Goal: Book appointment/travel/reservation

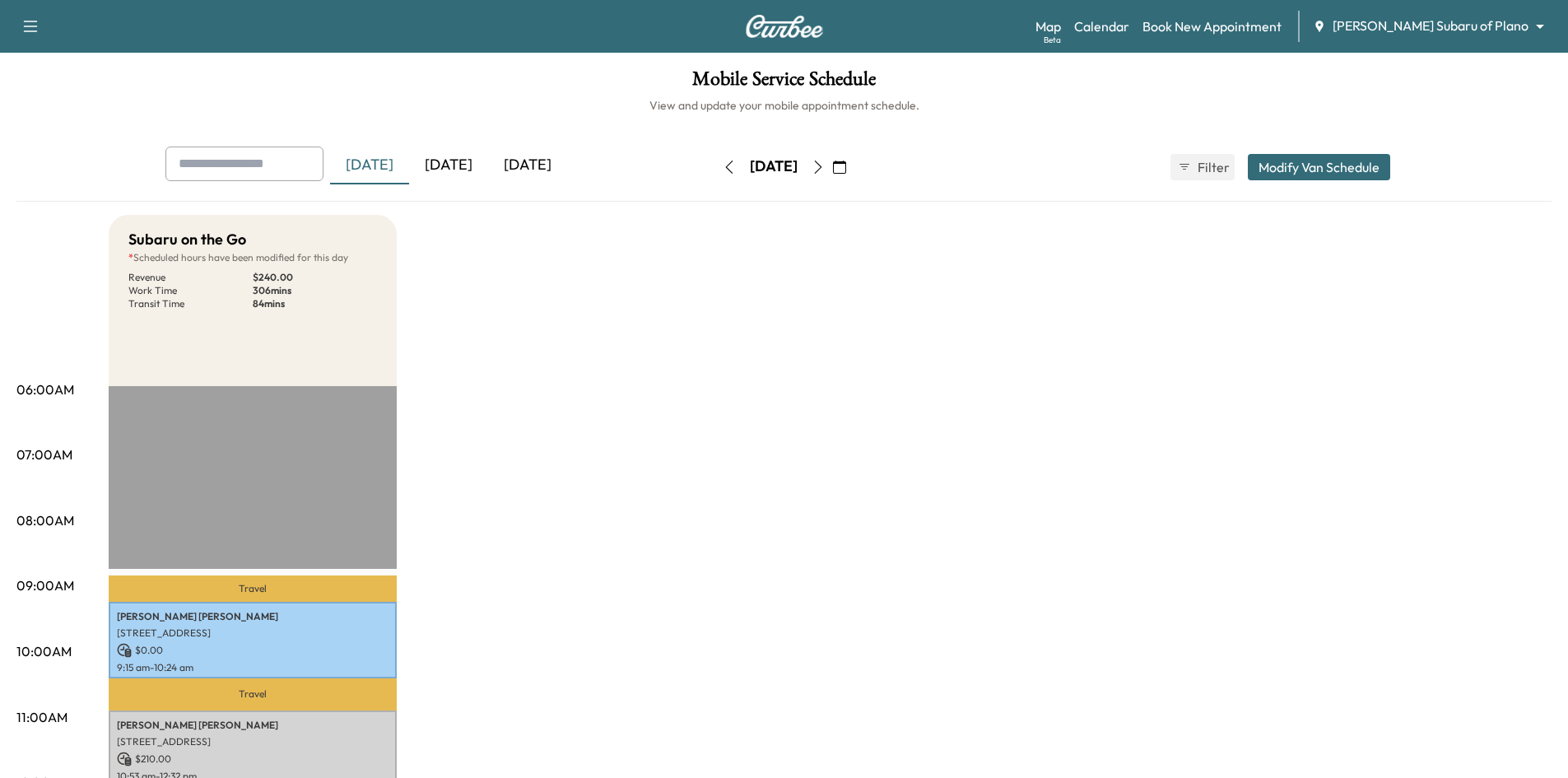
click at [519, 162] on div "[DATE]" at bounding box center [527, 166] width 79 height 38
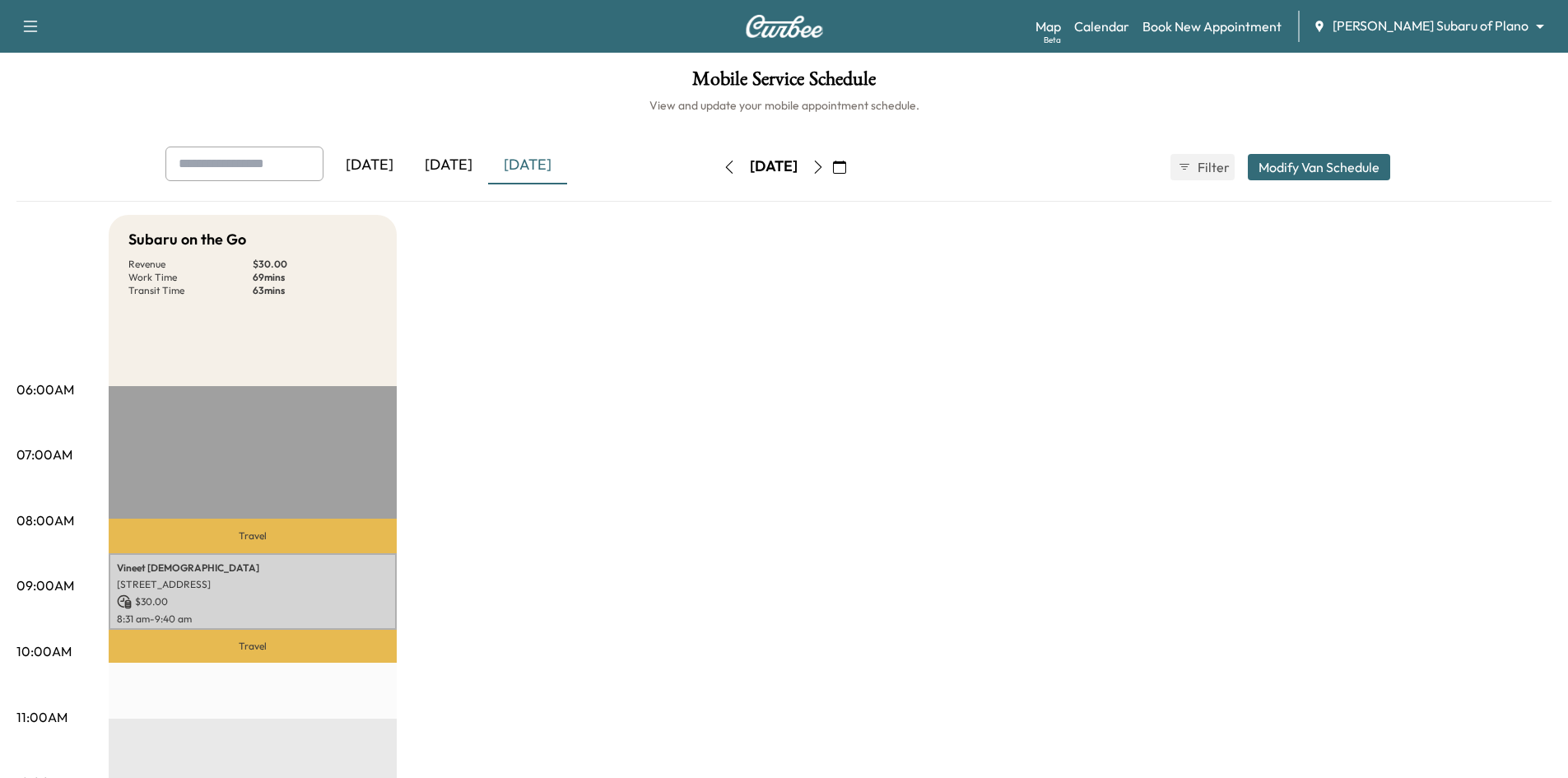
click at [456, 162] on div "[DATE]" at bounding box center [448, 166] width 79 height 38
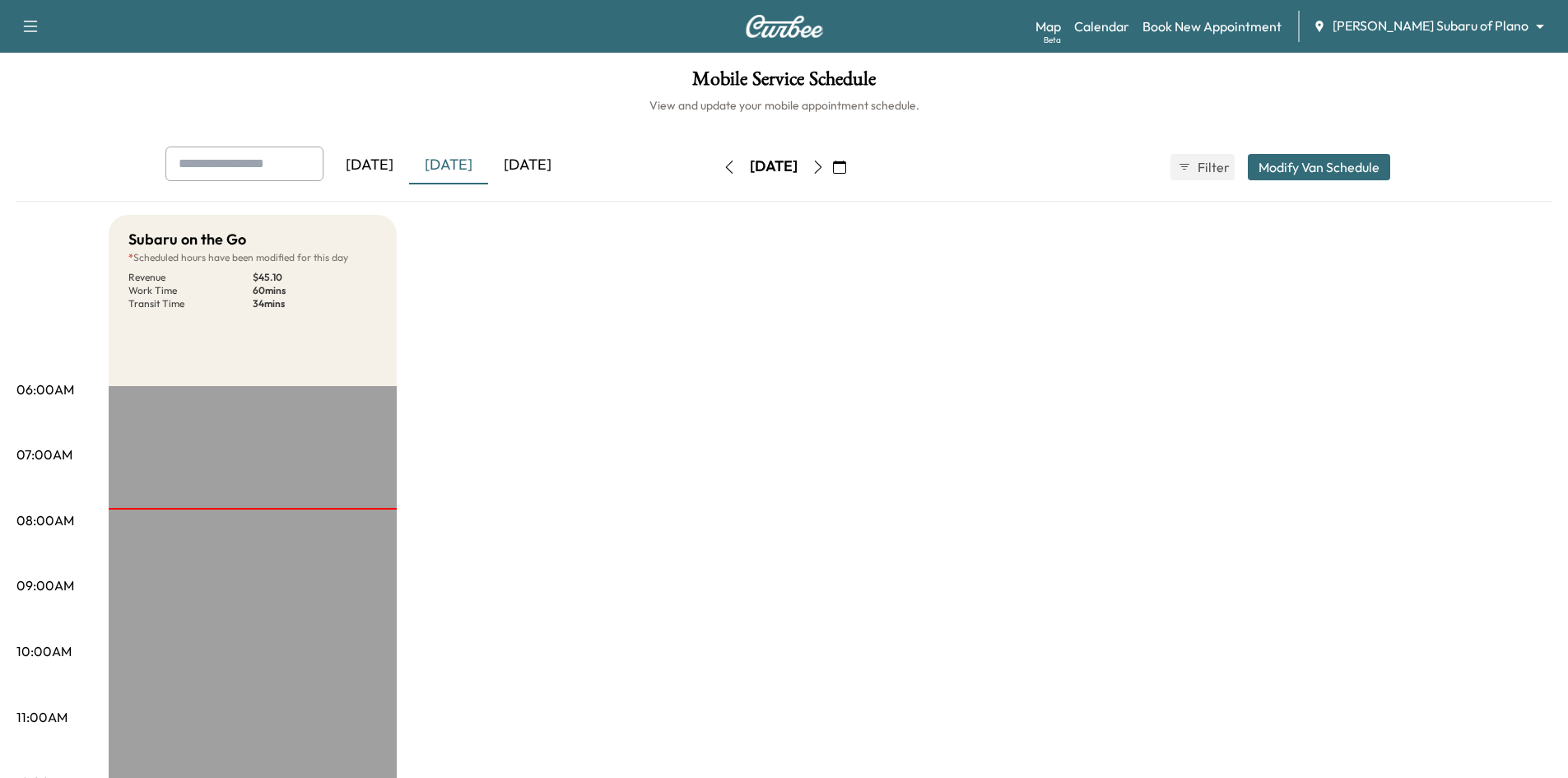
click at [536, 167] on div "[DATE]" at bounding box center [527, 166] width 79 height 38
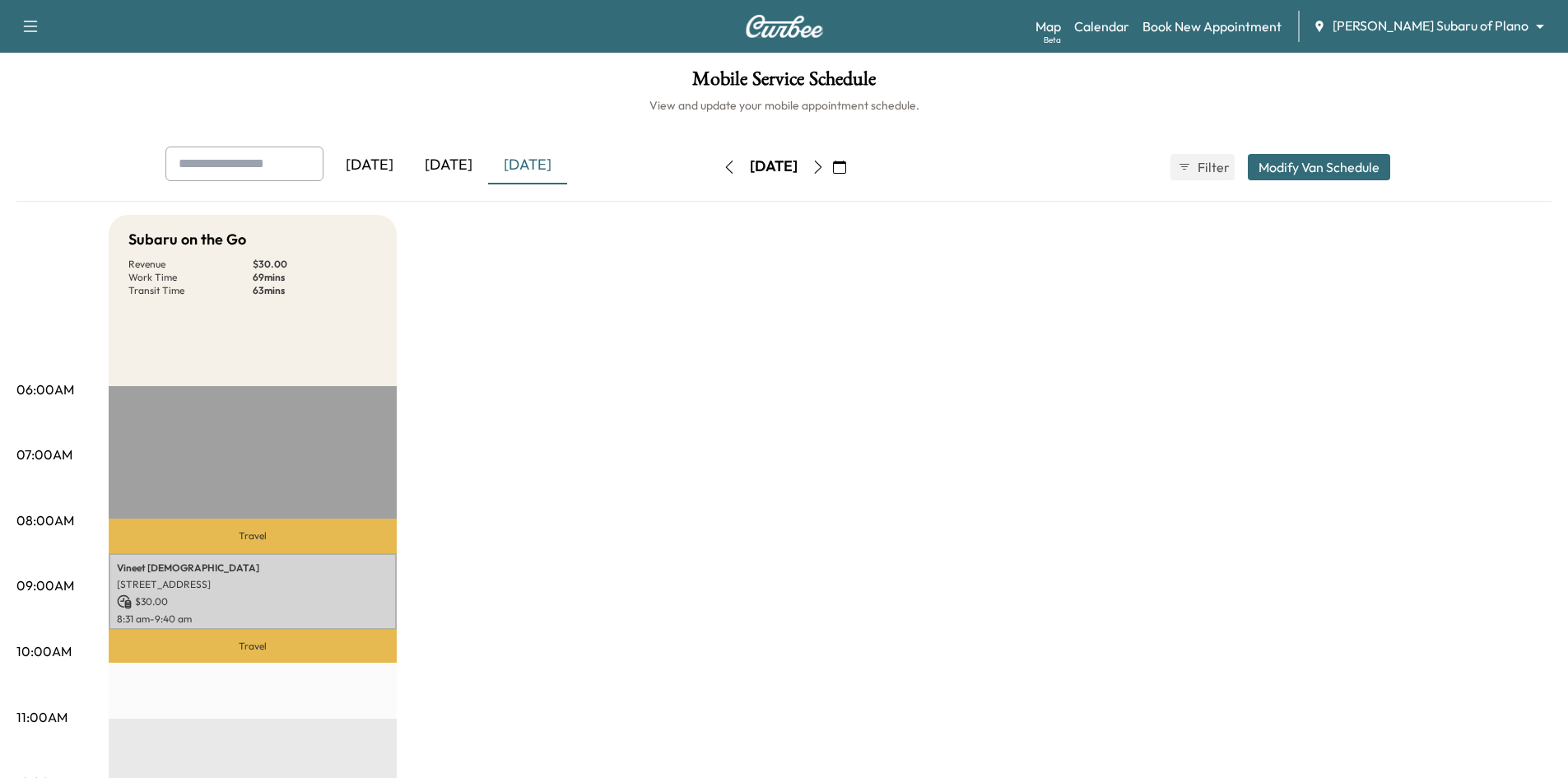
click at [453, 167] on div "[DATE]" at bounding box center [448, 166] width 79 height 38
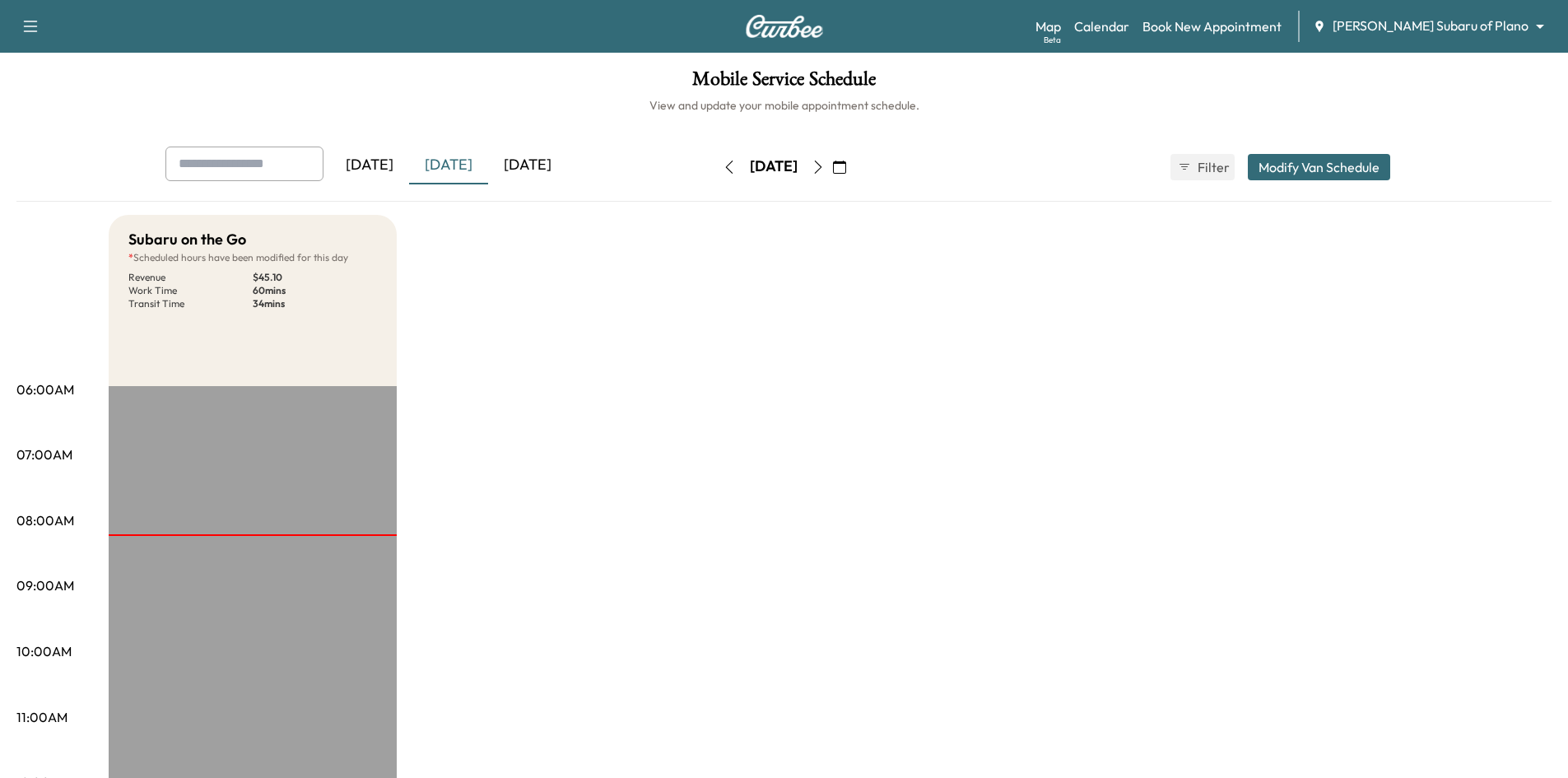
click at [517, 164] on div "[DATE]" at bounding box center [527, 166] width 79 height 38
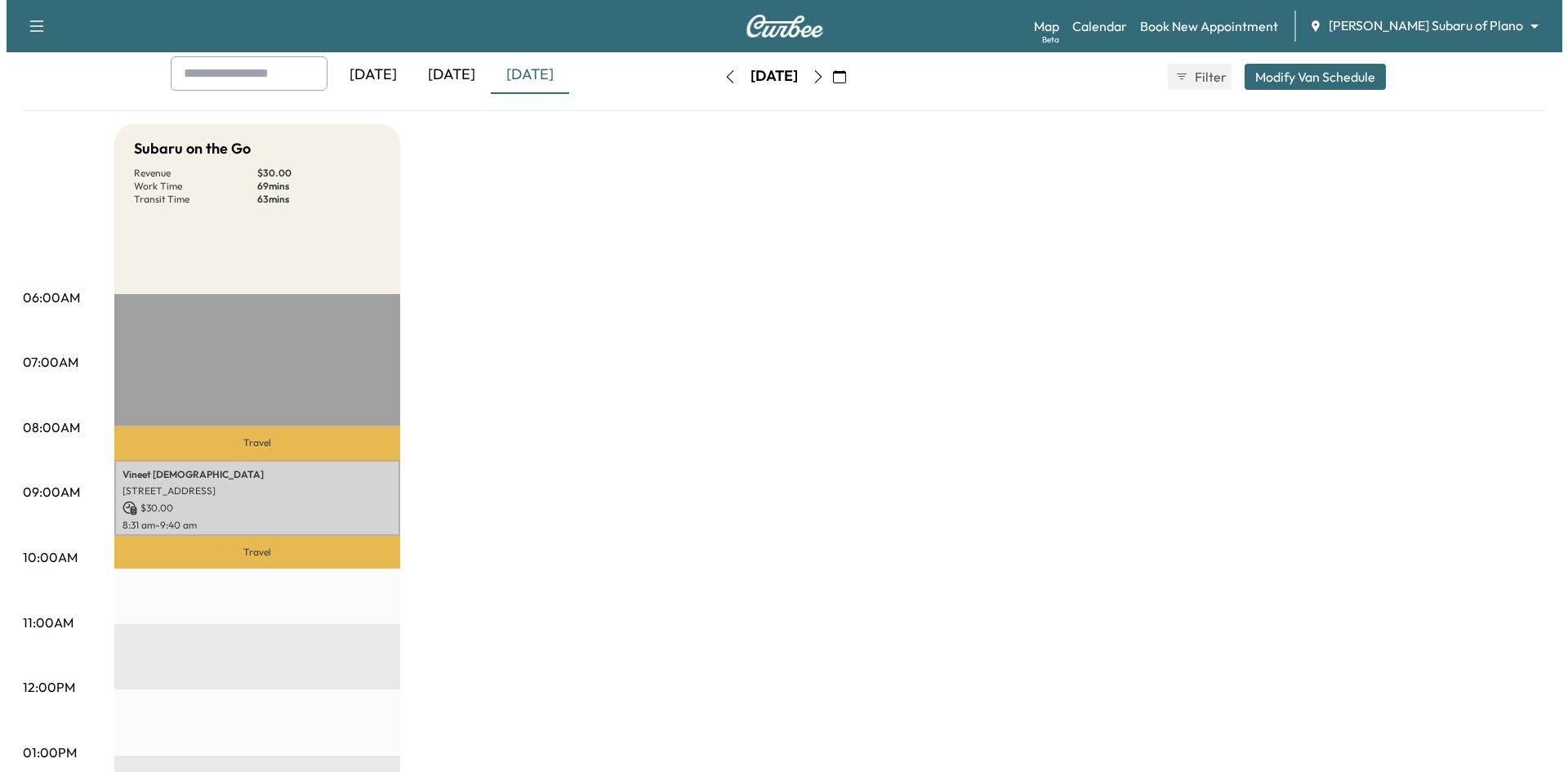
scroll to position [164, 0]
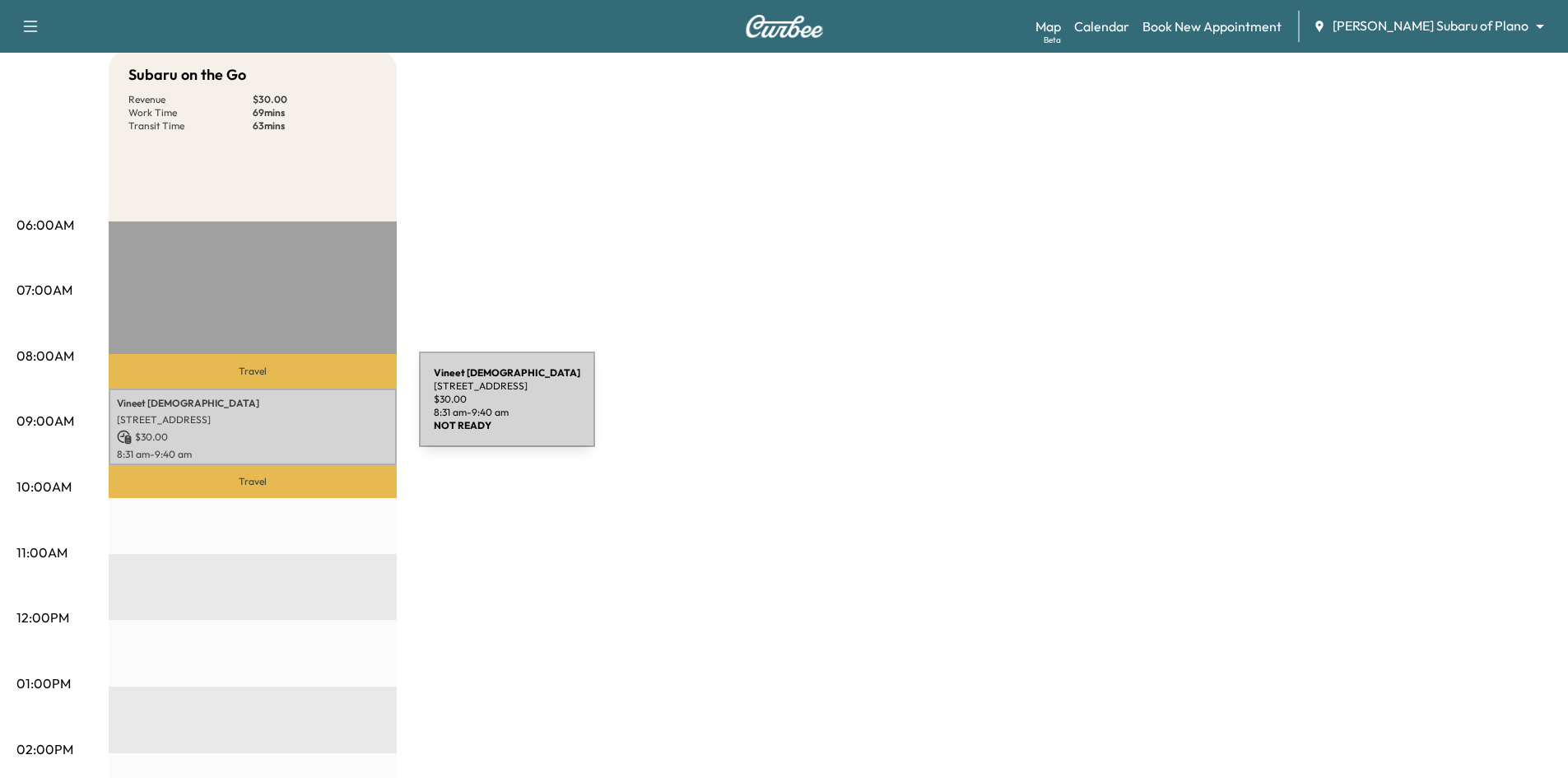
click at [296, 417] on p "[STREET_ADDRESS]" at bounding box center [253, 419] width 272 height 13
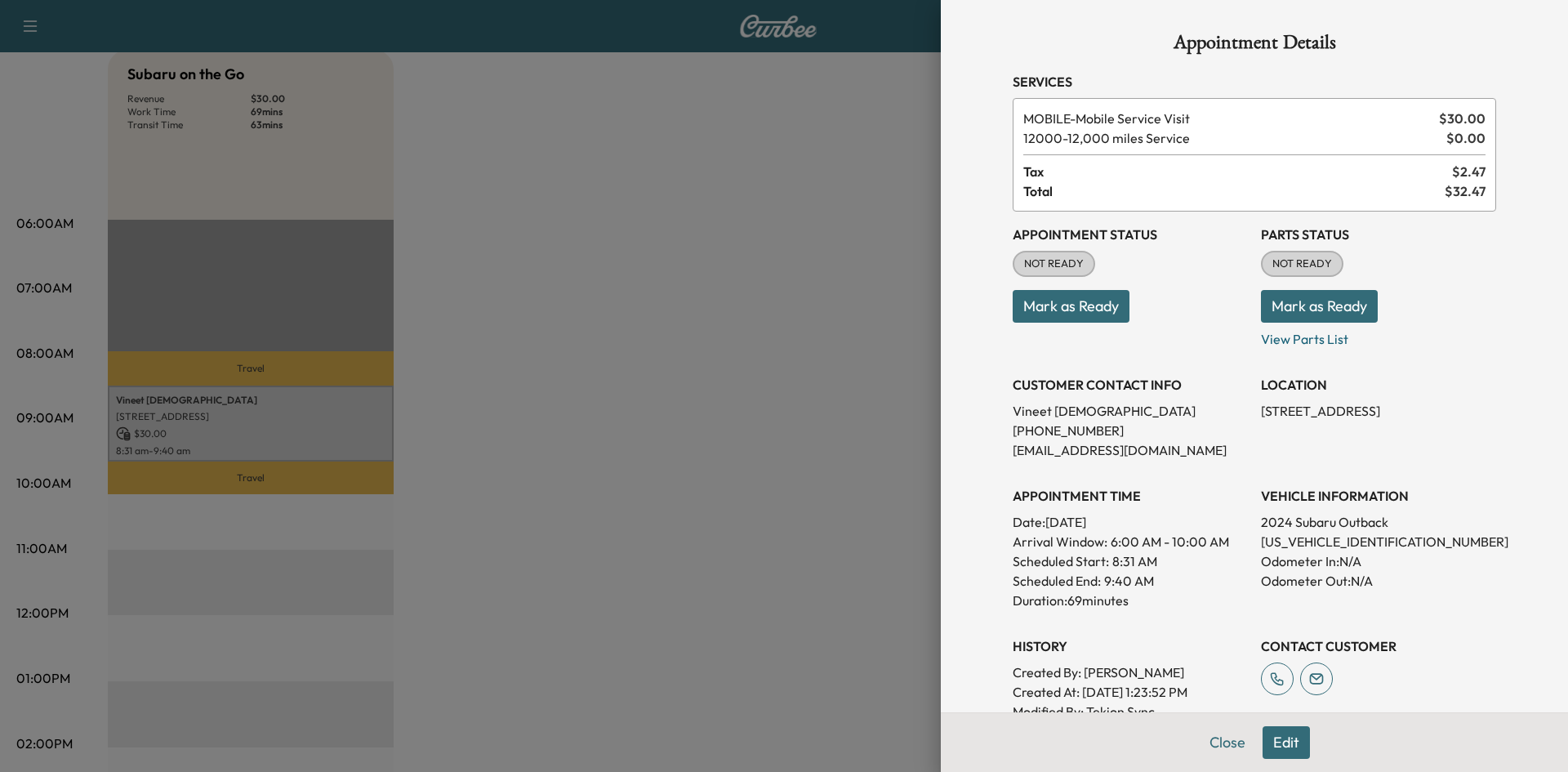
click at [1316, 544] on p "[US_VEHICLE_IDENTIFICATION_NUMBER]" at bounding box center [1378, 541] width 235 height 20
copy p "[US_VEHICLE_IDENTIFICATION_NUMBER]"
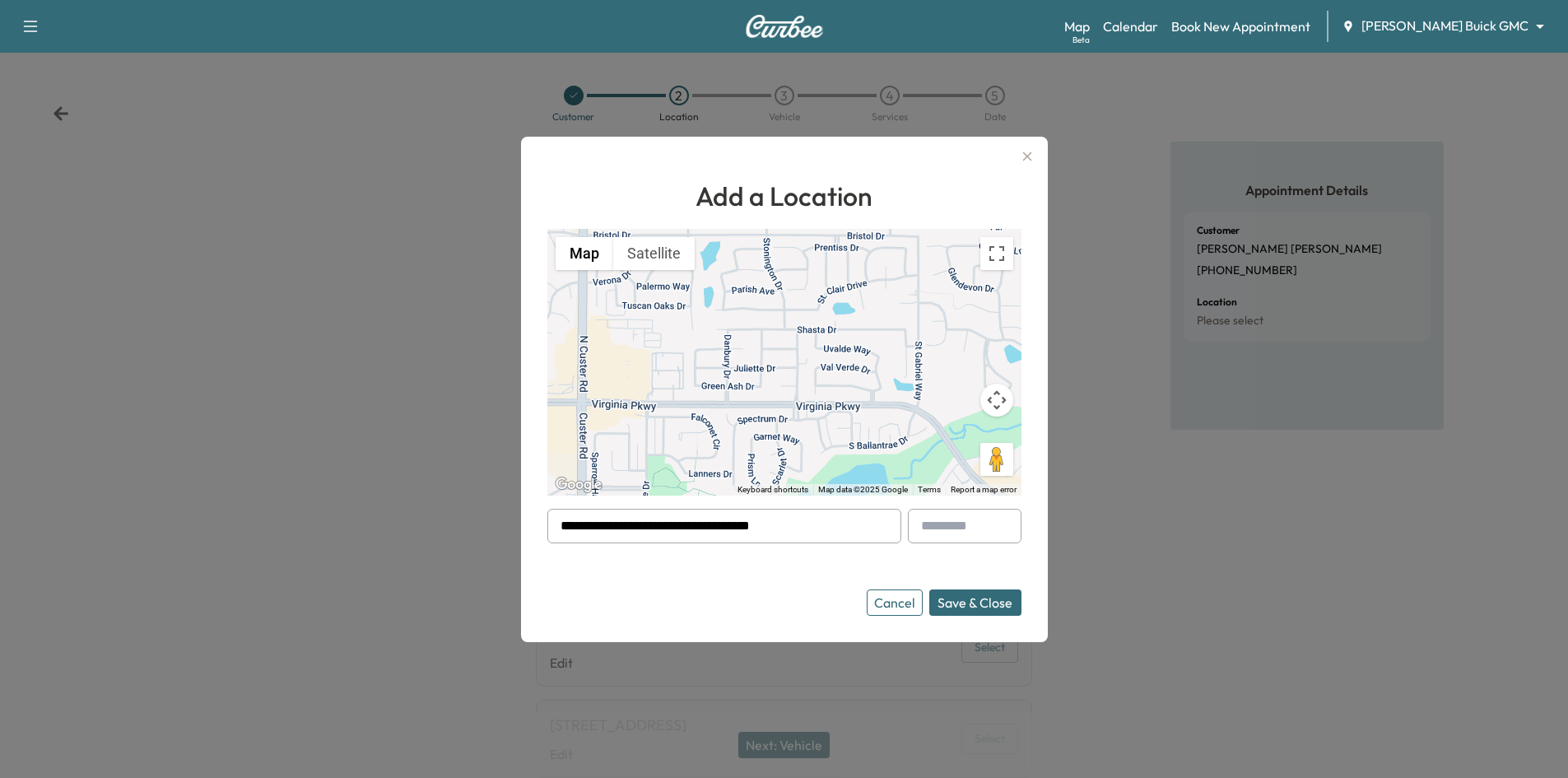
drag, startPoint x: 902, startPoint y: 603, endPoint x: 912, endPoint y: 531, distance: 72.7
click at [903, 600] on button "Cancel" at bounding box center [895, 603] width 56 height 26
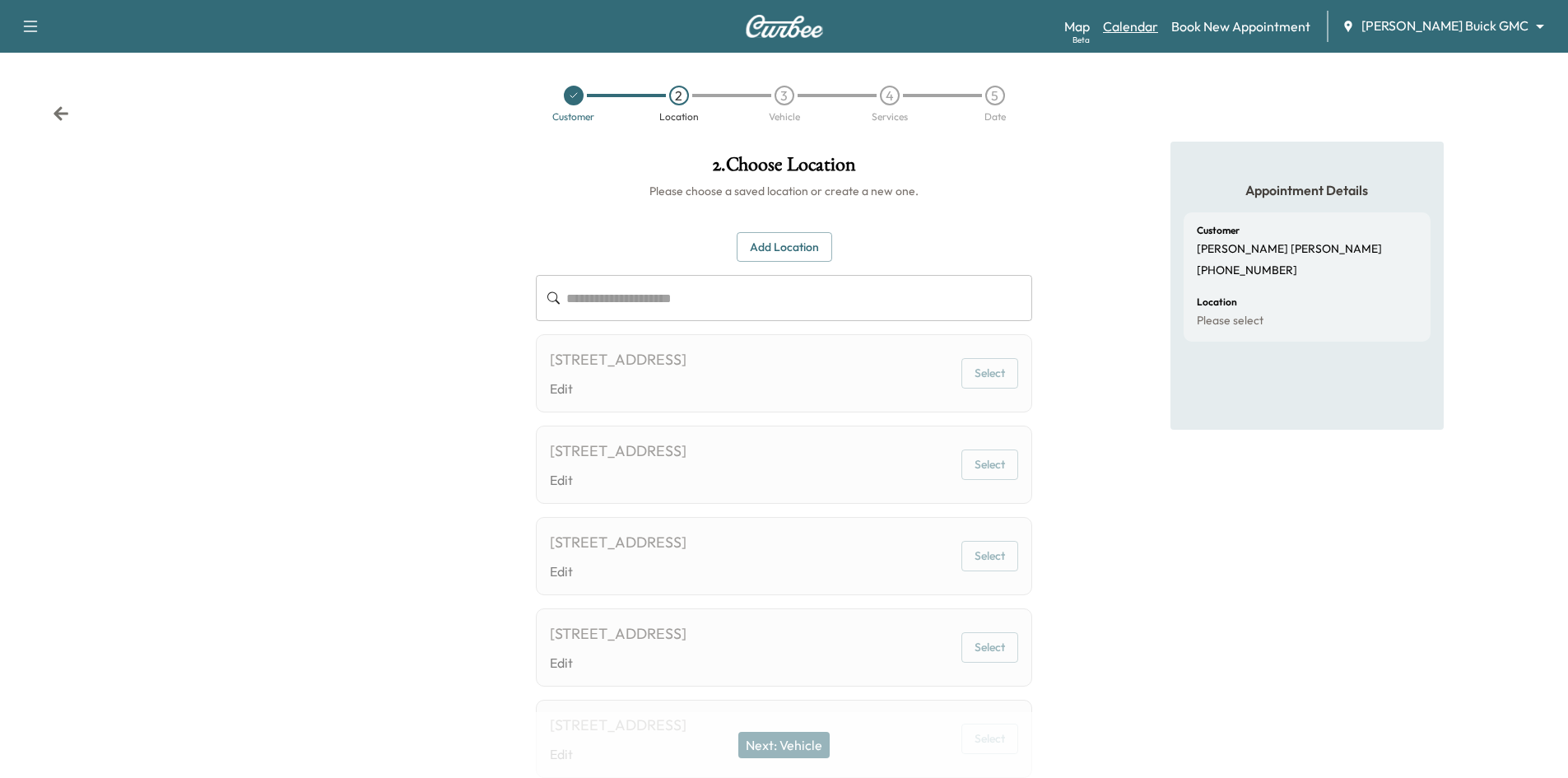
click at [1158, 24] on link "Calendar" at bounding box center [1131, 26] width 56 height 20
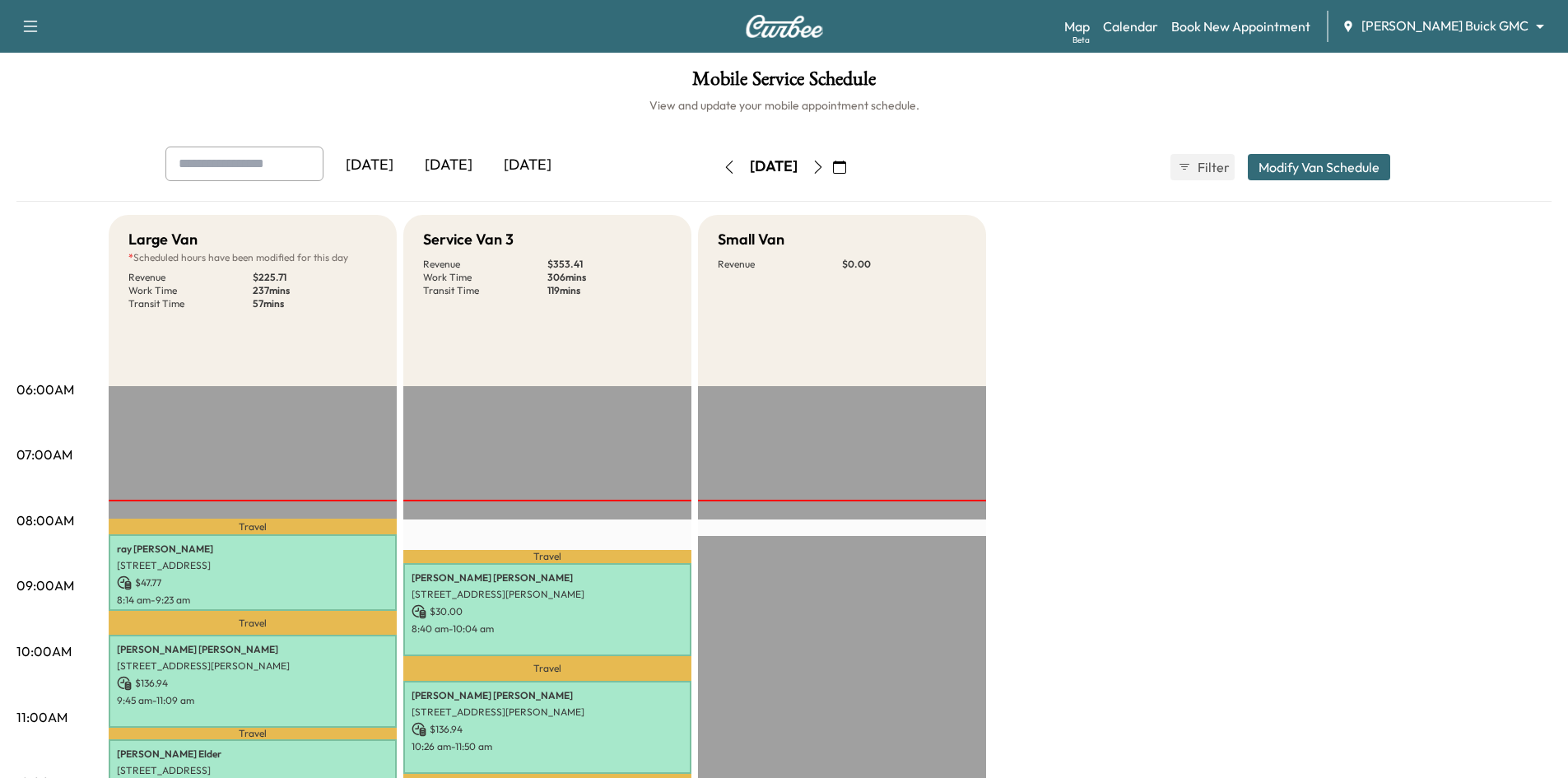
click at [469, 162] on div "[DATE]" at bounding box center [448, 166] width 79 height 38
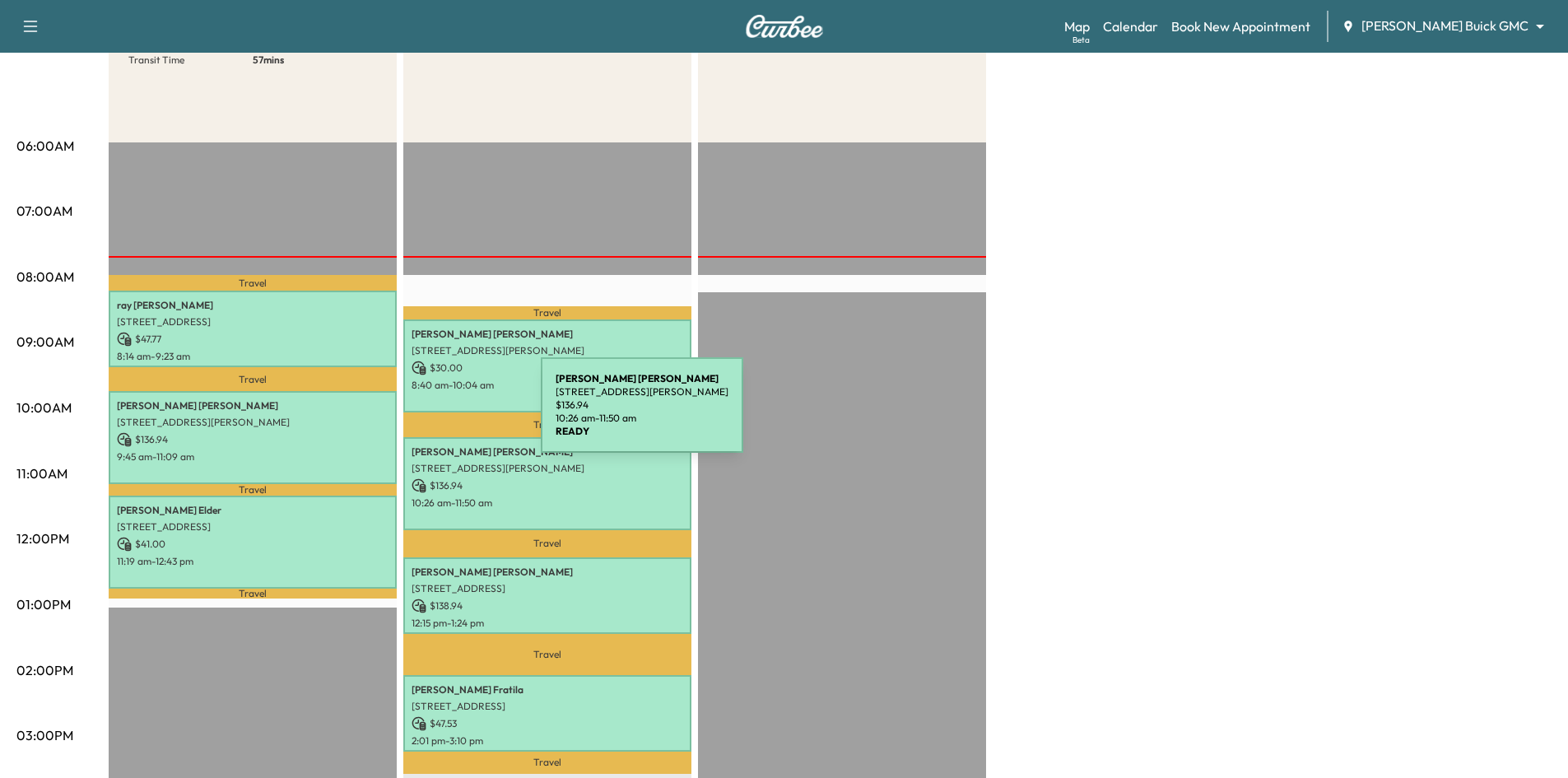
scroll to position [82, 0]
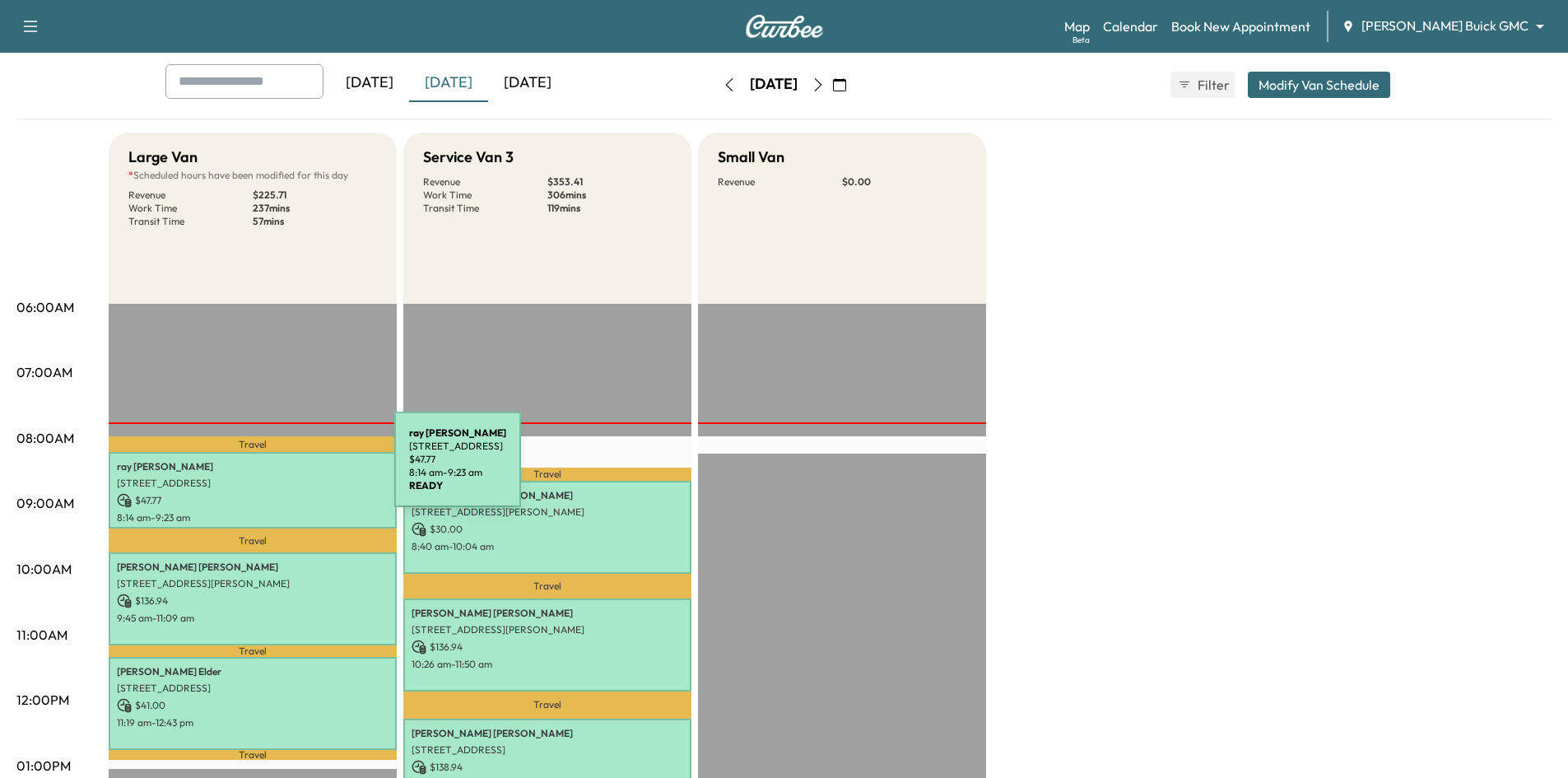
click at [271, 469] on p "ray garcia" at bounding box center [253, 466] width 272 height 13
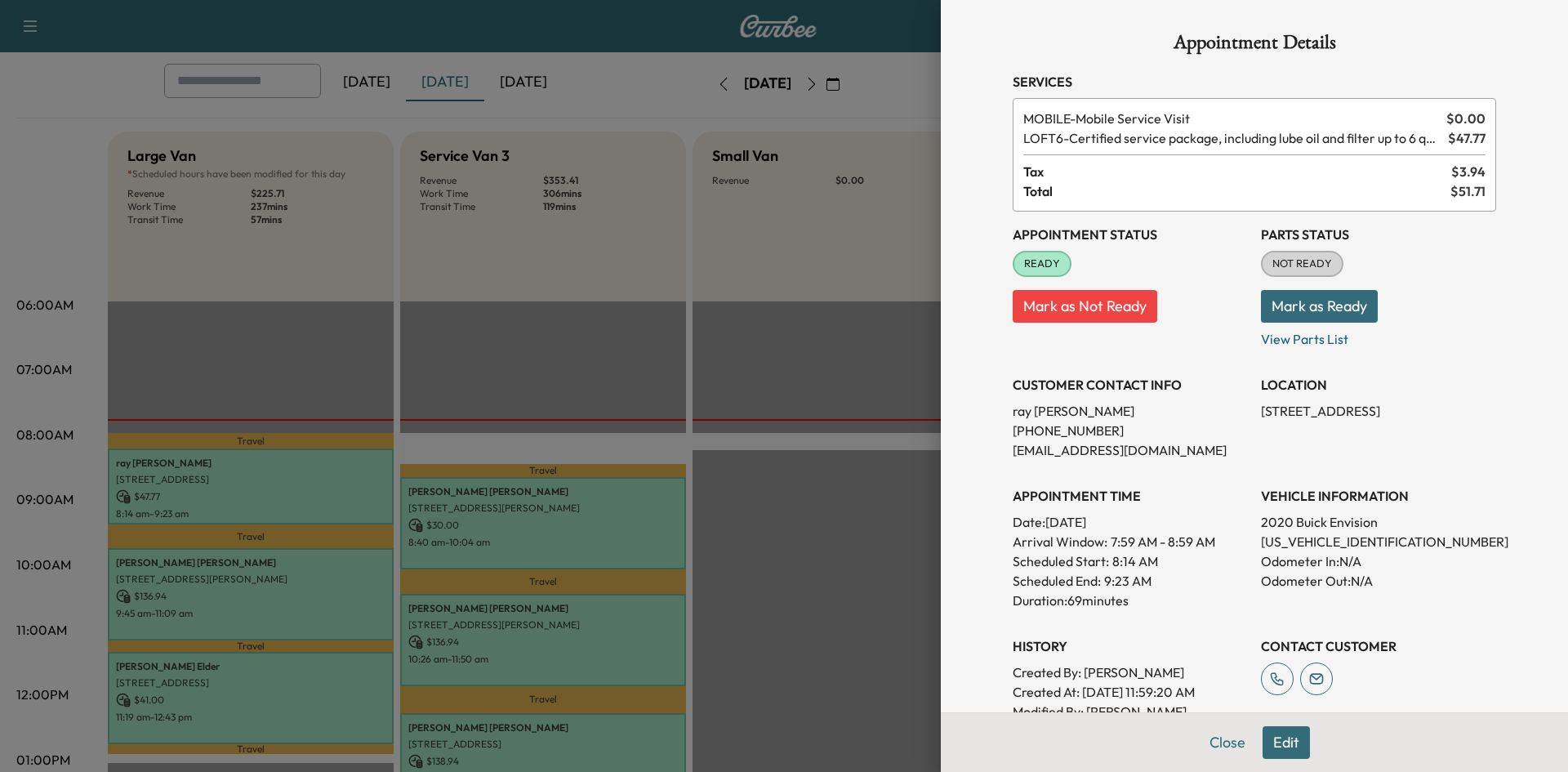
click at [278, 576] on div at bounding box center [784, 386] width 1568 height 772
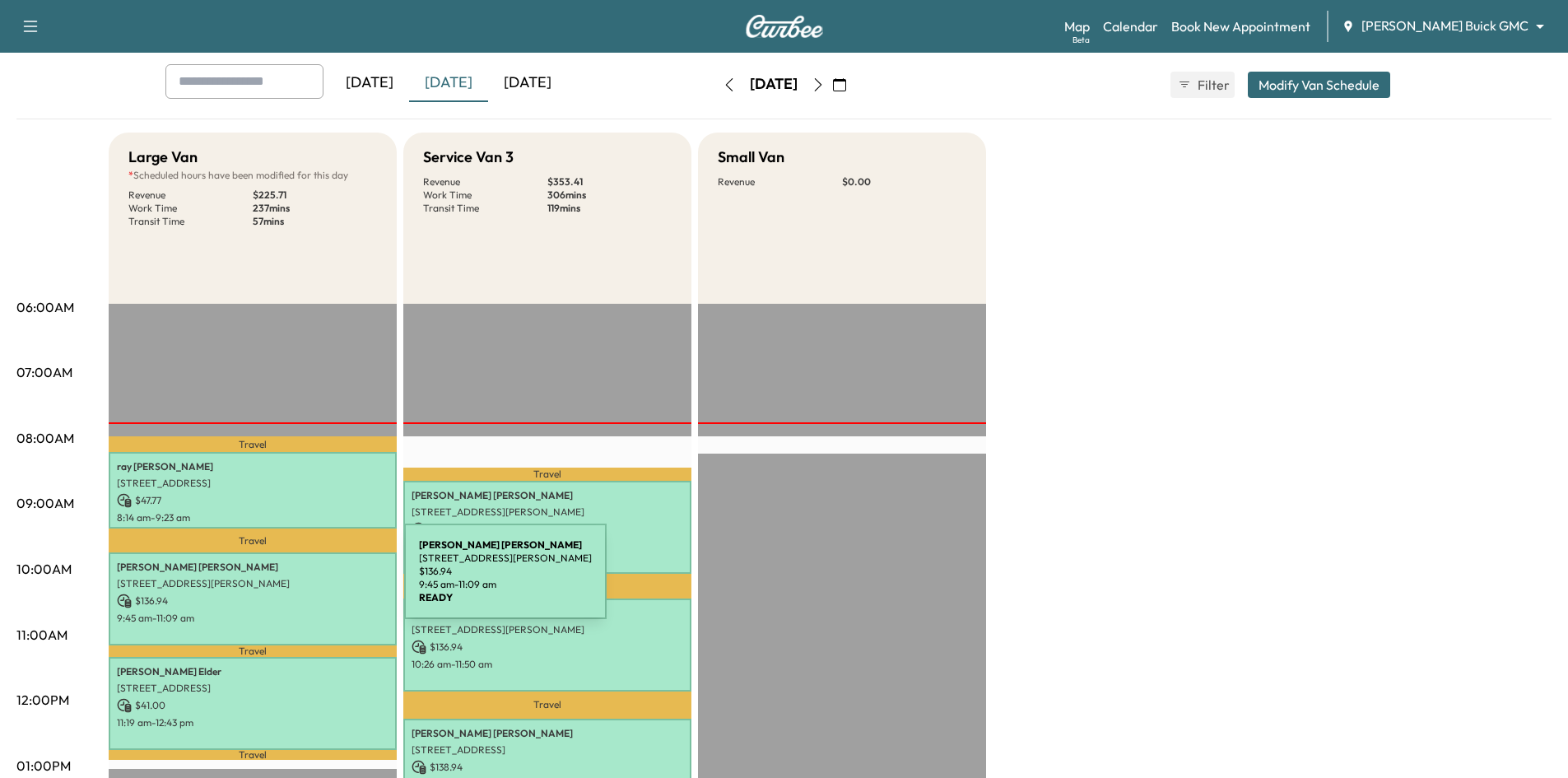
click at [280, 581] on p "4029 San Gabriel Avenue, Frisco, TX 75033, US" at bounding box center [253, 584] width 272 height 13
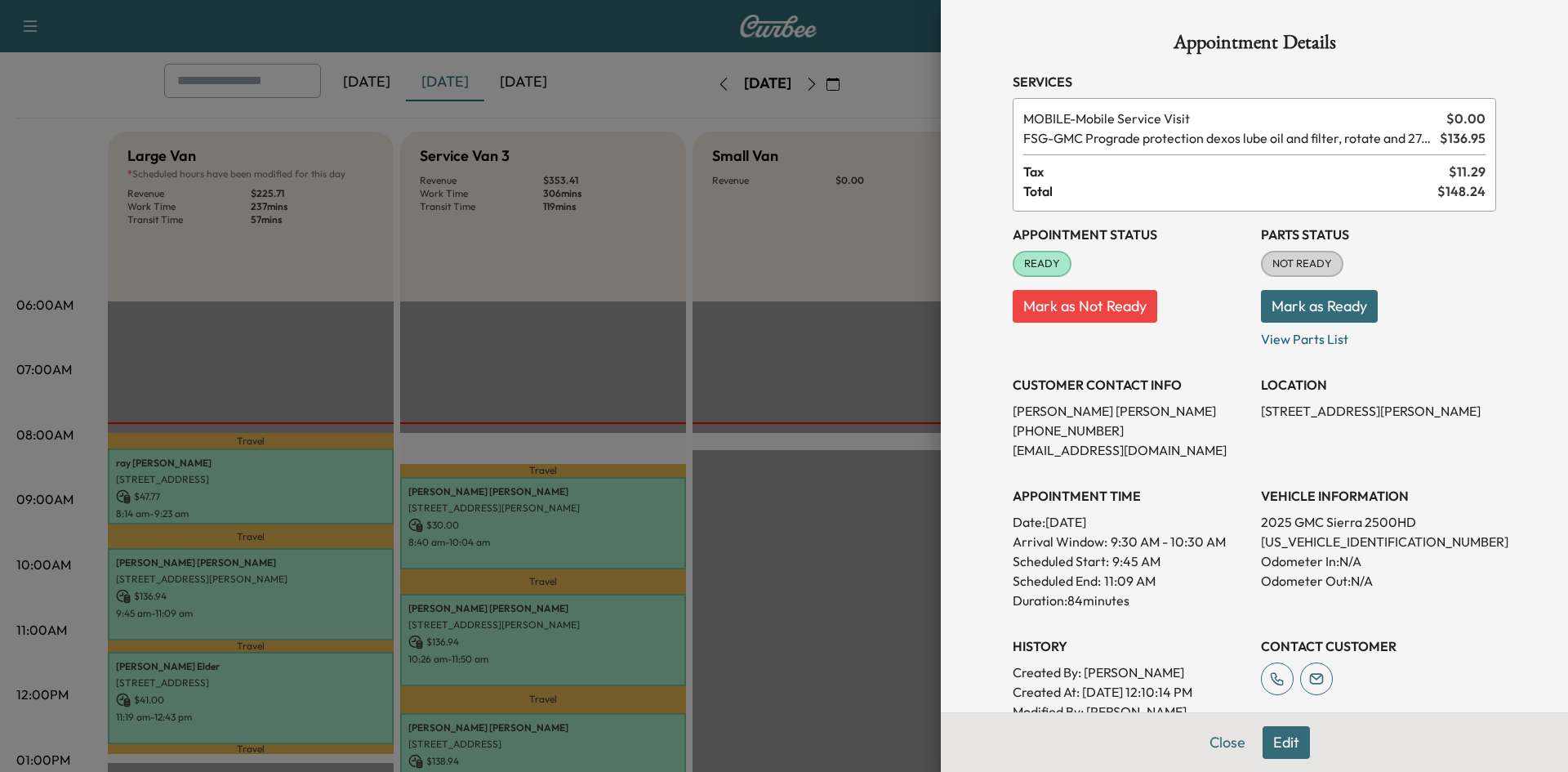
click at [589, 367] on div at bounding box center [784, 386] width 1568 height 772
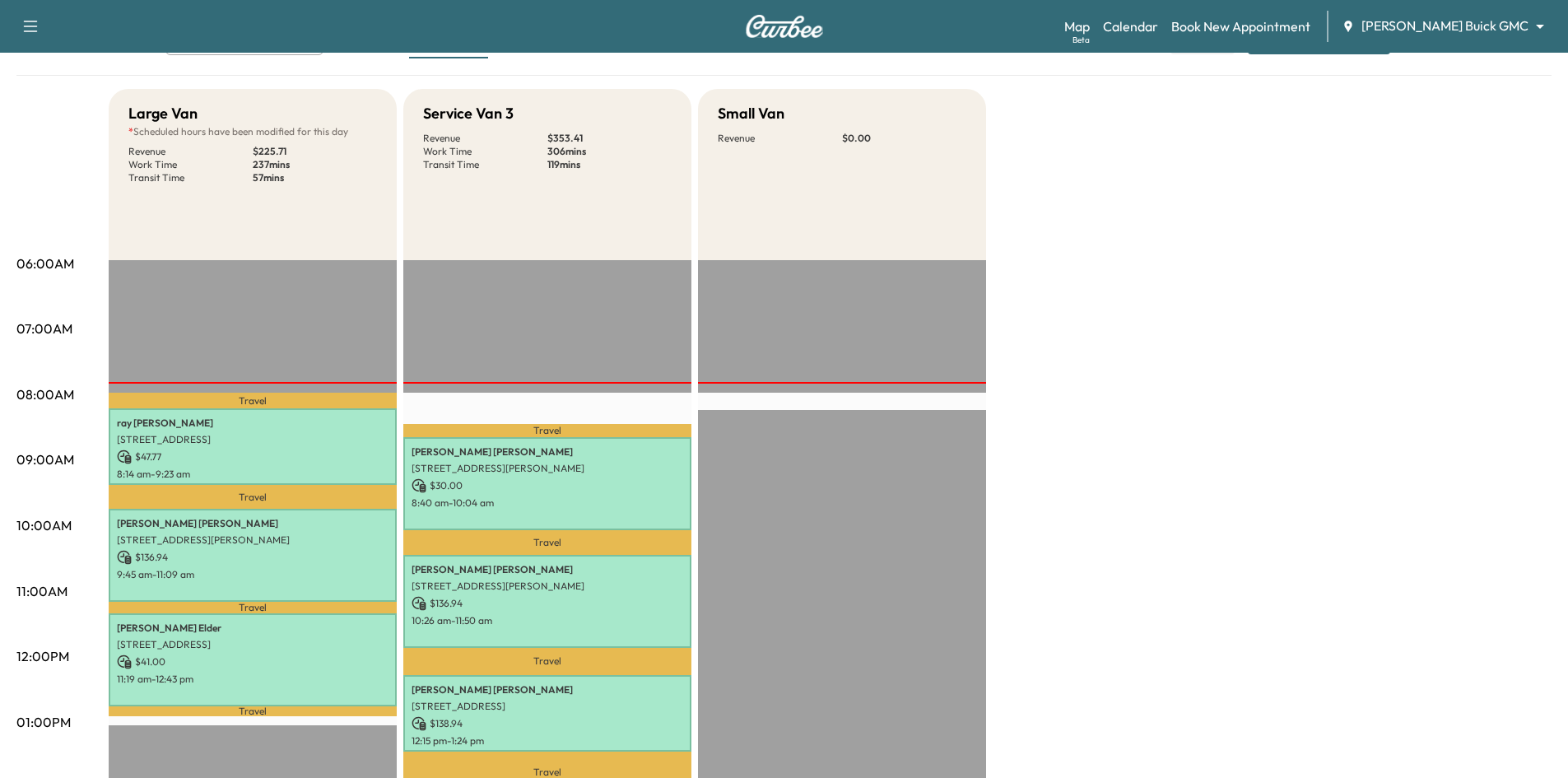
scroll to position [0, 0]
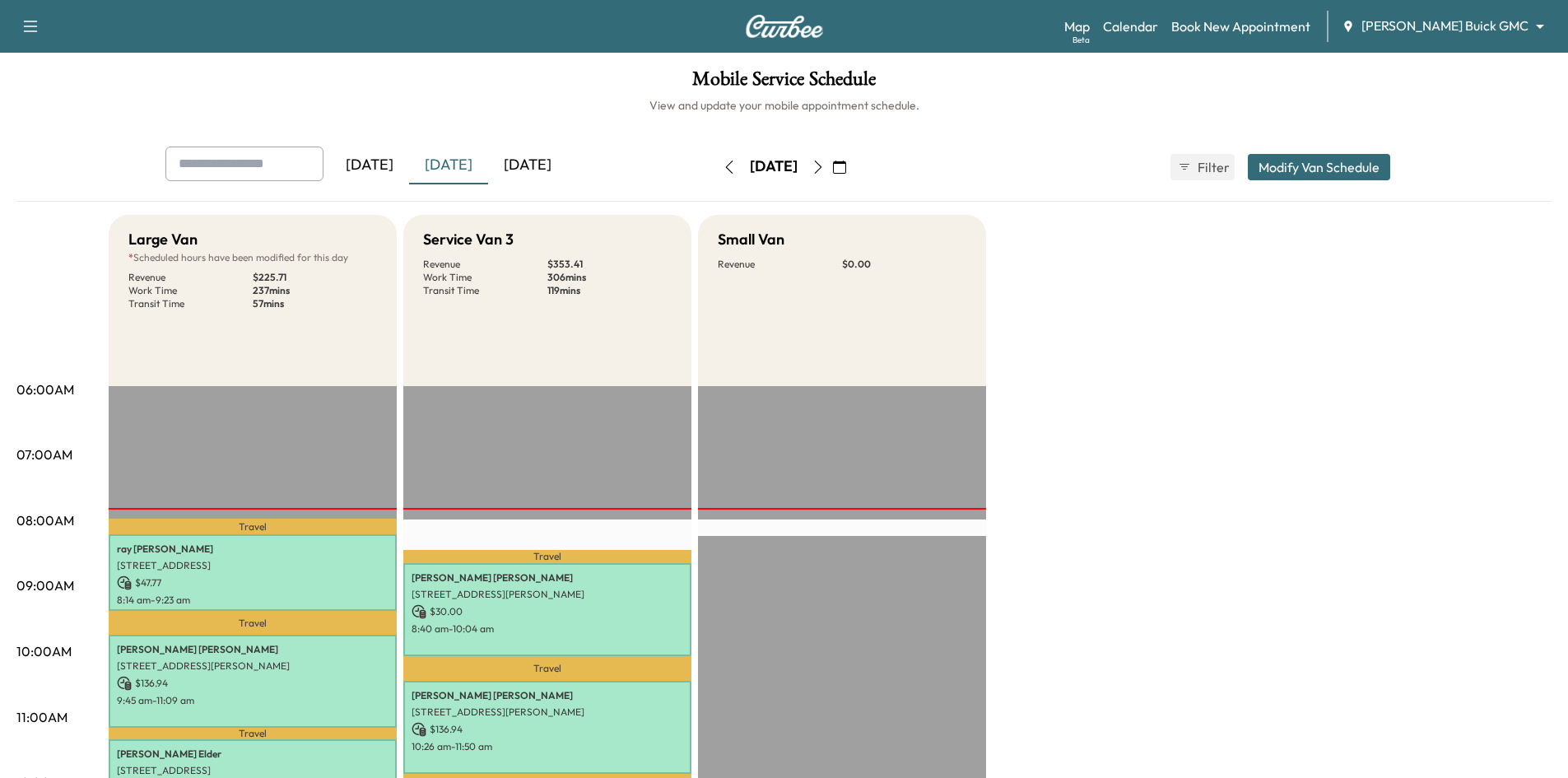
click at [559, 162] on div "[DATE]" at bounding box center [527, 166] width 79 height 38
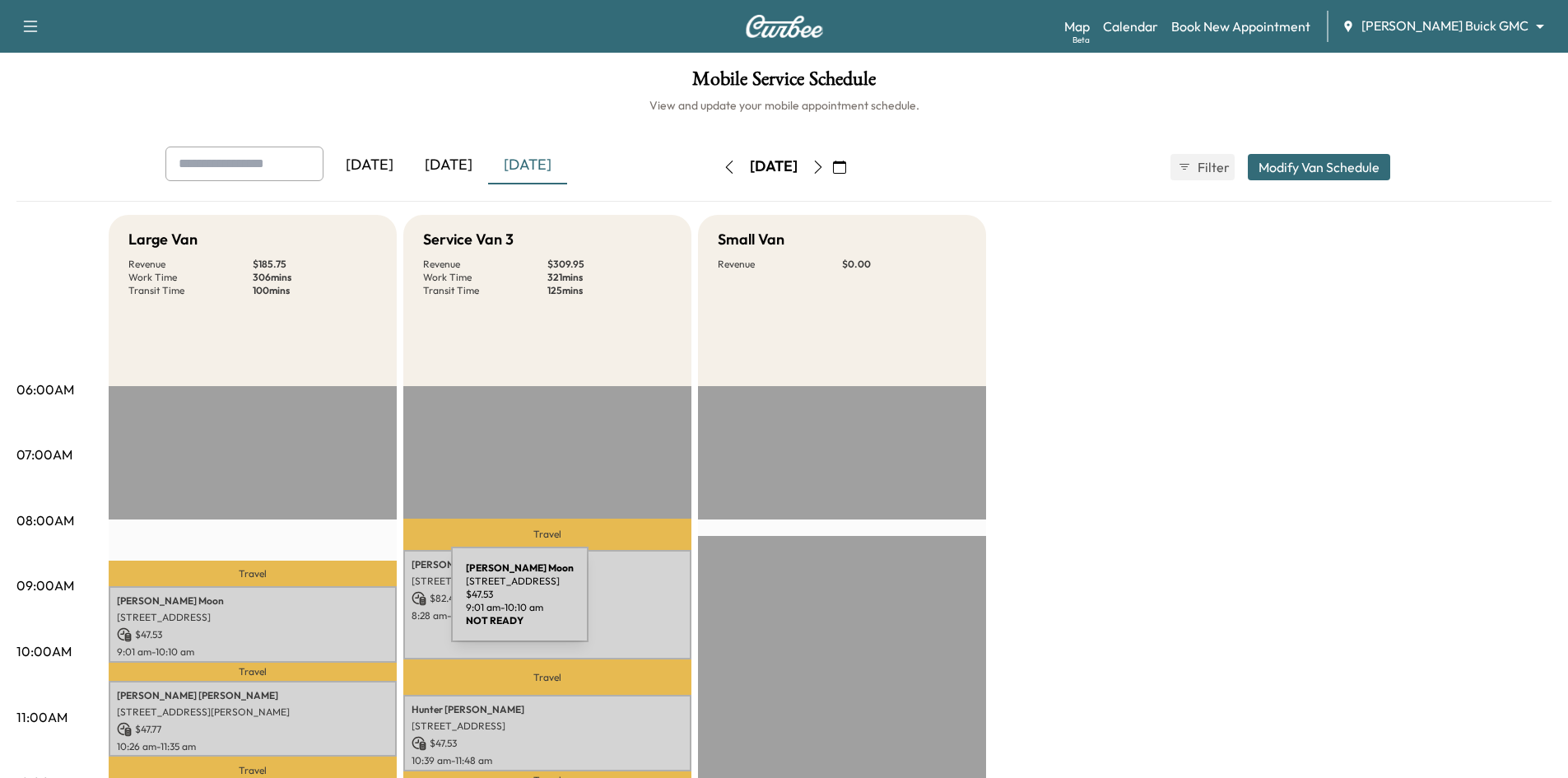
click at [327, 604] on p "Parker Moon" at bounding box center [253, 601] width 272 height 13
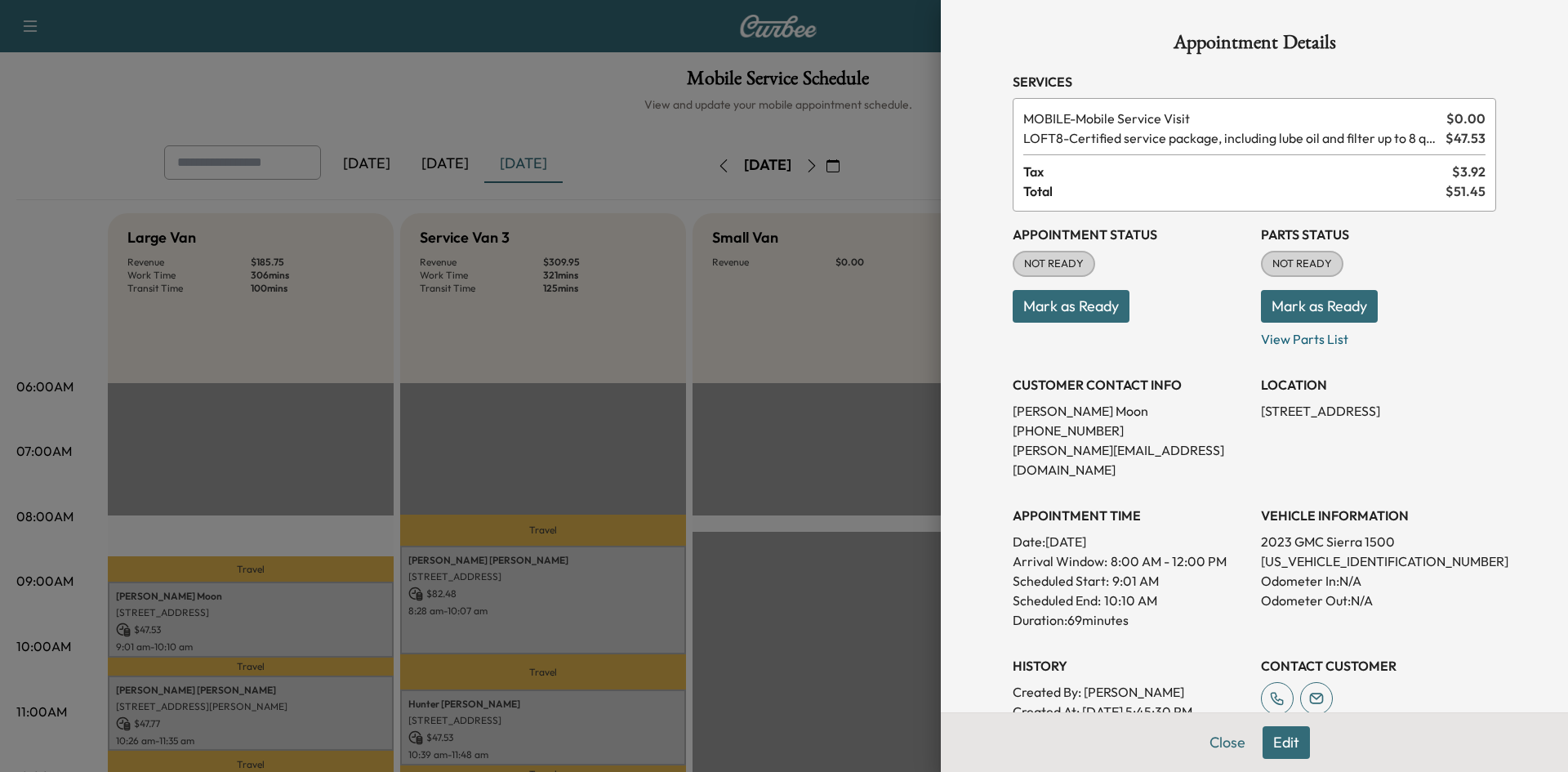
click at [782, 579] on div at bounding box center [784, 386] width 1568 height 772
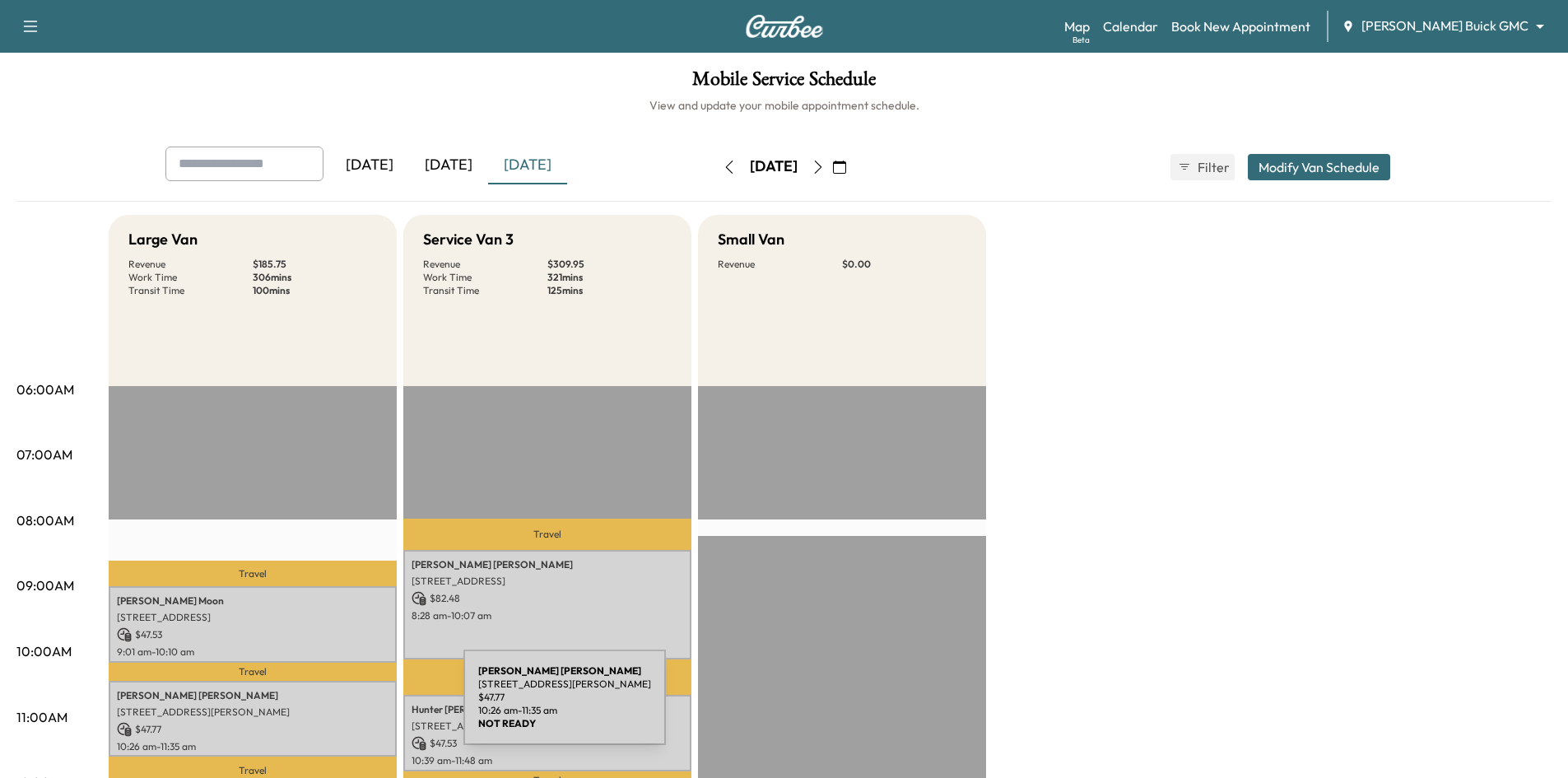
click at [340, 708] on p "431 Frances Way, Richardson, TX 75081, USA" at bounding box center [253, 712] width 272 height 13
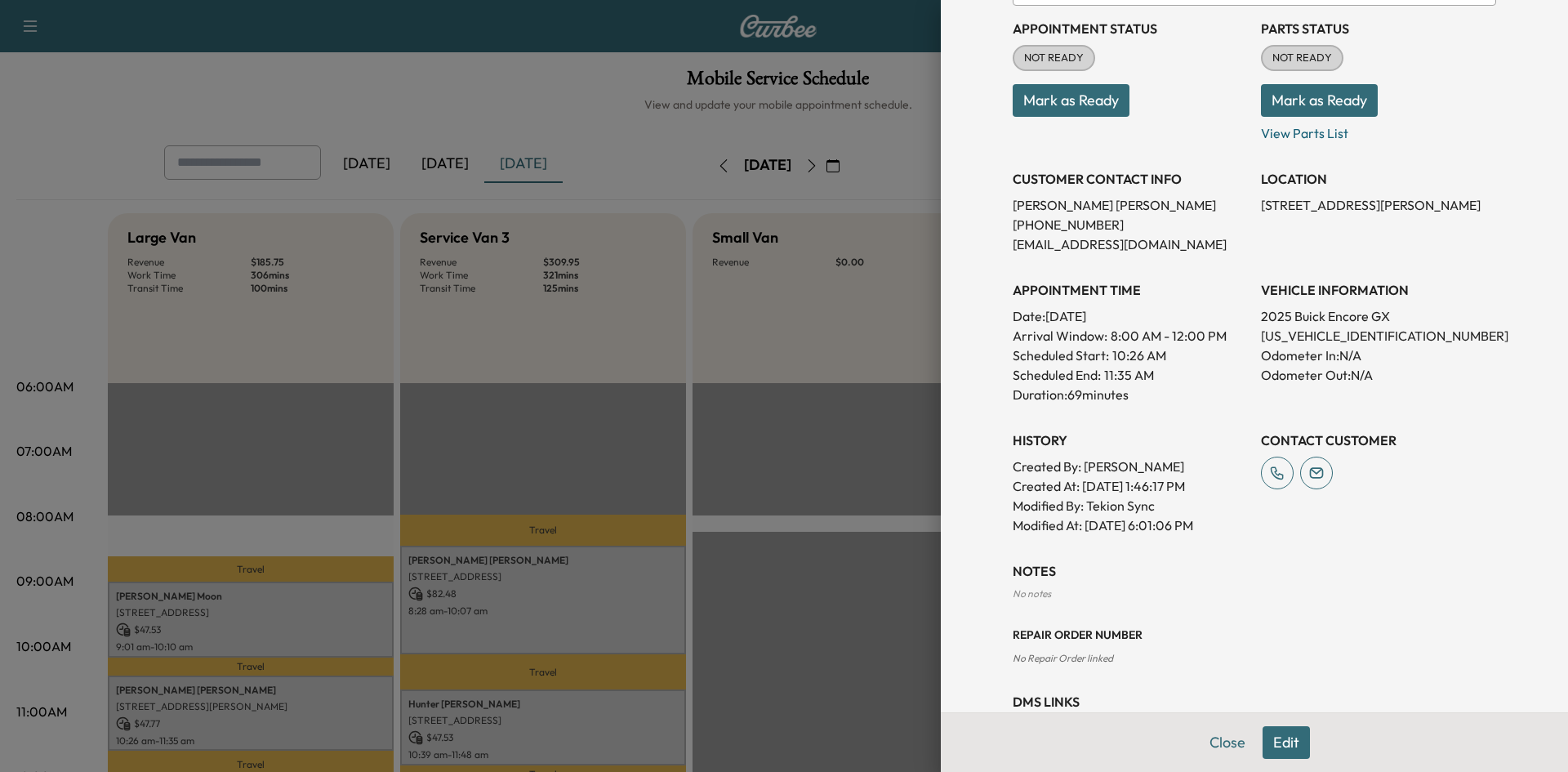
scroll to position [103, 0]
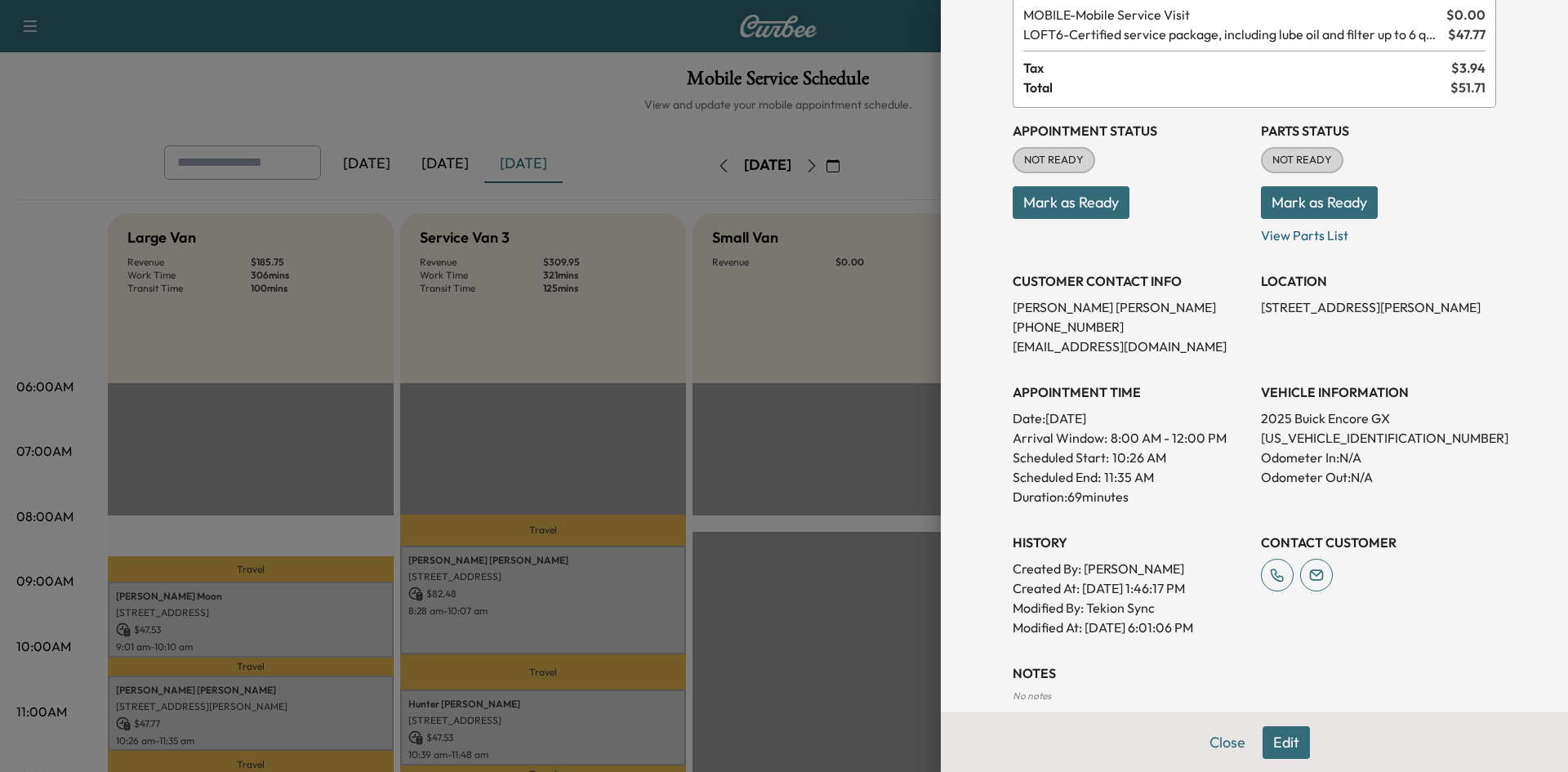
click at [336, 611] on div at bounding box center [784, 386] width 1568 height 772
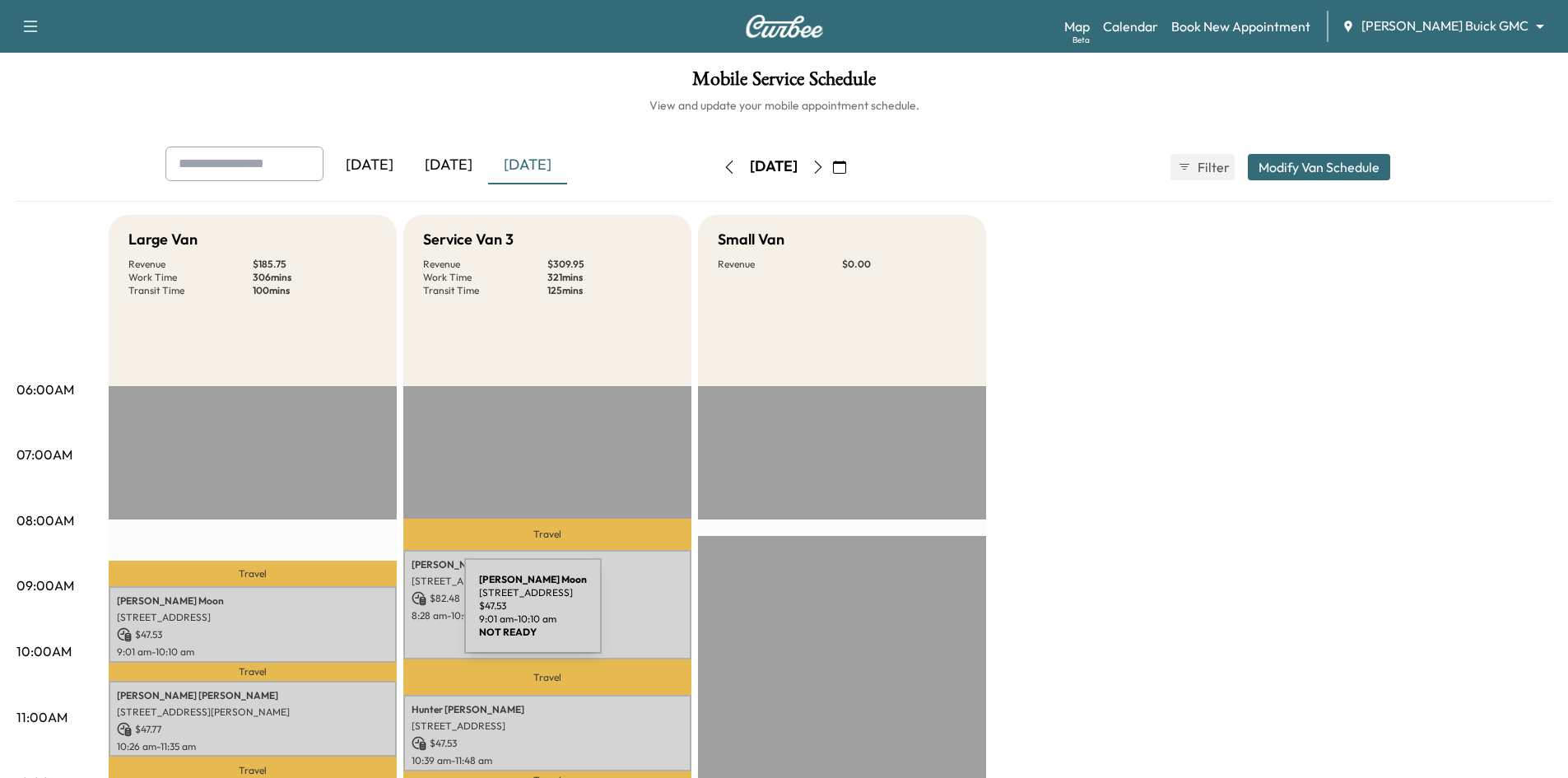
click at [342, 615] on p "8749 Southwestern Blvd, Dallas, TX 75206, USA" at bounding box center [253, 617] width 272 height 13
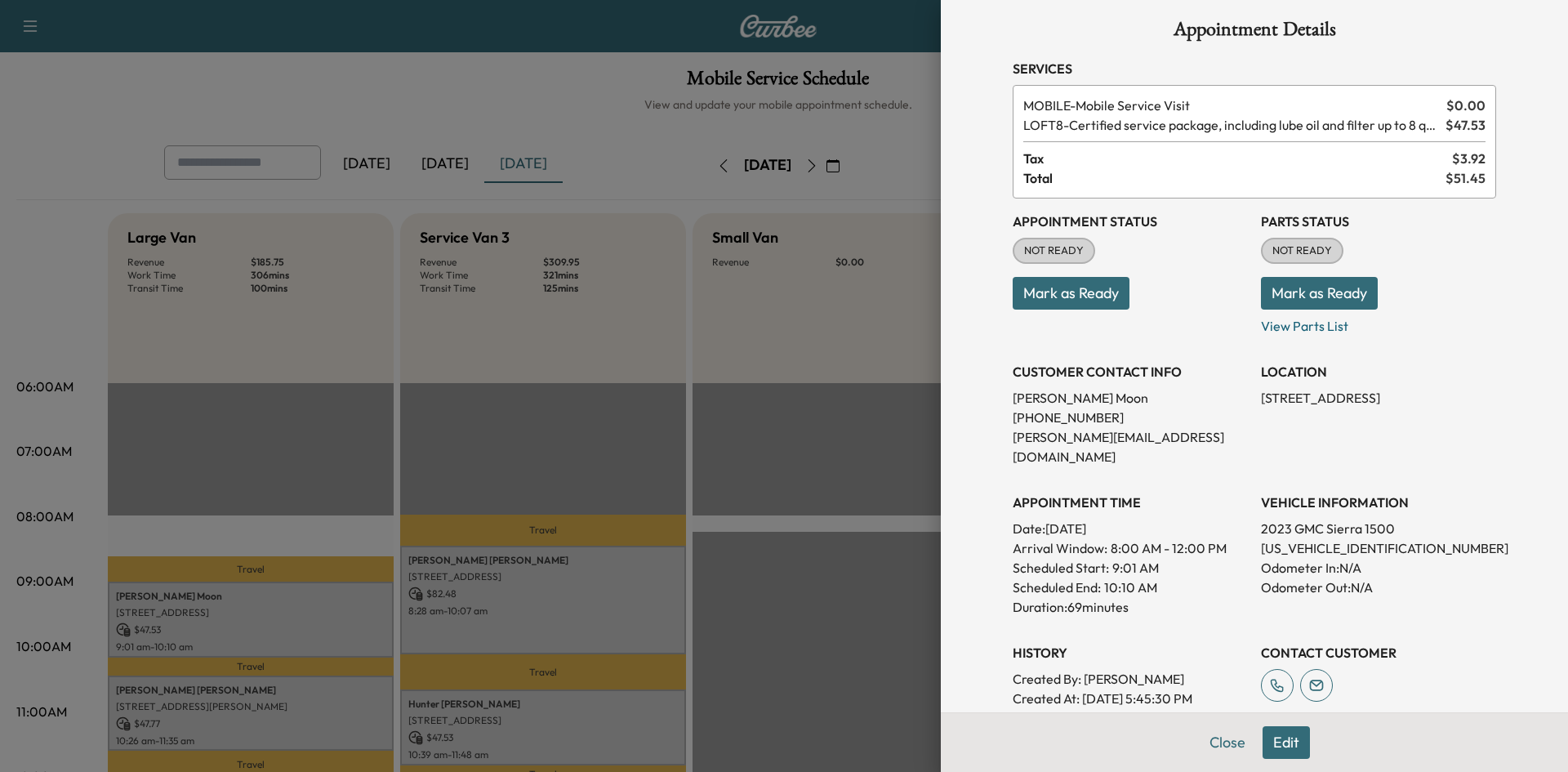
scroll to position [0, 0]
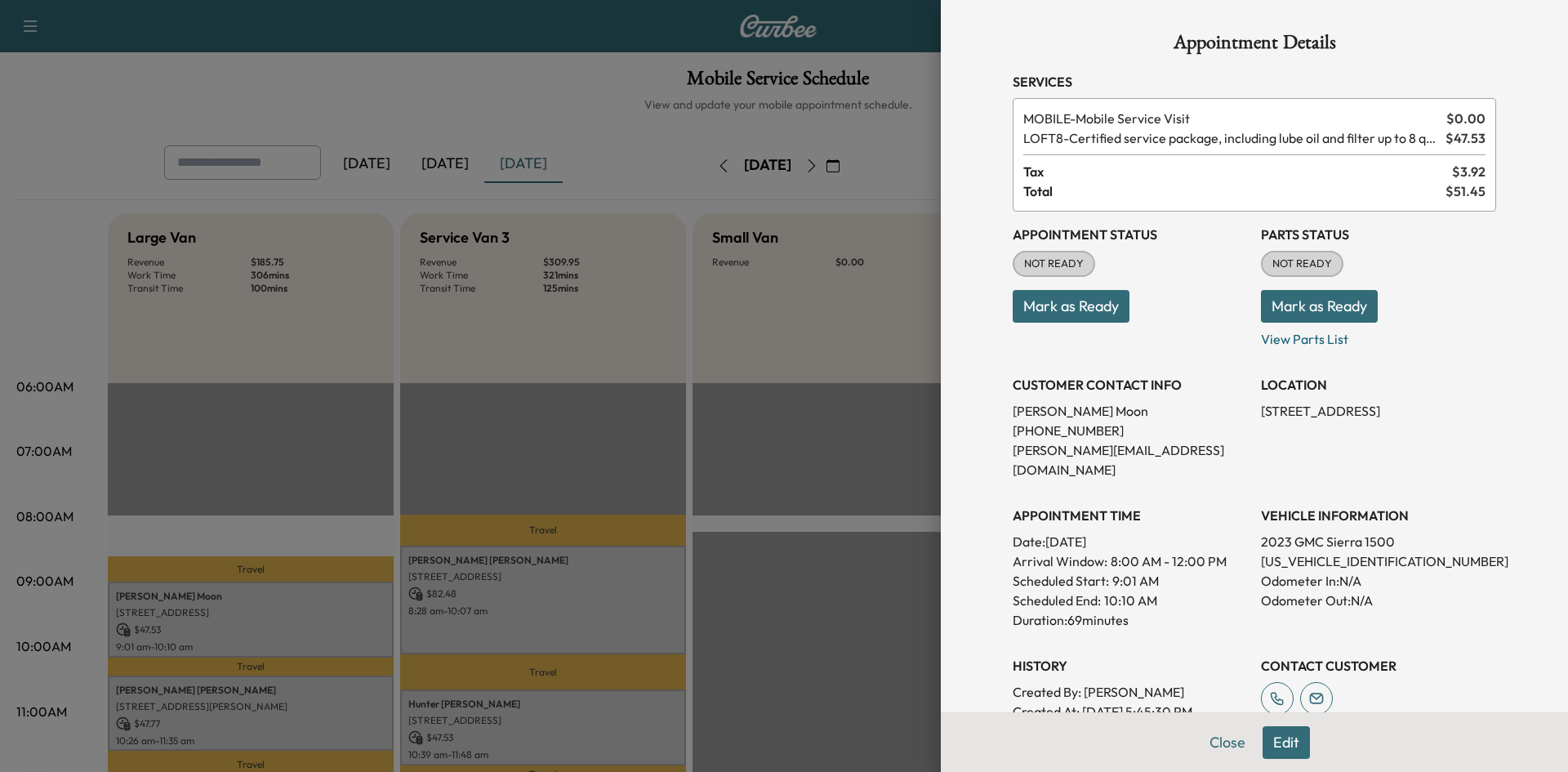
drag, startPoint x: 827, startPoint y: 586, endPoint x: 735, endPoint y: 652, distance: 113.2
click at [825, 590] on div at bounding box center [784, 386] width 1568 height 772
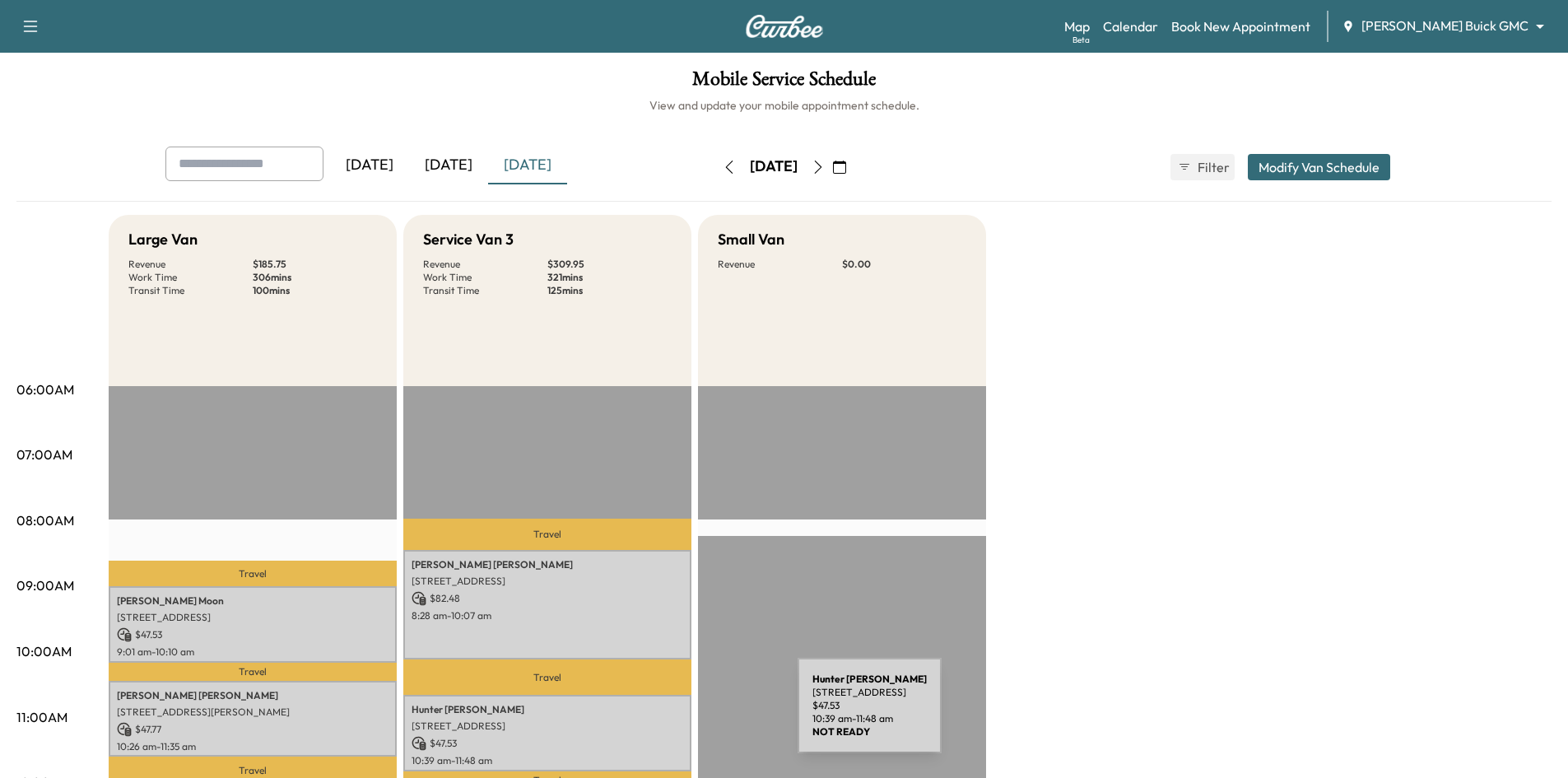
click at [671, 720] on p "7235 Sanctuary Dr, Frisco, TX 75033, USA" at bounding box center [547, 726] width 272 height 13
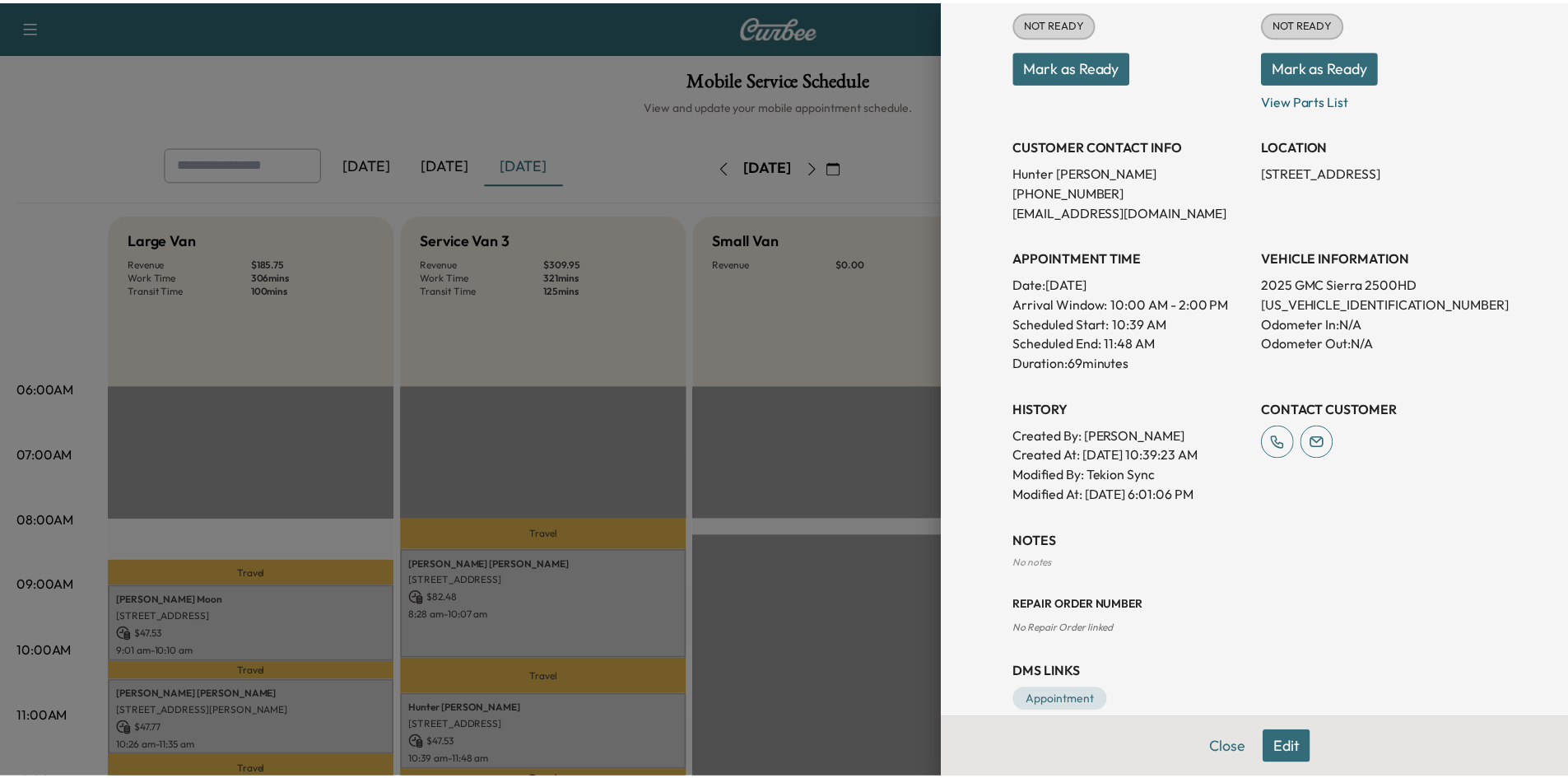
scroll to position [247, 0]
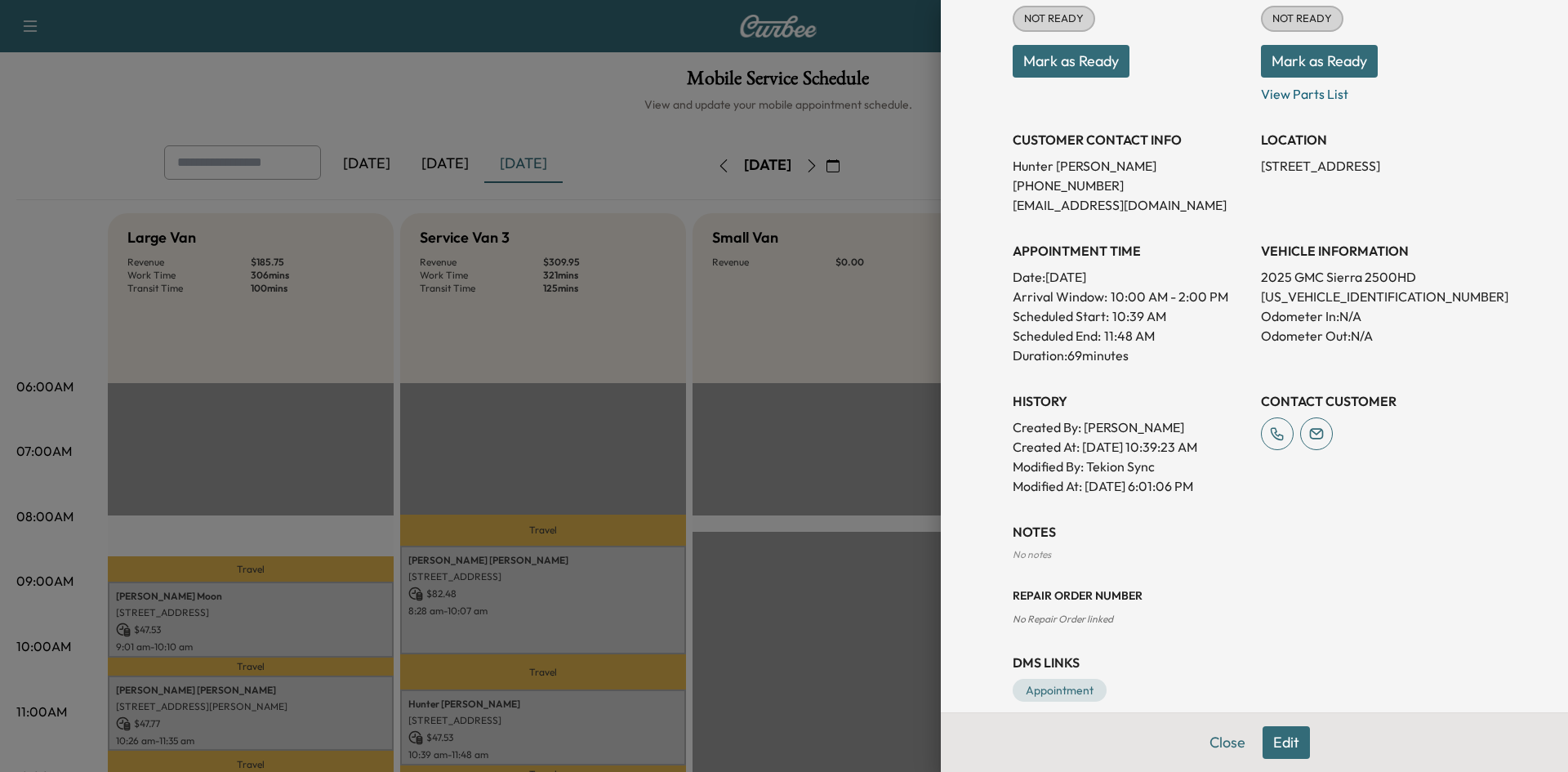
click at [865, 637] on div at bounding box center [784, 386] width 1568 height 772
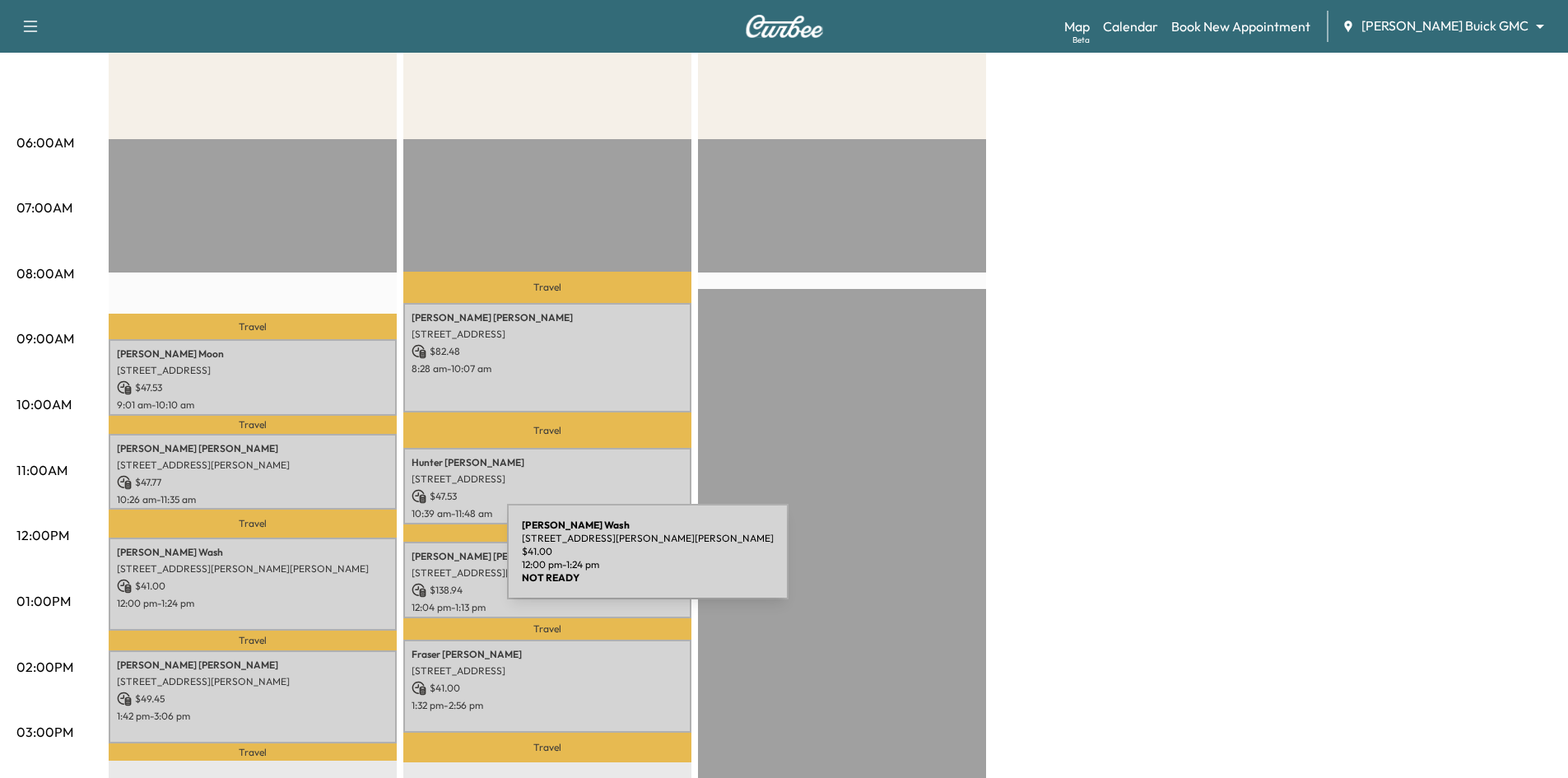
click at [385, 564] on p "8951 Collin McKinney Parkway, McKinney, TX 75070, US" at bounding box center [253, 569] width 272 height 13
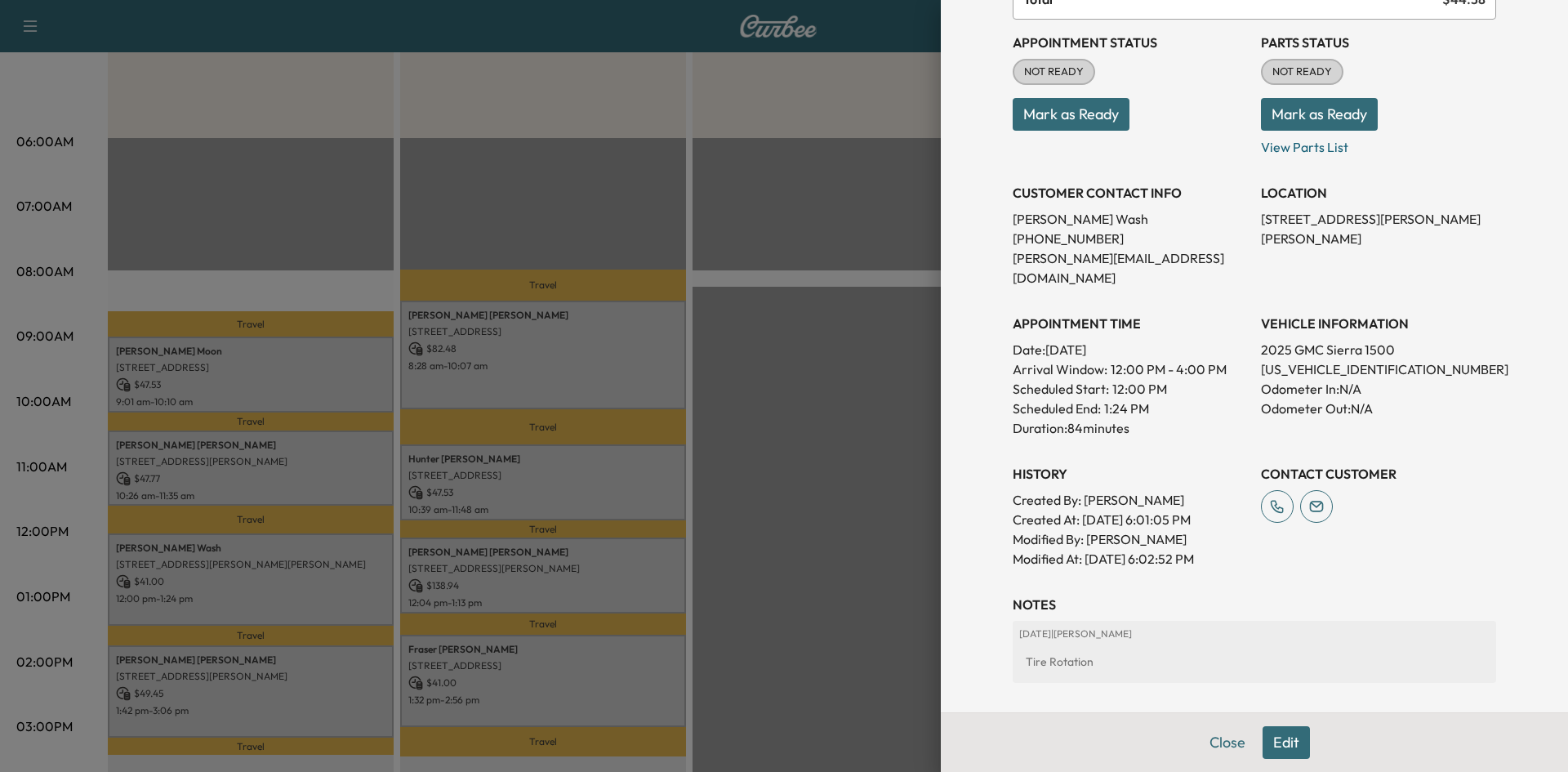
scroll to position [164, 0]
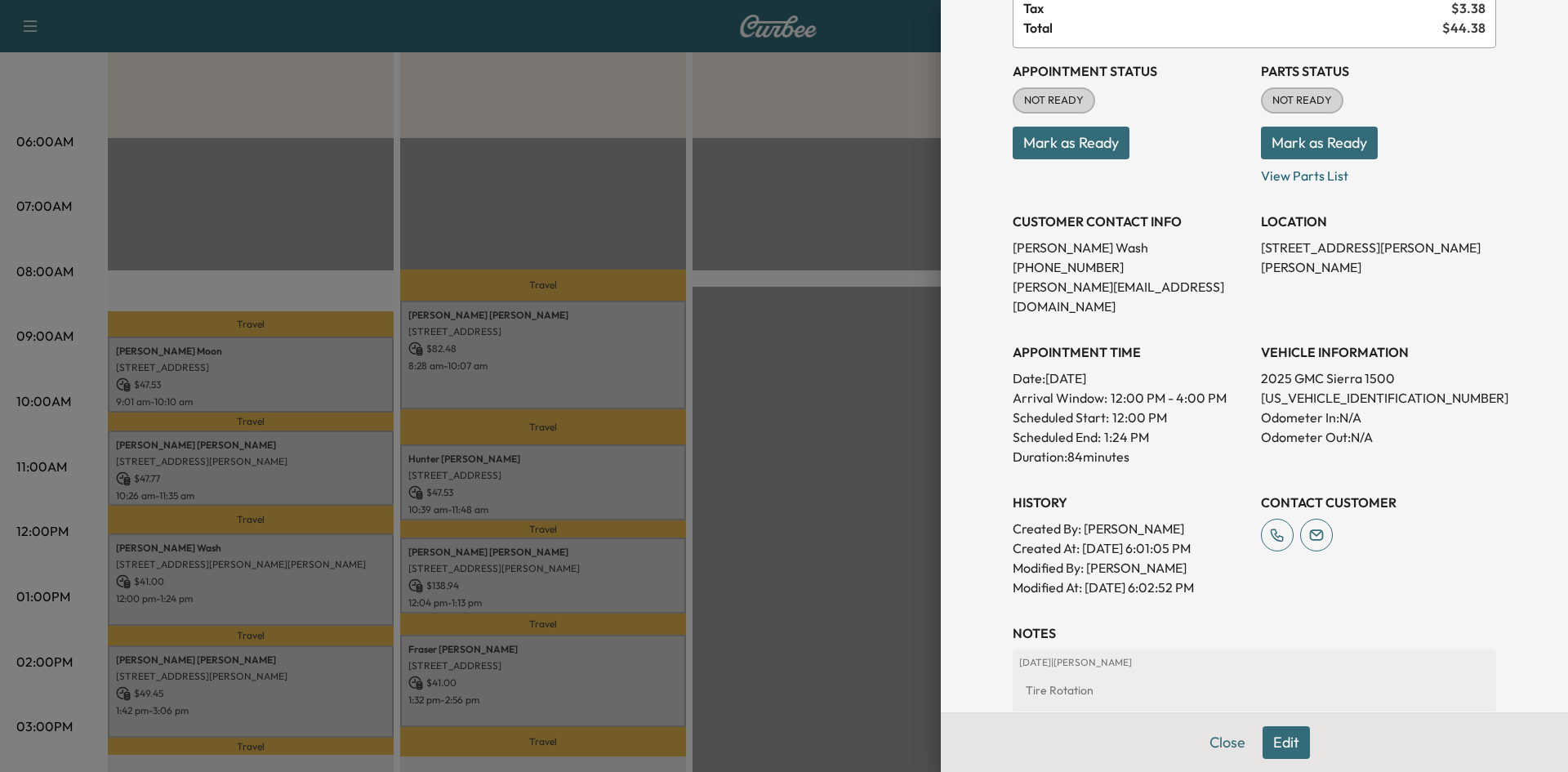
click at [461, 570] on div at bounding box center [784, 386] width 1568 height 772
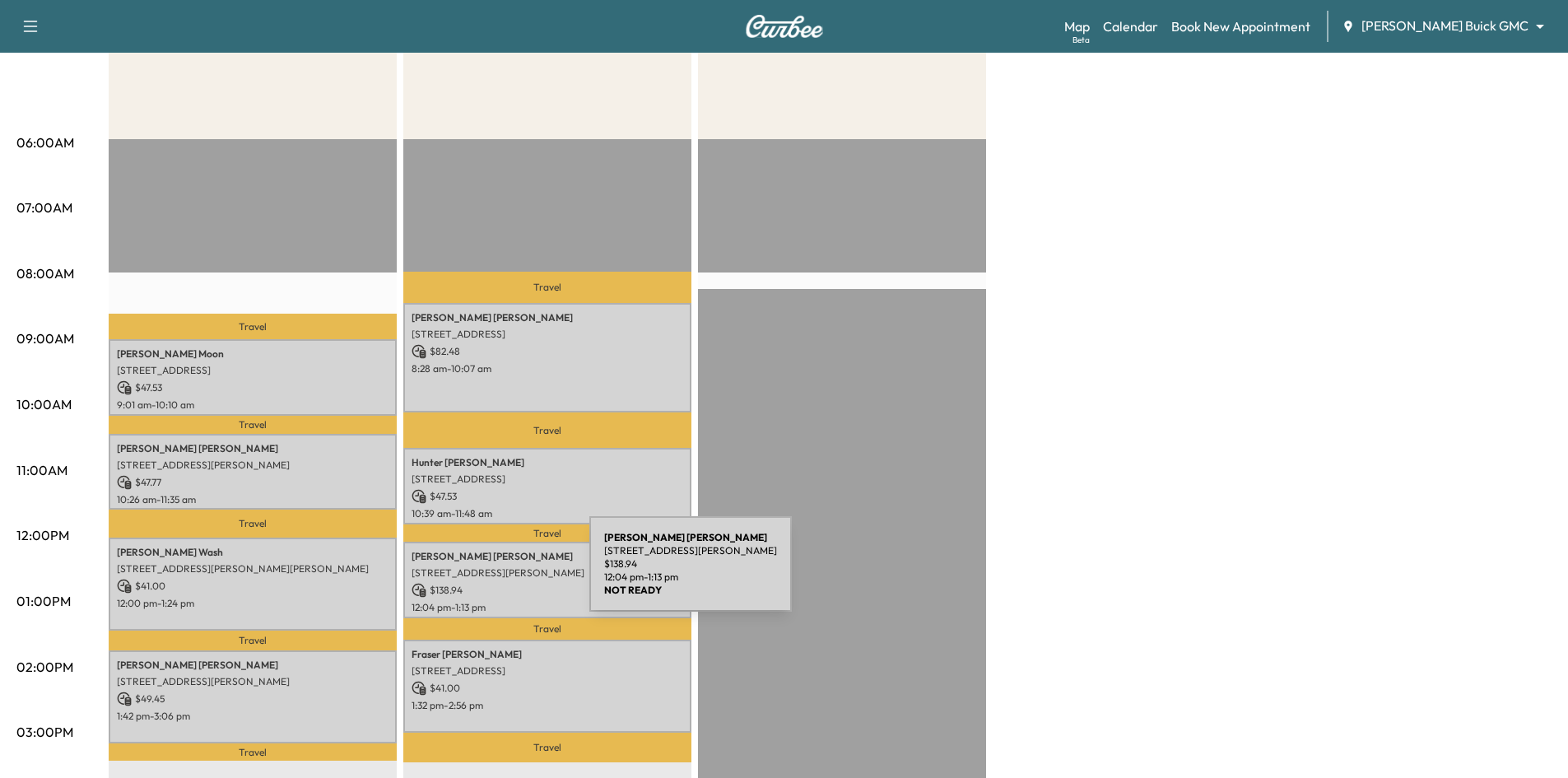
click at [466, 574] on p "2105 Hubbard Park Ln, Prosper, TX 75078, USA" at bounding box center [547, 572] width 272 height 13
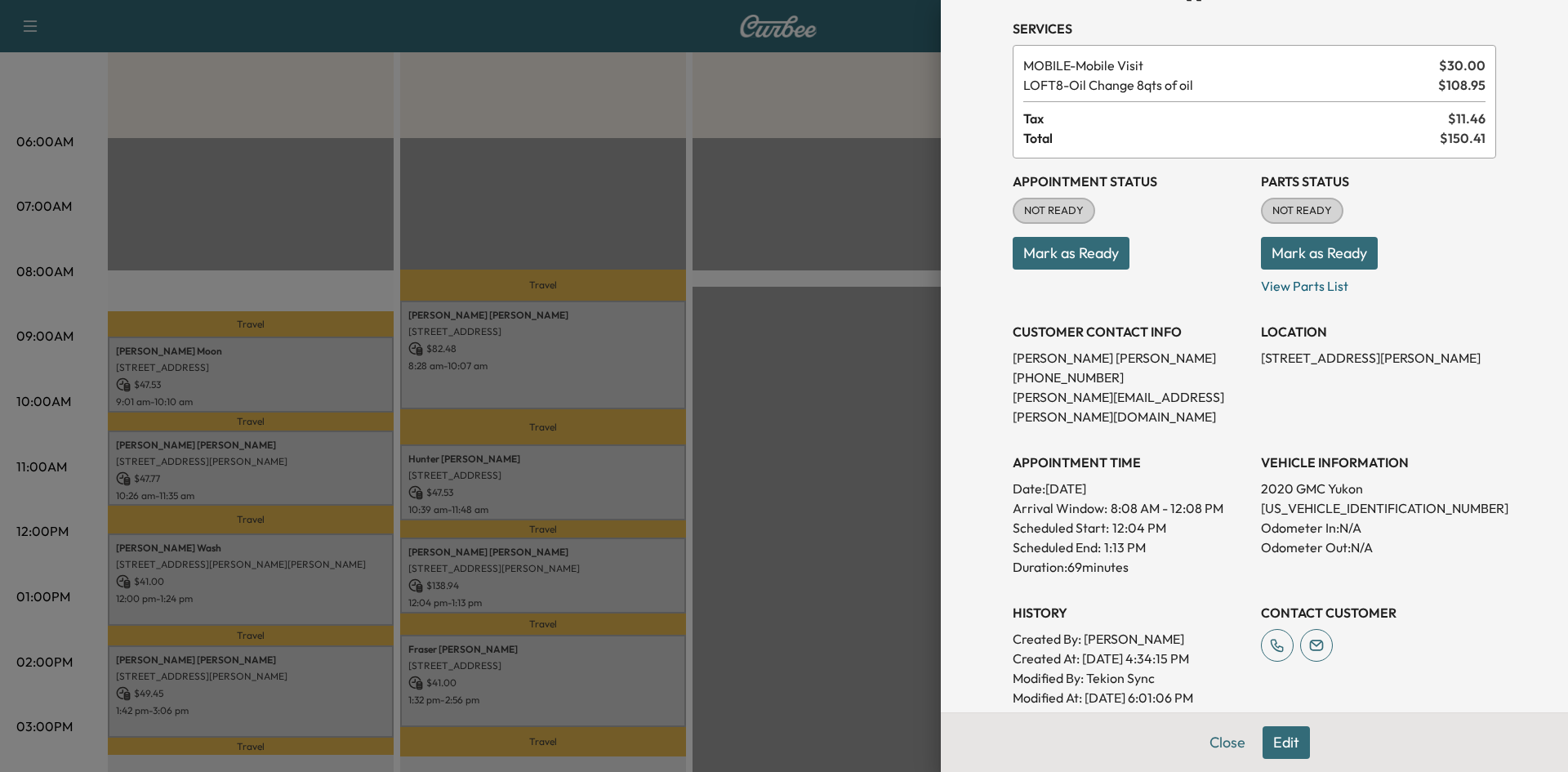
scroll to position [245, 0]
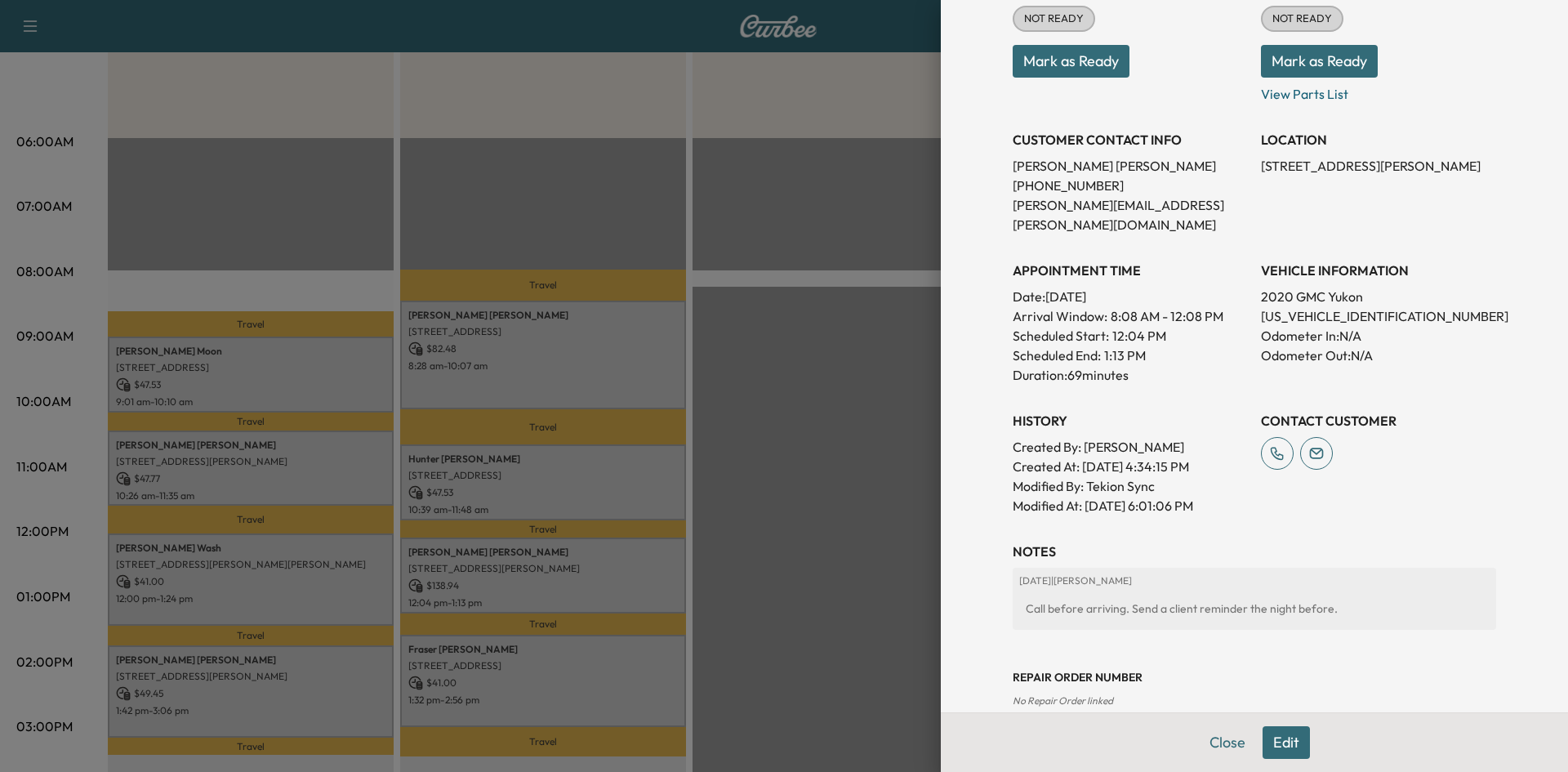
click at [292, 683] on div at bounding box center [784, 386] width 1568 height 772
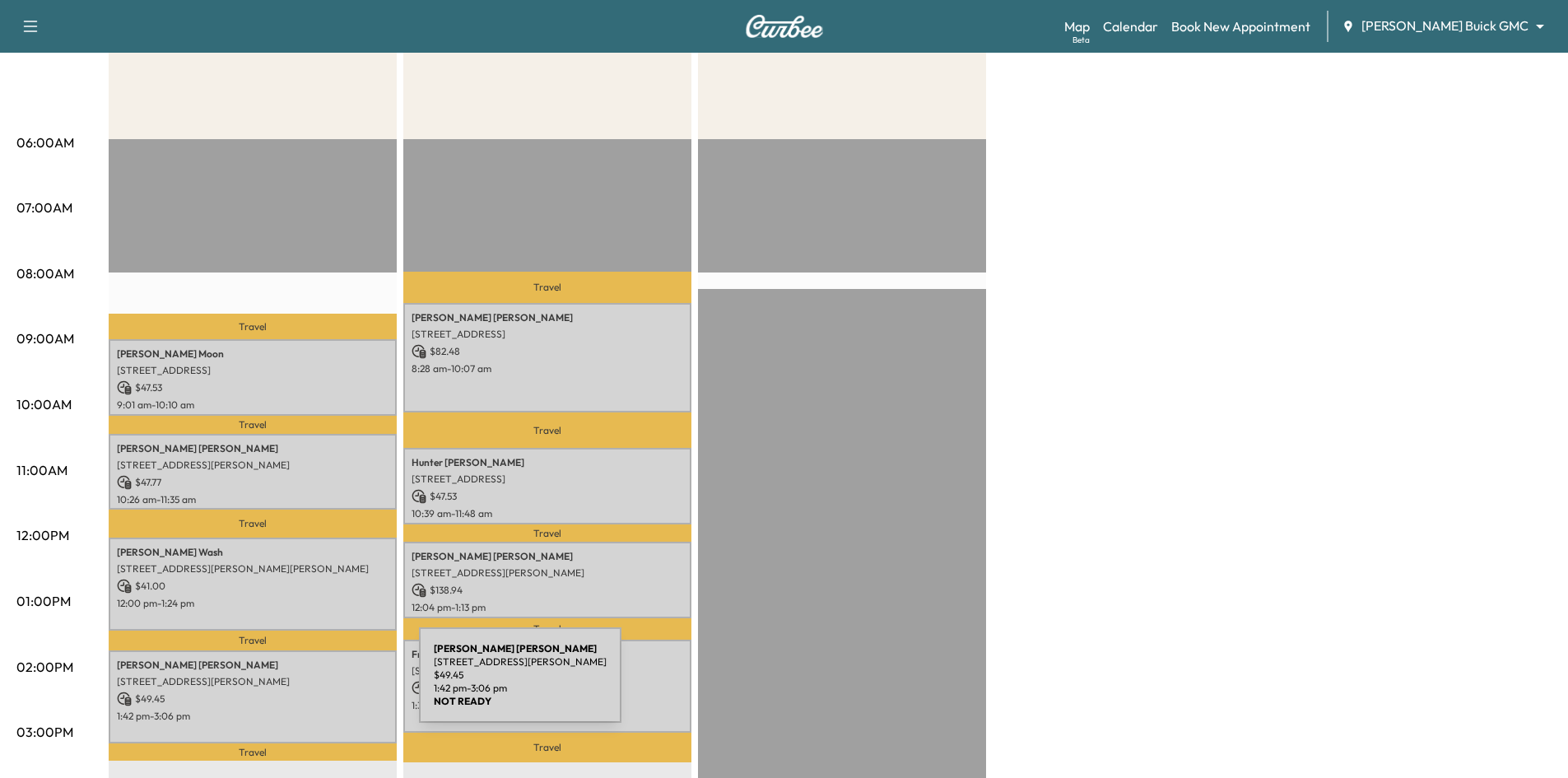
click at [295, 685] on div "Bryan Mcdaniel 2932 Reynolds Ln, Frisco, TX 75034, USA $ 49.45 1:42 pm - 3:06 pm" at bounding box center [253, 696] width 288 height 93
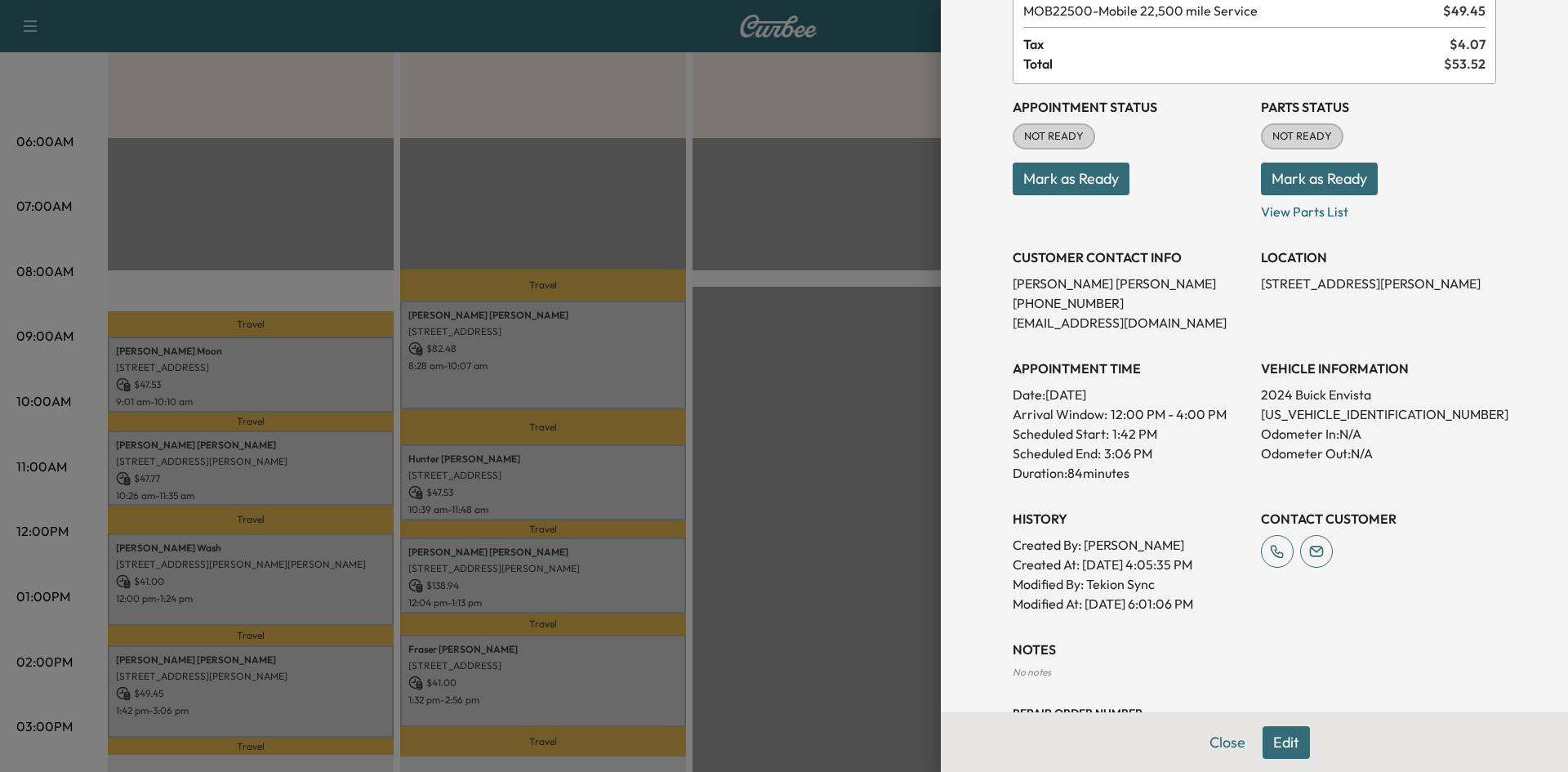
scroll to position [164, 0]
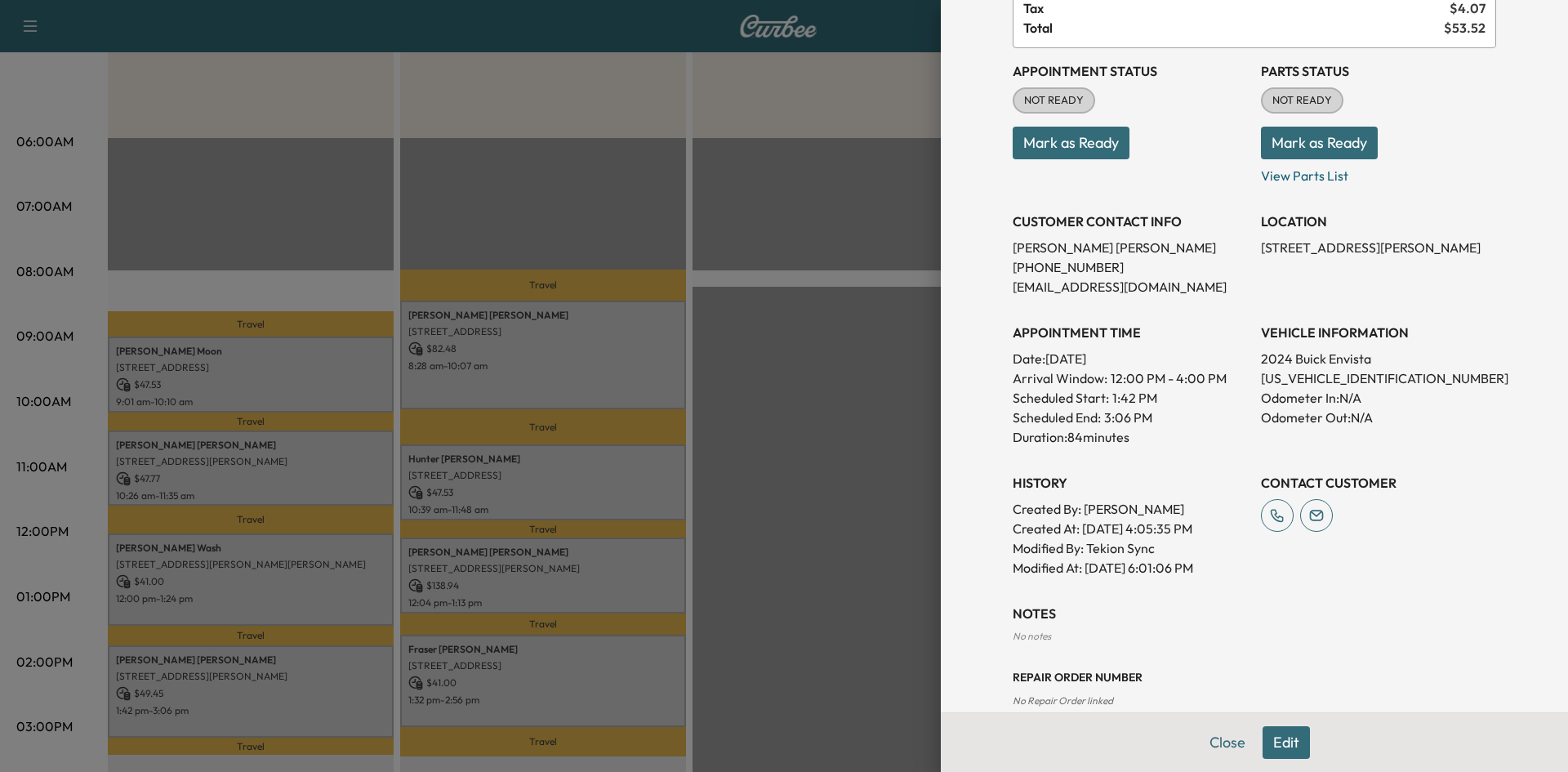
drag, startPoint x: 671, startPoint y: 671, endPoint x: 644, endPoint y: 671, distance: 27.0
click at [671, 671] on div at bounding box center [784, 386] width 1568 height 772
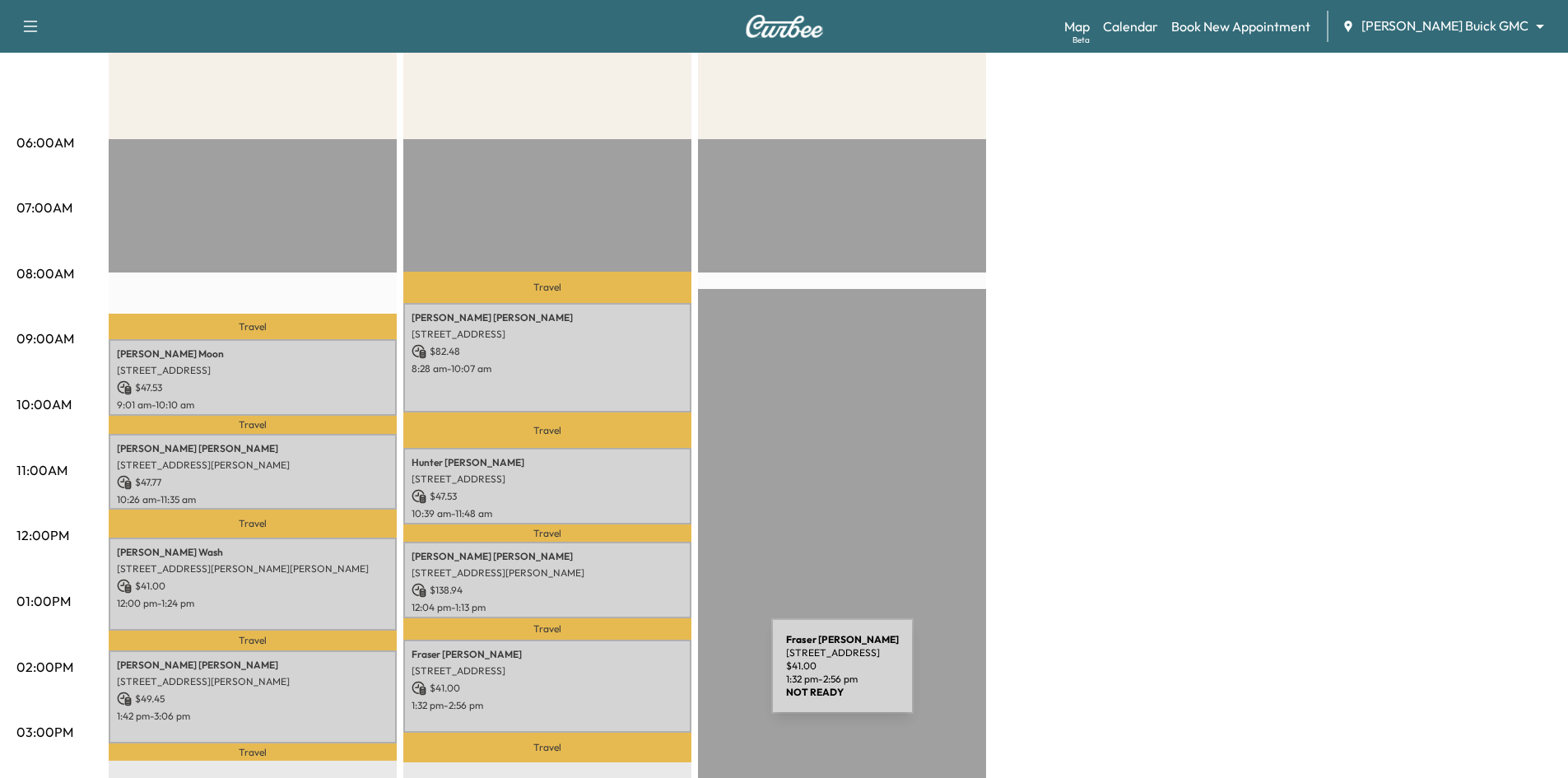
click at [648, 681] on p "$ 41.00" at bounding box center [547, 688] width 272 height 15
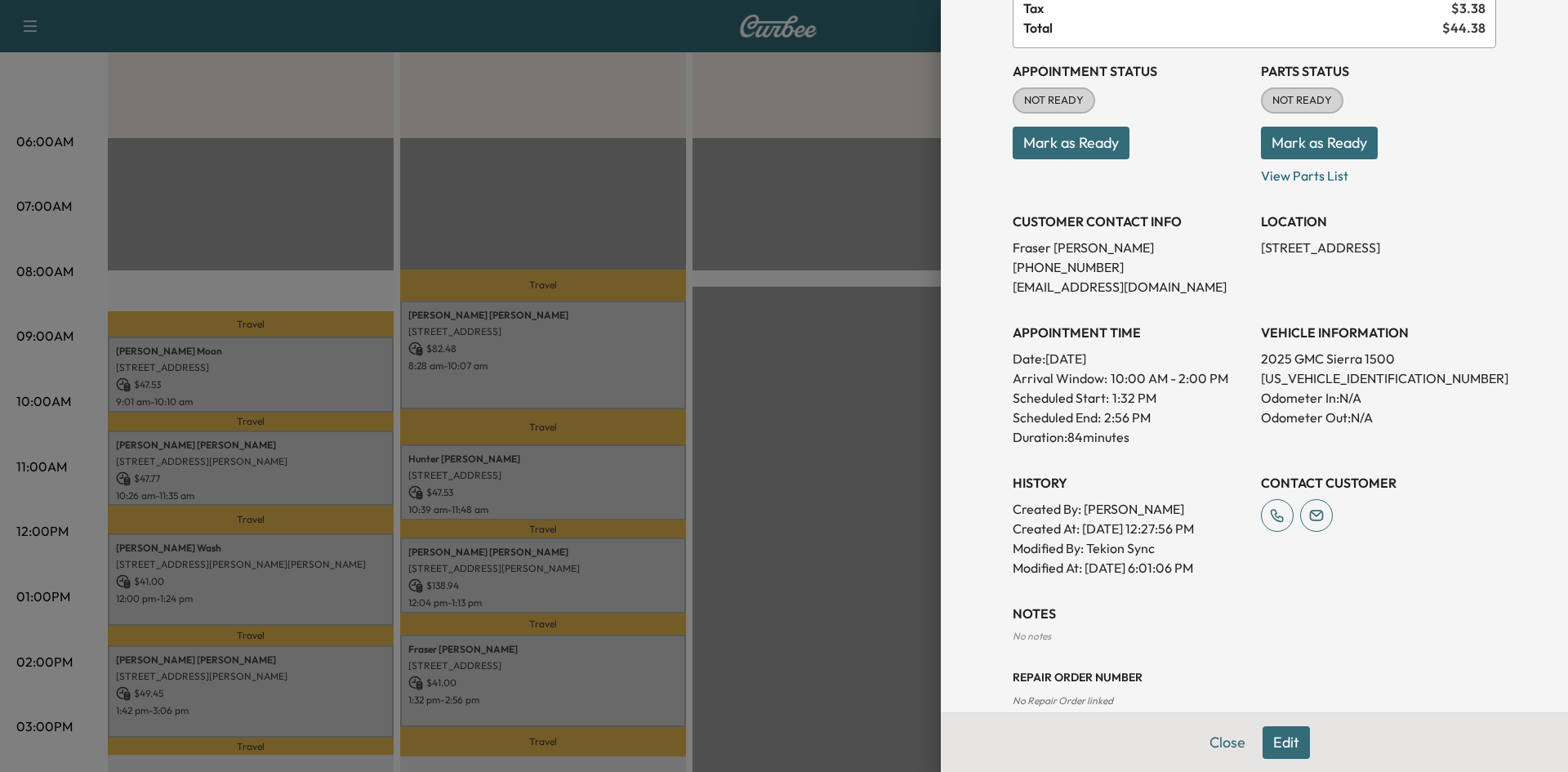
click at [850, 620] on div at bounding box center [784, 386] width 1568 height 772
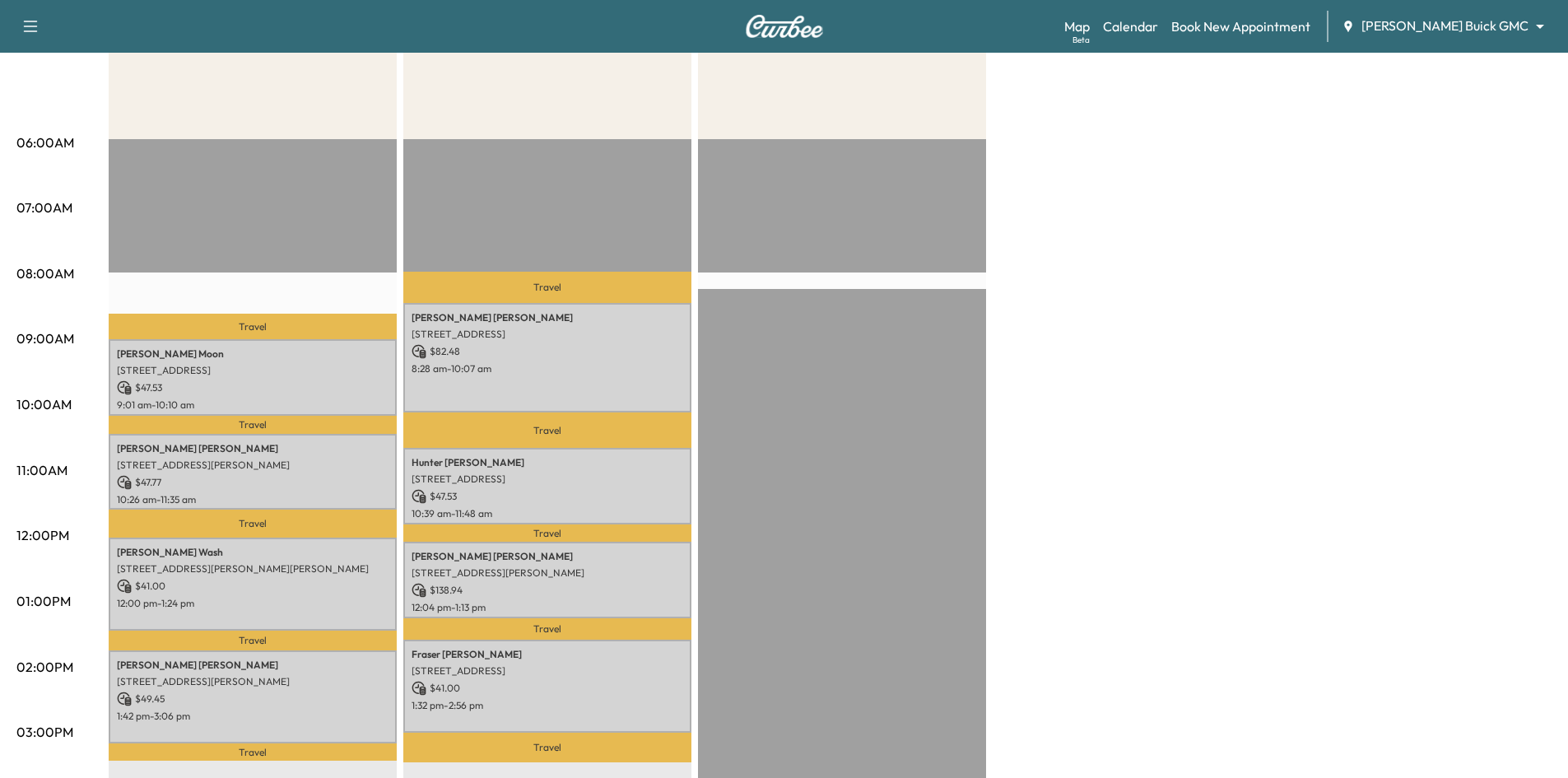
scroll to position [0, 0]
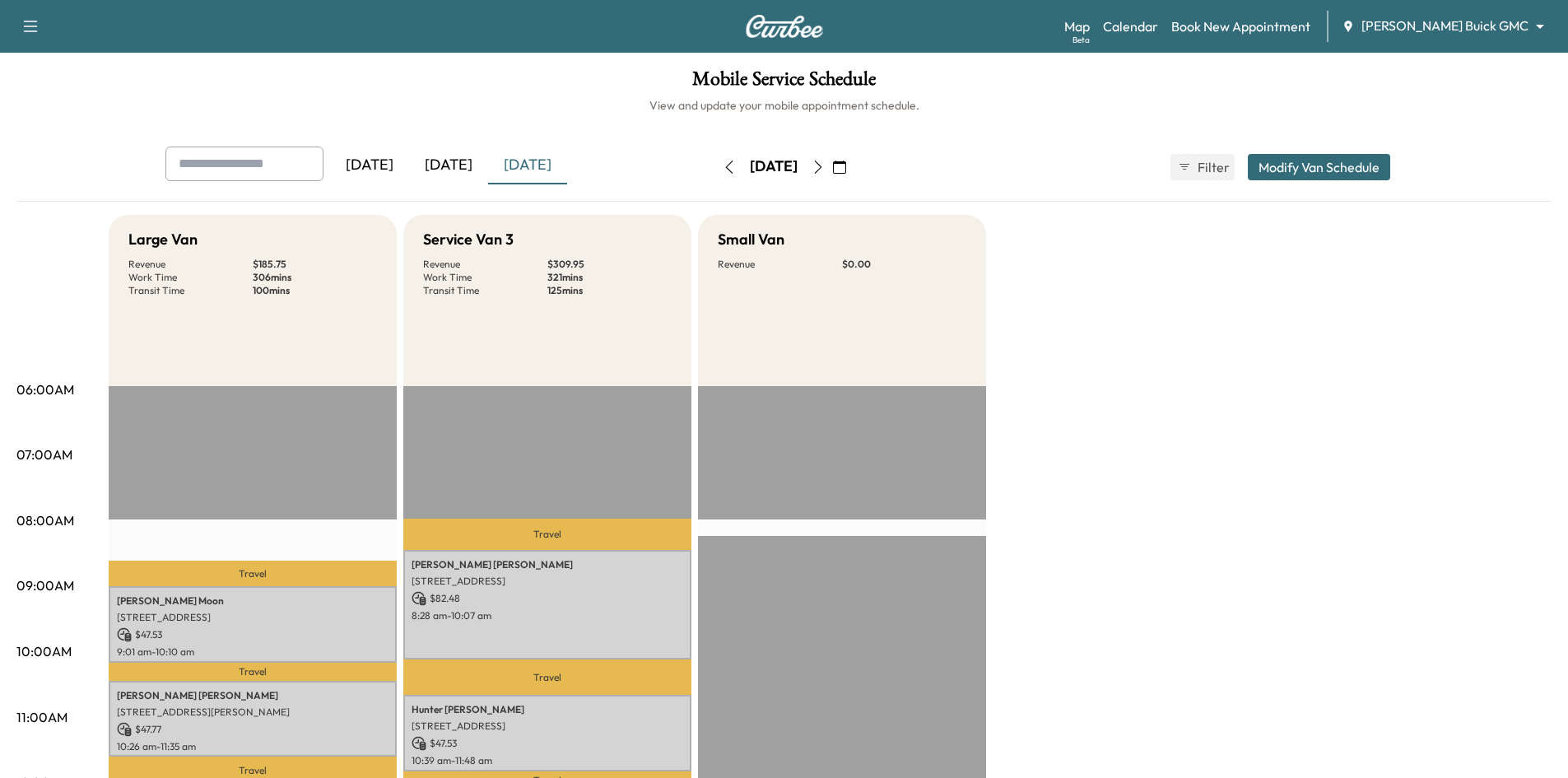
click at [464, 168] on div "[DATE]" at bounding box center [448, 166] width 79 height 38
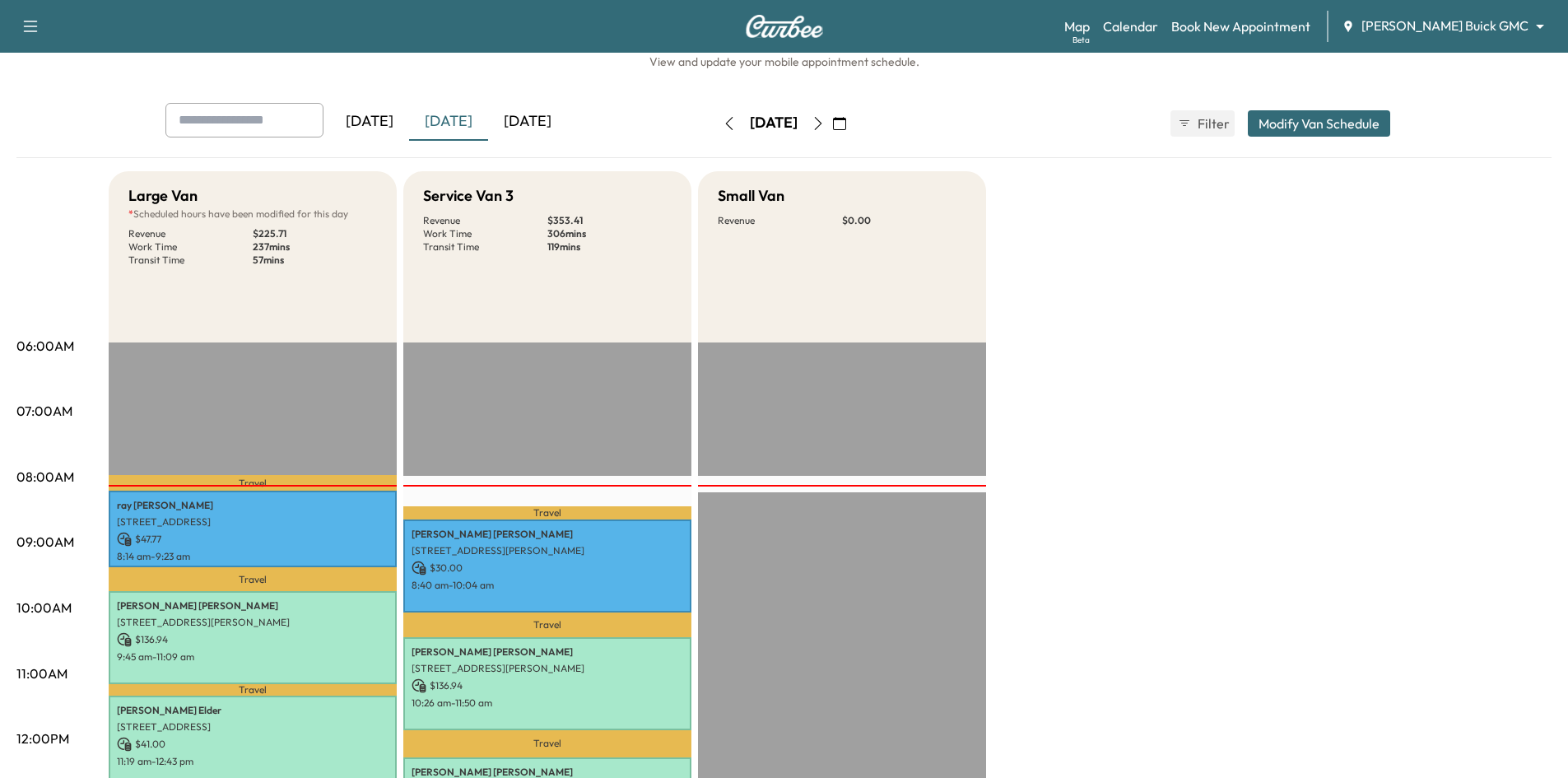
scroll to position [82, 0]
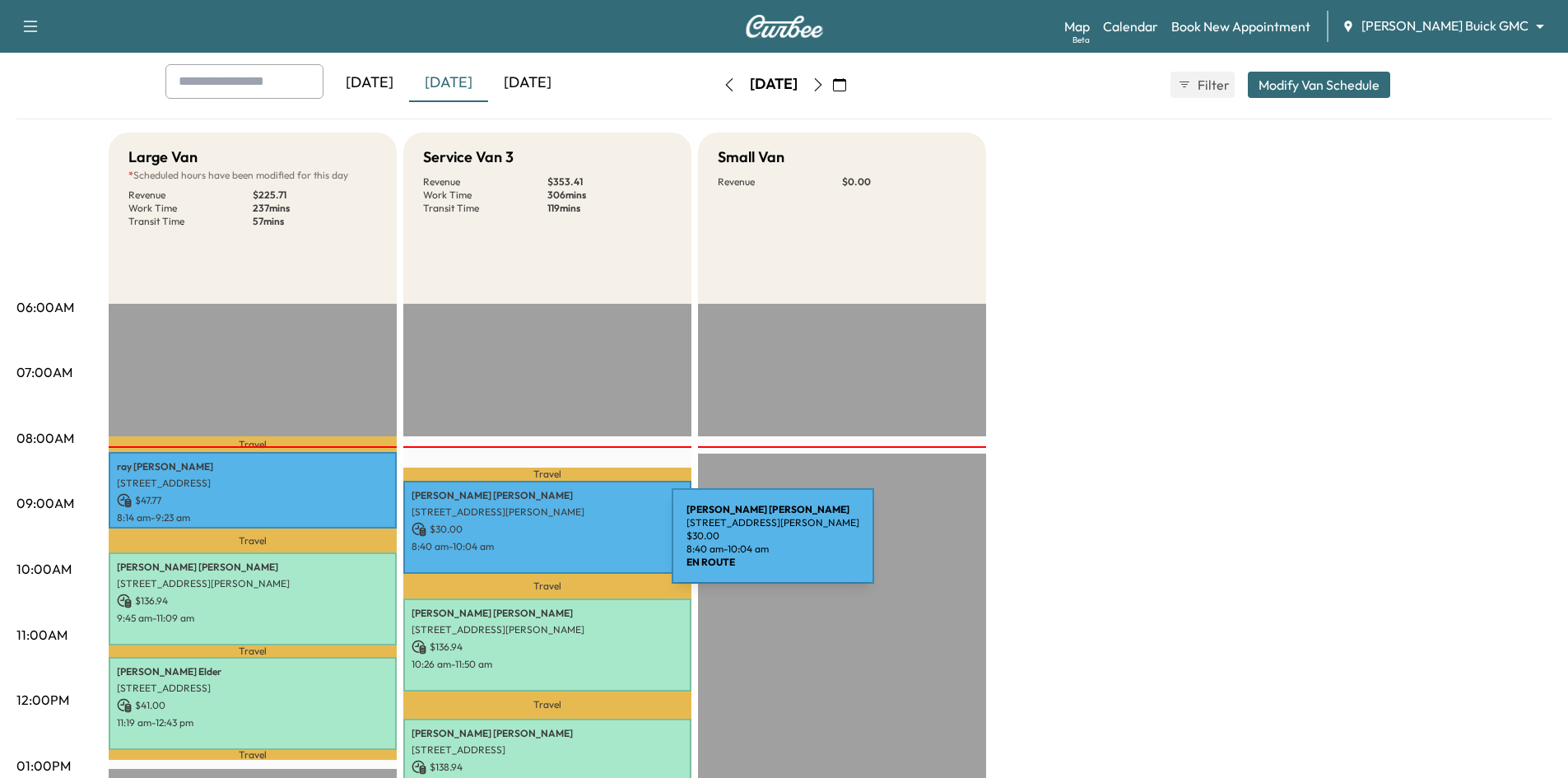
click at [549, 547] on p "8:40 am - 10:04 am" at bounding box center [547, 546] width 272 height 13
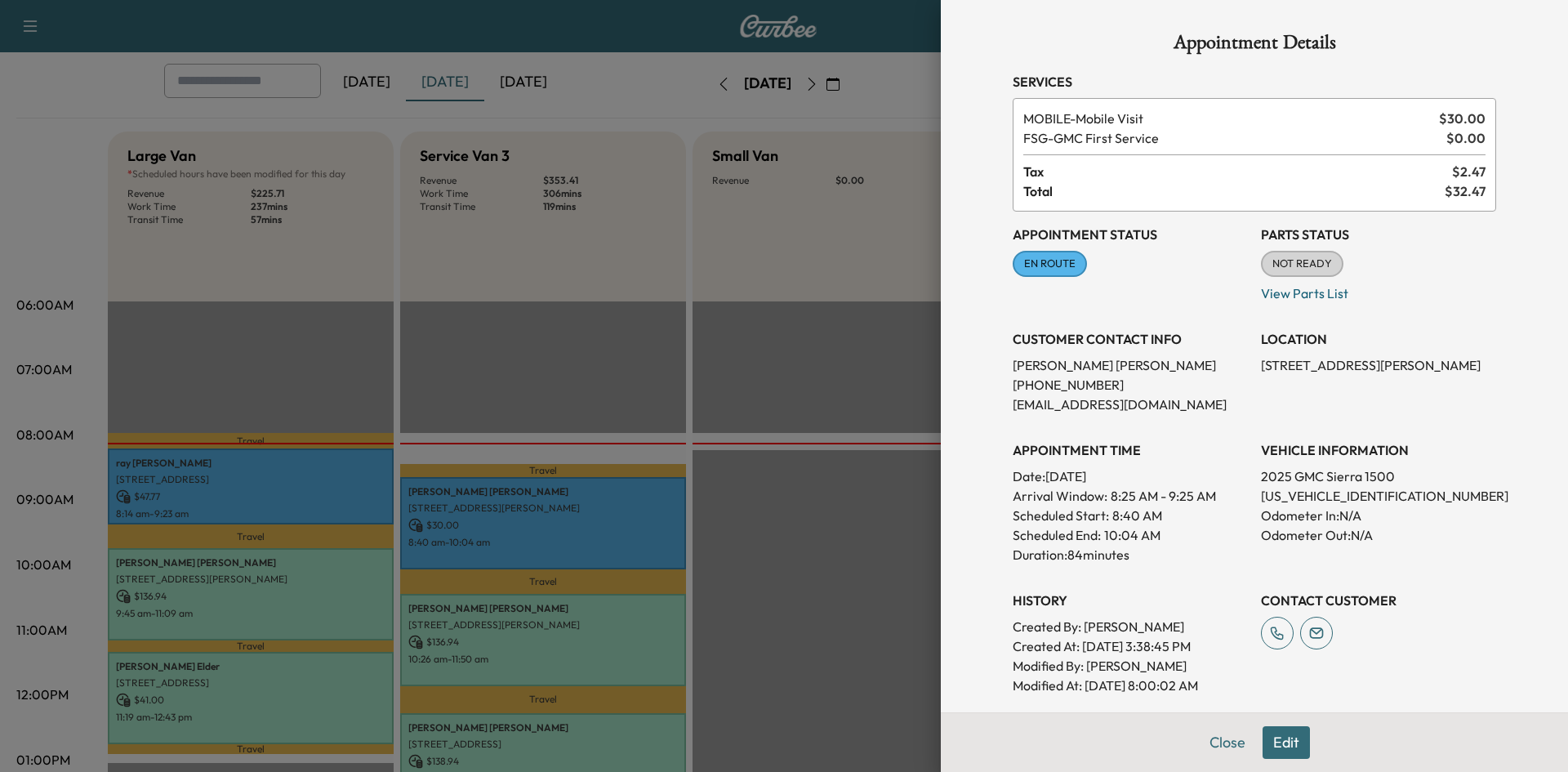
click at [350, 503] on div at bounding box center [784, 386] width 1568 height 772
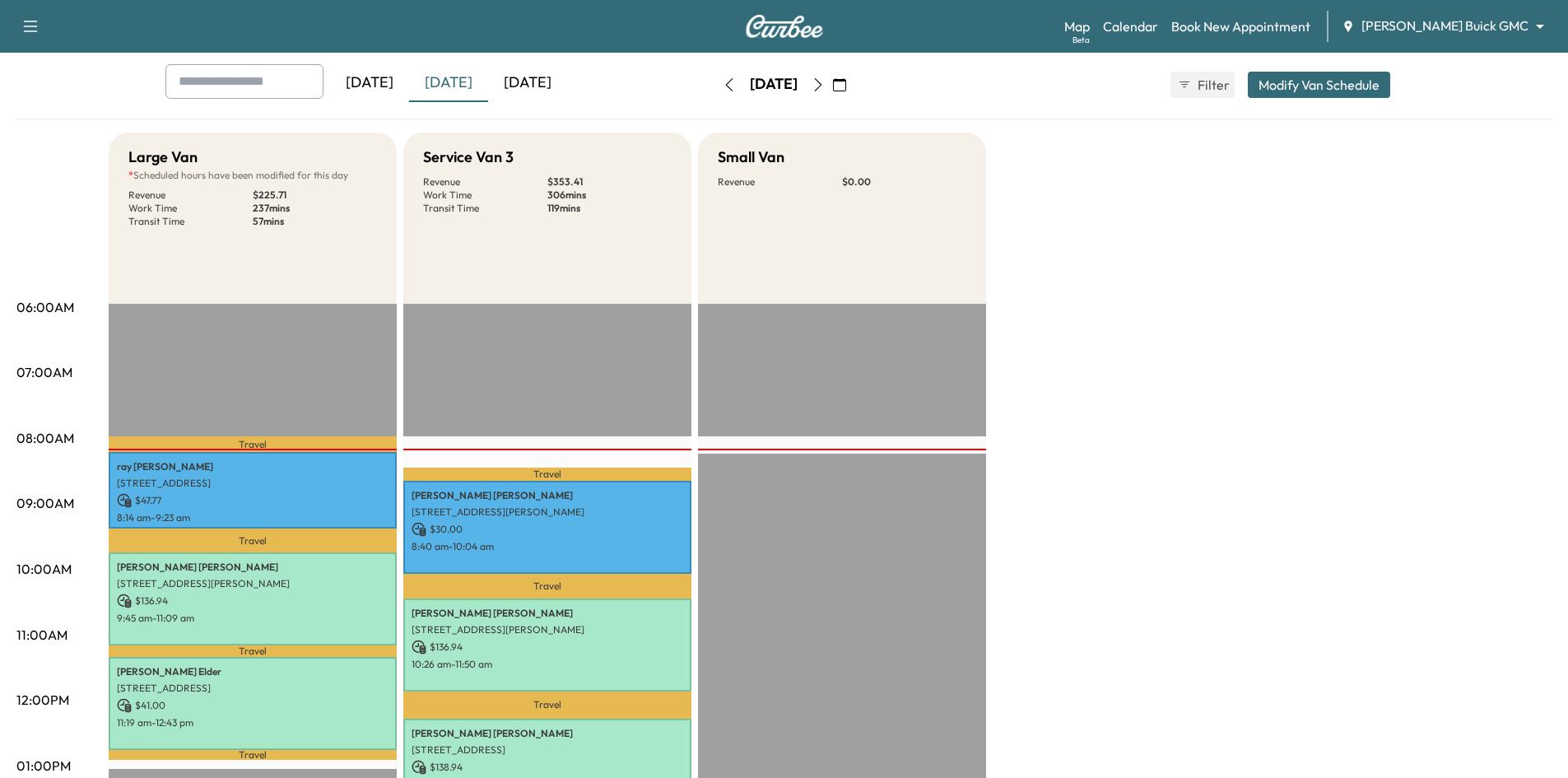
scroll to position [0, 0]
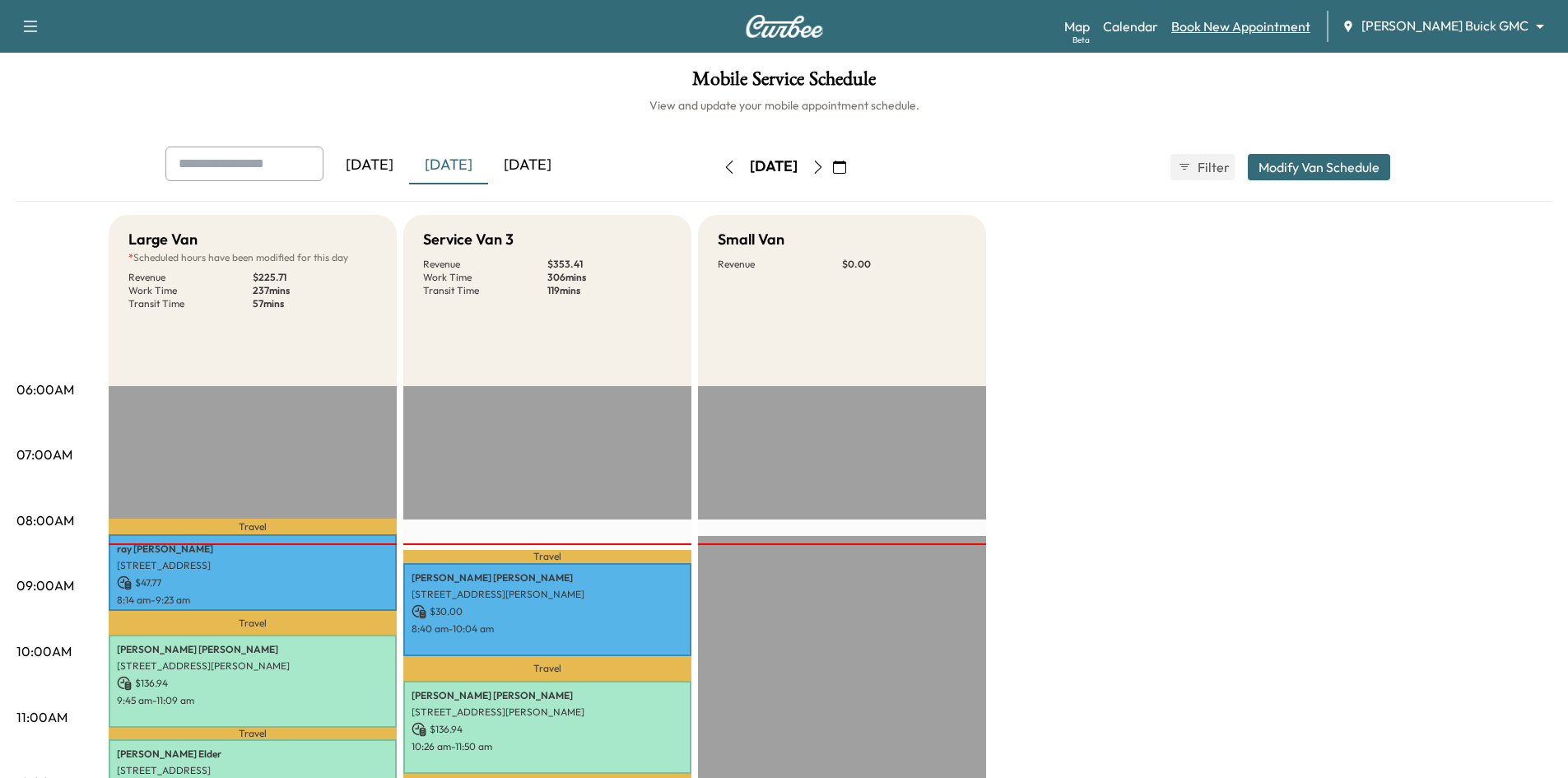
click at [1305, 23] on link "Book New Appointment" at bounding box center [1241, 26] width 139 height 20
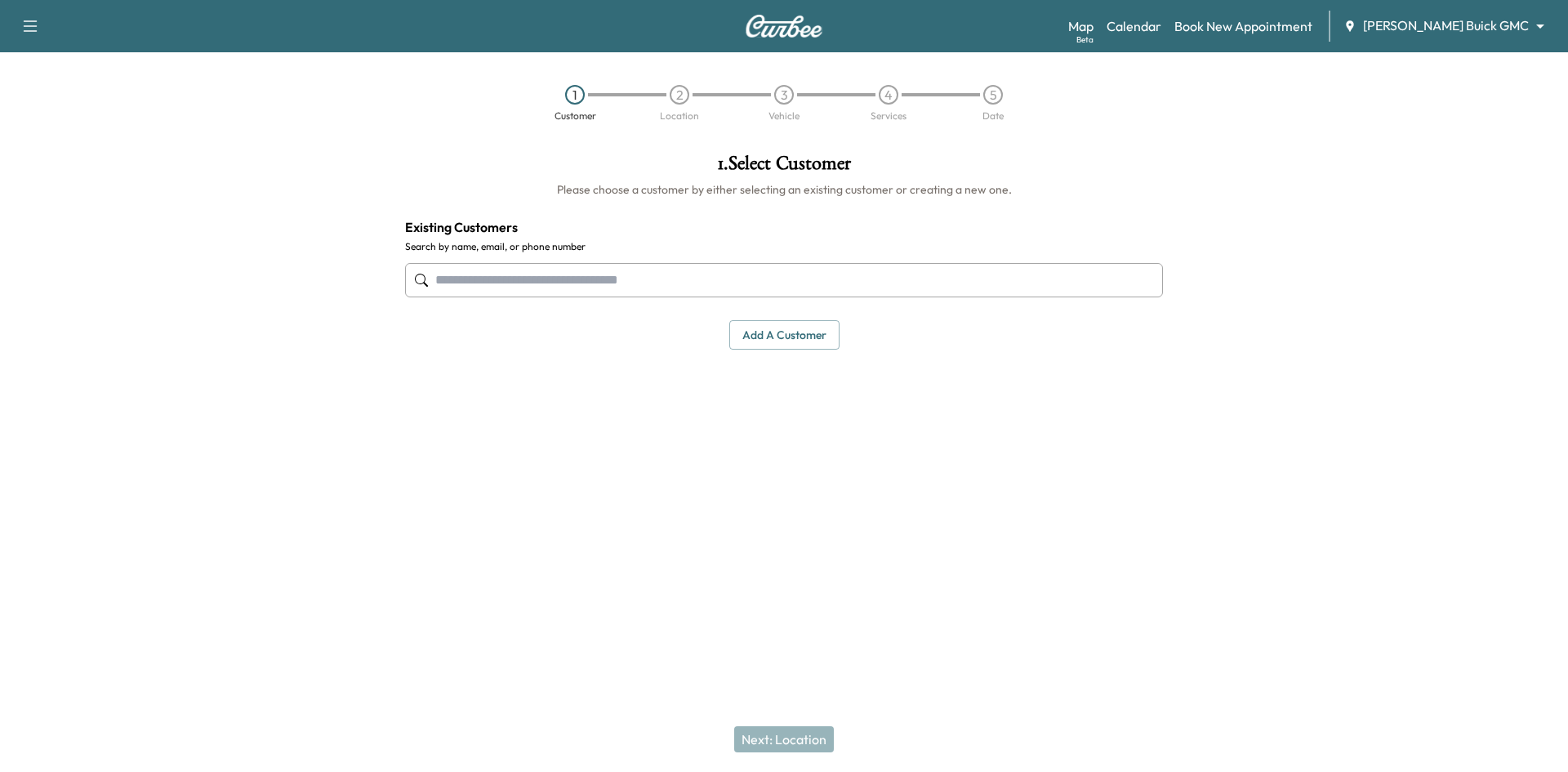
click at [871, 282] on input "text" at bounding box center [784, 280] width 758 height 34
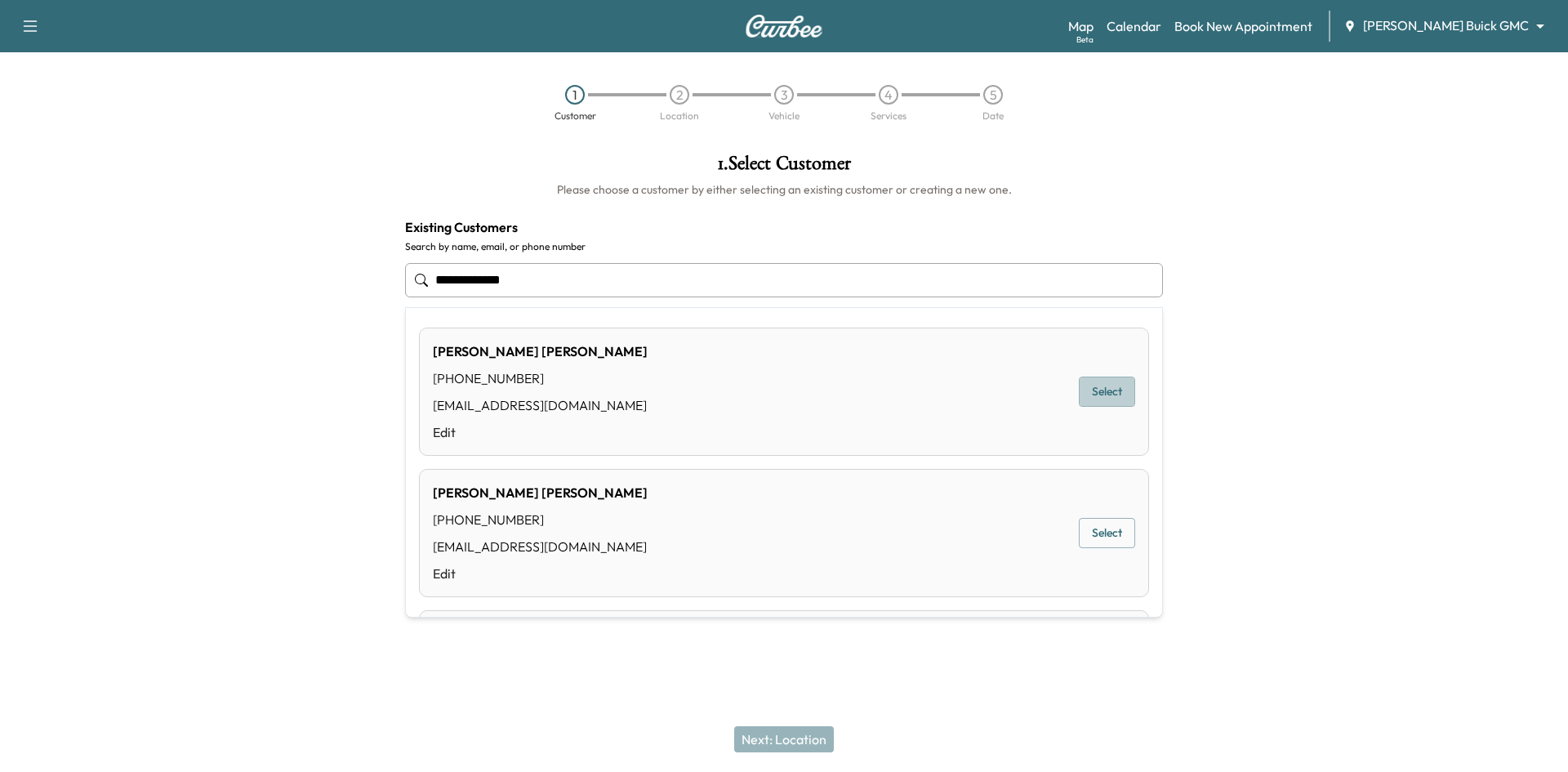
click at [1081, 390] on button "Select" at bounding box center [1106, 391] width 56 height 30
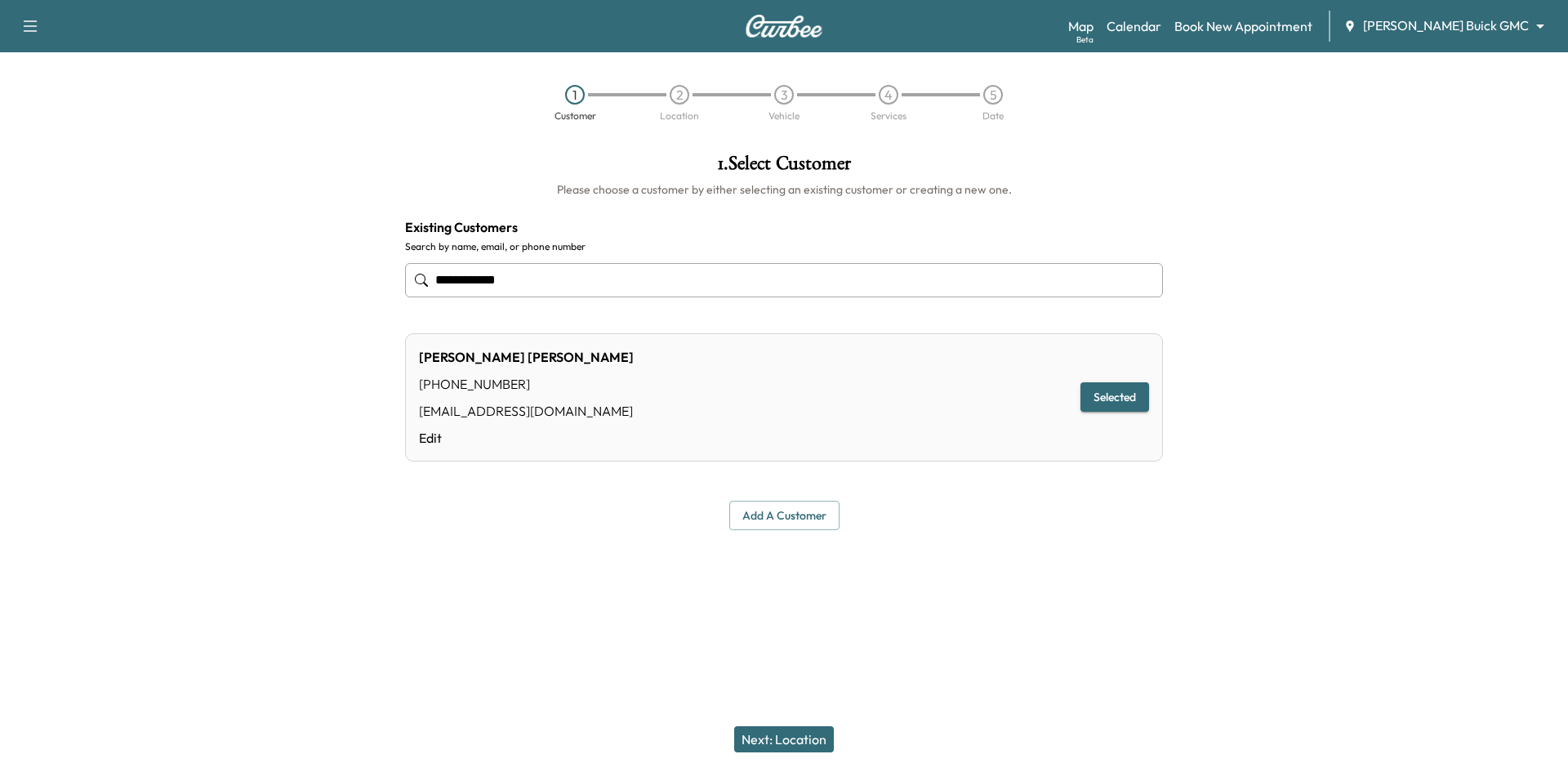
type input "**********"
click at [1108, 401] on button "Selected" at bounding box center [1115, 397] width 69 height 30
click at [813, 741] on button "Next: Location" at bounding box center [784, 739] width 100 height 26
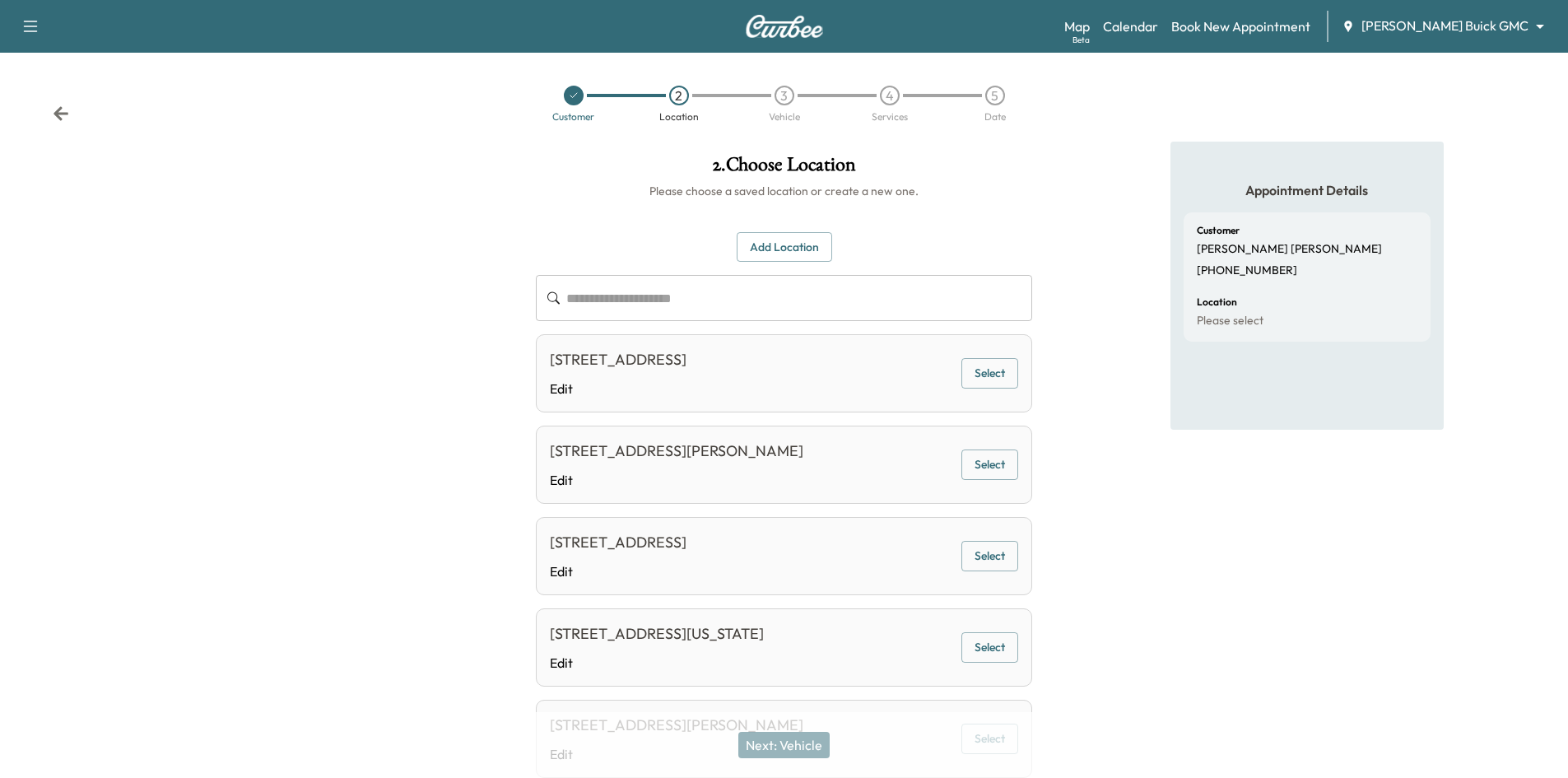
click at [771, 244] on button "Add Location" at bounding box center [785, 247] width 96 height 30
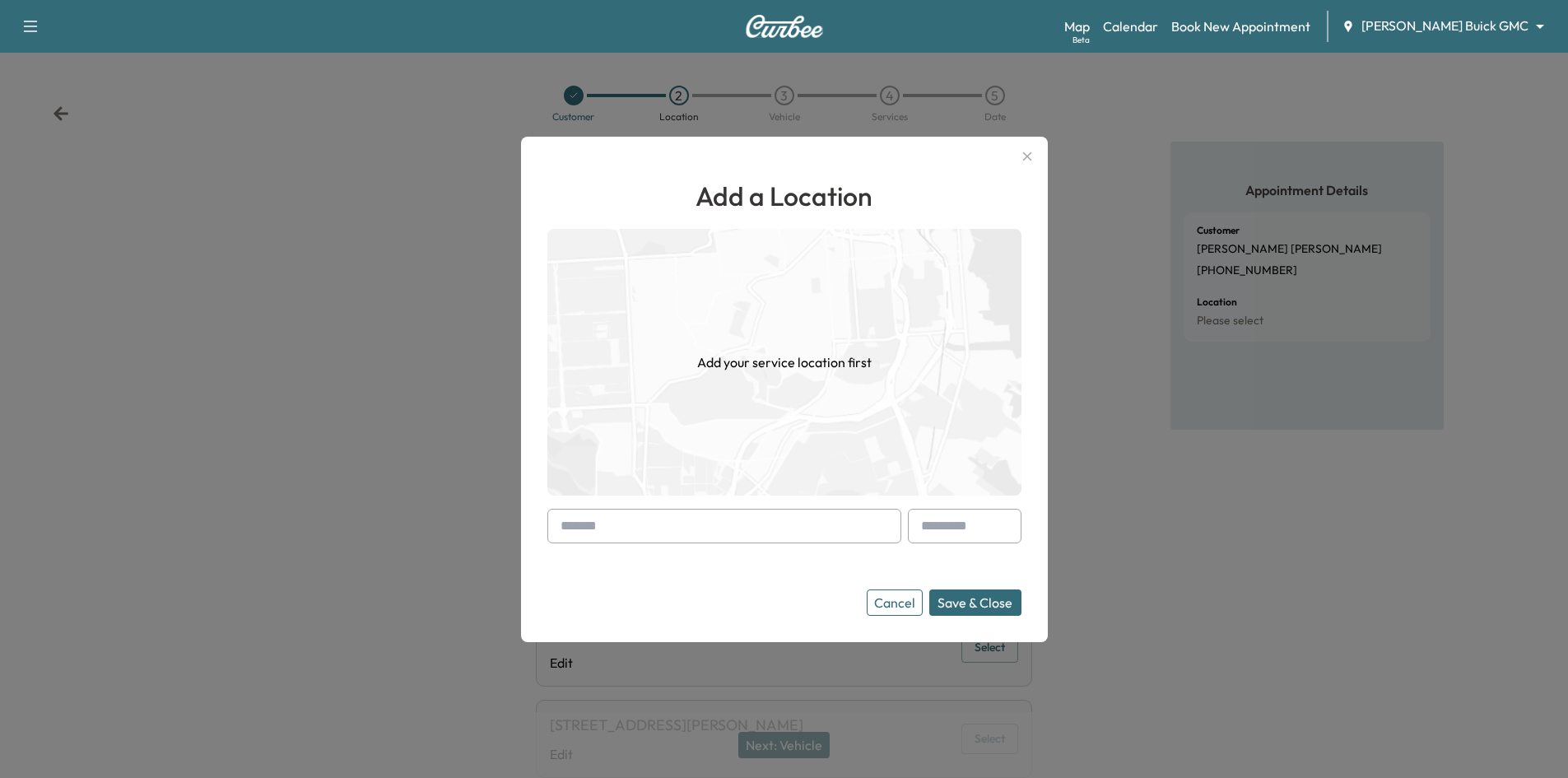
drag, startPoint x: 669, startPoint y: 520, endPoint x: 665, endPoint y: 531, distance: 11.7
click at [671, 520] on input "text" at bounding box center [725, 526] width 354 height 35
paste input "**********"
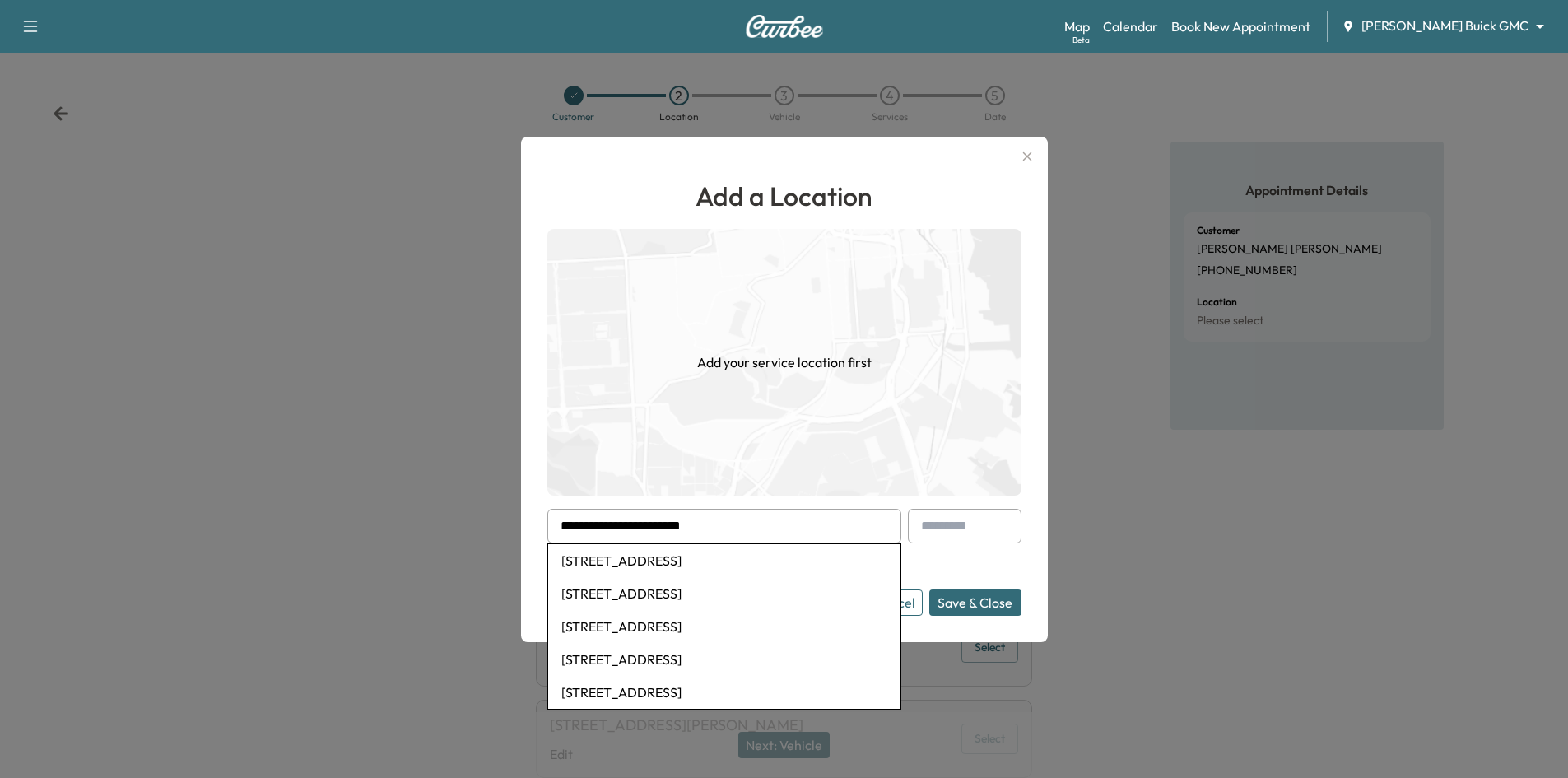
click at [678, 549] on li "3901 Meadow Vista Circle, Celina, TX, USA" at bounding box center [725, 561] width 352 height 33
type input "**********"
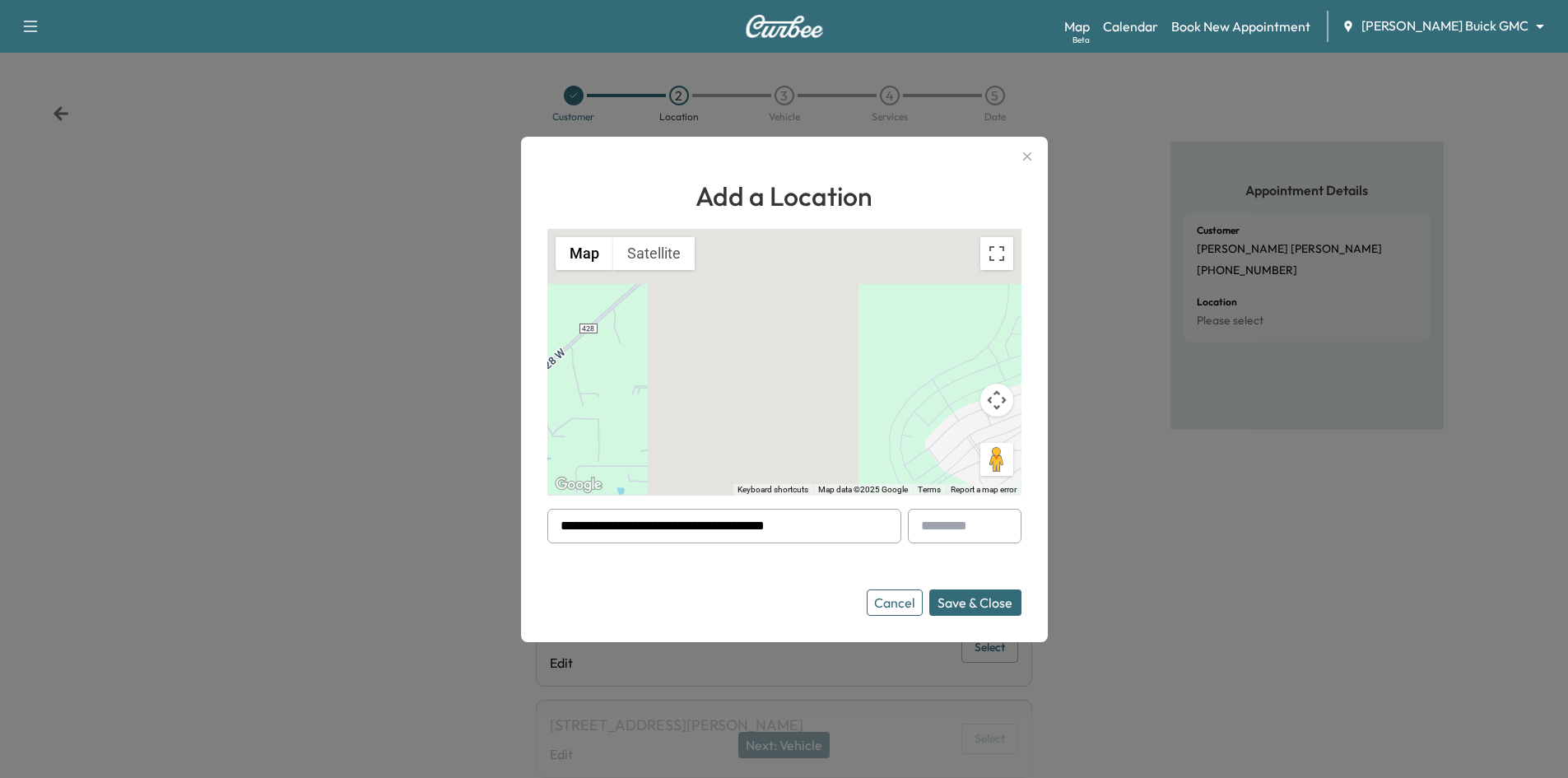
click at [906, 606] on button "Cancel" at bounding box center [895, 603] width 56 height 26
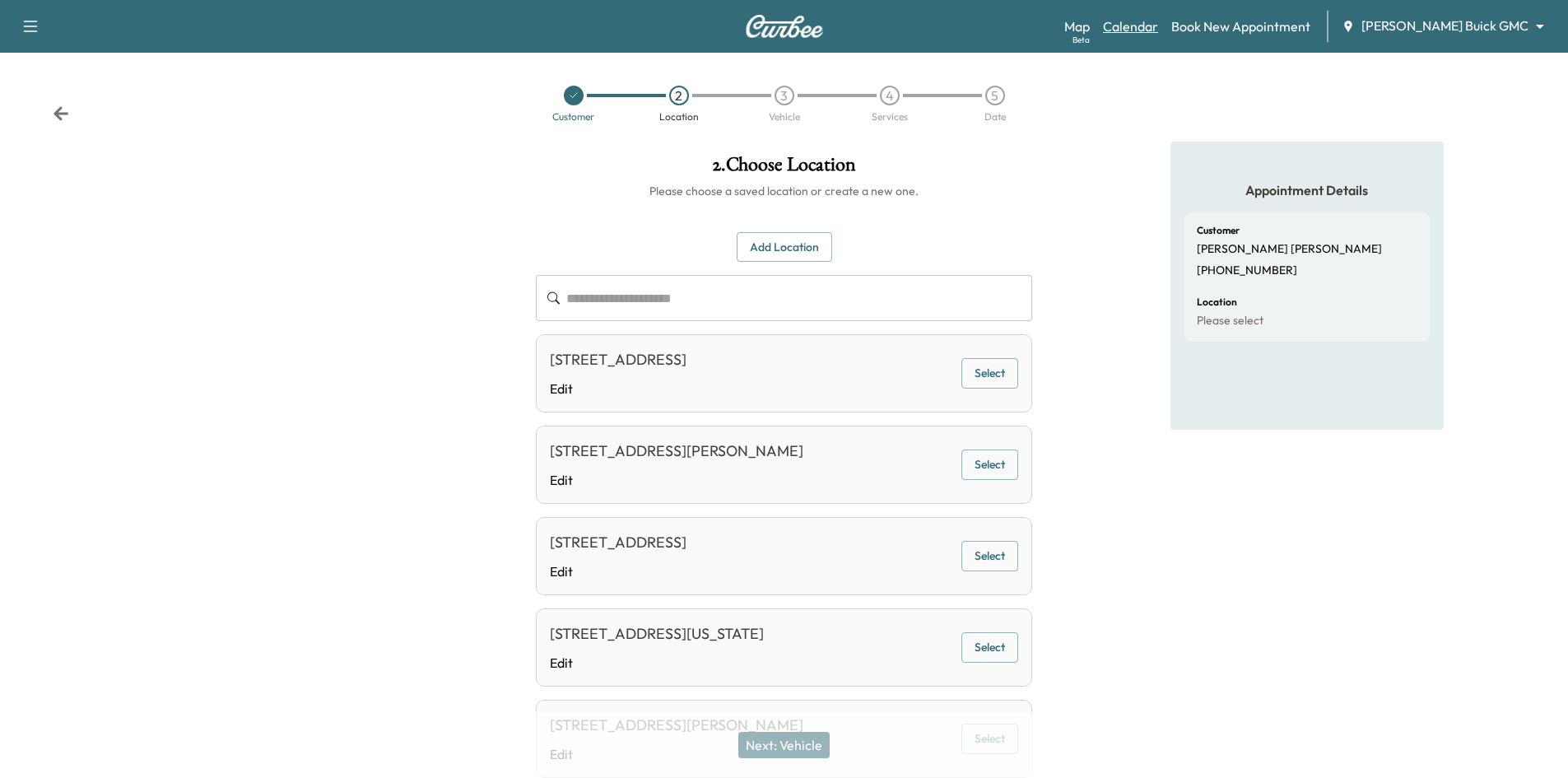
click at [1158, 25] on link "Calendar" at bounding box center [1131, 26] width 56 height 20
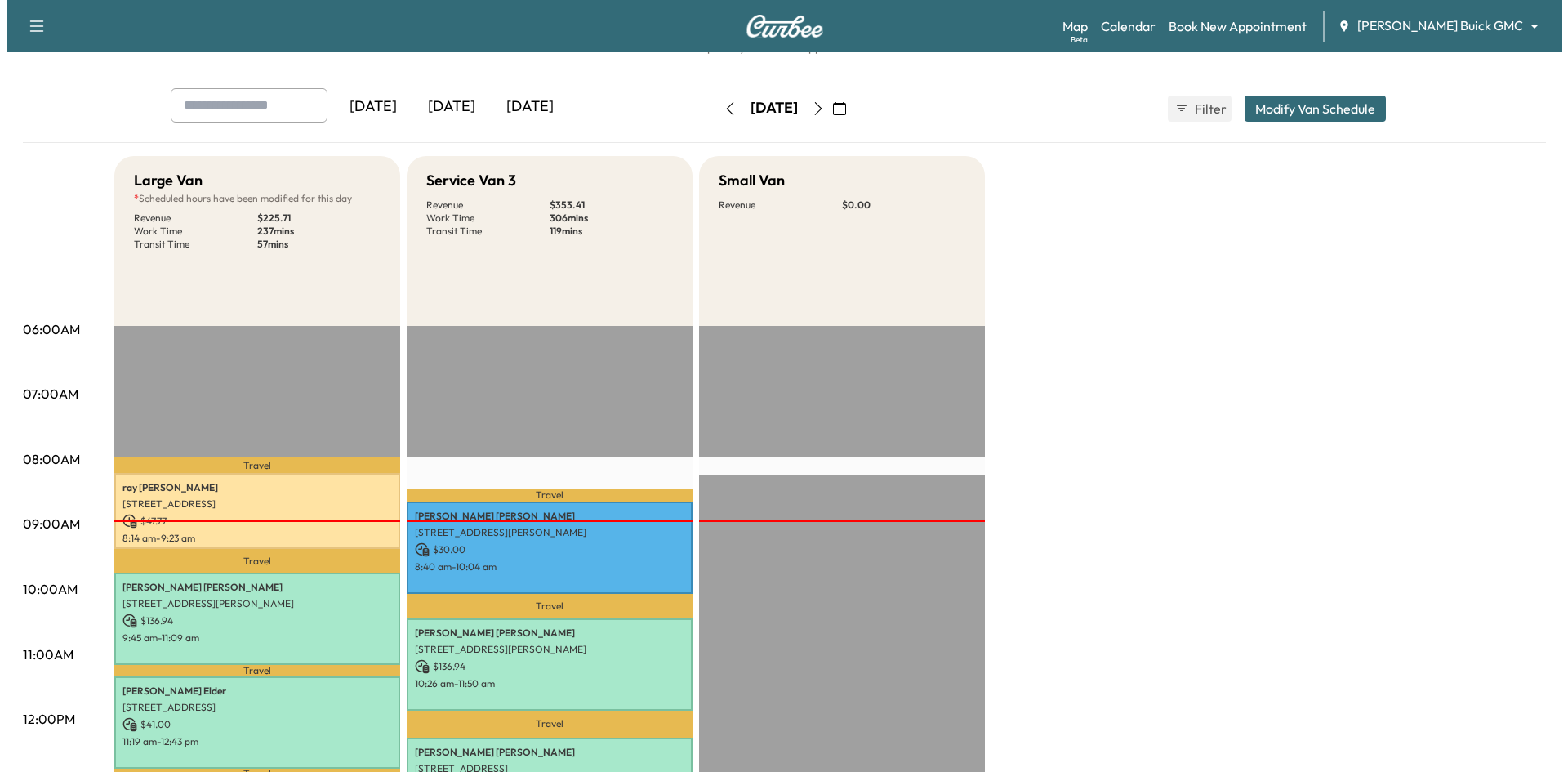
scroll to position [164, 0]
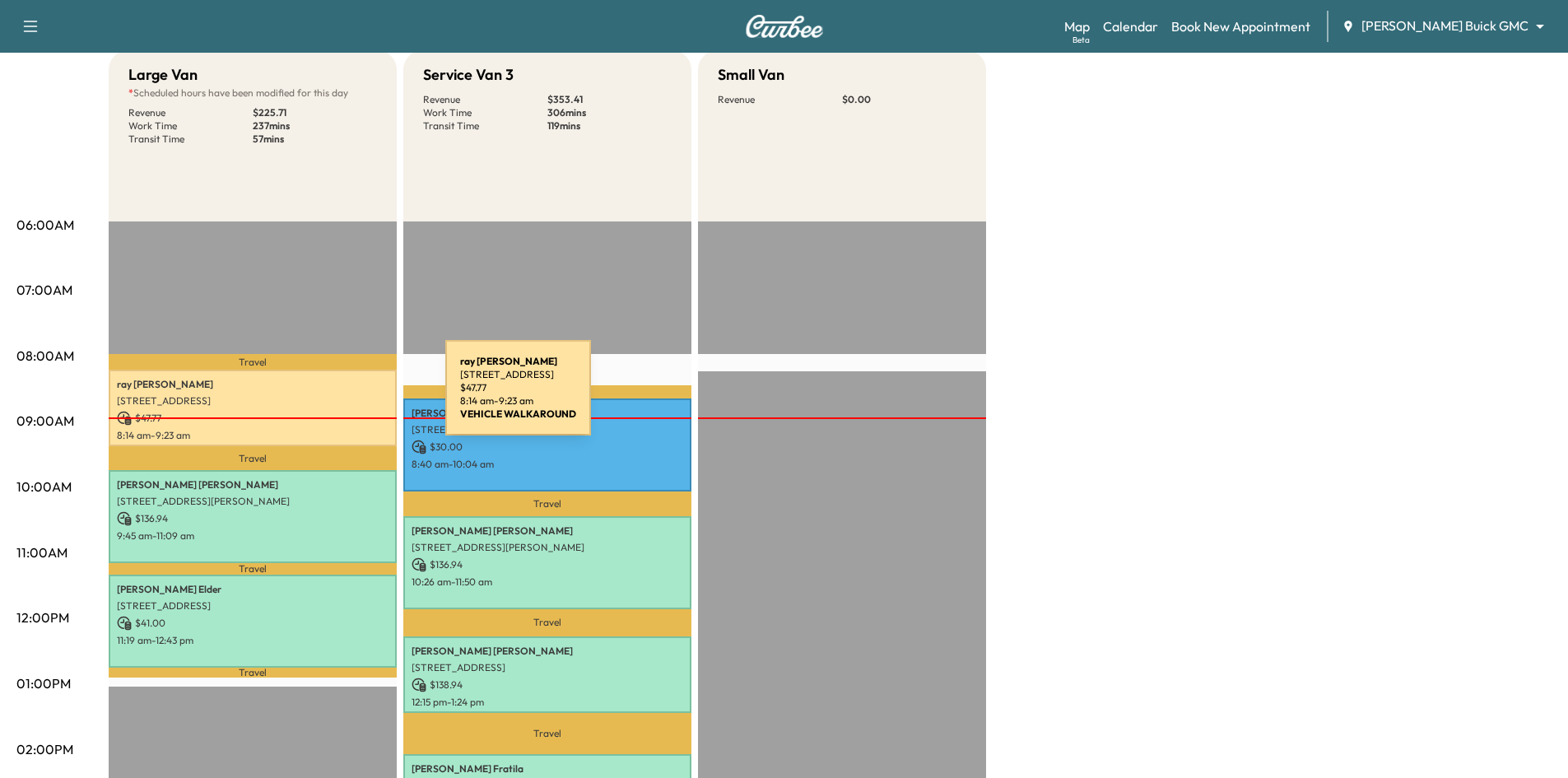
click at [322, 397] on p "2701 Dunwick Dr, Plano, TX 75023, USA" at bounding box center [253, 400] width 272 height 13
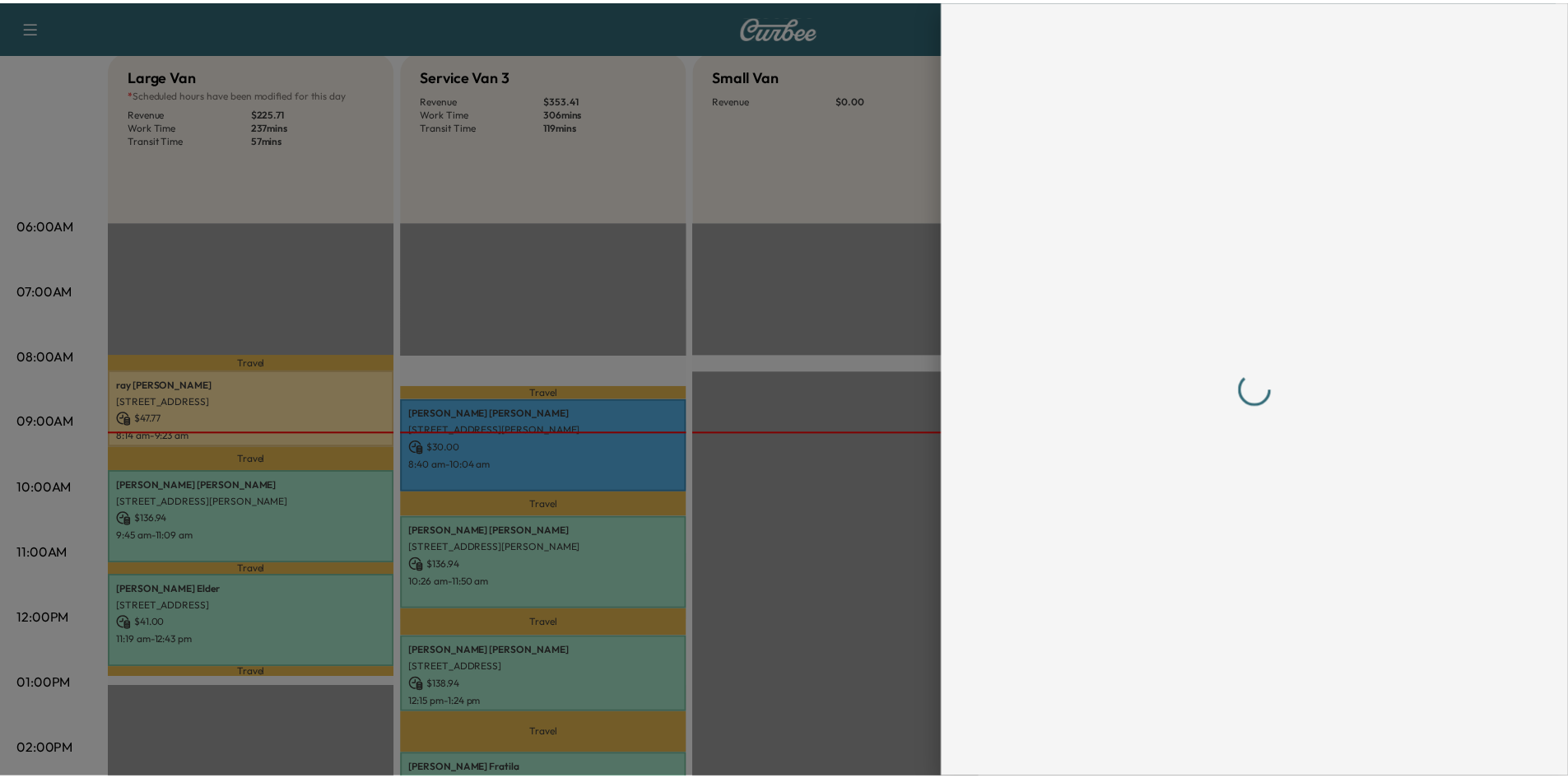
scroll to position [0, 0]
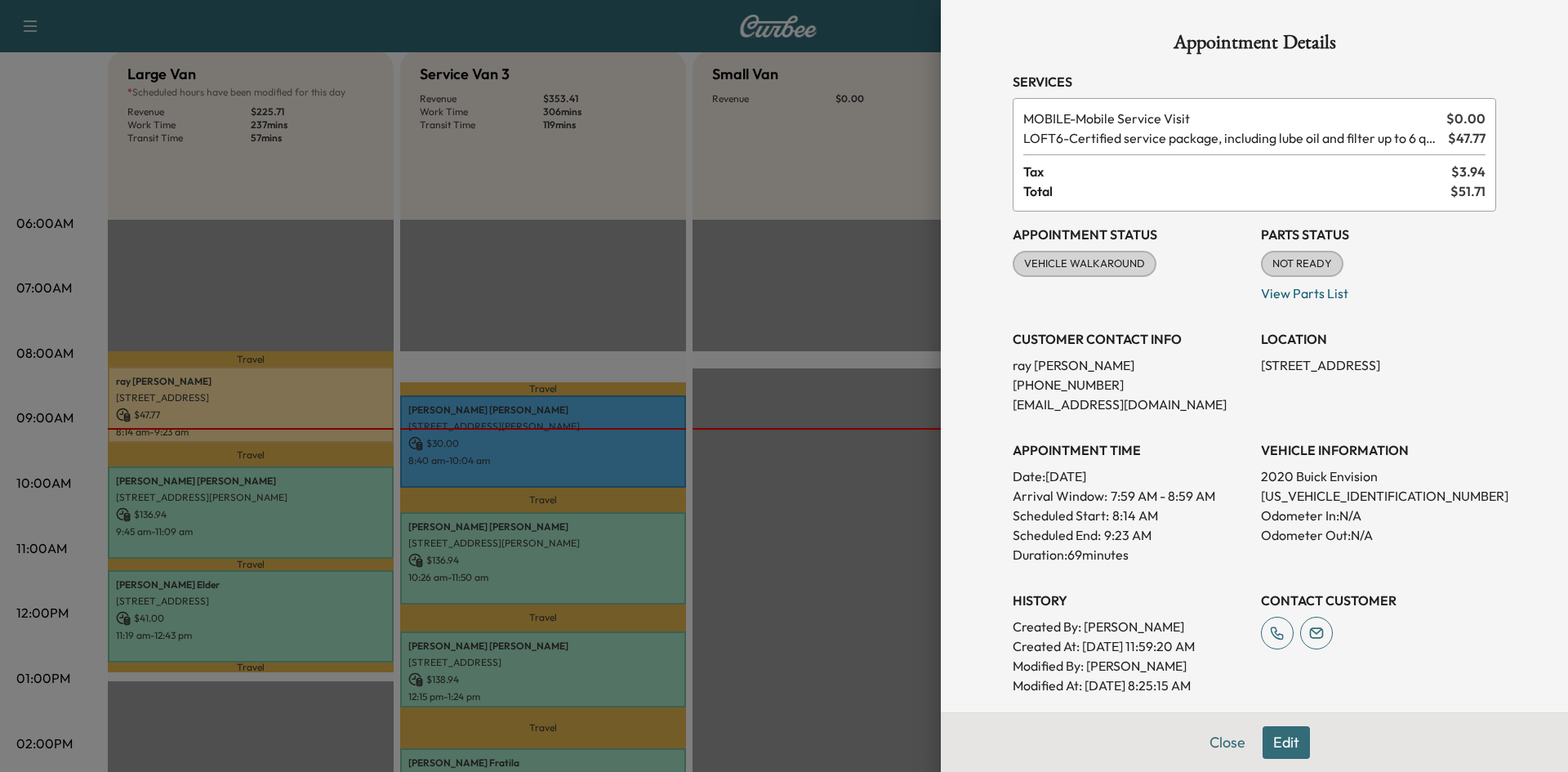
click at [592, 267] on div at bounding box center [784, 386] width 1568 height 772
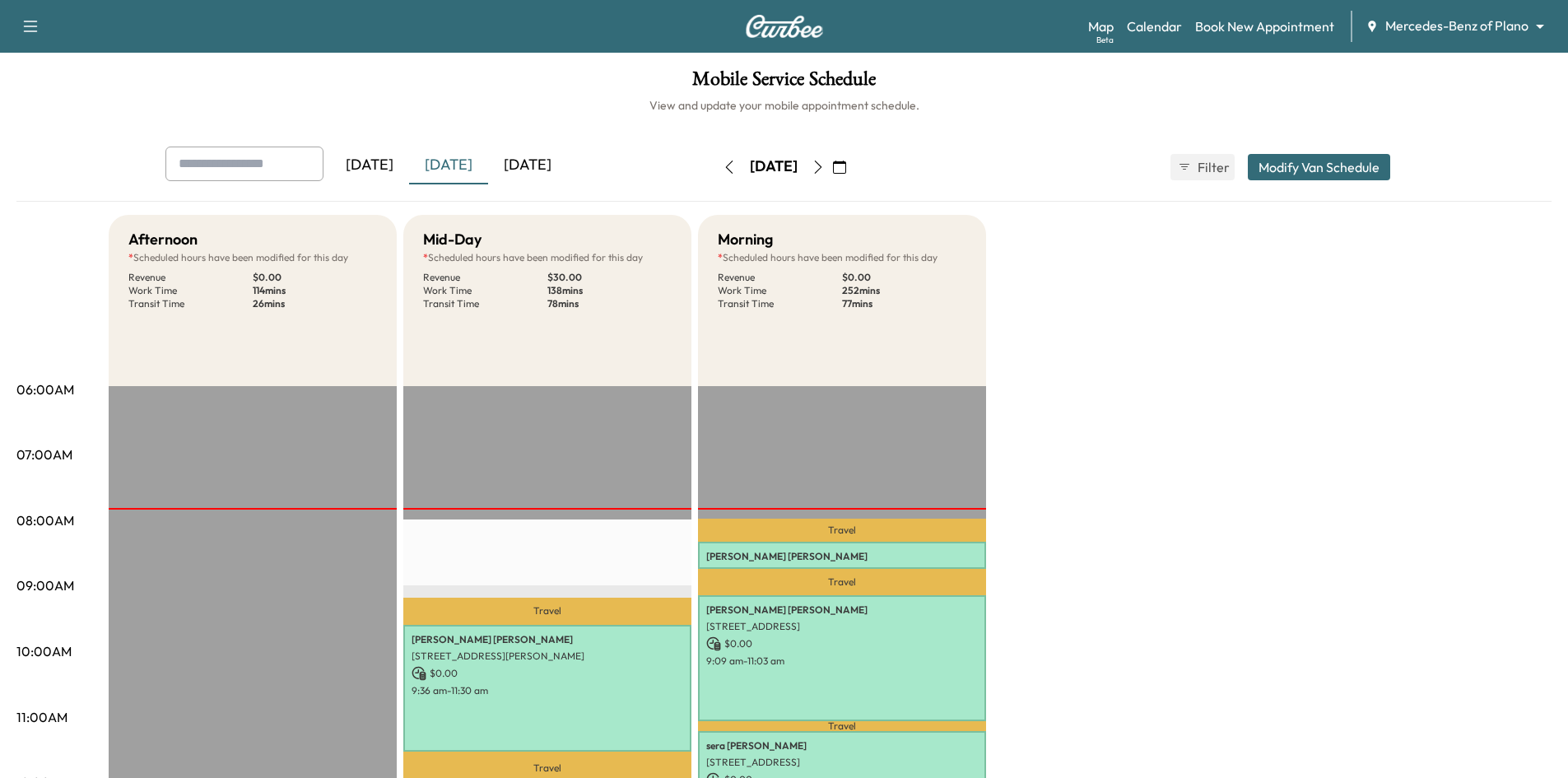
click at [529, 163] on div "[DATE]" at bounding box center [527, 166] width 79 height 38
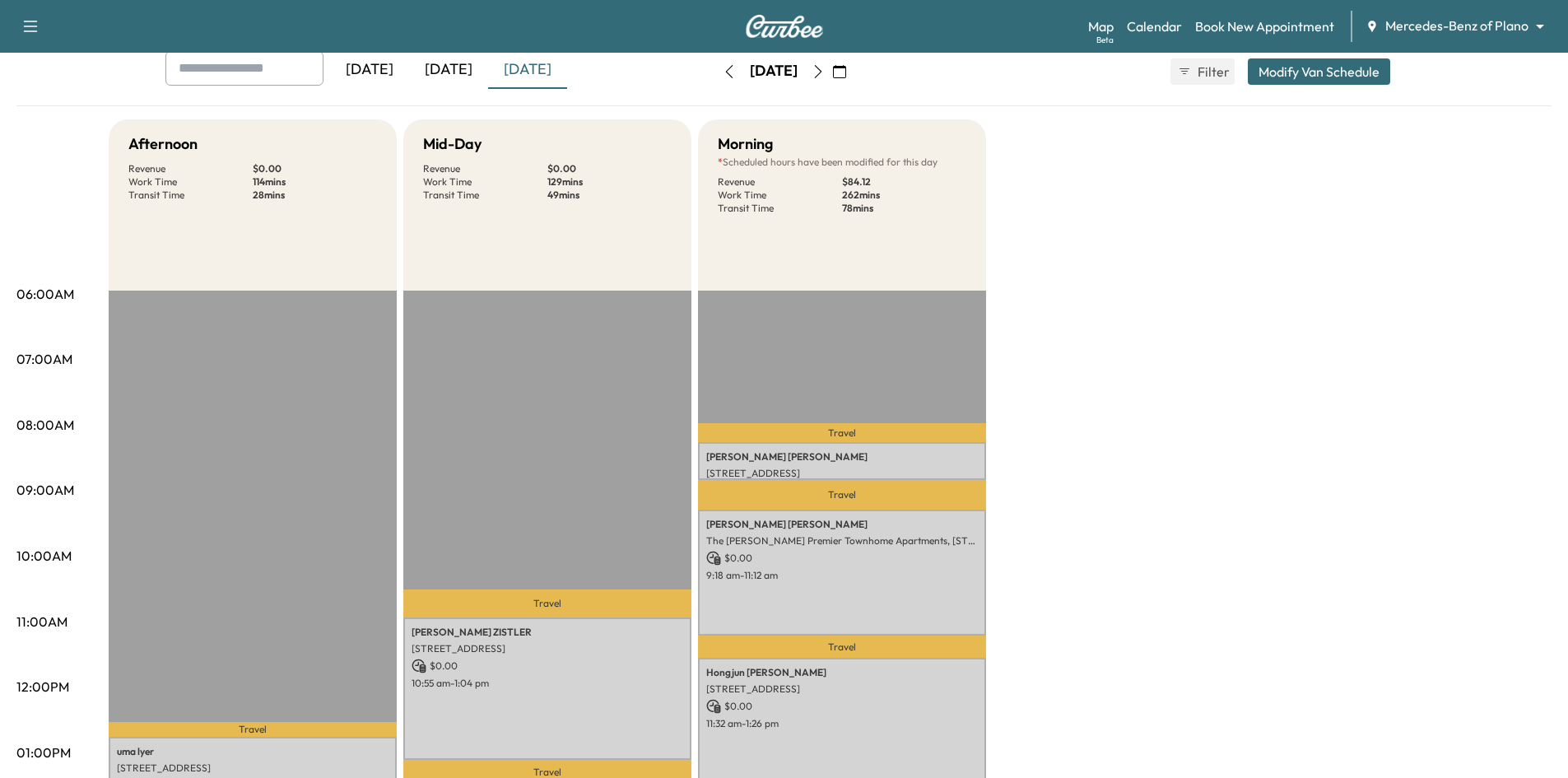
scroll to position [247, 0]
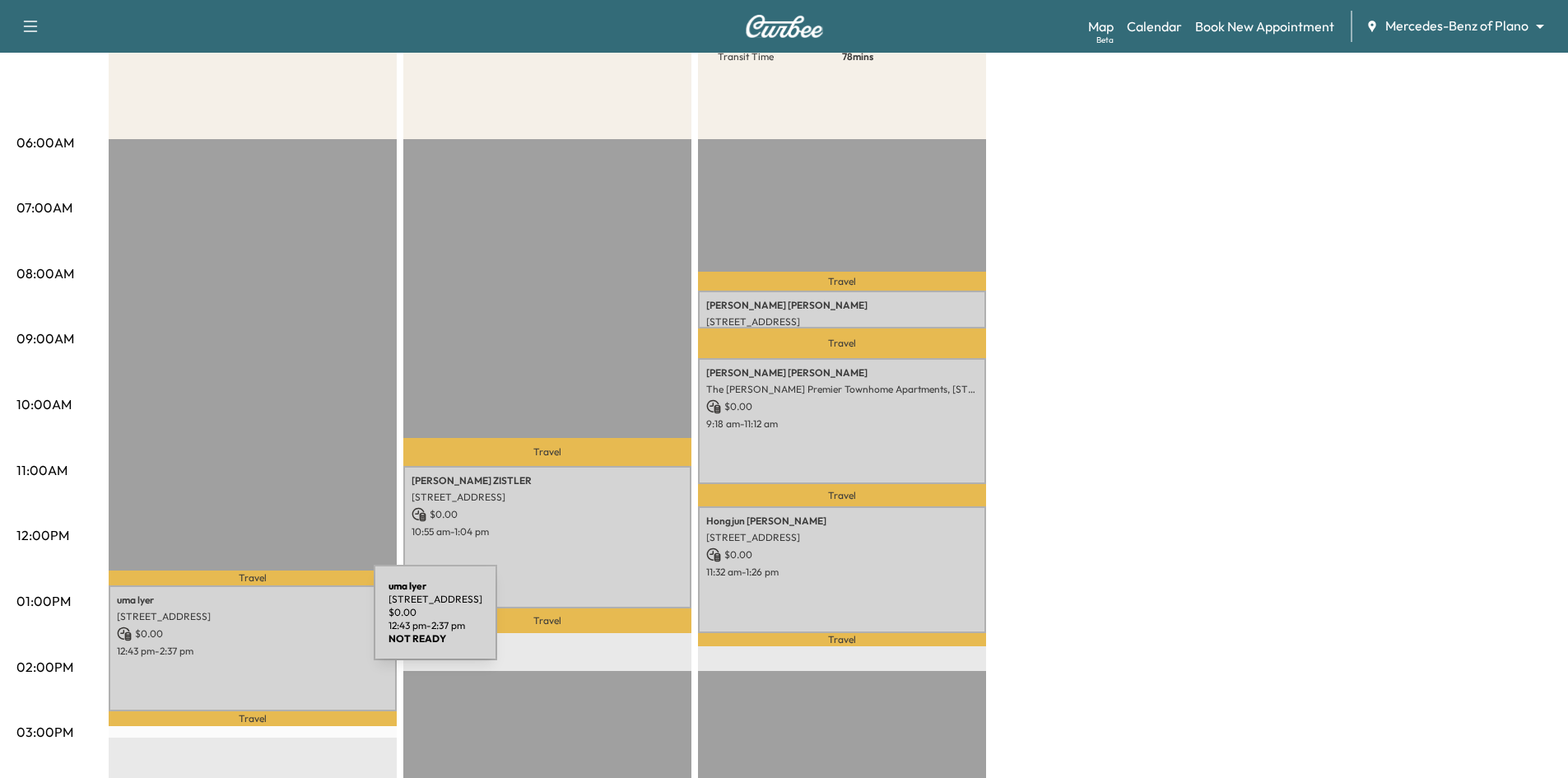
click at [256, 627] on p "$ 0.00" at bounding box center [253, 634] width 272 height 15
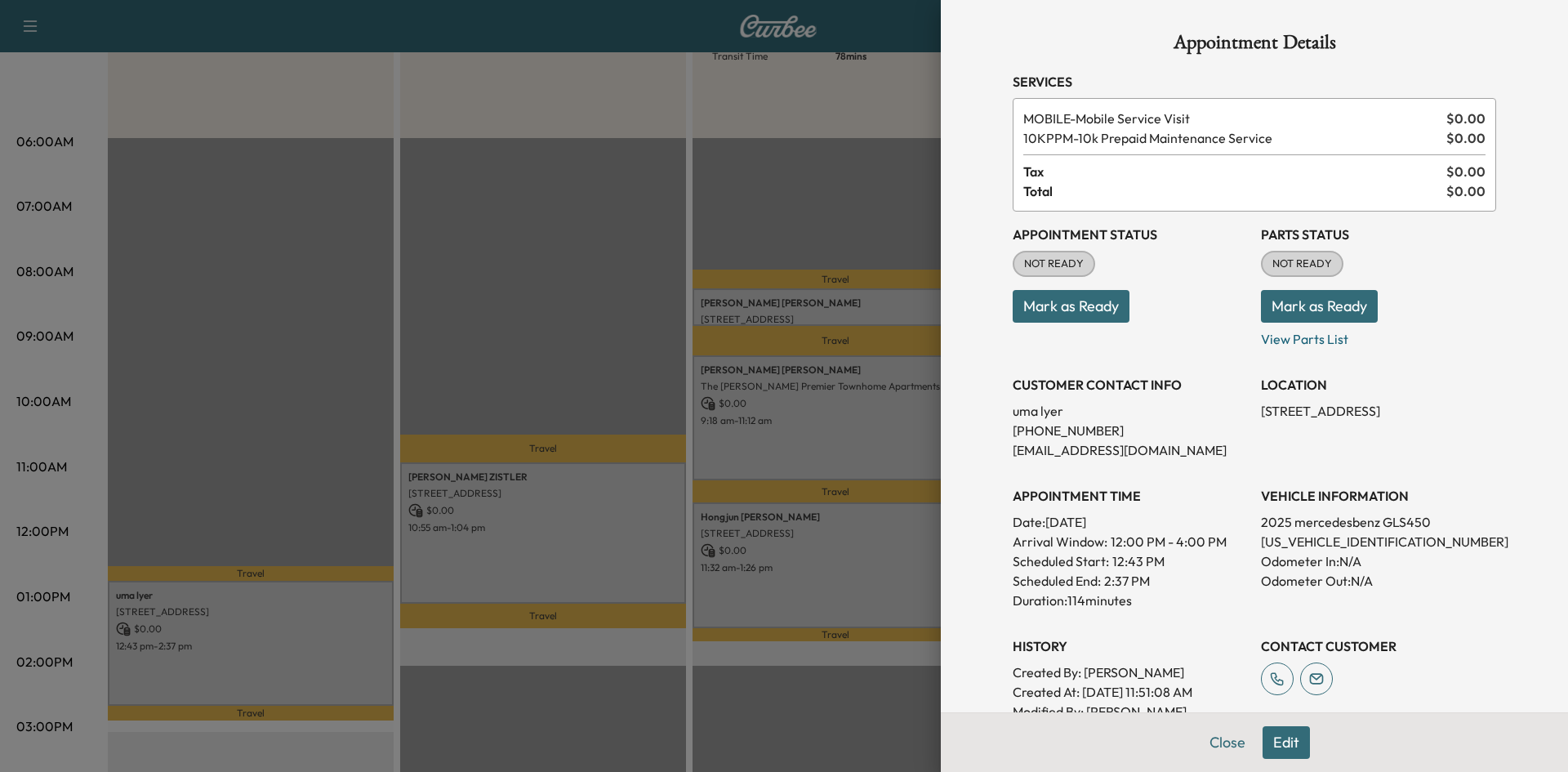
click at [1304, 544] on p "4JGFF5KE6SB280928" at bounding box center [1378, 541] width 235 height 20
copy p "4JGFF5KE6SB280928"
click at [536, 232] on div at bounding box center [784, 386] width 1568 height 772
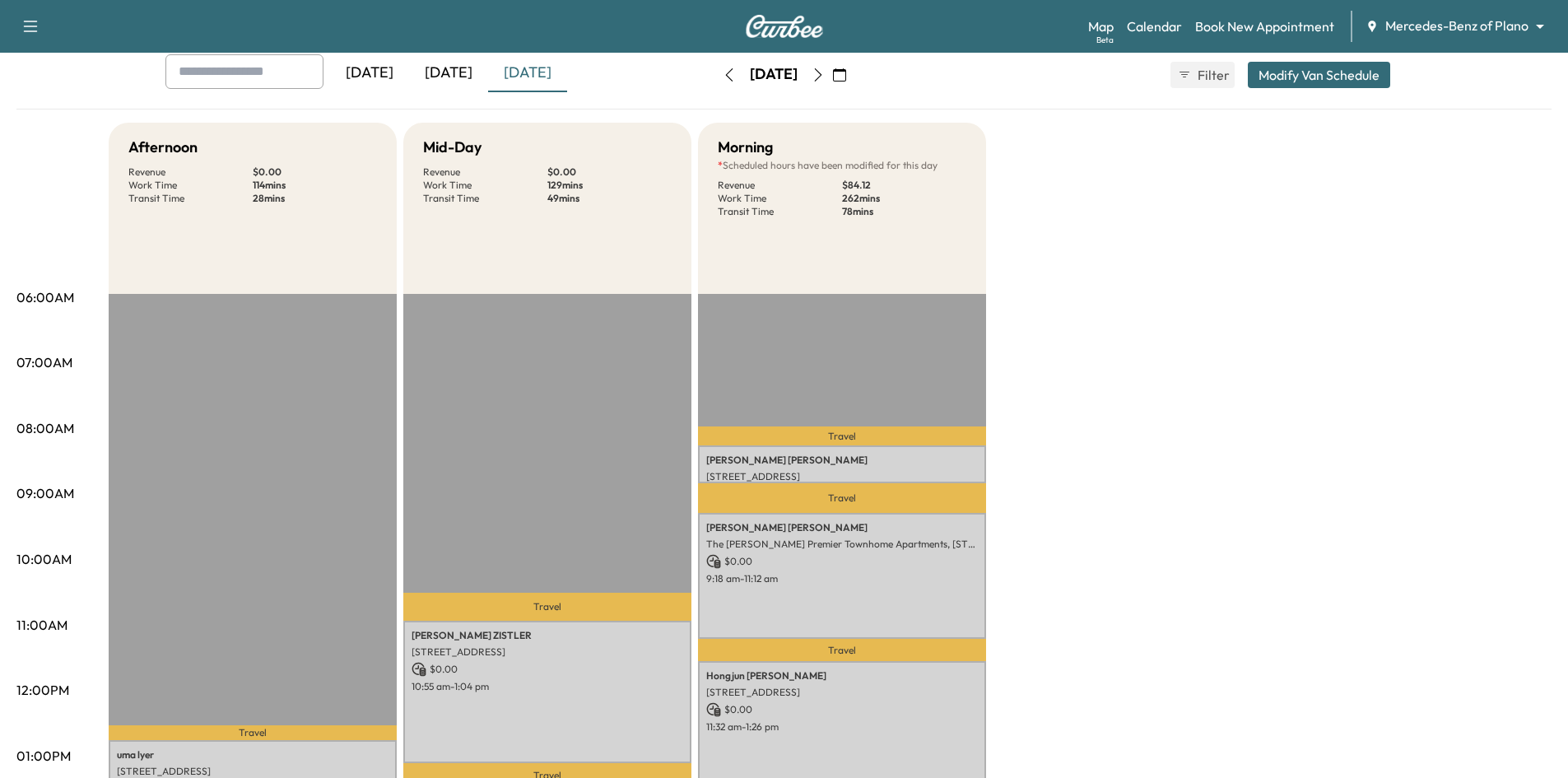
scroll to position [0, 0]
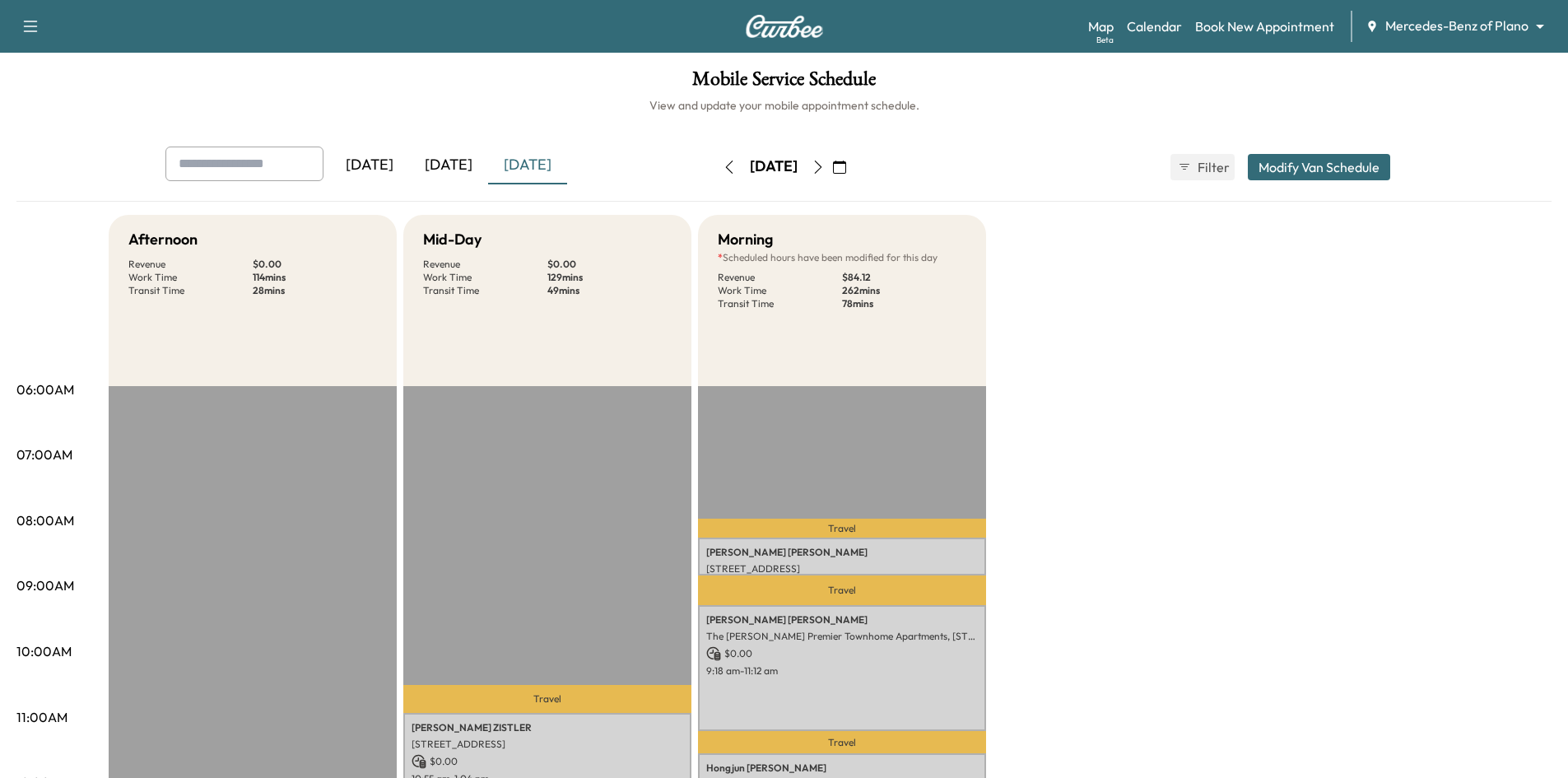
click at [465, 165] on div "[DATE]" at bounding box center [448, 166] width 79 height 38
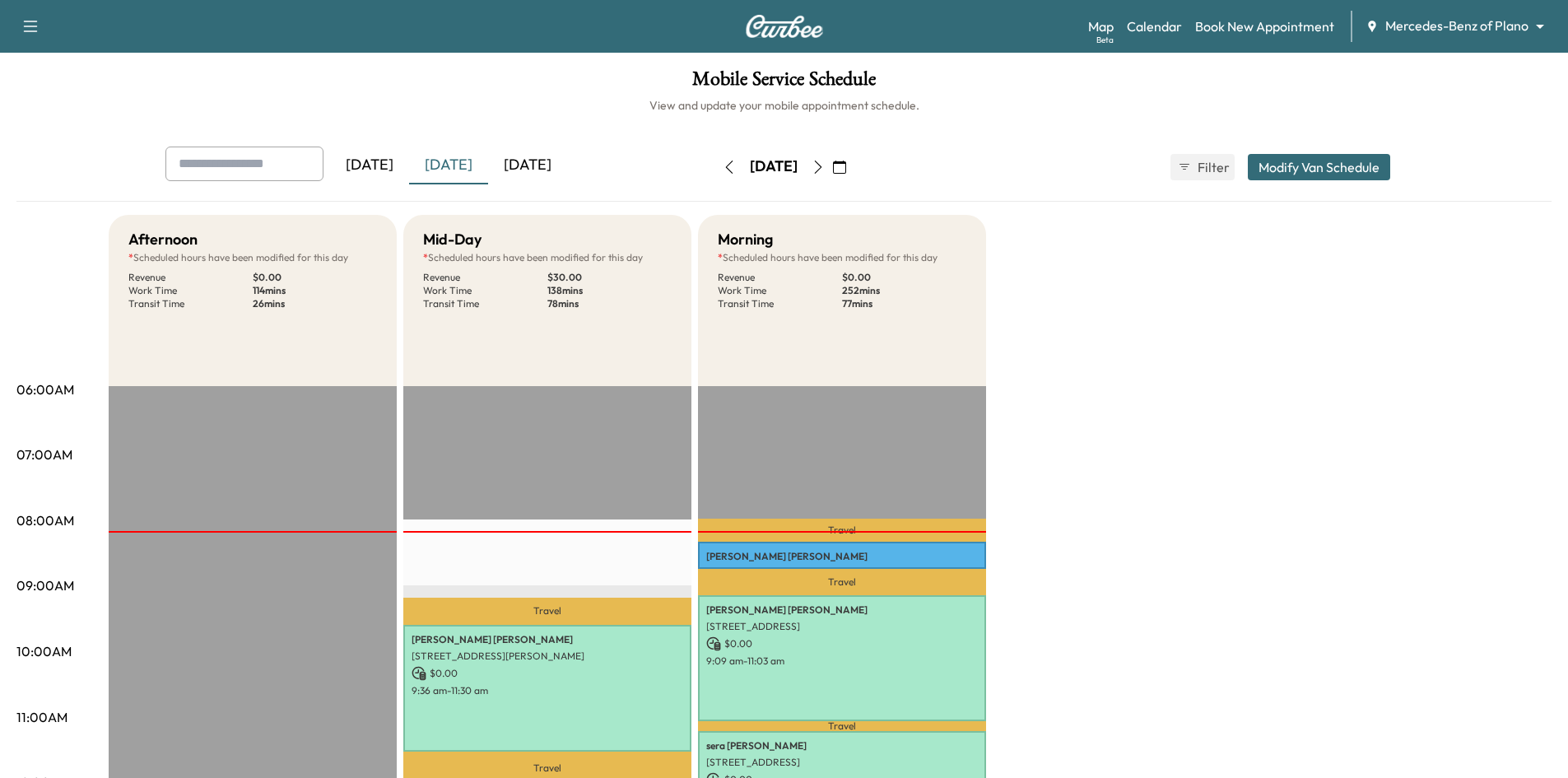
click at [545, 167] on div "[DATE]" at bounding box center [527, 166] width 79 height 38
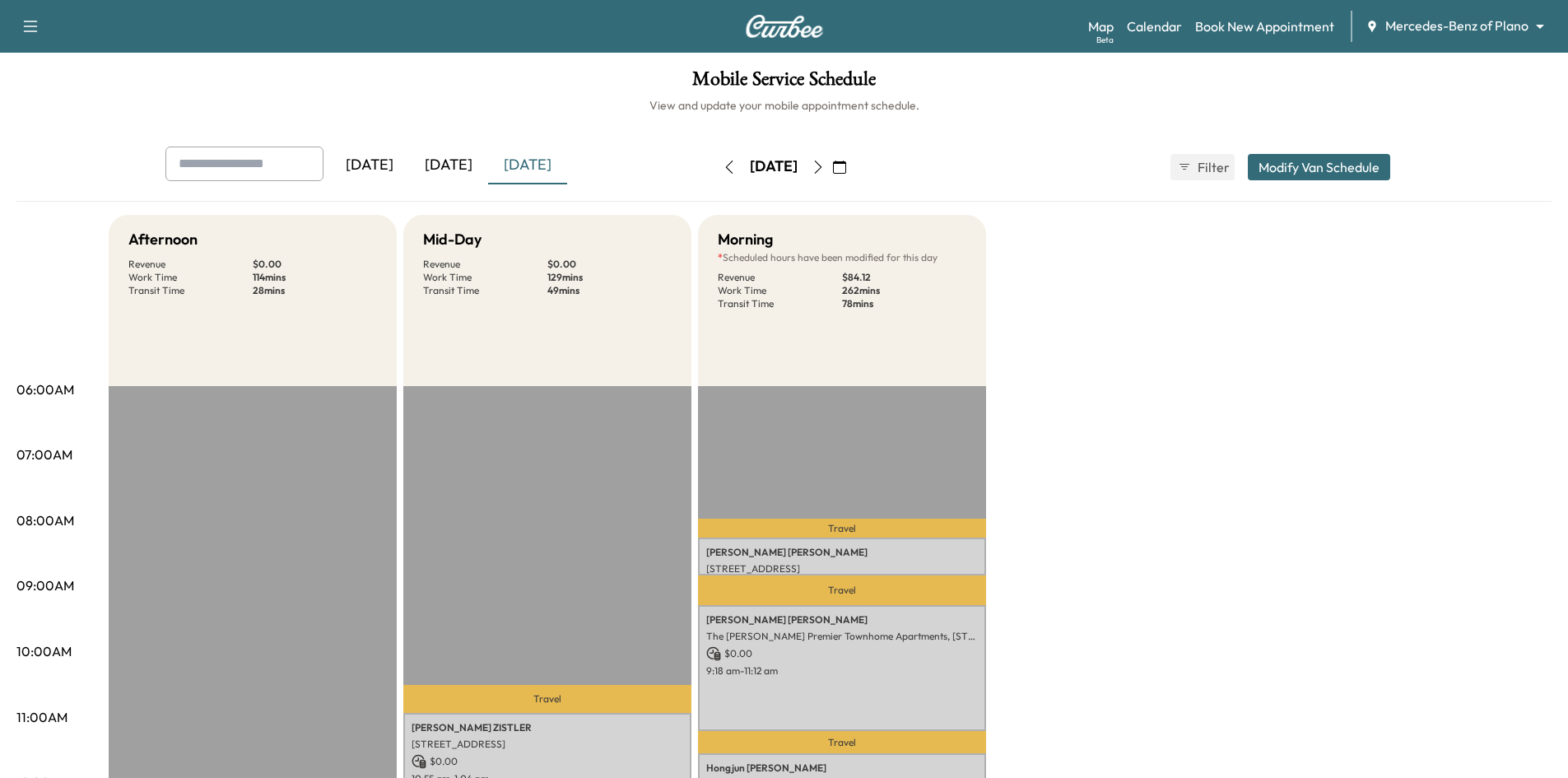
scroll to position [165, 0]
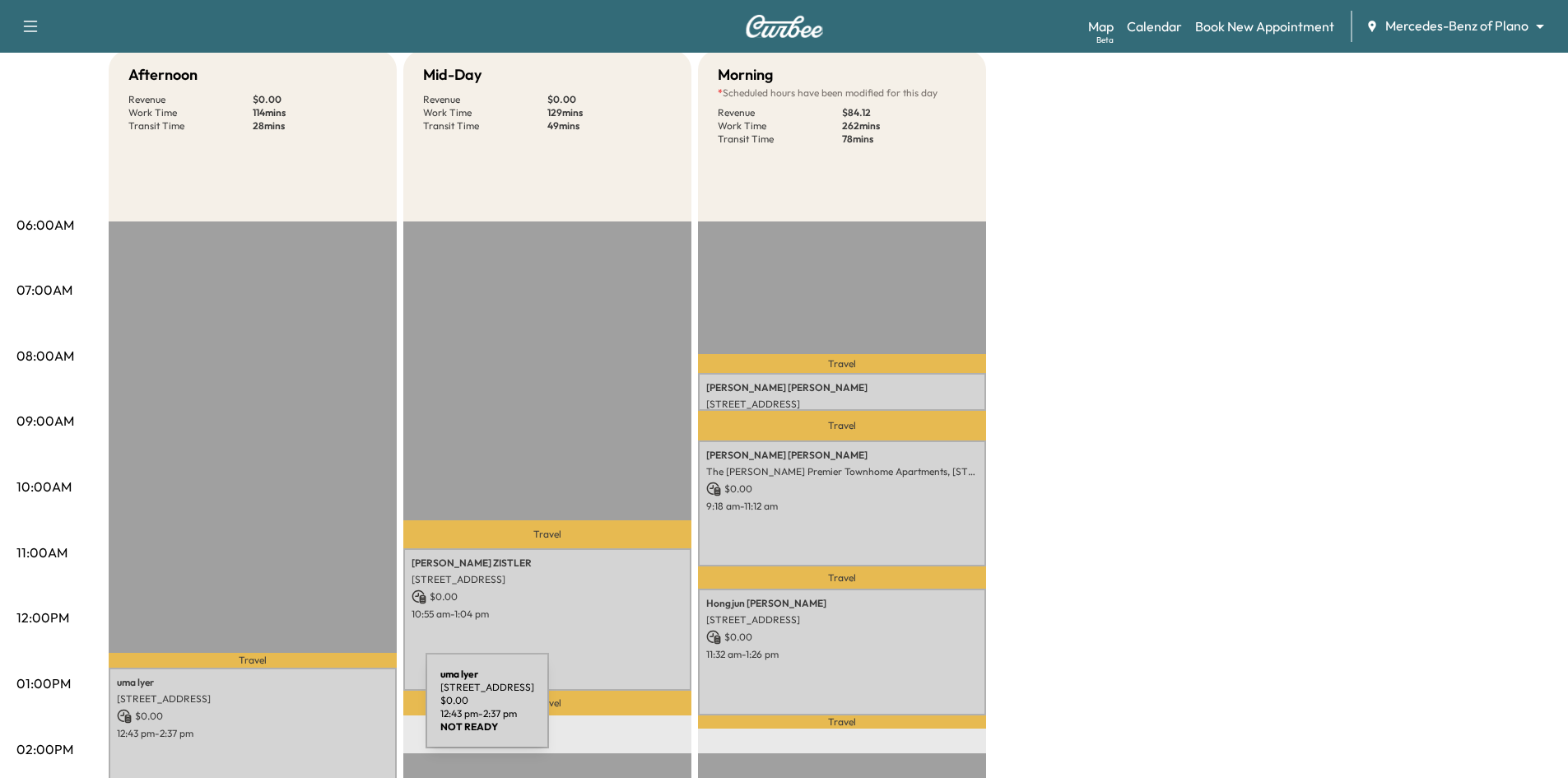
click at [302, 710] on p "$ 0.00" at bounding box center [253, 715] width 272 height 15
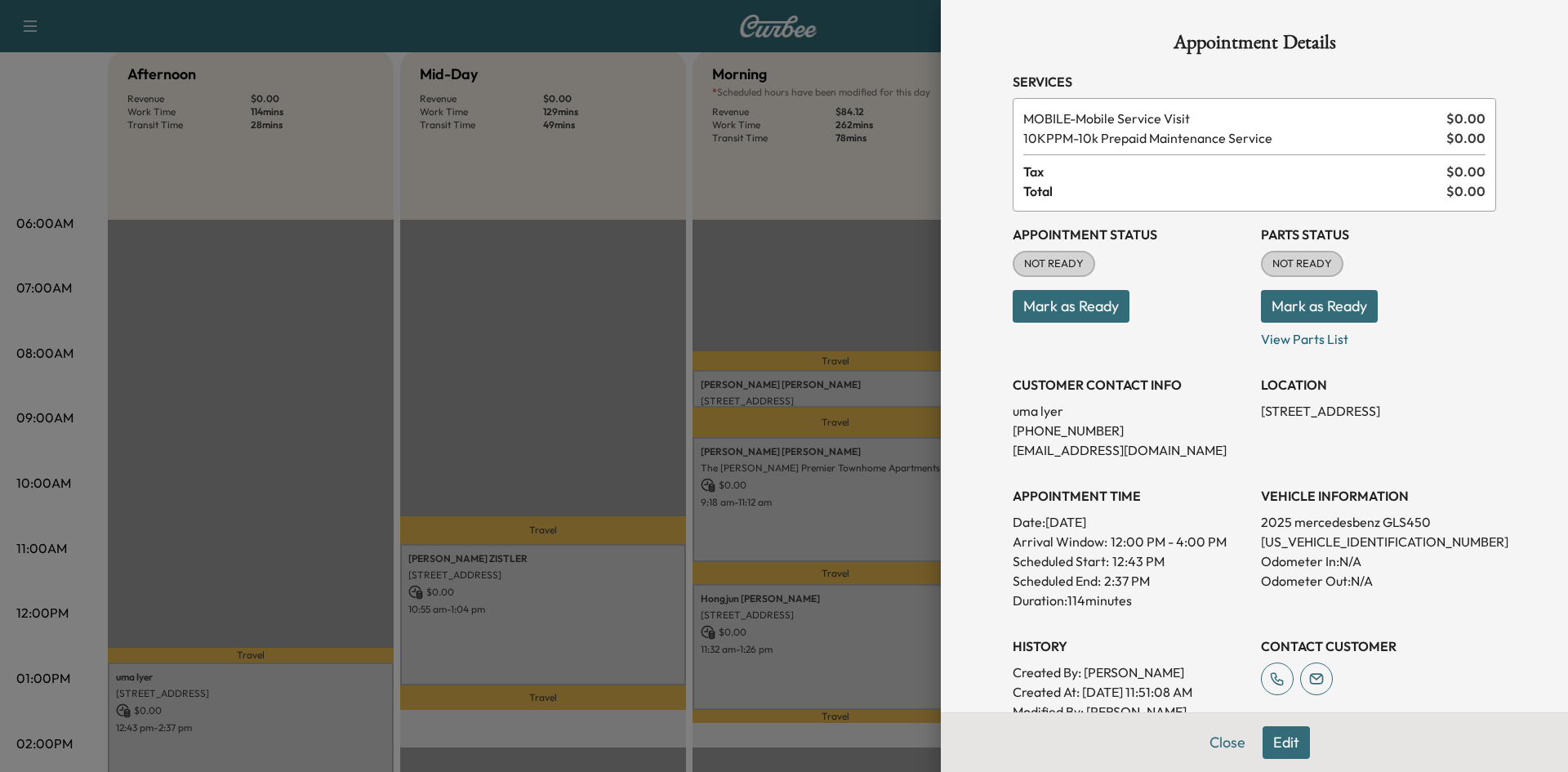
click at [1281, 548] on p "4JGFF5KE6SB280928" at bounding box center [1378, 541] width 235 height 20
click at [1281, 545] on p "4JGFF5KE6SB280928" at bounding box center [1378, 541] width 235 height 20
click at [1278, 539] on p "4JGFF5KE6SB280928" at bounding box center [1378, 541] width 235 height 20
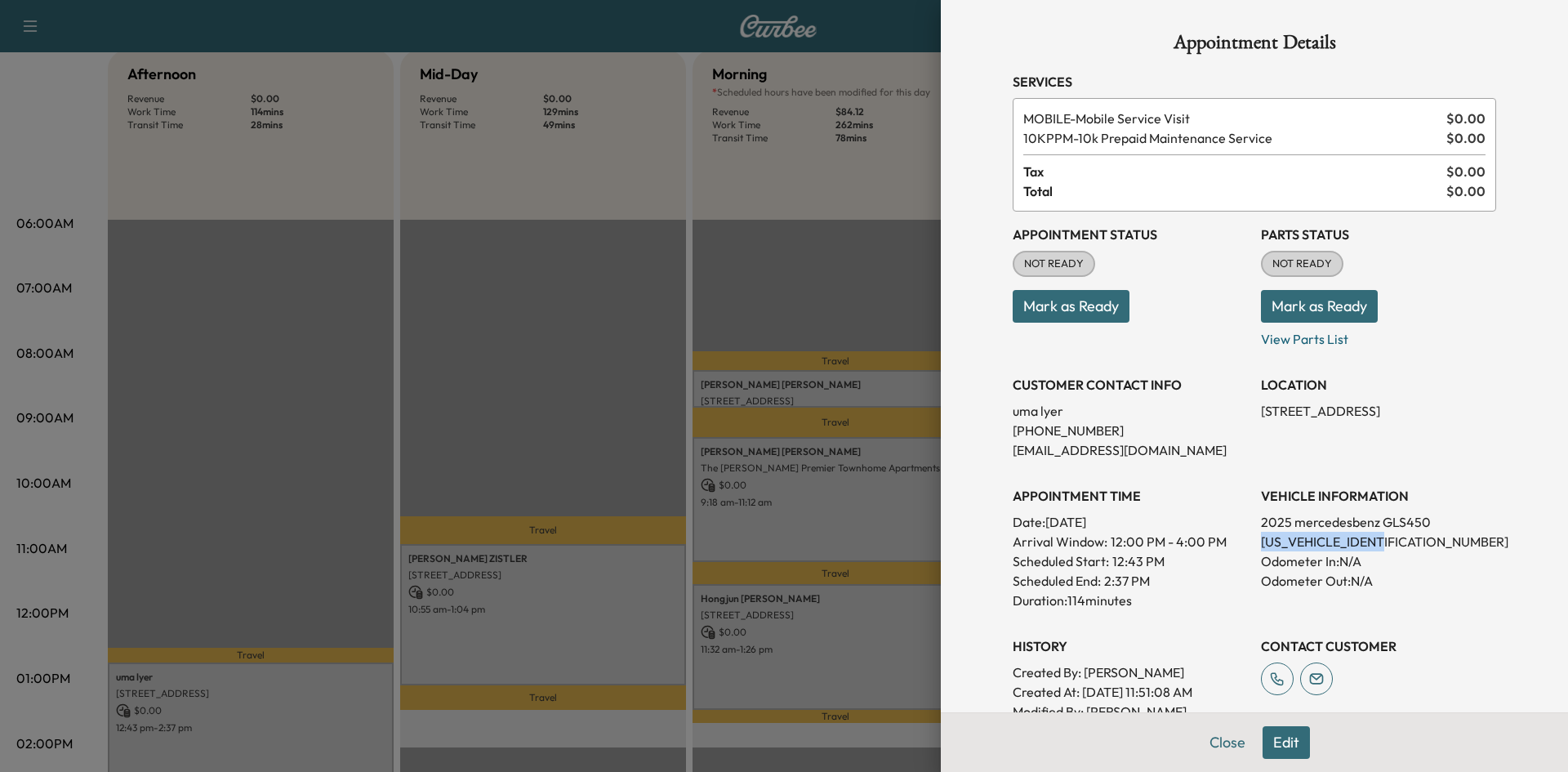
copy p "4JGFF5KE6SB280928"
click at [494, 293] on div at bounding box center [784, 386] width 1568 height 772
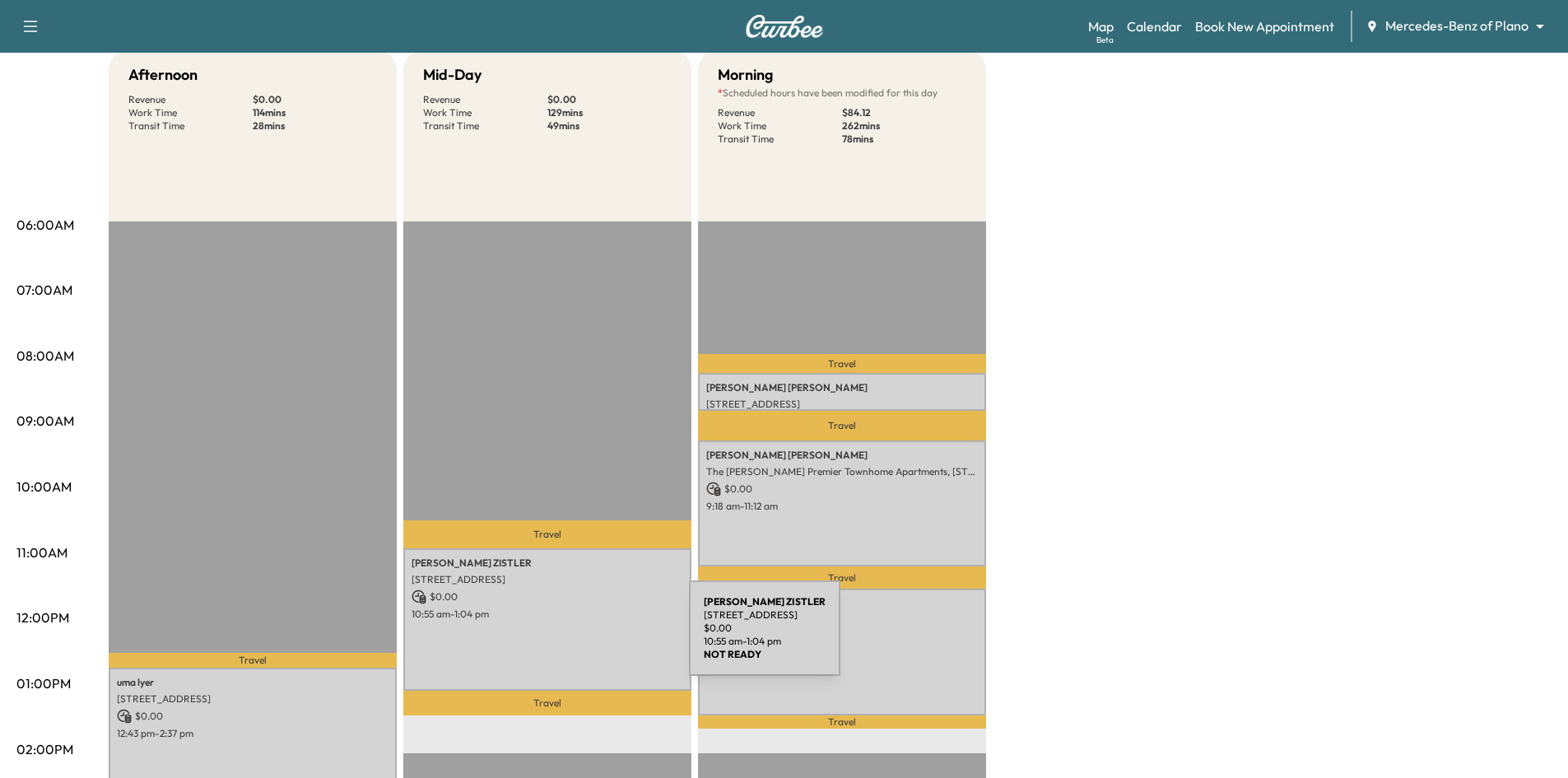
click at [565, 638] on div "Mike ZISTLER 1413 DEVONSHIRE DRIVE, Celina, TX 75009, US $ 0.00 10:55 am - 1:04…" at bounding box center [548, 620] width 288 height 143
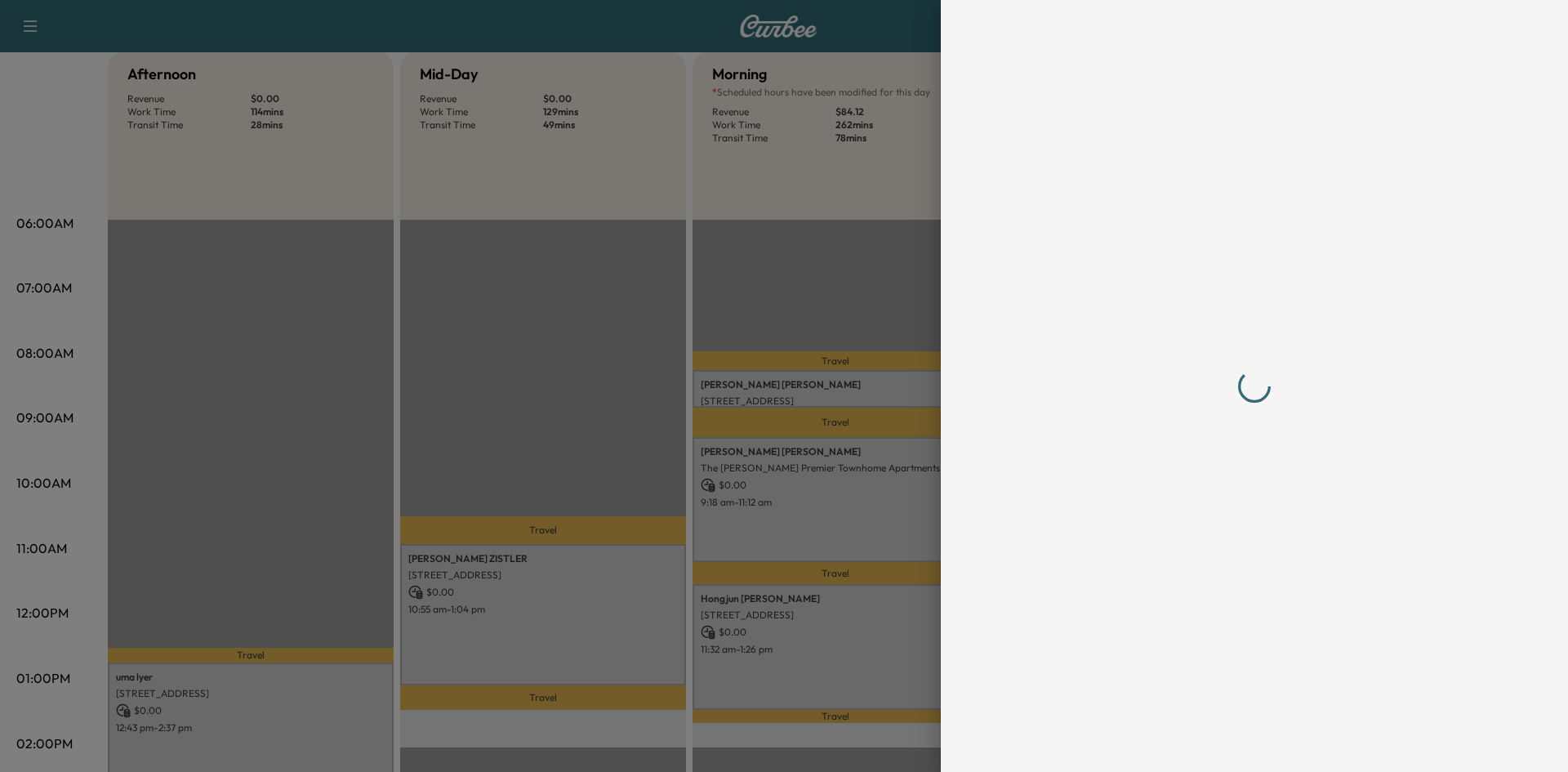
click at [561, 633] on div at bounding box center [784, 386] width 1568 height 772
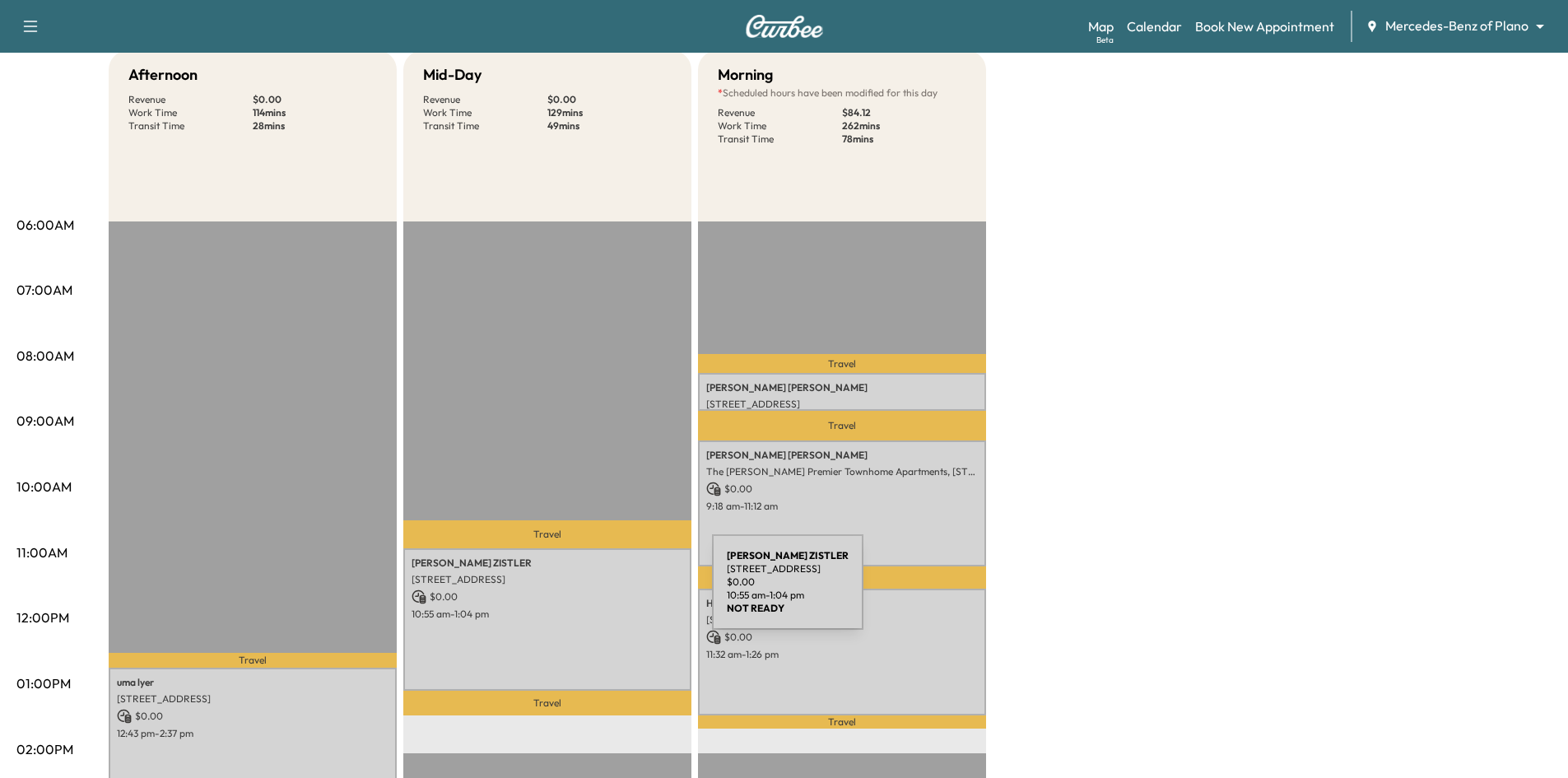
click at [589, 592] on p "$ 0.00" at bounding box center [547, 597] width 272 height 15
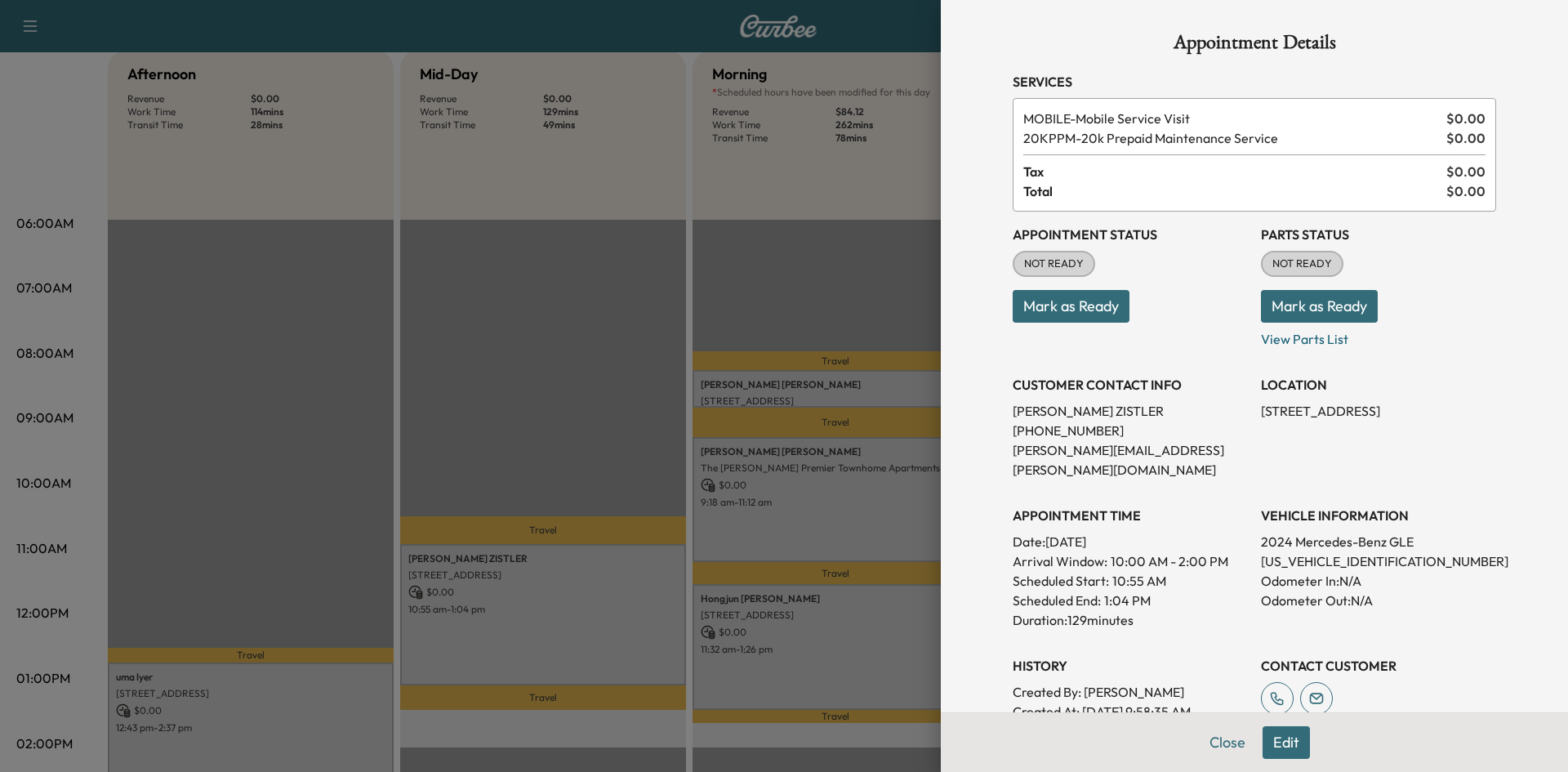
click at [1323, 551] on p "4JGFB4FB1RB112159" at bounding box center [1378, 561] width 235 height 20
copy p "4JGFB4FB1RB112159"
click at [594, 383] on div at bounding box center [784, 386] width 1568 height 772
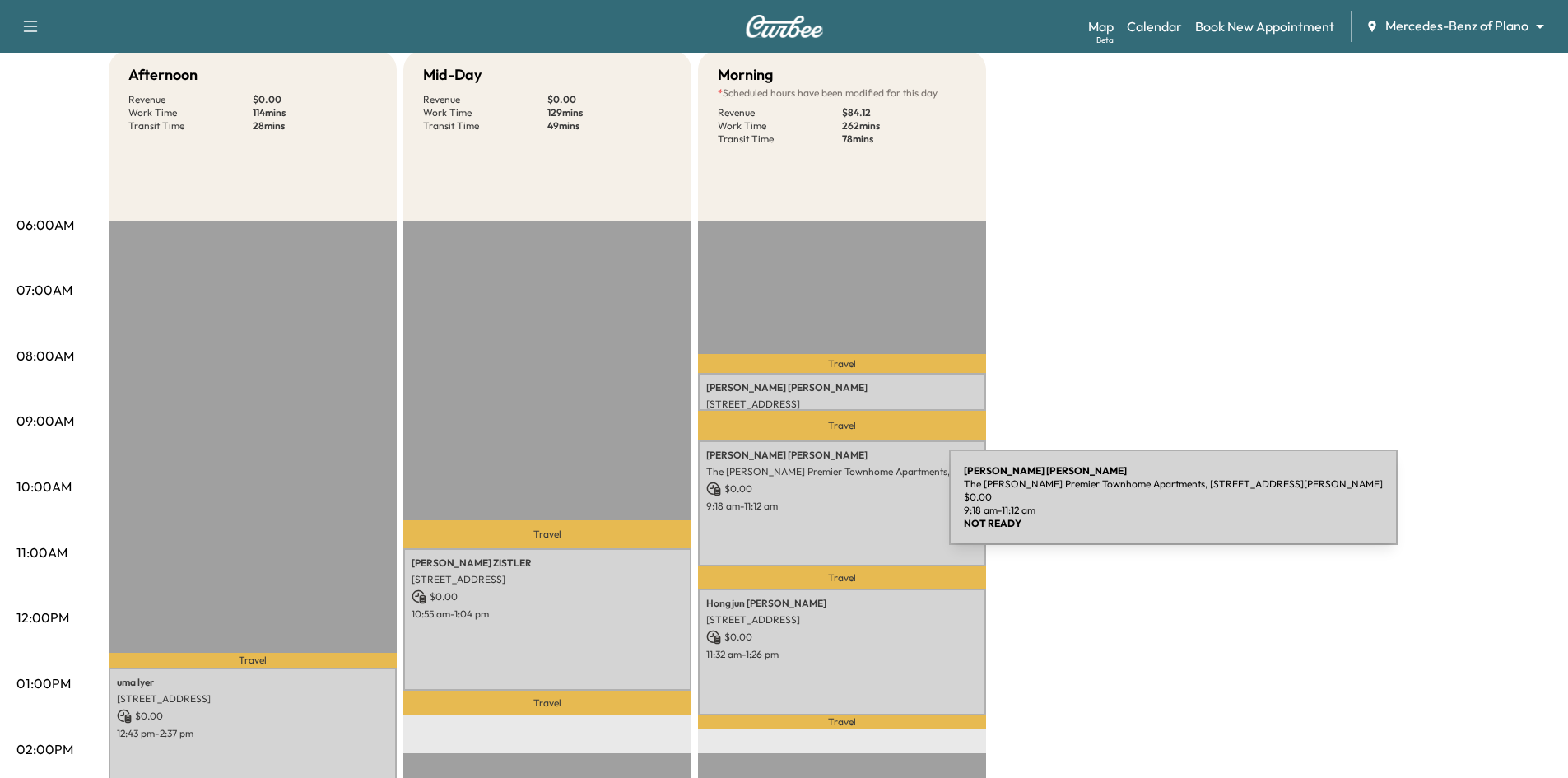
click at [826, 507] on p "9:18 am - 11:12 am" at bounding box center [842, 506] width 272 height 13
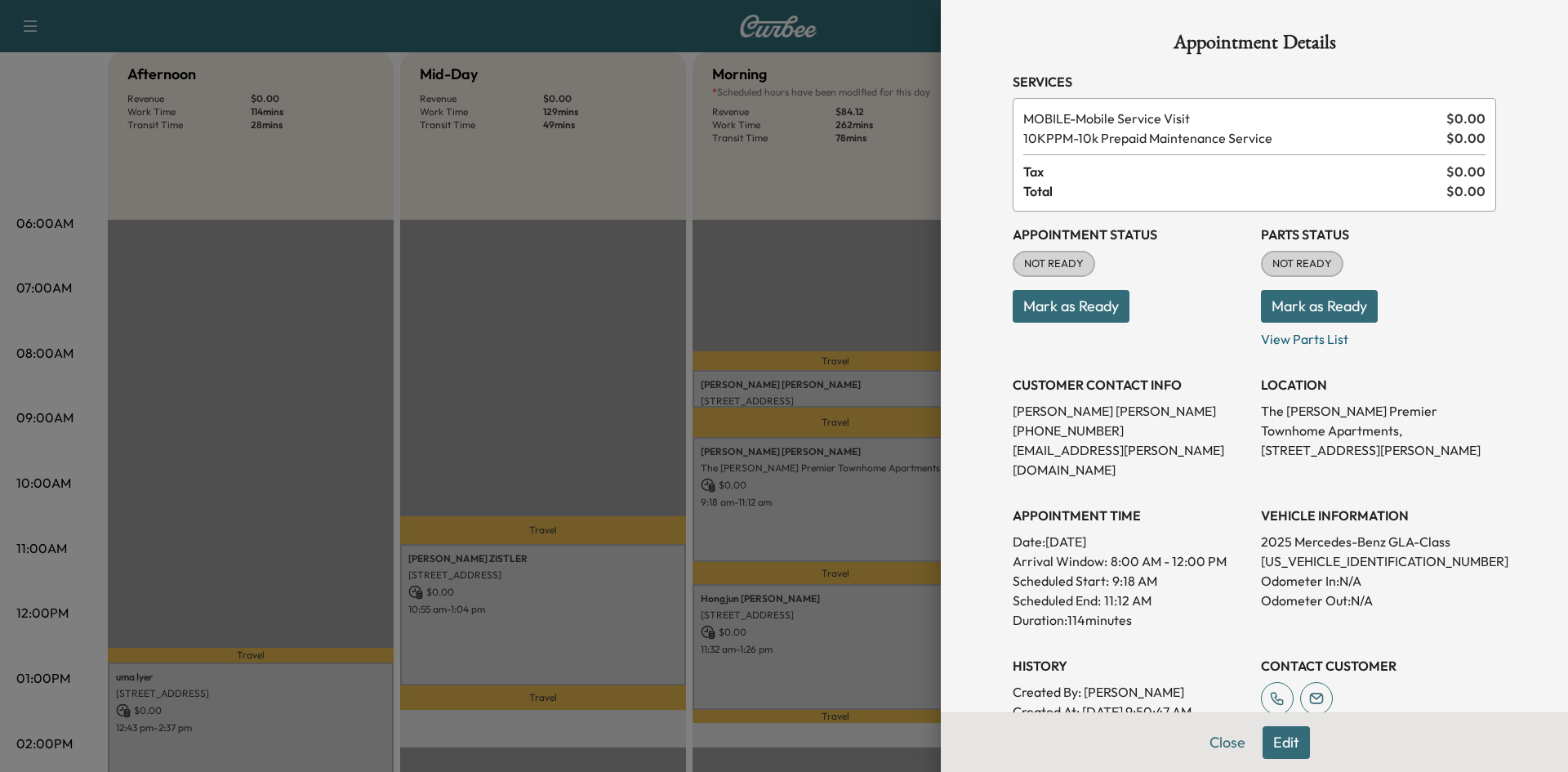
click at [1323, 551] on p "W1N4N4GB9SJ664840" at bounding box center [1378, 561] width 235 height 20
copy p "W1N4N4GB9SJ664840"
click at [824, 307] on div at bounding box center [784, 386] width 1568 height 772
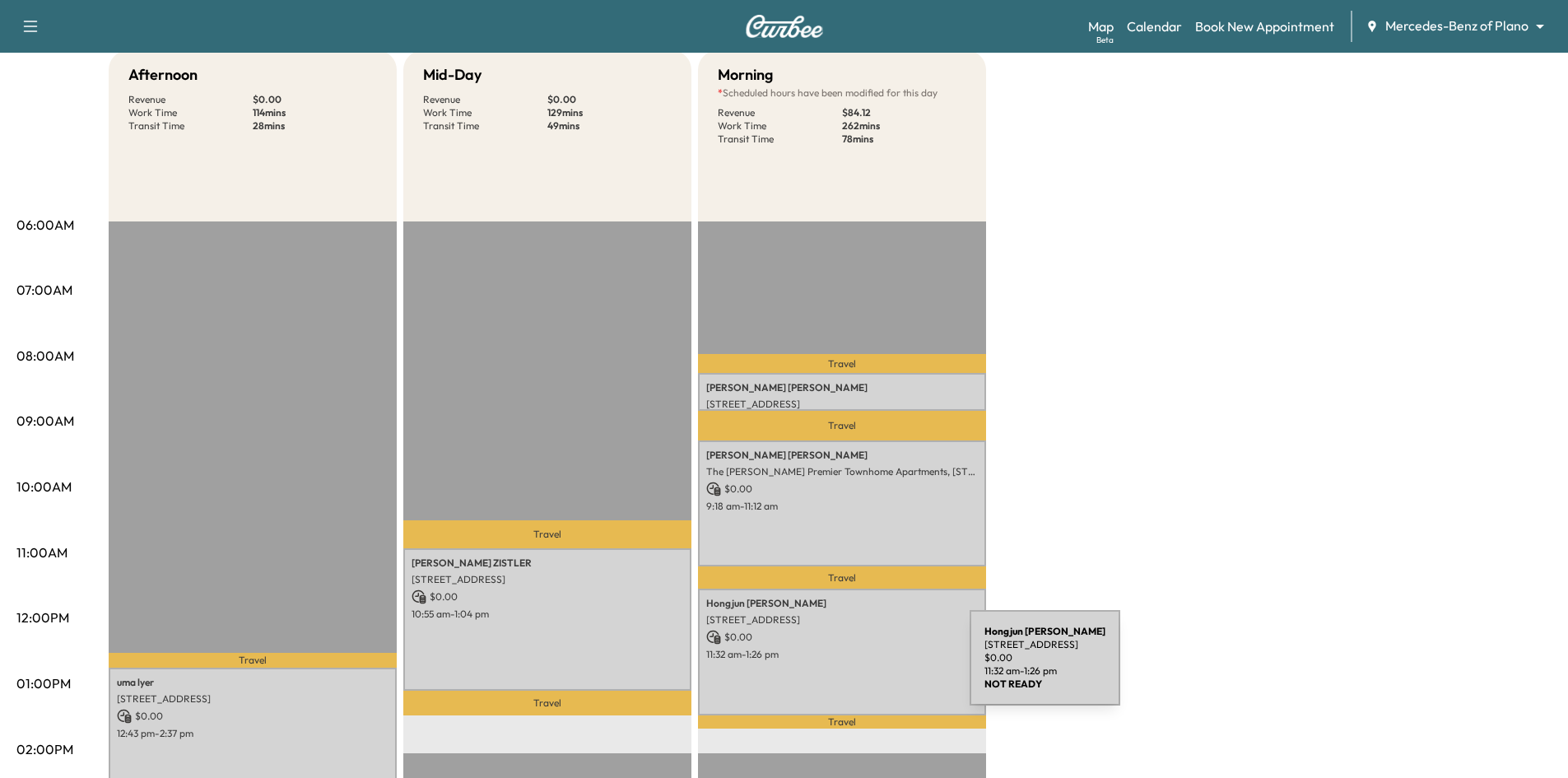
click at [847, 668] on div "Hongjun Yang 5219 Oak Lake Drive, Dallas, TX 75287, US $ 0.00 11:32 am - 1:26 pm" at bounding box center [842, 651] width 288 height 126
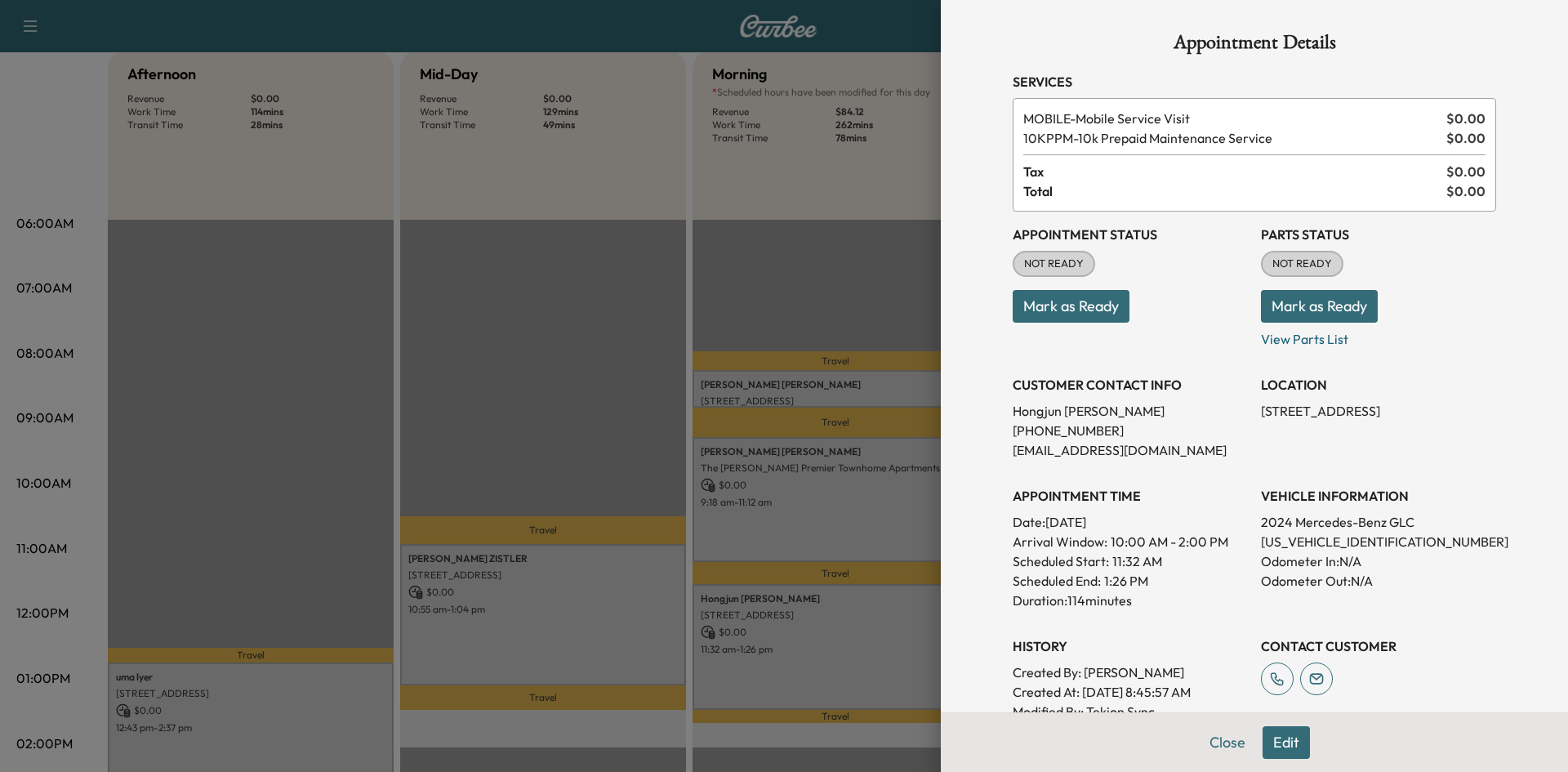
click at [1292, 546] on p "W1NKM4HB4RF192679" at bounding box center [1378, 541] width 235 height 20
copy p "W1NKM4HB4RF192679"
drag, startPoint x: 792, startPoint y: 250, endPoint x: 803, endPoint y: 250, distance: 11.0
click at [796, 250] on div at bounding box center [784, 386] width 1568 height 772
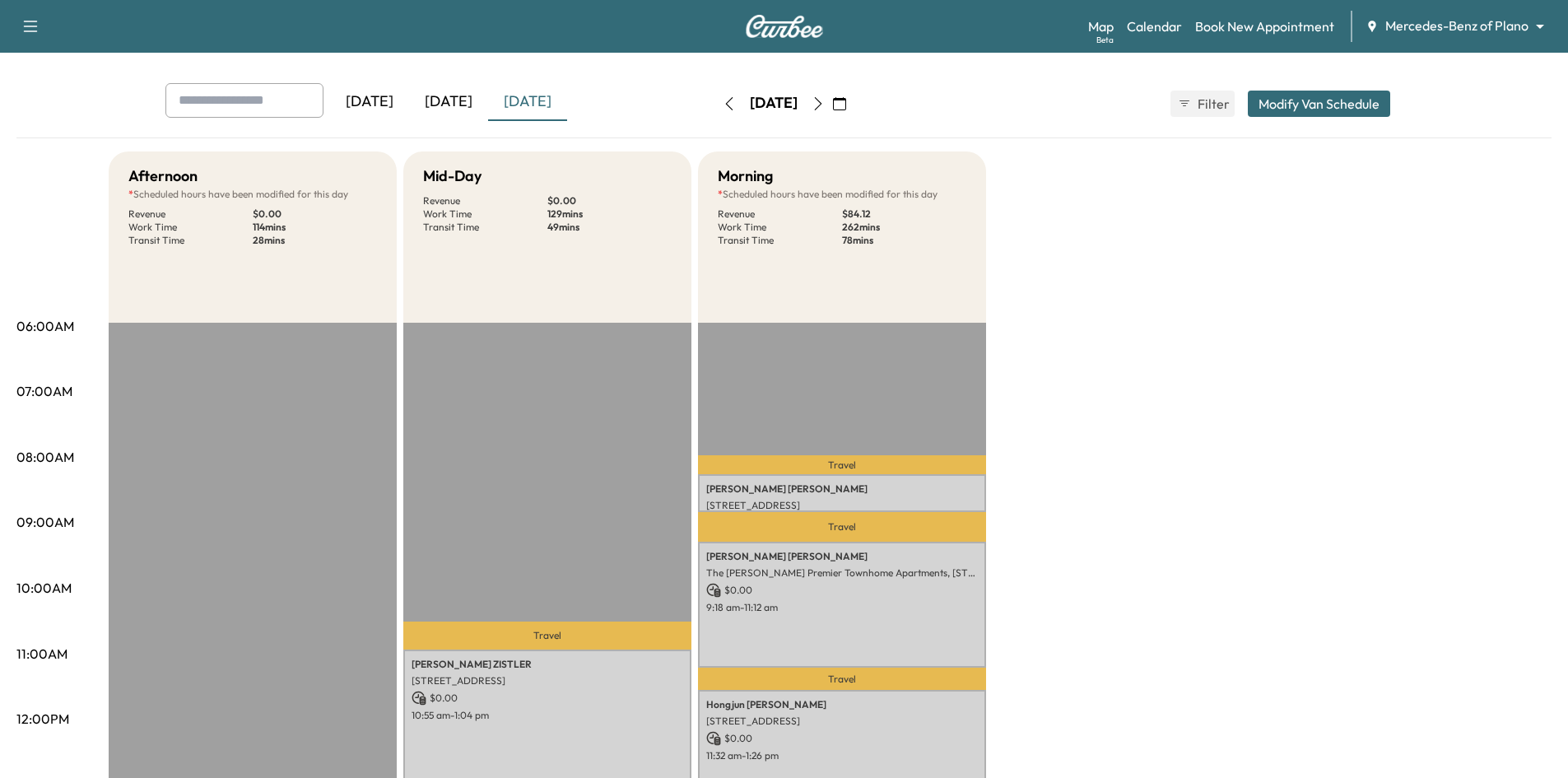
scroll to position [0, 0]
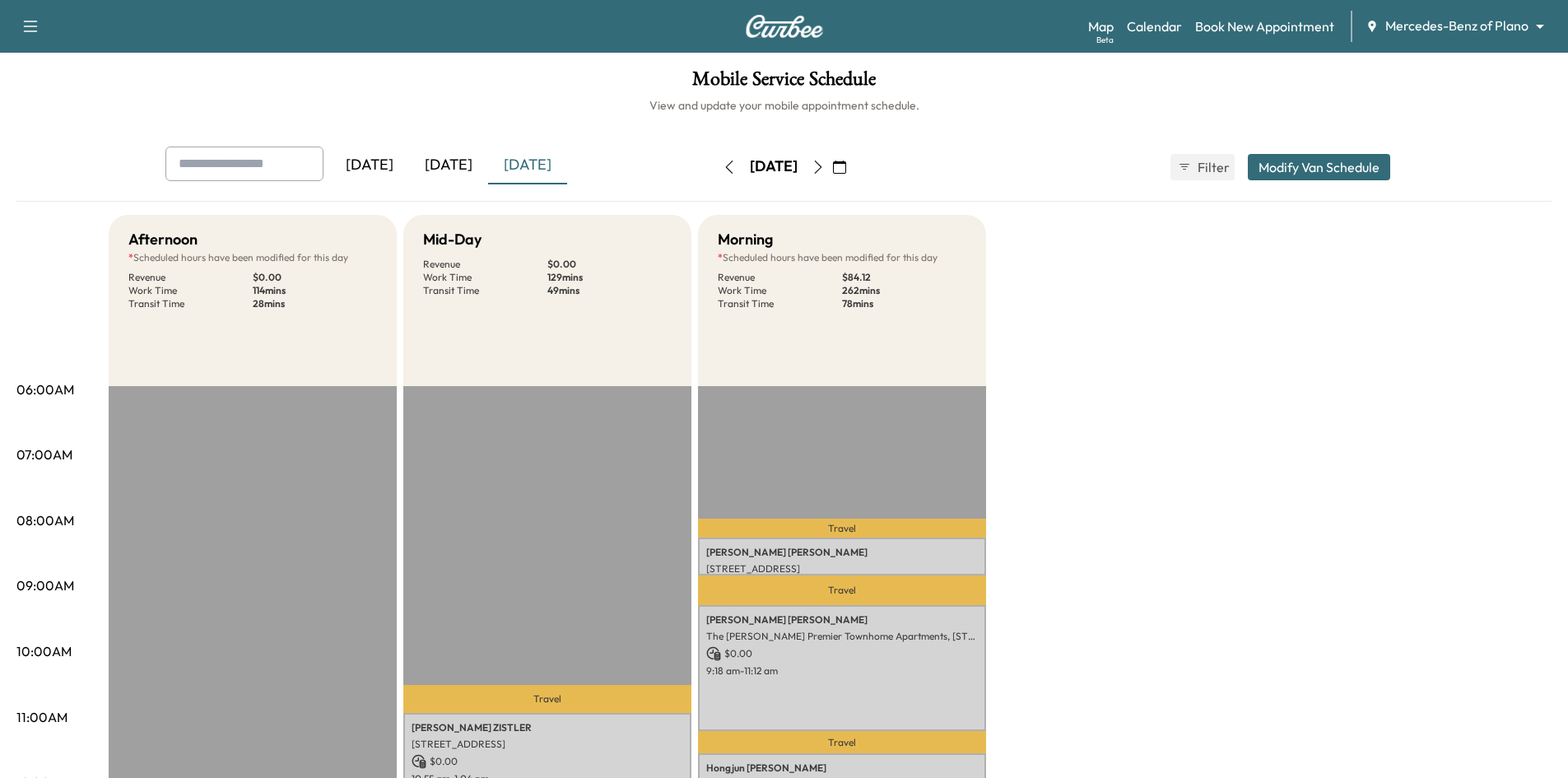
click at [459, 174] on div "[DATE]" at bounding box center [448, 166] width 79 height 38
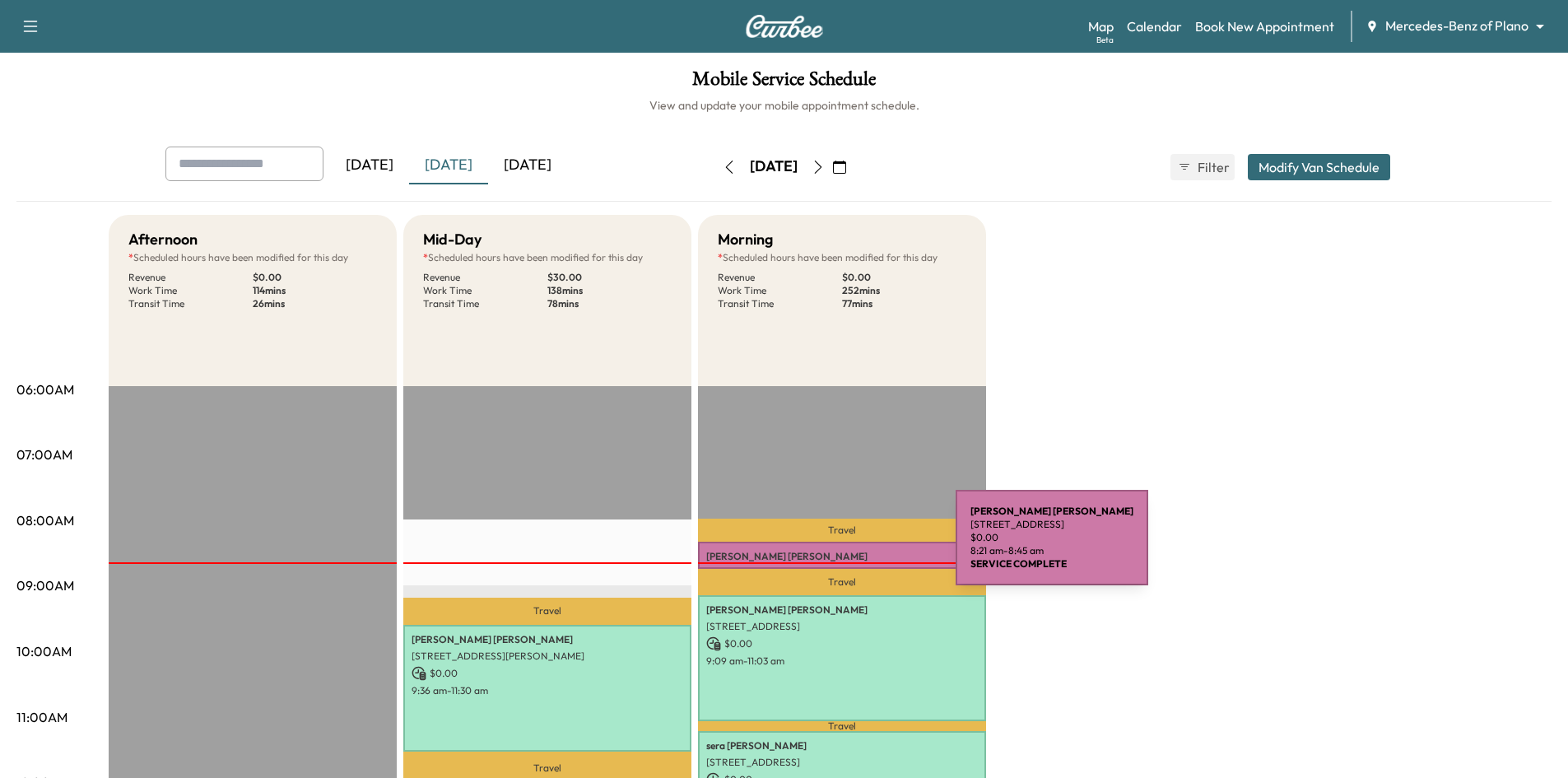
click at [833, 548] on div "Nancy McQuiddy 7357 Rustling Oaks Rd, Frisco, TX 75036, US $ 0.00 8:21 am - 8:4…" at bounding box center [842, 555] width 288 height 26
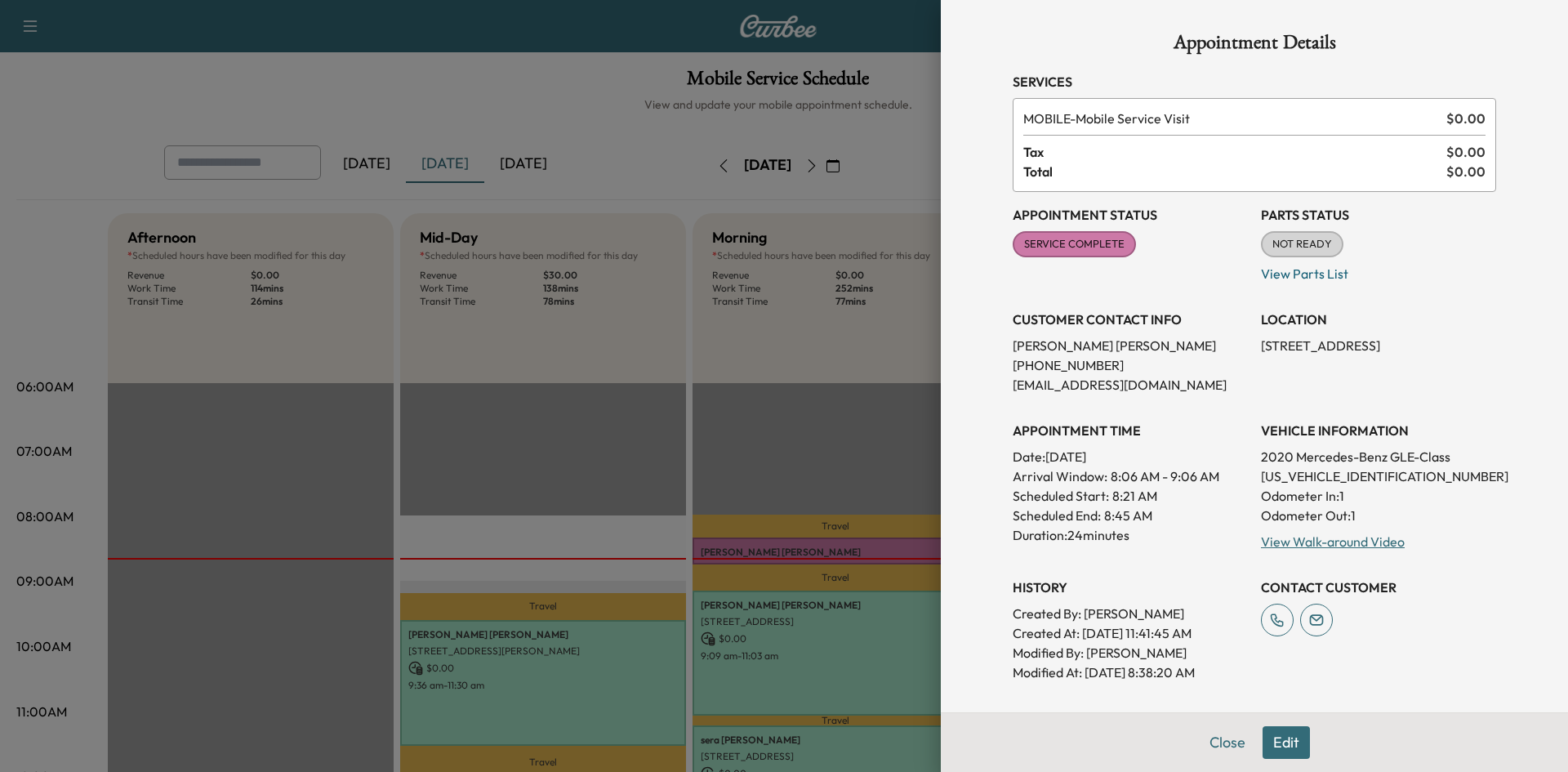
click at [844, 443] on div at bounding box center [784, 386] width 1568 height 772
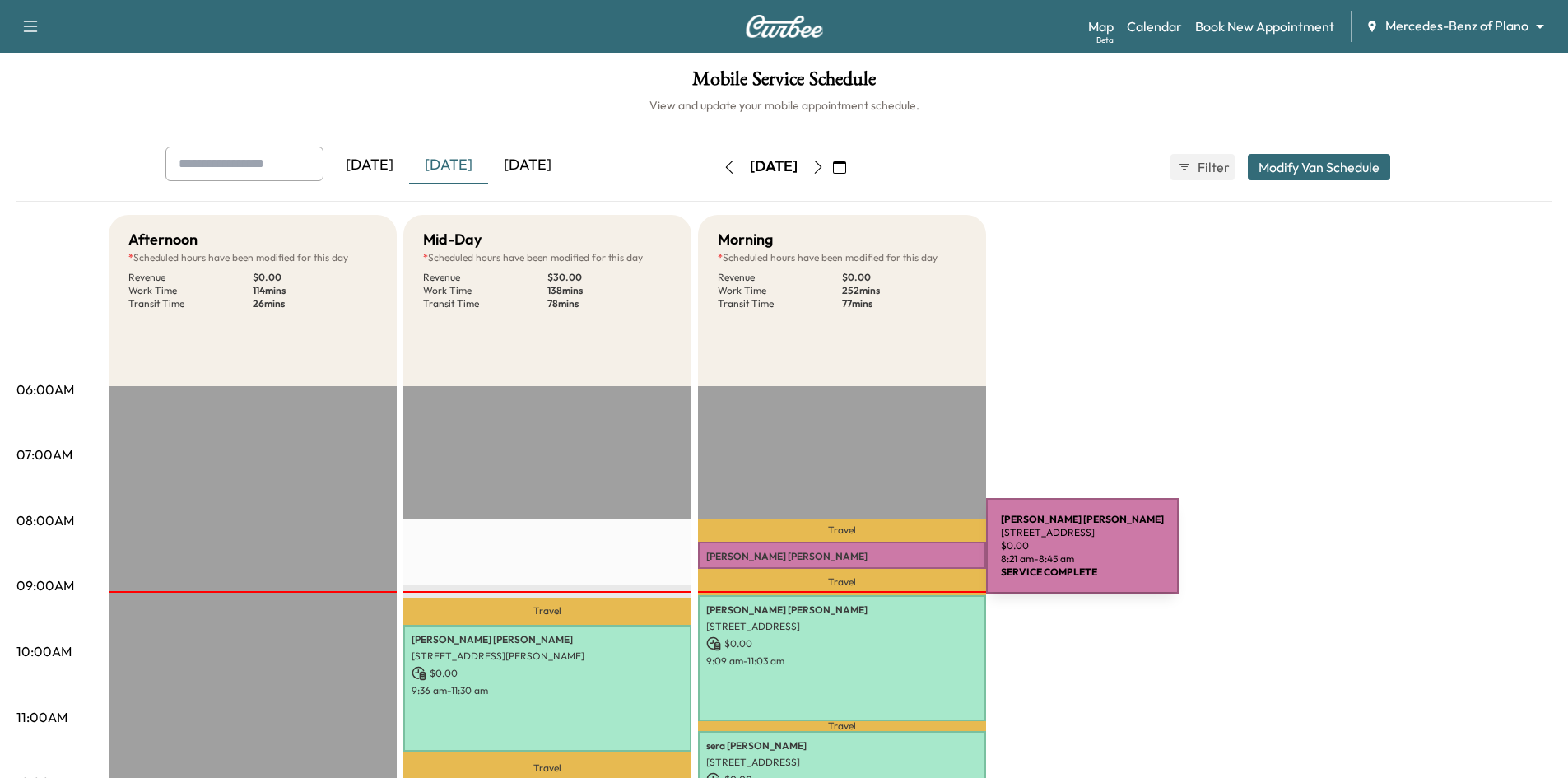
click at [863, 556] on p "Nancy McQuiddy" at bounding box center [842, 556] width 272 height 13
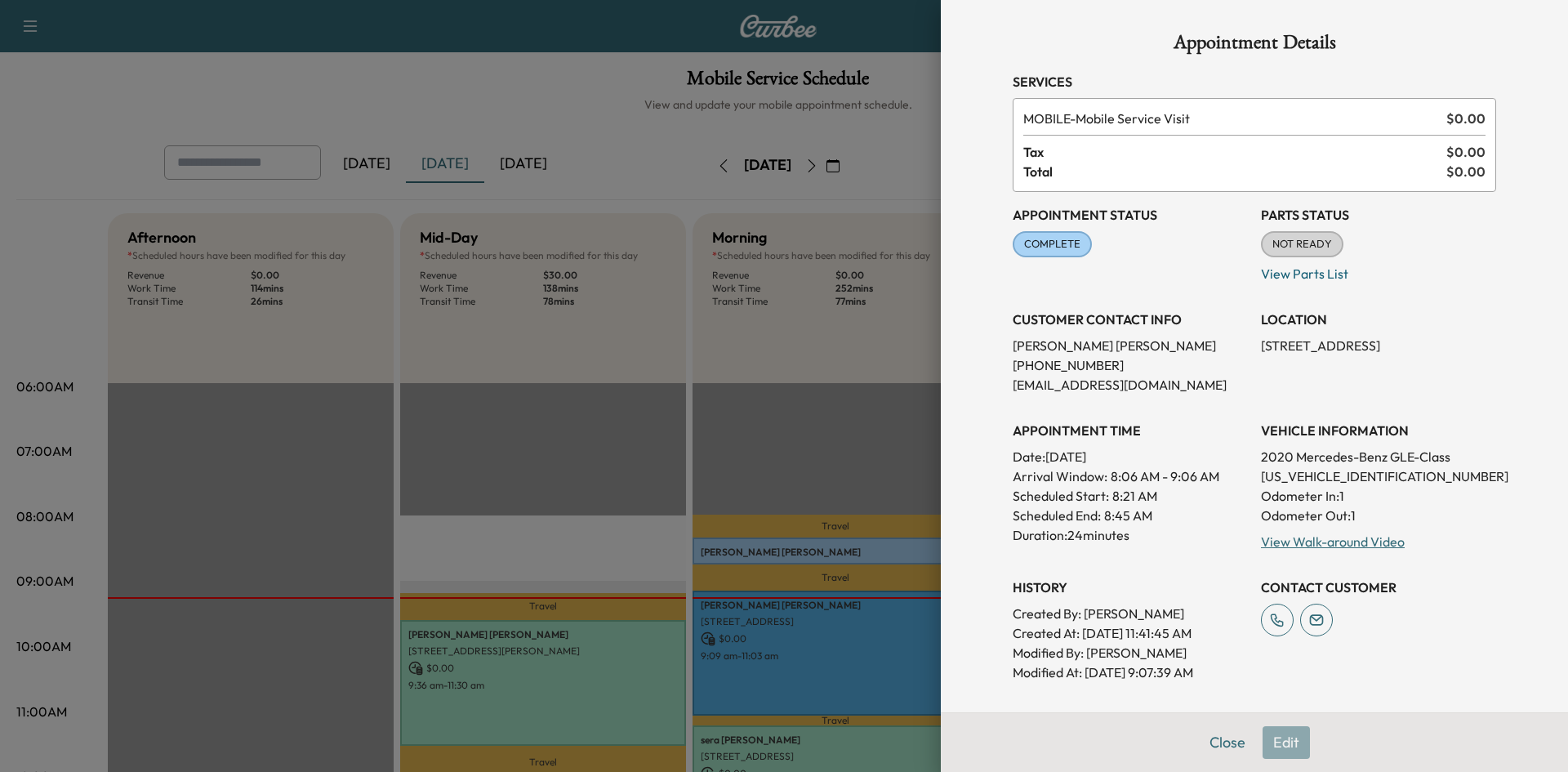
click at [633, 417] on div at bounding box center [784, 386] width 1568 height 772
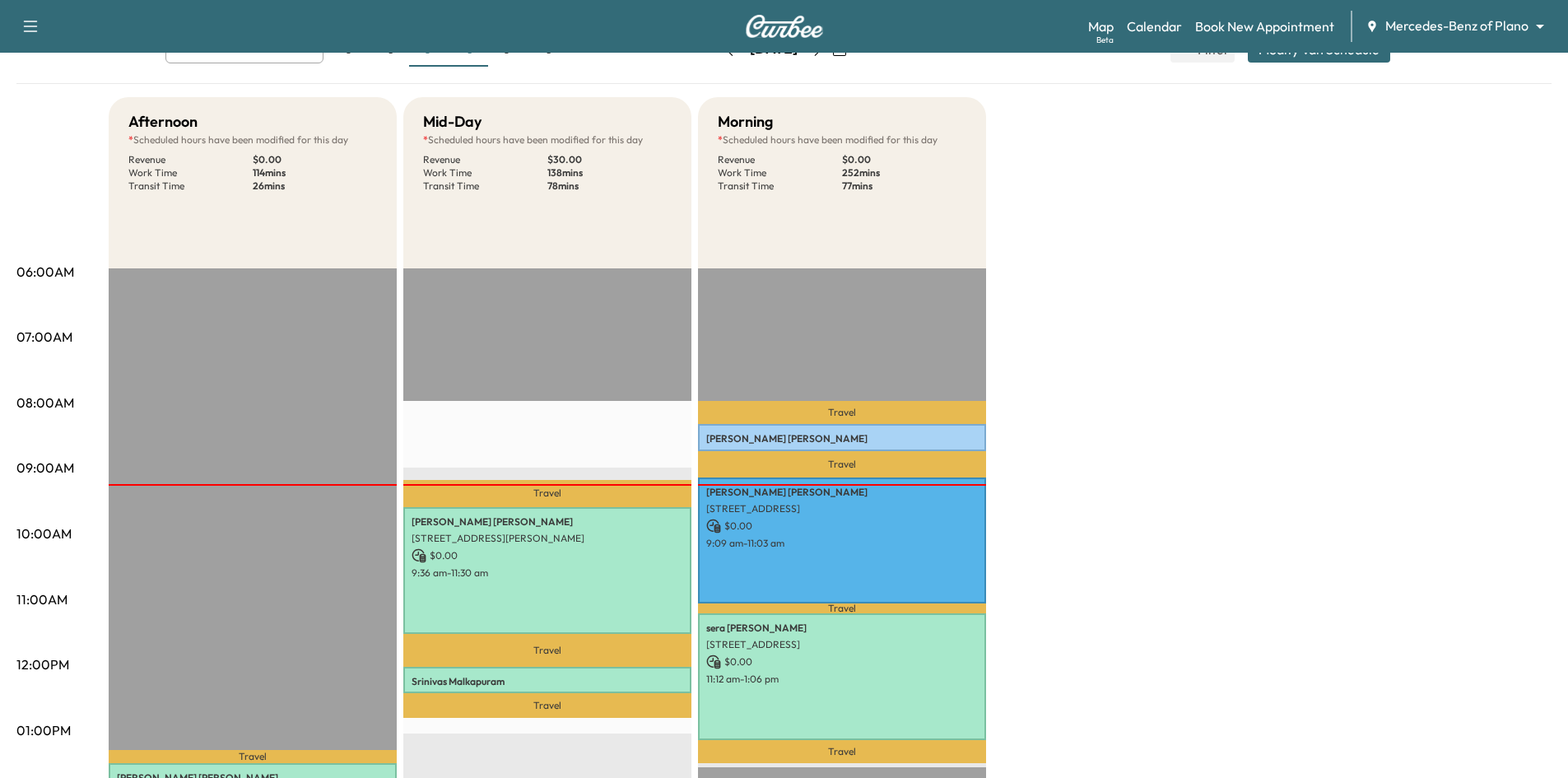
scroll to position [247, 0]
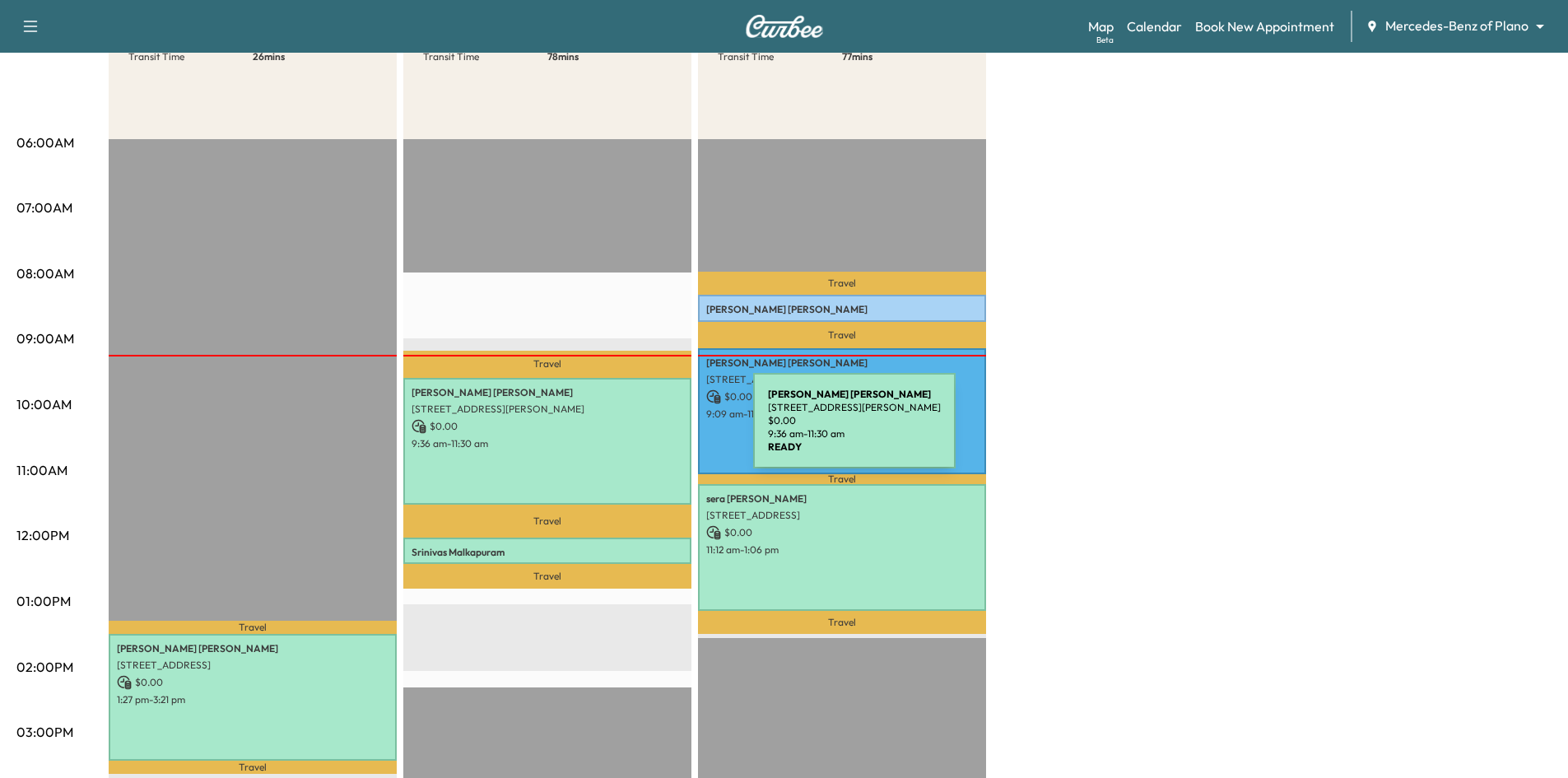
click at [629, 431] on p "$ 0.00" at bounding box center [547, 426] width 272 height 15
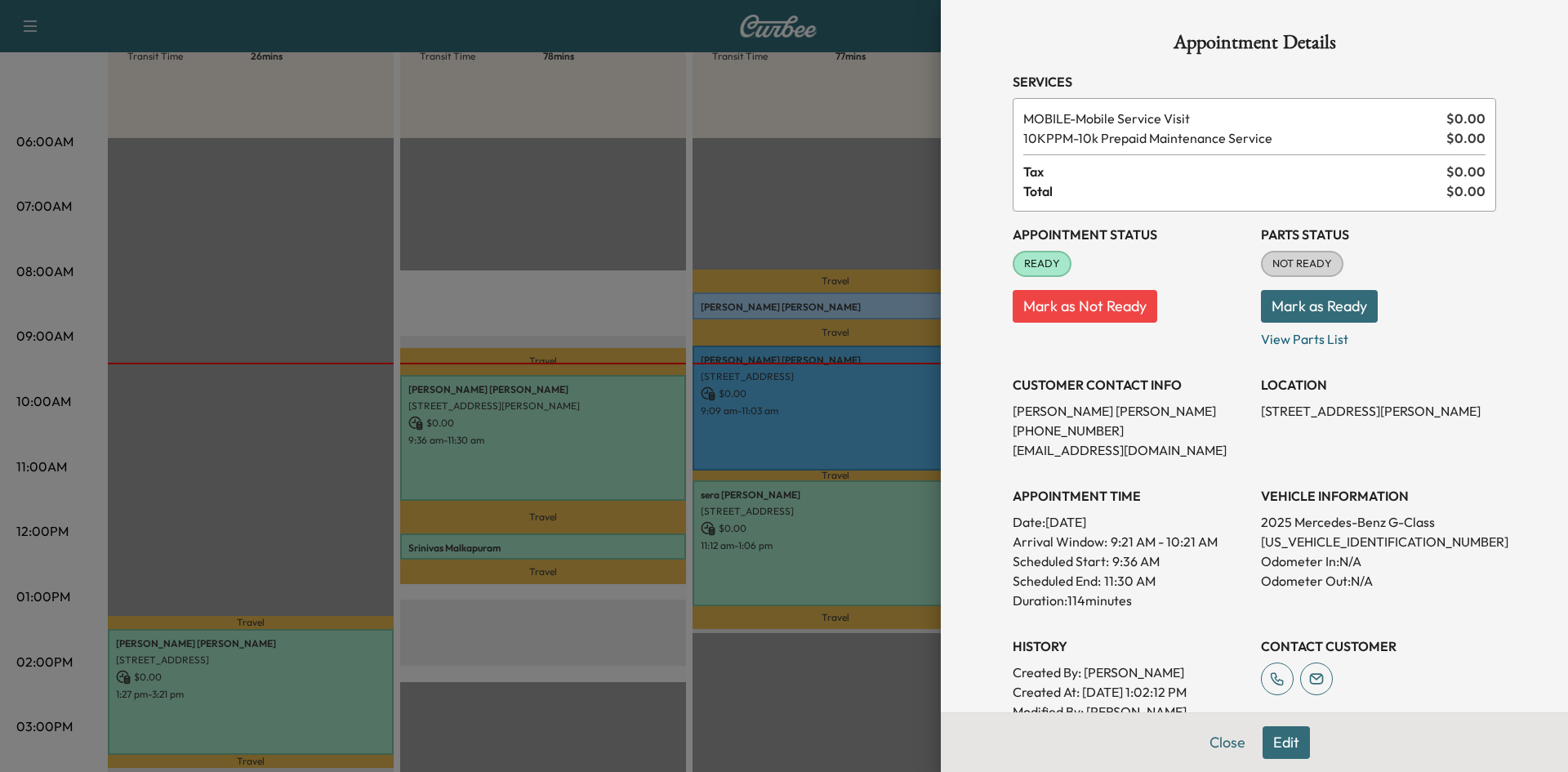
click at [610, 151] on div at bounding box center [784, 386] width 1568 height 772
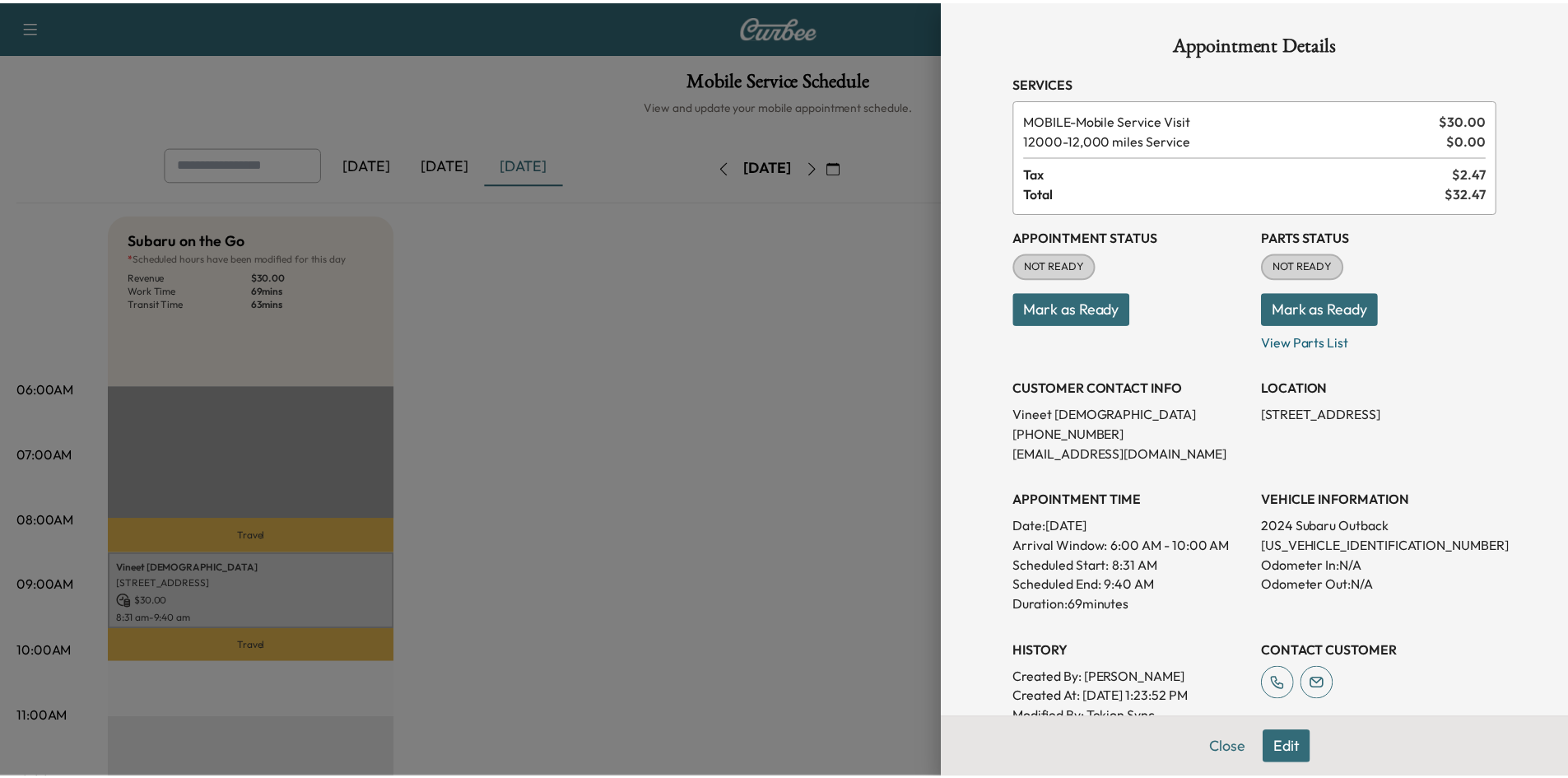
scroll to position [165, 0]
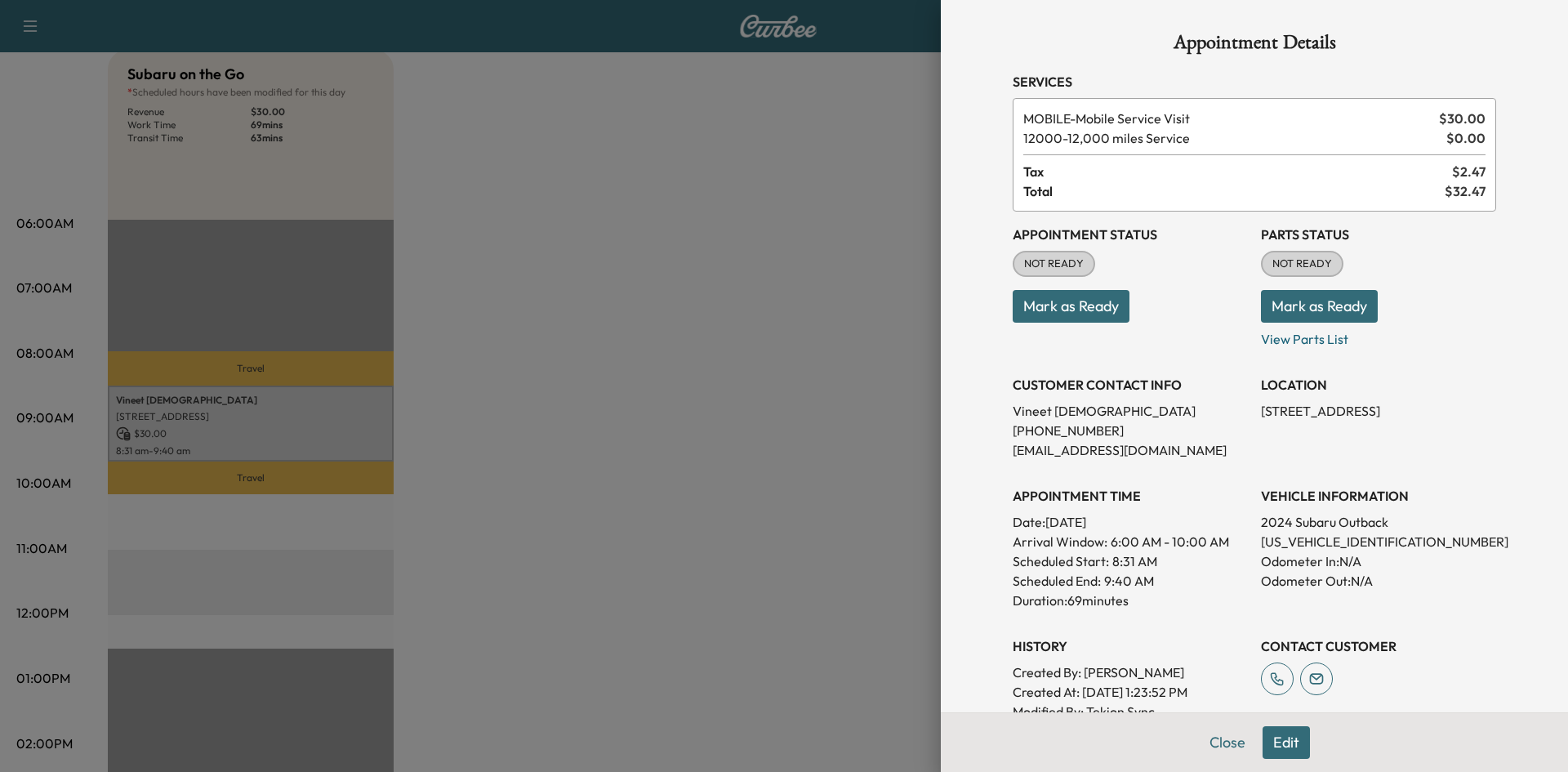
click at [760, 223] on div at bounding box center [784, 386] width 1568 height 772
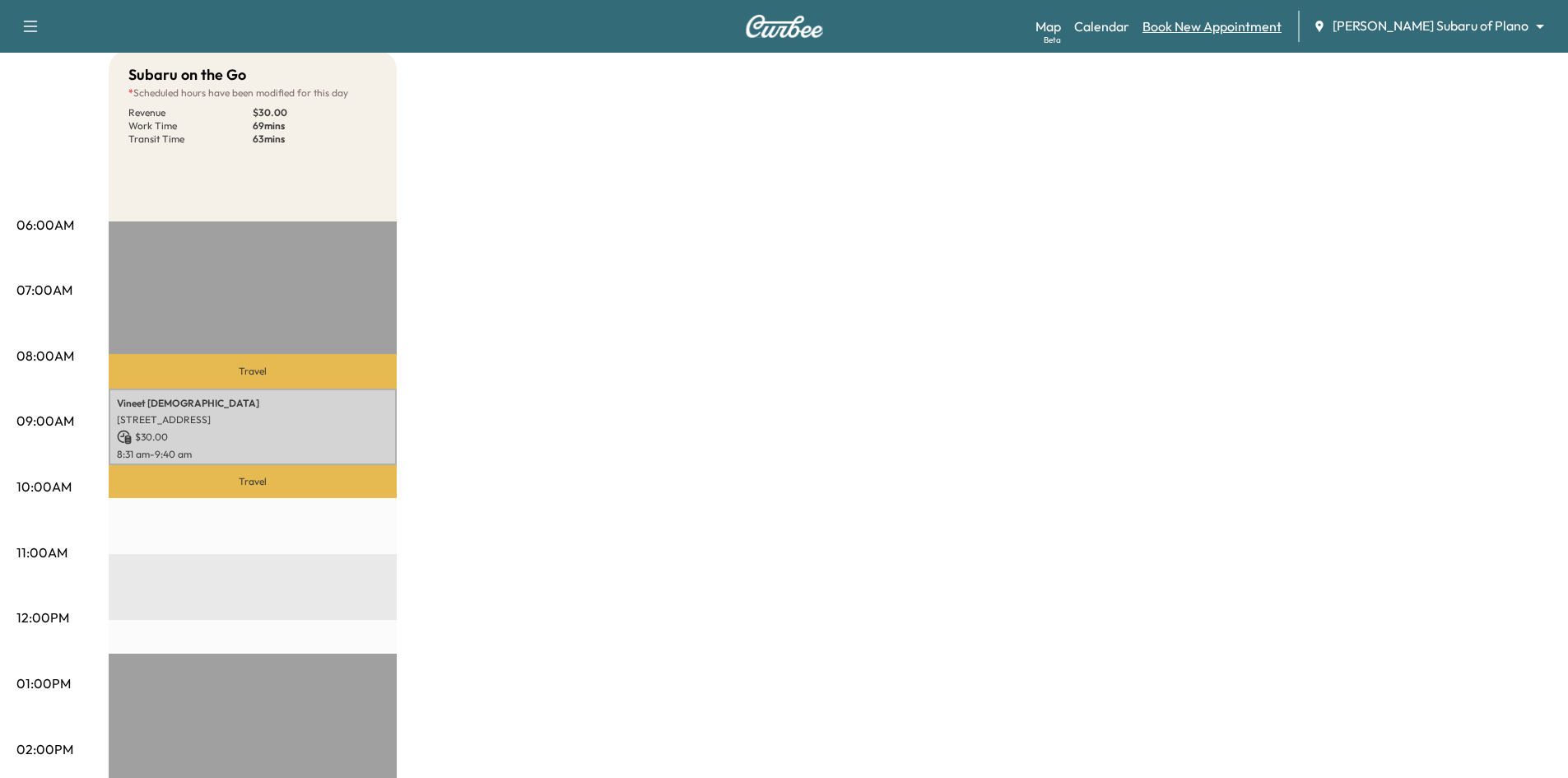
click at [1281, 30] on link "Book New Appointment" at bounding box center [1212, 26] width 139 height 20
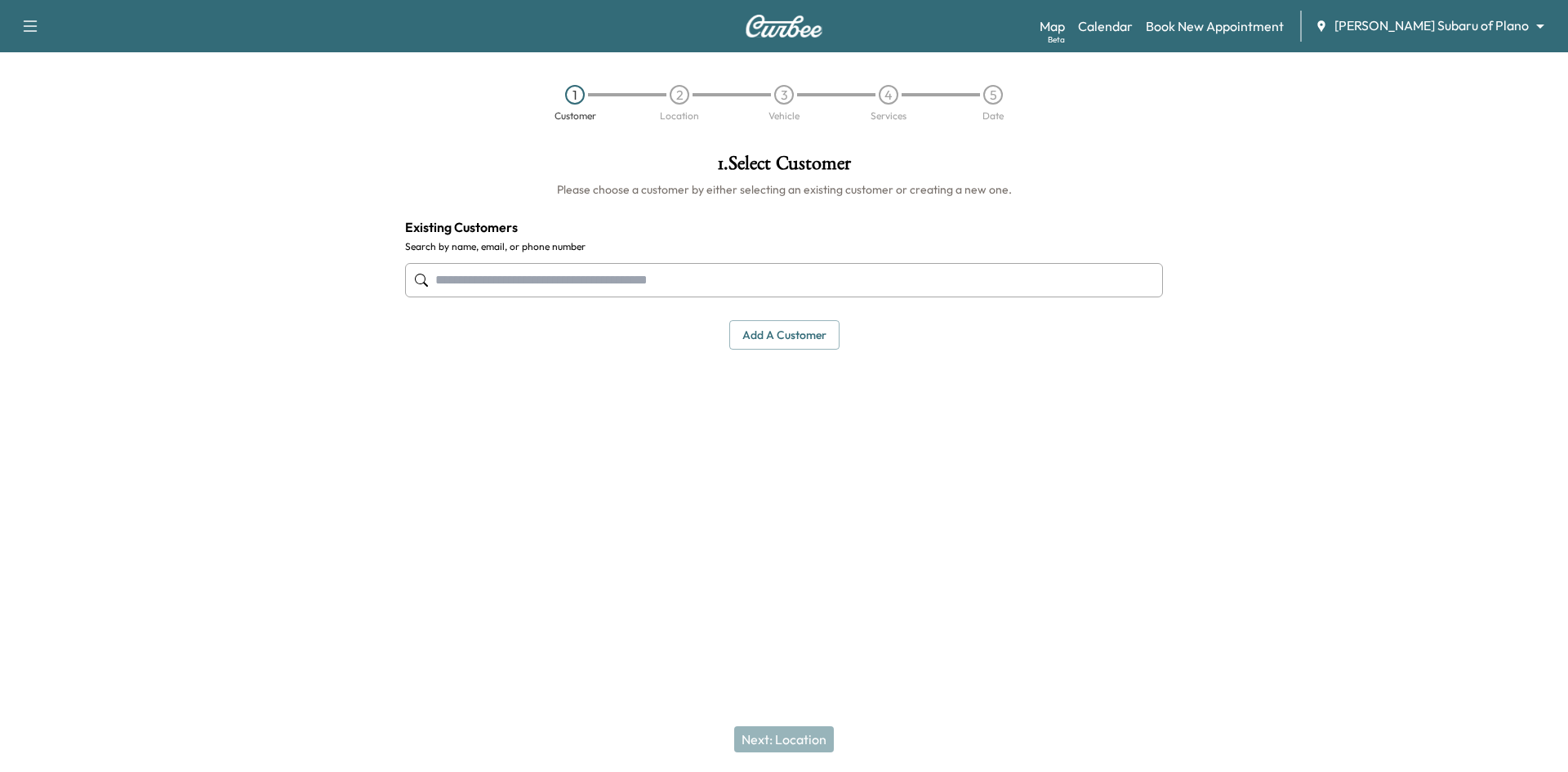
click at [939, 282] on input "text" at bounding box center [784, 280] width 758 height 34
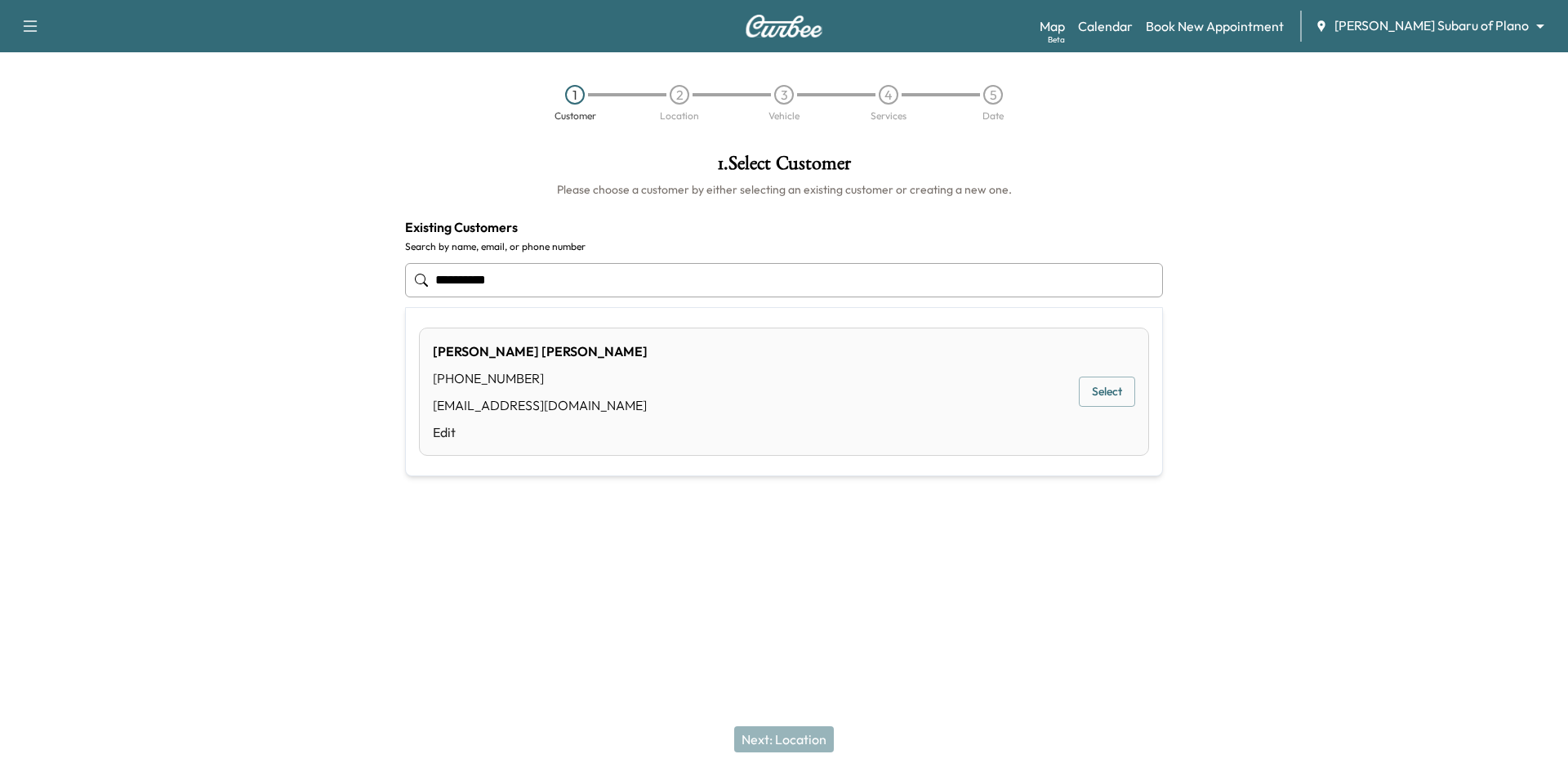
type input "**********"
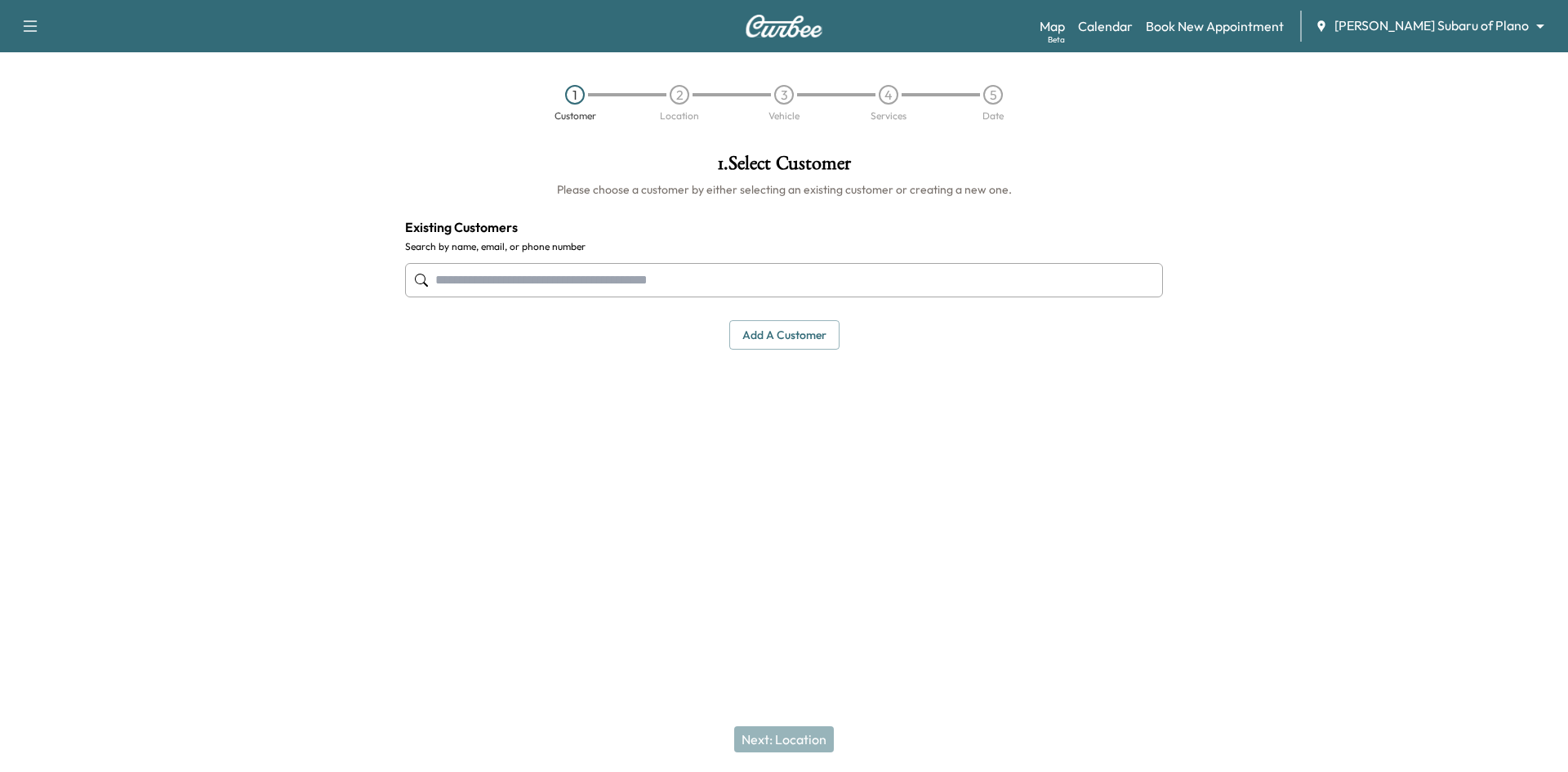
click at [544, 288] on input "text" at bounding box center [784, 280] width 758 height 34
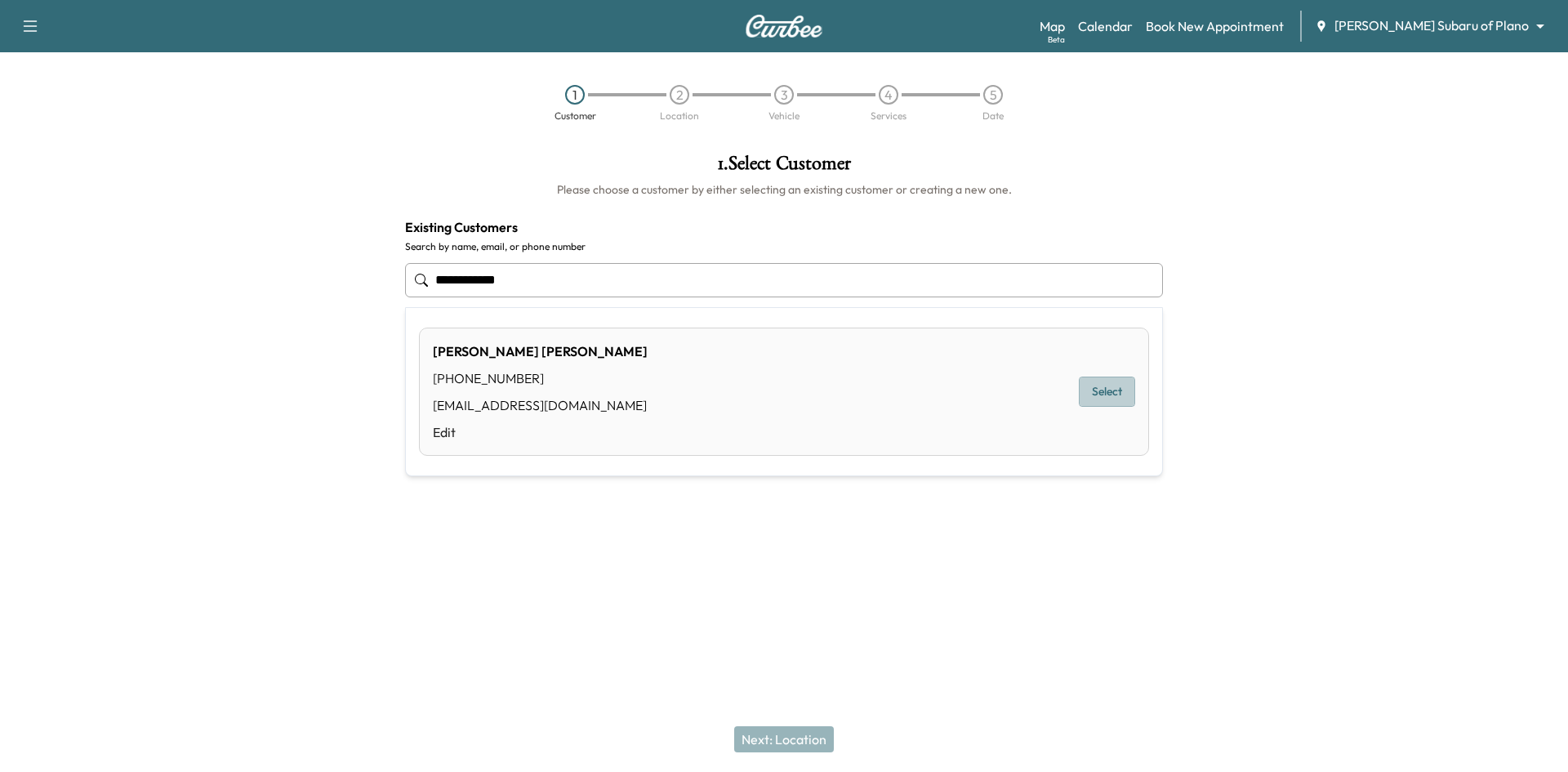
click at [1095, 398] on button "Select" at bounding box center [1106, 391] width 56 height 30
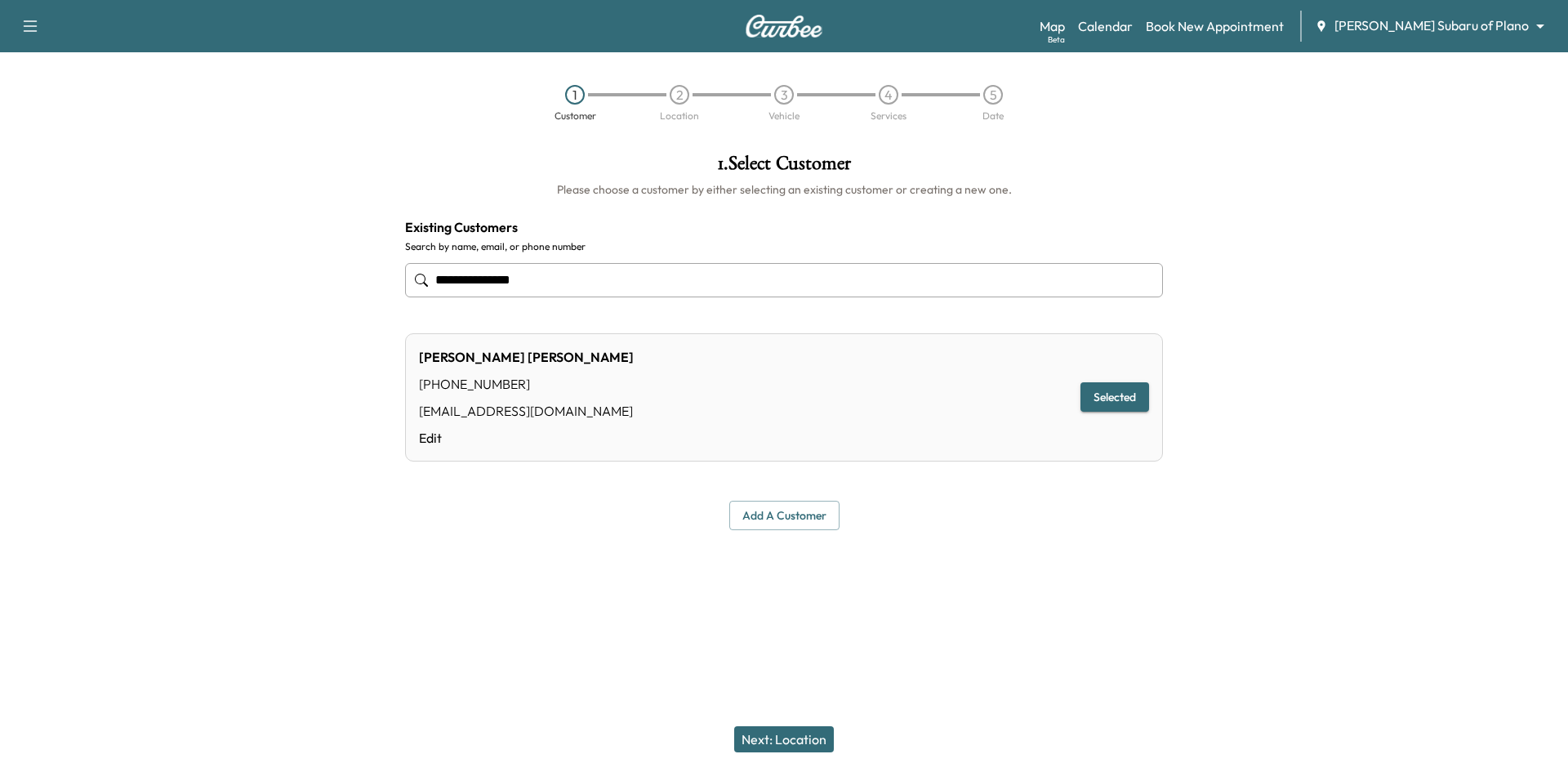
type input "**********"
click at [781, 738] on button "Next: Location" at bounding box center [784, 739] width 100 height 26
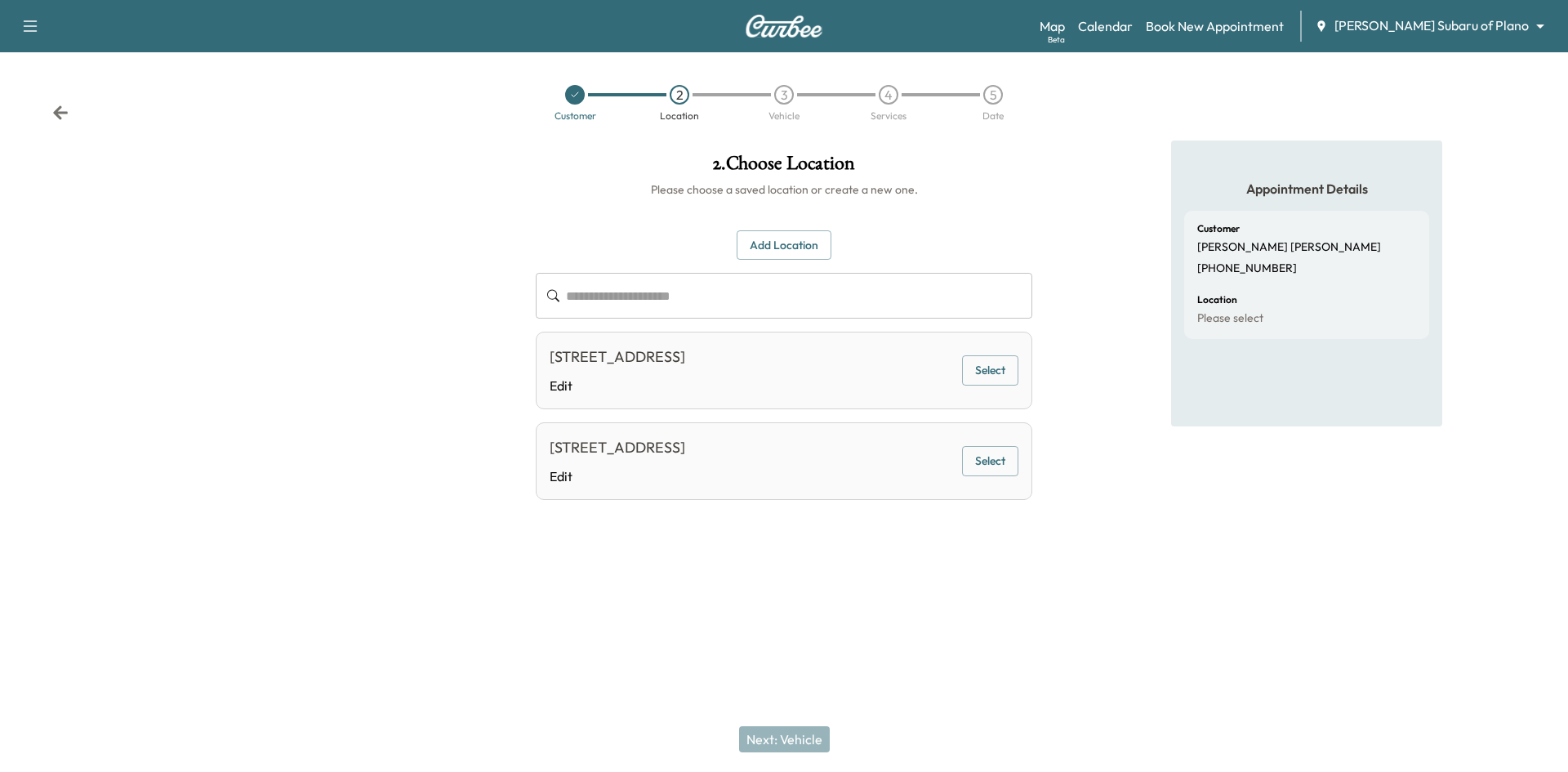
click at [996, 371] on button "Select" at bounding box center [989, 370] width 56 height 30
click at [773, 735] on button "Next: Vehicle" at bounding box center [784, 739] width 90 height 26
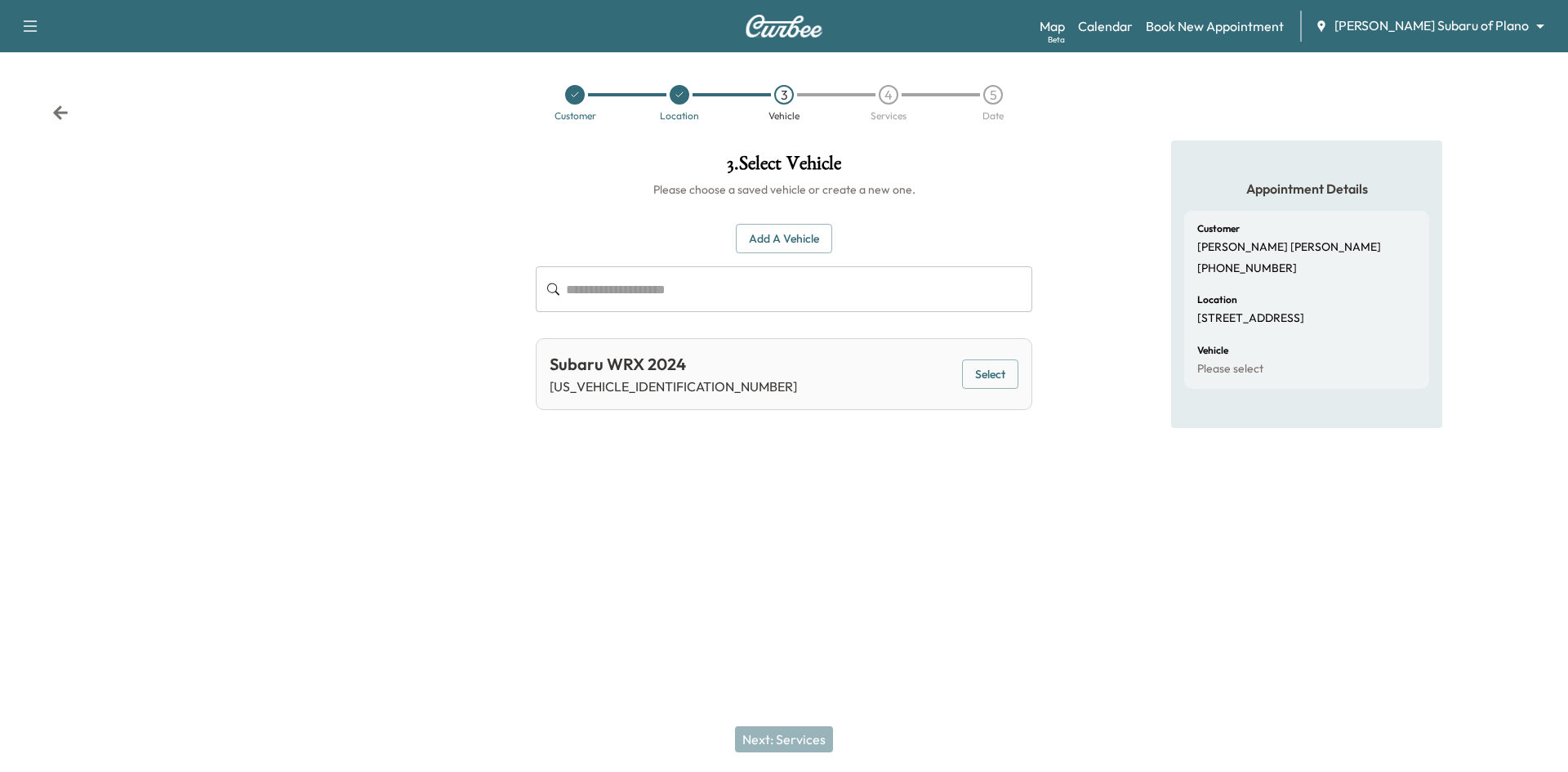
click at [974, 372] on button "Select" at bounding box center [989, 374] width 56 height 30
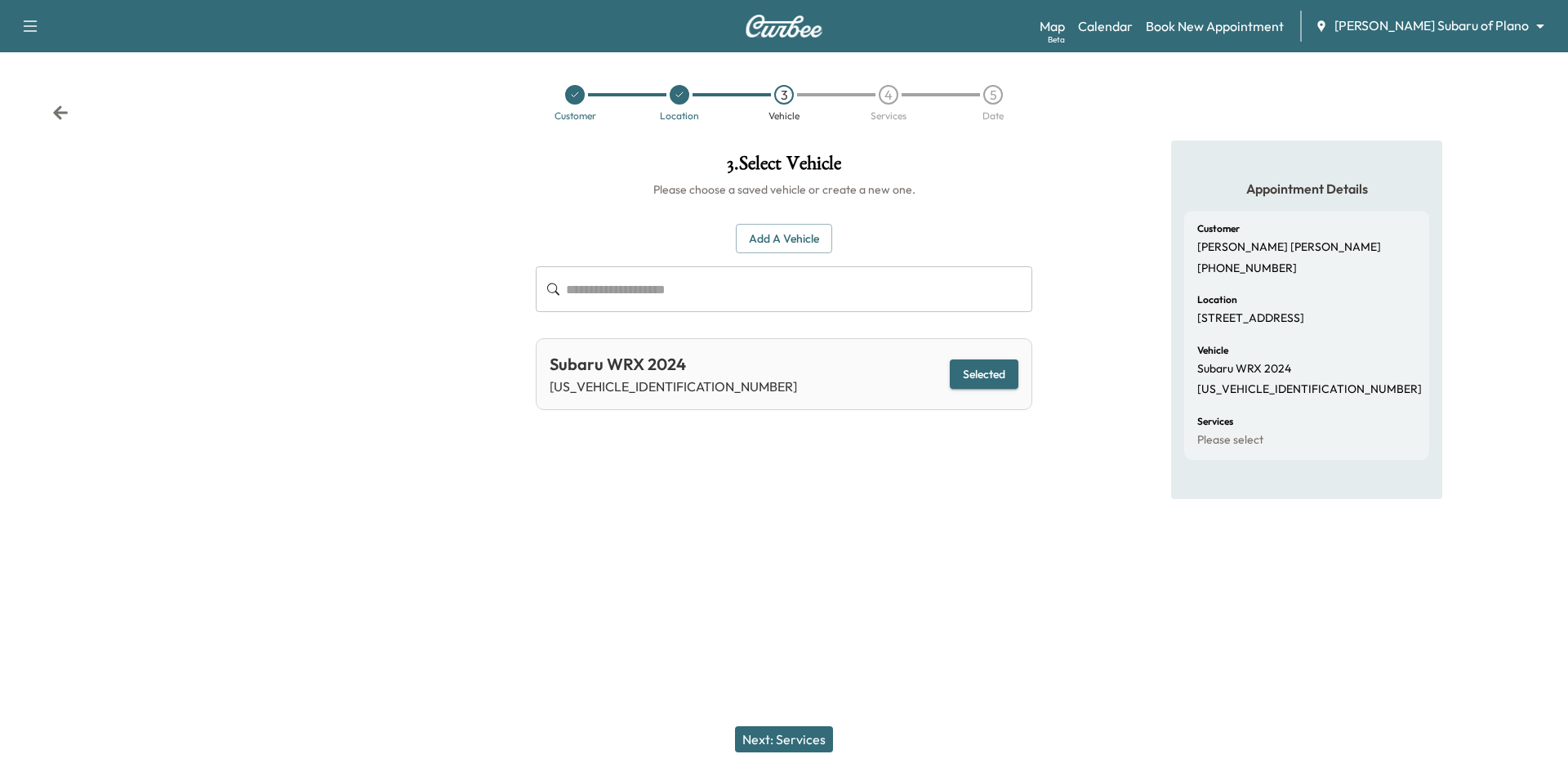
click at [811, 740] on button "Next: Services" at bounding box center [784, 739] width 98 height 26
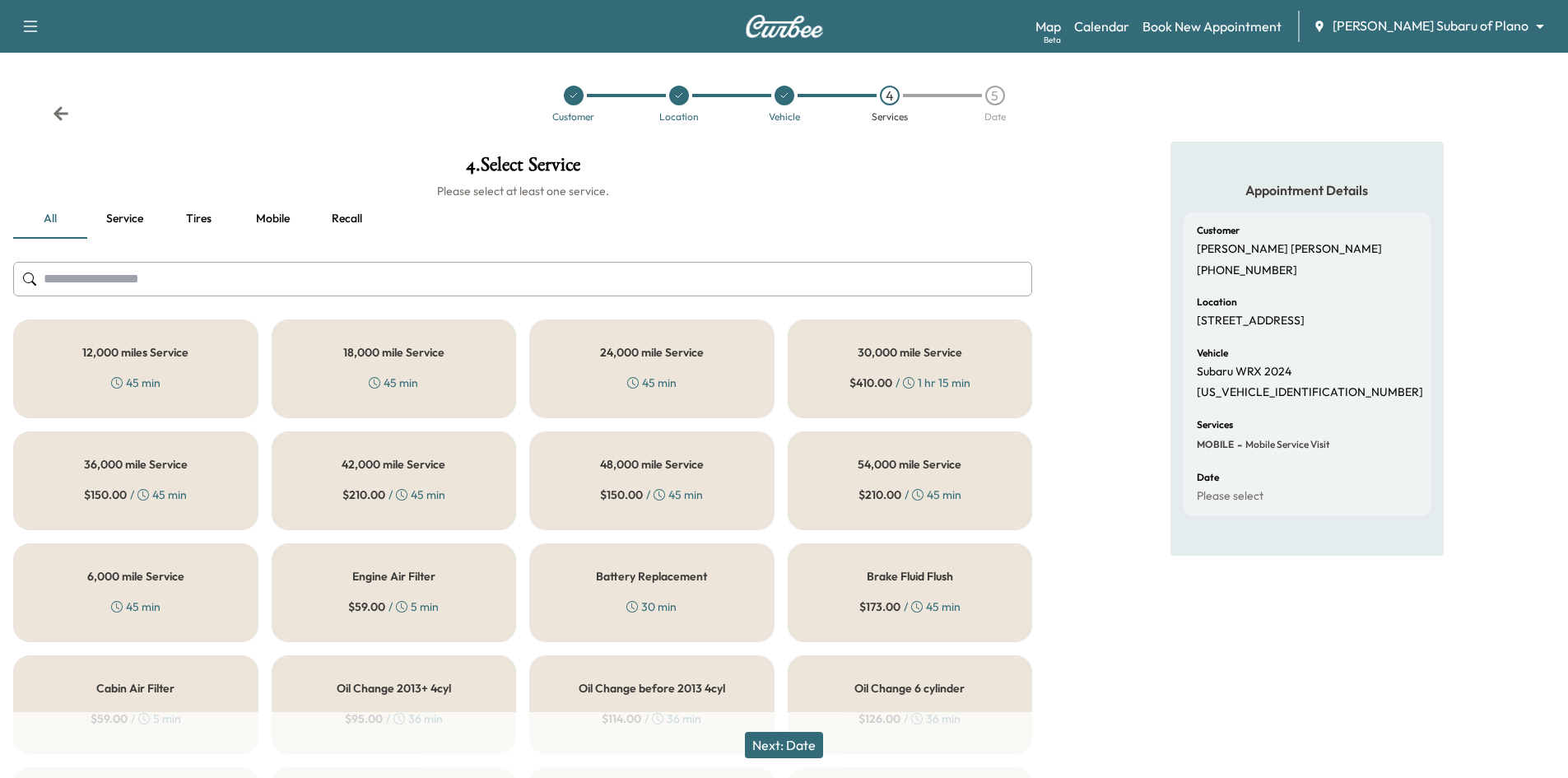
click at [188, 594] on div "6,000 mile Service 45 min" at bounding box center [135, 593] width 246 height 99
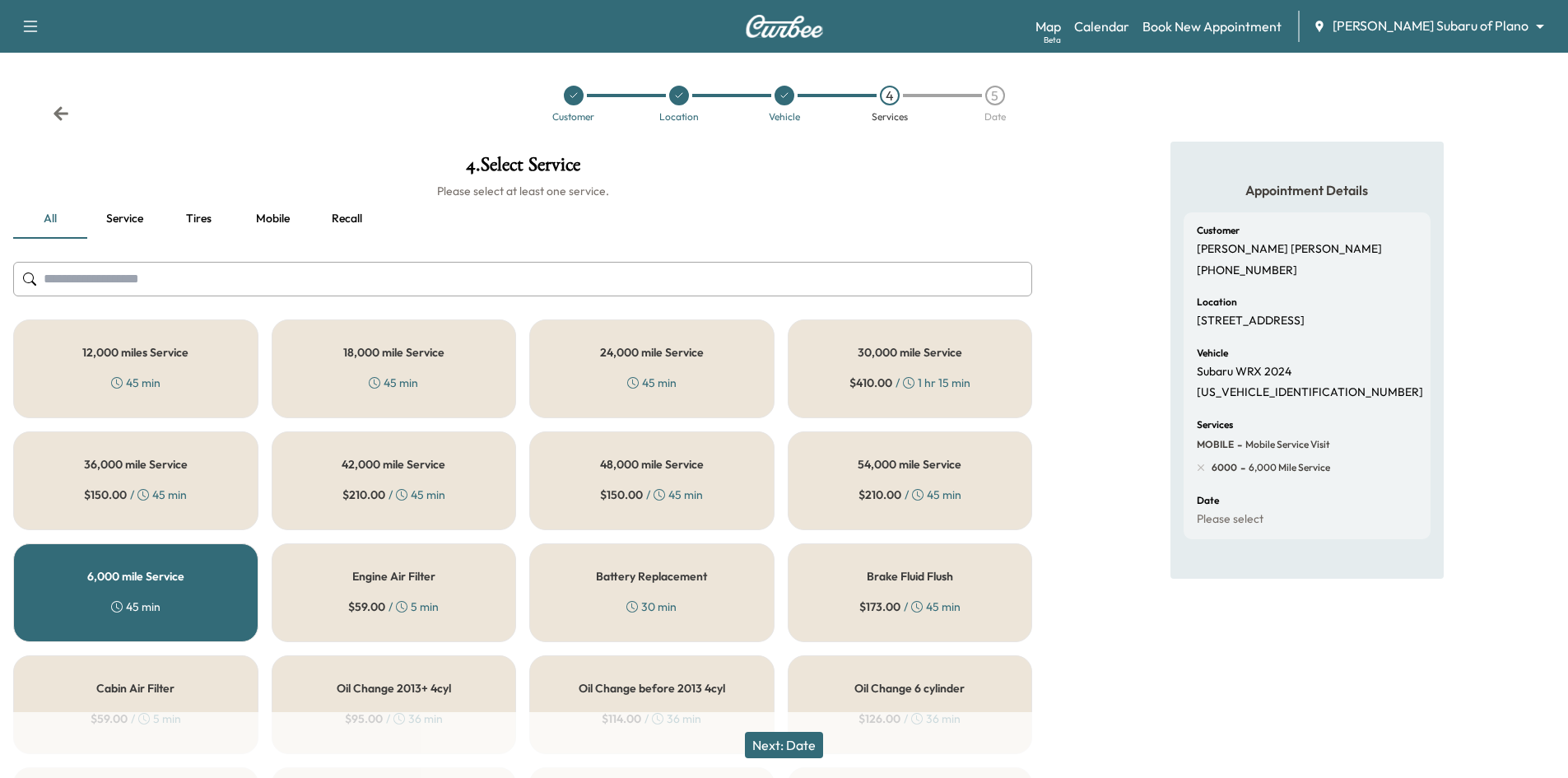
click at [799, 750] on button "Next: Date" at bounding box center [784, 745] width 78 height 26
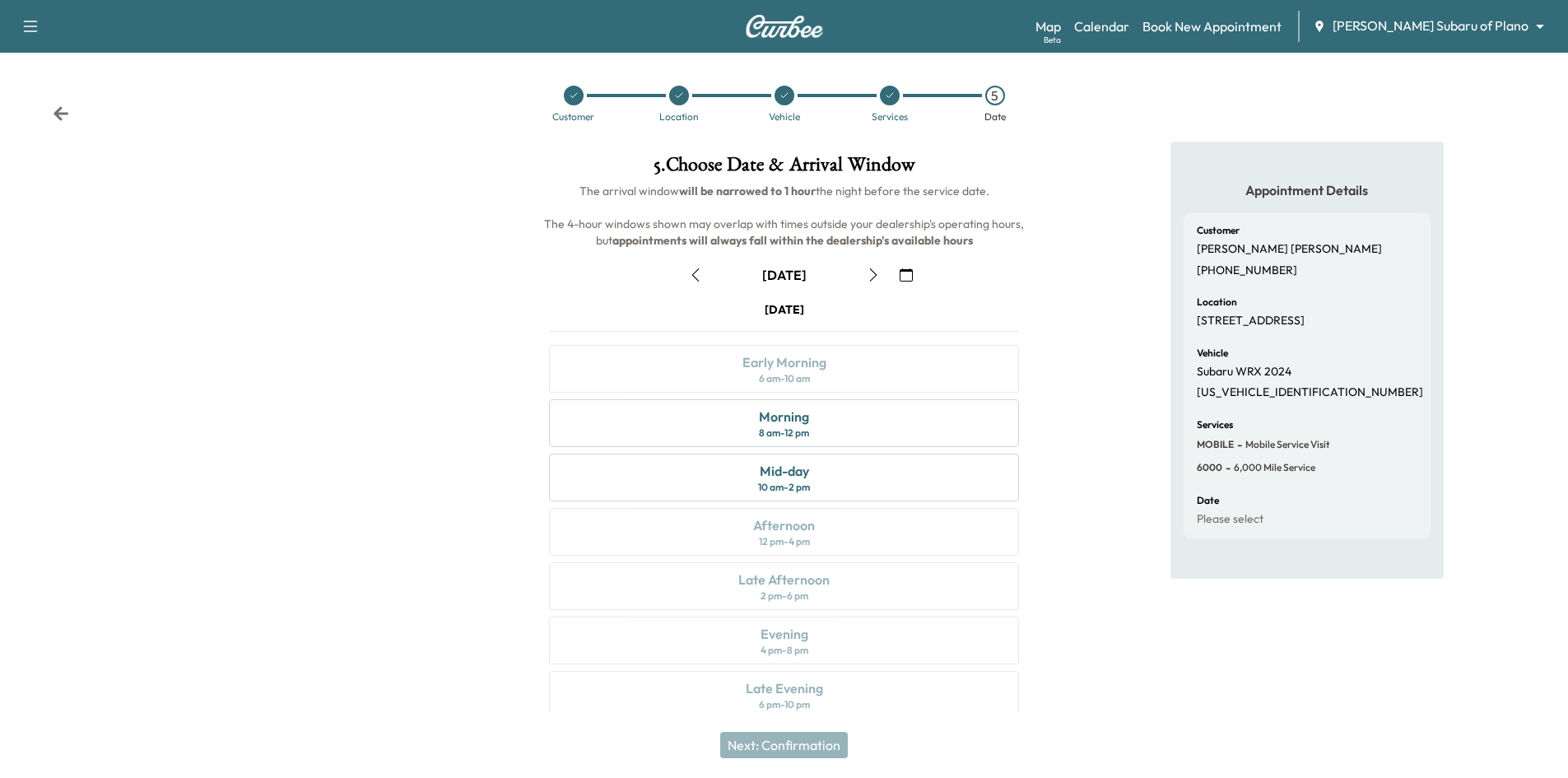
click at [576, 102] on div at bounding box center [574, 96] width 20 height 20
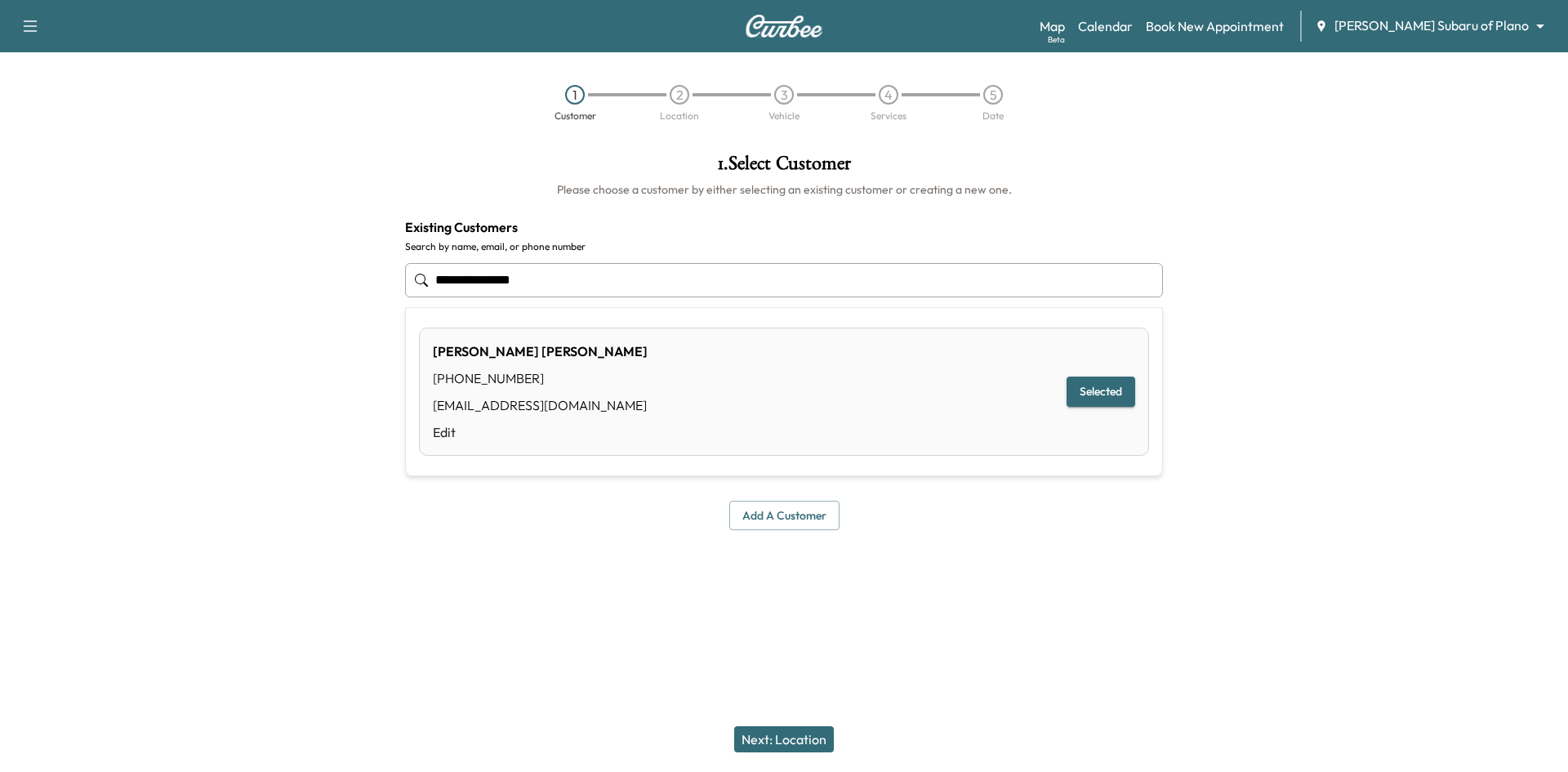
drag, startPoint x: 561, startPoint y: 289, endPoint x: 245, endPoint y: 288, distance: 316.0
click at [232, 290] on div "**********" at bounding box center [784, 341] width 1568 height 402
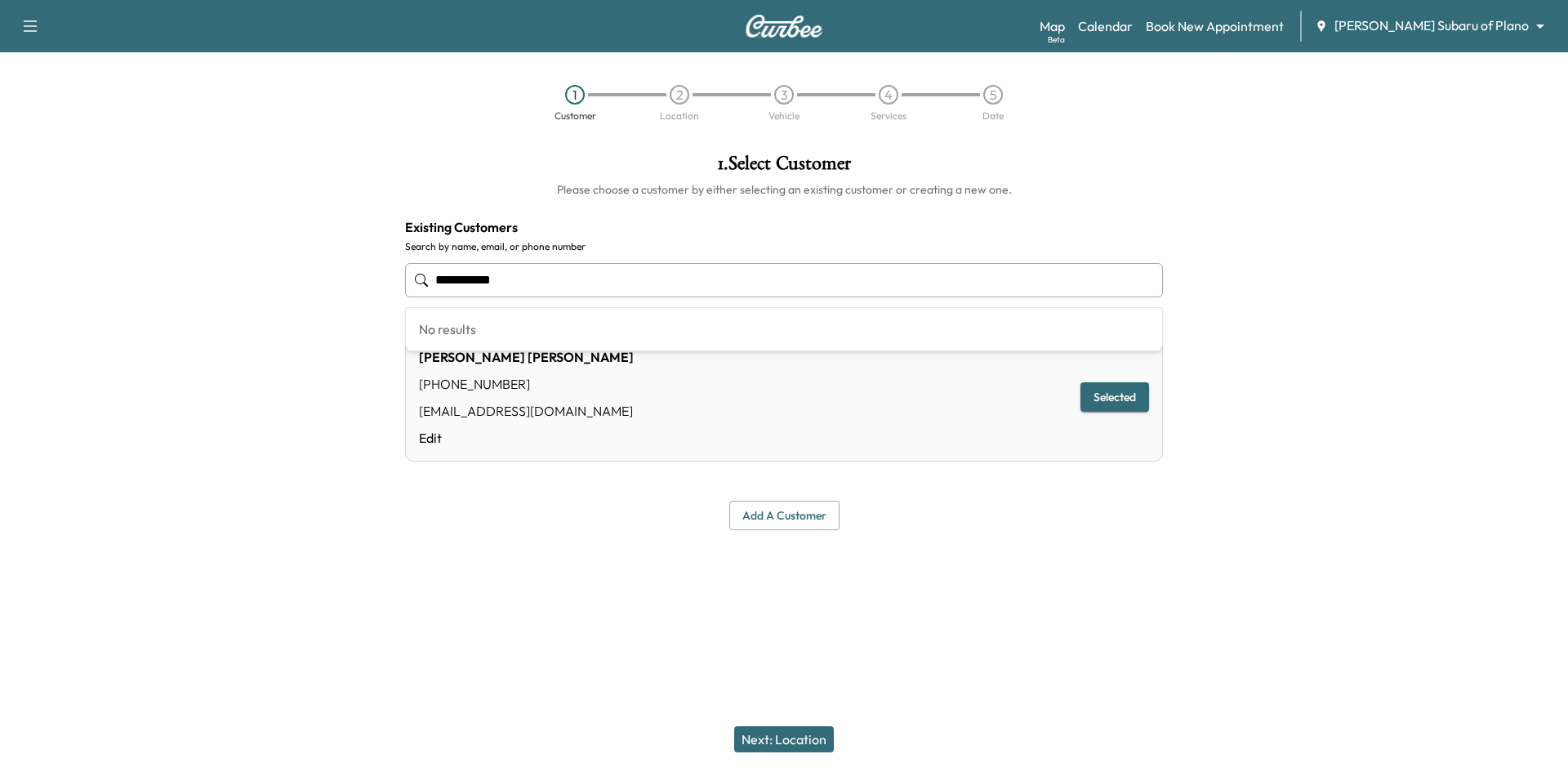
type input "**********"
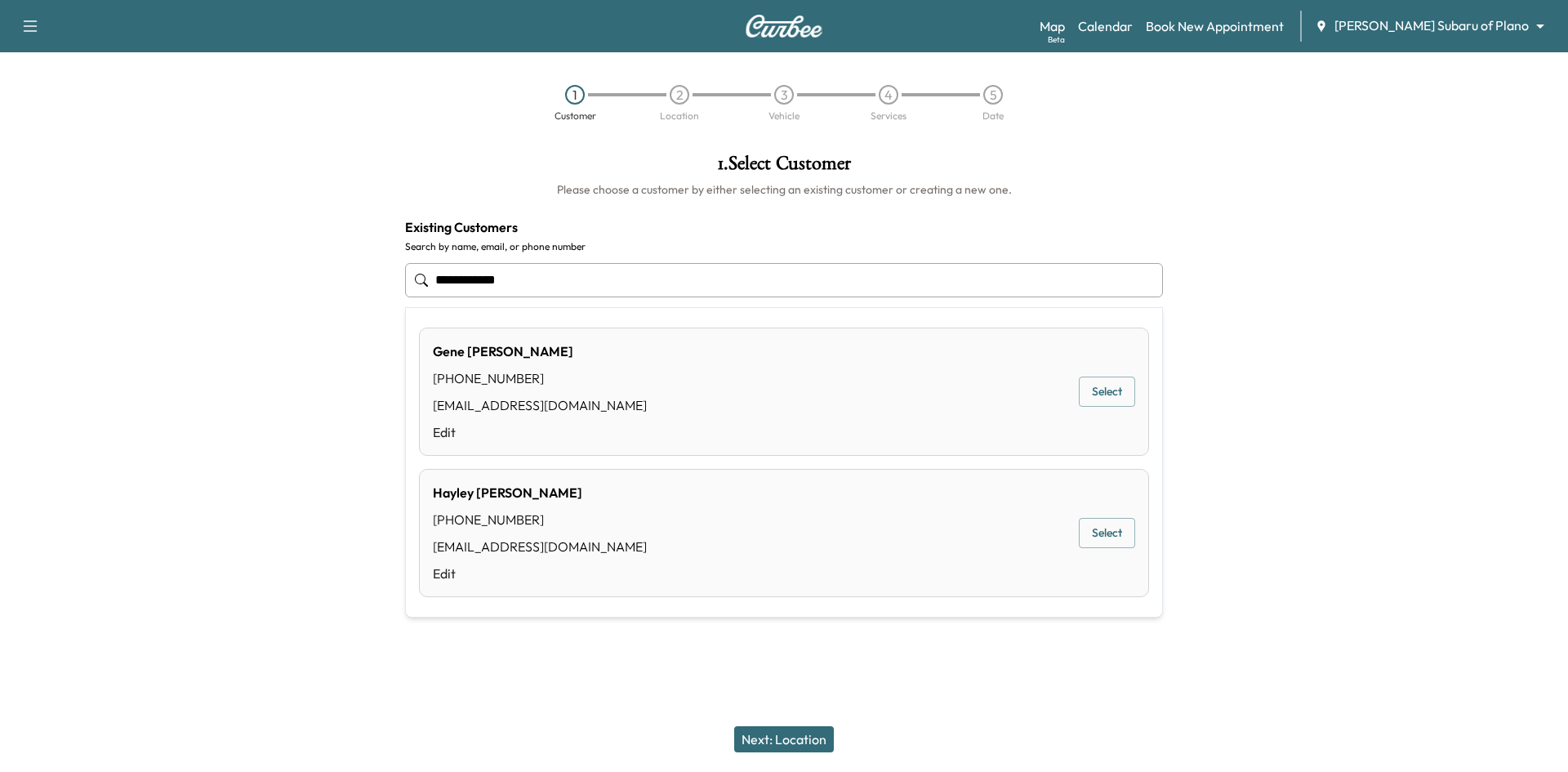
drag, startPoint x: 530, startPoint y: 279, endPoint x: 284, endPoint y: 258, distance: 246.9
click at [284, 258] on div "**********" at bounding box center [784, 341] width 1568 height 402
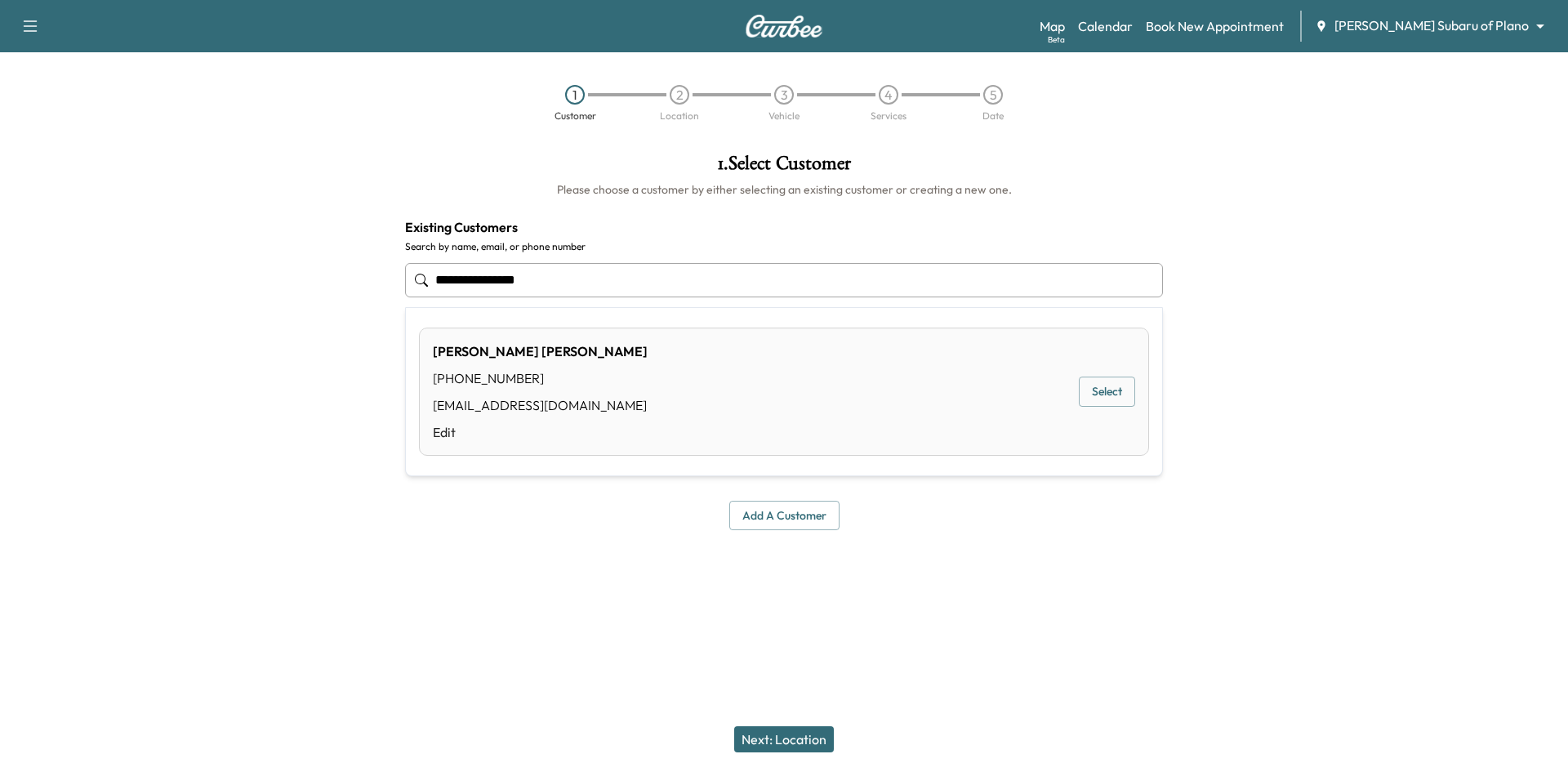
click at [1083, 387] on button "Select" at bounding box center [1106, 391] width 56 height 30
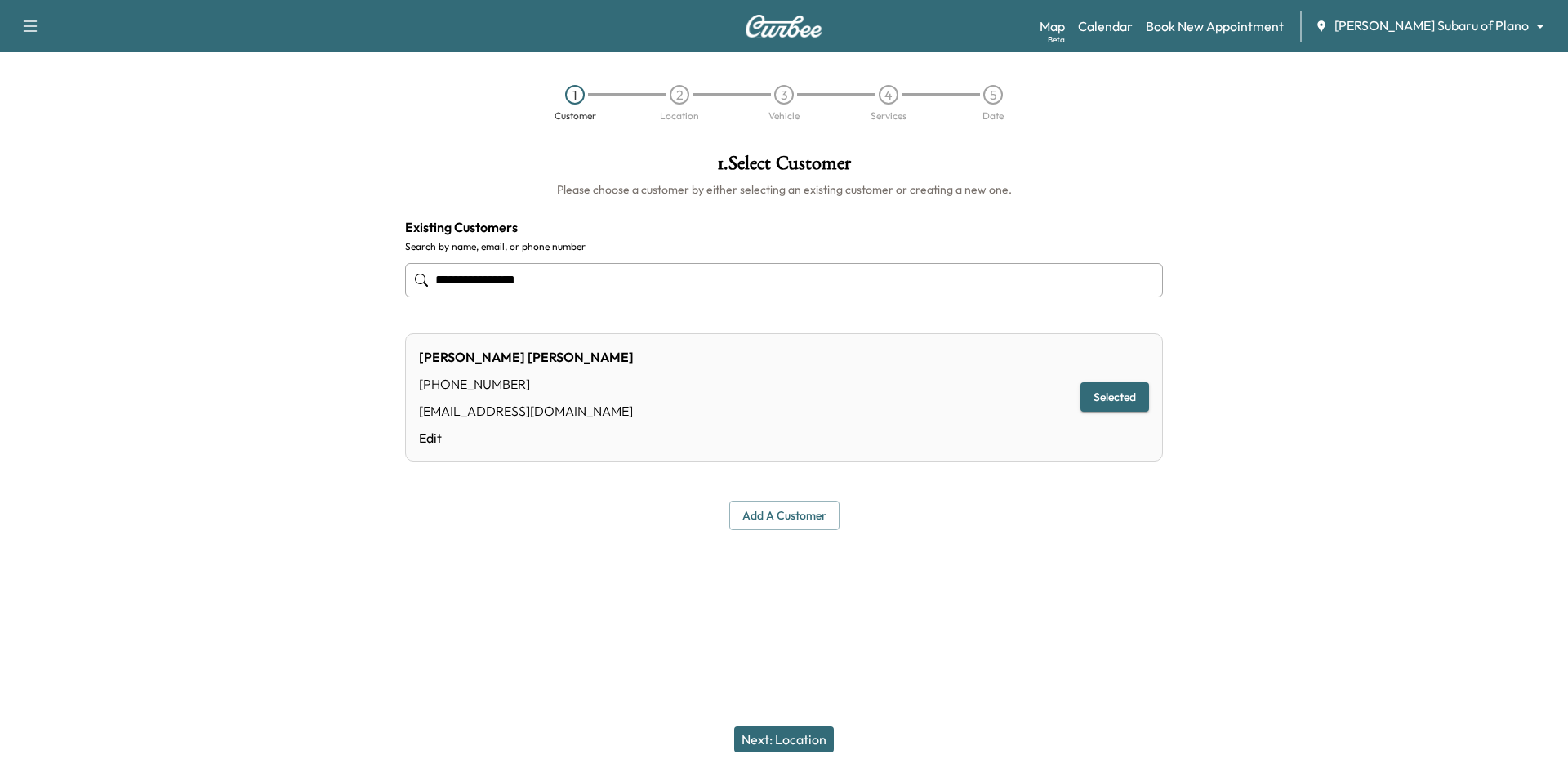
type input "**********"
click at [805, 738] on button "Next: Location" at bounding box center [784, 739] width 100 height 26
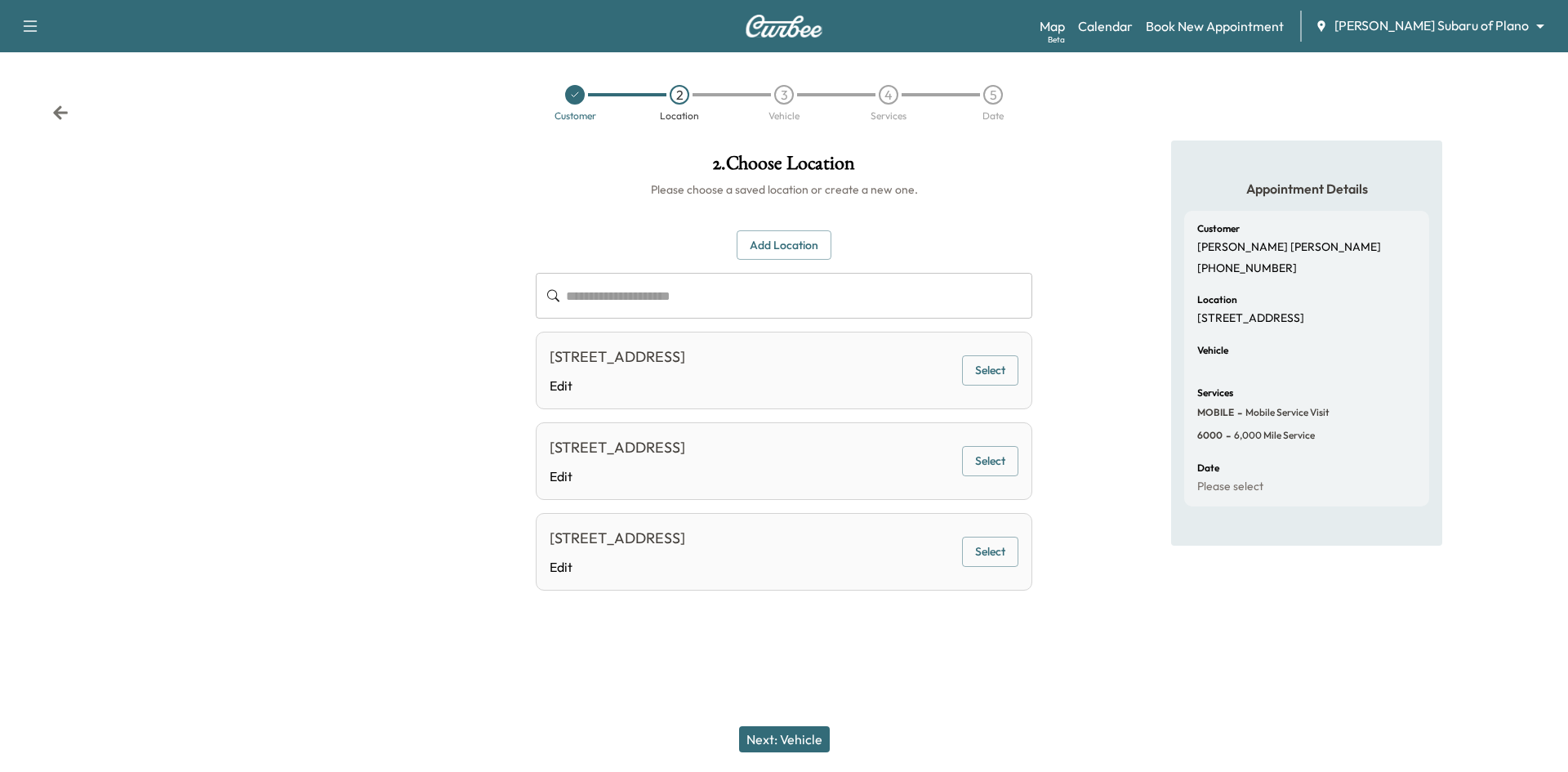
click at [971, 377] on button "Select" at bounding box center [989, 370] width 56 height 30
drag, startPoint x: 804, startPoint y: 735, endPoint x: 824, endPoint y: 662, distance: 75.7
click at [808, 734] on button "Next: Vehicle" at bounding box center [784, 739] width 90 height 26
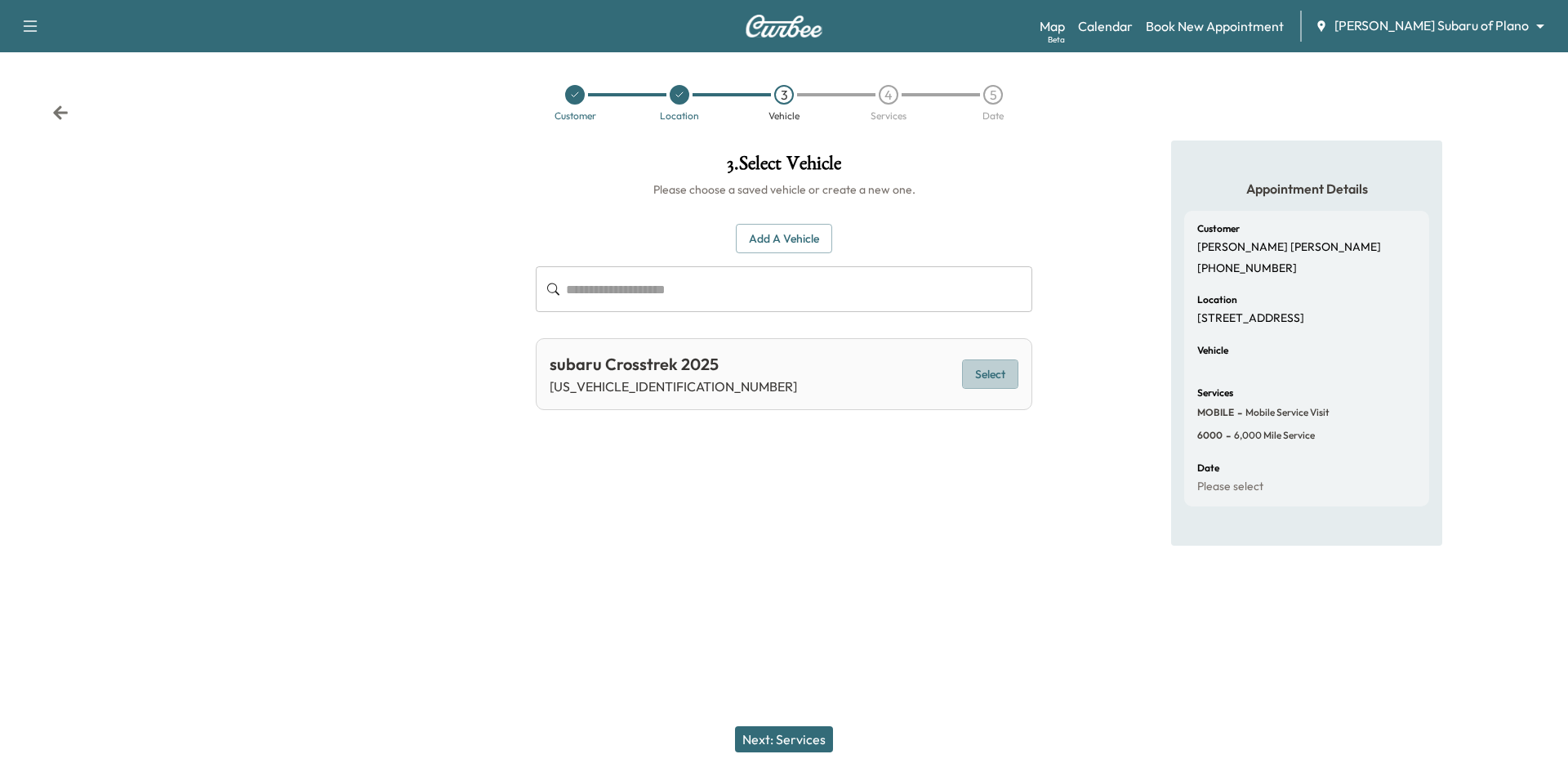
click at [983, 376] on button "Select" at bounding box center [989, 374] width 56 height 30
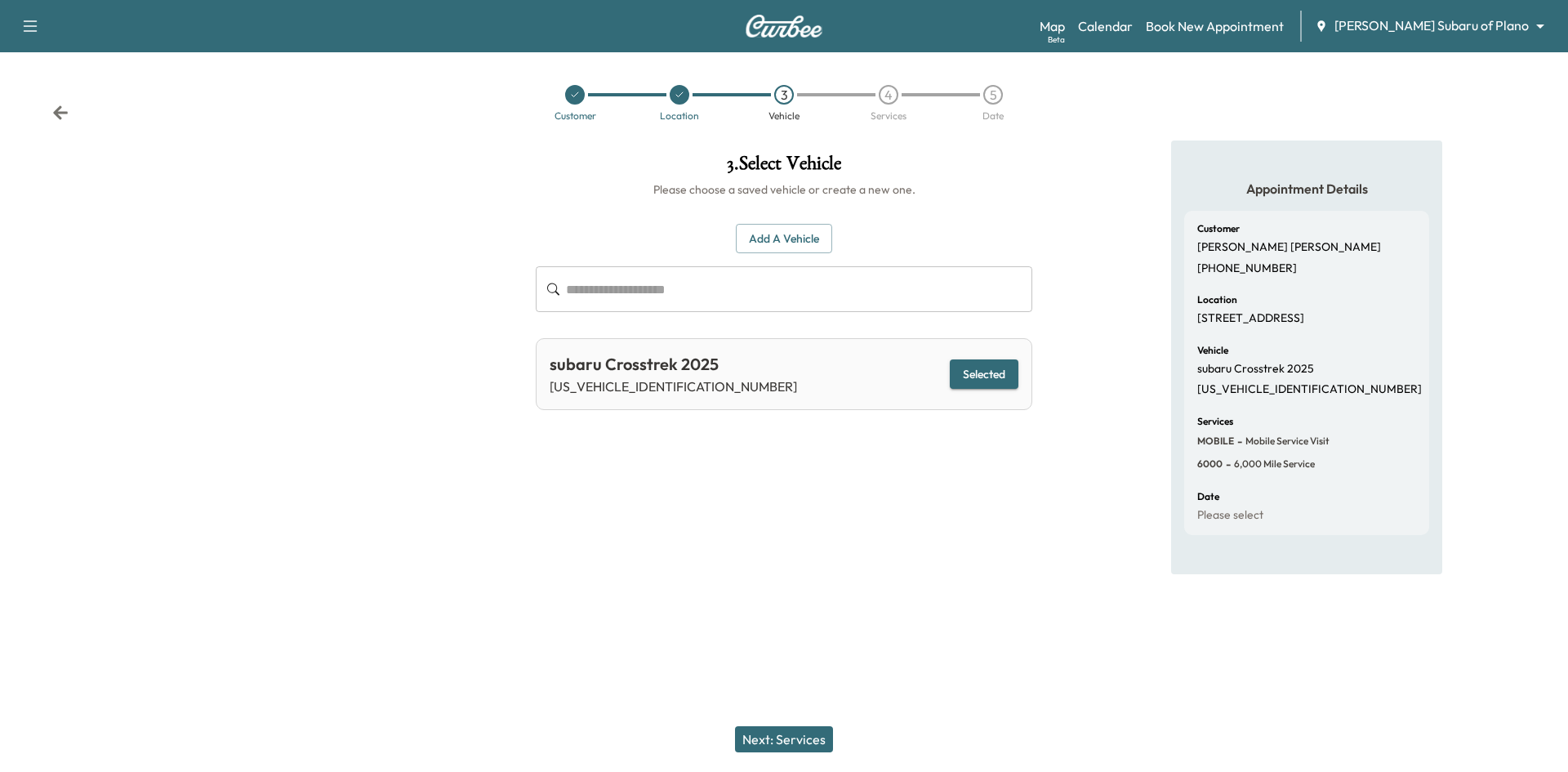
click at [798, 737] on button "Next: Services" at bounding box center [784, 739] width 98 height 26
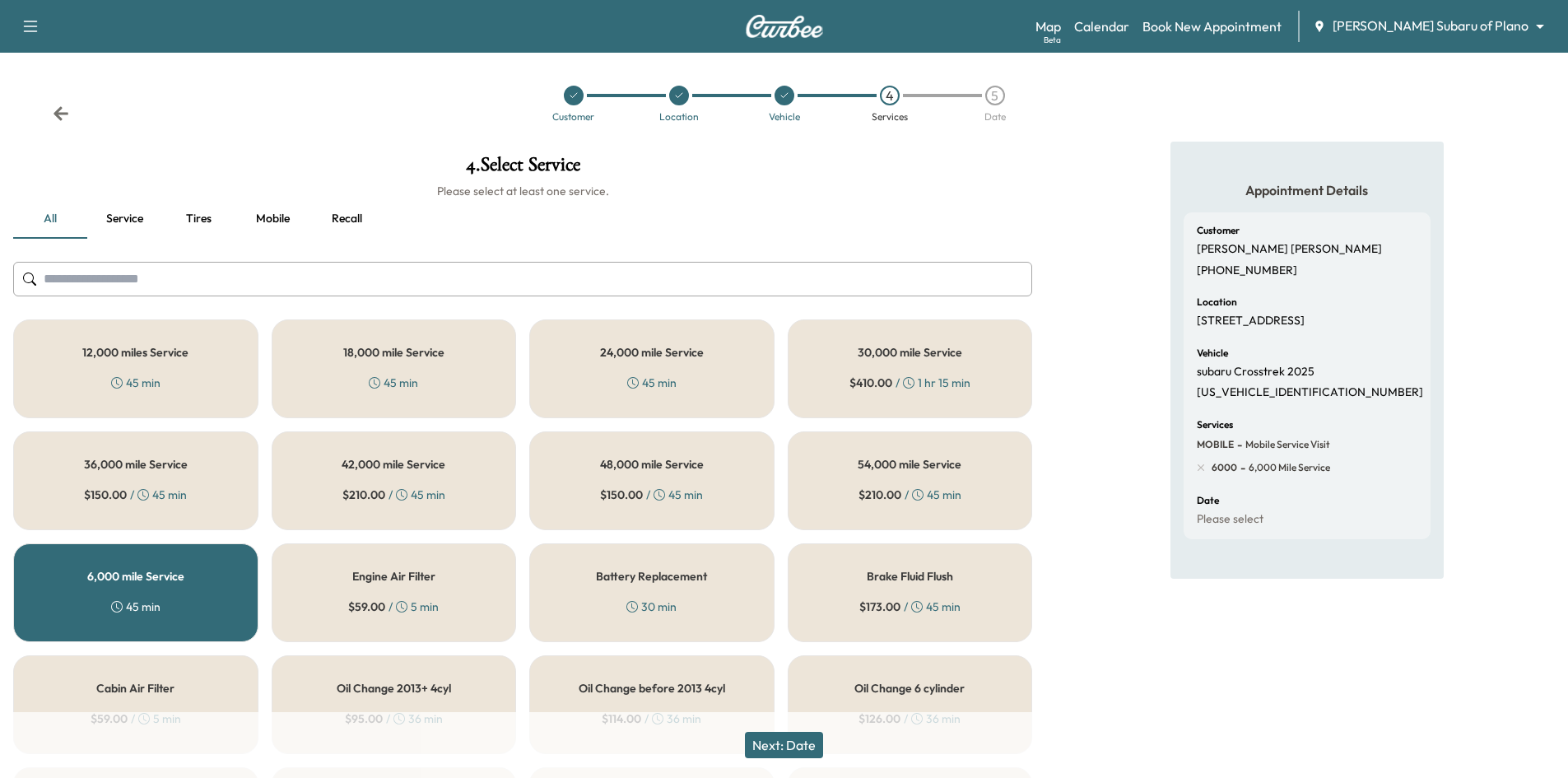
drag, startPoint x: 791, startPoint y: 738, endPoint x: 784, endPoint y: 664, distance: 74.3
click at [792, 738] on button "Next: Date" at bounding box center [784, 745] width 78 height 26
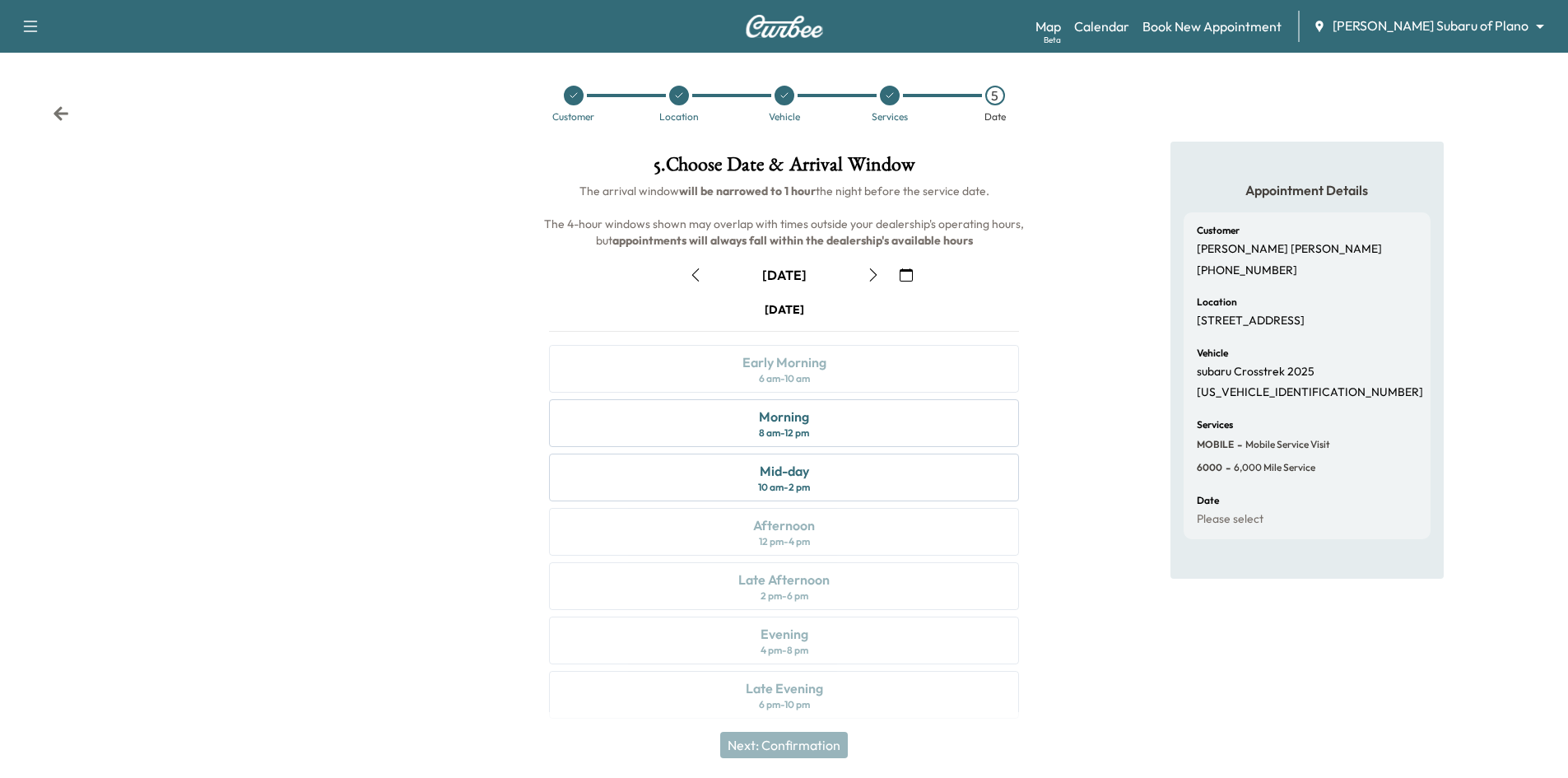
click at [575, 101] on div at bounding box center [574, 96] width 20 height 20
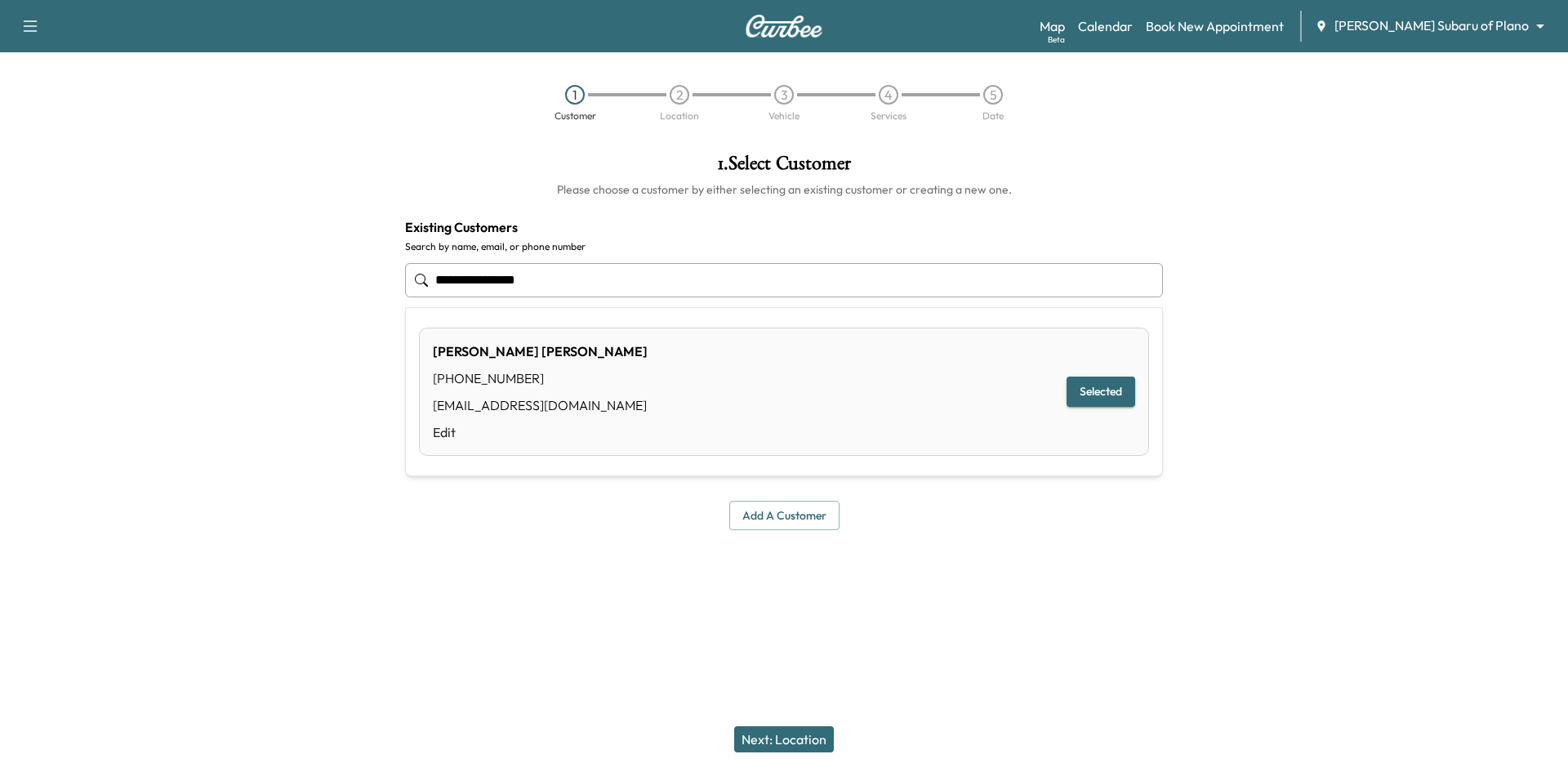
drag, startPoint x: 624, startPoint y: 286, endPoint x: 375, endPoint y: 290, distance: 249.0
click at [375, 290] on div "**********" at bounding box center [784, 341] width 1568 height 402
type input "**********"
drag, startPoint x: 560, startPoint y: 278, endPoint x: 313, endPoint y: 268, distance: 247.2
click at [310, 267] on div "**********" at bounding box center [784, 341] width 1568 height 402
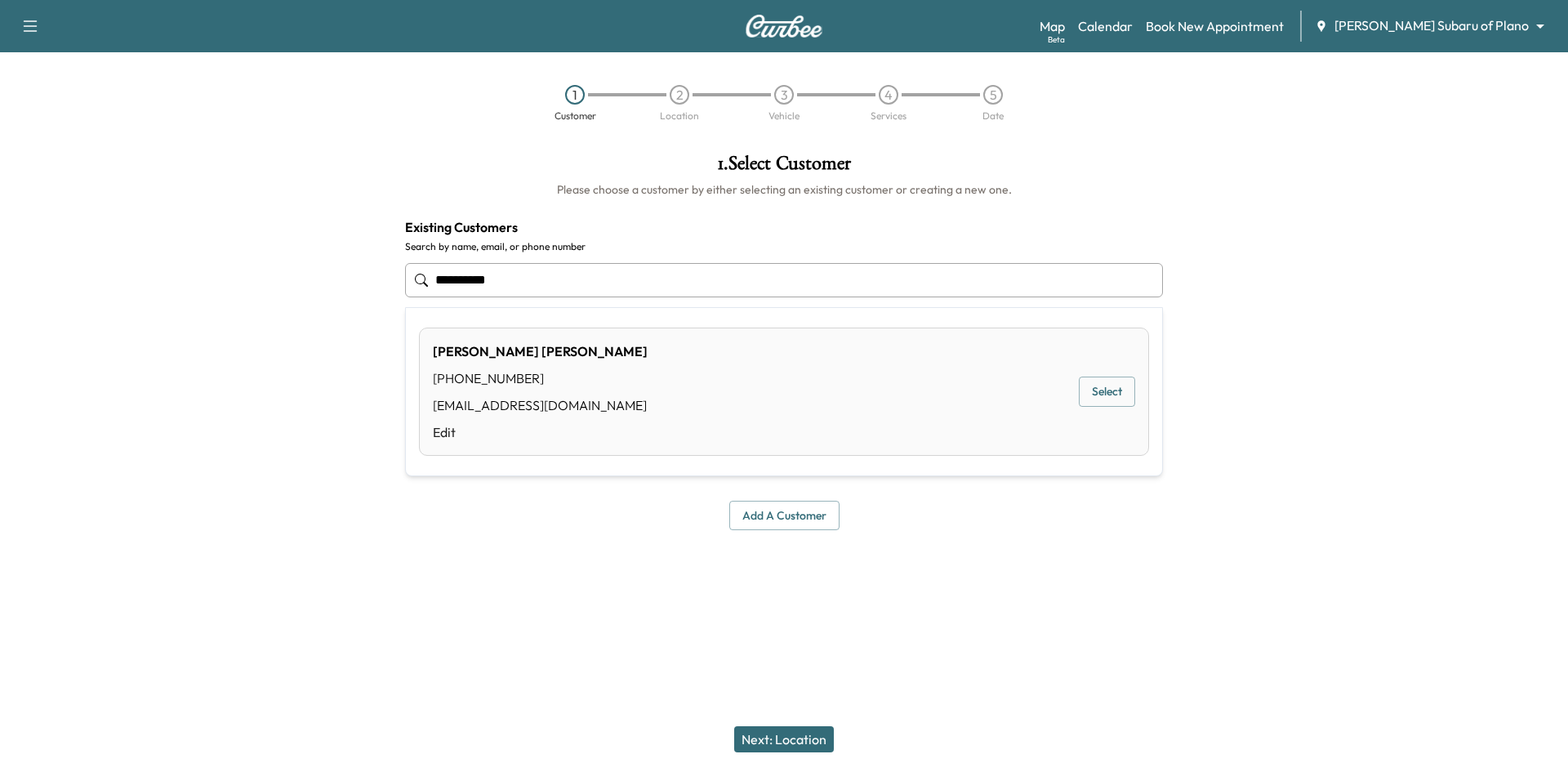
drag, startPoint x: 1110, startPoint y: 392, endPoint x: 1005, endPoint y: 407, distance: 106.1
click at [1110, 391] on button "Select" at bounding box center [1106, 391] width 56 height 30
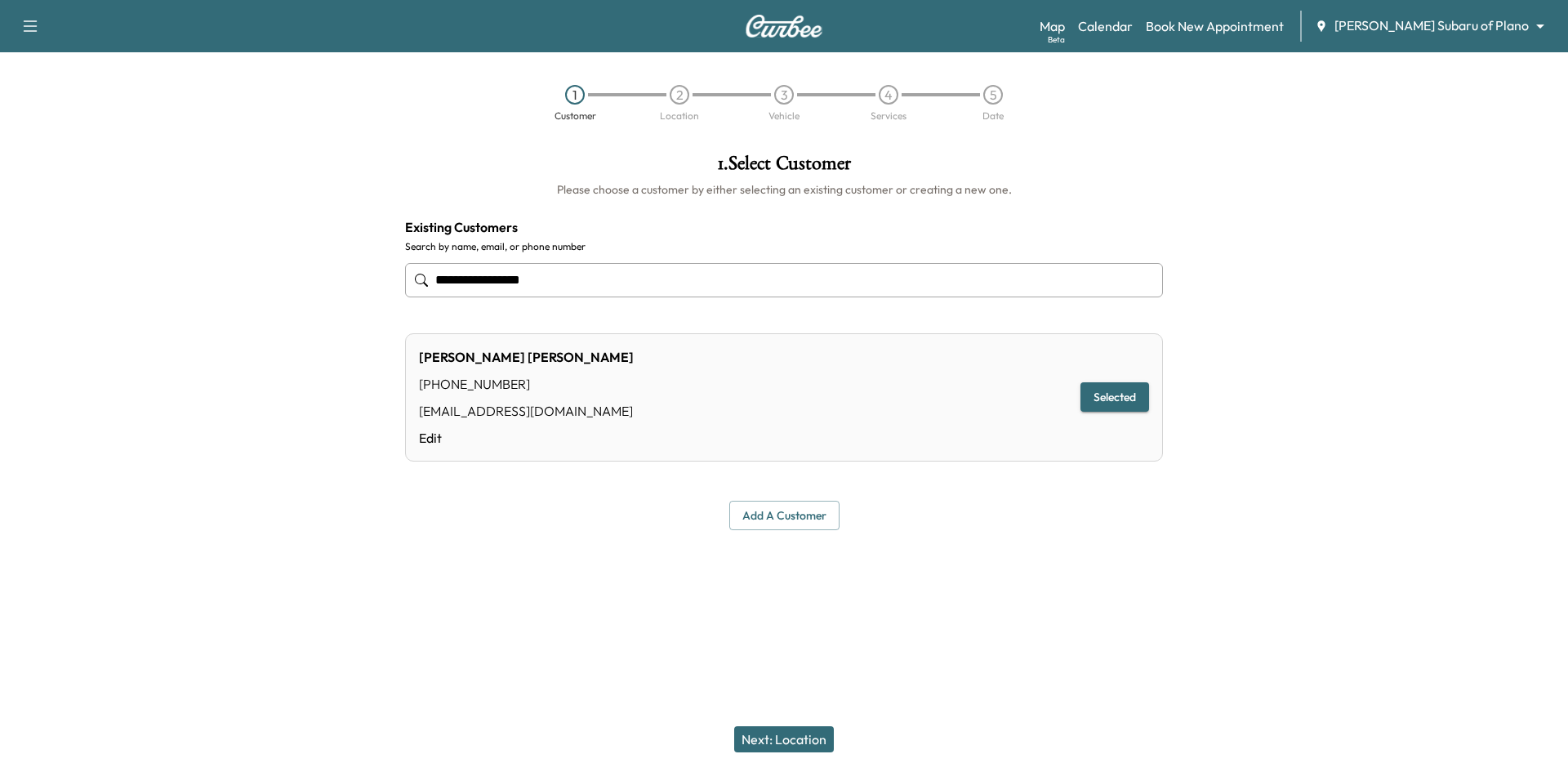
type input "**********"
drag, startPoint x: 789, startPoint y: 737, endPoint x: 793, endPoint y: 713, distance: 24.3
click at [789, 736] on button "Next: Location" at bounding box center [784, 739] width 100 height 26
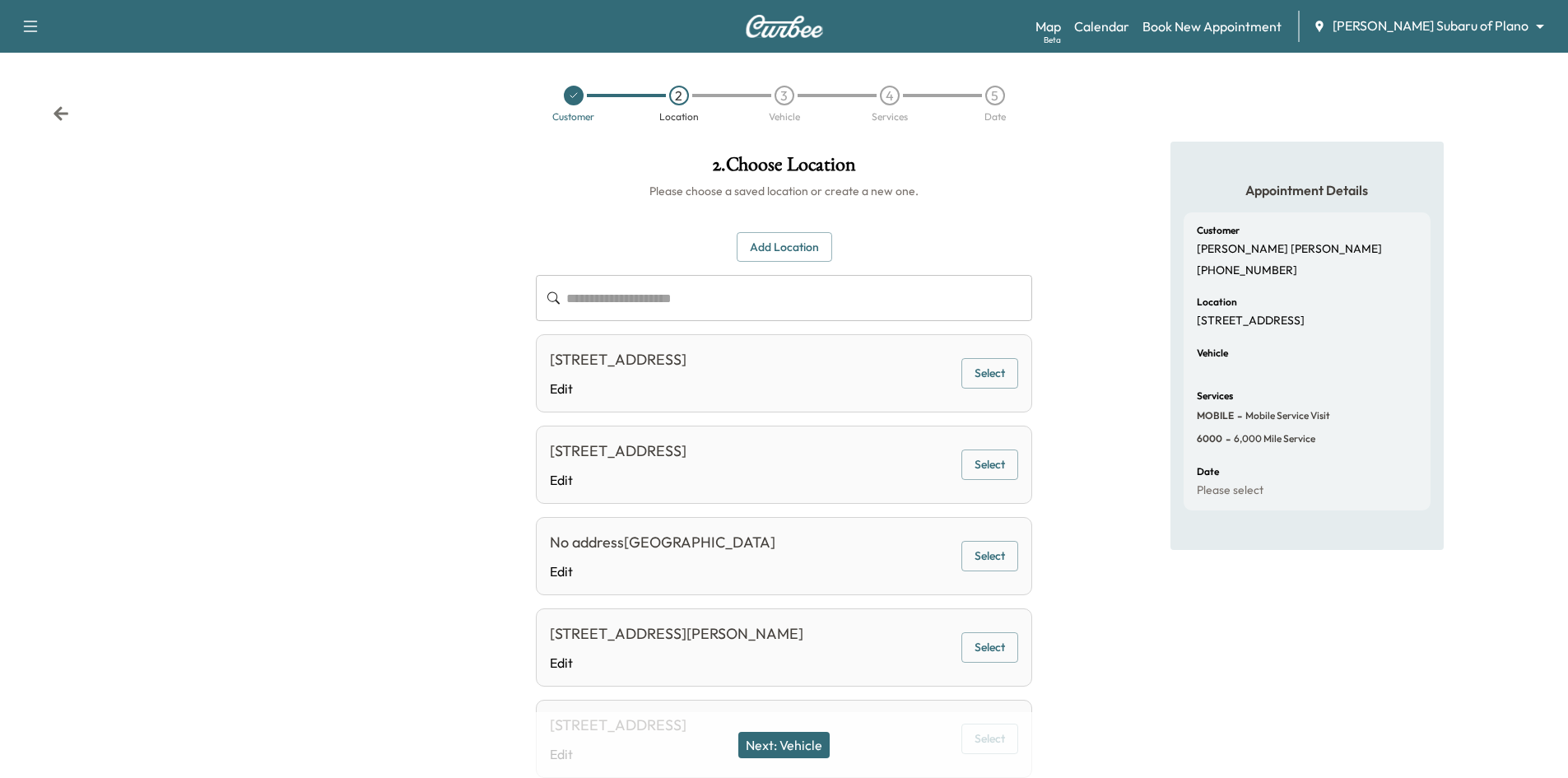
click at [975, 372] on button "Select" at bounding box center [990, 373] width 56 height 30
click at [805, 747] on button "Next: Vehicle" at bounding box center [784, 745] width 91 height 26
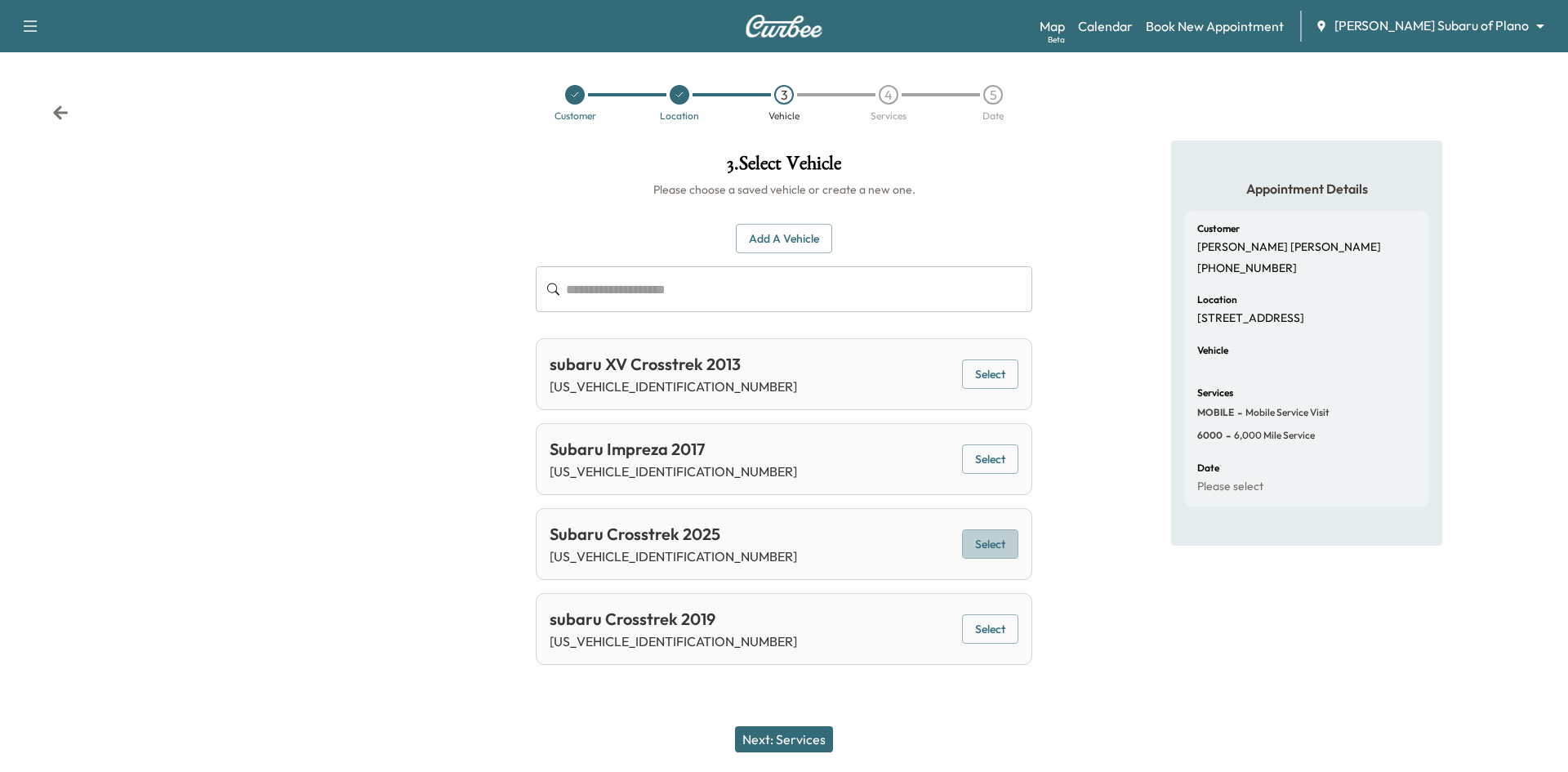
click at [982, 545] on button "Select" at bounding box center [989, 544] width 56 height 30
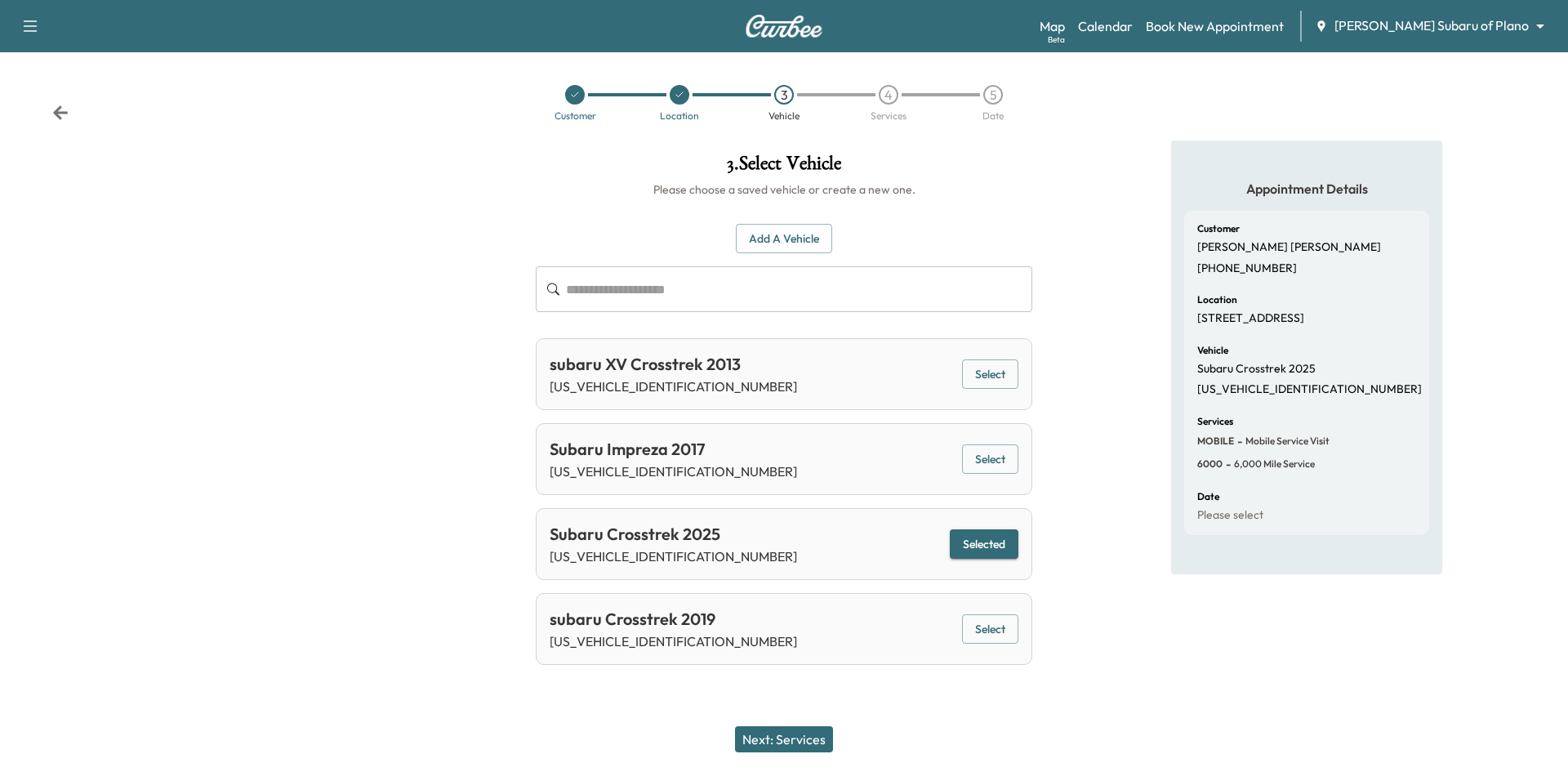
drag, startPoint x: 794, startPoint y: 740, endPoint x: 811, endPoint y: 709, distance: 35.4
click at [795, 740] on button "Next: Services" at bounding box center [784, 739] width 98 height 26
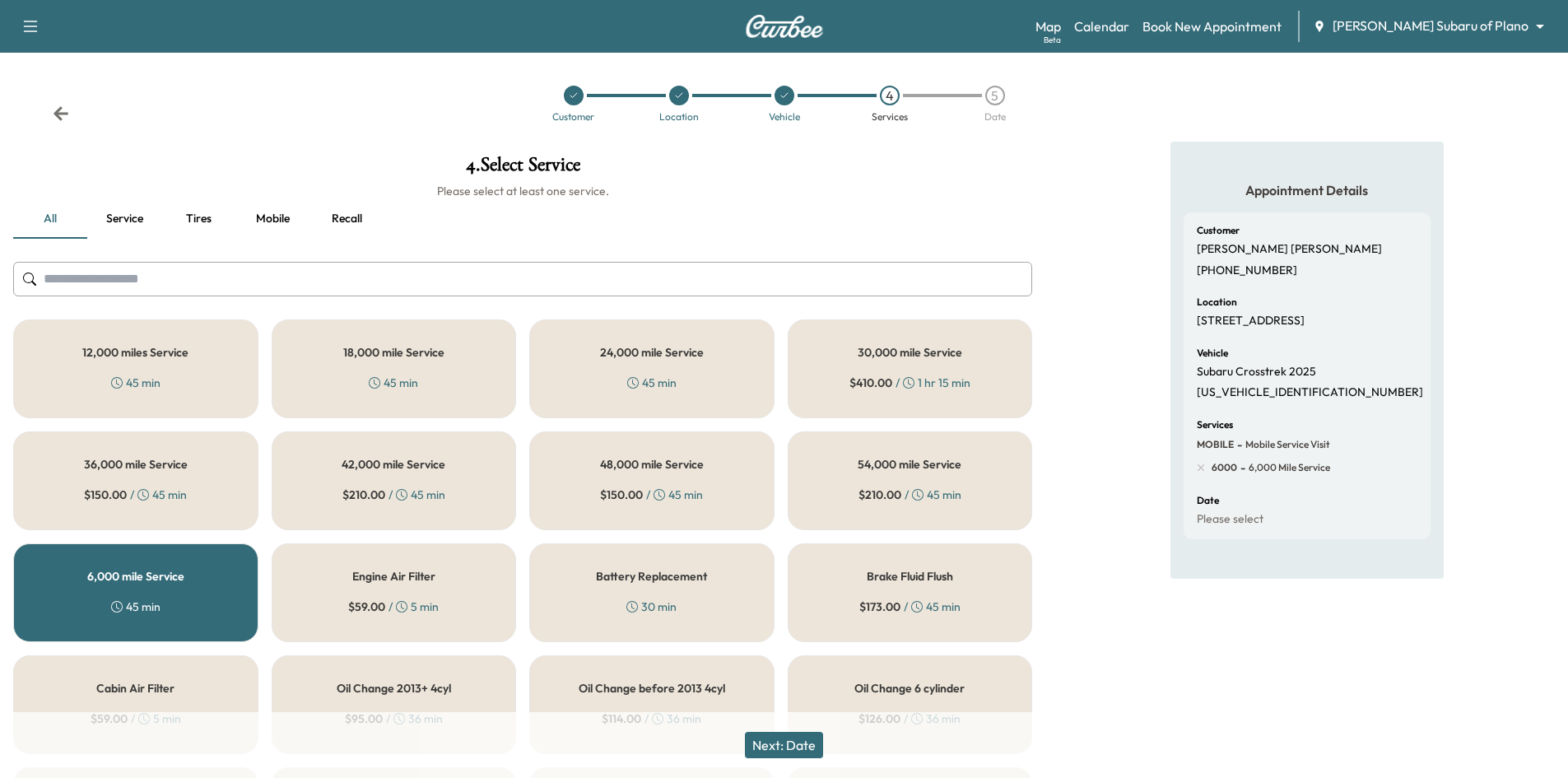
click at [812, 747] on button "Next: Date" at bounding box center [784, 745] width 78 height 26
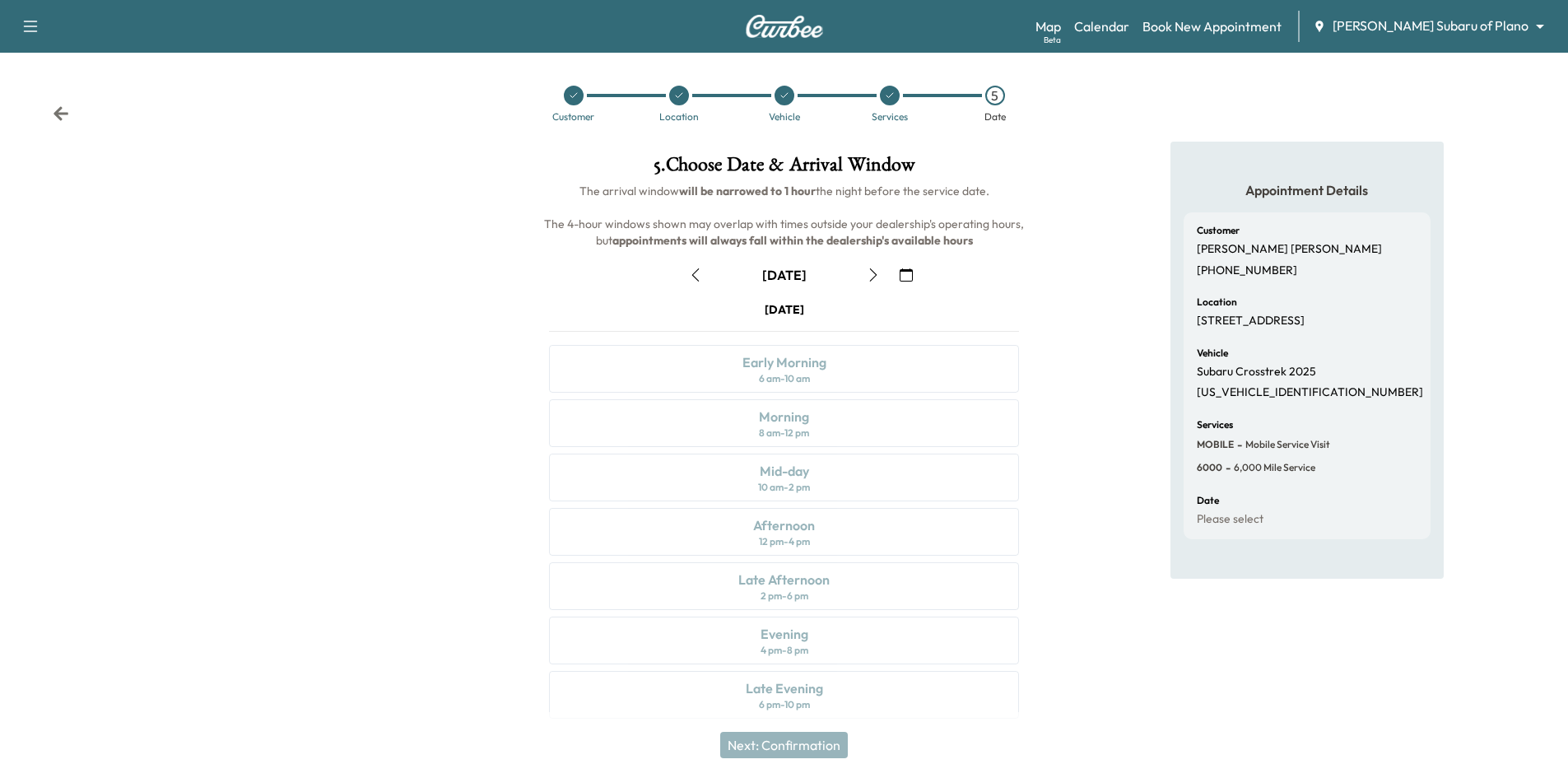
click at [902, 274] on icon "button" at bounding box center [906, 274] width 13 height 13
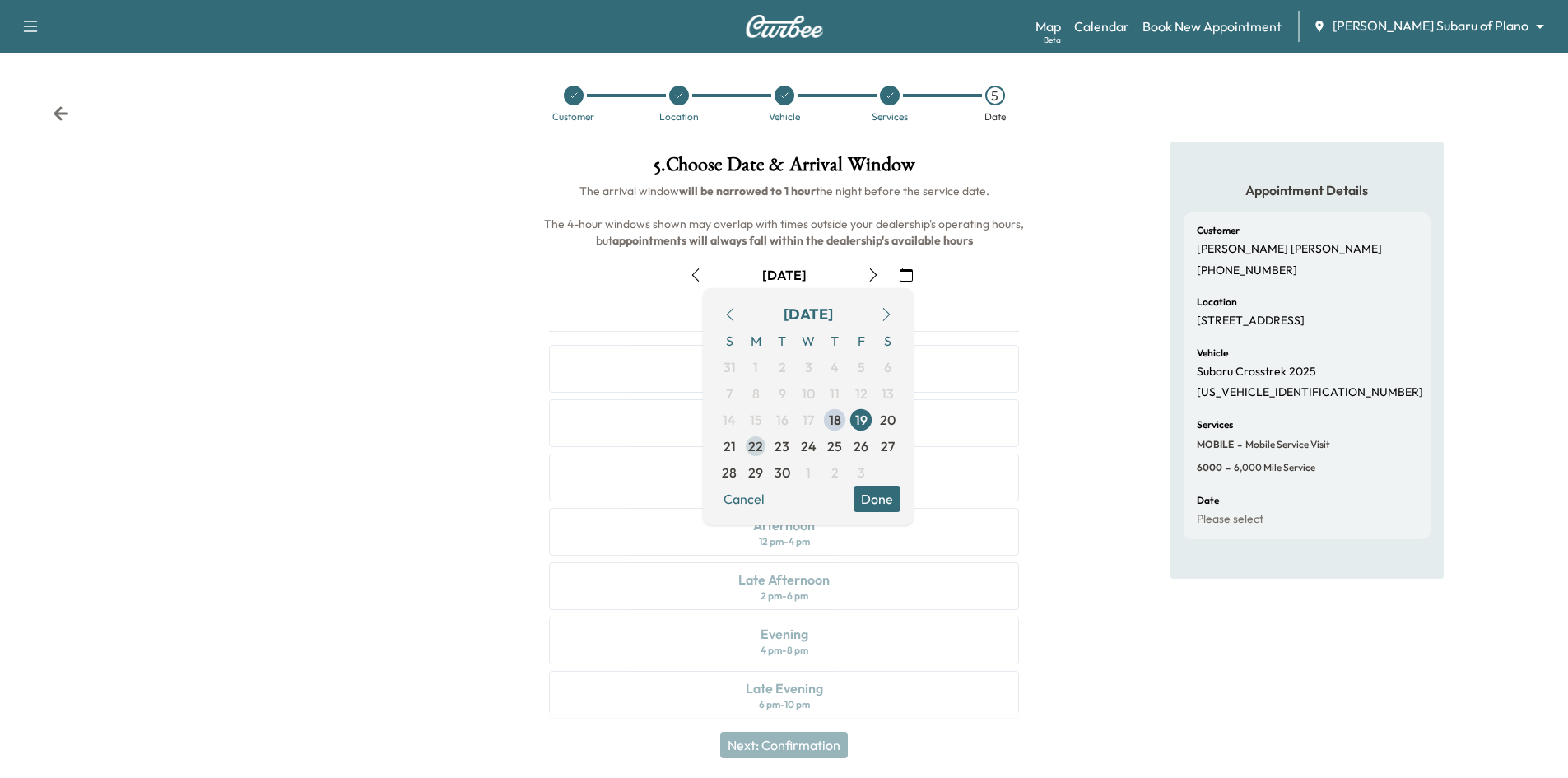
drag, startPoint x: 756, startPoint y: 448, endPoint x: 770, endPoint y: 445, distance: 14.3
click at [757, 448] on span "22" at bounding box center [755, 446] width 15 height 20
click at [1034, 299] on div "5 . Choose Date & Arrival Window The arrival window will be narrowed to 1 hour …" at bounding box center [784, 439] width 523 height 597
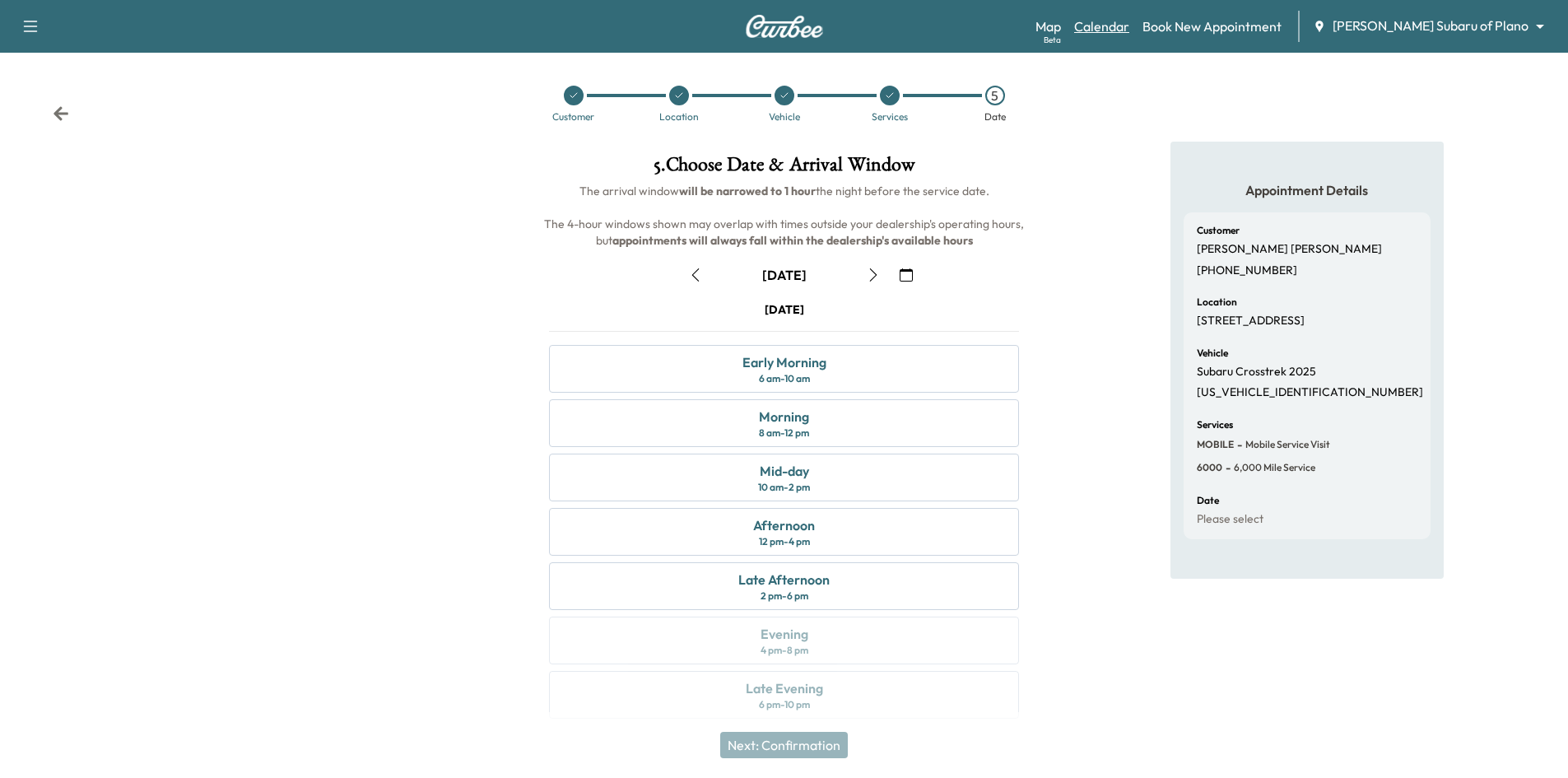
click at [1130, 26] on link "Calendar" at bounding box center [1102, 26] width 56 height 20
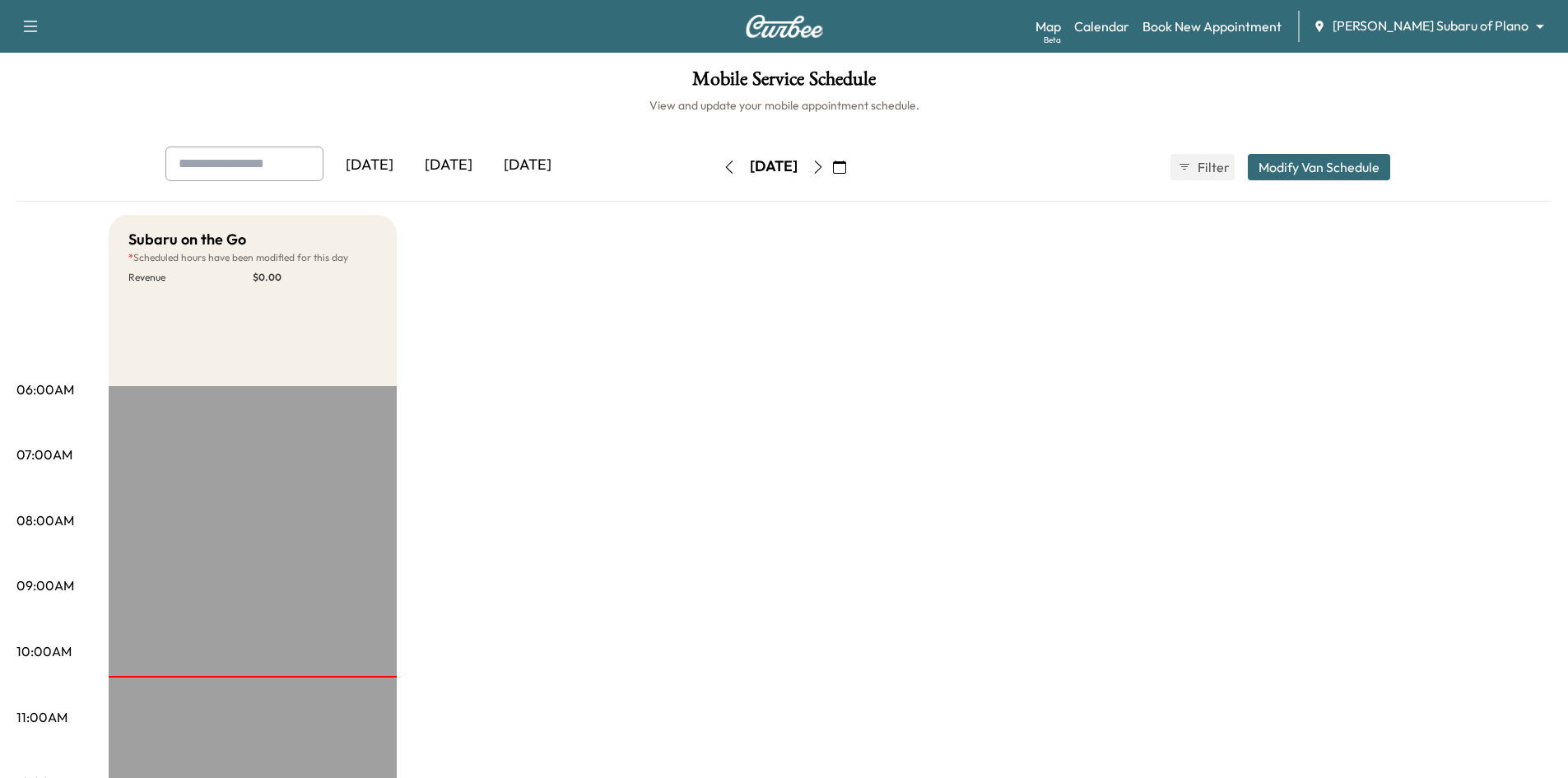
click at [522, 167] on div "[DATE]" at bounding box center [527, 166] width 79 height 38
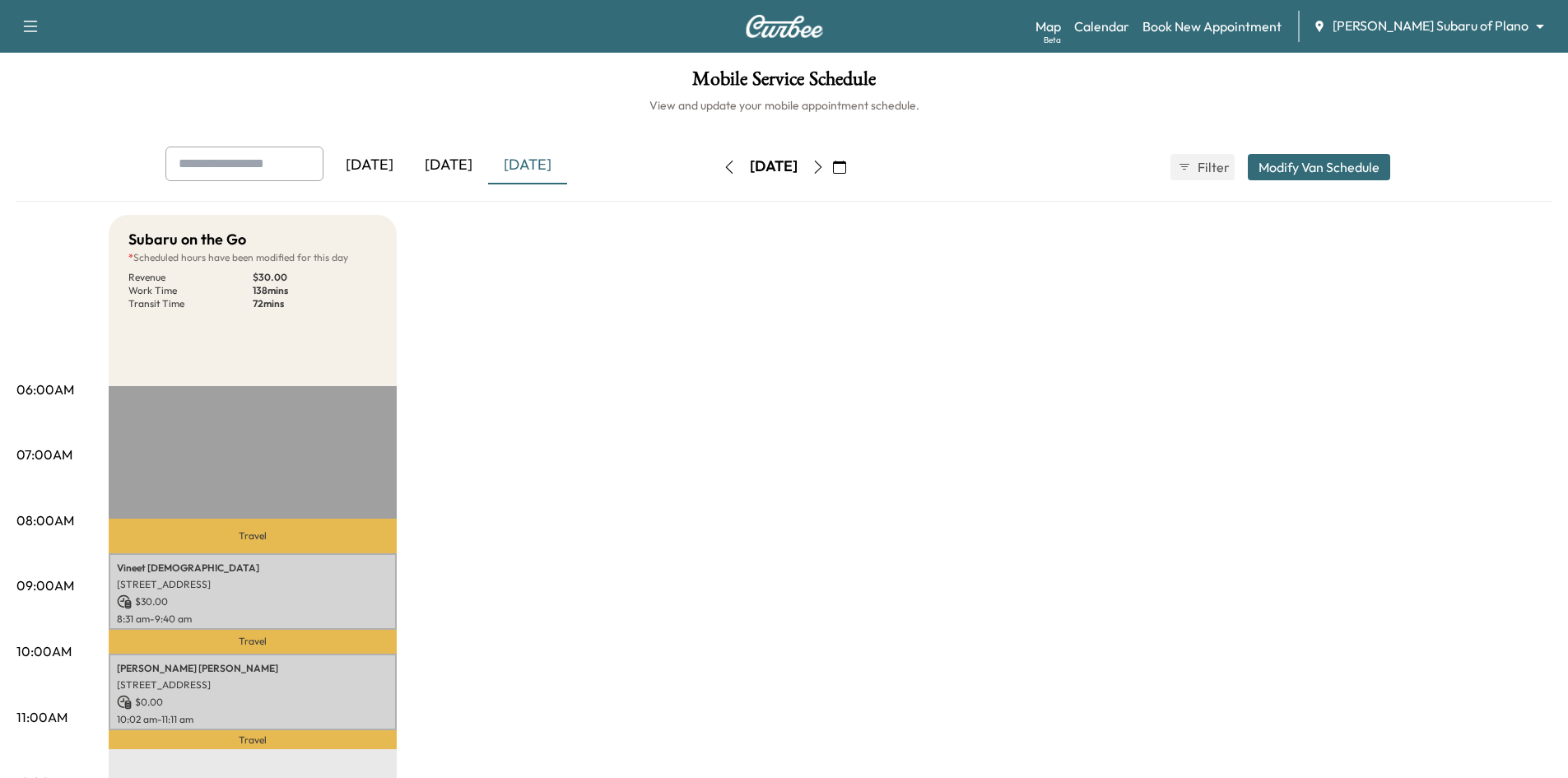
click at [847, 167] on icon "button" at bounding box center [840, 167] width 13 height 13
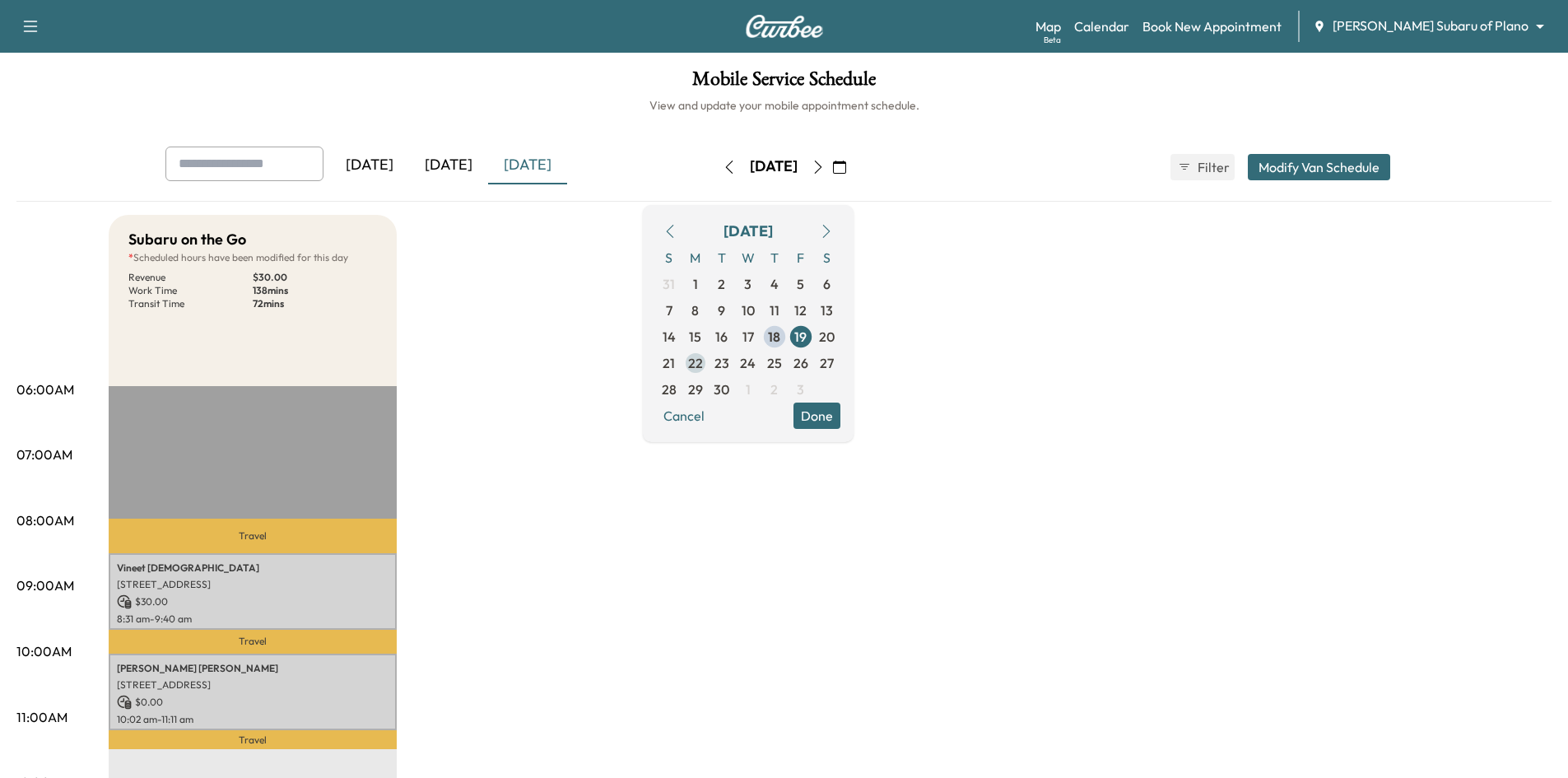
click at [703, 365] on span "22" at bounding box center [695, 363] width 15 height 20
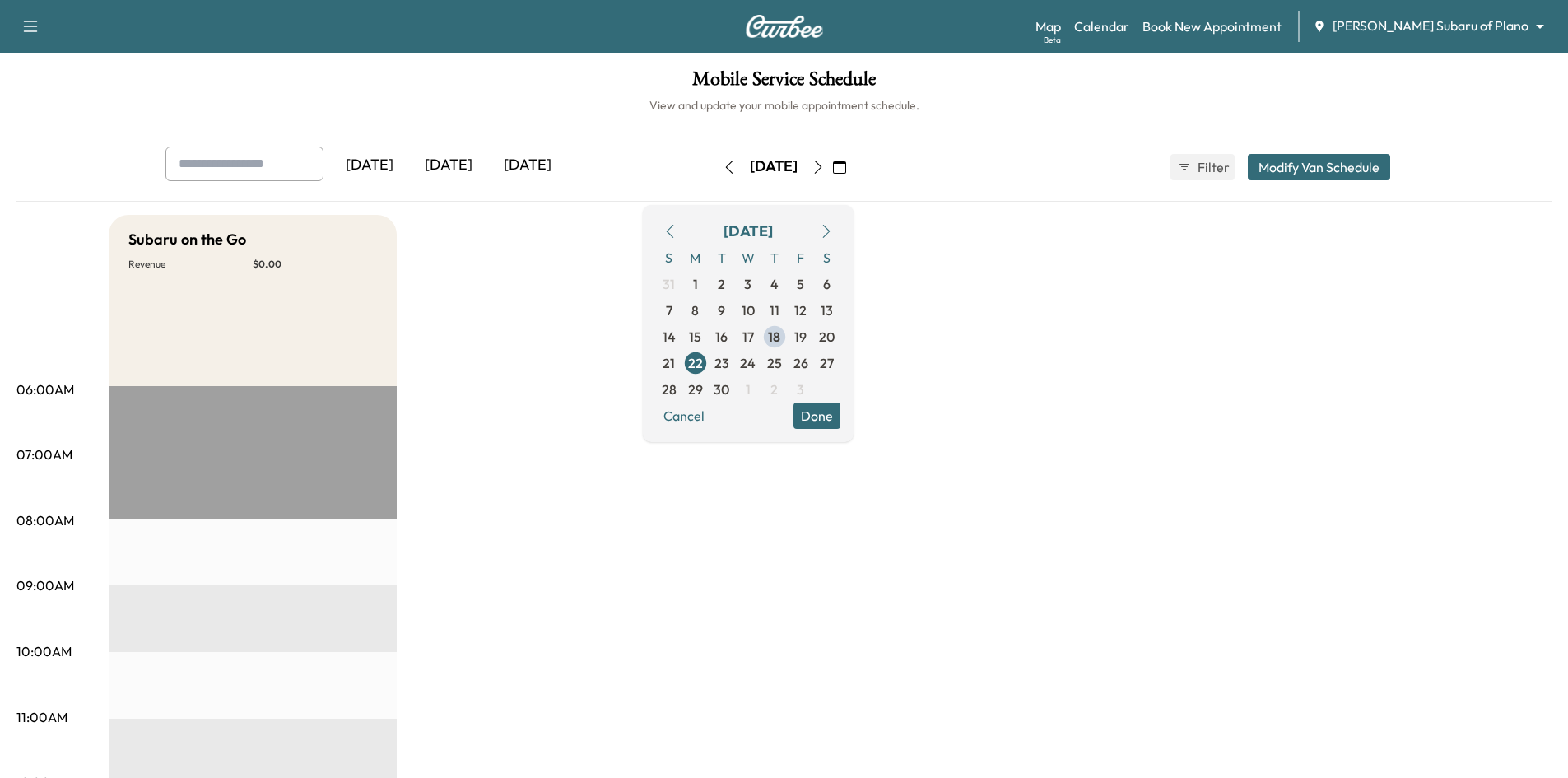
click at [460, 166] on div "[DATE]" at bounding box center [448, 166] width 79 height 38
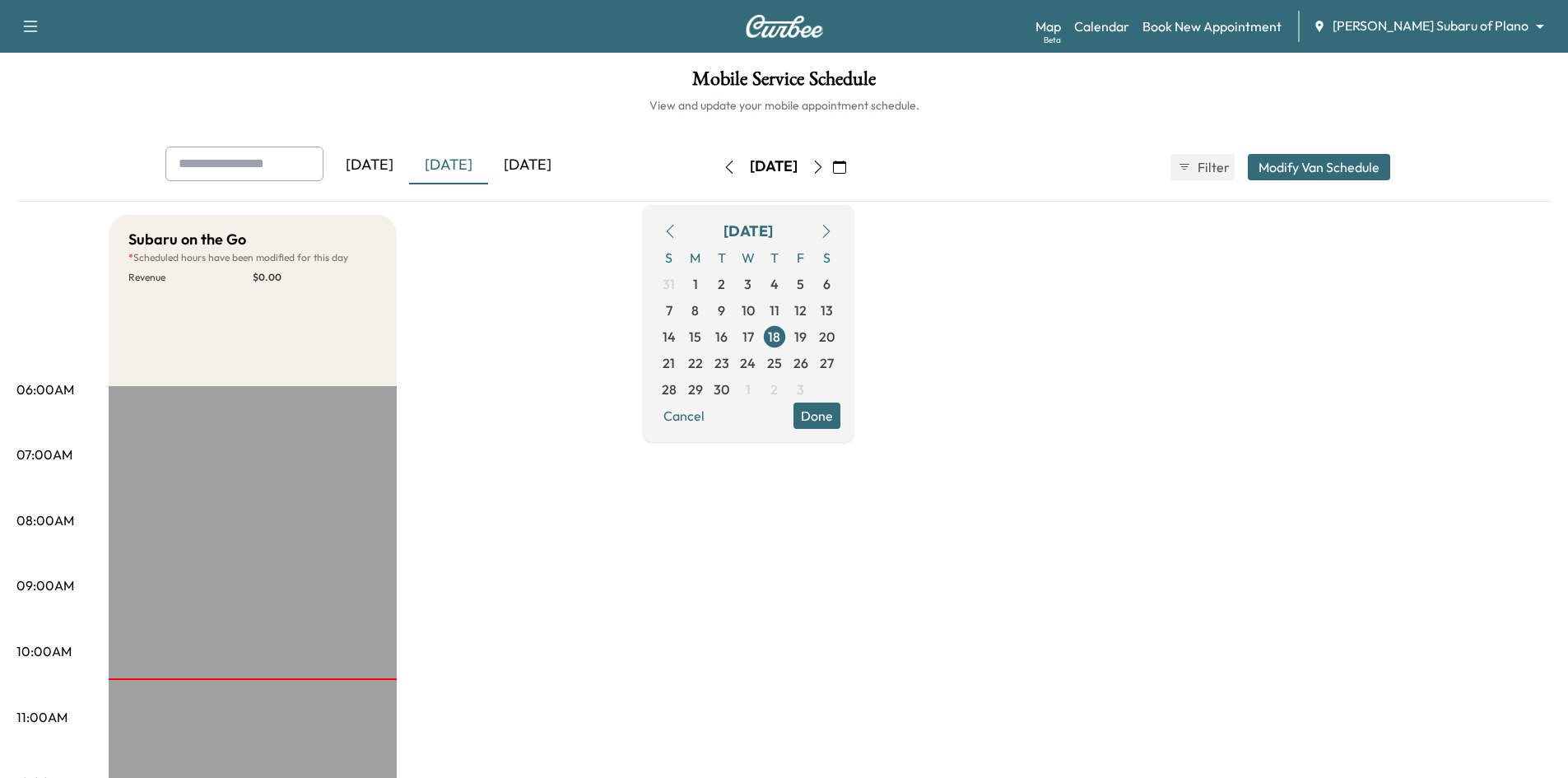
click at [453, 168] on div "[DATE]" at bounding box center [448, 166] width 79 height 38
click at [840, 425] on button "Done" at bounding box center [817, 416] width 47 height 26
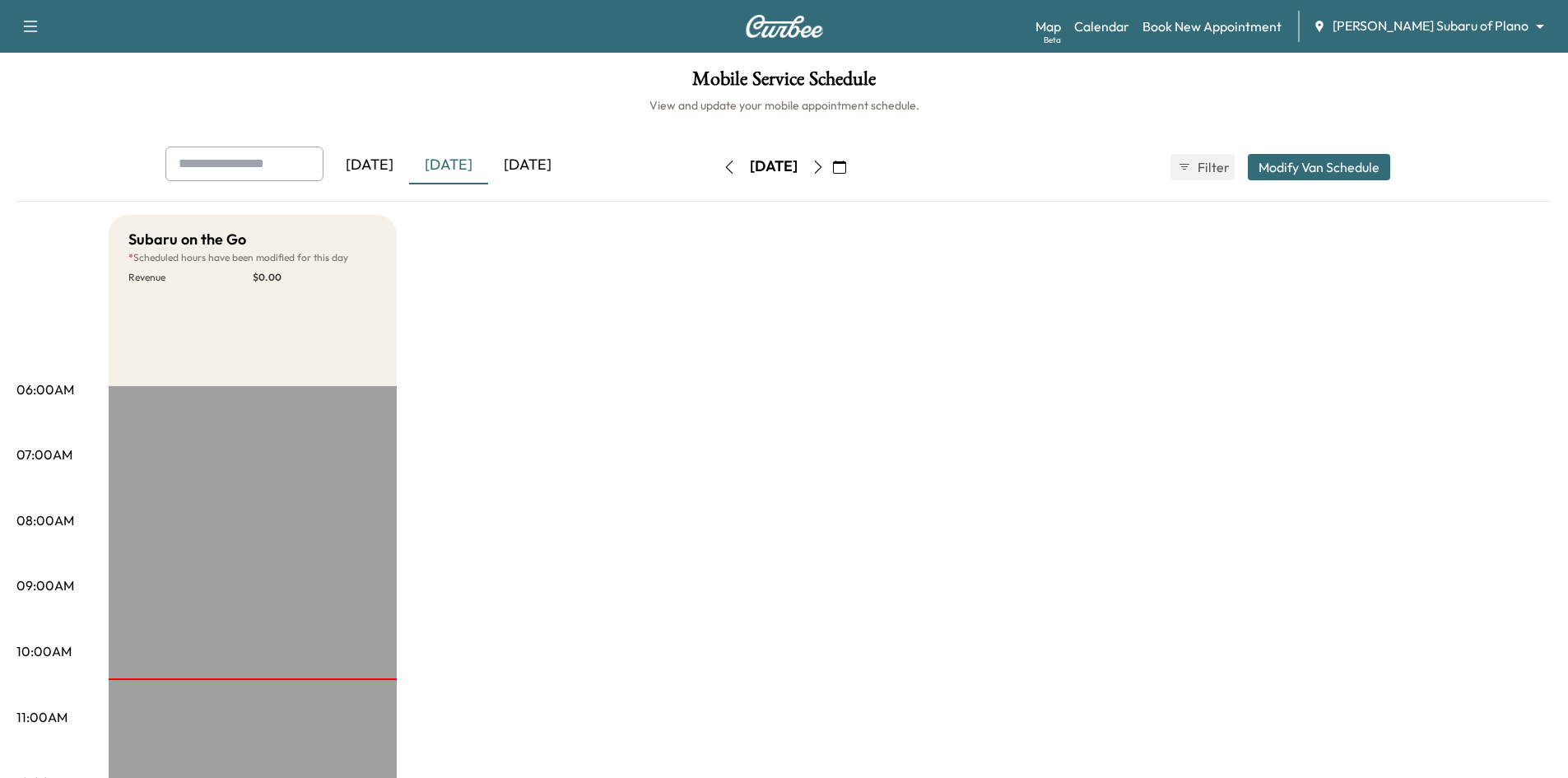
click at [538, 163] on div "[DATE]" at bounding box center [527, 166] width 79 height 38
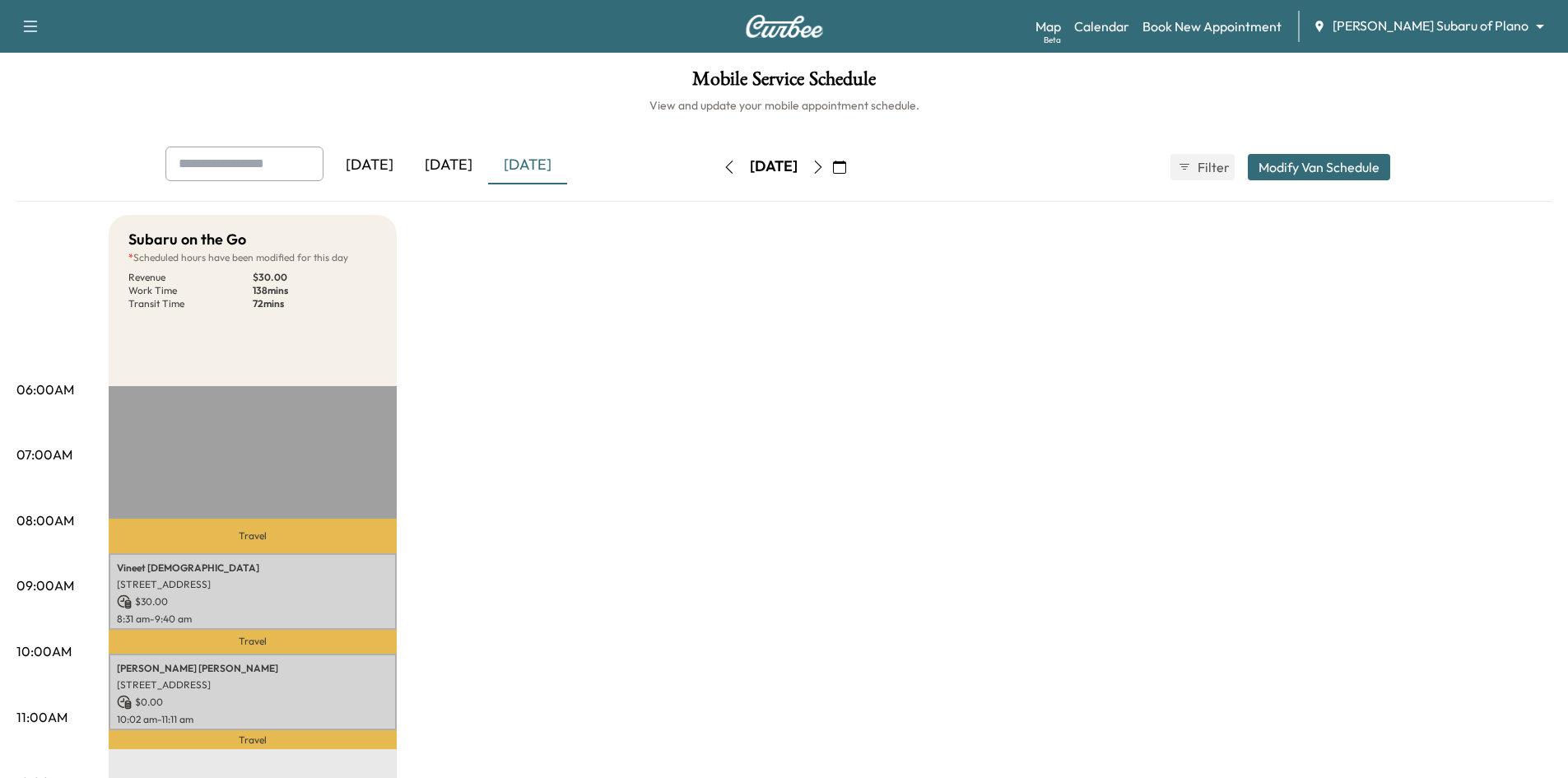
click at [457, 171] on div "[DATE]" at bounding box center [448, 166] width 79 height 38
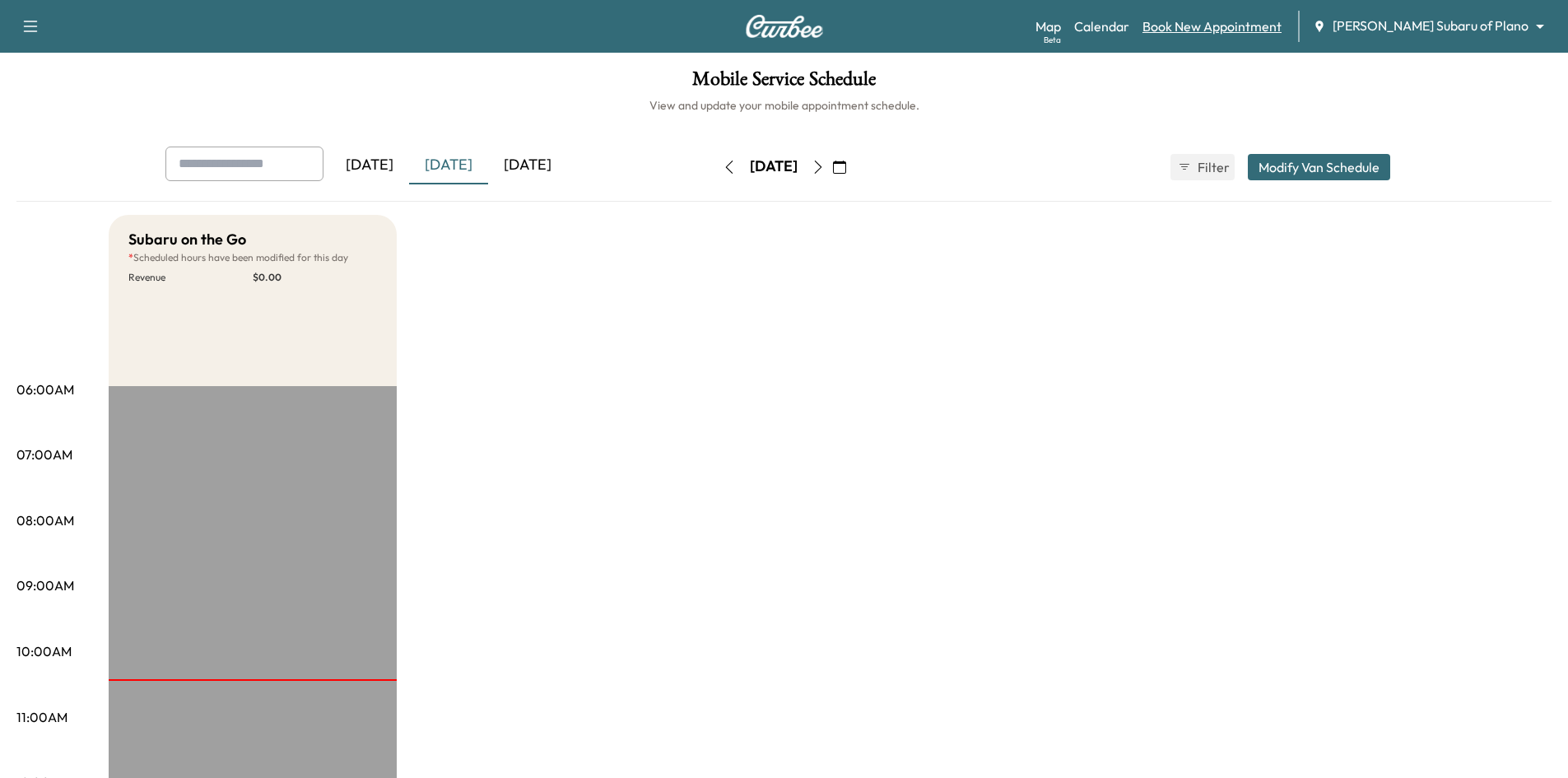
click at [1248, 24] on link "Book New Appointment" at bounding box center [1212, 26] width 139 height 20
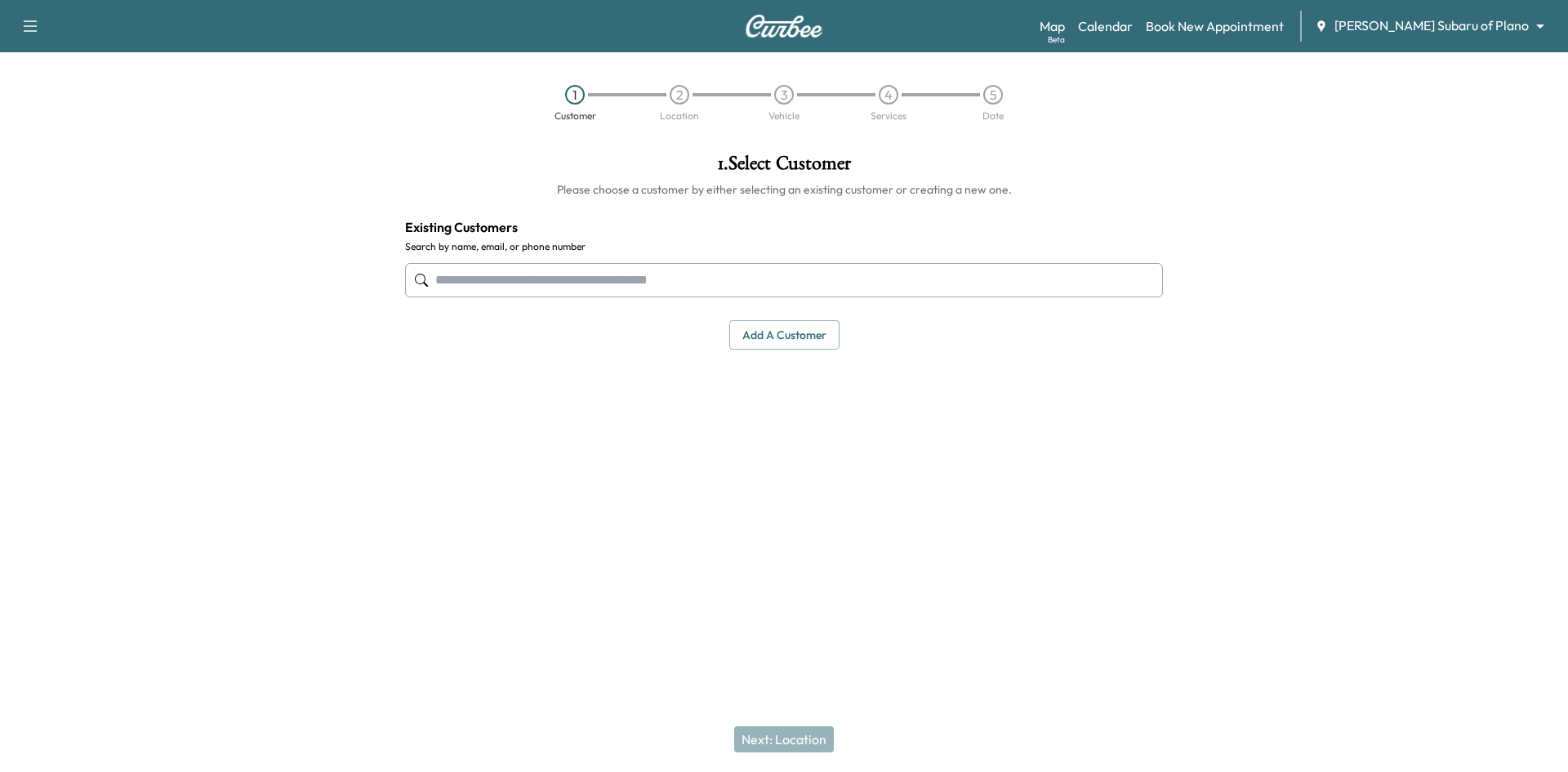
click at [531, 278] on input "text" at bounding box center [784, 280] width 758 height 34
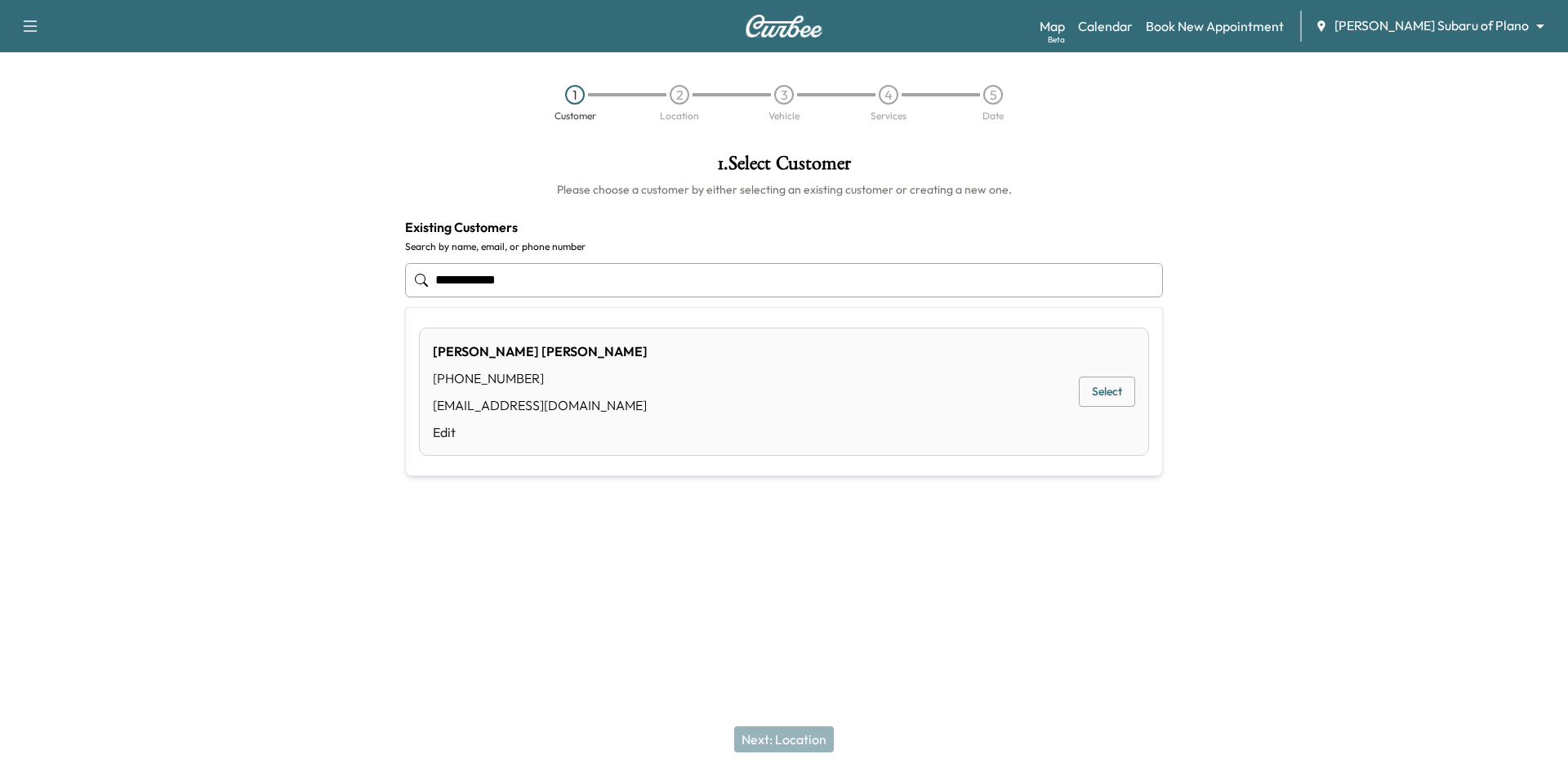
click at [1117, 401] on button "Select" at bounding box center [1106, 391] width 56 height 30
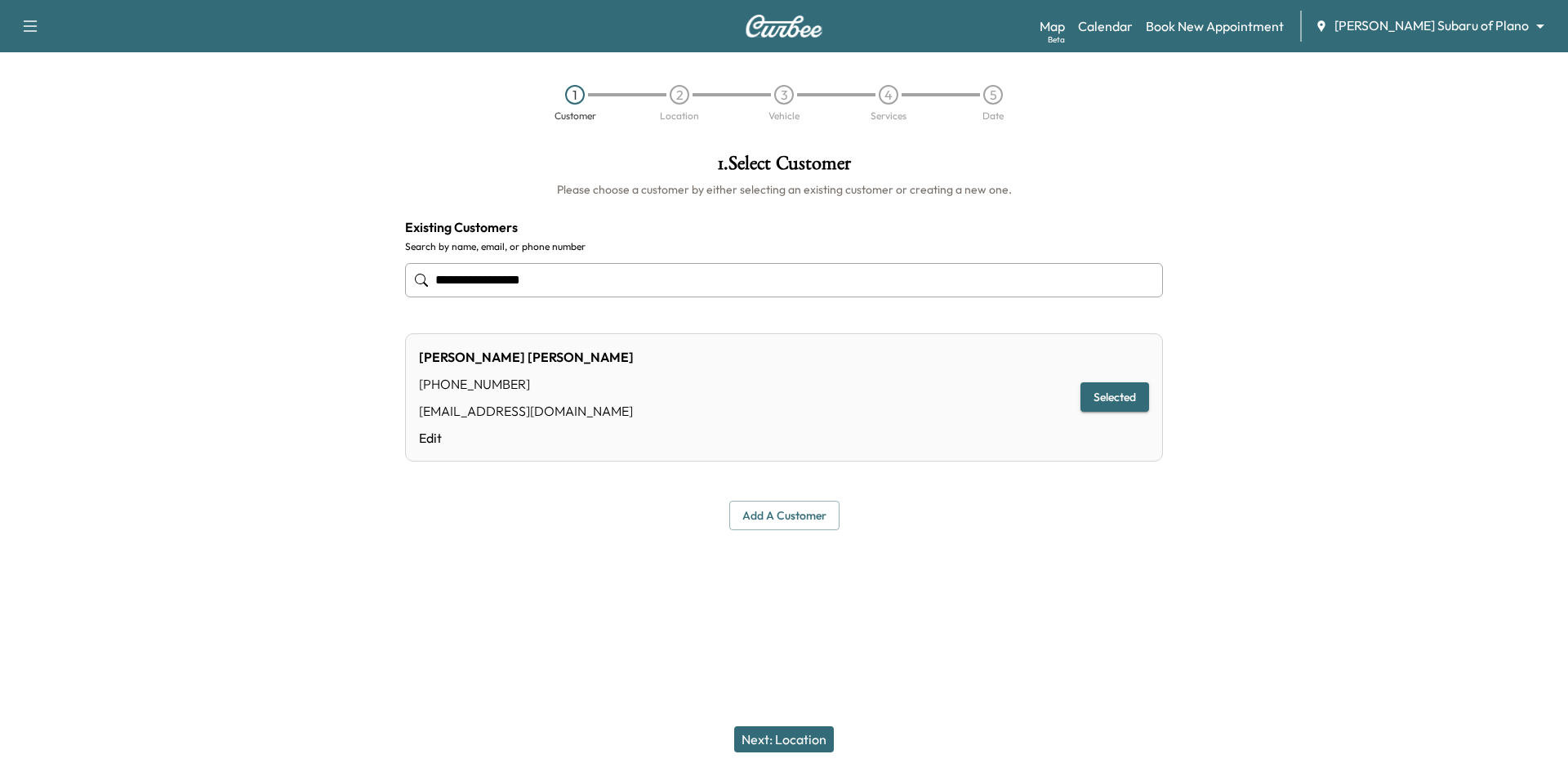
type input "**********"
click at [775, 731] on button "Next: Location" at bounding box center [784, 739] width 100 height 26
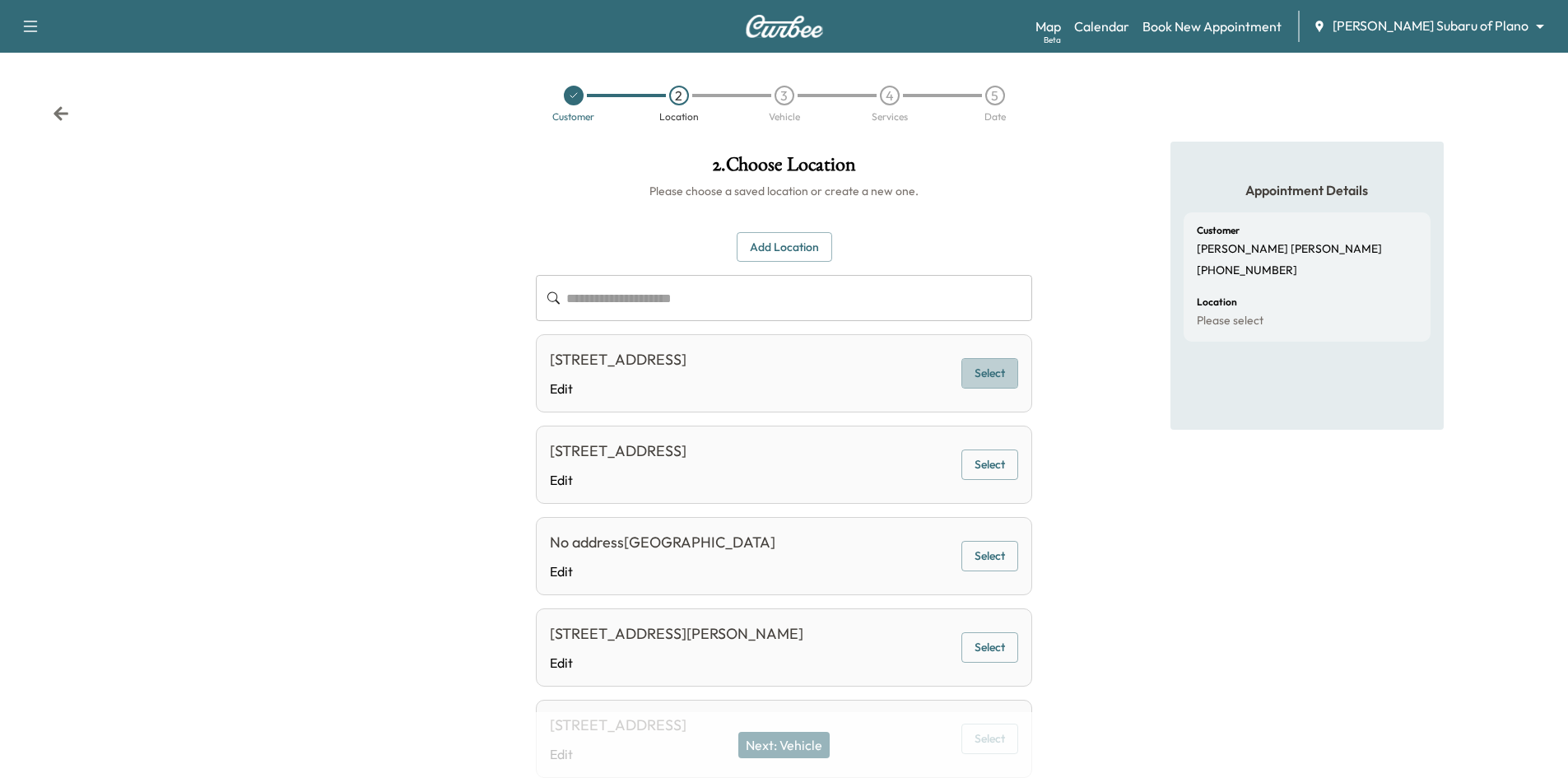
click at [998, 375] on button "Select" at bounding box center [990, 373] width 56 height 30
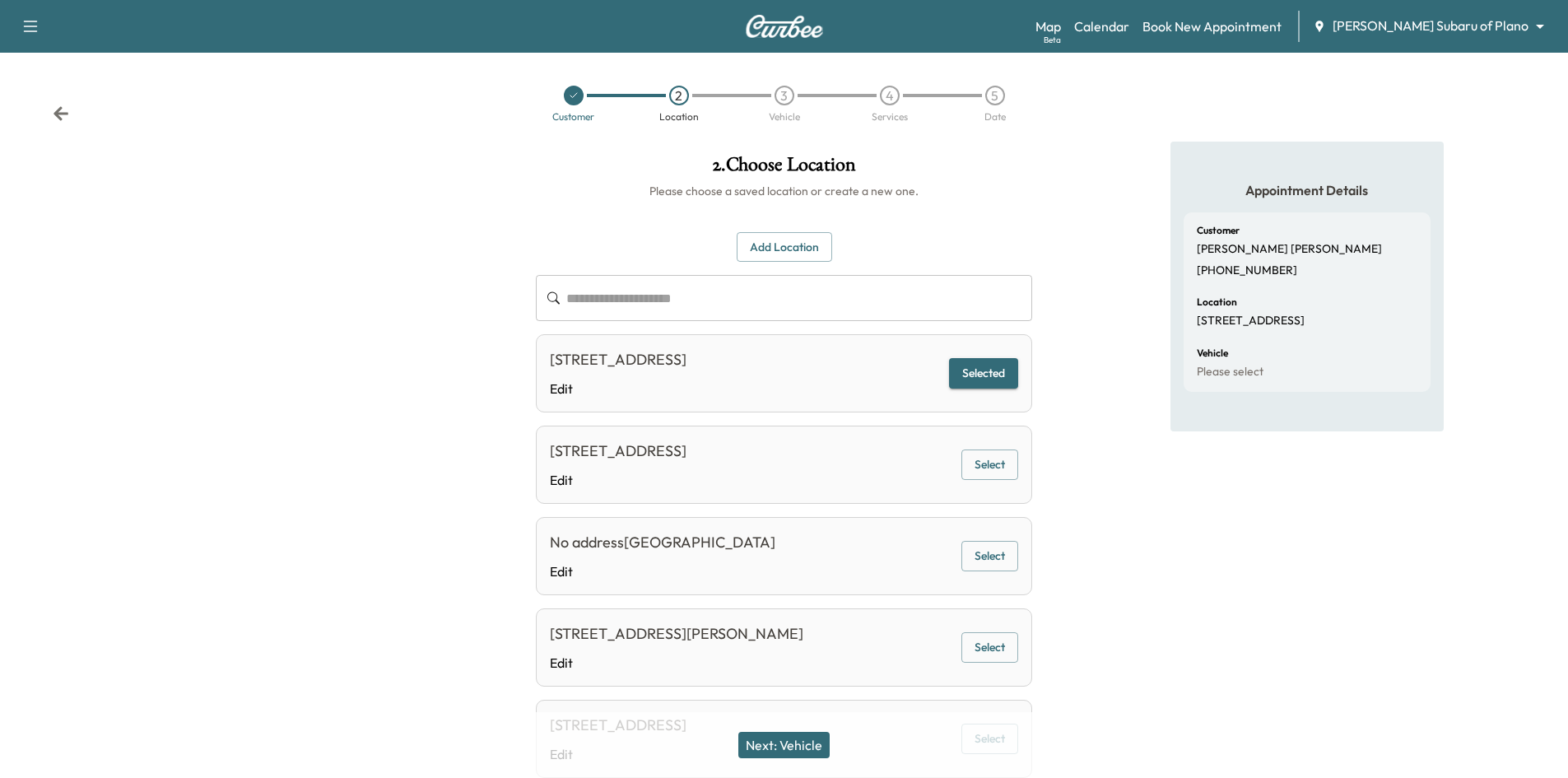
click at [801, 748] on button "Next: Vehicle" at bounding box center [784, 745] width 91 height 26
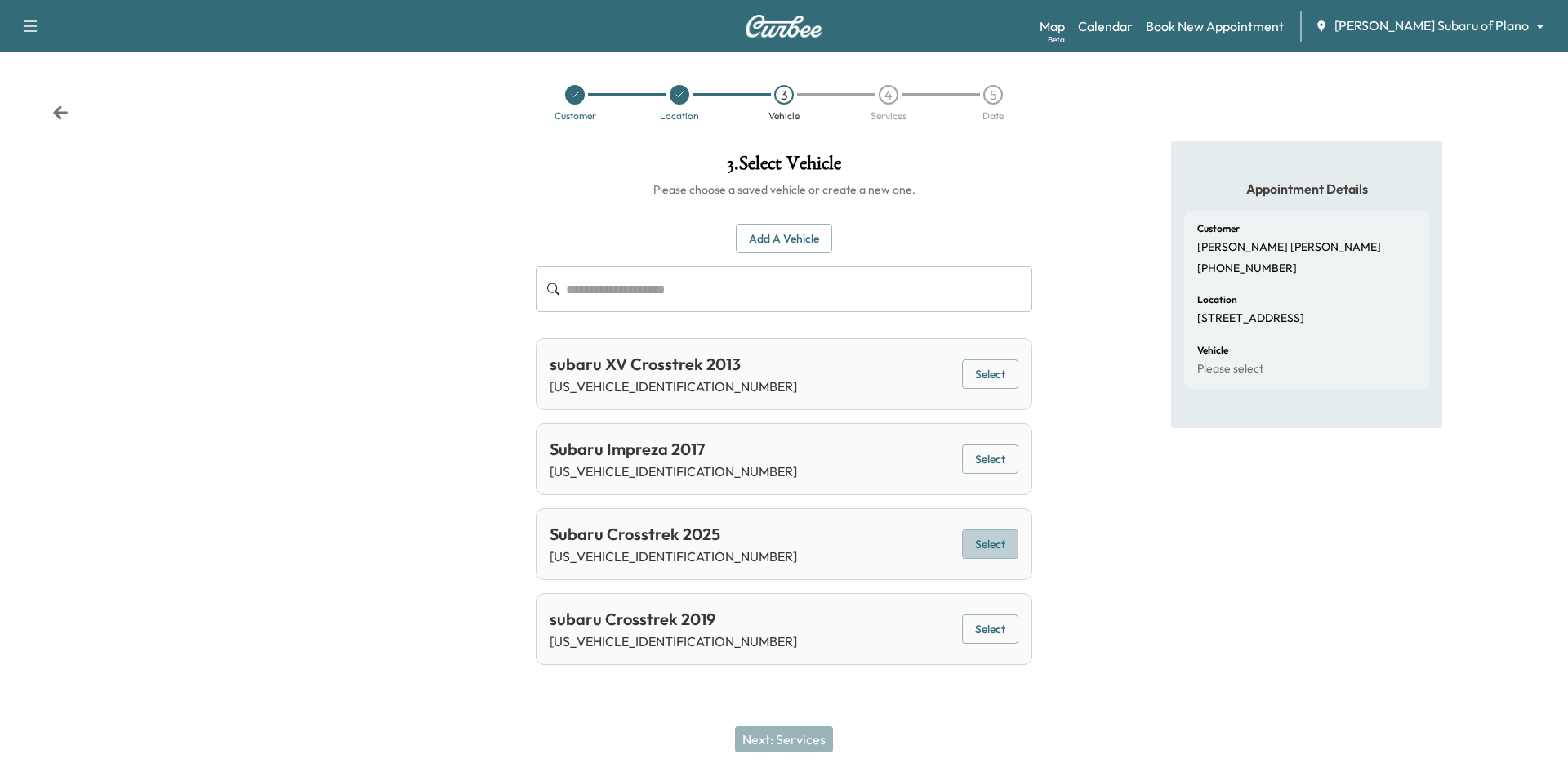
click at [992, 549] on button "Select" at bounding box center [989, 544] width 56 height 30
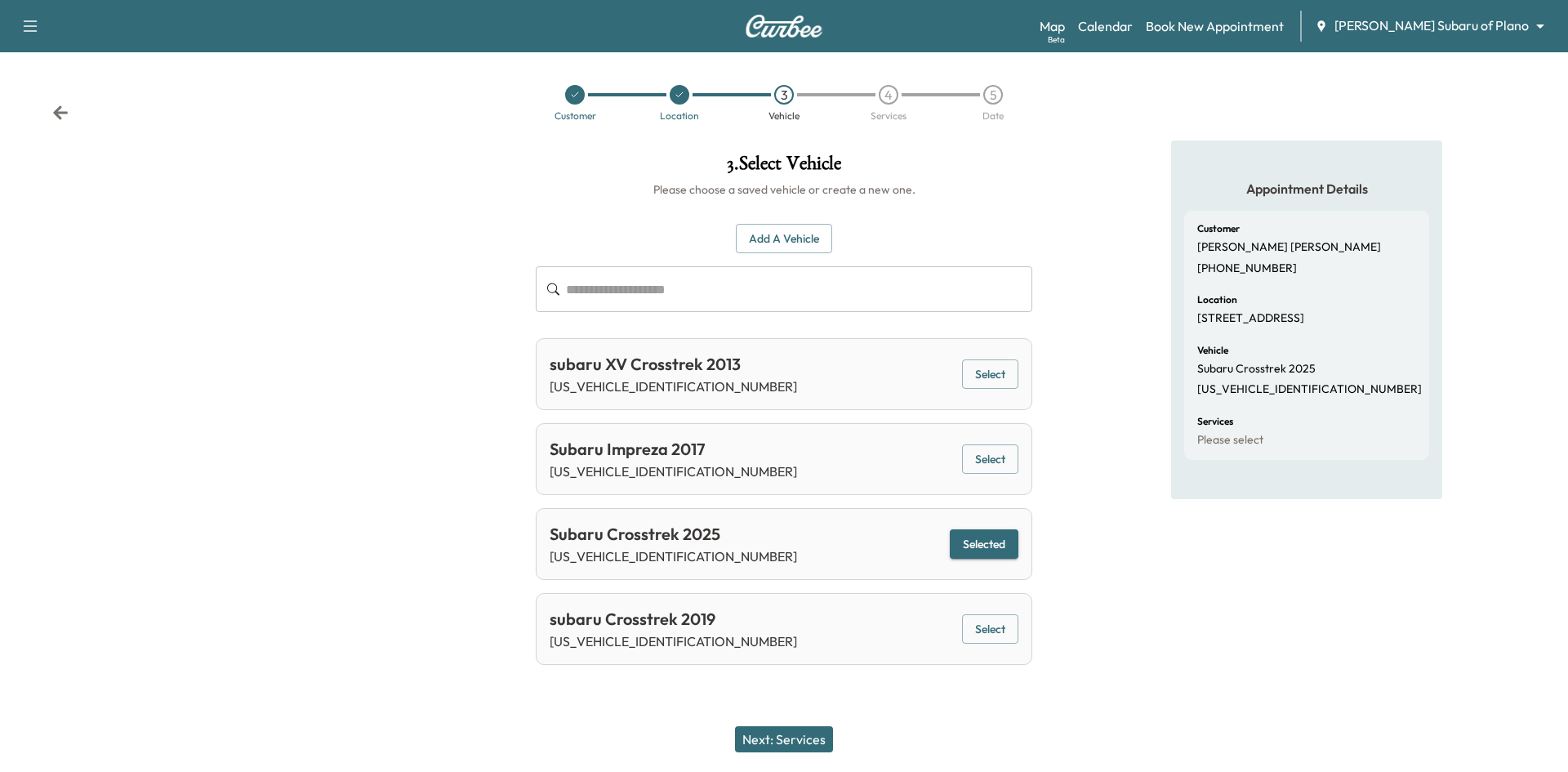
drag, startPoint x: 785, startPoint y: 736, endPoint x: 835, endPoint y: 618, distance: 128.2
click at [786, 737] on button "Next: Services" at bounding box center [784, 739] width 98 height 26
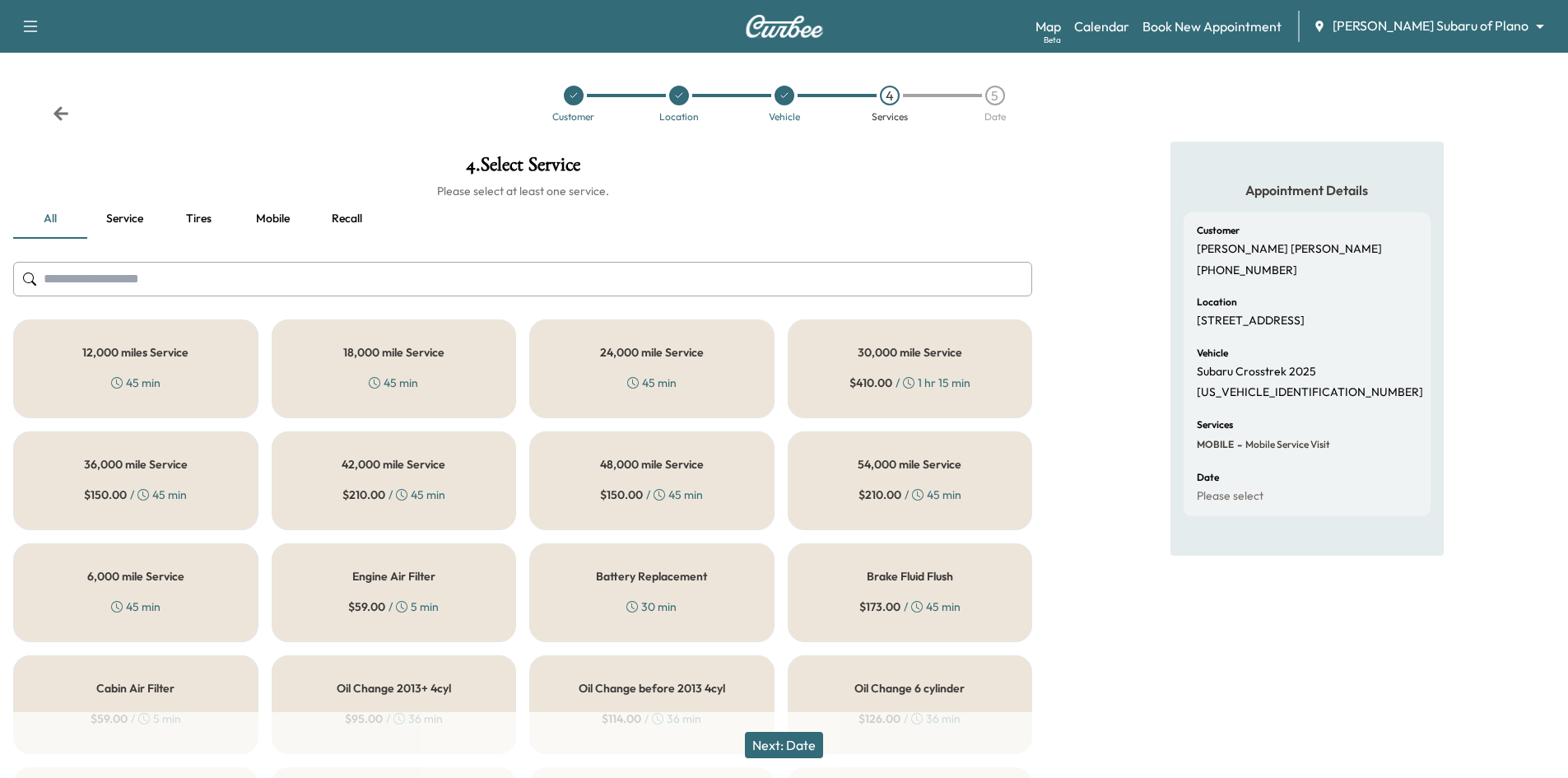
drag, startPoint x: 181, startPoint y: 581, endPoint x: 175, endPoint y: 554, distance: 27.7
click at [184, 582] on div "6,000 mile Service 45 min" at bounding box center [135, 593] width 246 height 99
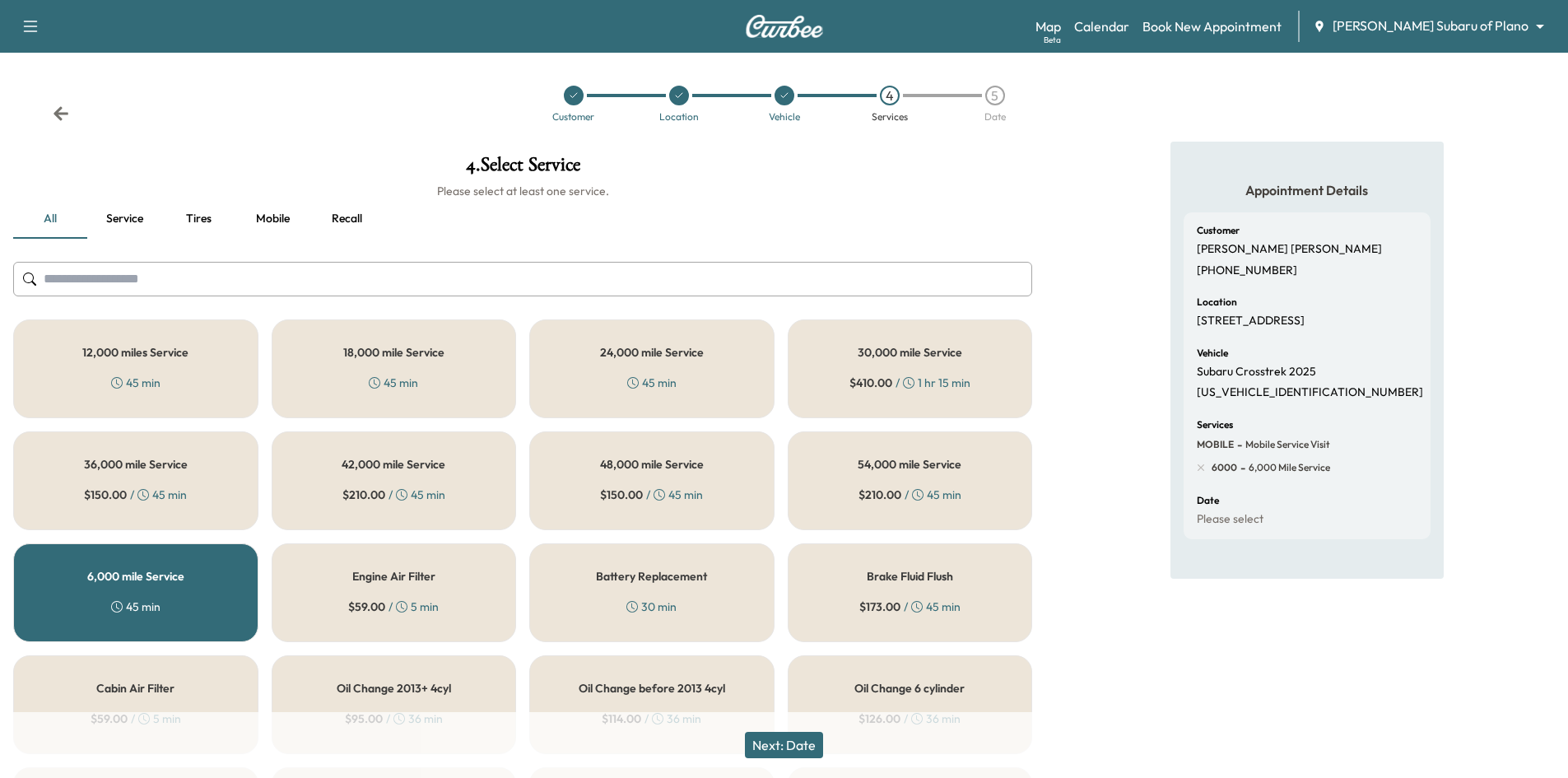
click at [774, 753] on button "Next: Date" at bounding box center [784, 745] width 78 height 26
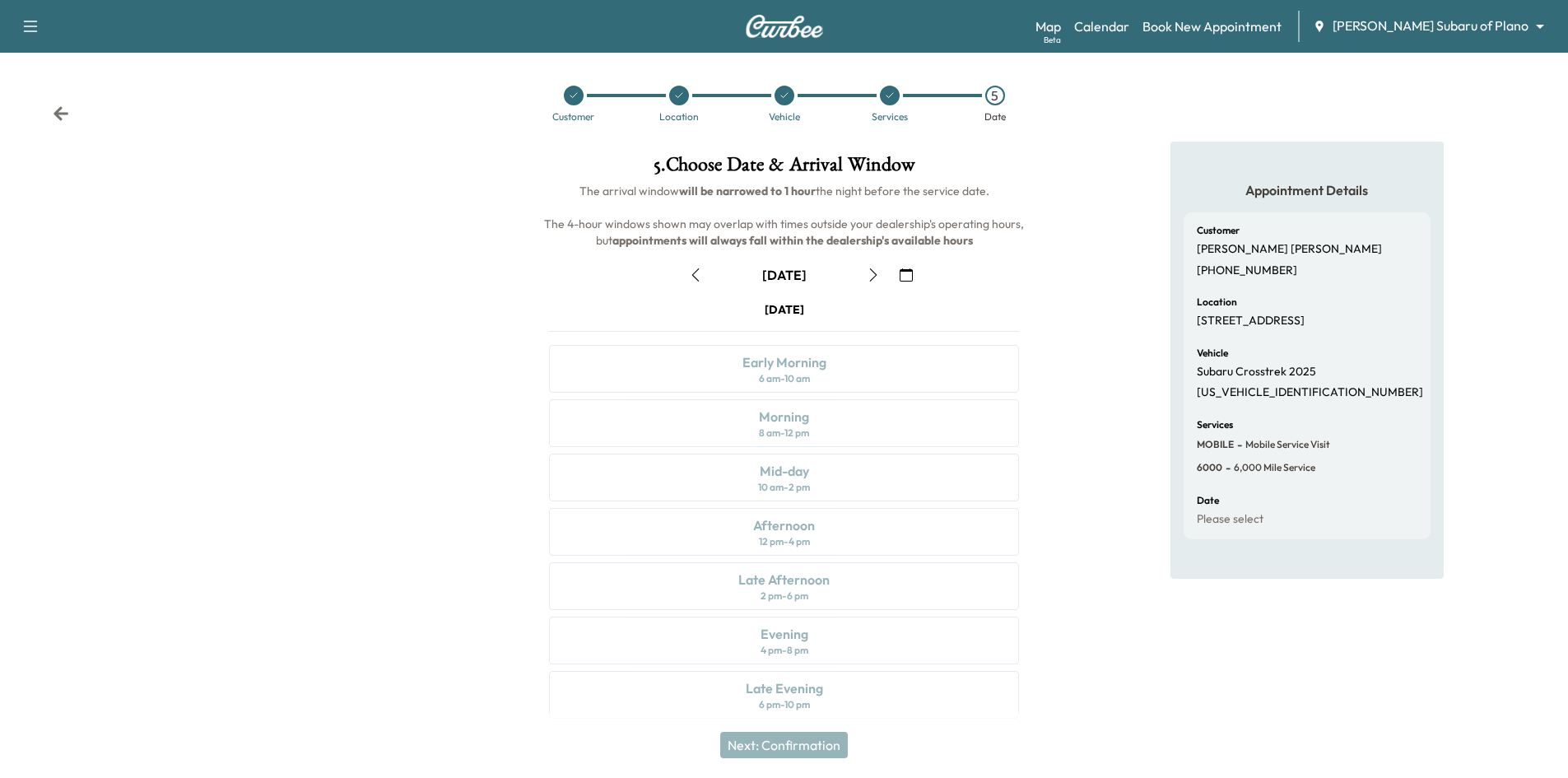
click at [901, 273] on icon "button" at bounding box center [906, 274] width 13 height 13
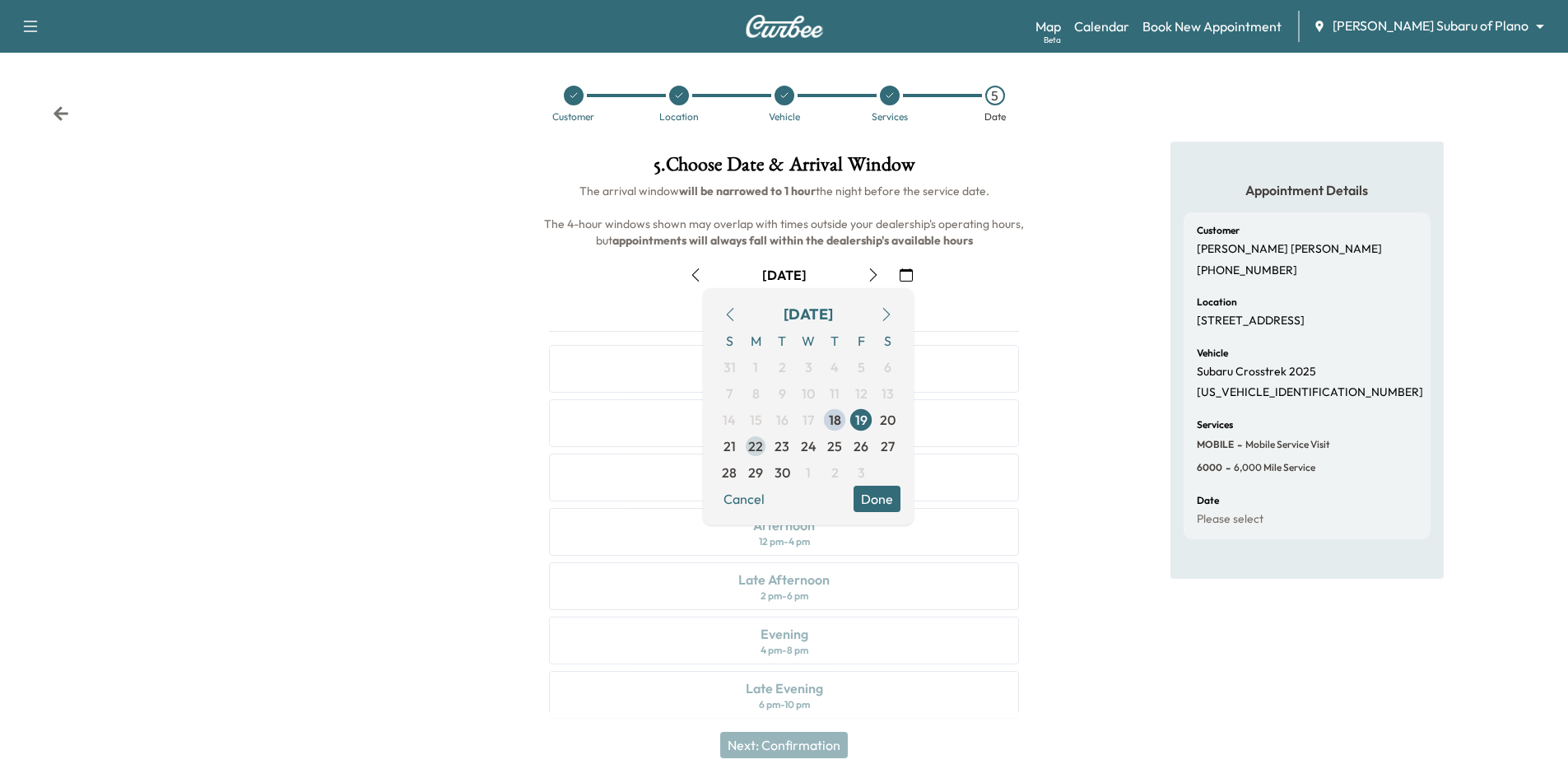
click at [755, 453] on span "22" at bounding box center [755, 446] width 15 height 20
click at [868, 500] on button "Done" at bounding box center [877, 498] width 47 height 26
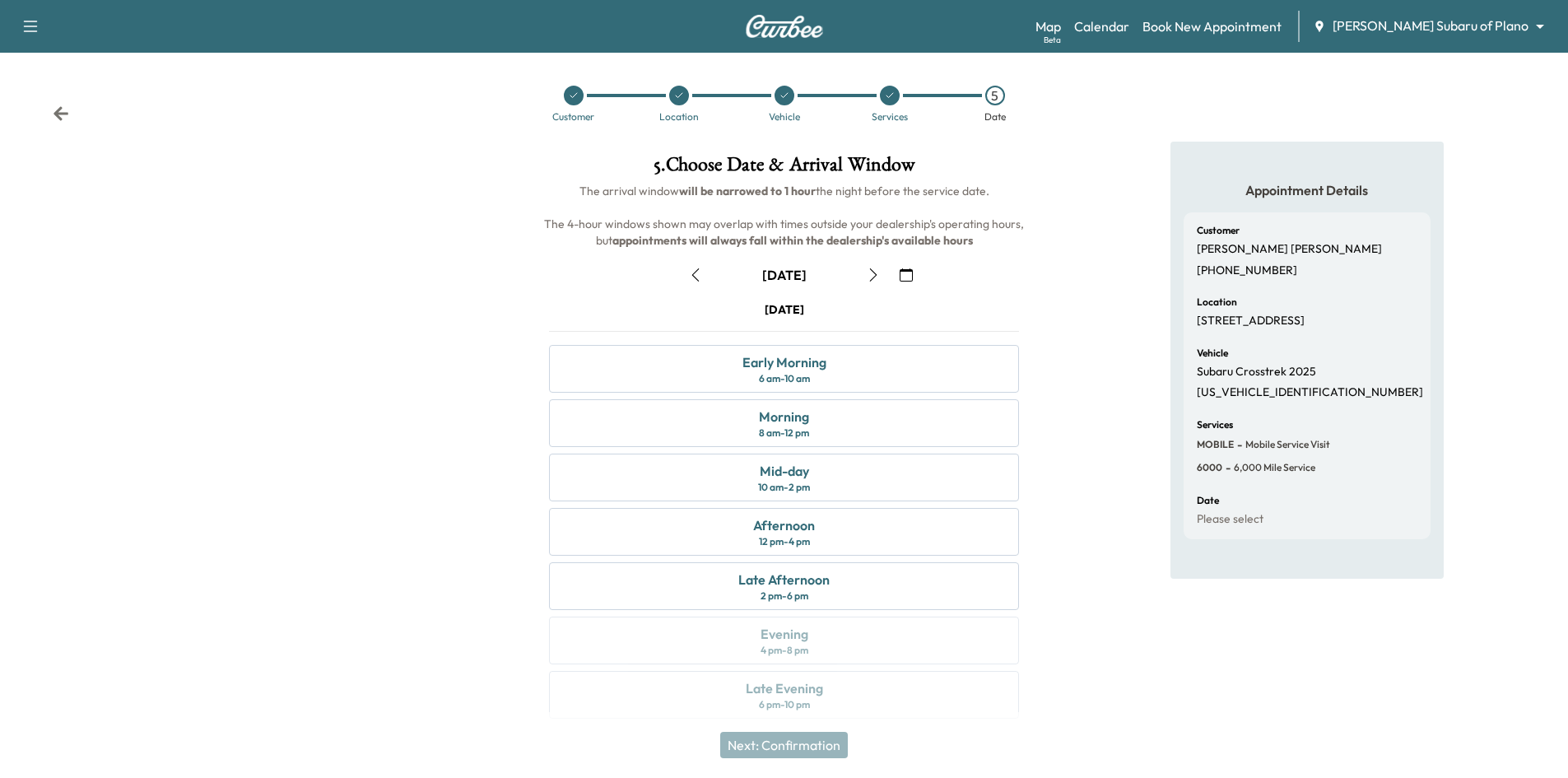
click at [575, 102] on div at bounding box center [574, 96] width 20 height 20
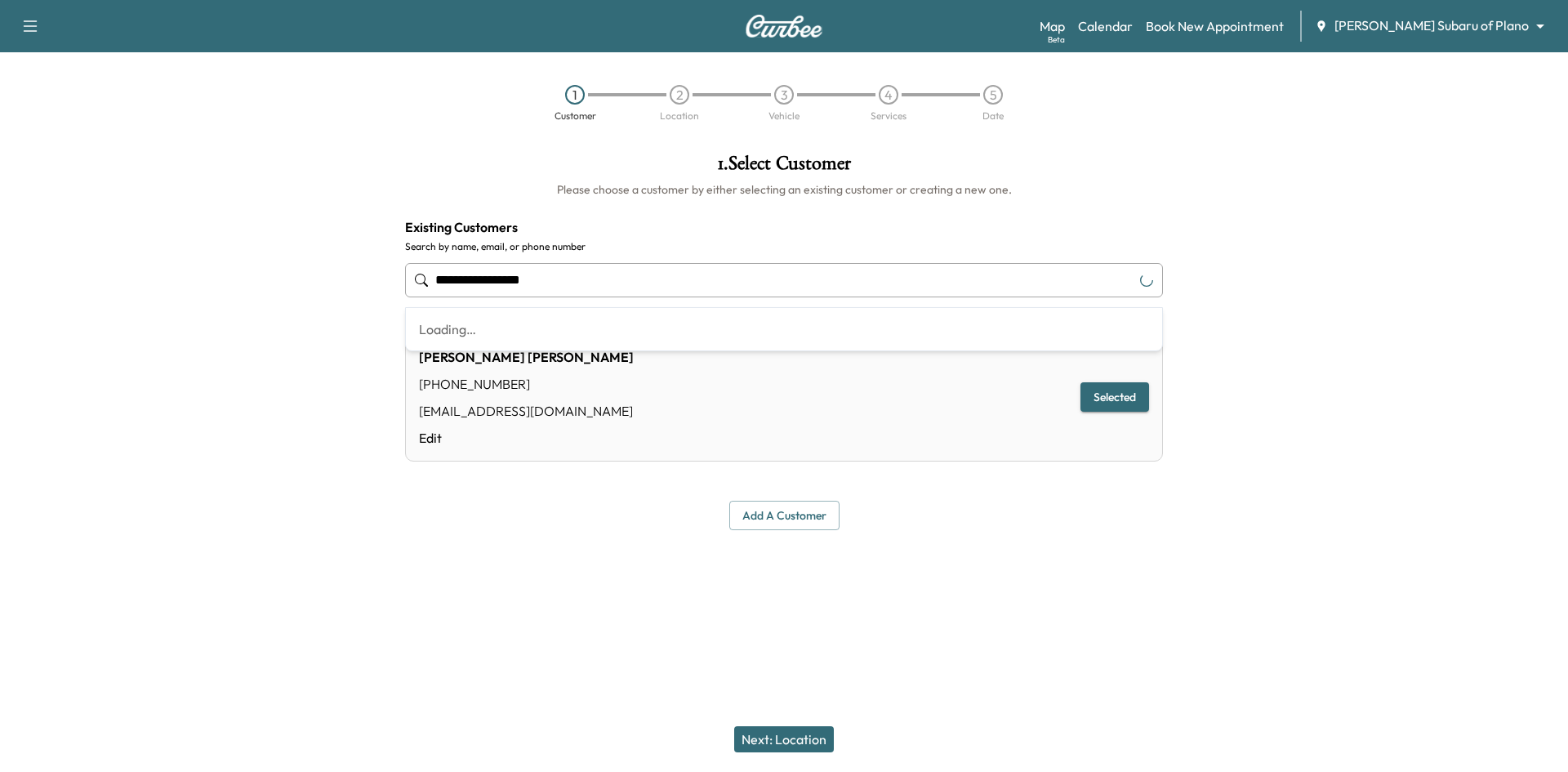
drag, startPoint x: 777, startPoint y: 292, endPoint x: 237, endPoint y: 278, distance: 540.2
click at [317, 292] on div "**********" at bounding box center [784, 341] width 1568 height 402
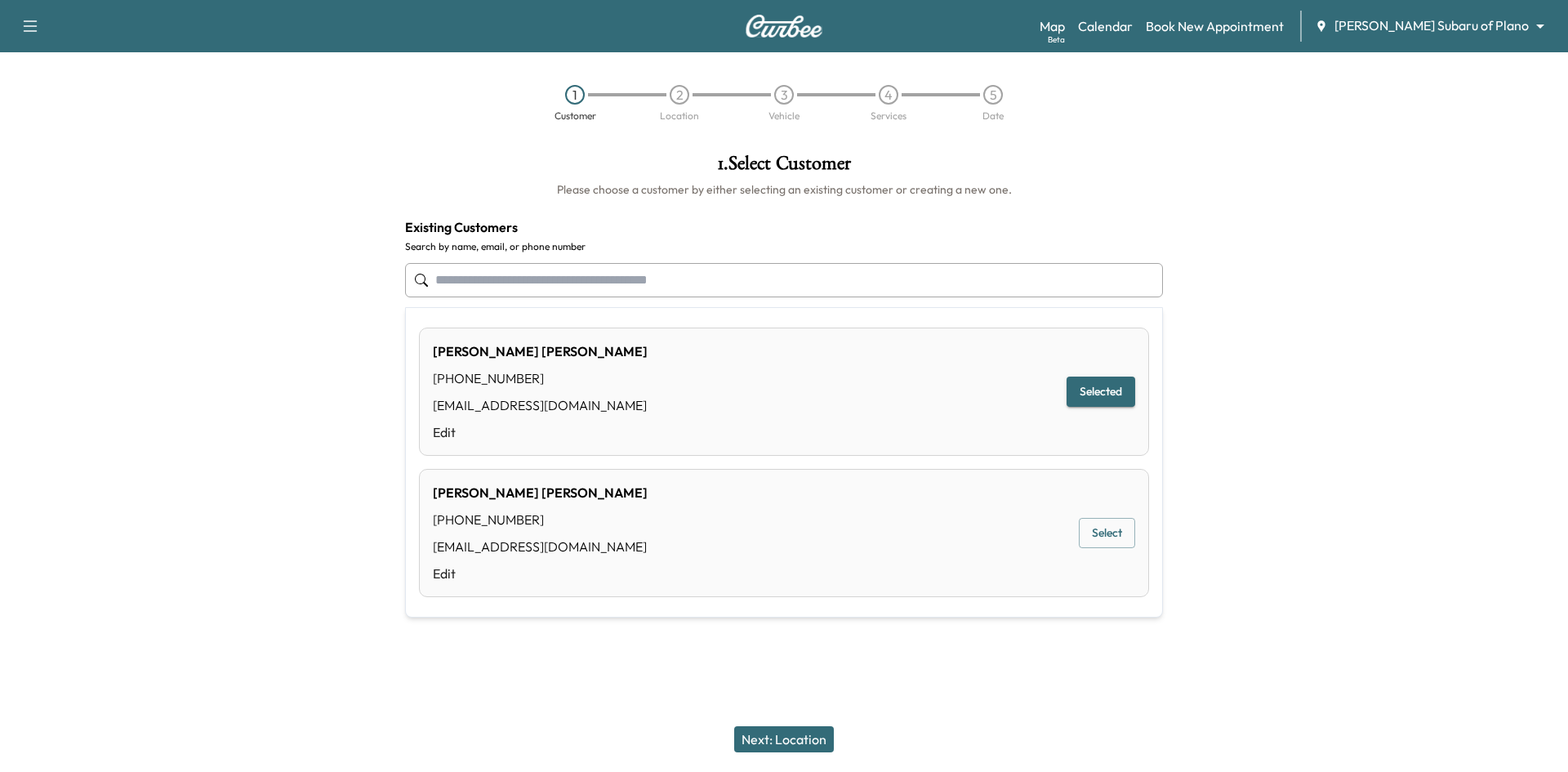
type input "*"
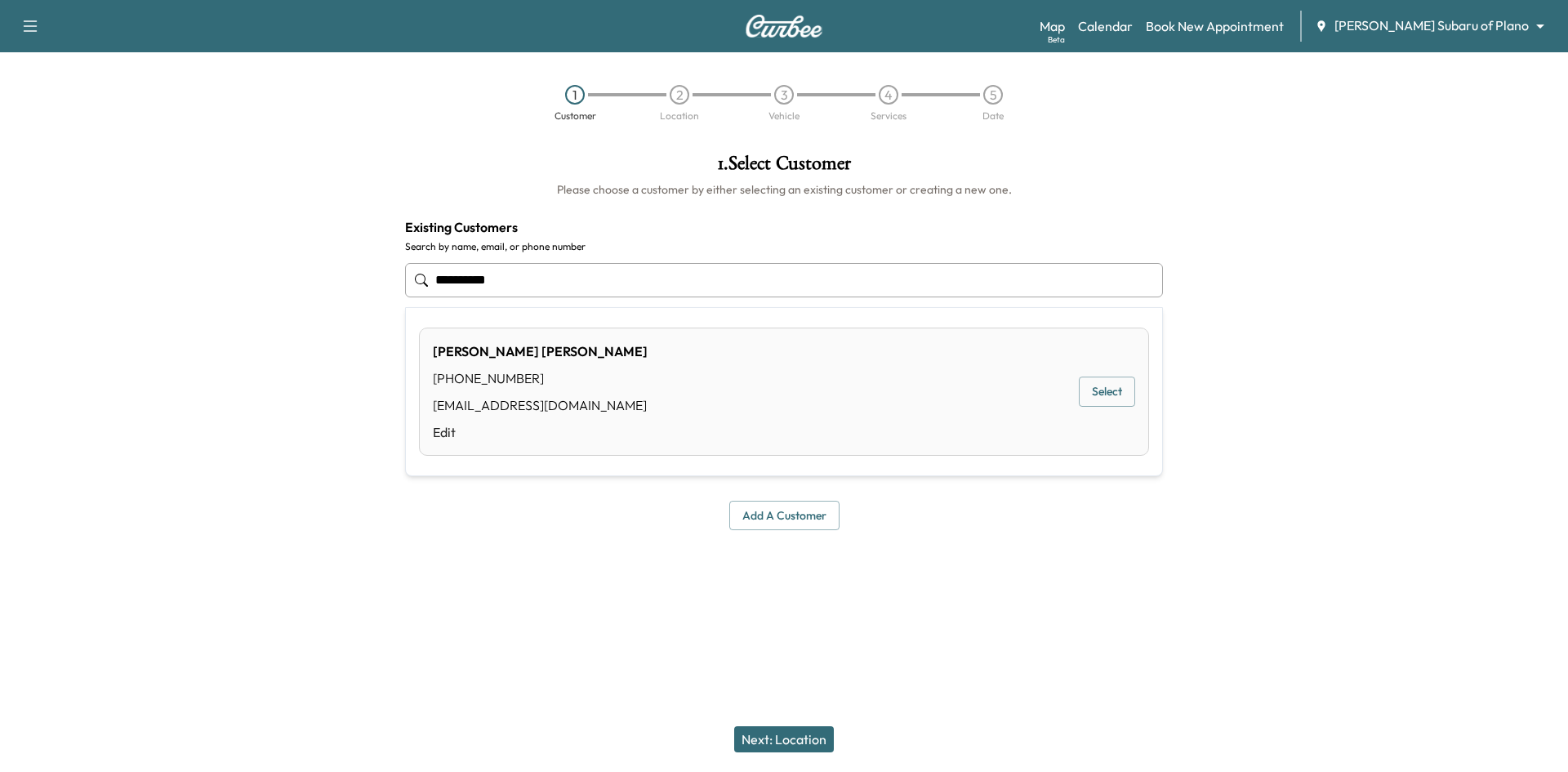
drag, startPoint x: 1109, startPoint y: 389, endPoint x: 1004, endPoint y: 406, distance: 106.4
click at [1108, 389] on button "Select" at bounding box center [1106, 391] width 56 height 30
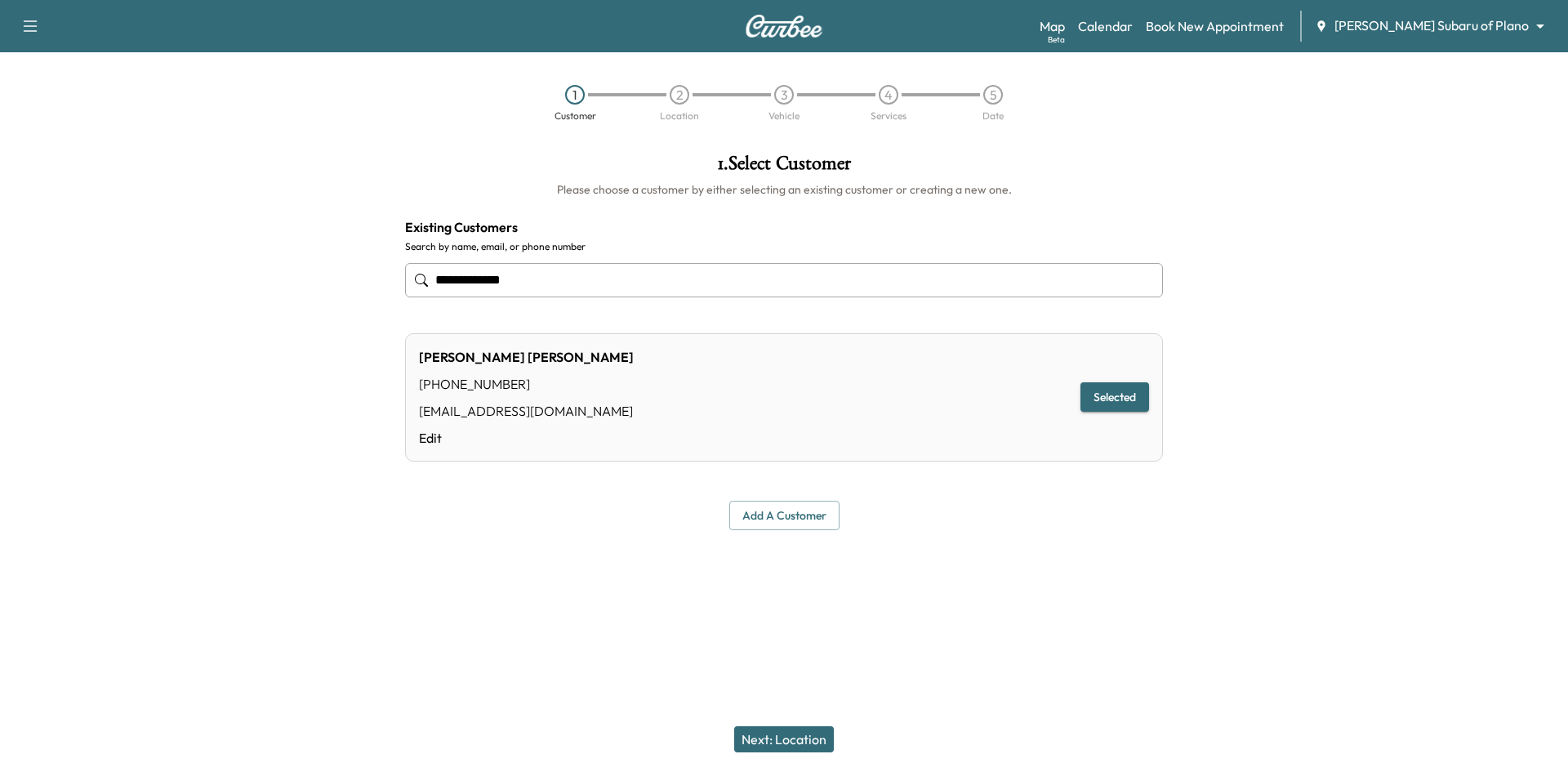
type input "**********"
click at [797, 740] on button "Next: Location" at bounding box center [784, 739] width 100 height 26
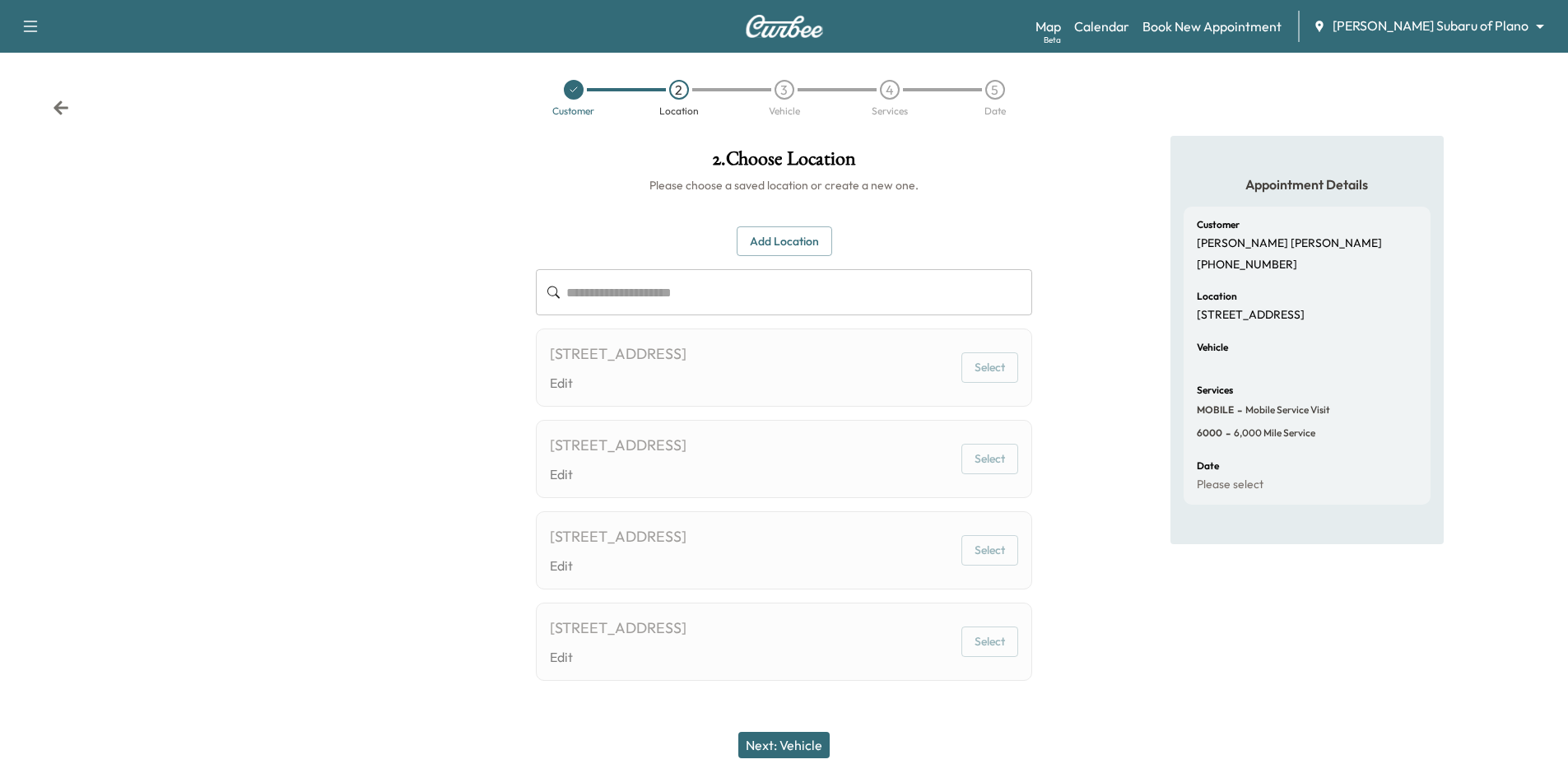
scroll to position [8, 0]
click at [577, 89] on icon at bounding box center [573, 88] width 10 height 10
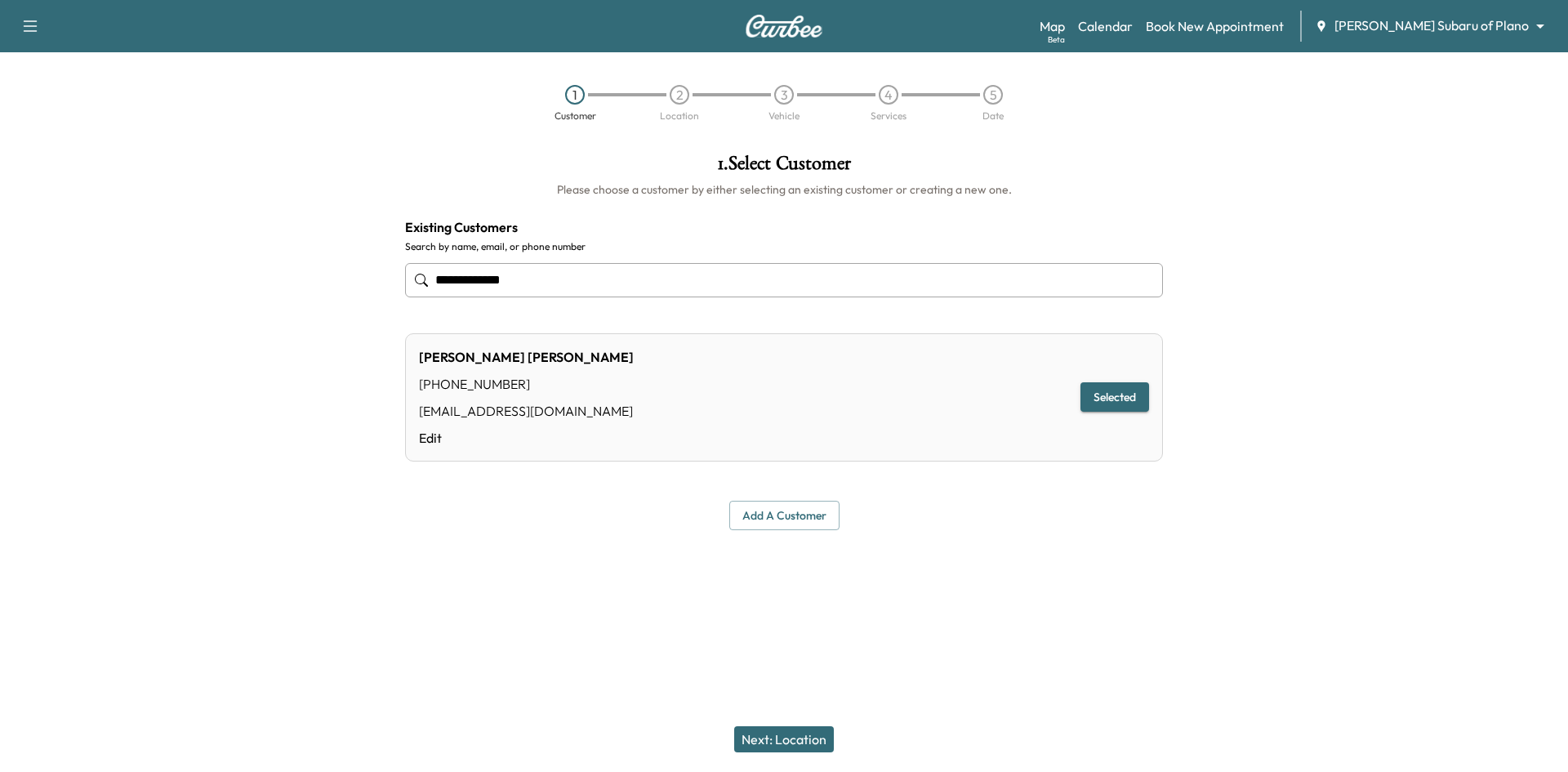
drag, startPoint x: 568, startPoint y: 280, endPoint x: 176, endPoint y: 296, distance: 392.3
click at [201, 293] on div "**********" at bounding box center [784, 341] width 1568 height 402
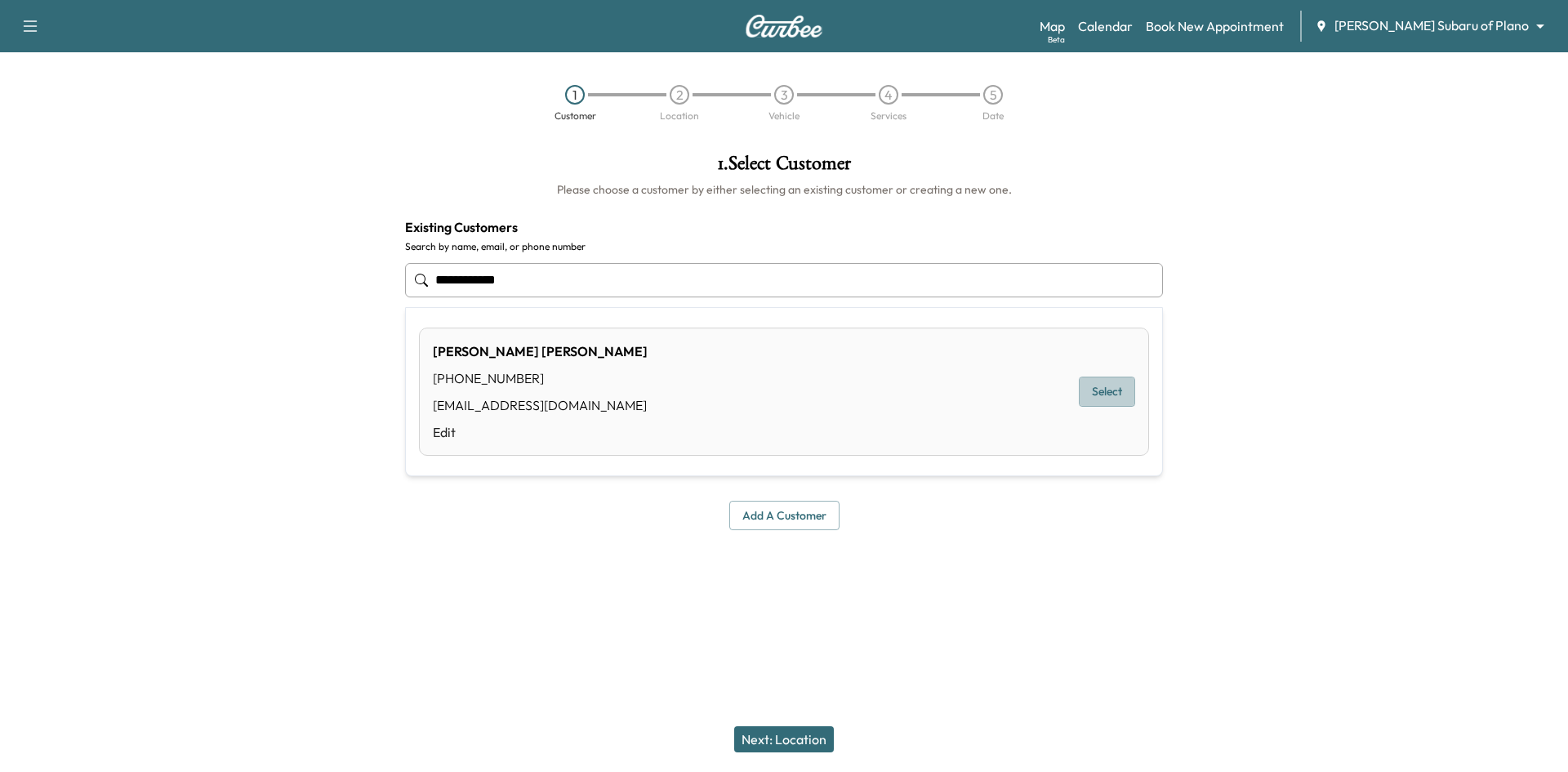
drag, startPoint x: 1100, startPoint y: 401, endPoint x: 965, endPoint y: 449, distance: 143.3
click at [1099, 401] on button "Select" at bounding box center [1106, 391] width 56 height 30
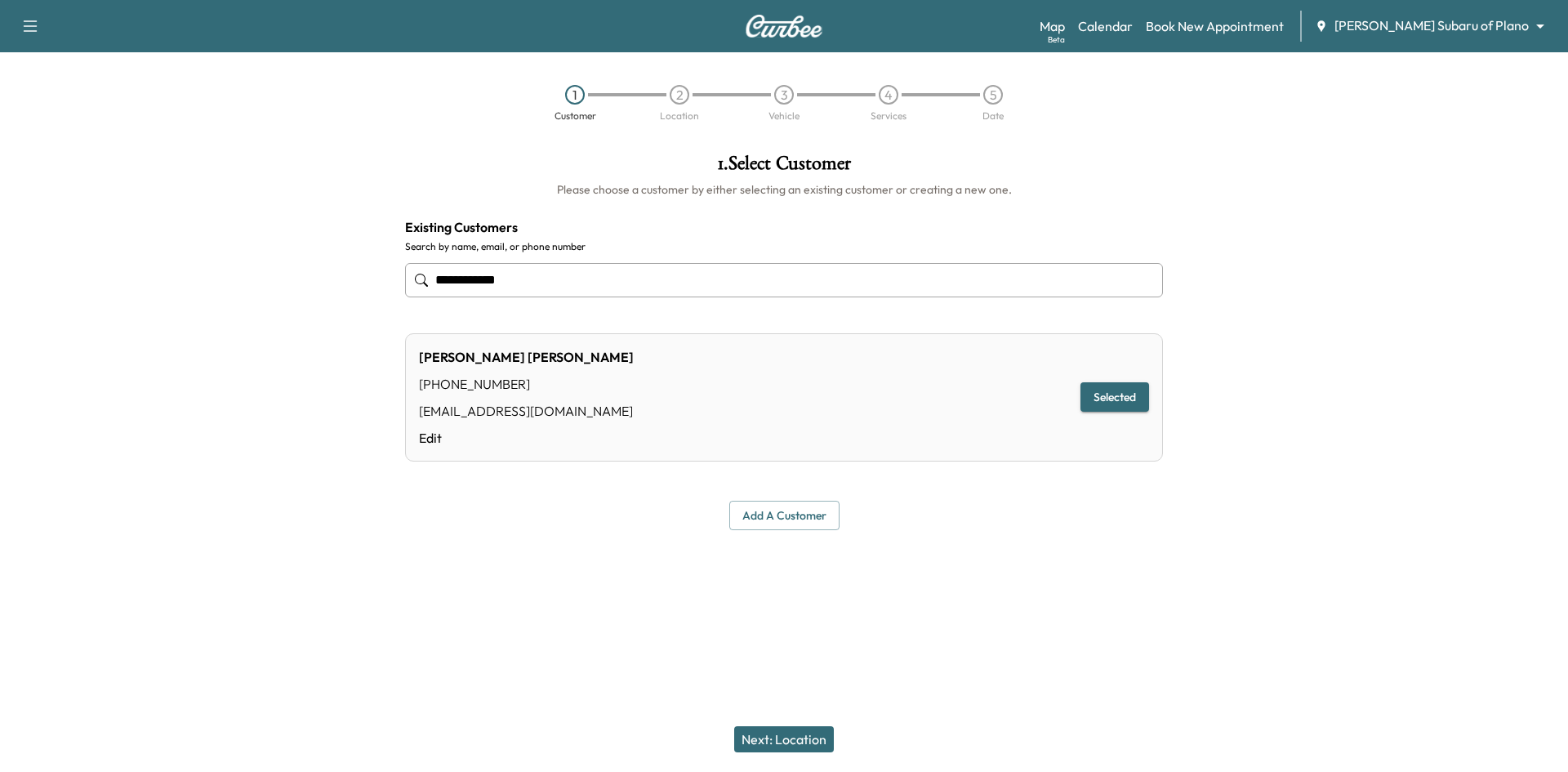
type input "**********"
click at [791, 738] on button "Next: Location" at bounding box center [784, 739] width 100 height 26
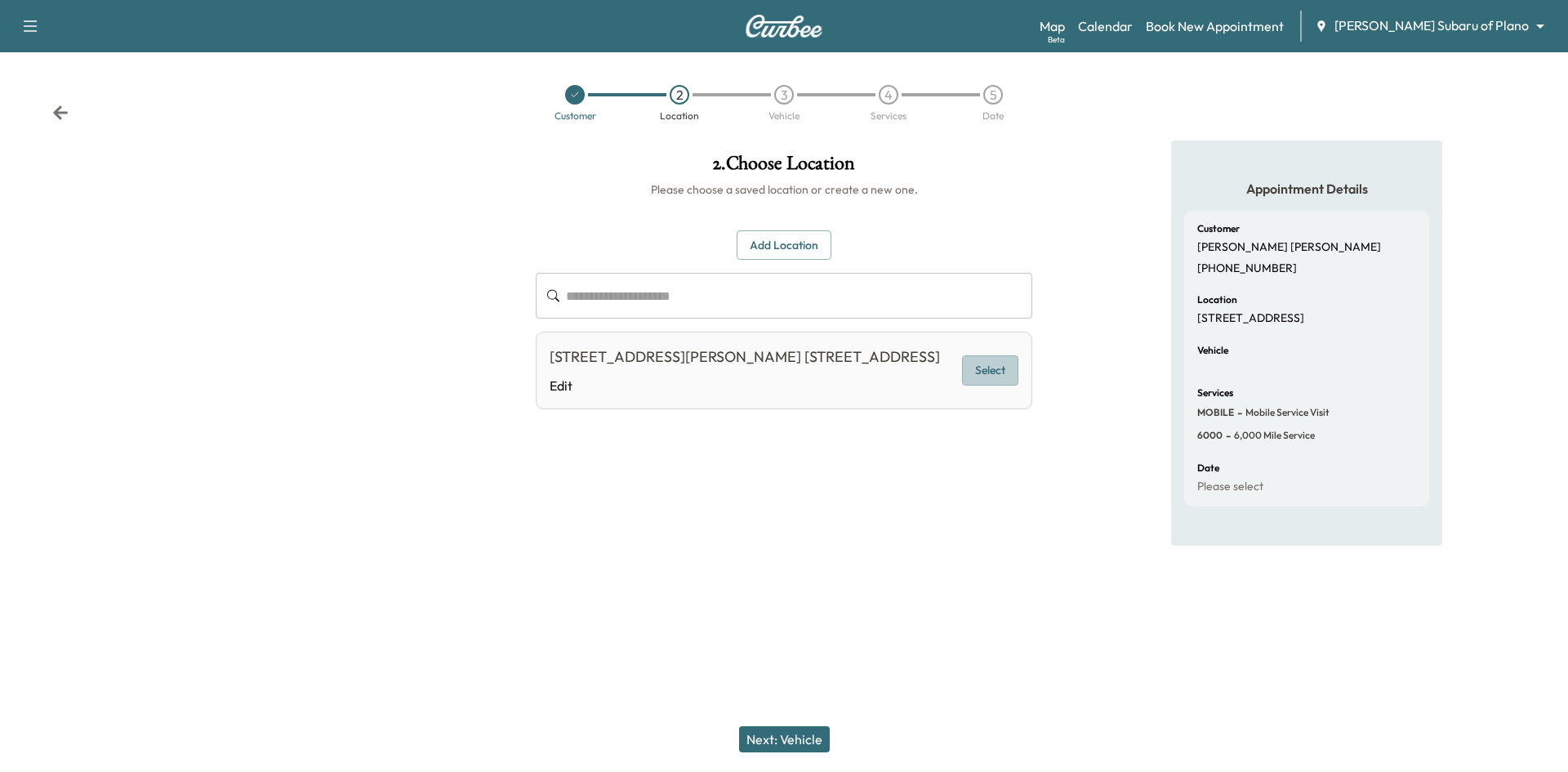
click at [985, 377] on button "Select" at bounding box center [989, 370] width 56 height 30
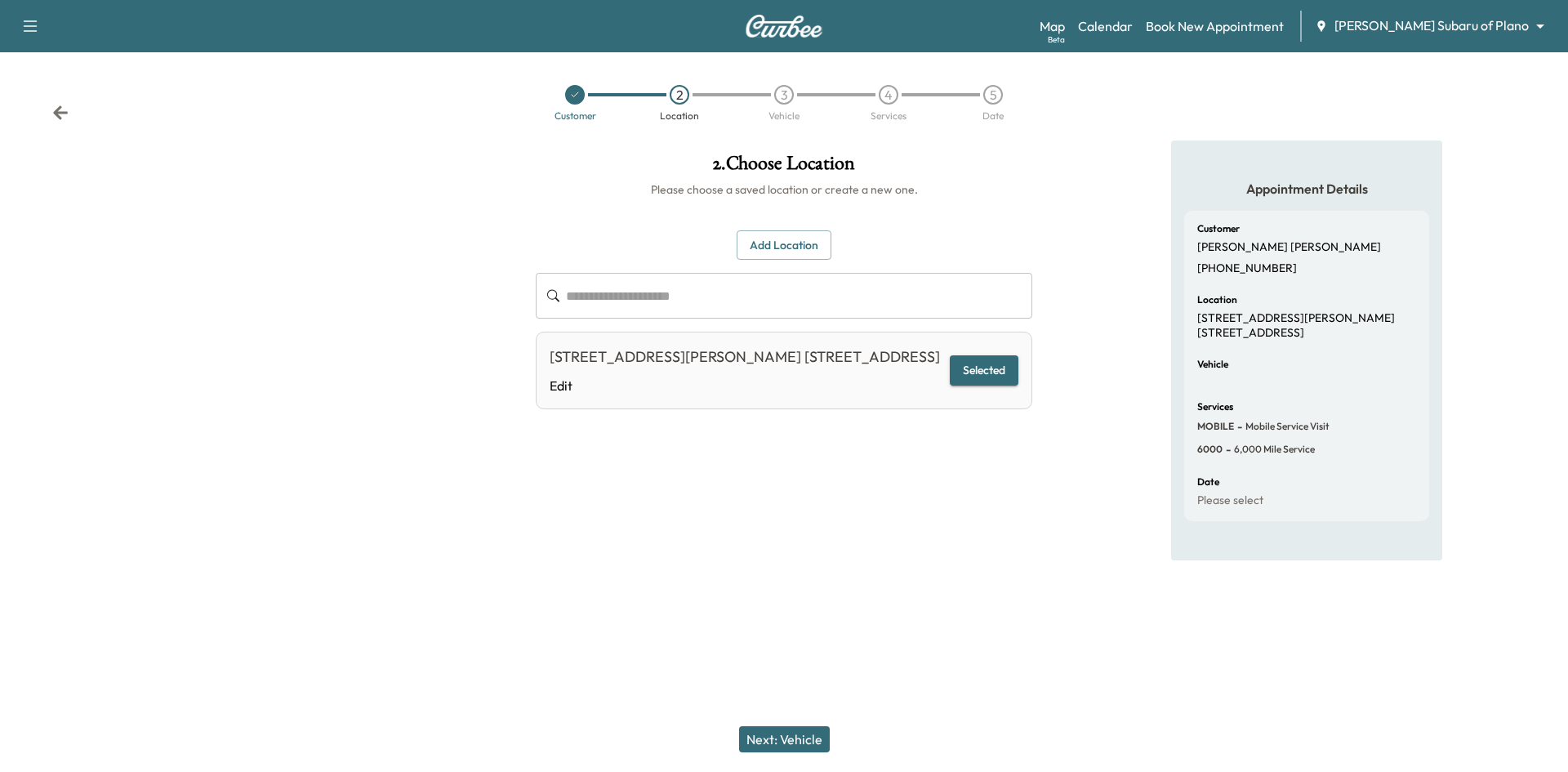
click at [773, 730] on button "Next: Vehicle" at bounding box center [784, 739] width 90 height 26
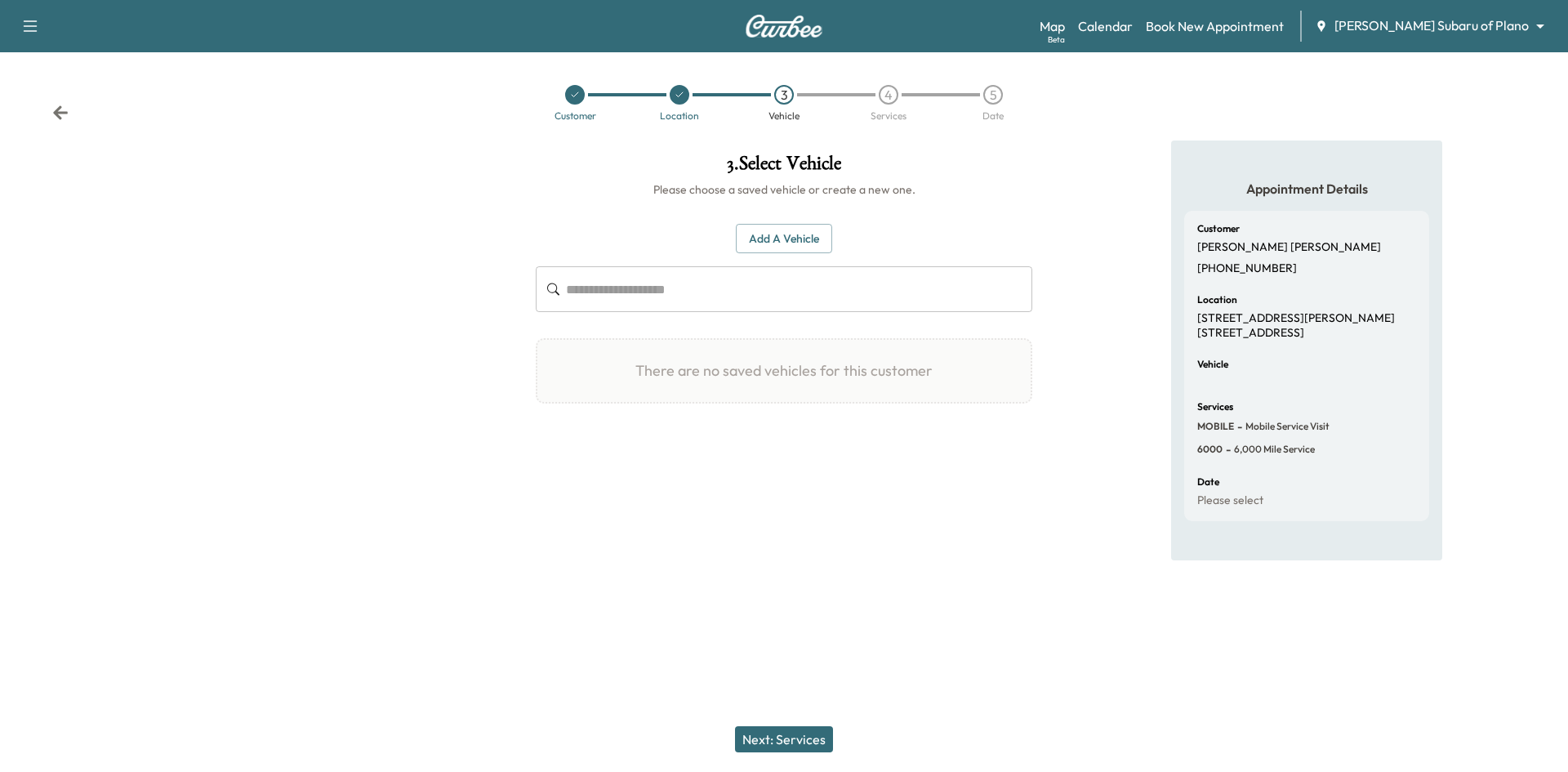
click at [769, 244] on button "Add a Vehicle" at bounding box center [784, 239] width 96 height 30
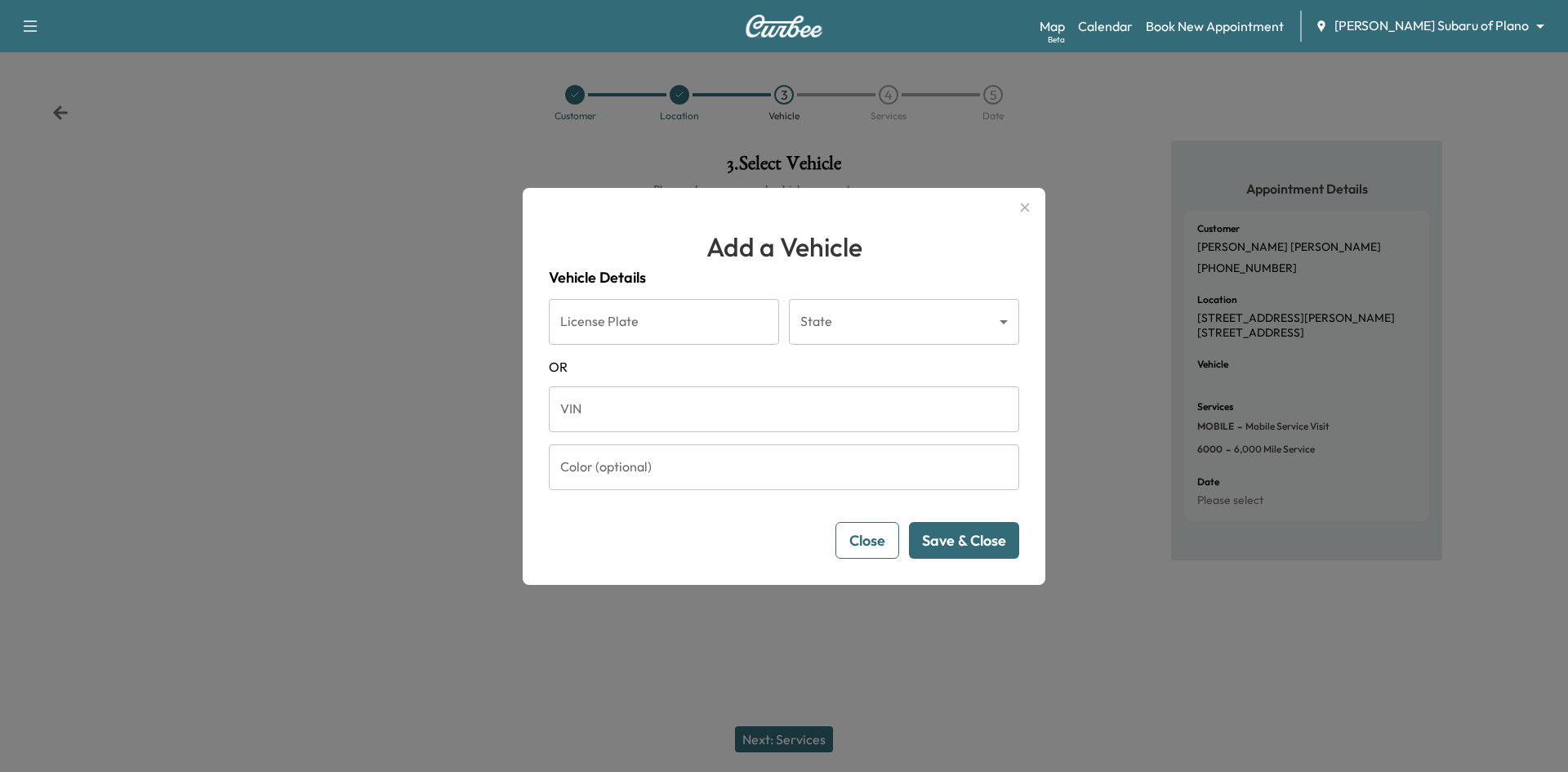
drag, startPoint x: 604, startPoint y: 408, endPoint x: 567, endPoint y: 414, distance: 37.5
click at [605, 408] on input "VIN" at bounding box center [784, 409] width 470 height 46
paste input "**********"
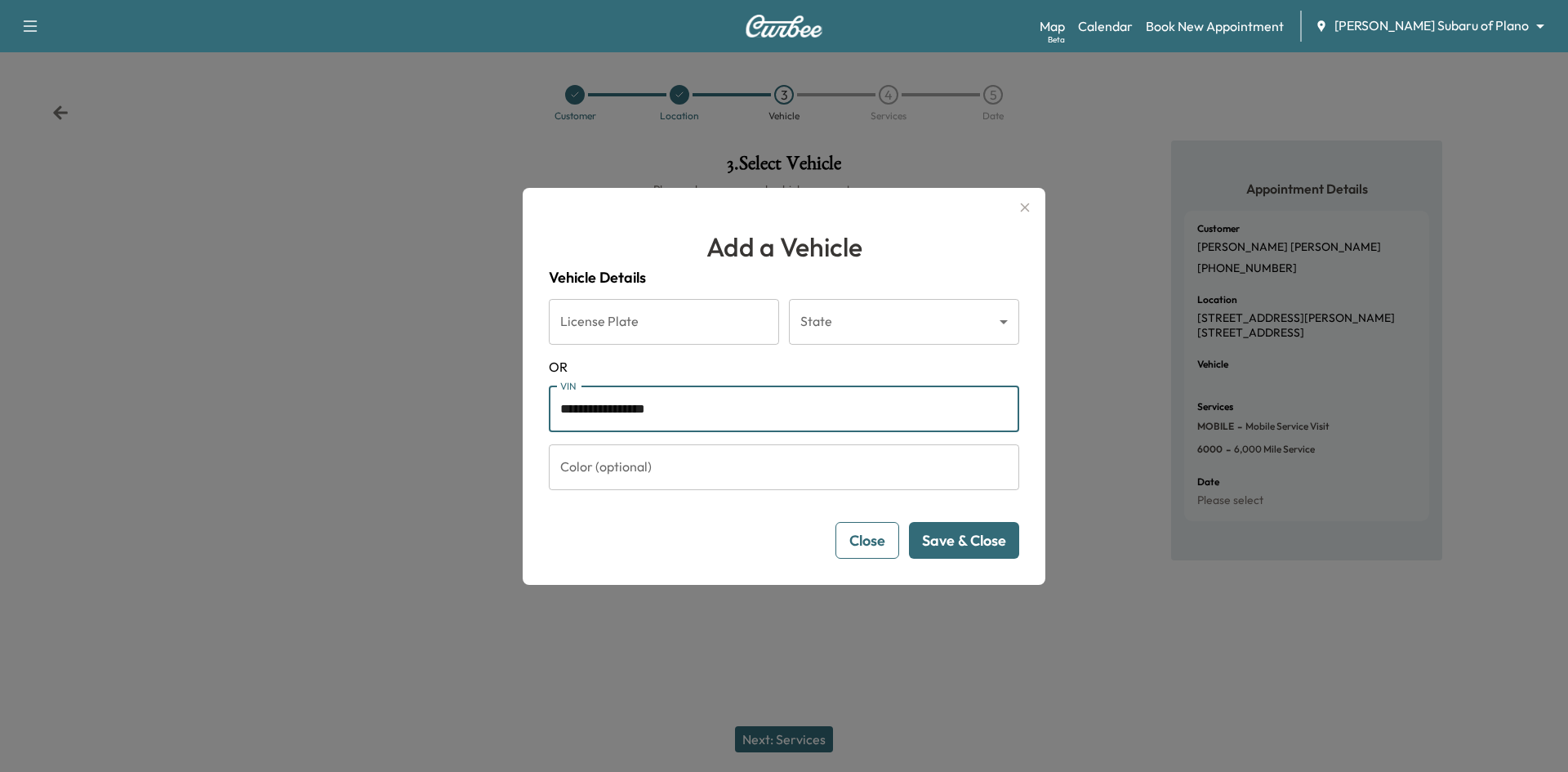
type input "**********"
click at [971, 546] on button "Save & Close" at bounding box center [964, 540] width 110 height 37
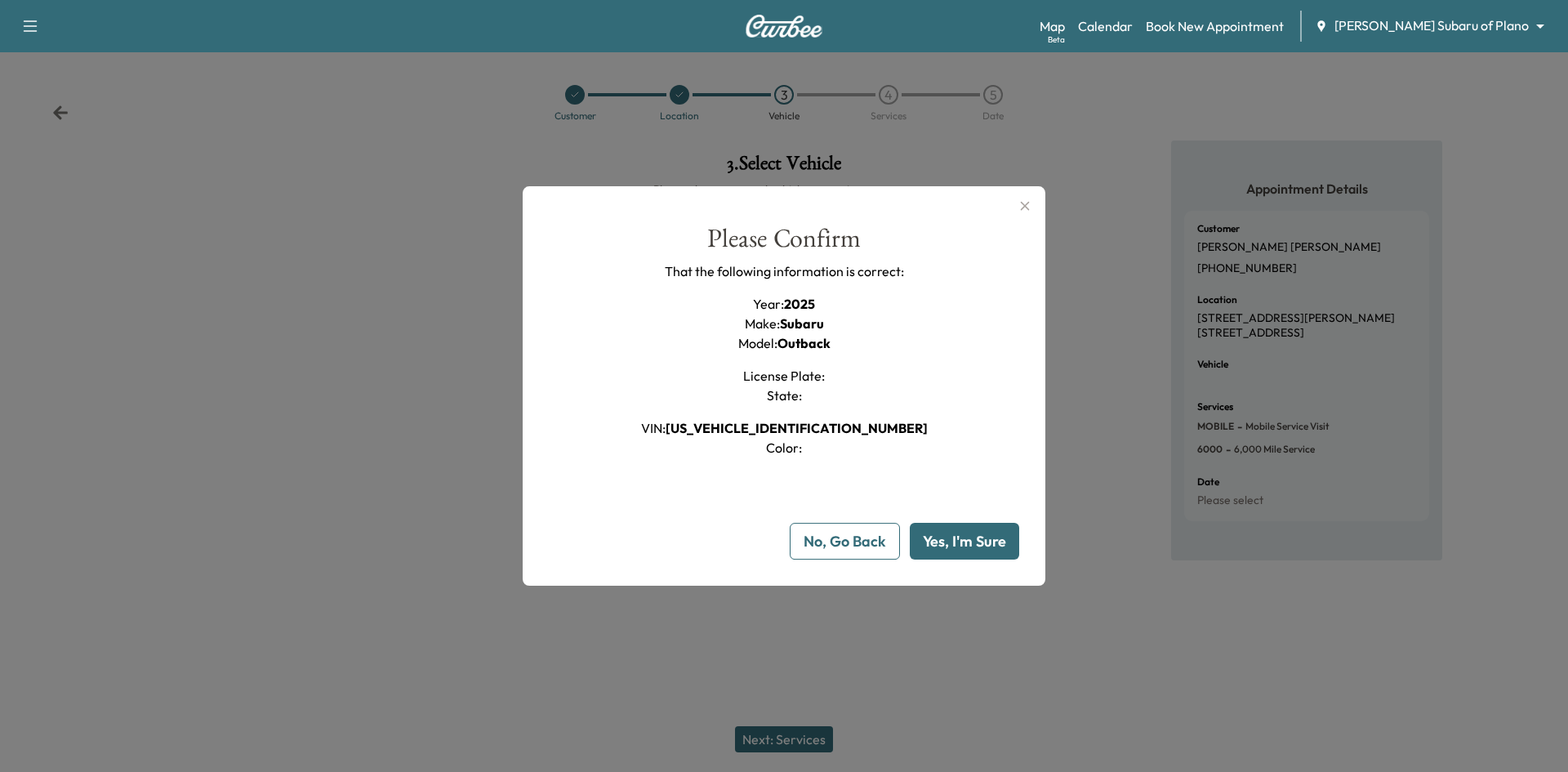
click at [971, 546] on button "Yes, I'm Sure" at bounding box center [964, 541] width 109 height 37
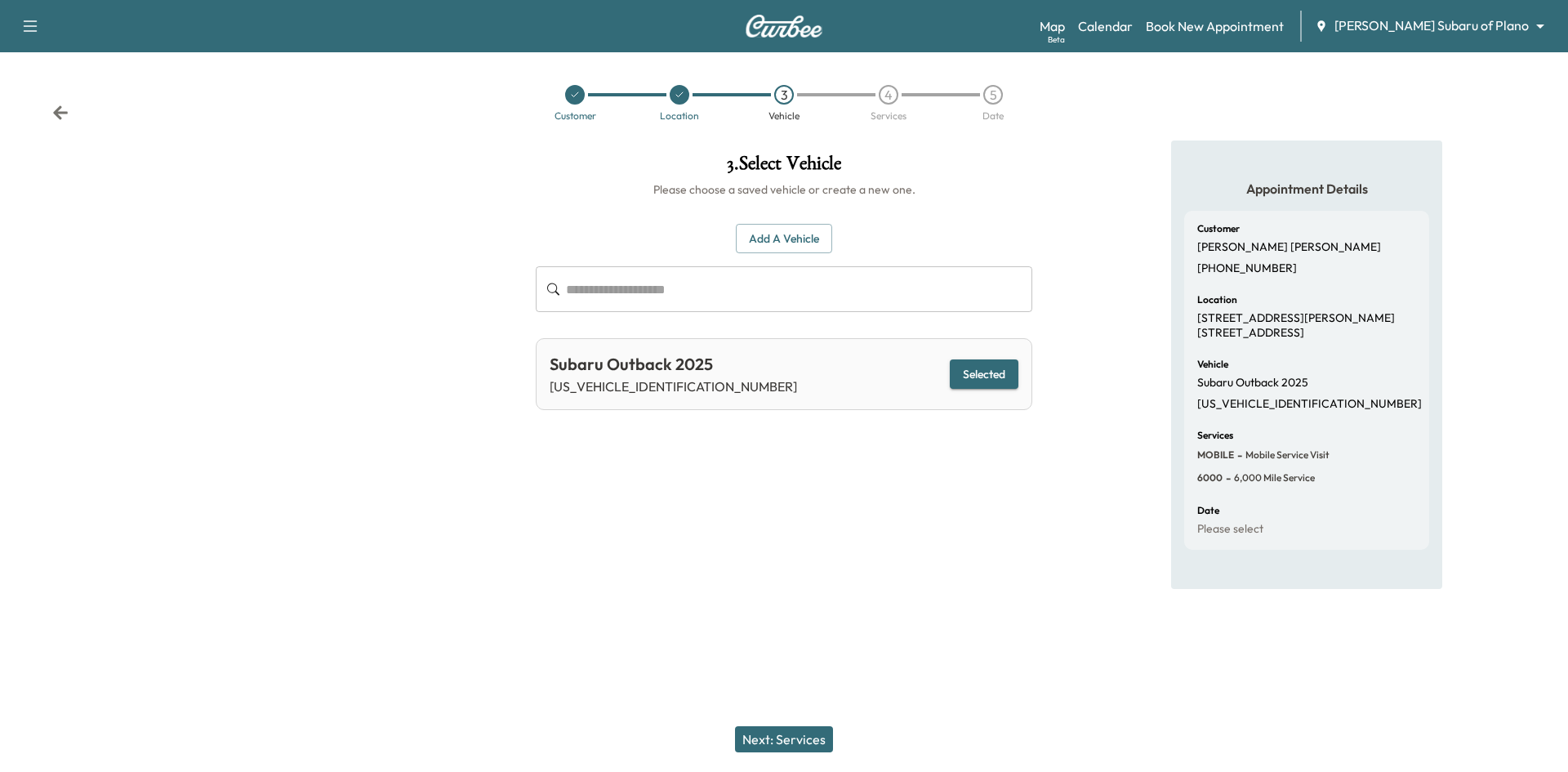
drag, startPoint x: 784, startPoint y: 744, endPoint x: 790, endPoint y: 727, distance: 18.0
click at [784, 744] on button "Next: Services" at bounding box center [784, 739] width 98 height 26
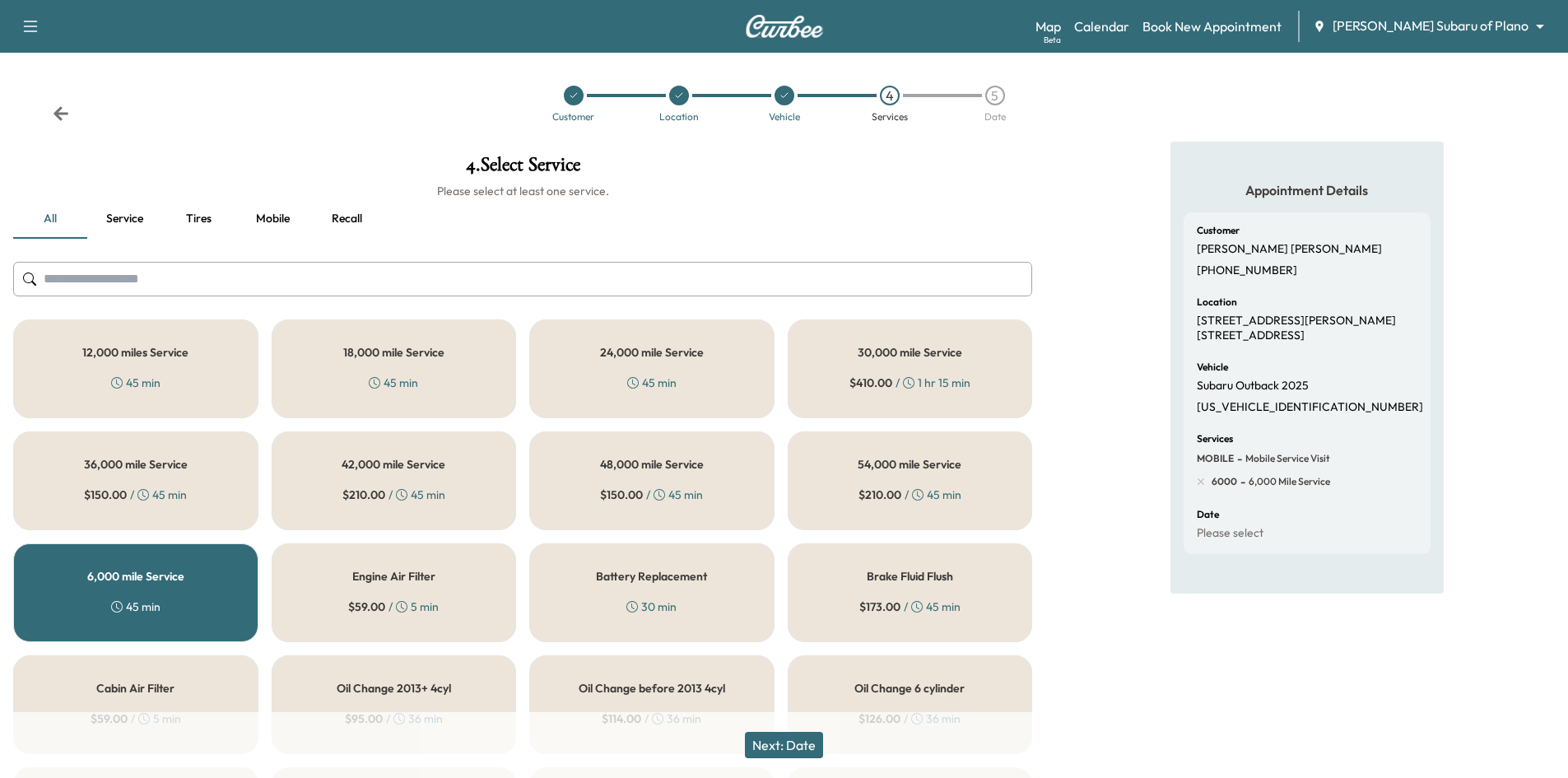
drag, startPoint x: 787, startPoint y: 743, endPoint x: 800, endPoint y: 671, distance: 73.2
click at [786, 743] on button "Next: Date" at bounding box center [784, 745] width 78 height 26
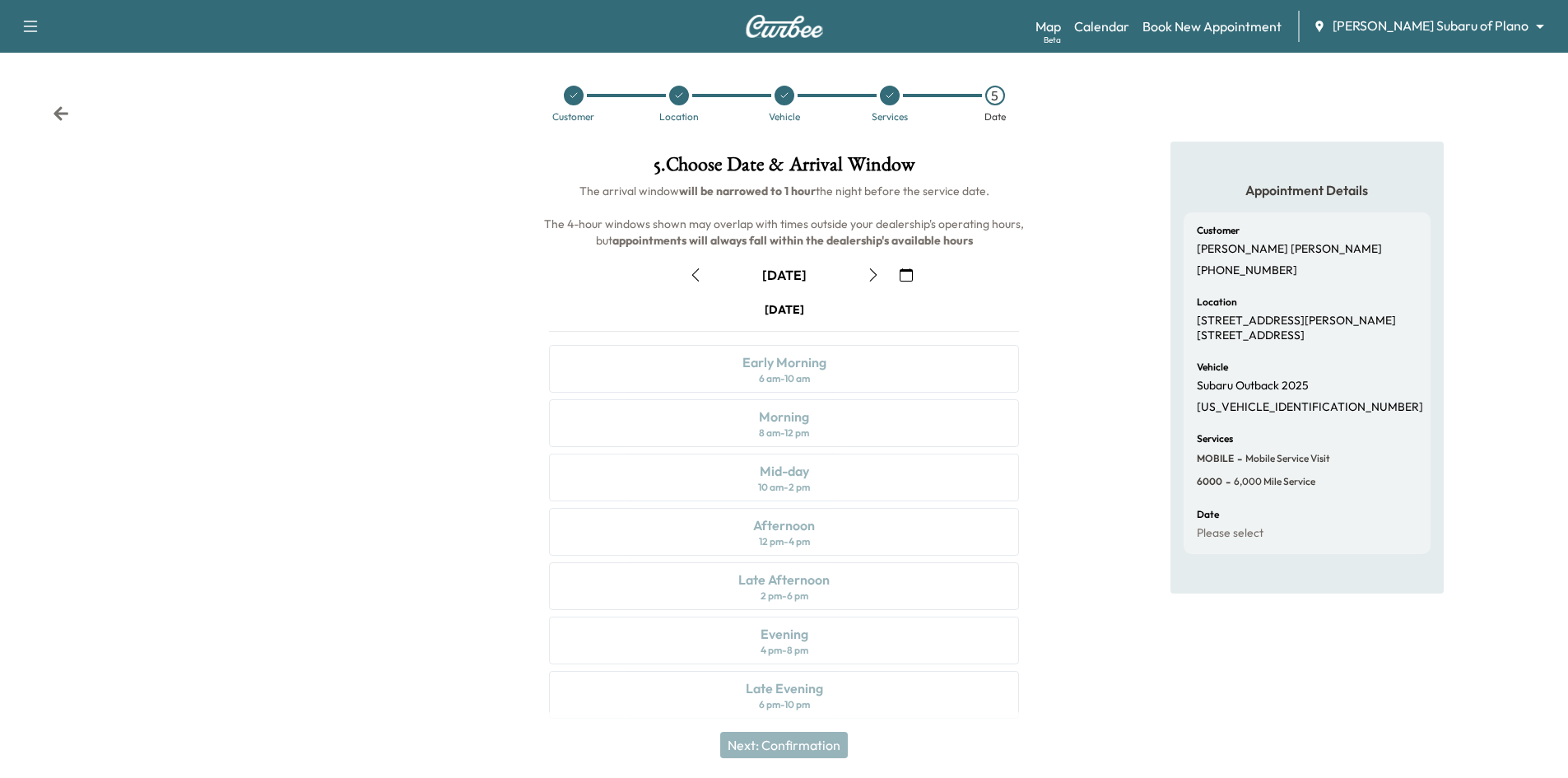
drag, startPoint x: 895, startPoint y: 279, endPoint x: 903, endPoint y: 276, distance: 8.5
click at [899, 277] on button "button" at bounding box center [906, 275] width 28 height 26
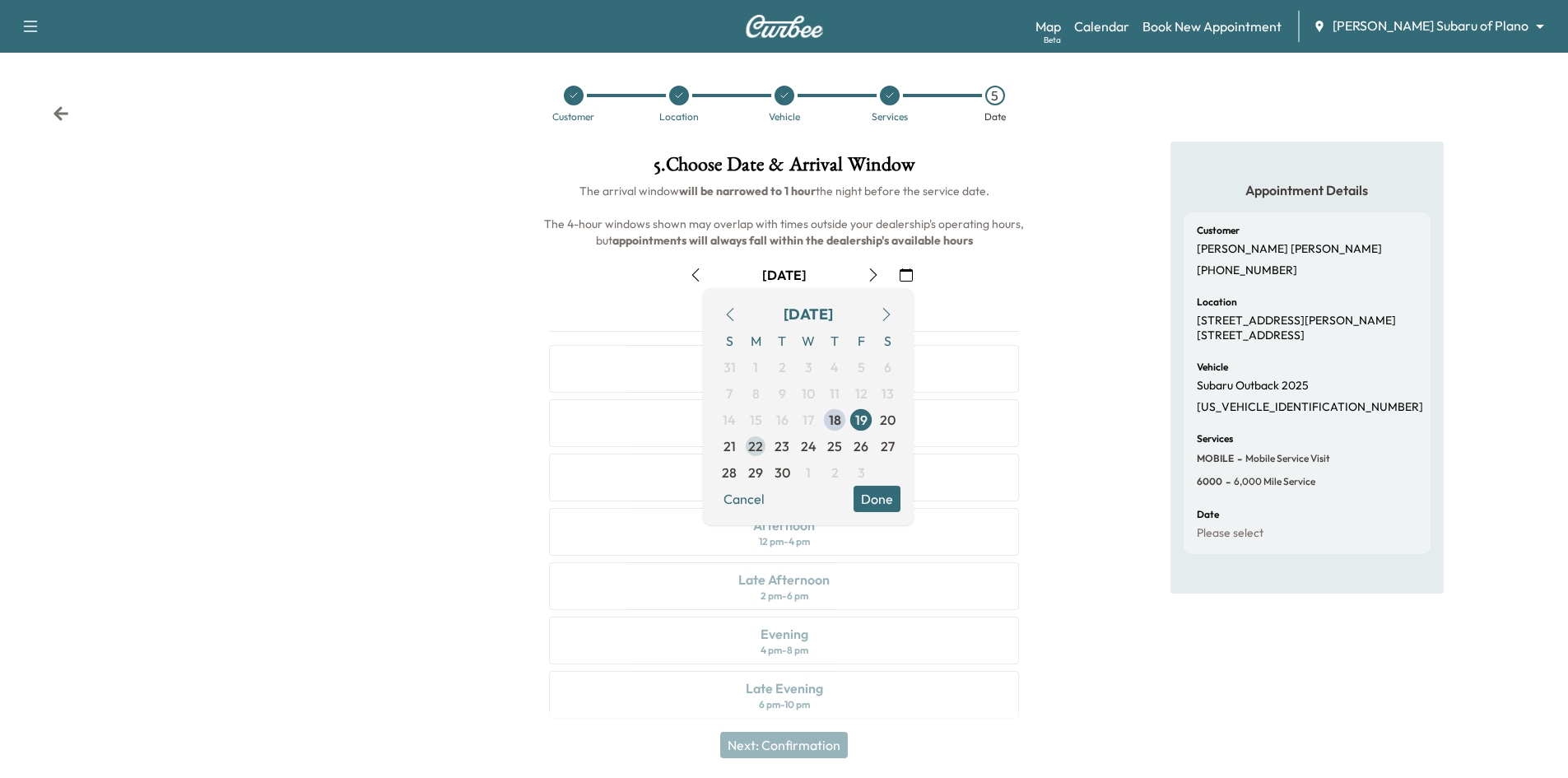
click at [755, 449] on span "22" at bounding box center [755, 446] width 15 height 20
click at [886, 502] on button "Done" at bounding box center [877, 498] width 47 height 26
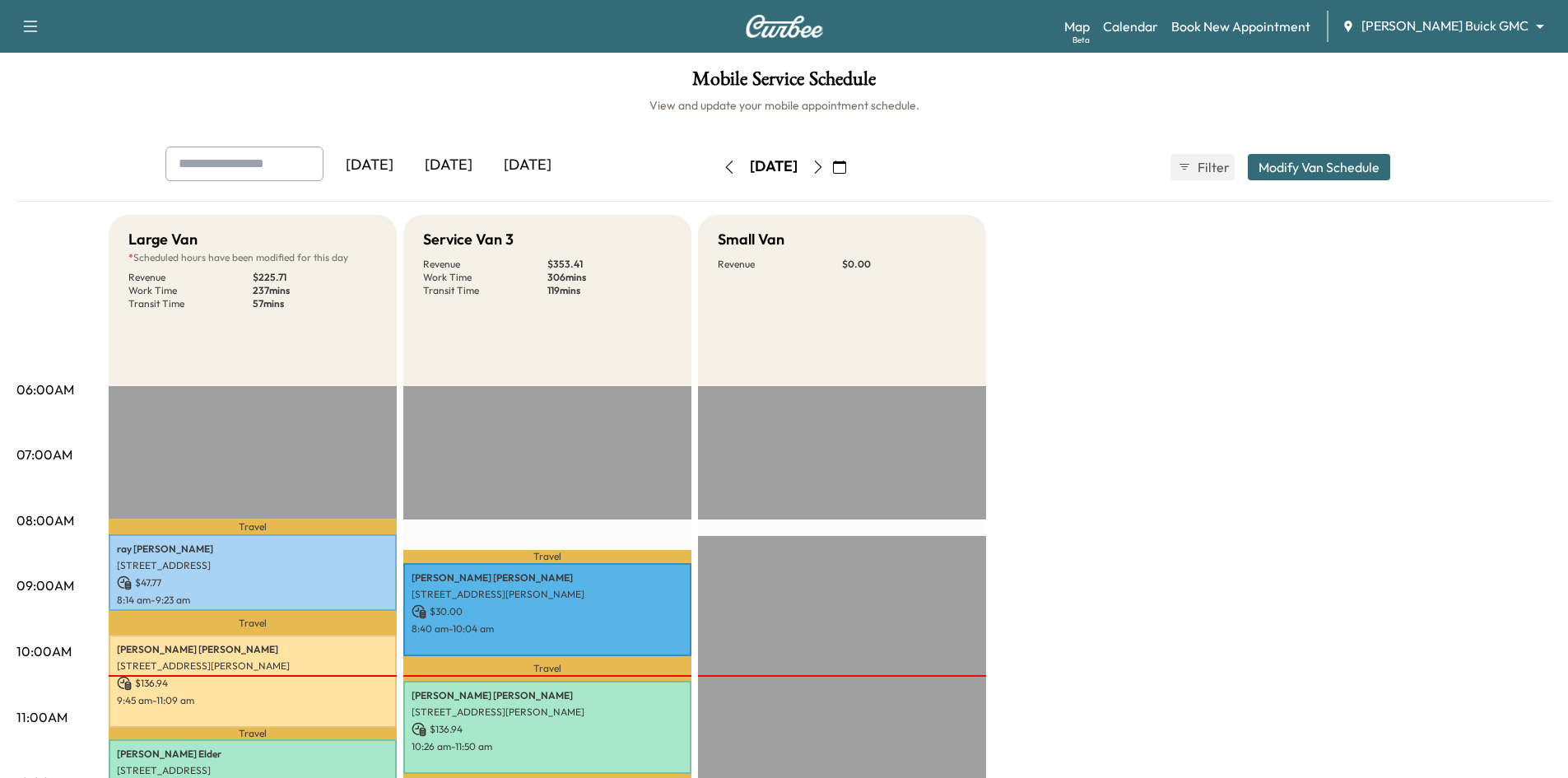
click at [548, 162] on div "[DATE]" at bounding box center [527, 166] width 79 height 38
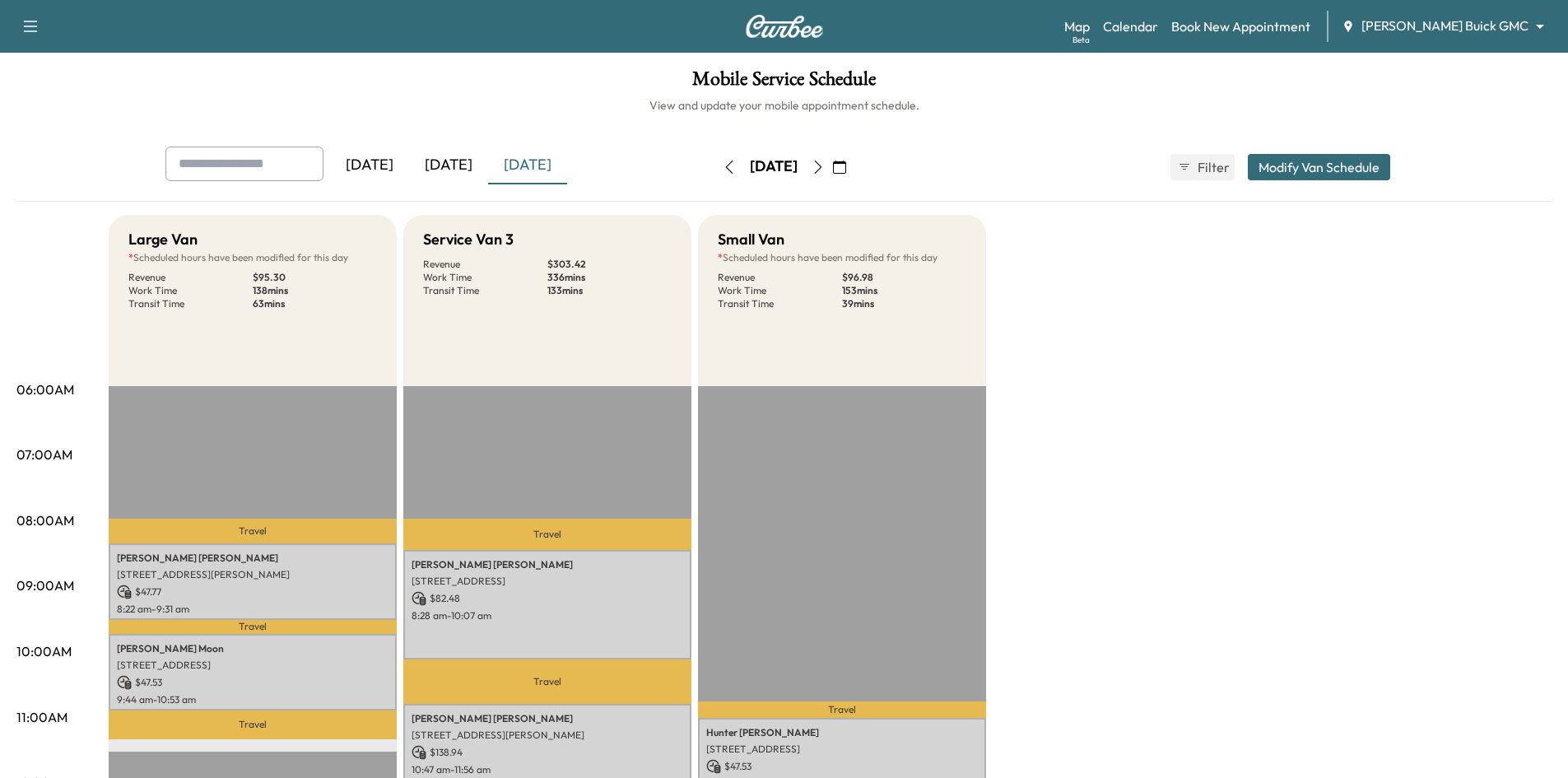
click at [847, 163] on icon "button" at bounding box center [840, 167] width 13 height 13
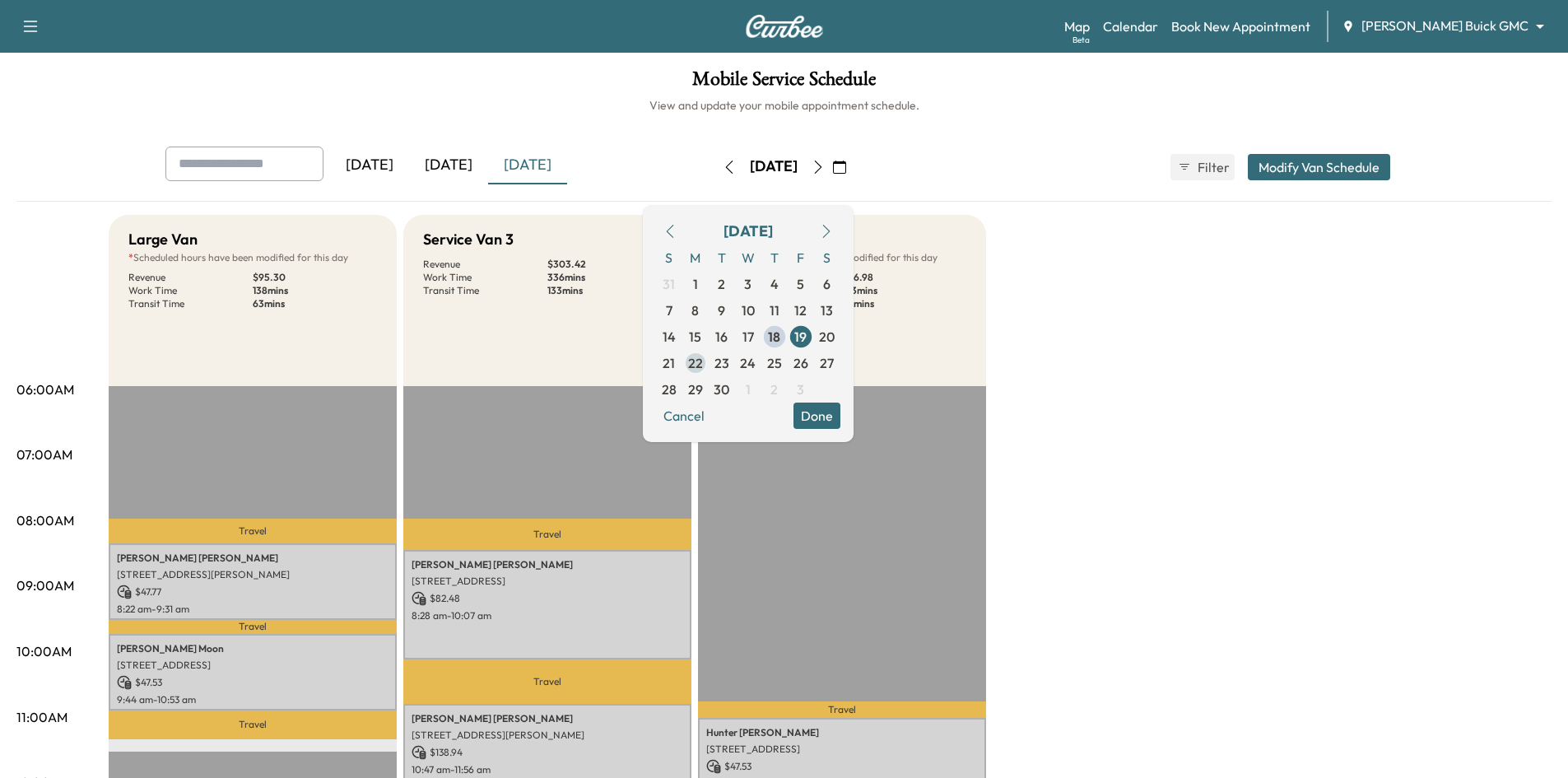
click at [753, 365] on div "S M T W T F S 31 1 2 3 4 5 6 7 8 9 10 11 12 13 14 15 16 17 18 19 20 21 22 23 24…" at bounding box center [748, 324] width 184 height 158
click at [703, 365] on span "22" at bounding box center [695, 363] width 15 height 20
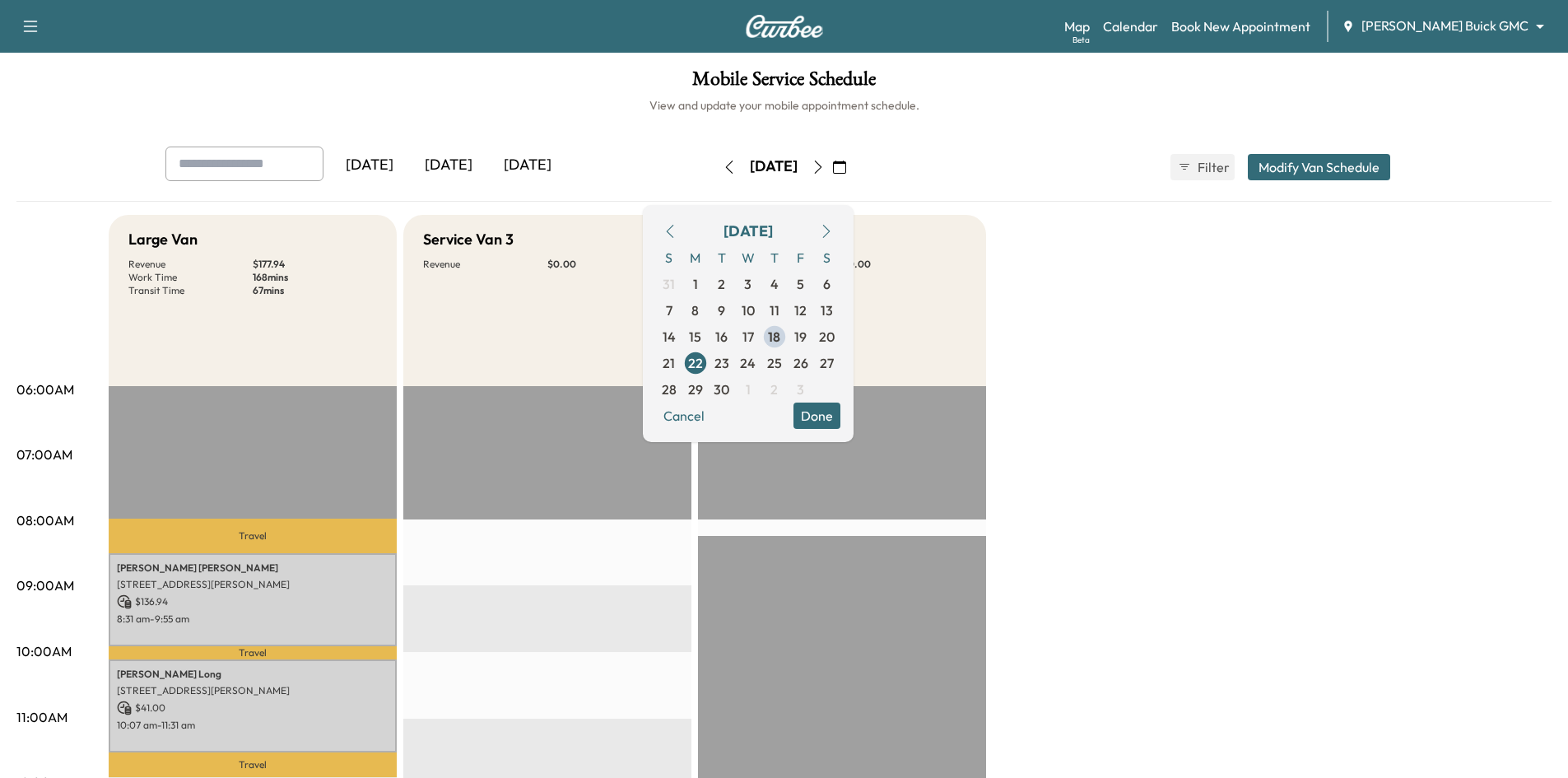
click at [457, 157] on div "[DATE]" at bounding box center [448, 166] width 79 height 38
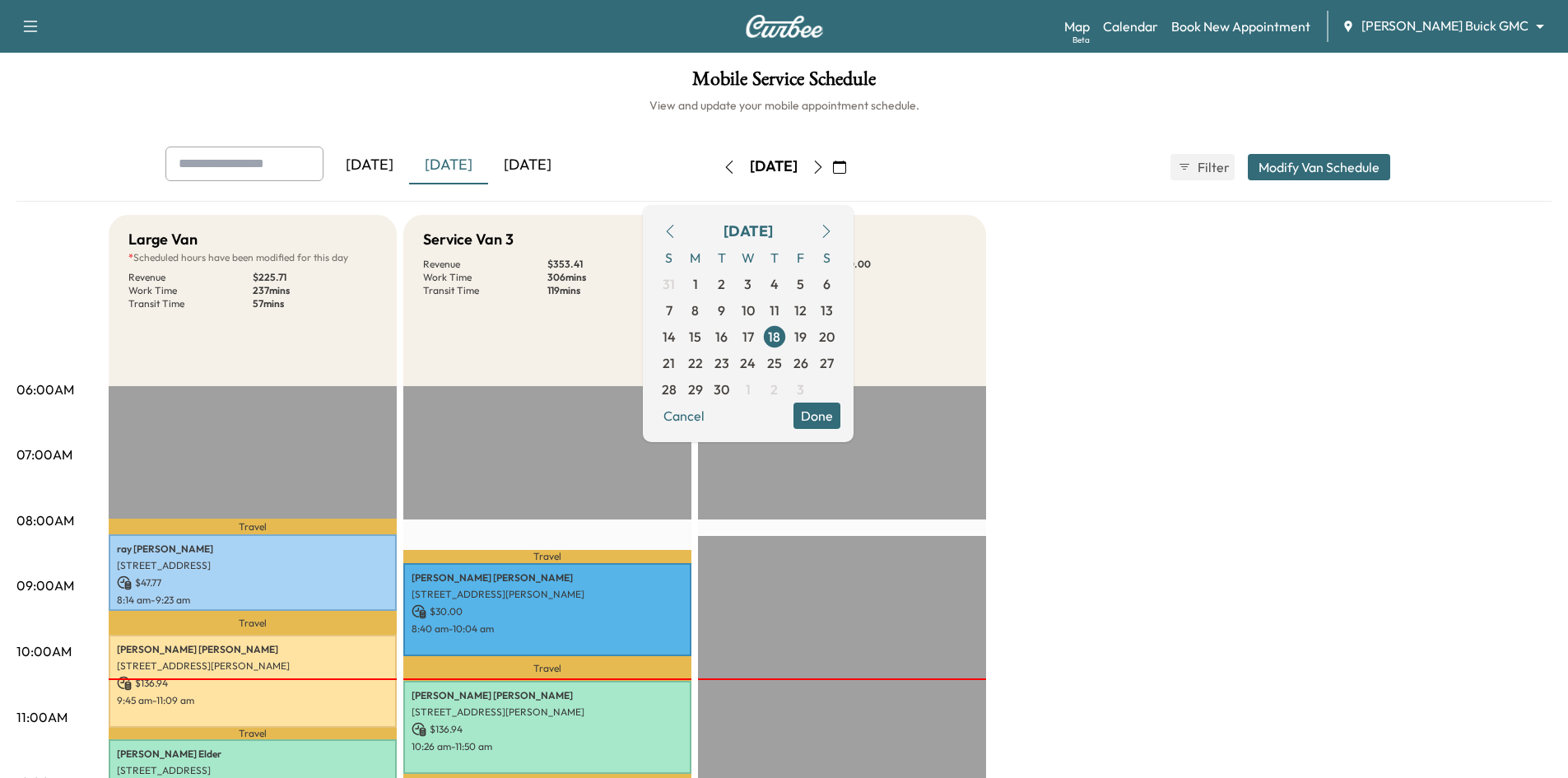
click at [840, 419] on button "Done" at bounding box center [817, 416] width 47 height 26
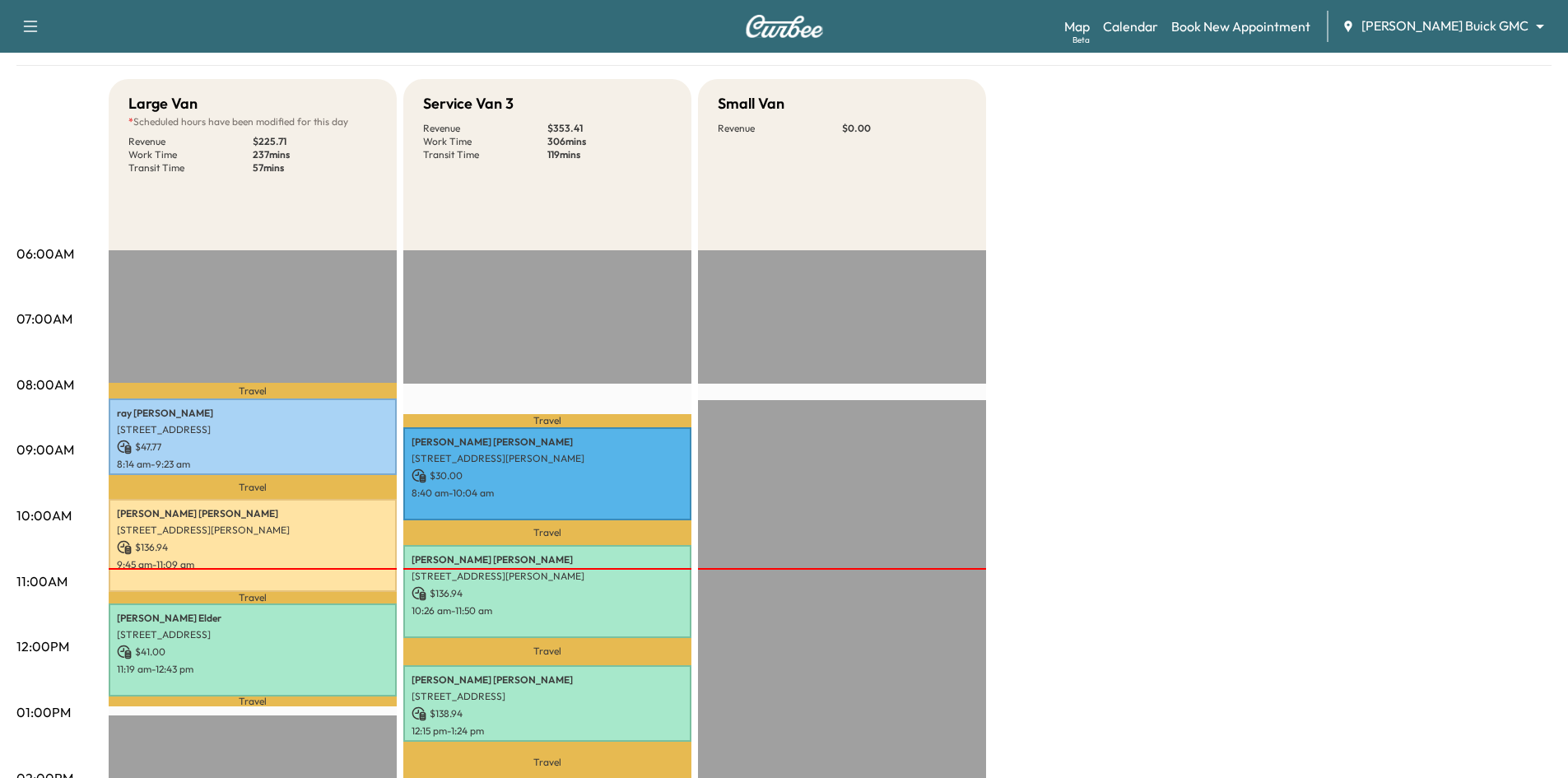
scroll to position [165, 0]
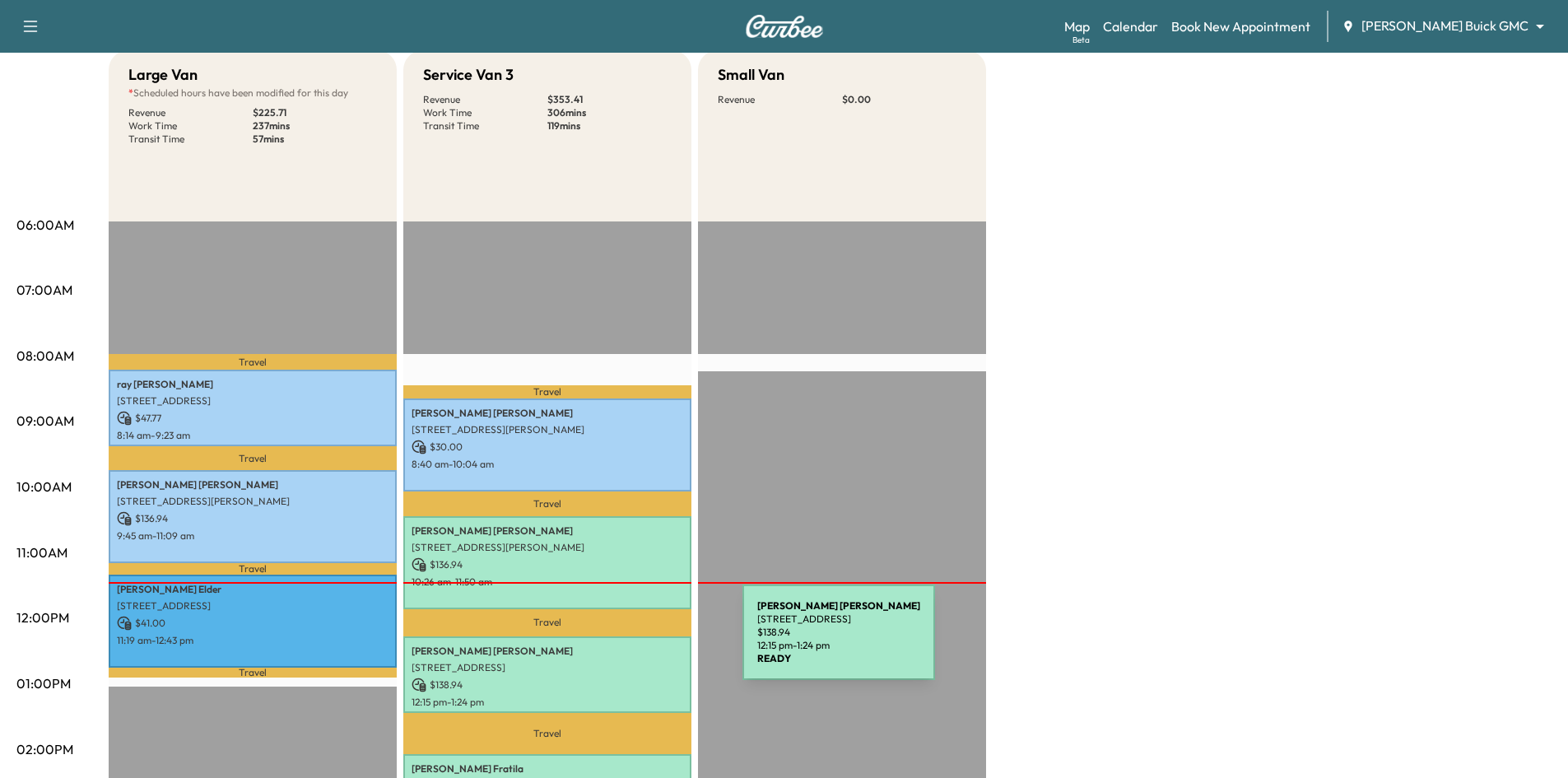
click at [621, 644] on p "[PERSON_NAME]" at bounding box center [547, 650] width 272 height 13
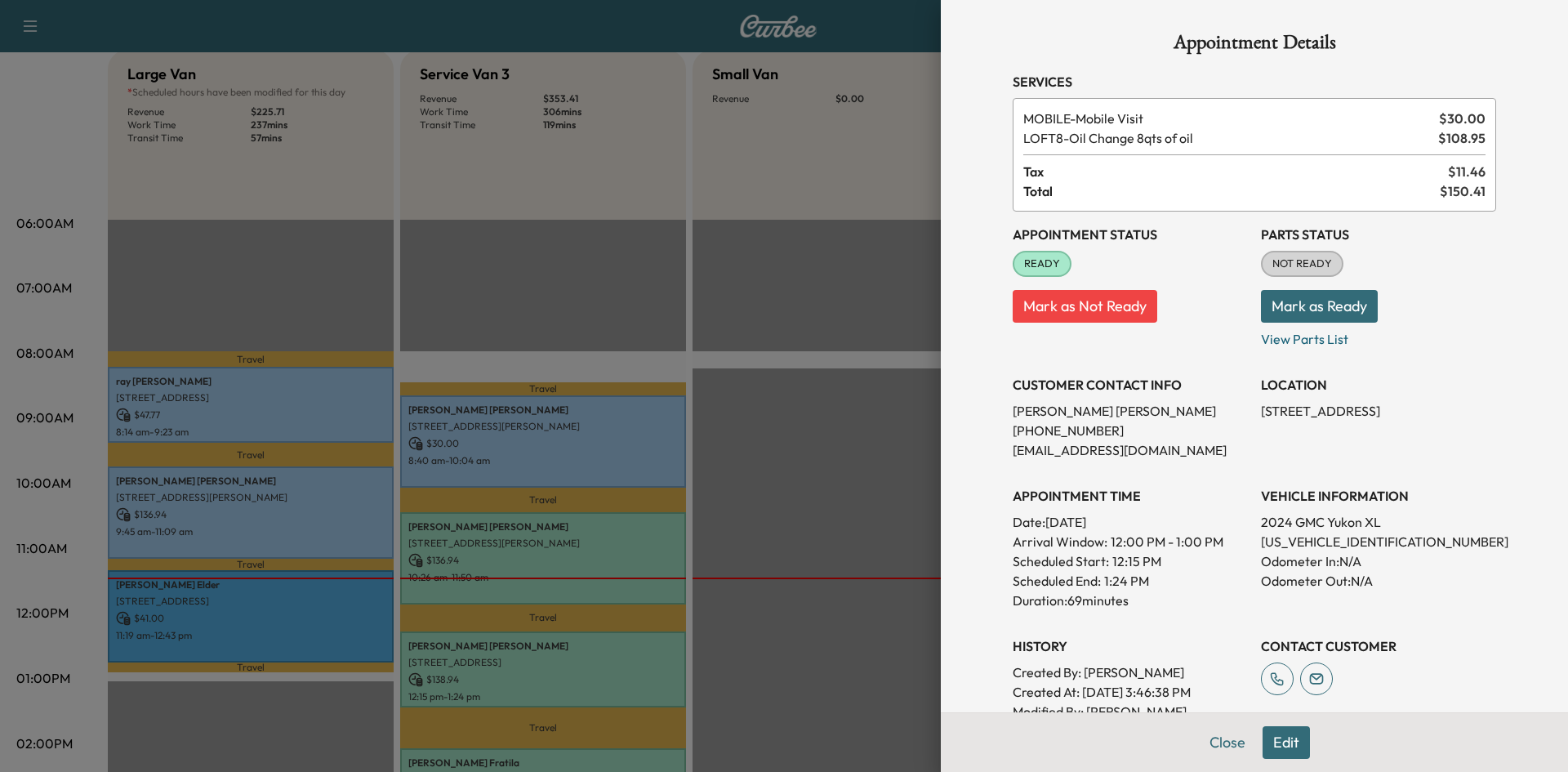
click at [794, 654] on div at bounding box center [784, 386] width 1568 height 772
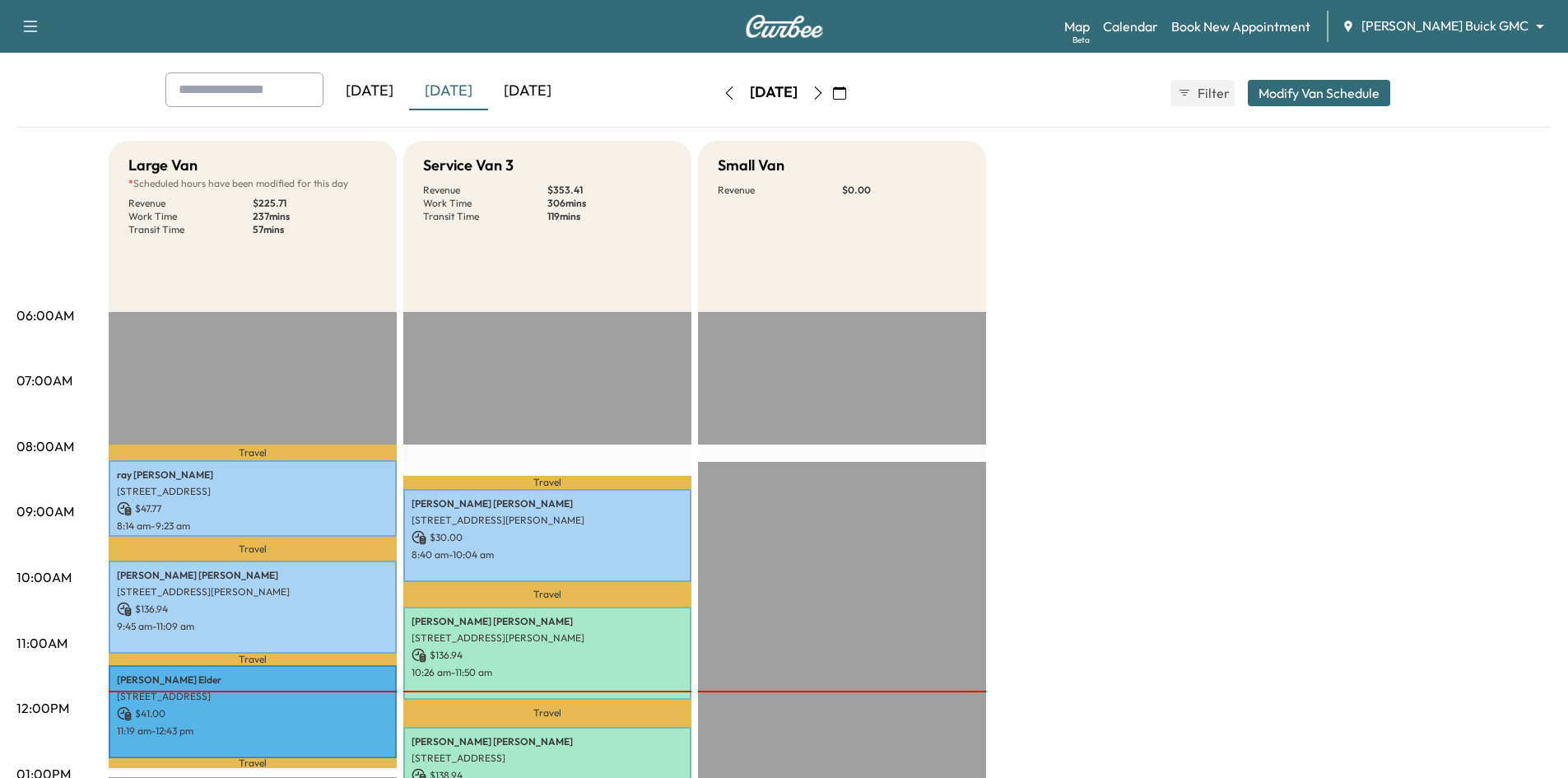
scroll to position [0, 0]
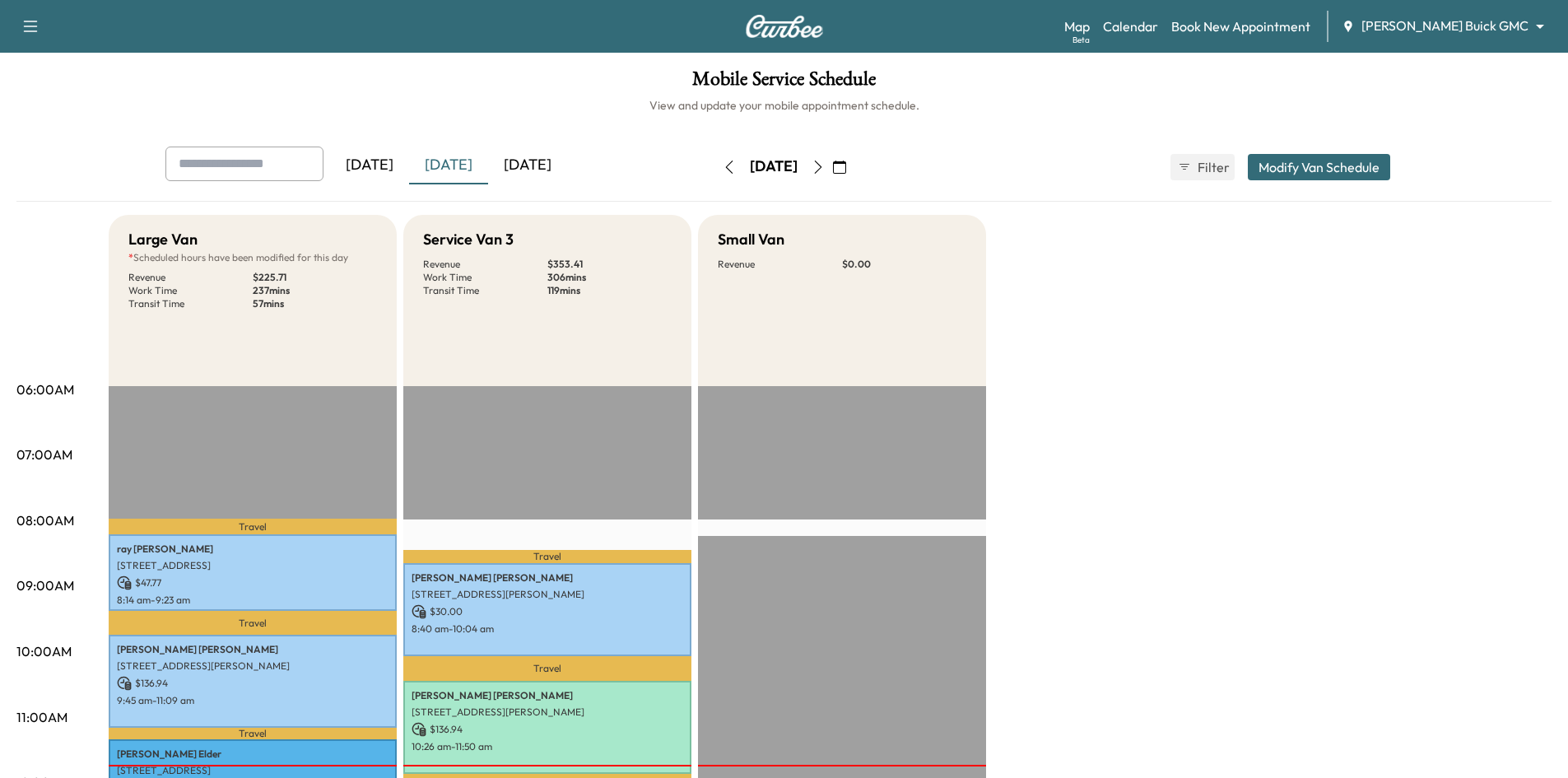
click at [825, 162] on icon "button" at bounding box center [818, 167] width 13 height 13
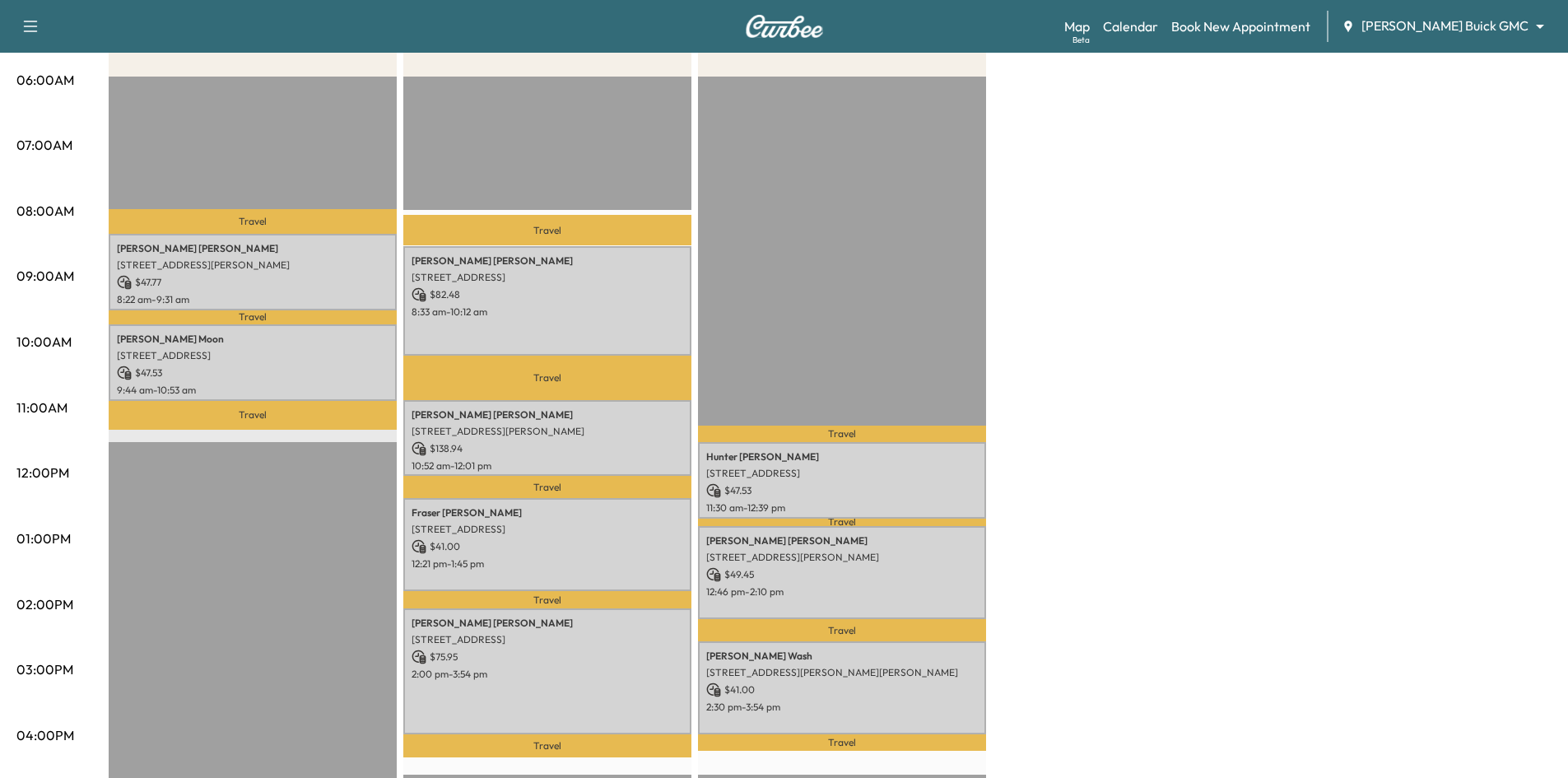
scroll to position [329, 0]
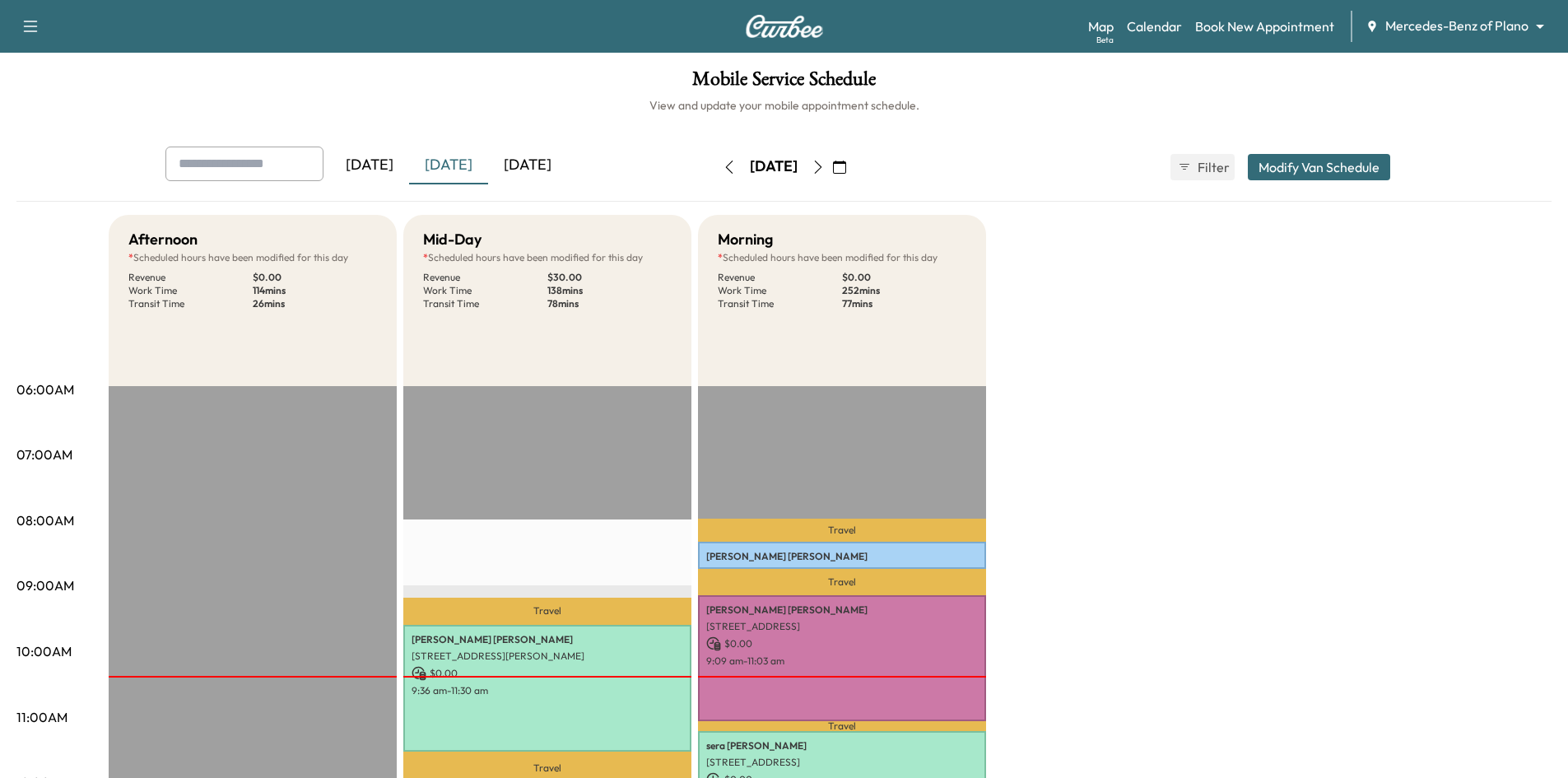
click at [552, 161] on div "[DATE]" at bounding box center [527, 166] width 79 height 38
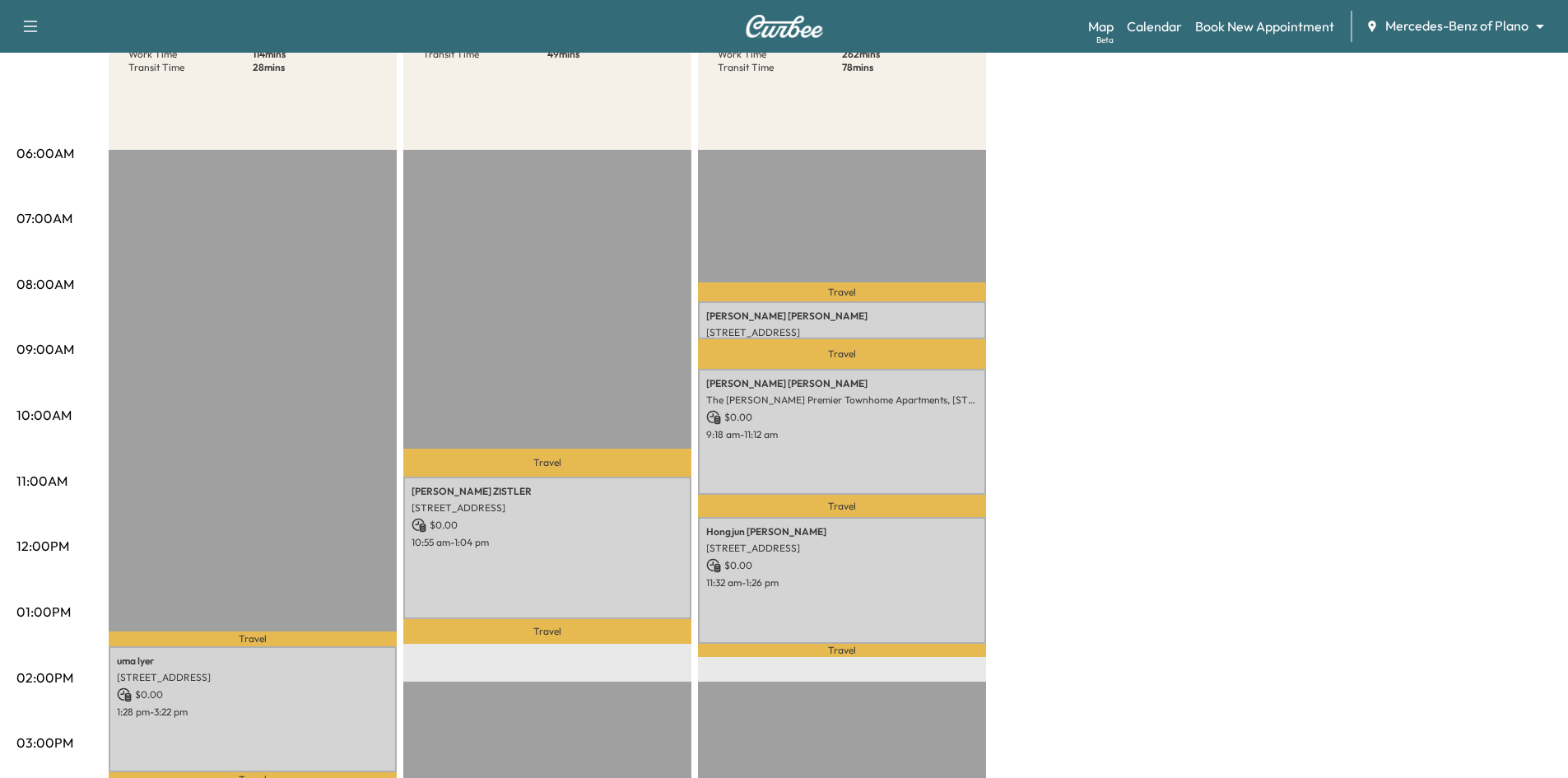
scroll to position [329, 0]
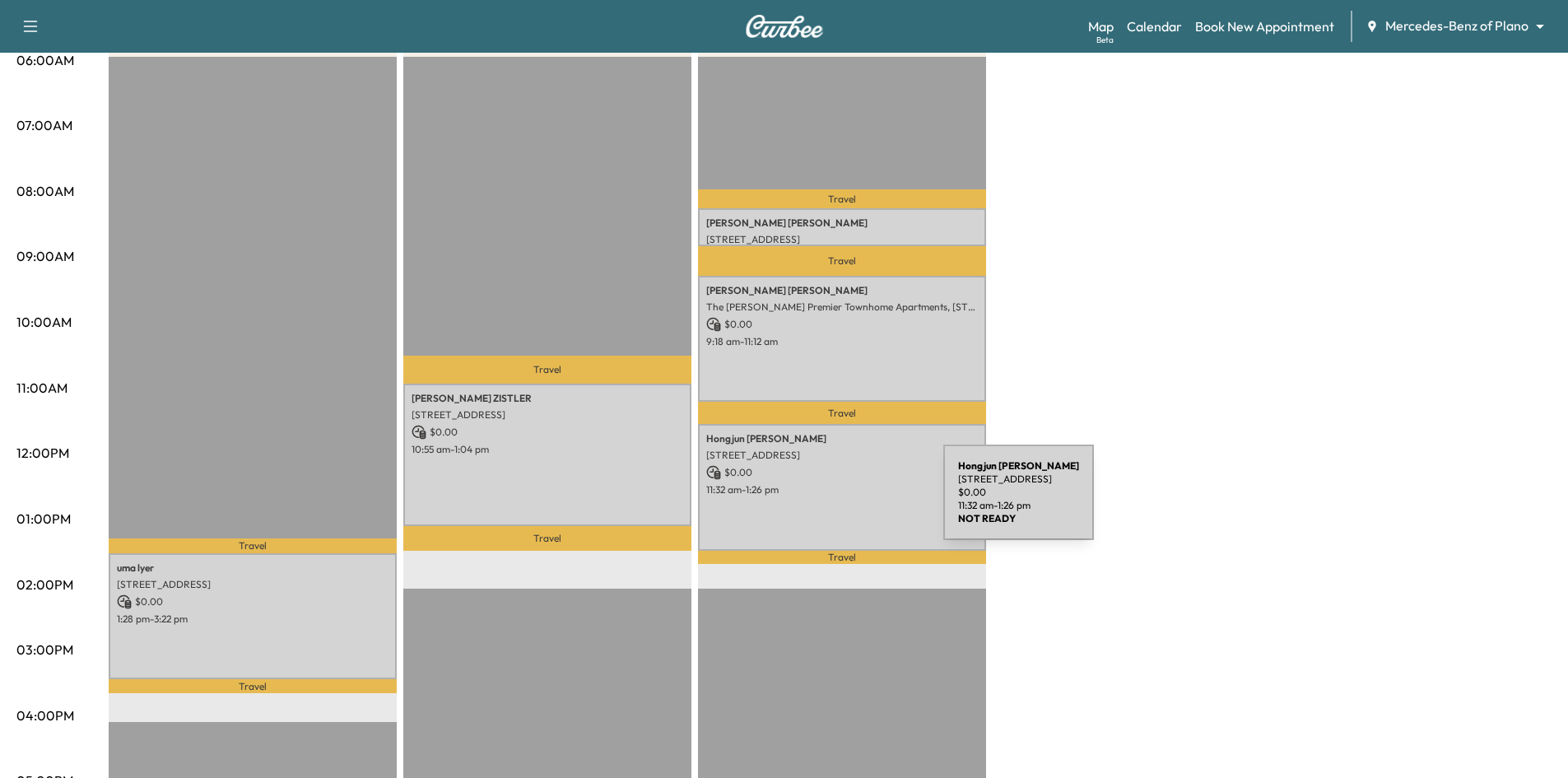
click at [820, 502] on div "Hongjun Yang 5219 Oak Lake Drive, Dallas, TX 75287, US $ 0.00 11:32 am - 1:26 pm" at bounding box center [842, 486] width 288 height 126
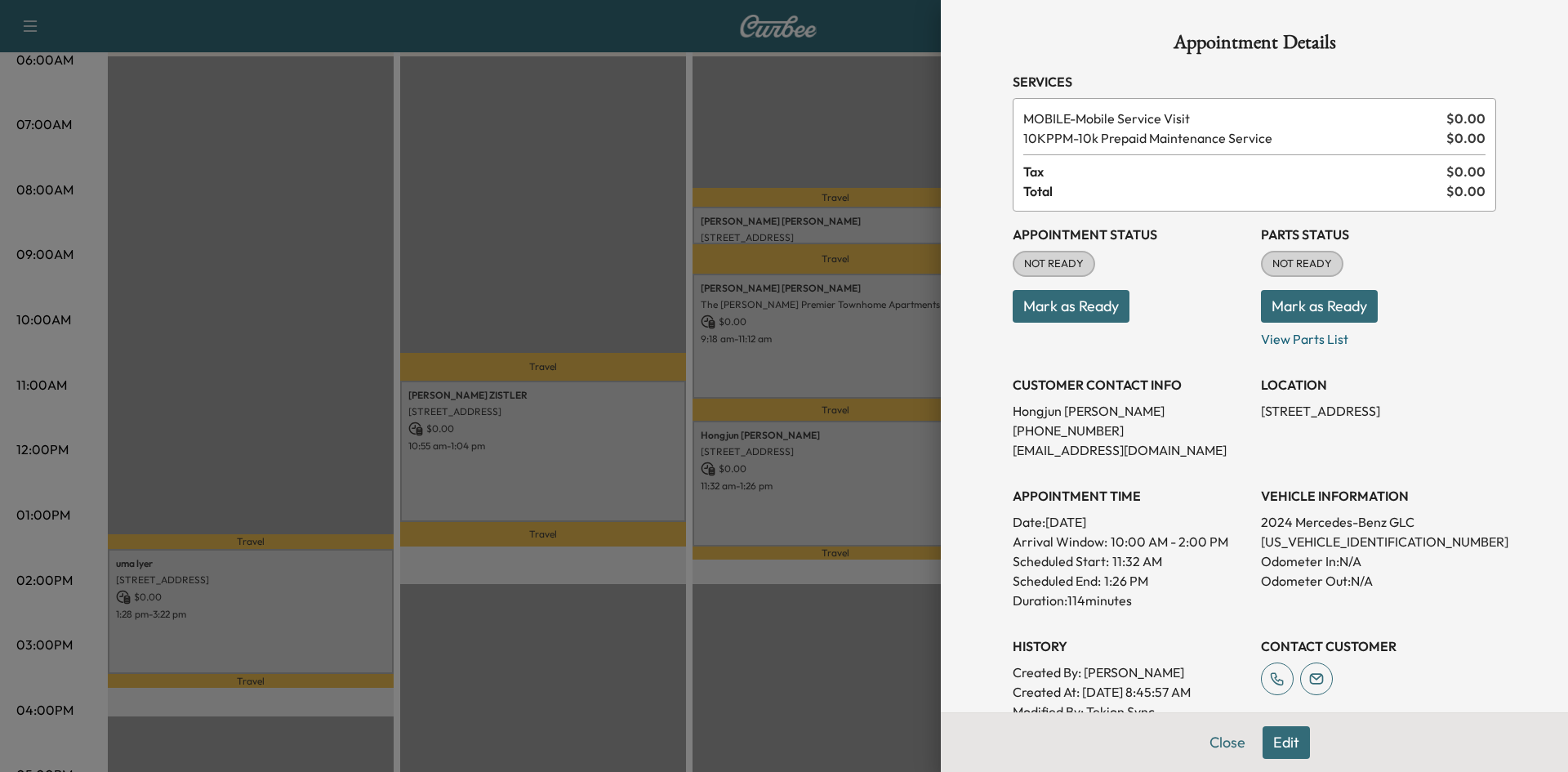
click at [813, 497] on div at bounding box center [784, 386] width 1568 height 772
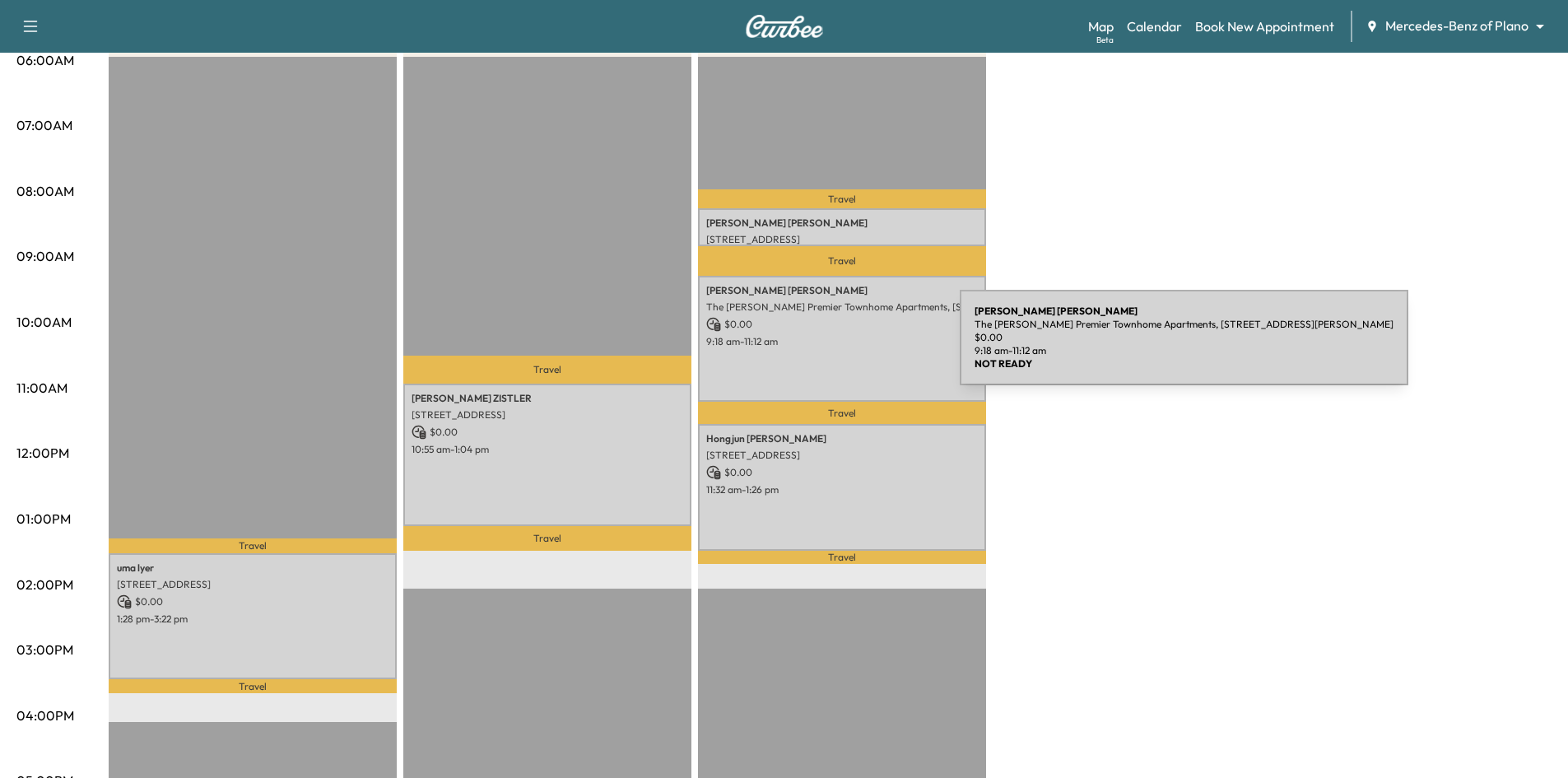
click at [836, 347] on div "Mckenzie Trimble The Caruth Premier Townhome Apartments, 5445 Caruth Haven Ln, …" at bounding box center [842, 339] width 288 height 126
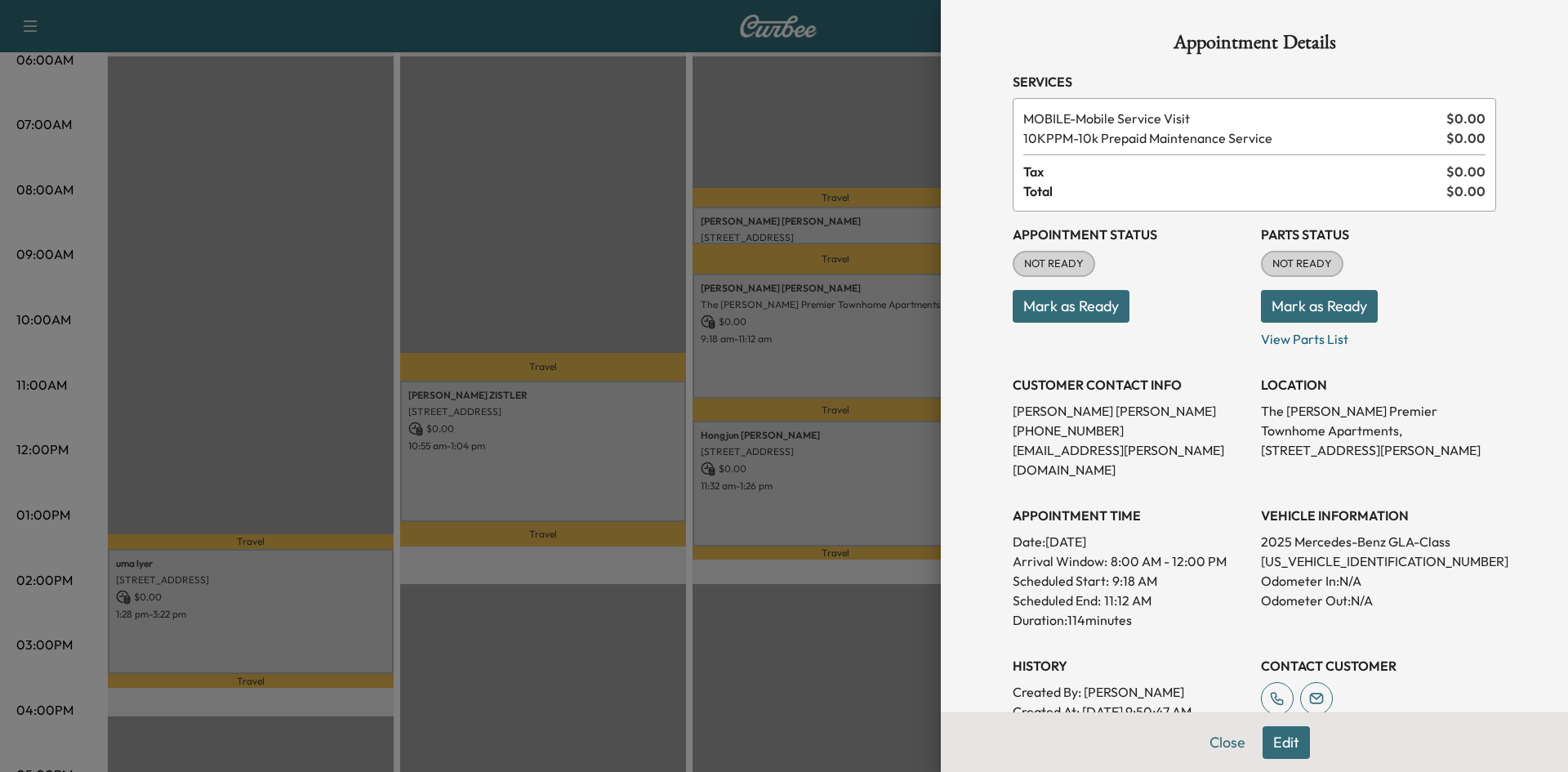
click at [829, 345] on div at bounding box center [784, 386] width 1568 height 772
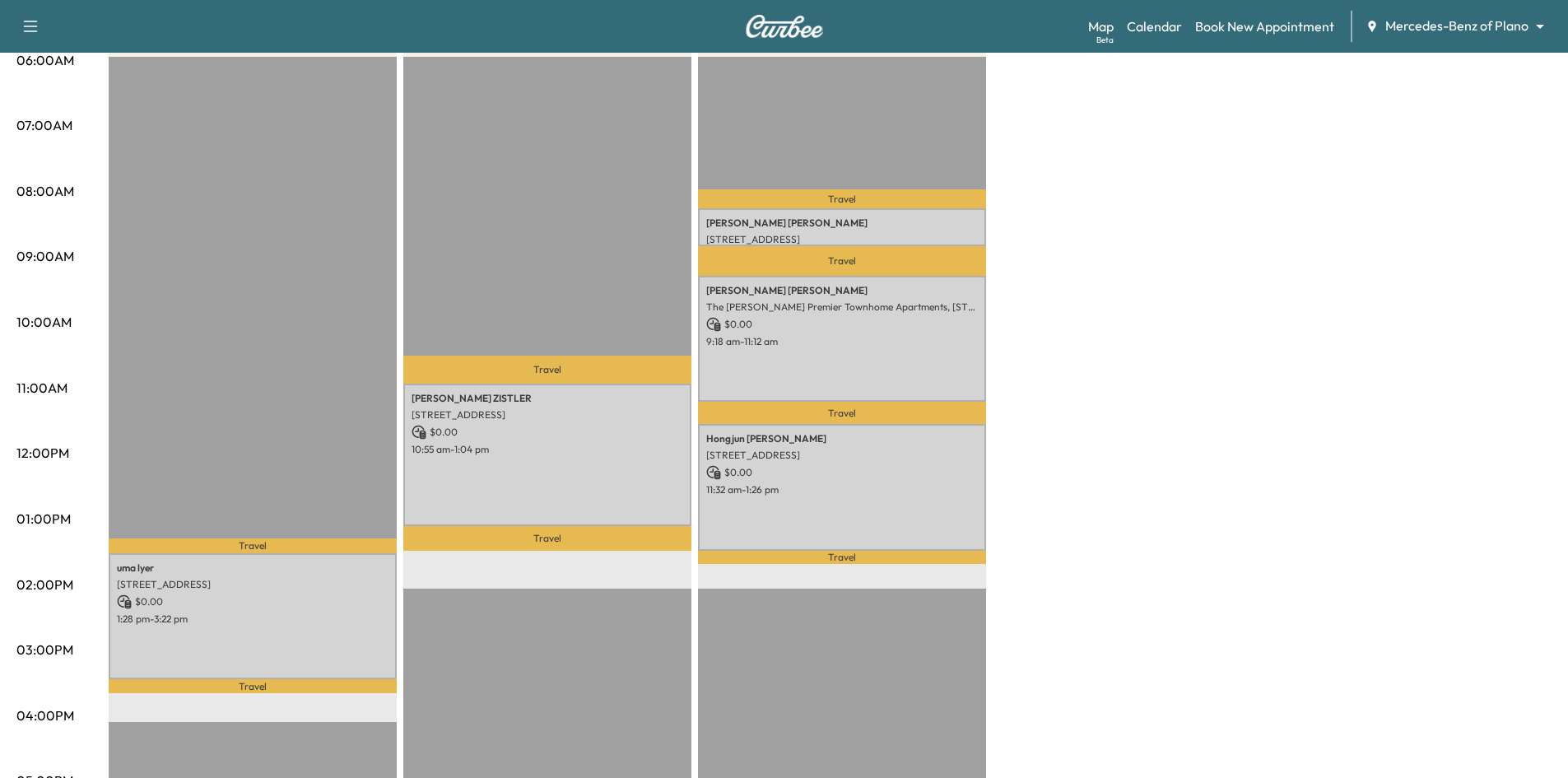
scroll to position [0, 0]
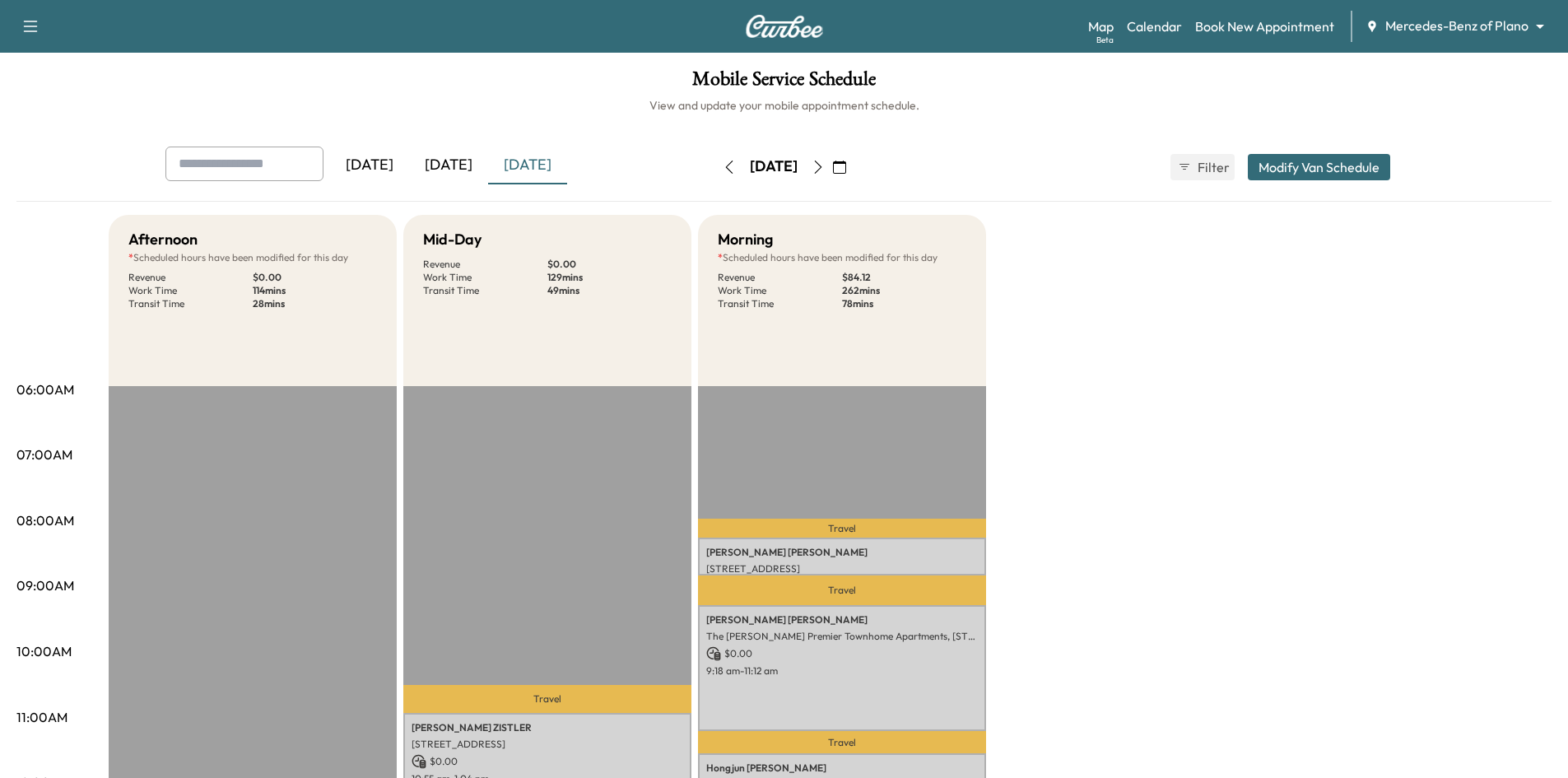
click at [847, 168] on icon "button" at bounding box center [840, 167] width 13 height 13
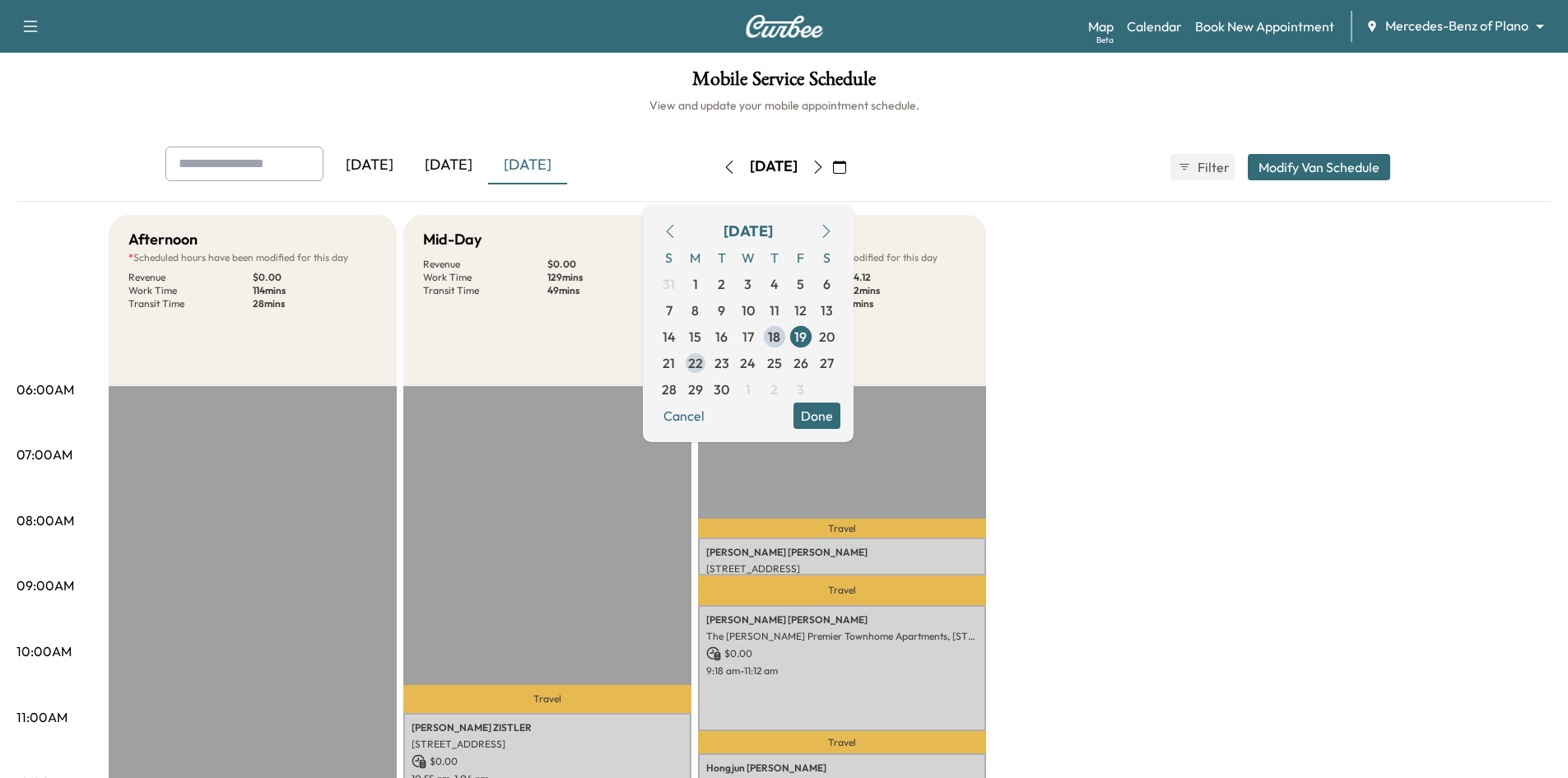
click at [708, 366] on span "22" at bounding box center [695, 363] width 26 height 26
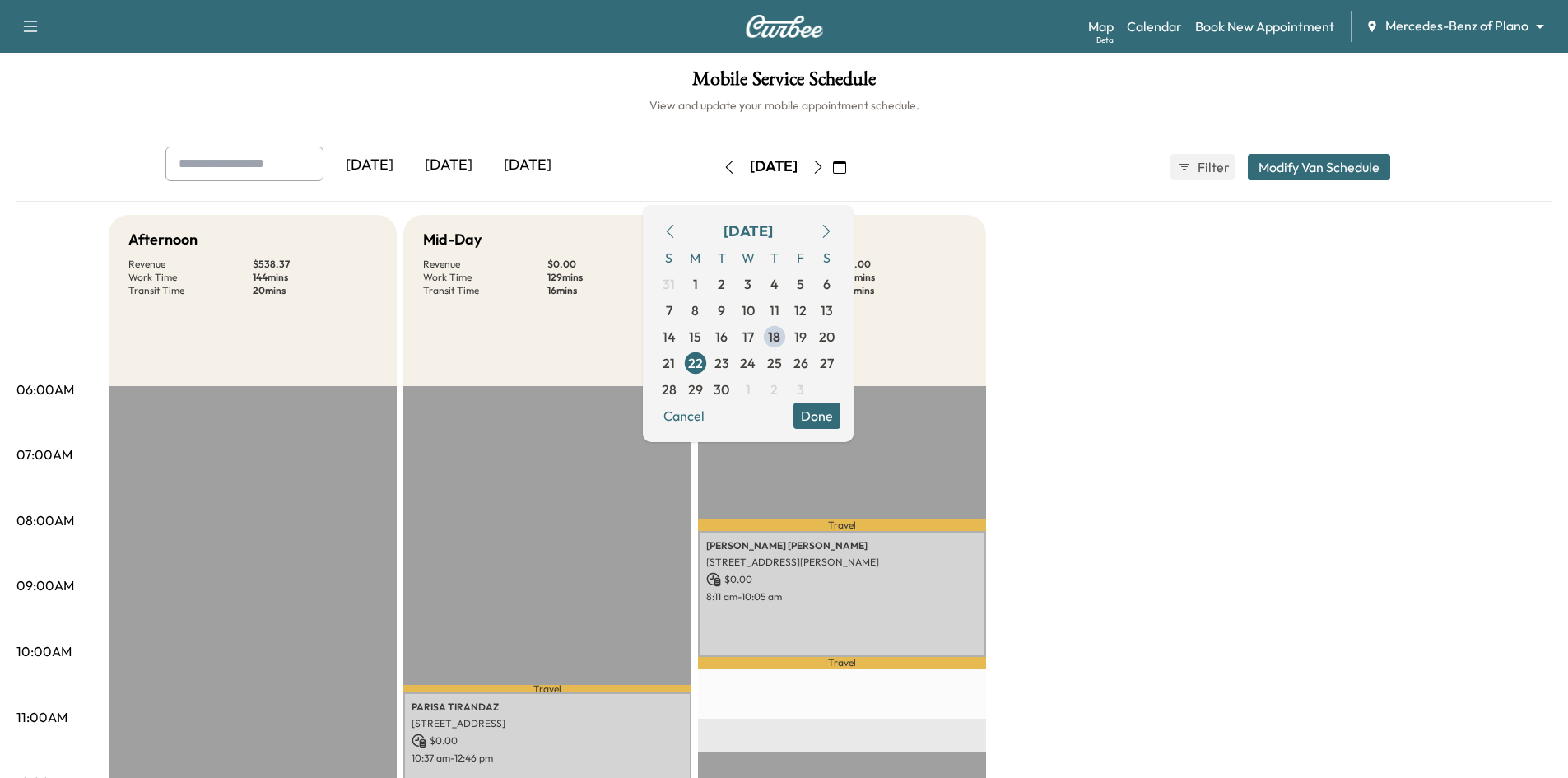
click at [609, 110] on h6 "View and update your mobile appointment schedule." at bounding box center [784, 105] width 1535 height 16
click at [445, 159] on div "[DATE]" at bounding box center [448, 166] width 79 height 38
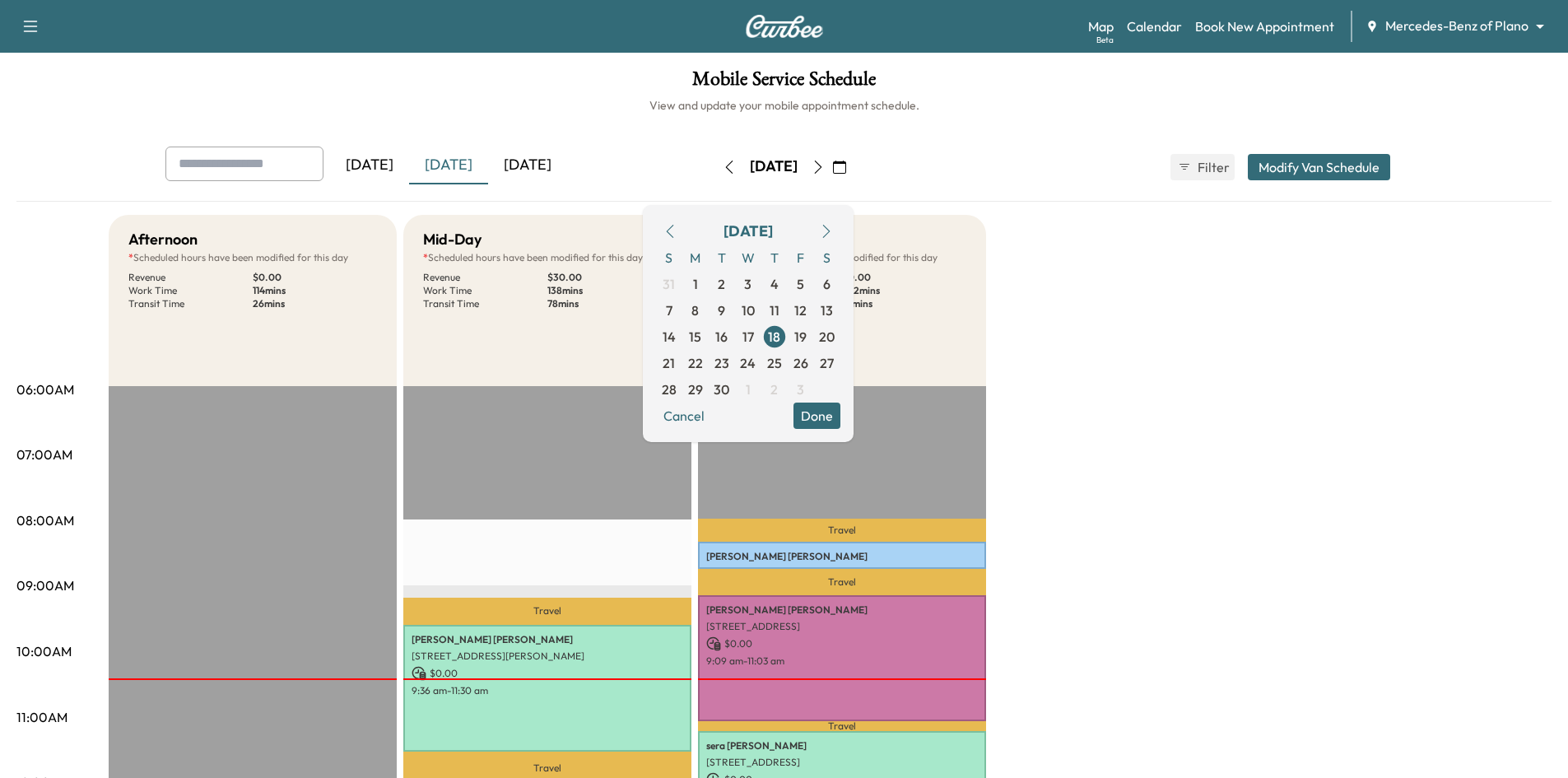
click at [840, 418] on button "Done" at bounding box center [817, 416] width 47 height 26
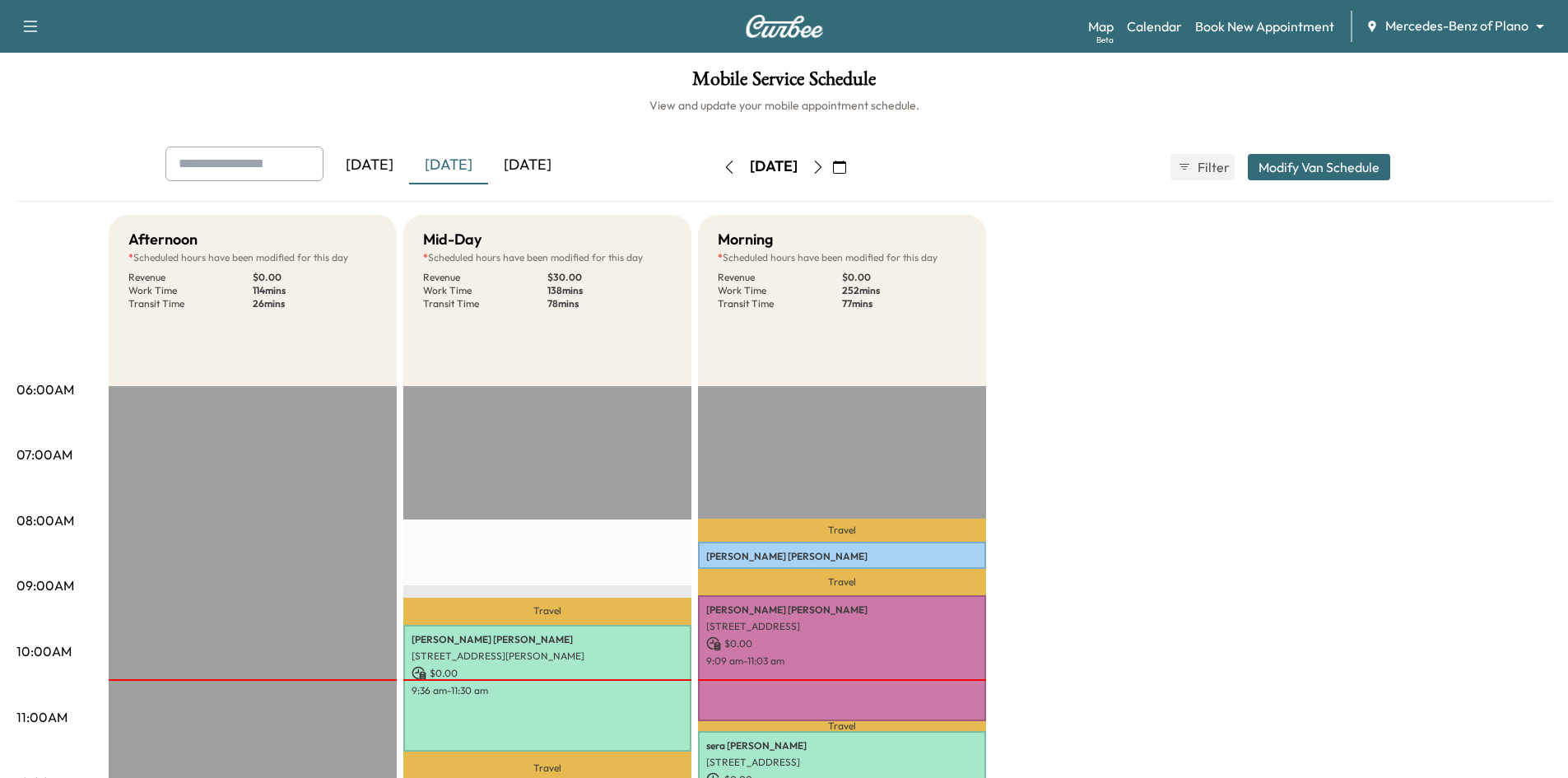
click at [825, 166] on icon "button" at bounding box center [818, 167] width 13 height 13
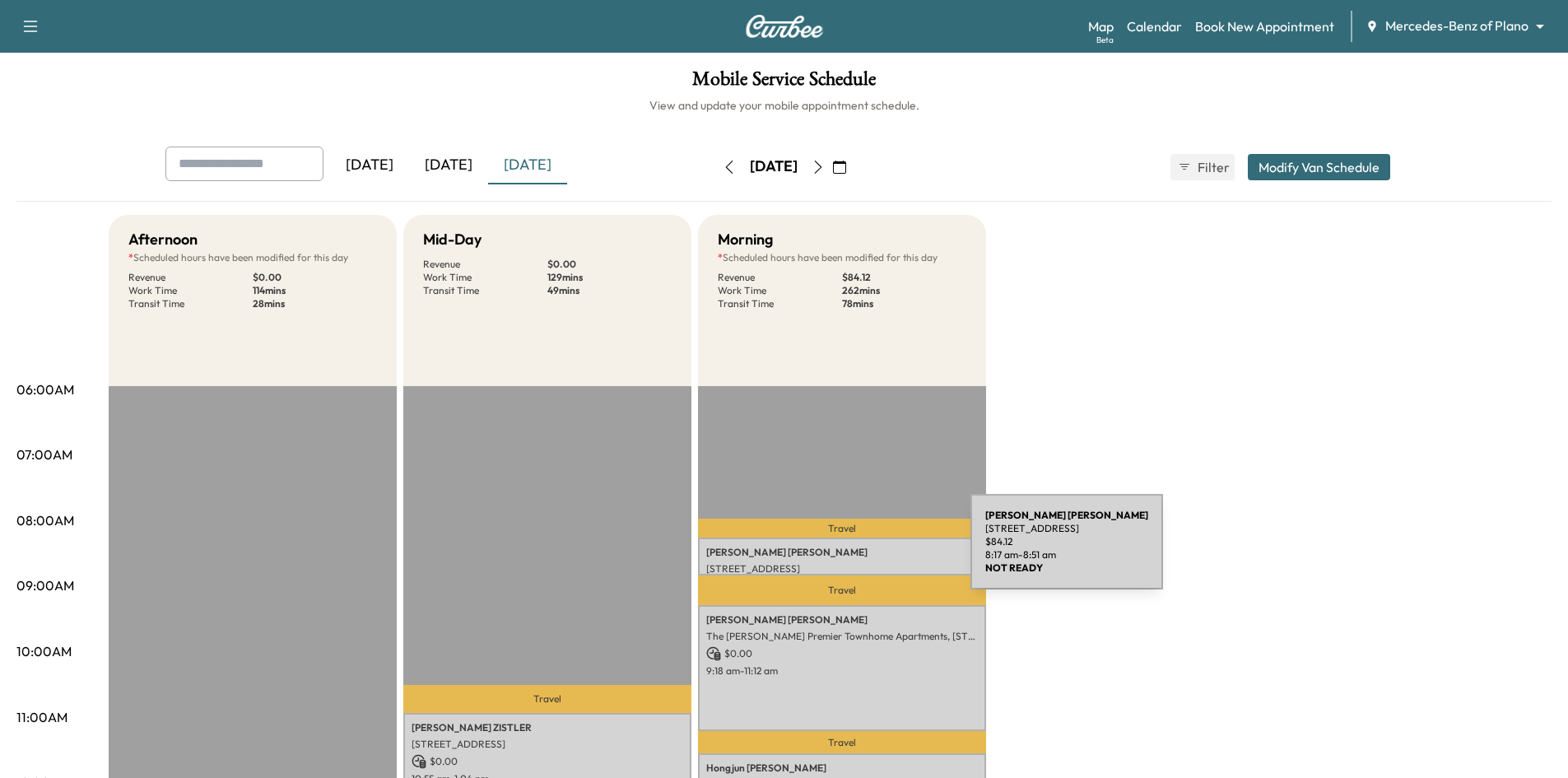
click at [847, 551] on p "SHALISHA WELCH" at bounding box center [842, 552] width 272 height 13
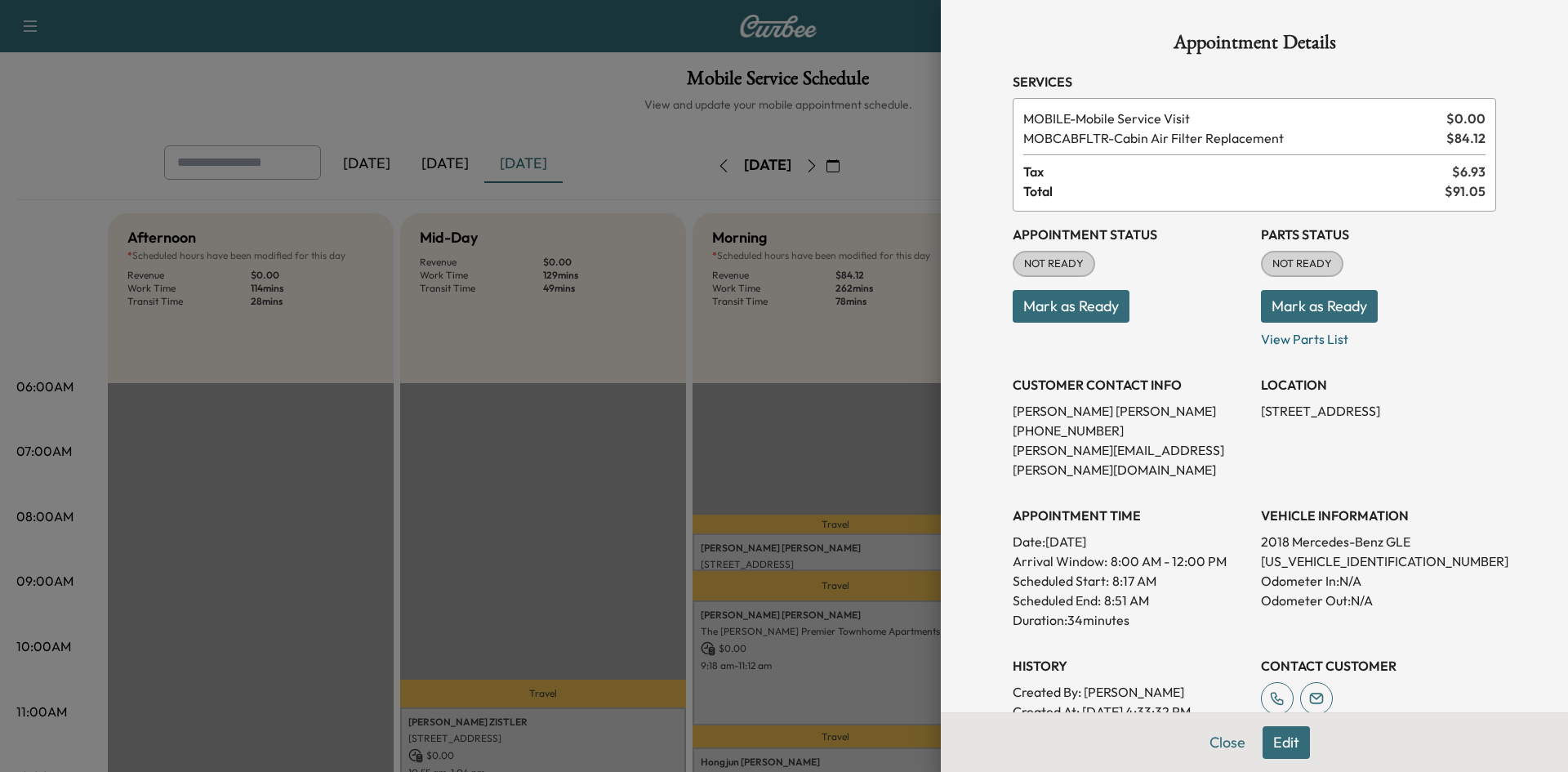
click at [742, 447] on div at bounding box center [784, 386] width 1568 height 772
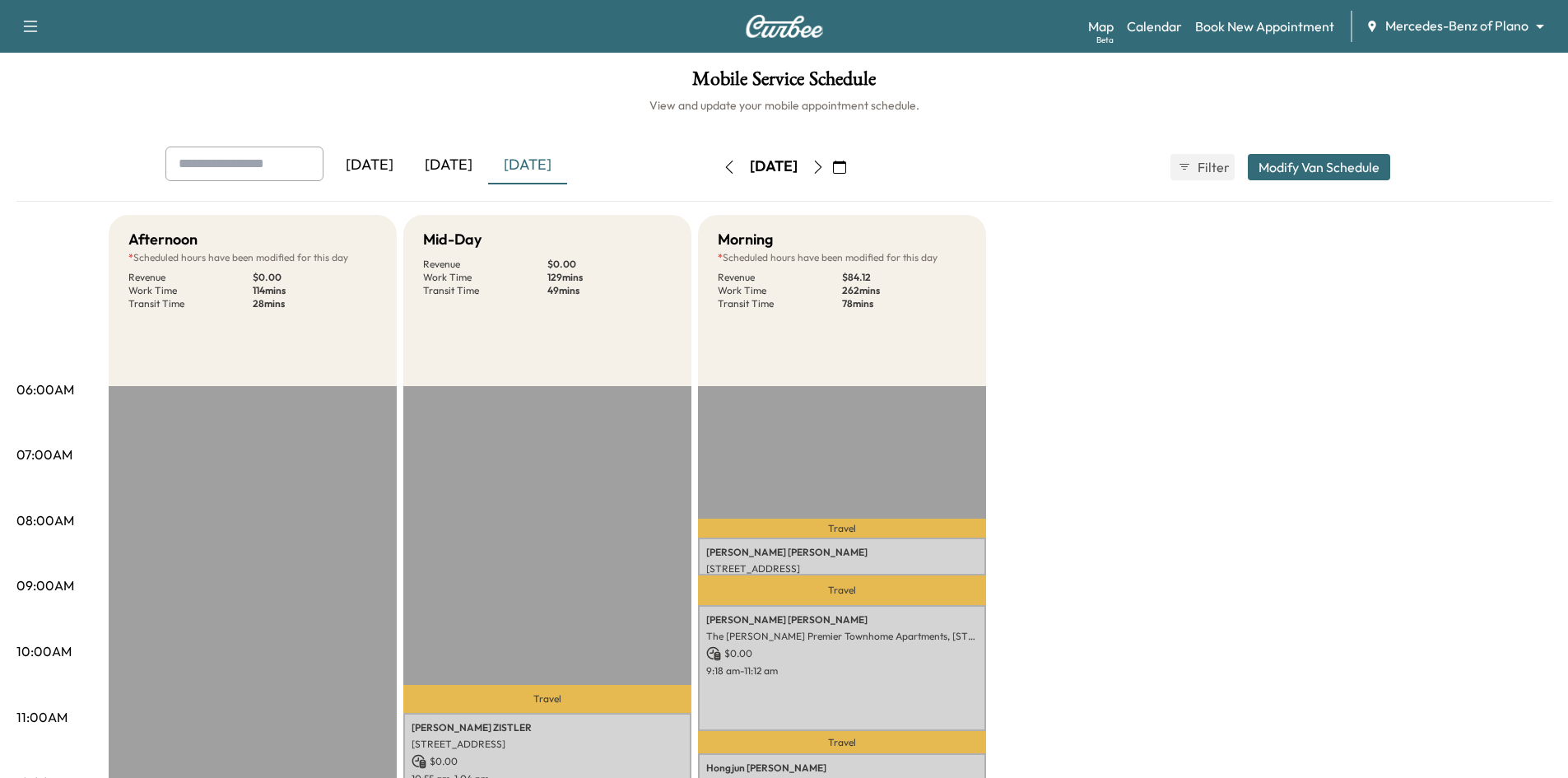
click at [464, 162] on div "[DATE]" at bounding box center [448, 166] width 79 height 38
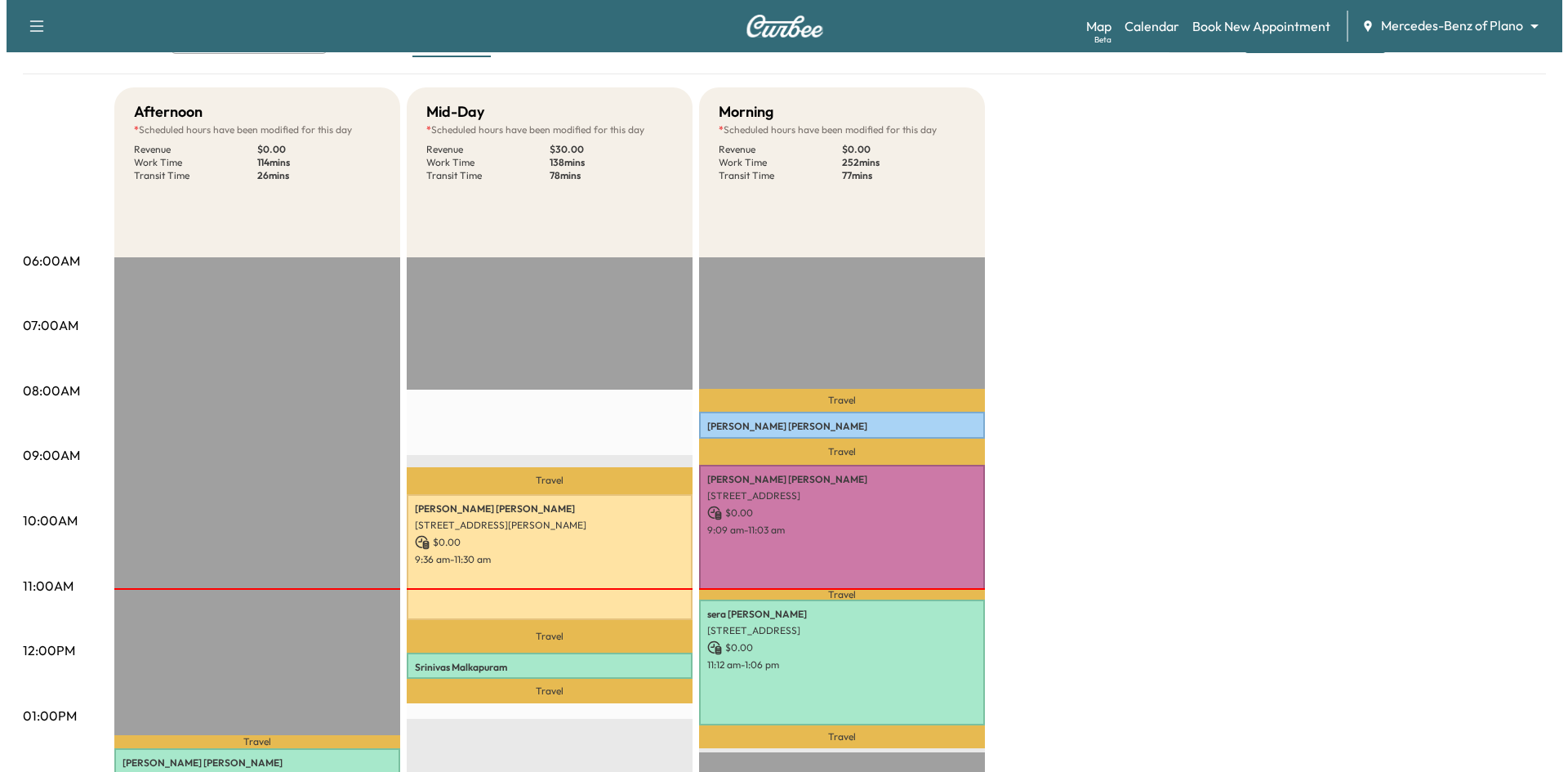
scroll to position [164, 0]
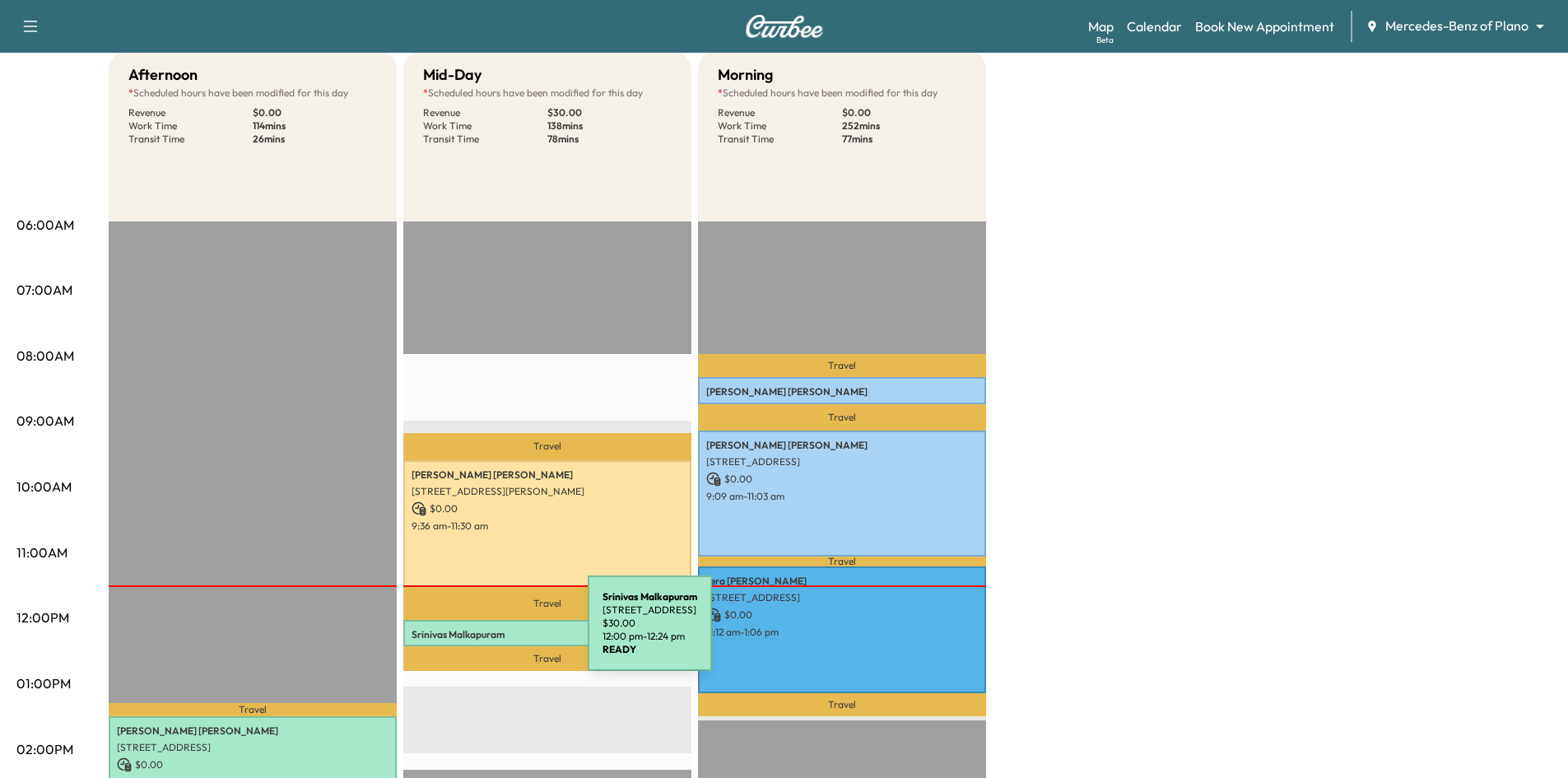
click at [464, 633] on p "Srinivas Malkapuram" at bounding box center [547, 635] width 272 height 13
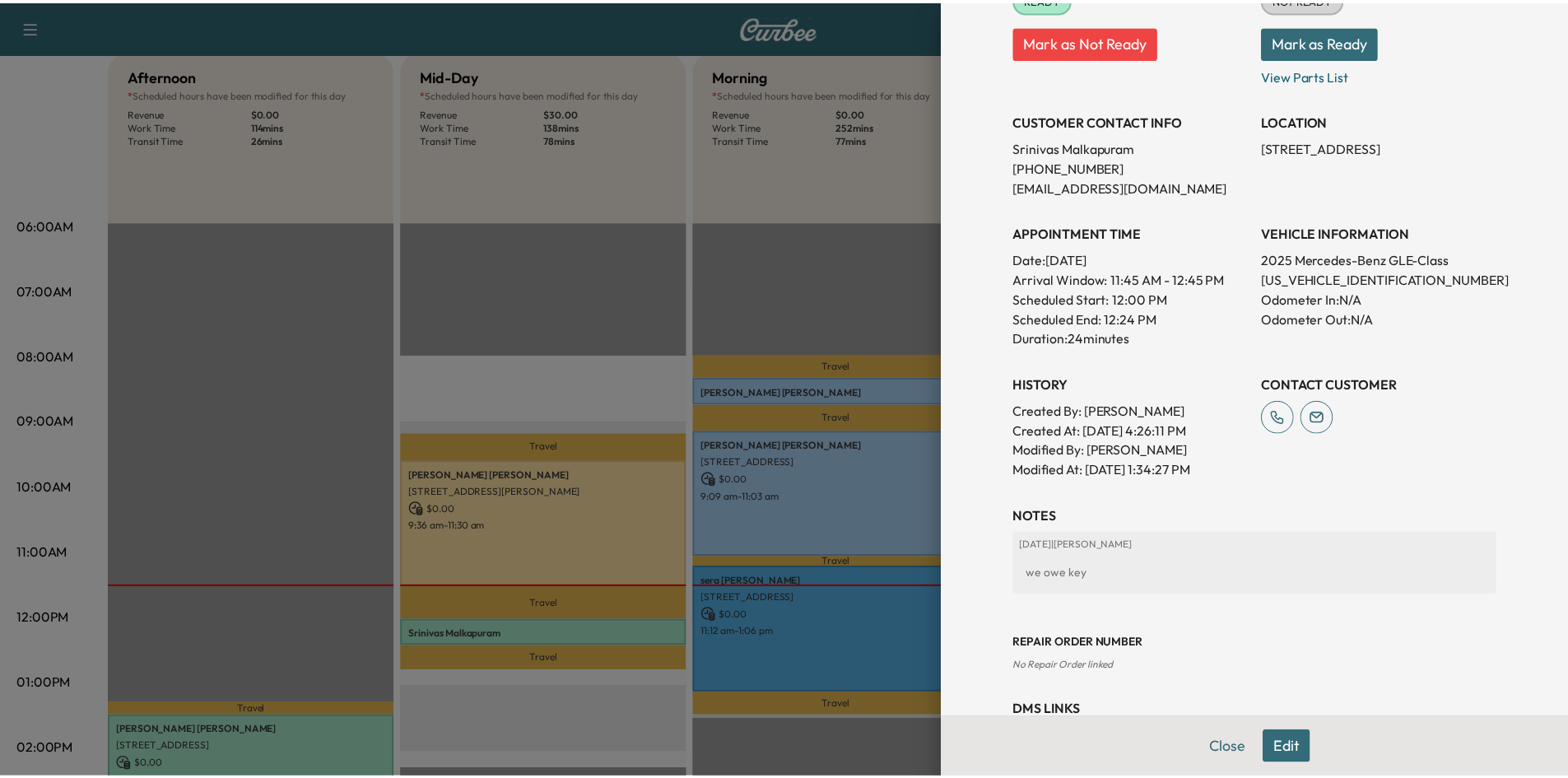
scroll to position [0, 0]
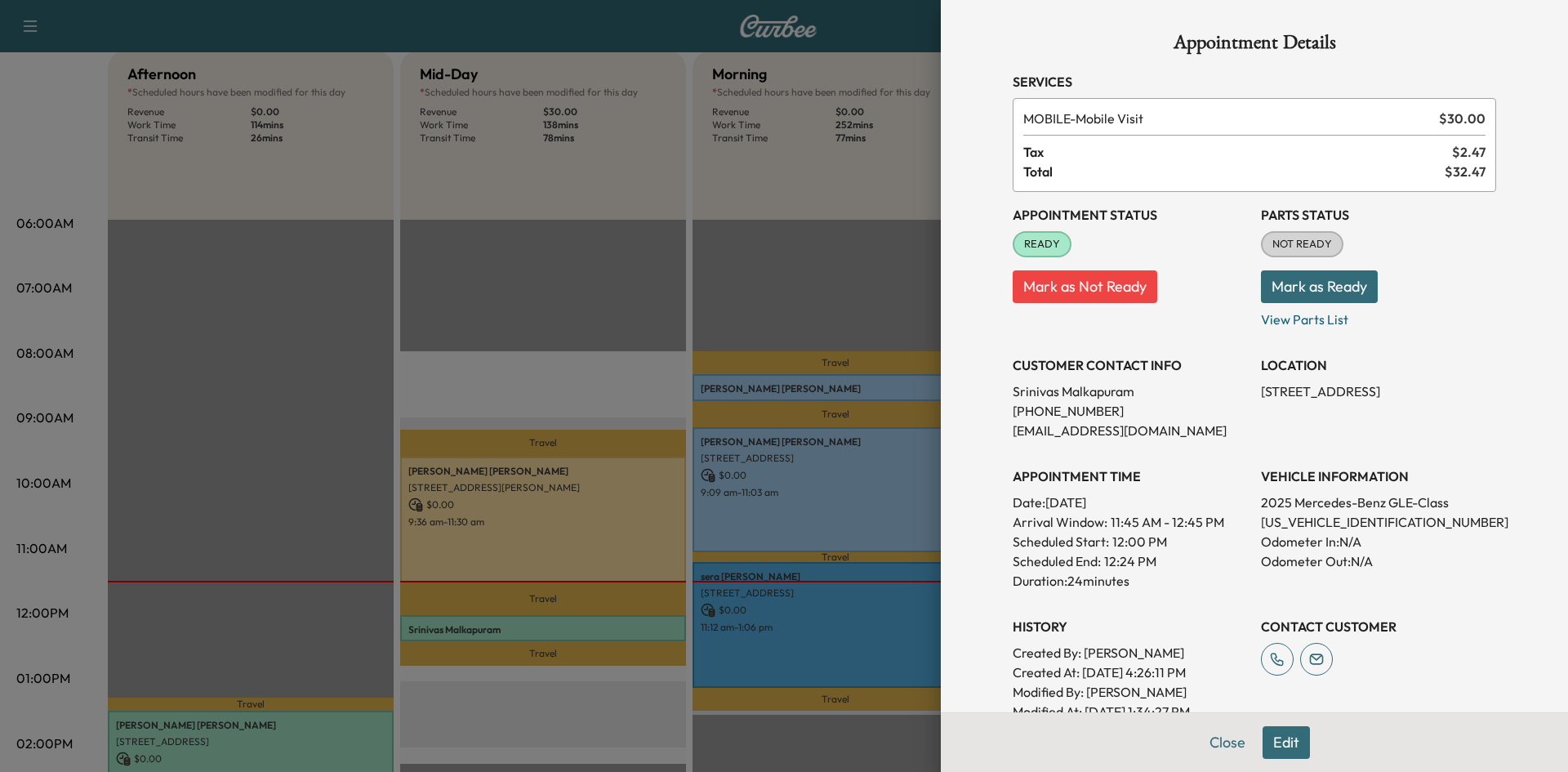
click at [469, 346] on div at bounding box center [784, 386] width 1568 height 772
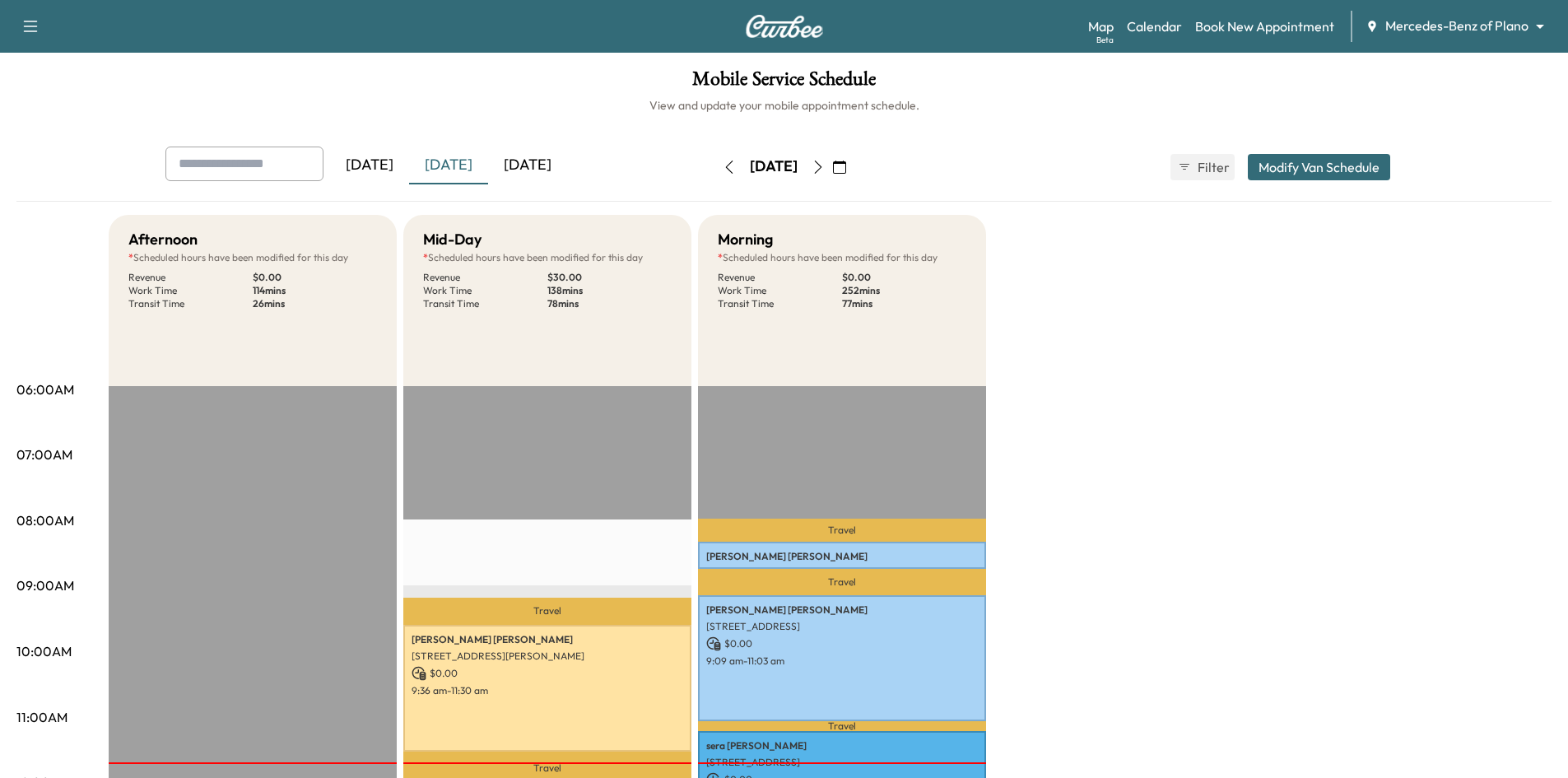
click at [825, 167] on icon "button" at bounding box center [818, 167] width 13 height 13
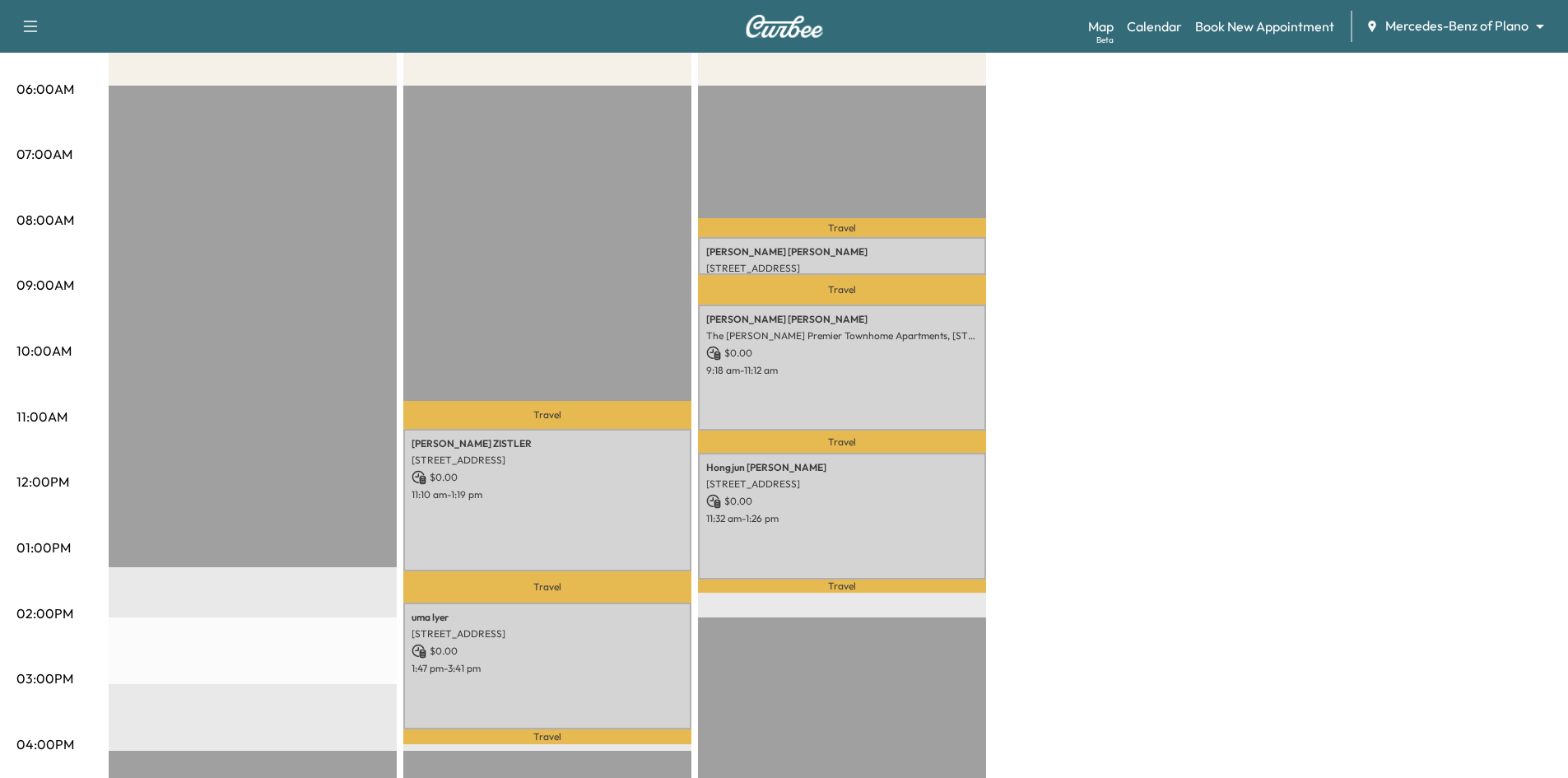
scroll to position [329, 0]
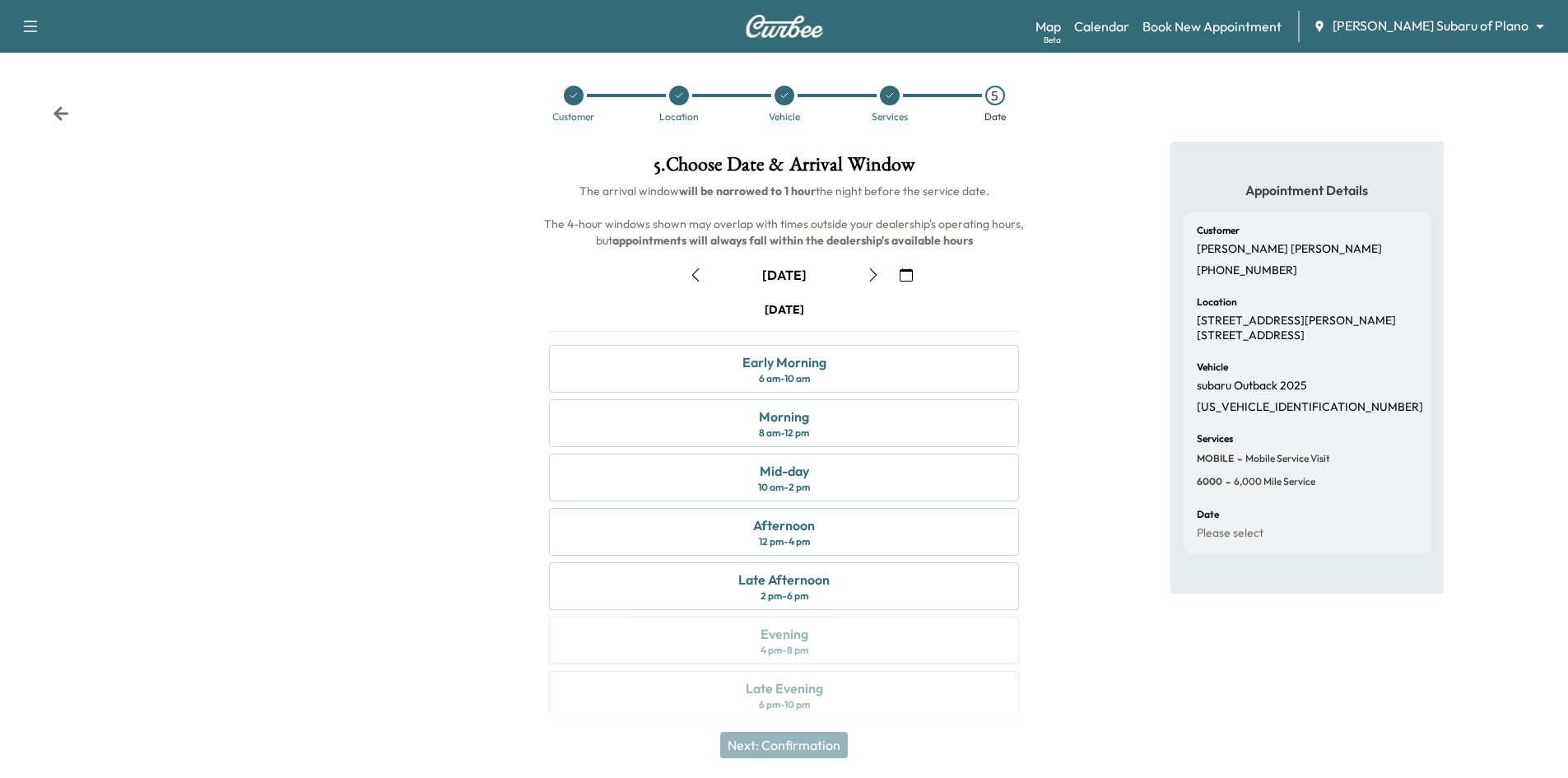
click at [903, 279] on icon "button" at bounding box center [906, 274] width 13 height 13
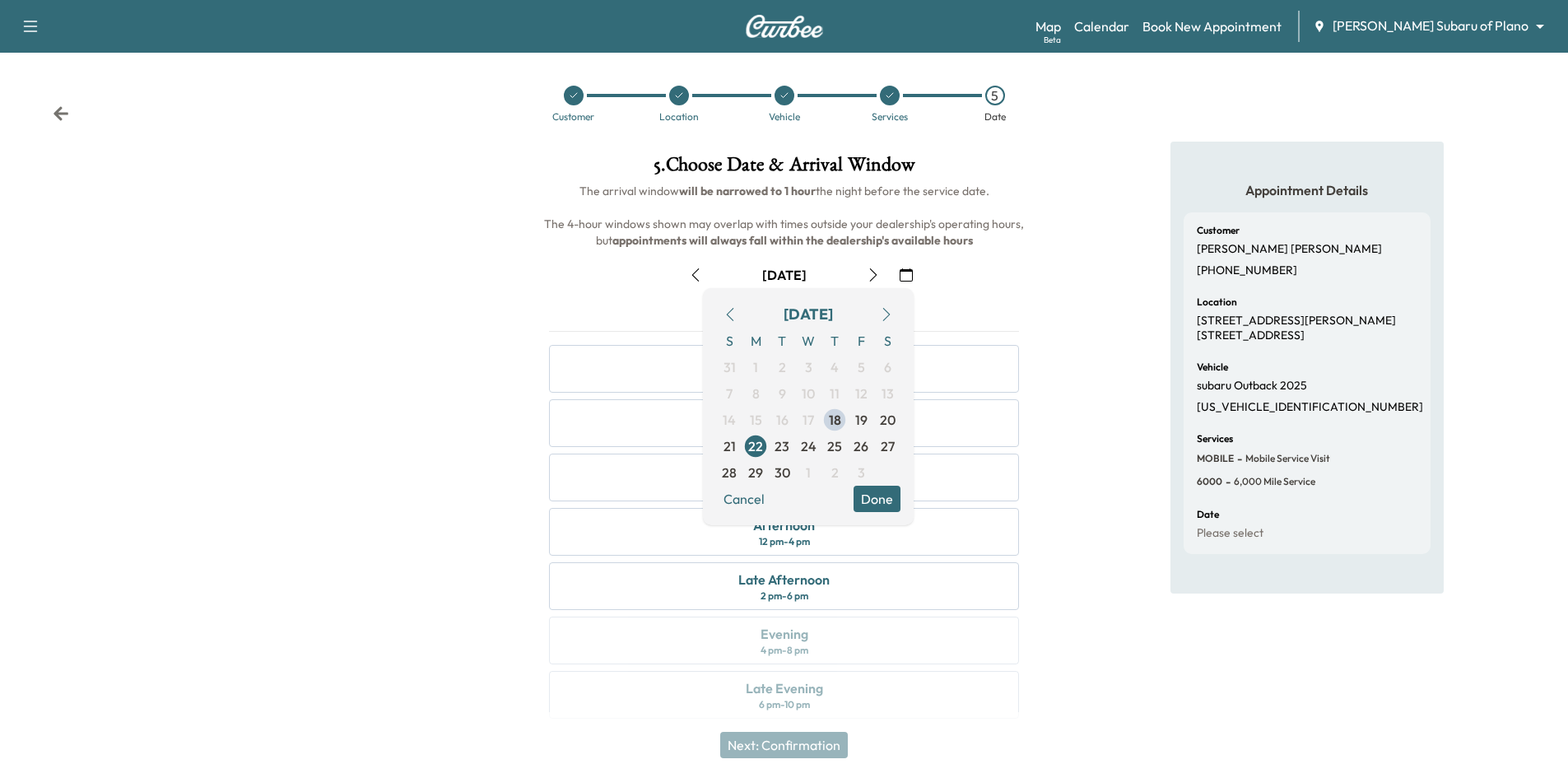
click at [885, 320] on icon "button" at bounding box center [886, 314] width 13 height 13
click at [815, 373] on span "1" at bounding box center [808, 367] width 26 height 26
click at [880, 495] on button "Done" at bounding box center [877, 498] width 47 height 26
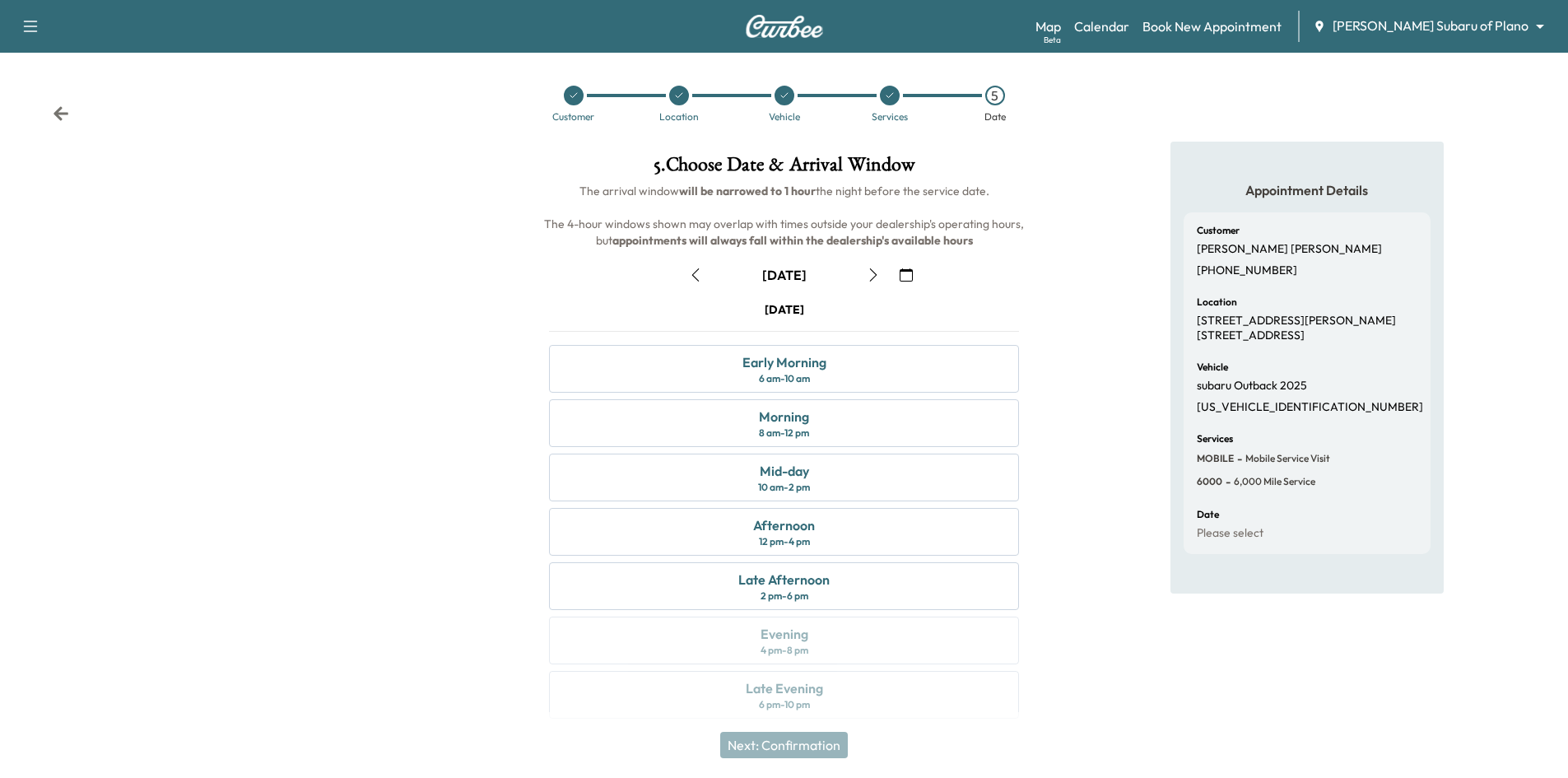
drag, startPoint x: 908, startPoint y: 279, endPoint x: 931, endPoint y: 280, distance: 23.0
click at [914, 278] on button "button" at bounding box center [906, 275] width 28 height 26
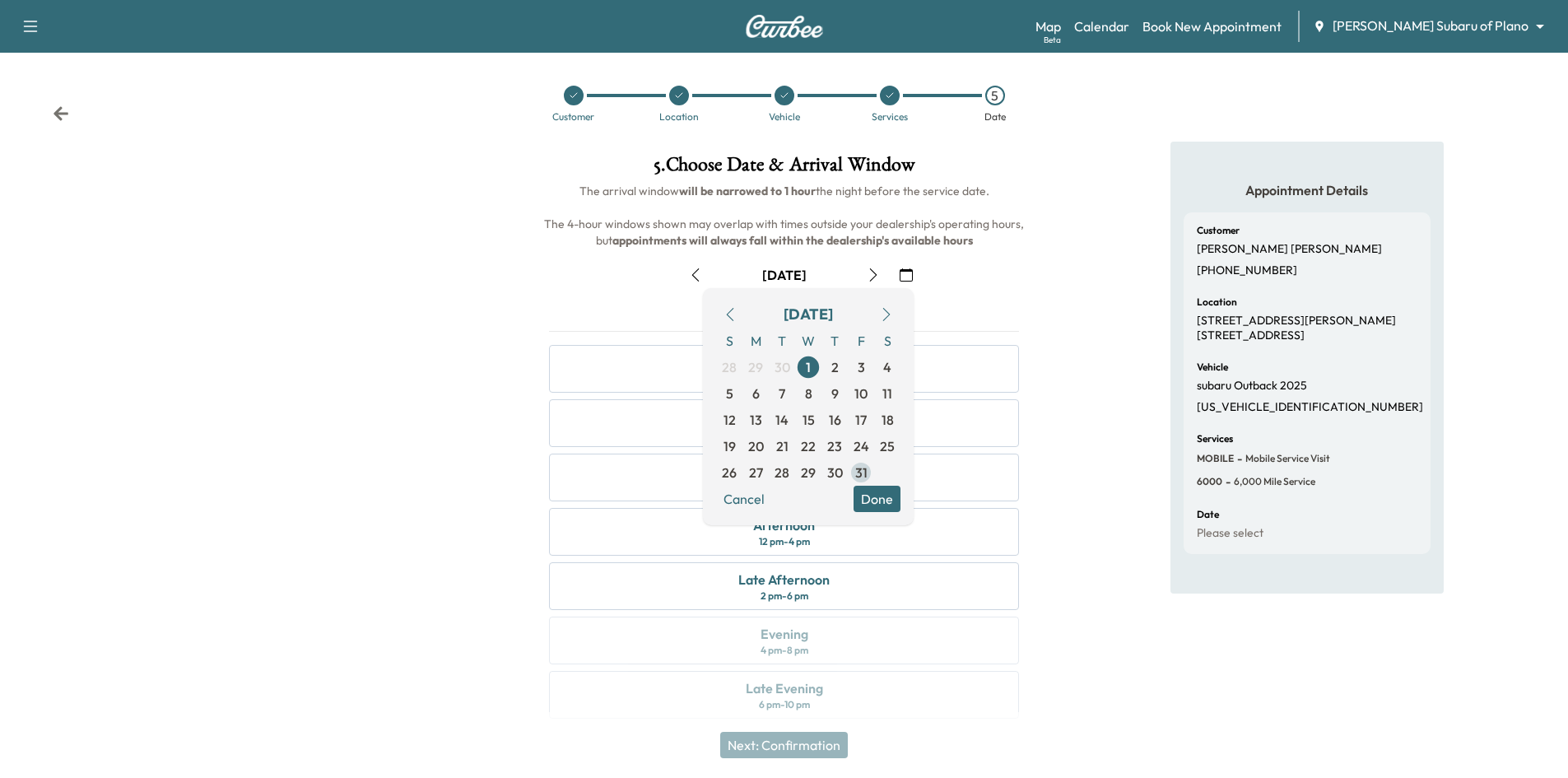
click at [859, 471] on span "31" at bounding box center [861, 472] width 12 height 20
click at [887, 501] on button "Done" at bounding box center [877, 498] width 47 height 26
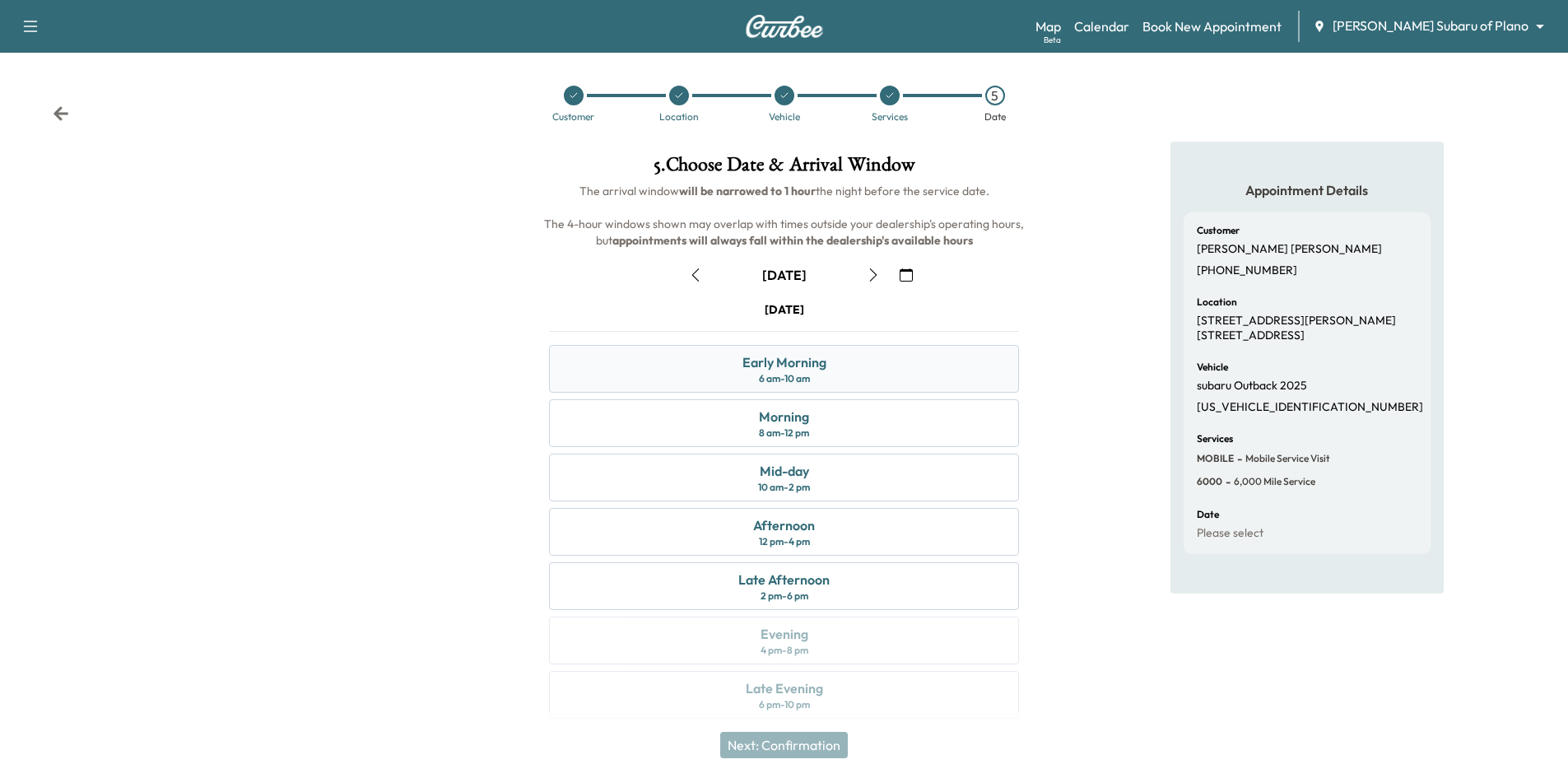
click at [864, 364] on div "Early Morning 6 am - 10 am" at bounding box center [783, 368] width 470 height 48
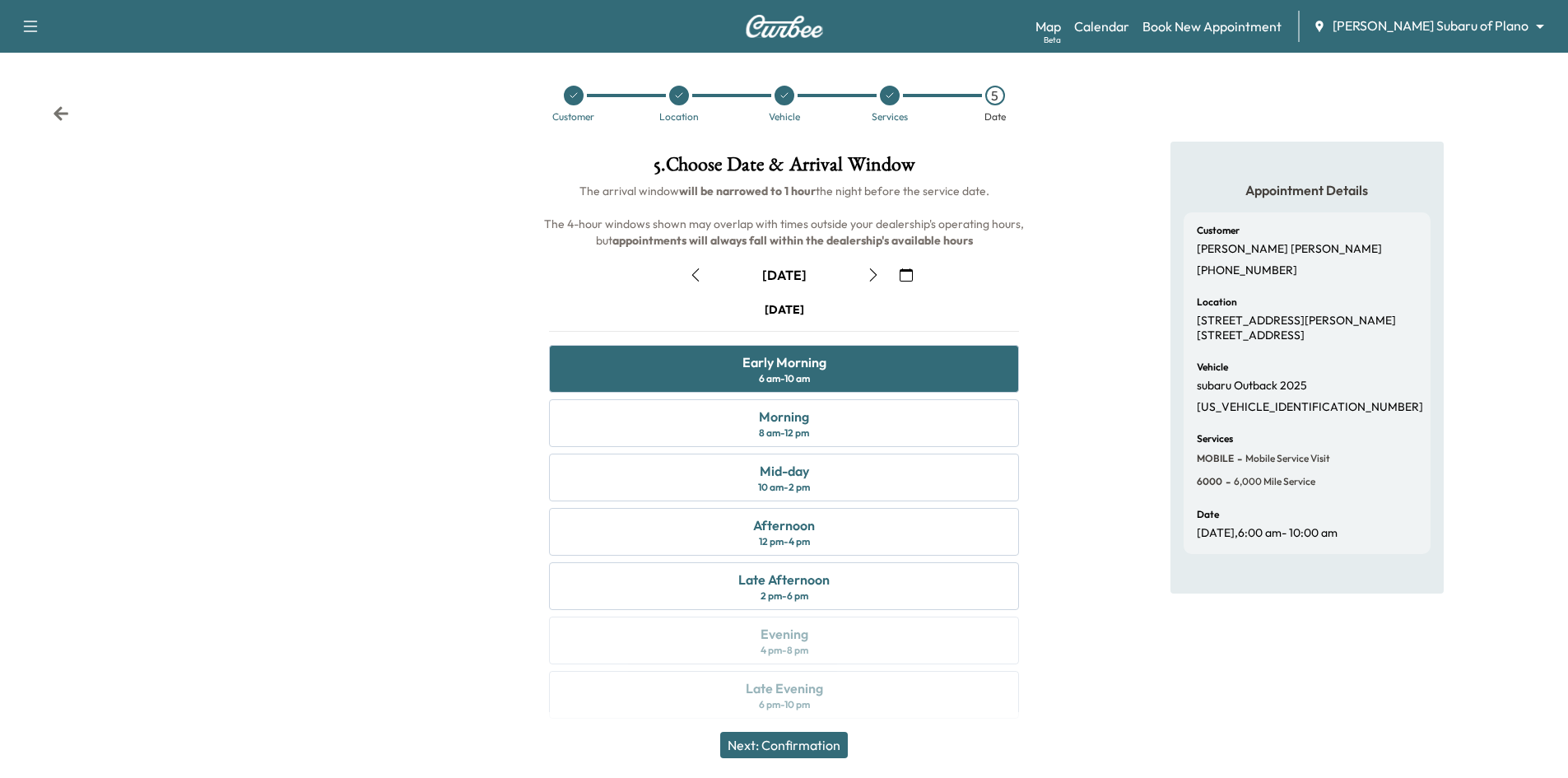
click at [820, 750] on button "Next: Confirmation" at bounding box center [784, 745] width 128 height 26
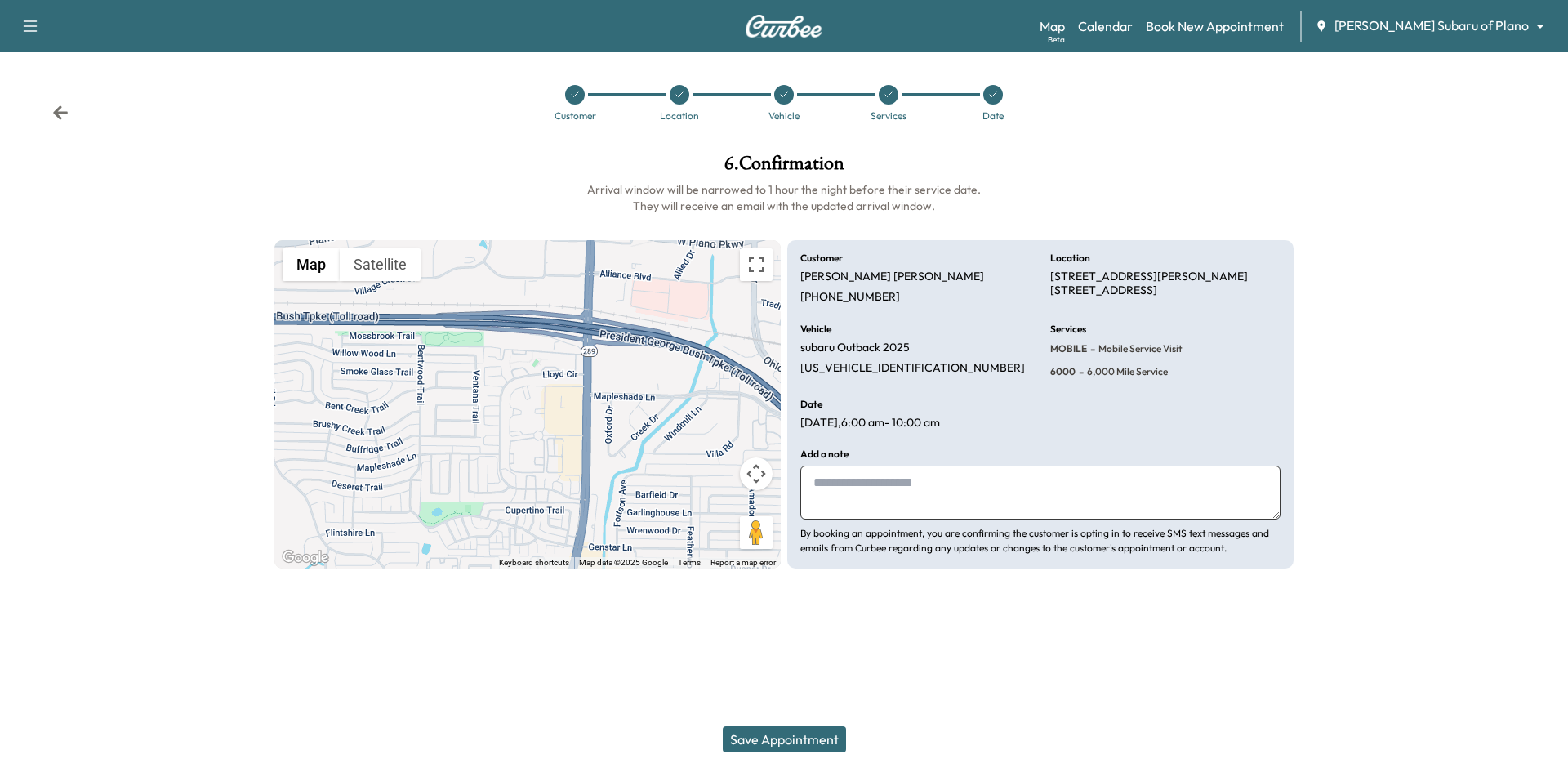
click at [811, 736] on button "Save Appointment" at bounding box center [784, 739] width 123 height 26
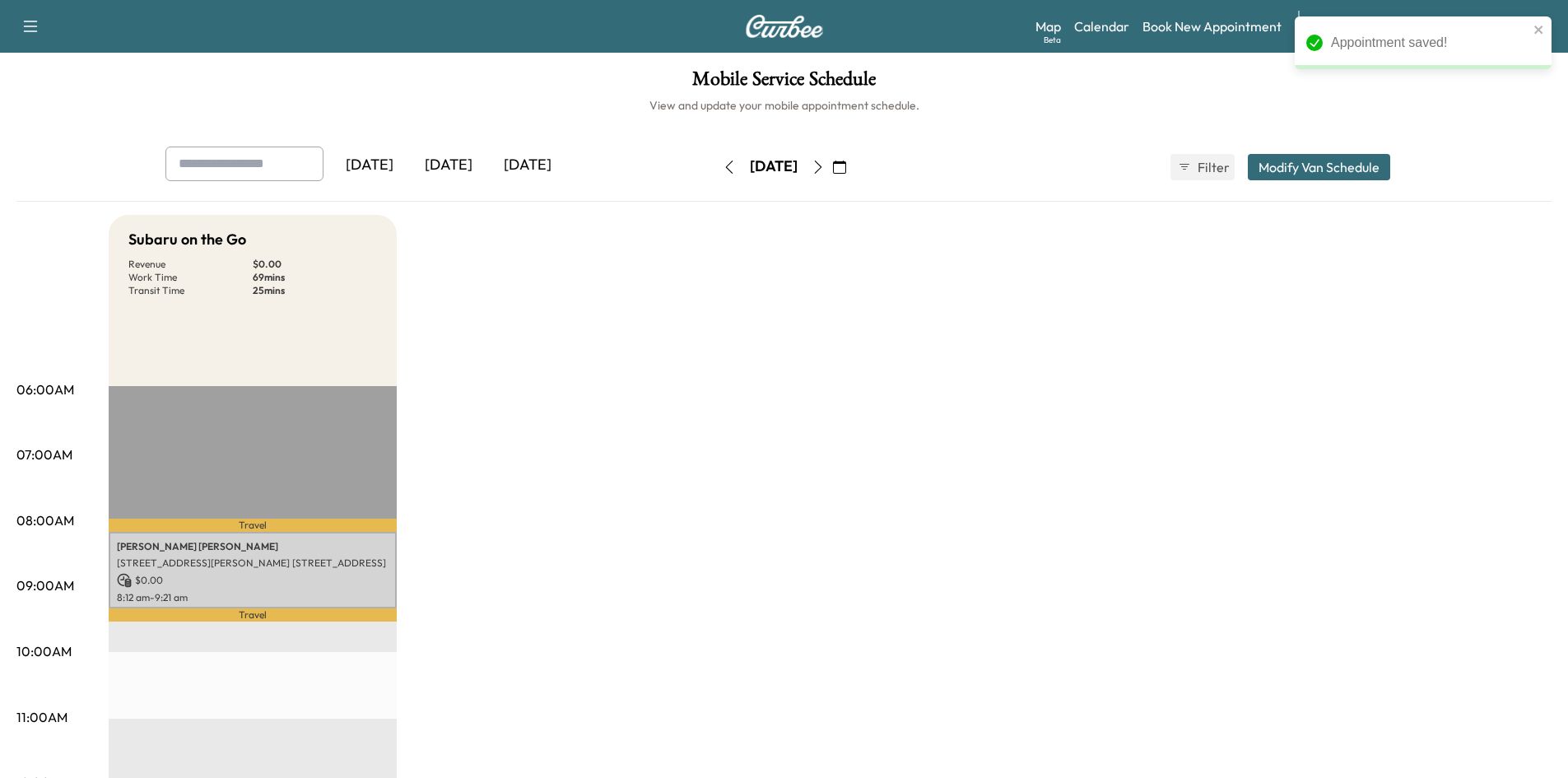
drag, startPoint x: 1045, startPoint y: 342, endPoint x: 975, endPoint y: 293, distance: 85.4
click at [1540, 30] on icon "close" at bounding box center [1539, 30] width 11 height 13
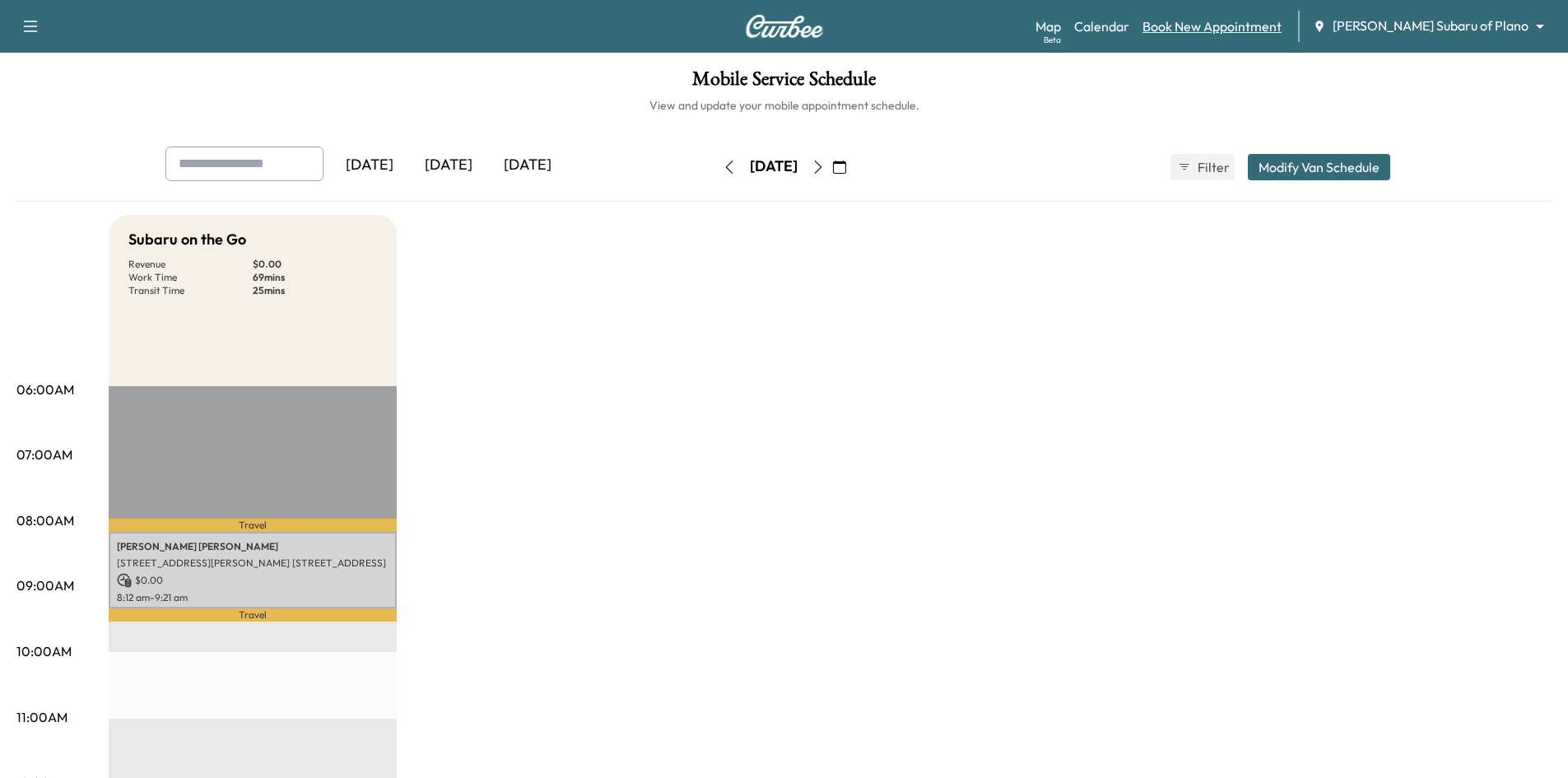
click at [1281, 27] on link "Book New Appointment" at bounding box center [1212, 26] width 139 height 20
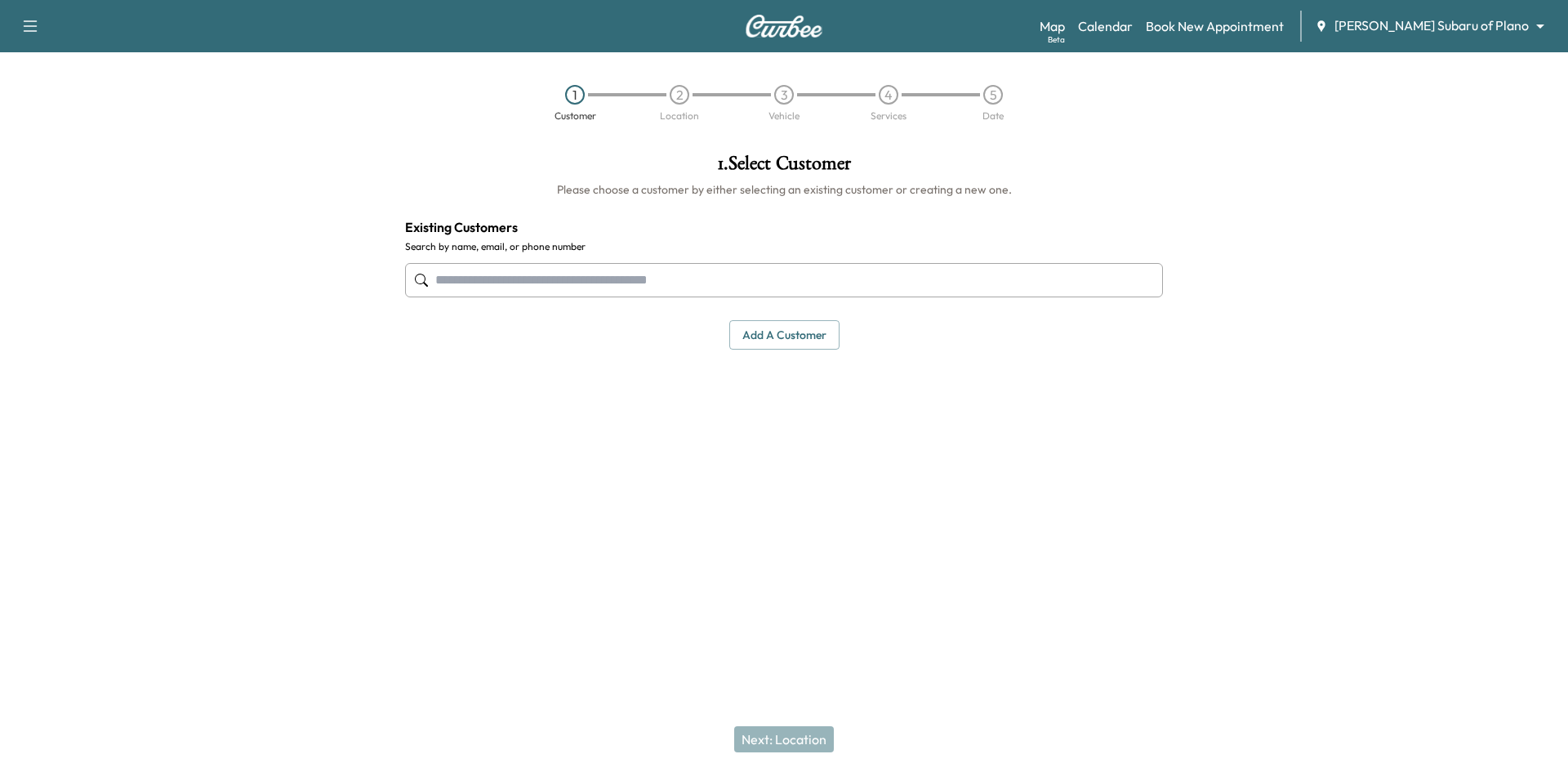
click at [869, 277] on input "text" at bounding box center [784, 280] width 758 height 34
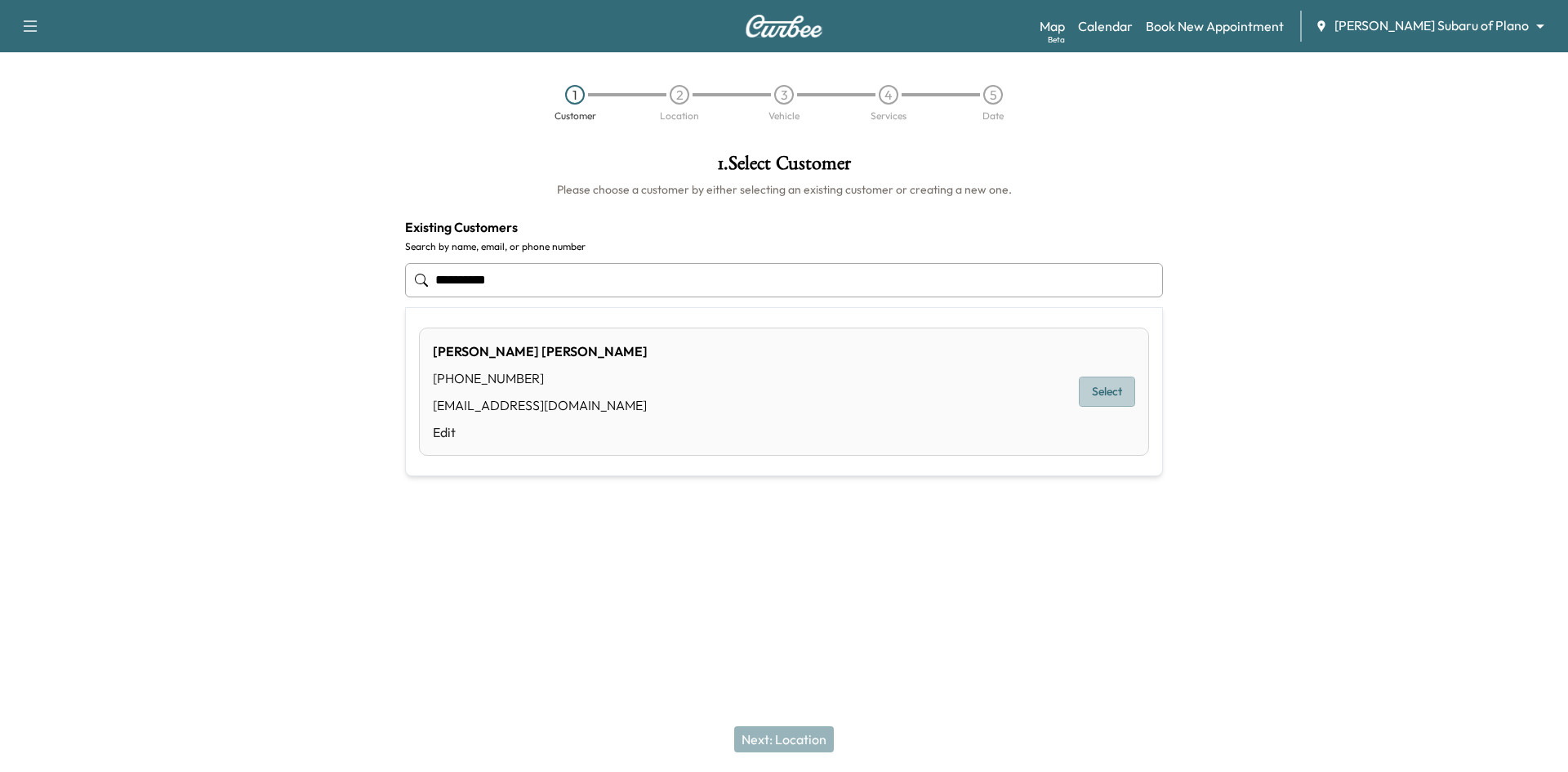
click at [1083, 395] on button "Select" at bounding box center [1106, 391] width 56 height 30
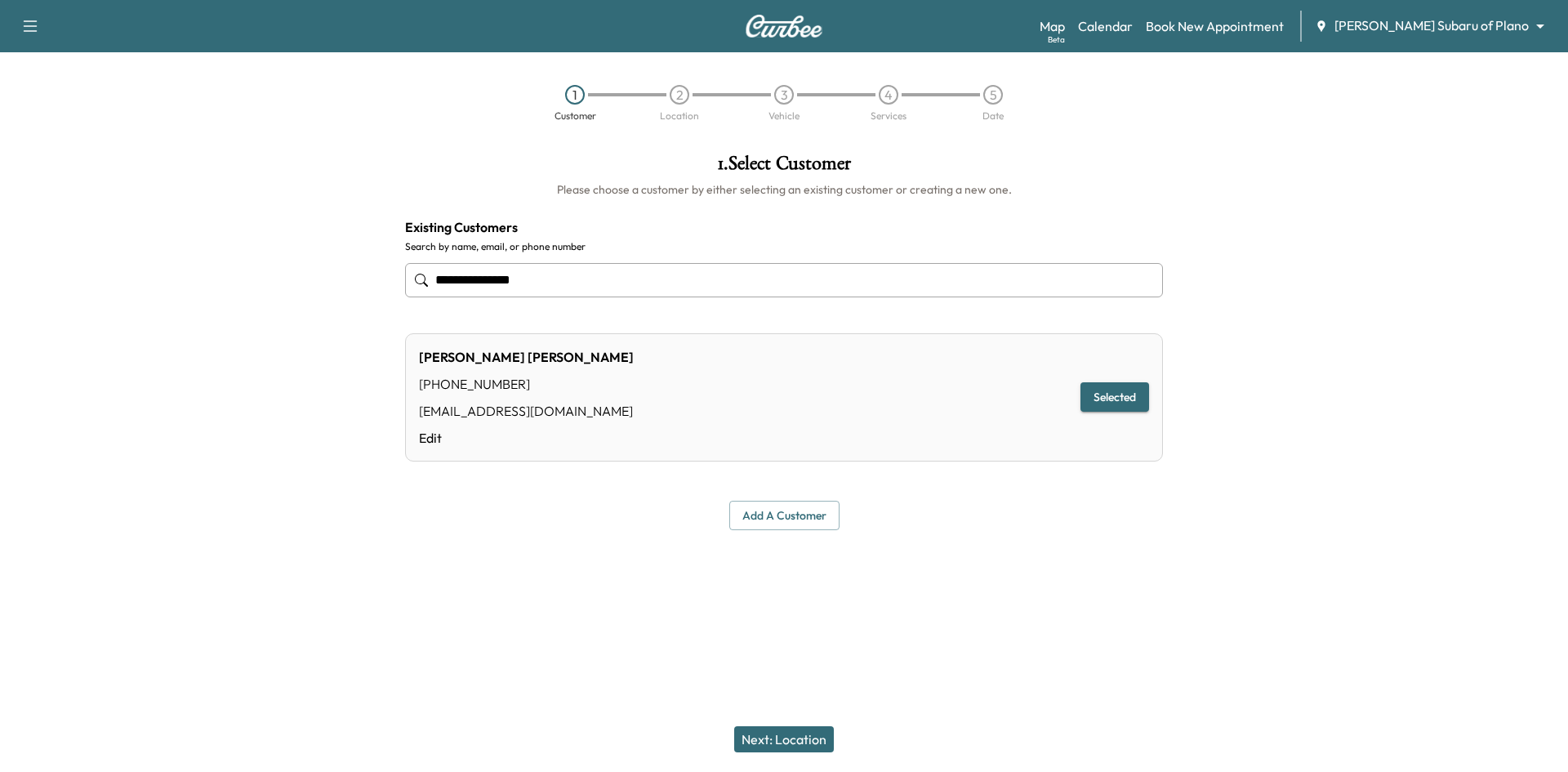
type input "**********"
click at [806, 736] on button "Next: Location" at bounding box center [784, 739] width 100 height 26
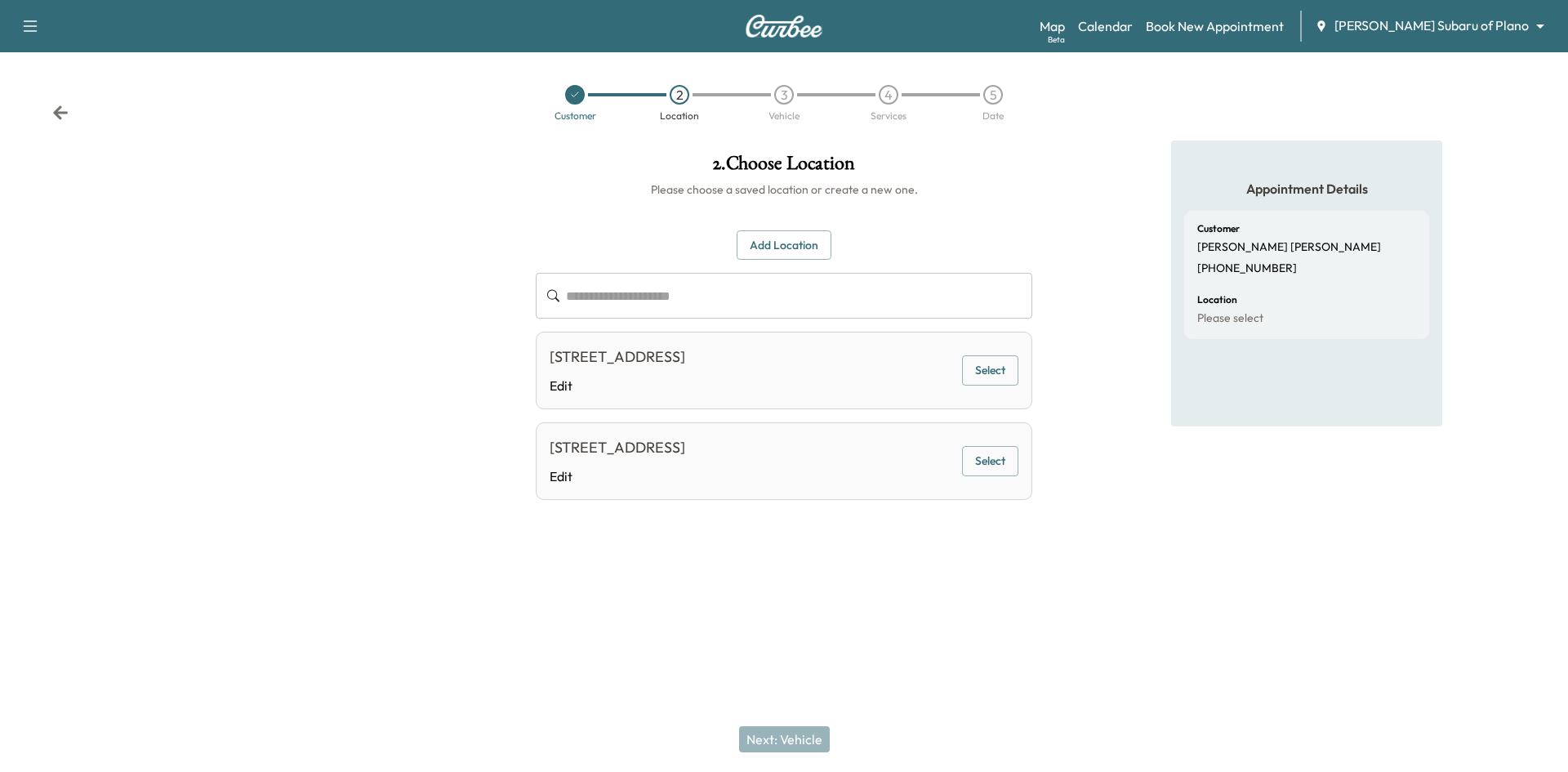
click at [809, 244] on button "Add Location" at bounding box center [784, 245] width 95 height 30
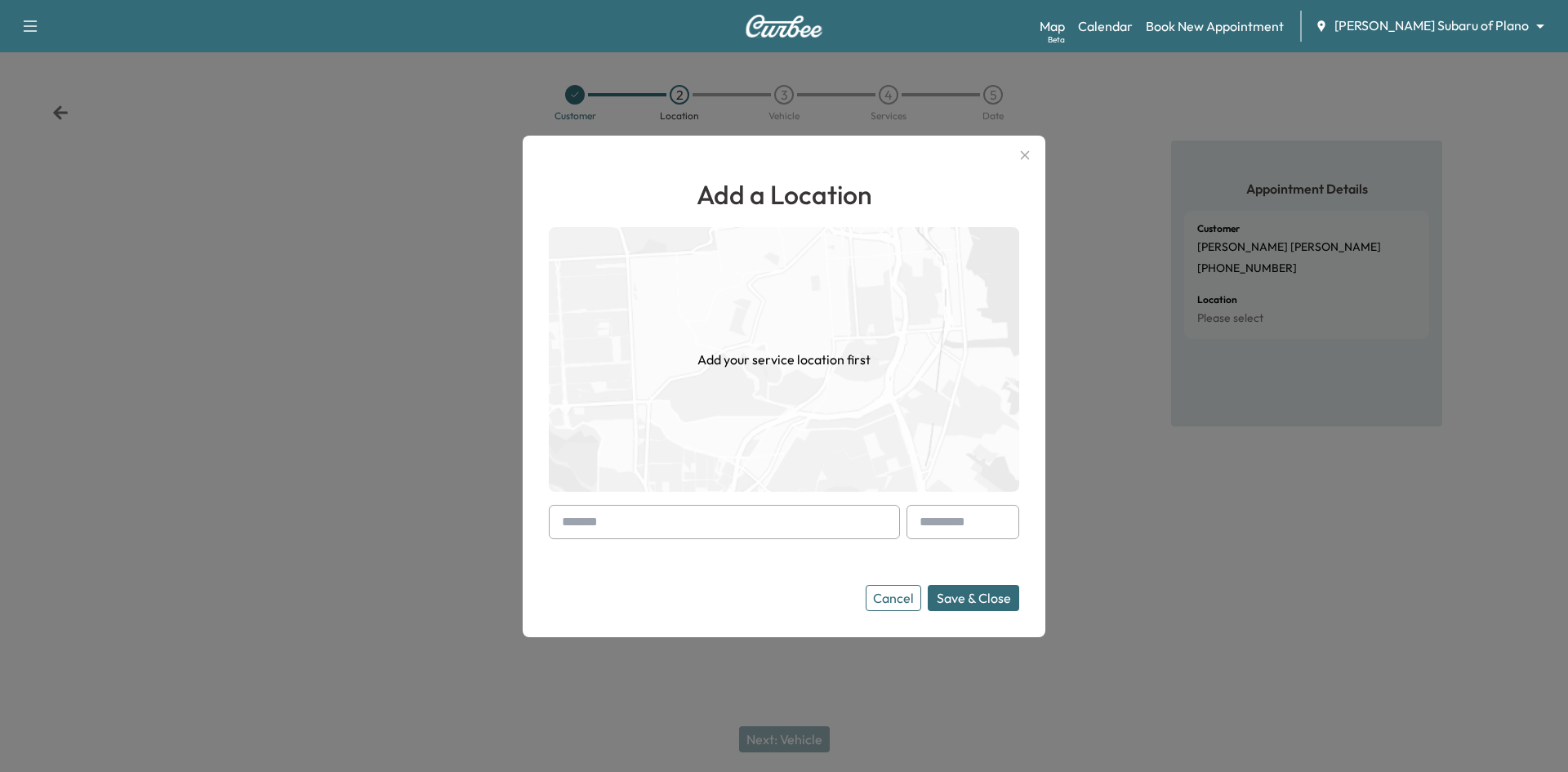
click at [867, 525] on input "text" at bounding box center [724, 522] width 351 height 34
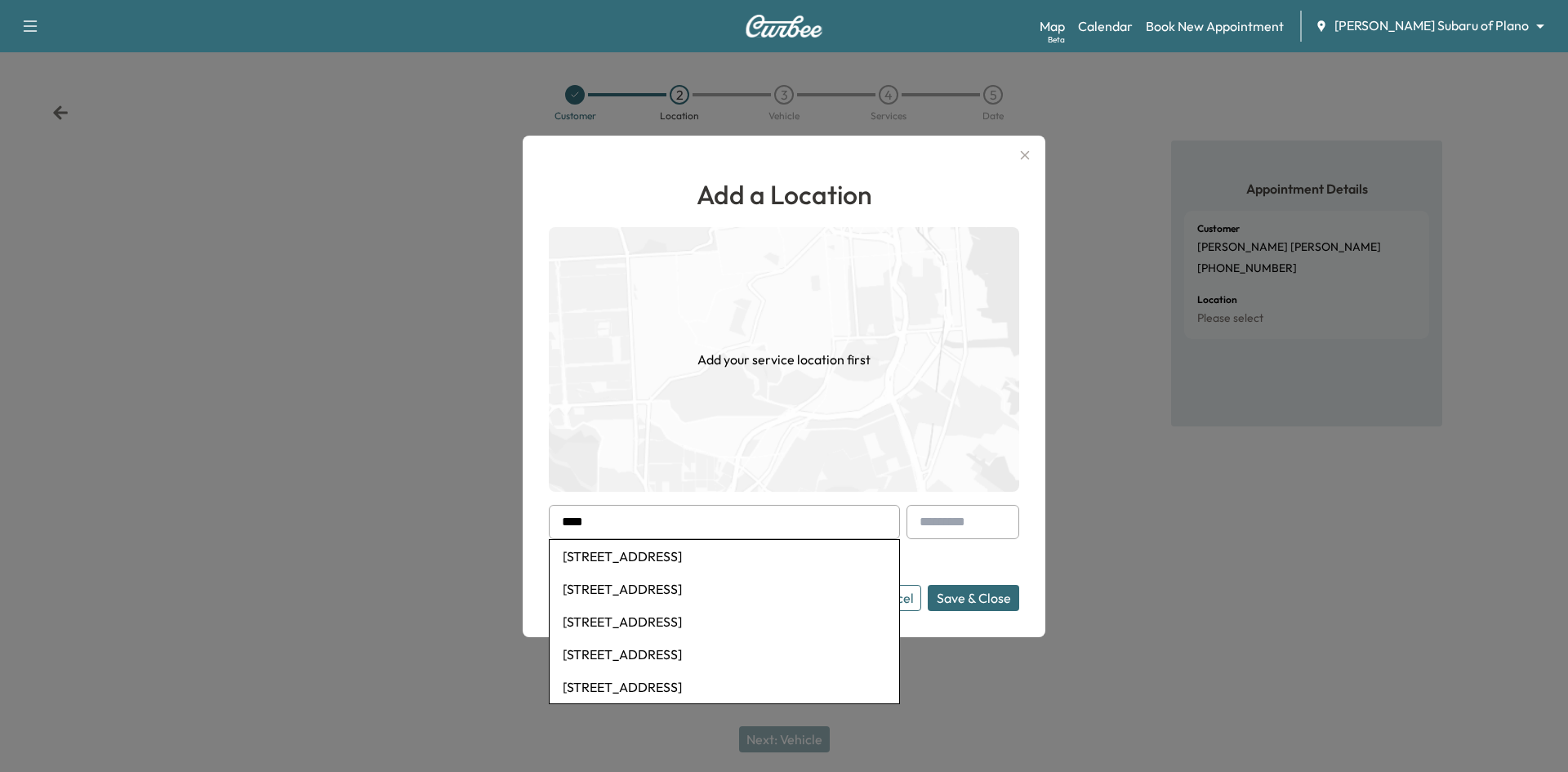
drag, startPoint x: 666, startPoint y: 550, endPoint x: 658, endPoint y: 560, distance: 12.8
click at [660, 557] on li "8181 Communications Parkway, Plano, TX, USA" at bounding box center [724, 557] width 350 height 33
type input "**********"
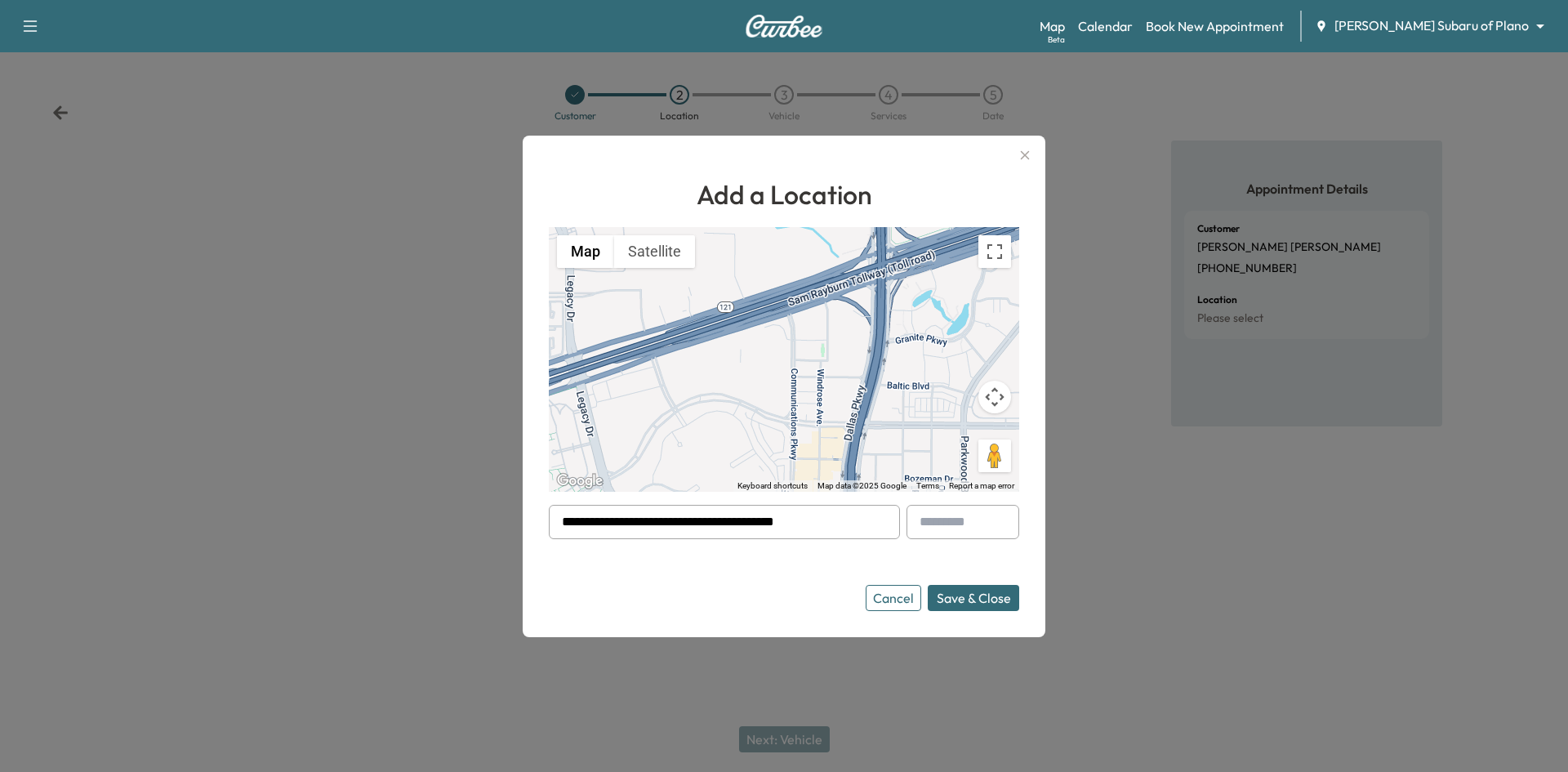
click at [950, 599] on button "Save & Close" at bounding box center [973, 598] width 91 height 26
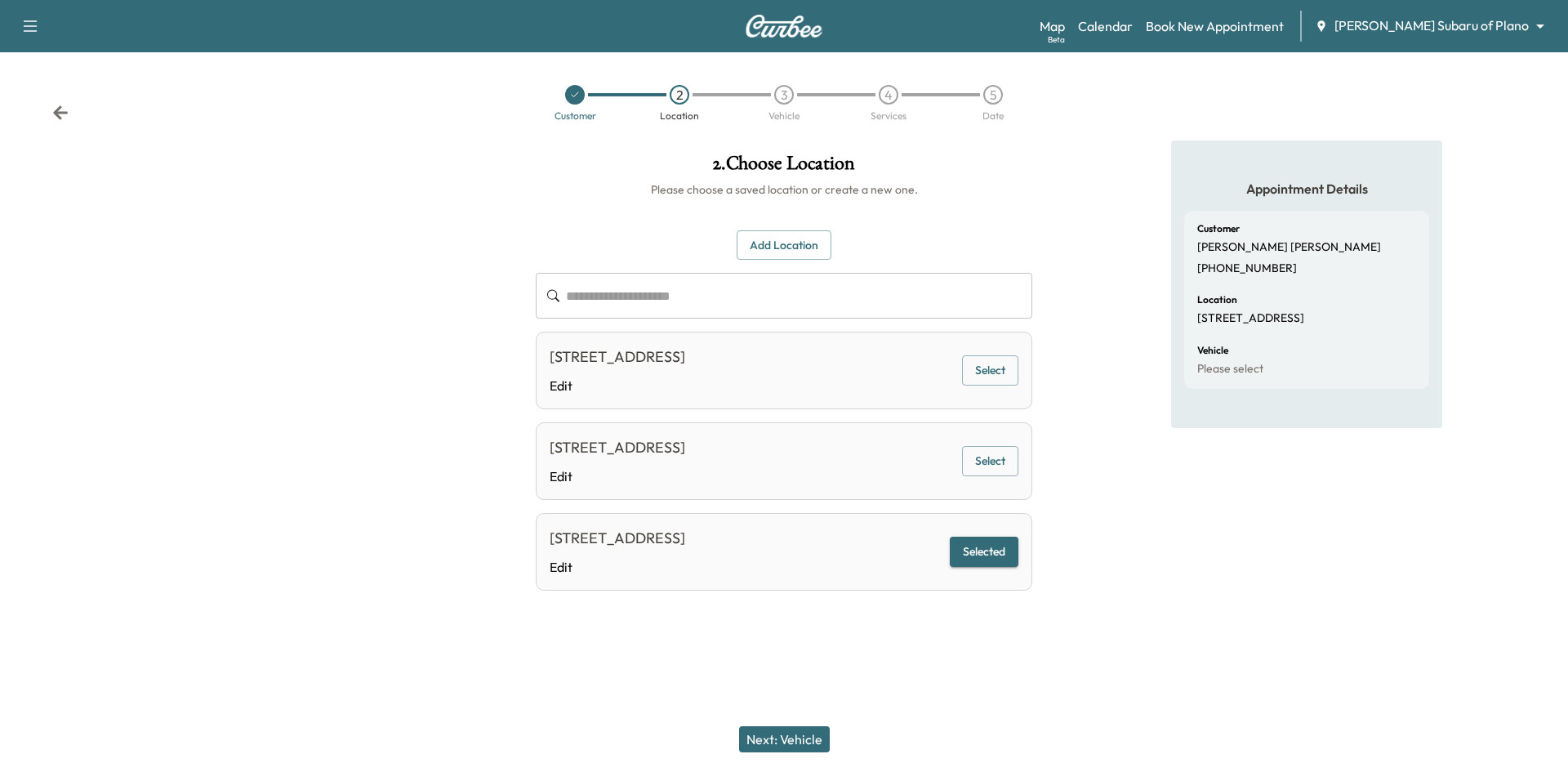
click at [796, 744] on button "Next: Vehicle" at bounding box center [784, 739] width 90 height 26
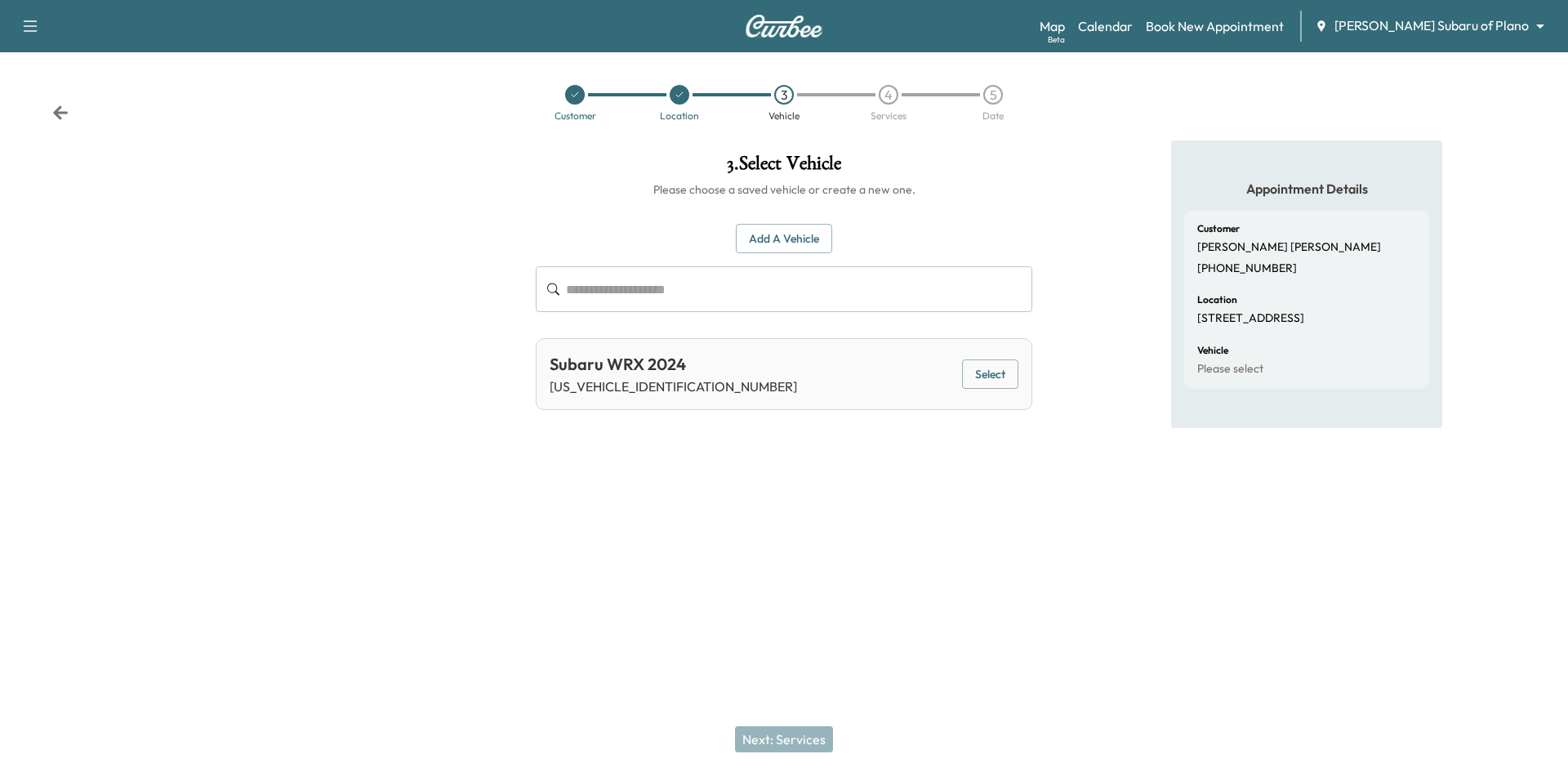
click at [1011, 380] on button "Select" at bounding box center [989, 374] width 56 height 30
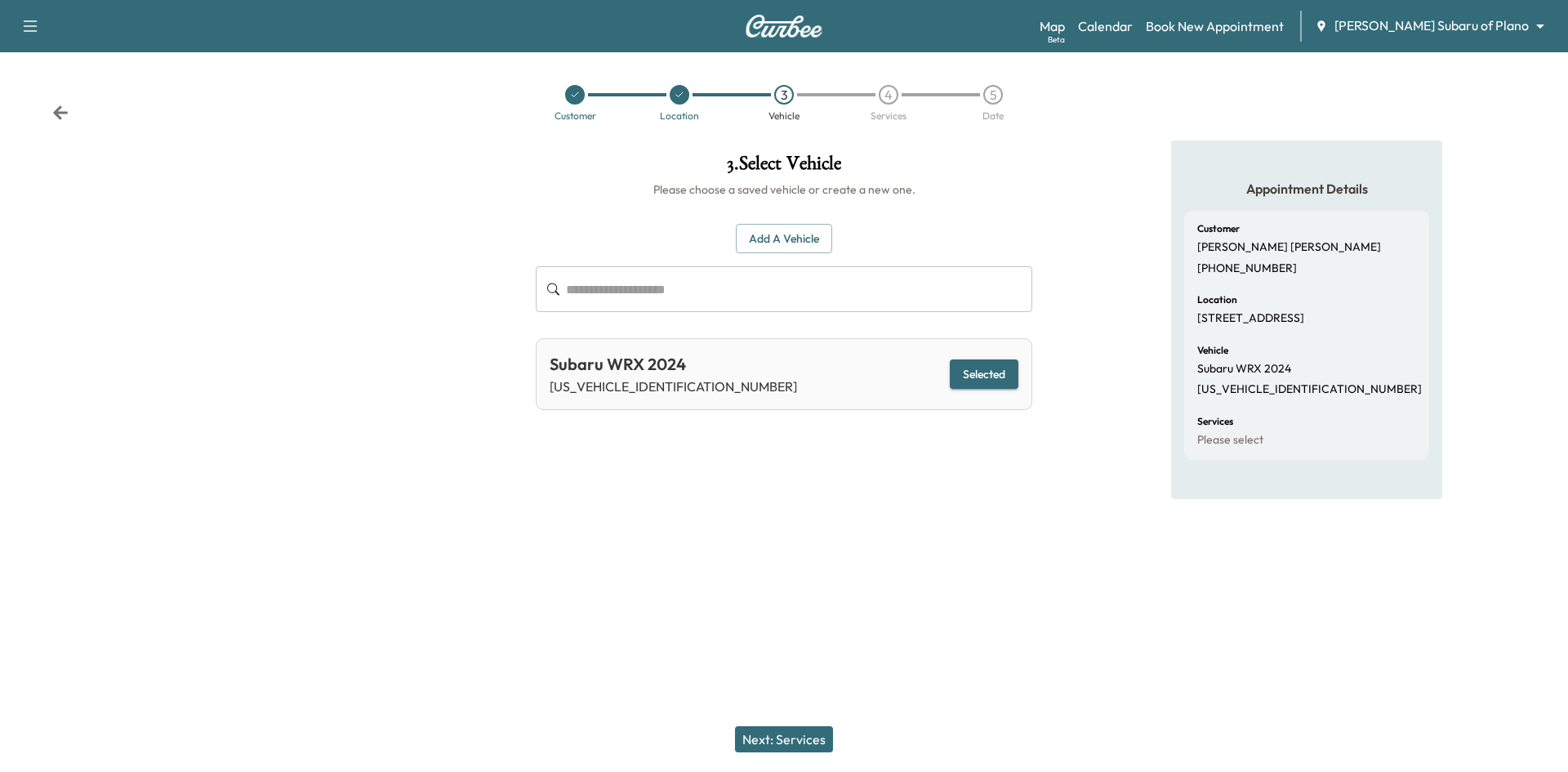
click at [761, 741] on button "Next: Services" at bounding box center [784, 739] width 98 height 26
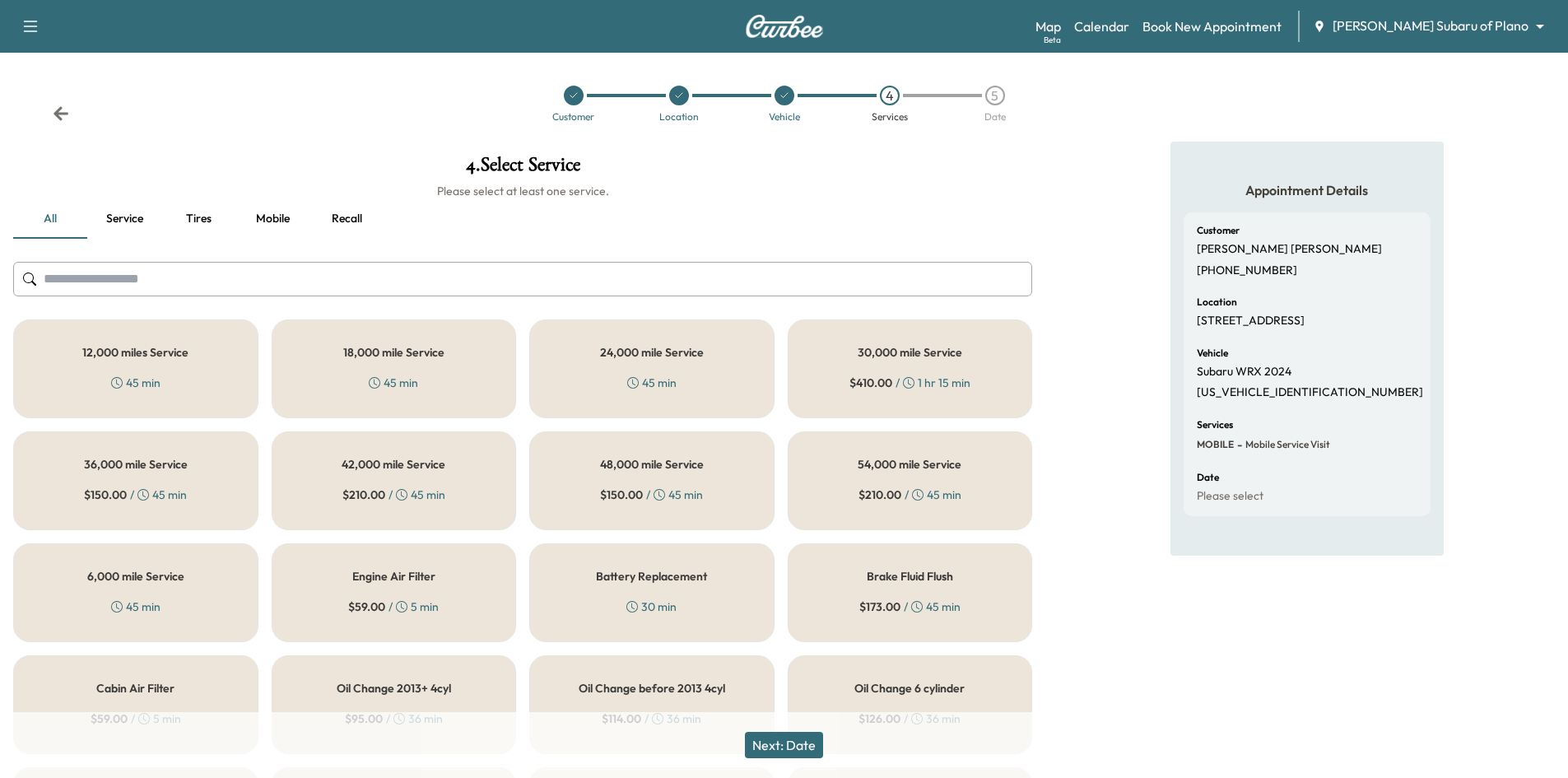
drag, startPoint x: 138, startPoint y: 602, endPoint x: 173, endPoint y: 590, distance: 37.0
click at [139, 601] on div "45 min" at bounding box center [135, 606] width 49 height 16
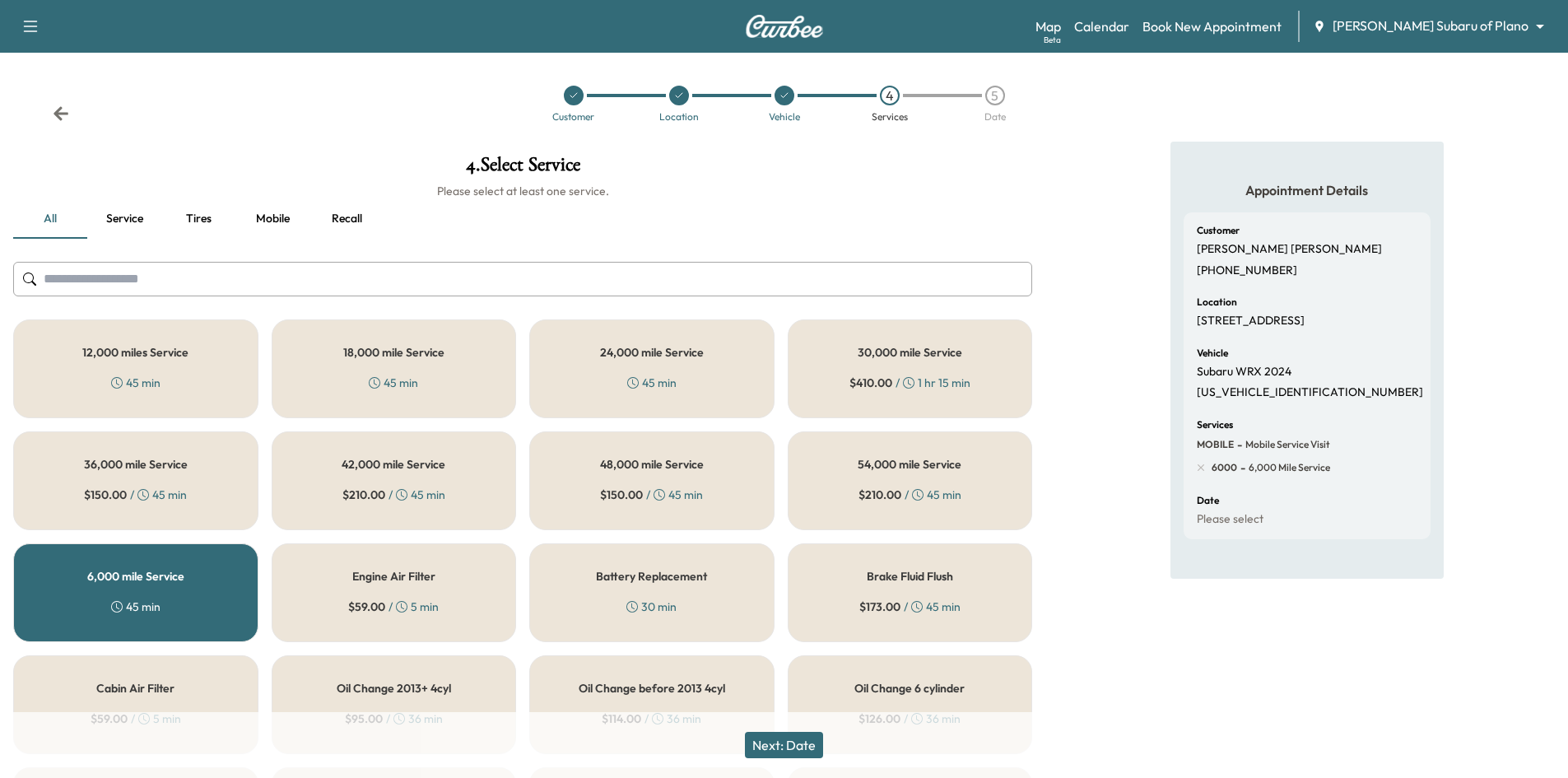
click at [797, 742] on button "Next: Date" at bounding box center [784, 745] width 78 height 26
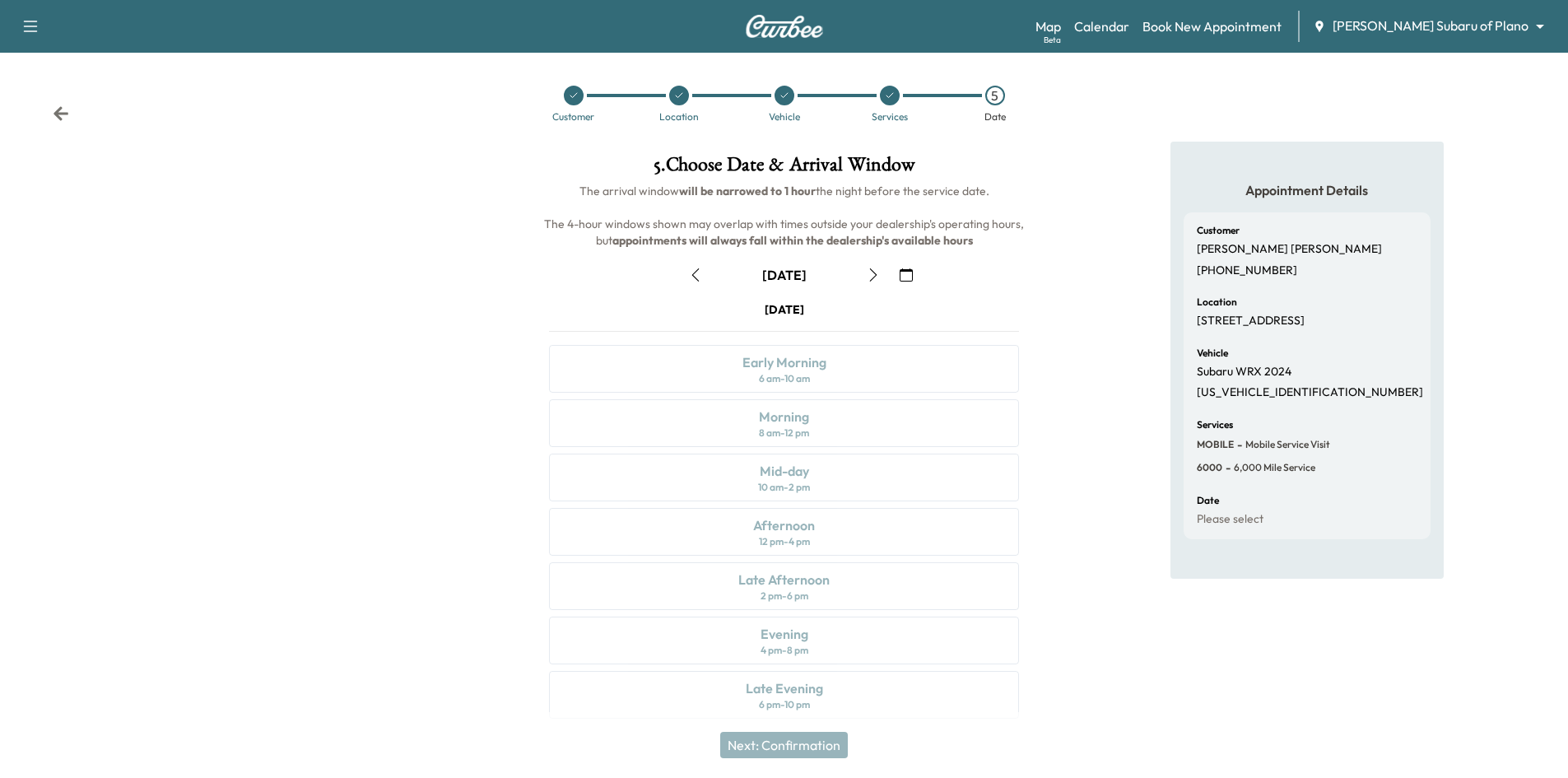
click at [904, 275] on icon "button" at bounding box center [906, 274] width 13 height 13
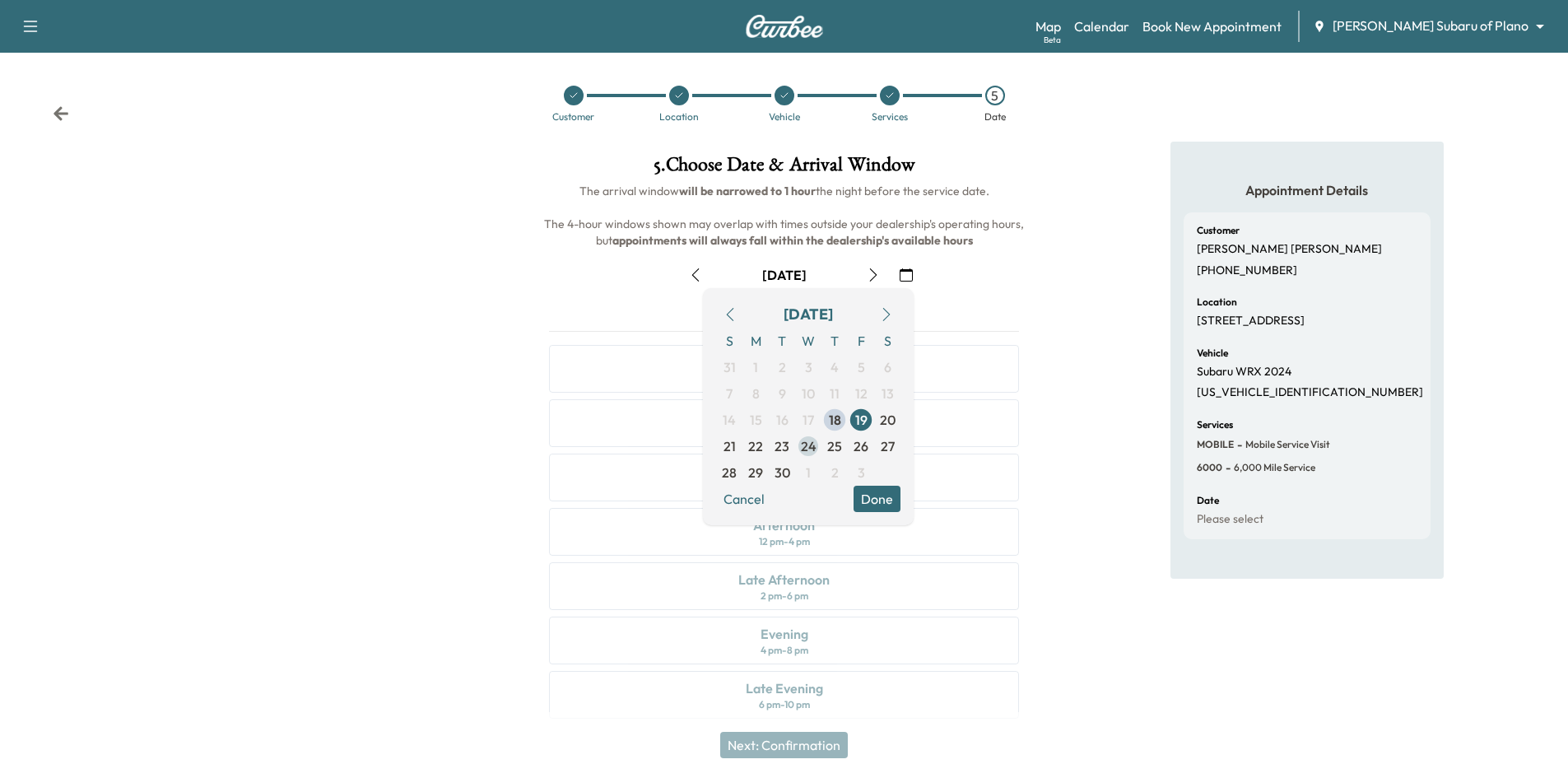
click at [815, 448] on span "24" at bounding box center [809, 446] width 16 height 20
click at [873, 504] on button "Done" at bounding box center [877, 498] width 47 height 26
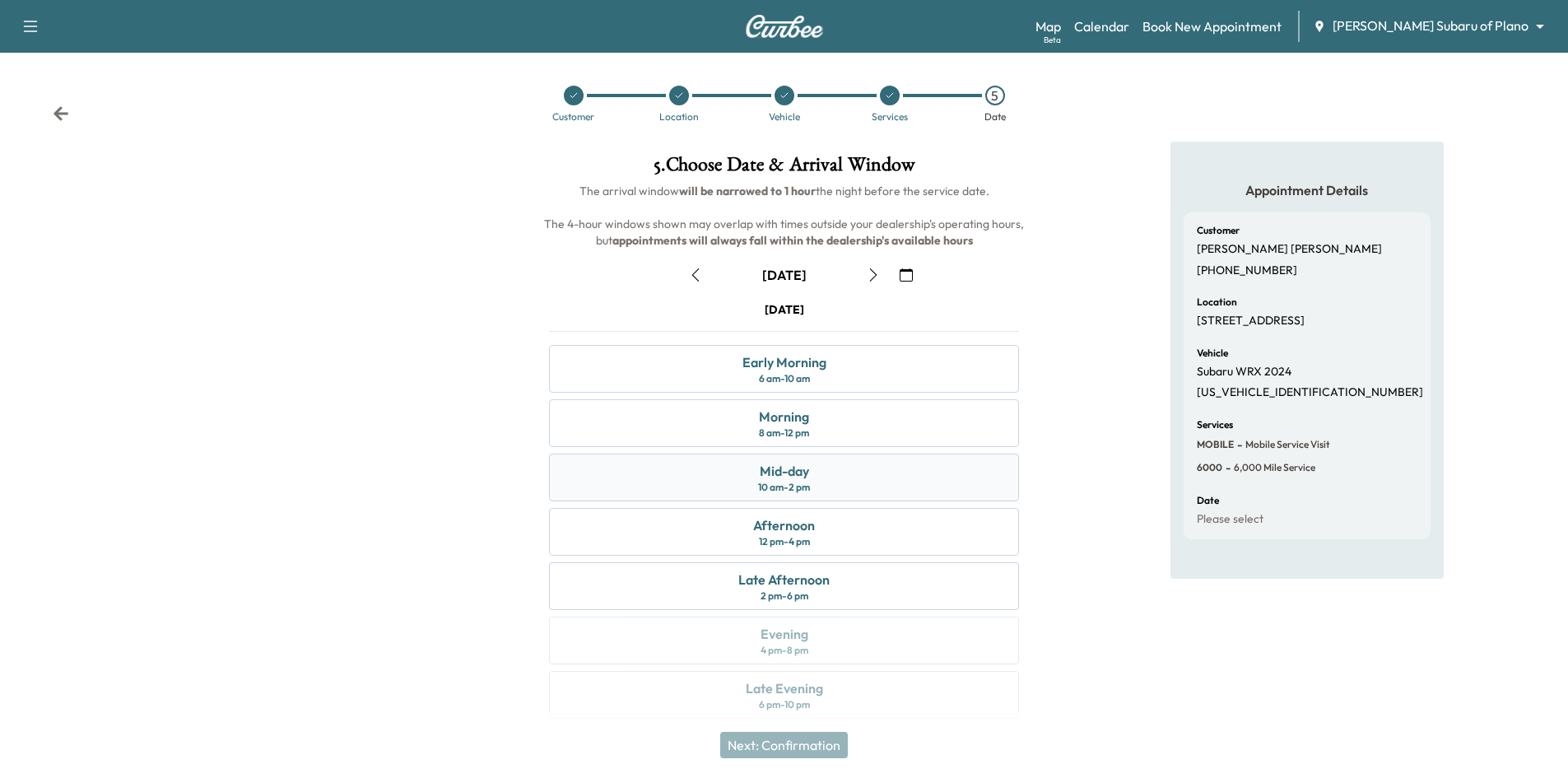
click at [853, 476] on div "Mid-day 10 am - 2 pm" at bounding box center [783, 477] width 470 height 48
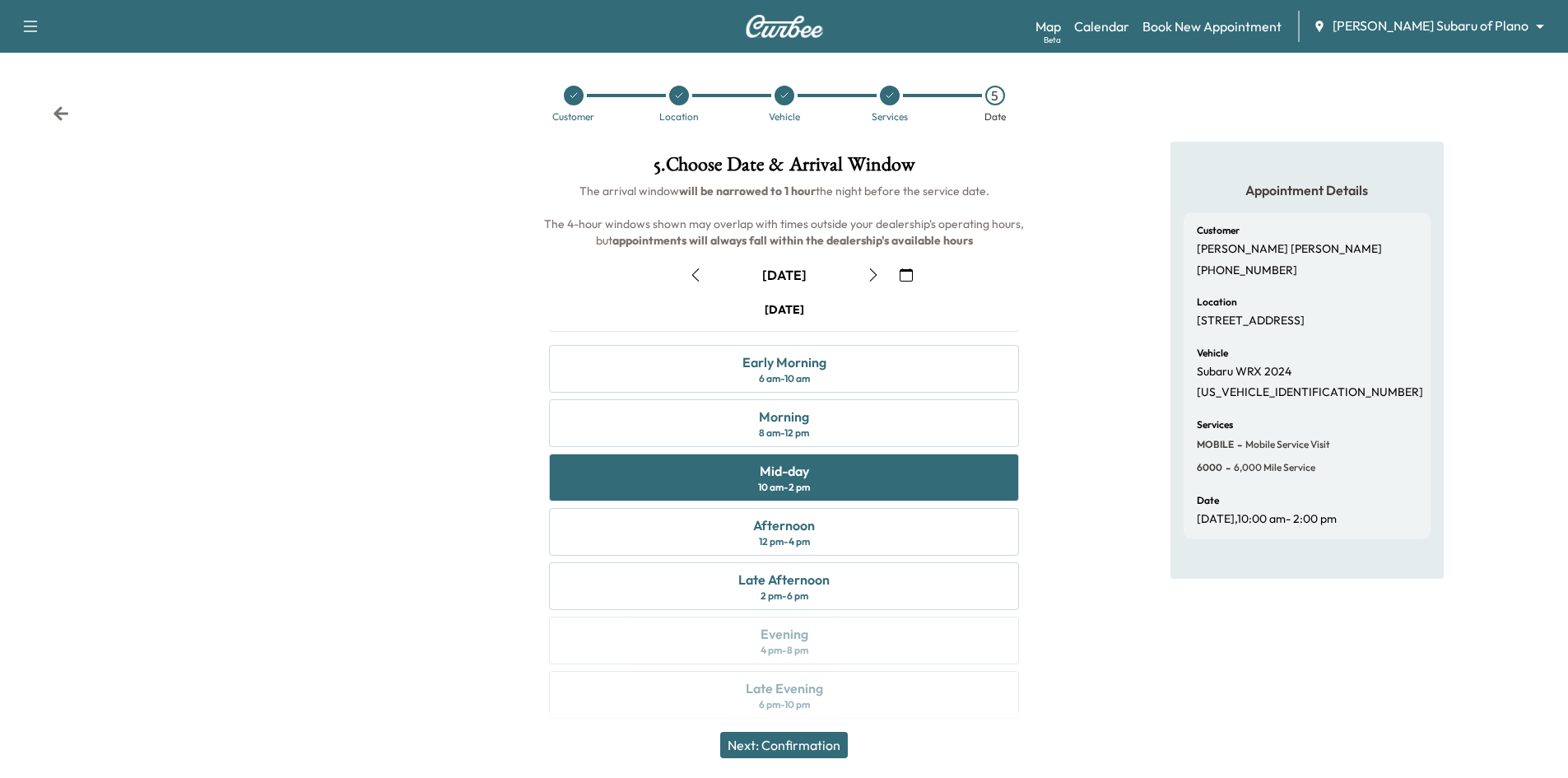
click at [816, 749] on button "Next: Confirmation" at bounding box center [784, 745] width 128 height 26
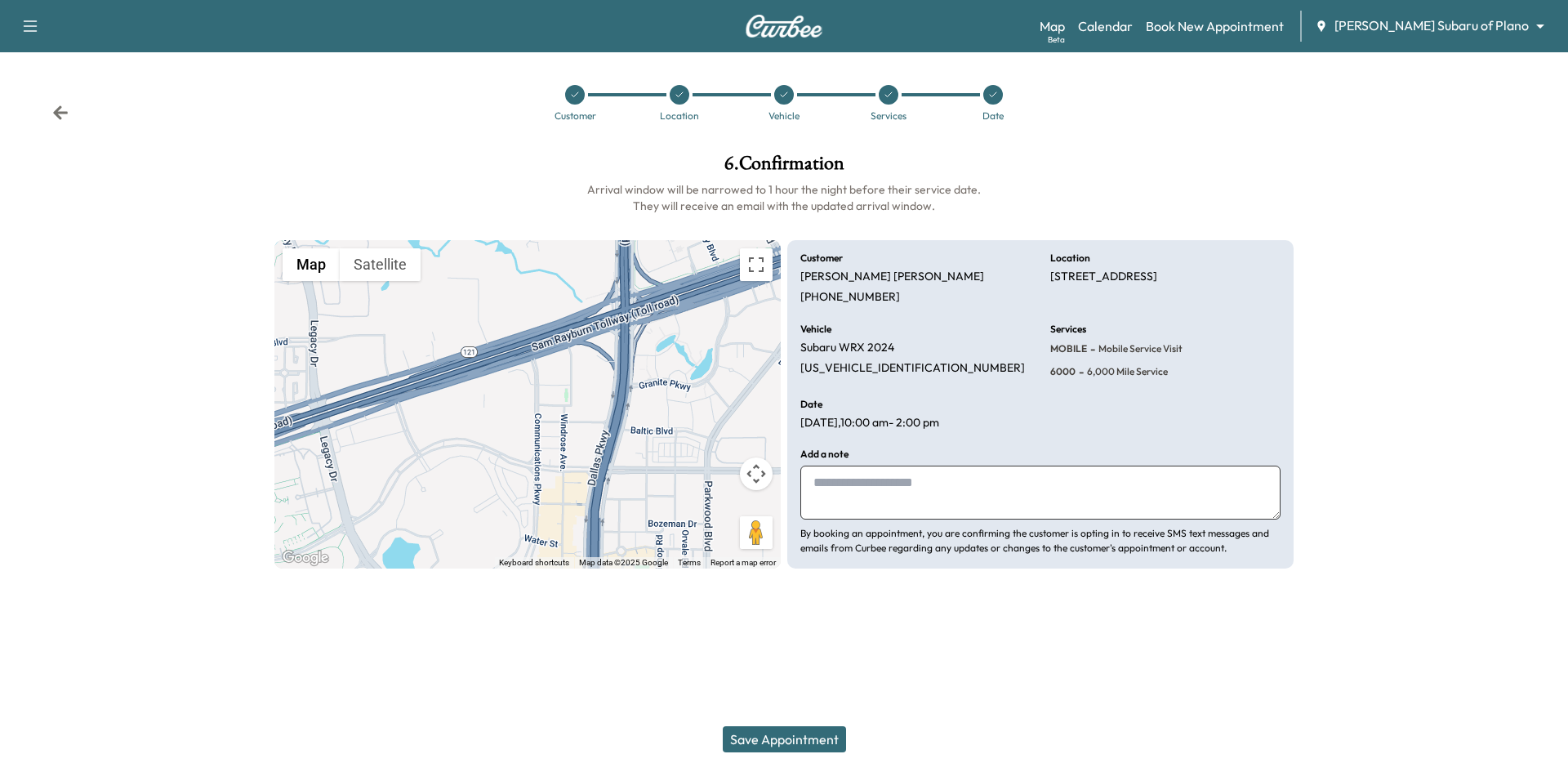
drag, startPoint x: 823, startPoint y: 742, endPoint x: 876, endPoint y: 720, distance: 57.4
click at [828, 740] on button "Save Appointment" at bounding box center [784, 739] width 123 height 26
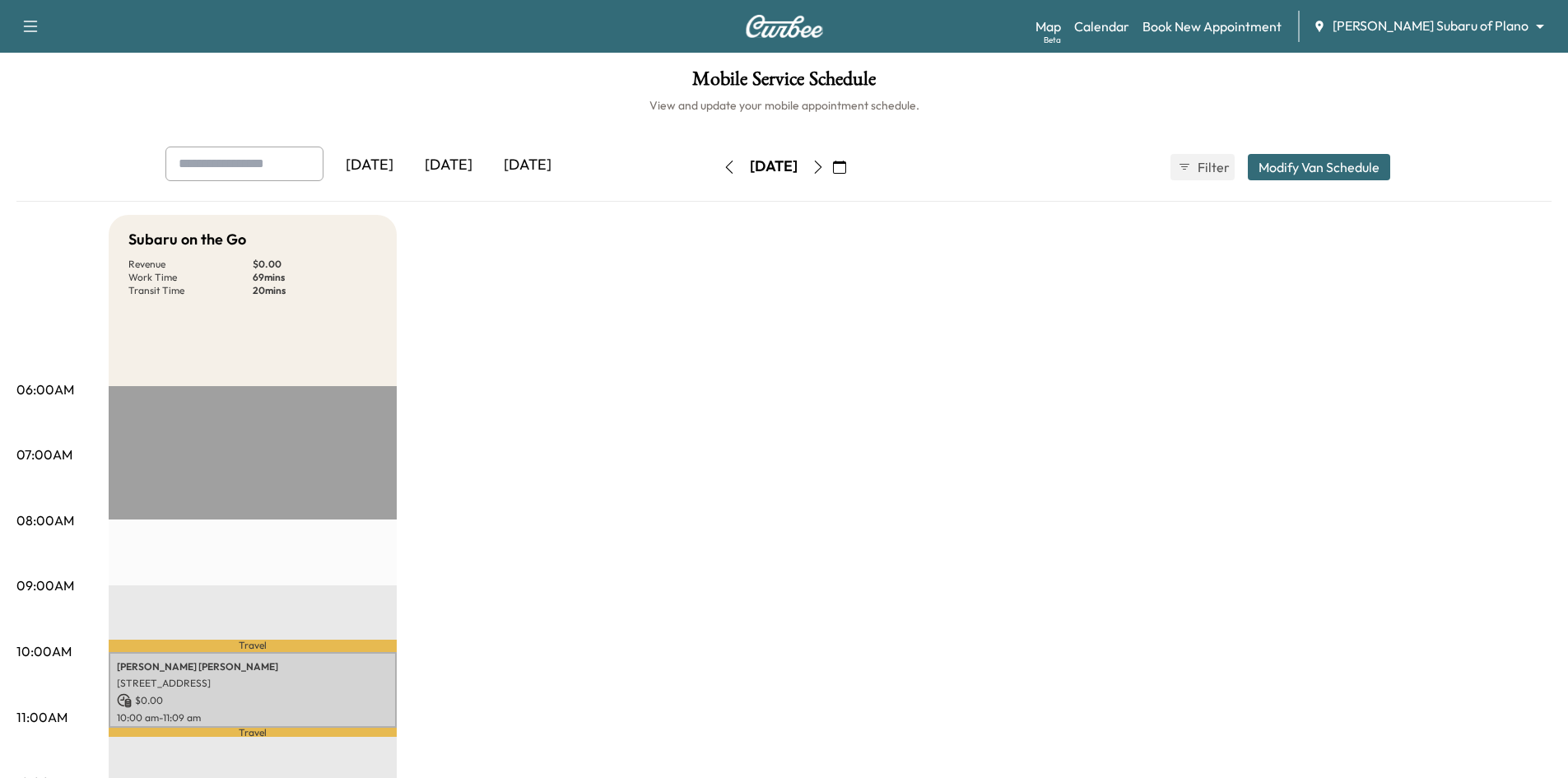
click at [448, 85] on h1 "Mobile Service Schedule" at bounding box center [784, 83] width 1535 height 28
click at [1281, 25] on link "Book New Appointment" at bounding box center [1212, 26] width 139 height 20
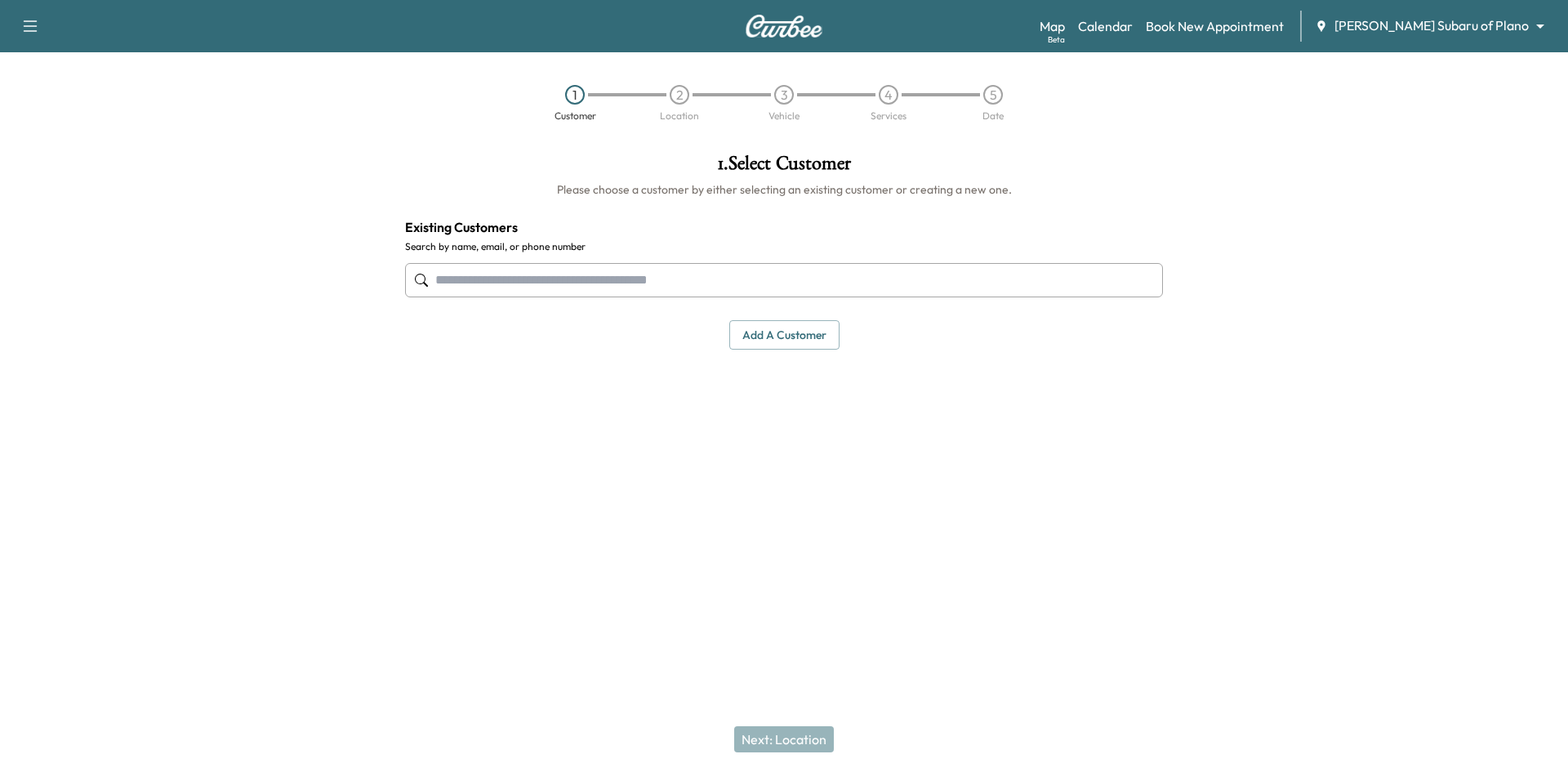
click at [894, 289] on input "text" at bounding box center [784, 280] width 758 height 34
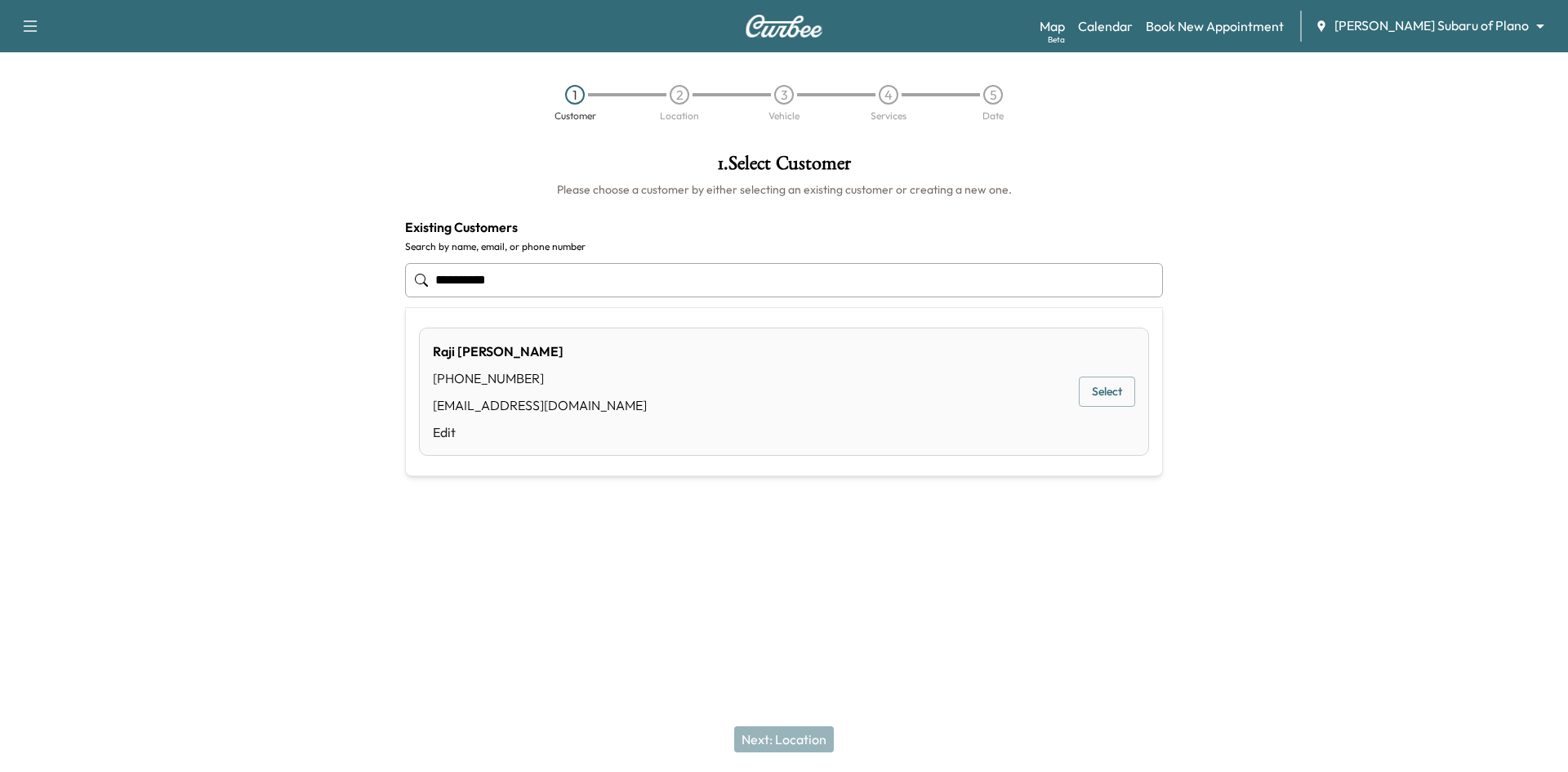
click at [1085, 385] on button "Select" at bounding box center [1106, 391] width 56 height 30
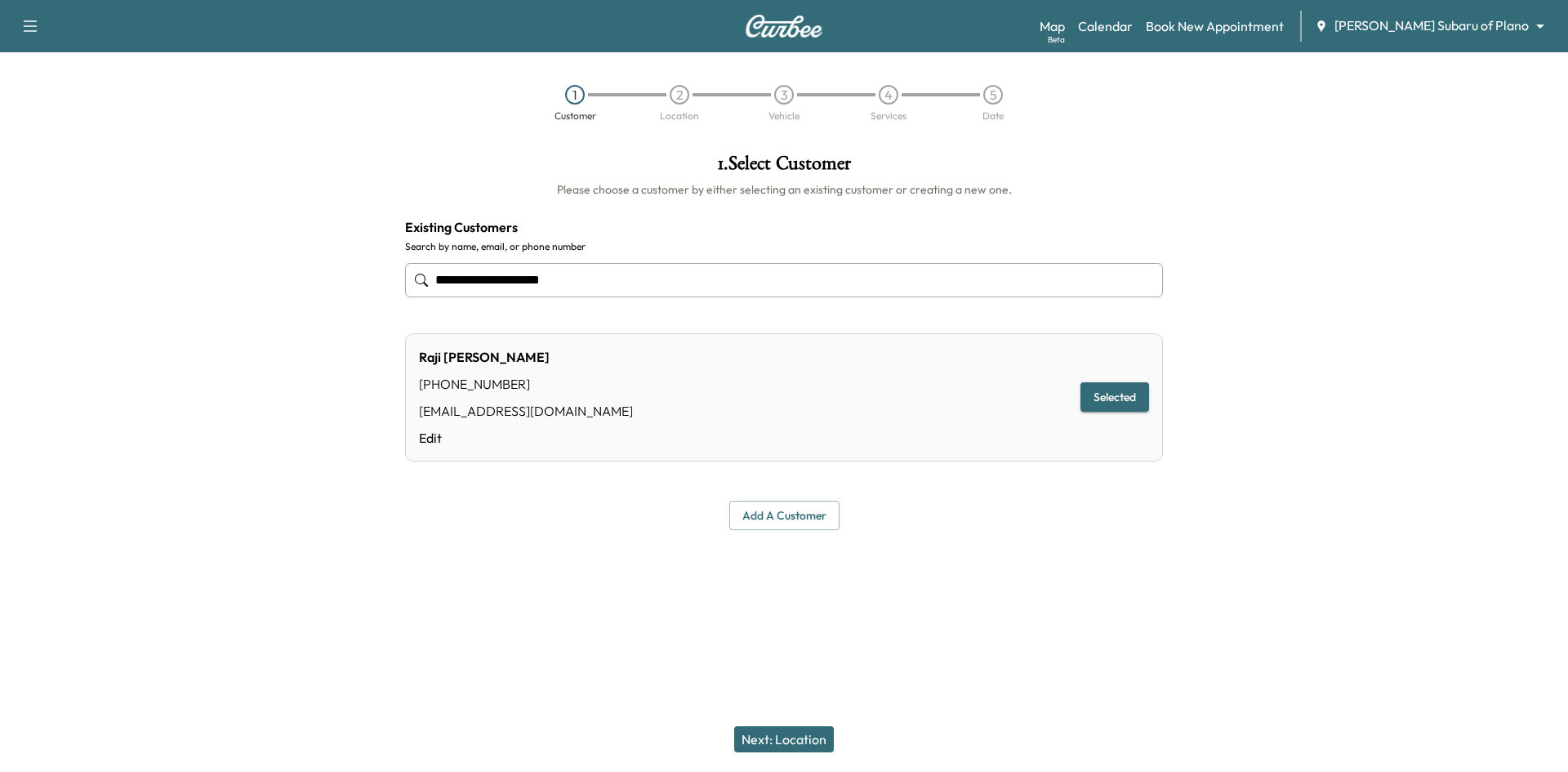
type input "**********"
click at [790, 738] on button "Next: Location" at bounding box center [784, 739] width 100 height 26
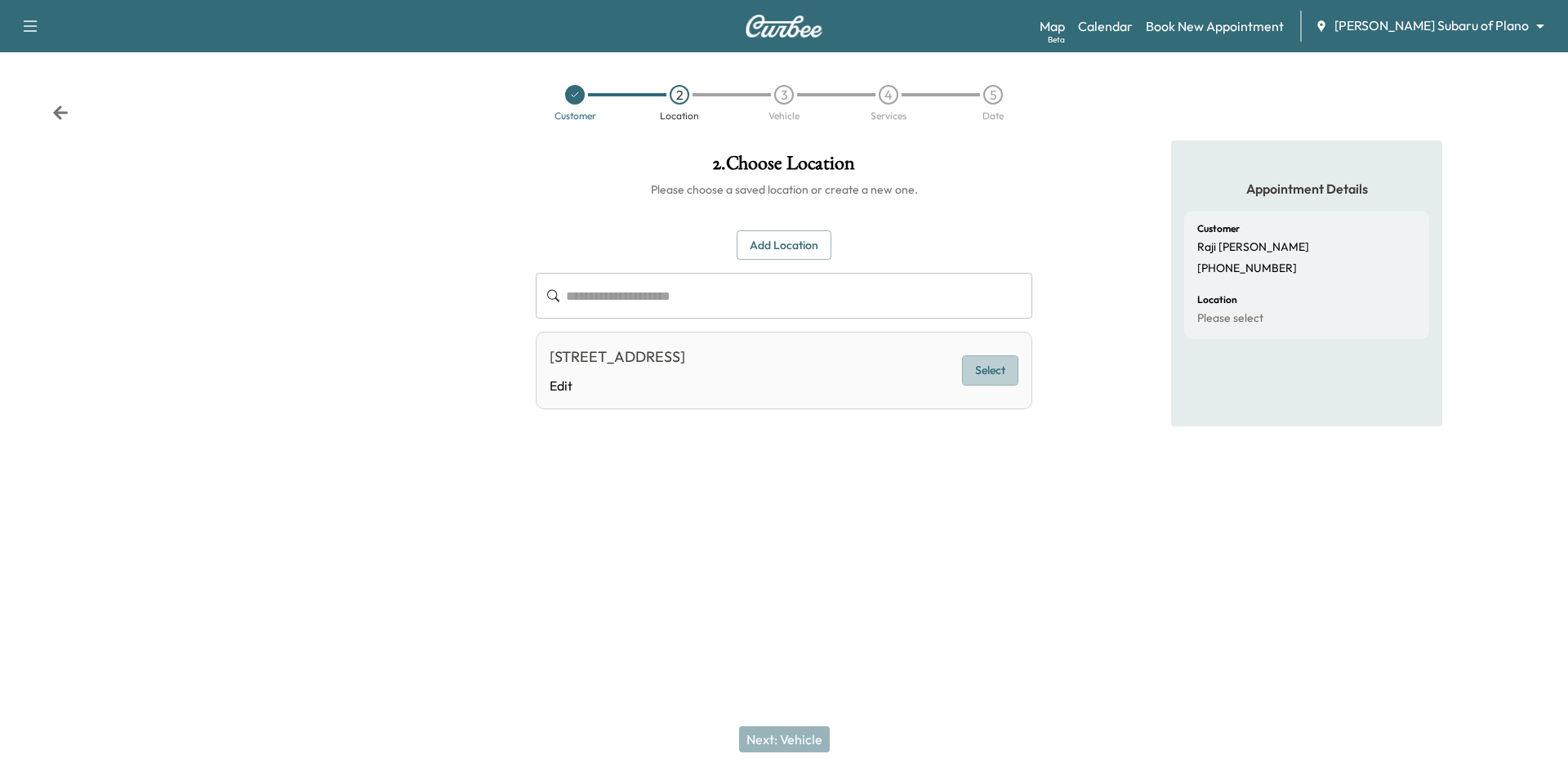
click at [1000, 378] on button "Select" at bounding box center [989, 370] width 56 height 30
click at [800, 732] on button "Next: Vehicle" at bounding box center [784, 739] width 90 height 26
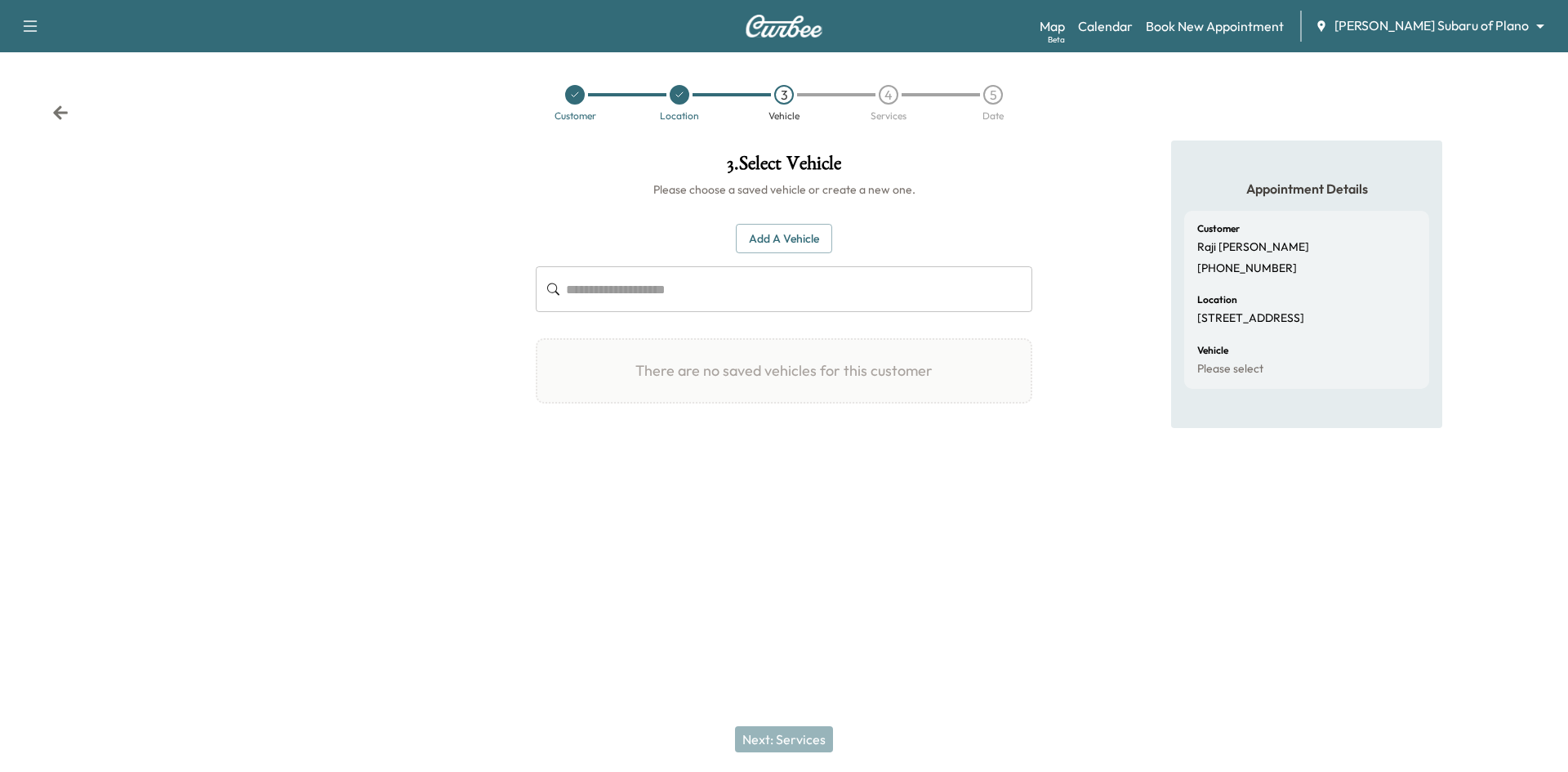
click at [770, 232] on button "Add a Vehicle" at bounding box center [784, 239] width 96 height 30
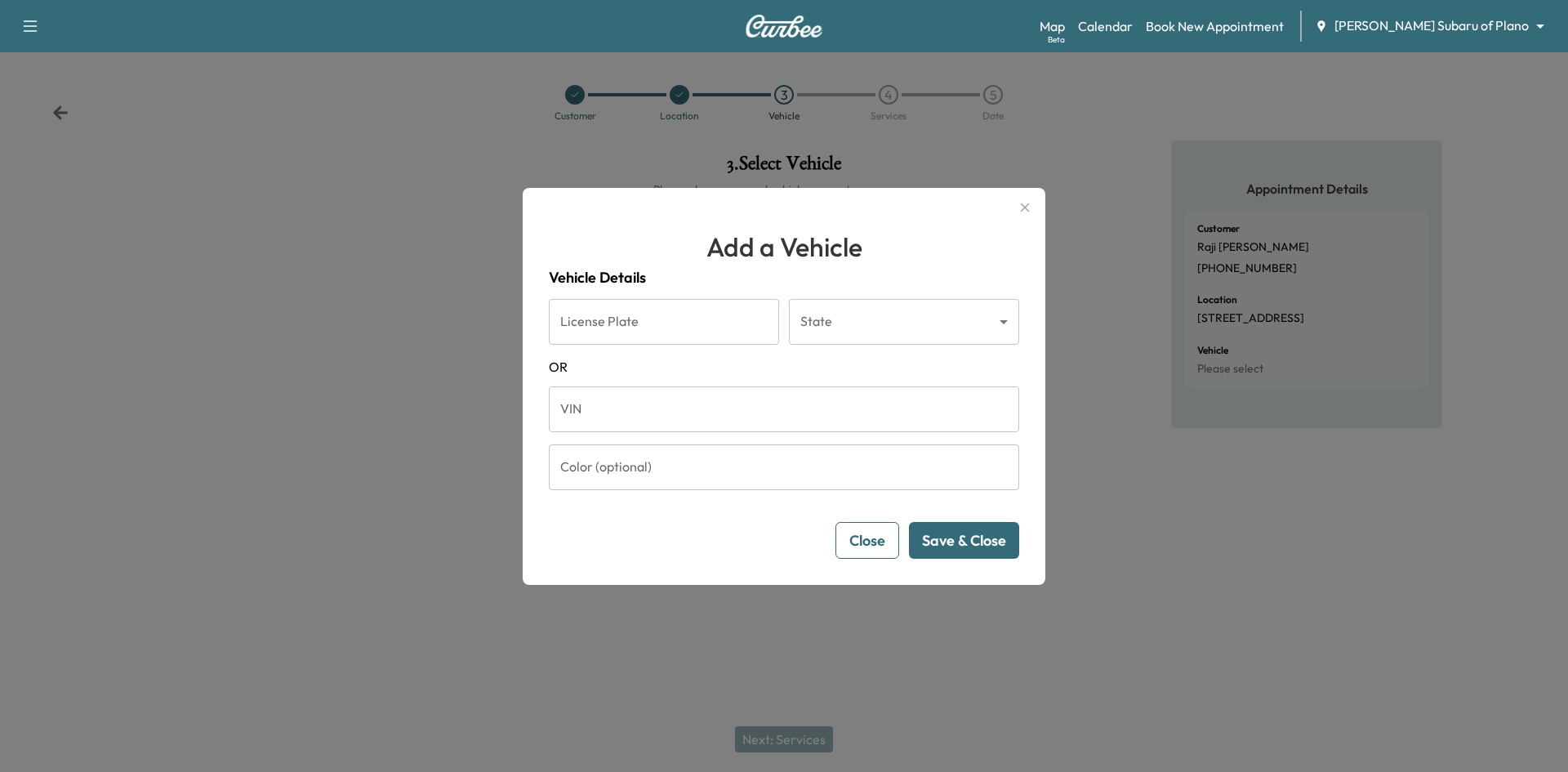
click at [612, 408] on input "VIN" at bounding box center [784, 409] width 470 height 46
paste input "**********"
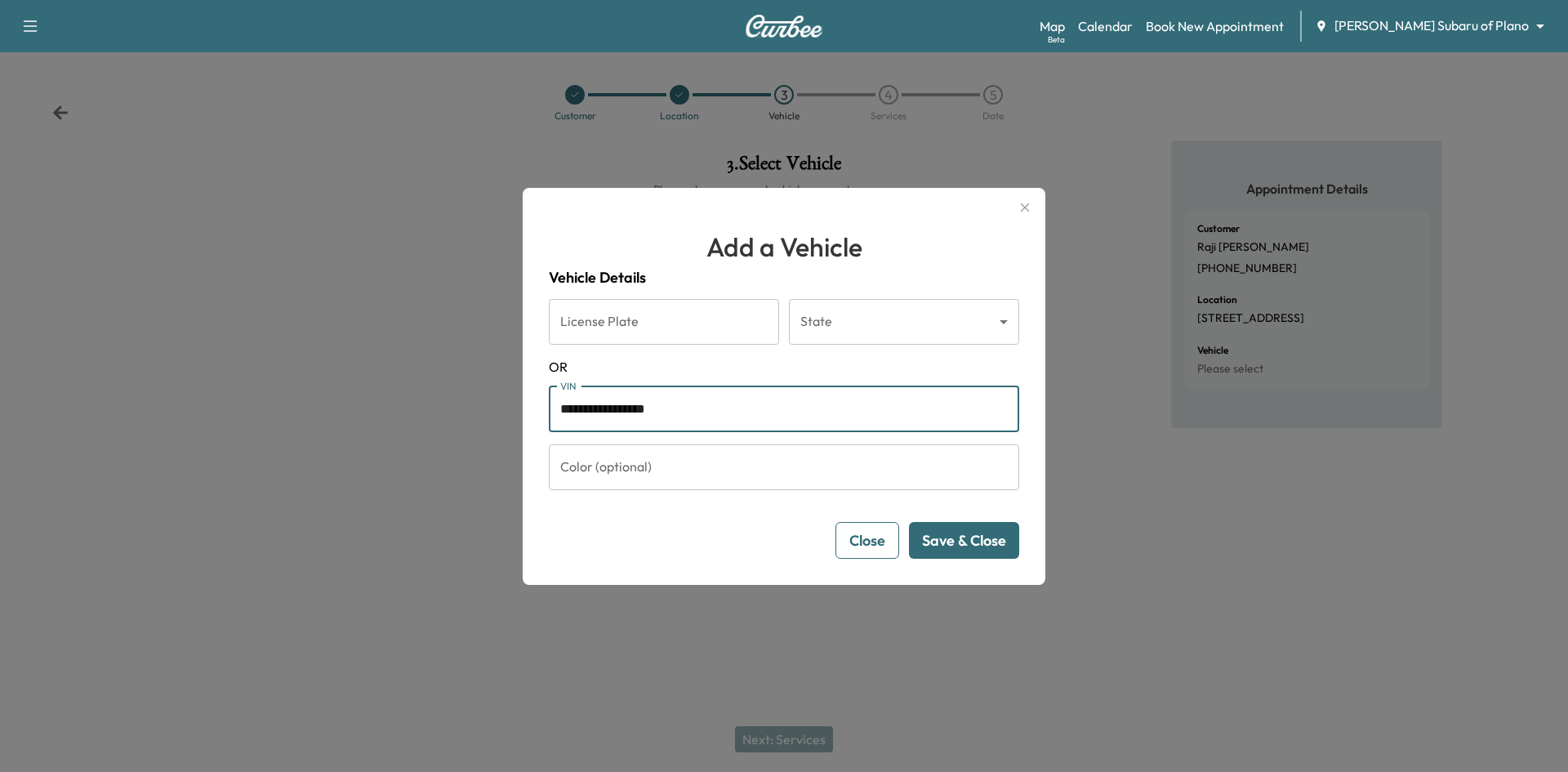
type input "**********"
click at [938, 539] on button "Save & Close" at bounding box center [964, 540] width 110 height 37
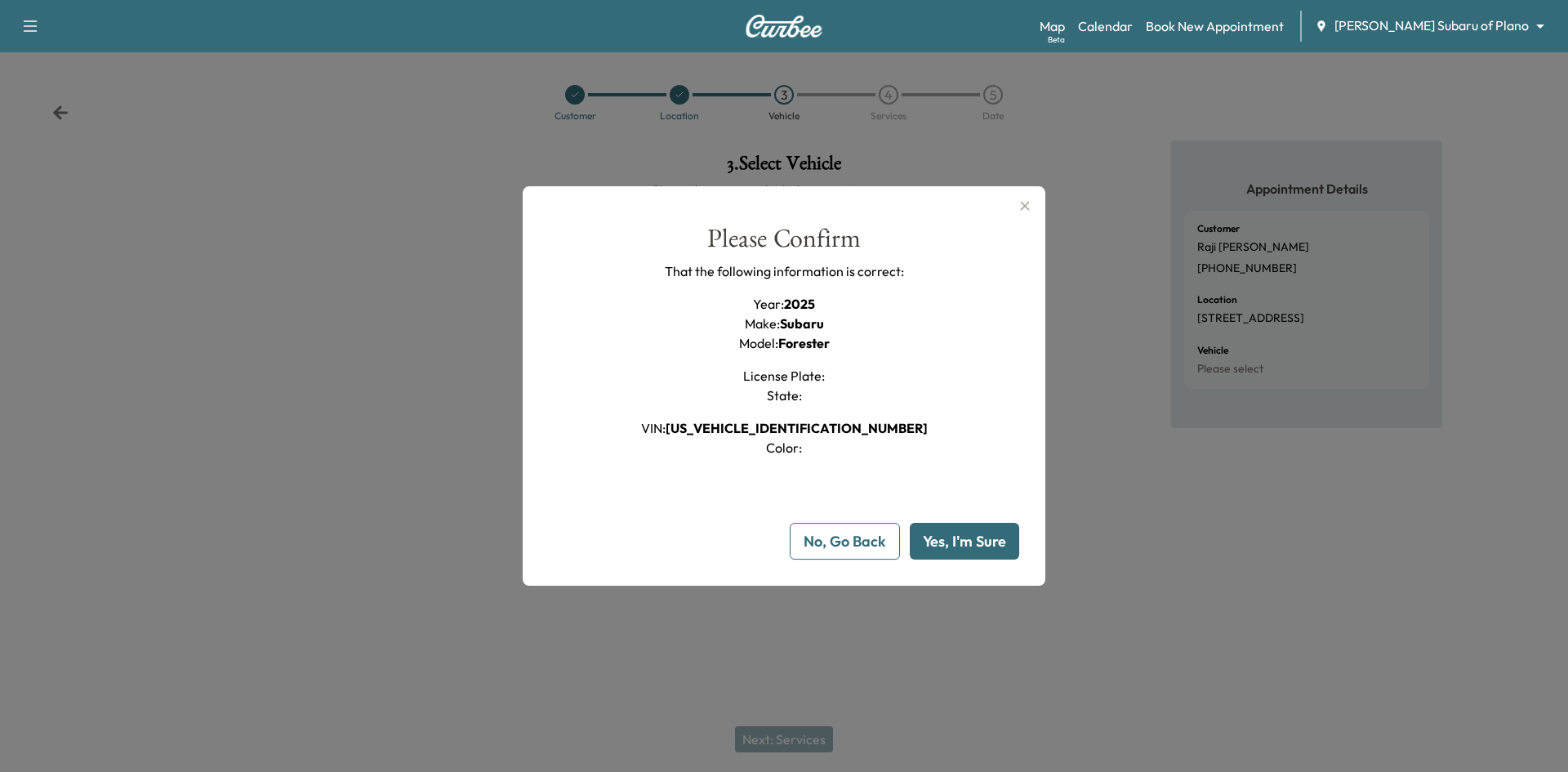
click at [974, 539] on button "Yes, I'm Sure" at bounding box center [964, 541] width 109 height 37
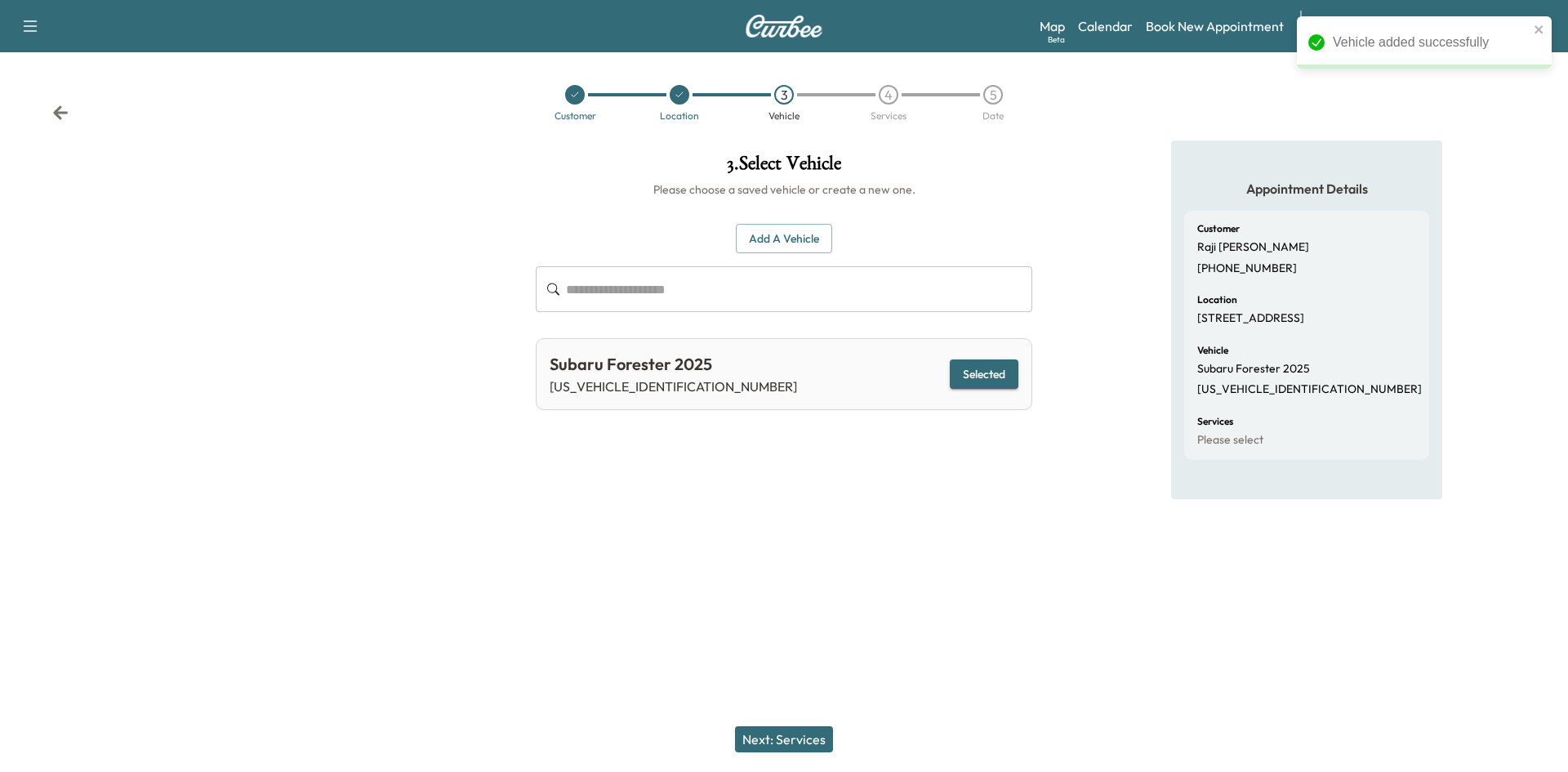
drag, startPoint x: 789, startPoint y: 738, endPoint x: 810, endPoint y: 717, distance: 29.7
click at [790, 738] on button "Next: Services" at bounding box center [784, 739] width 98 height 26
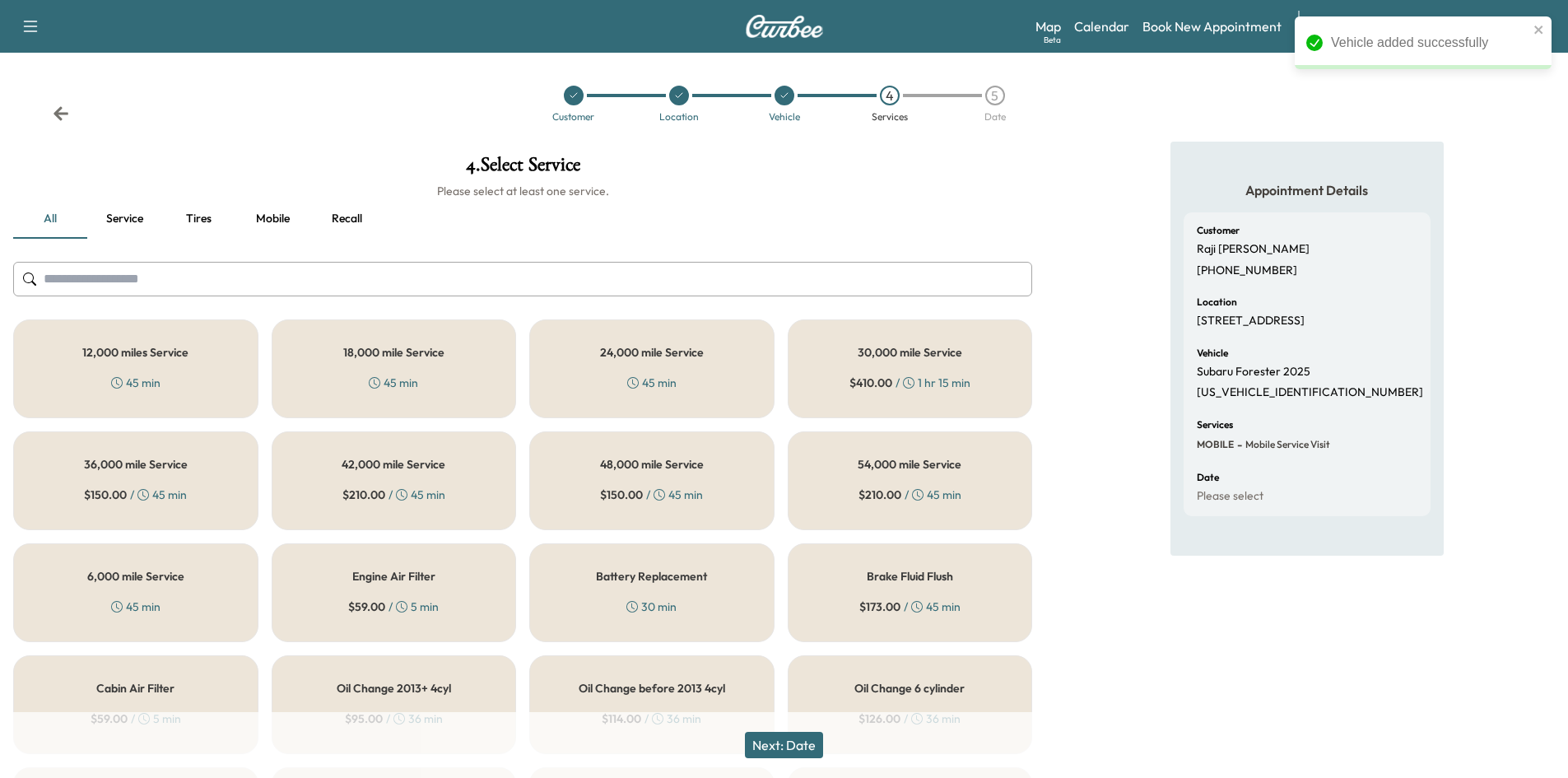
click at [103, 588] on div "6,000 mile Service 45 min" at bounding box center [135, 593] width 246 height 99
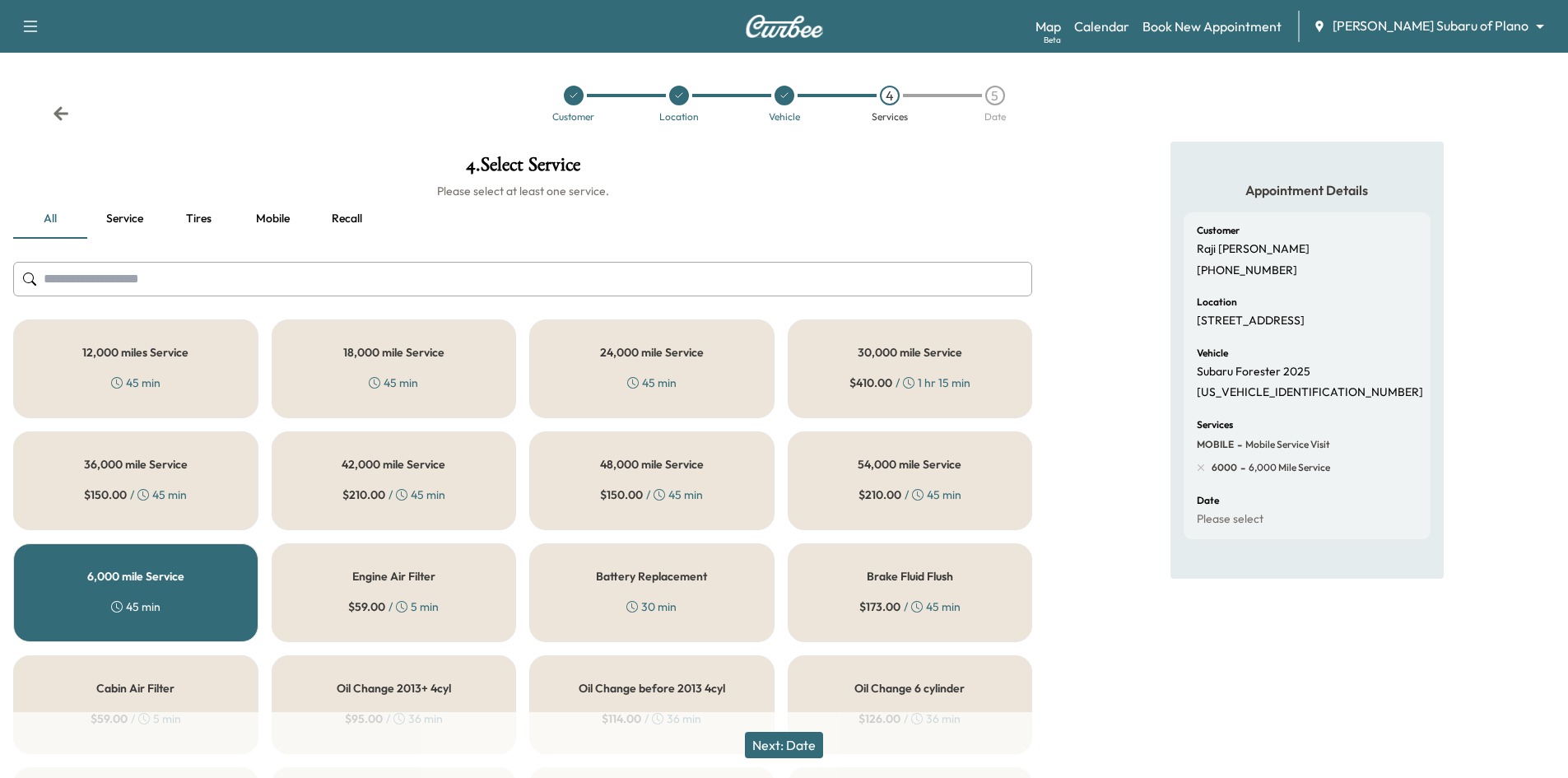
click at [780, 755] on button "Next: Date" at bounding box center [784, 745] width 78 height 26
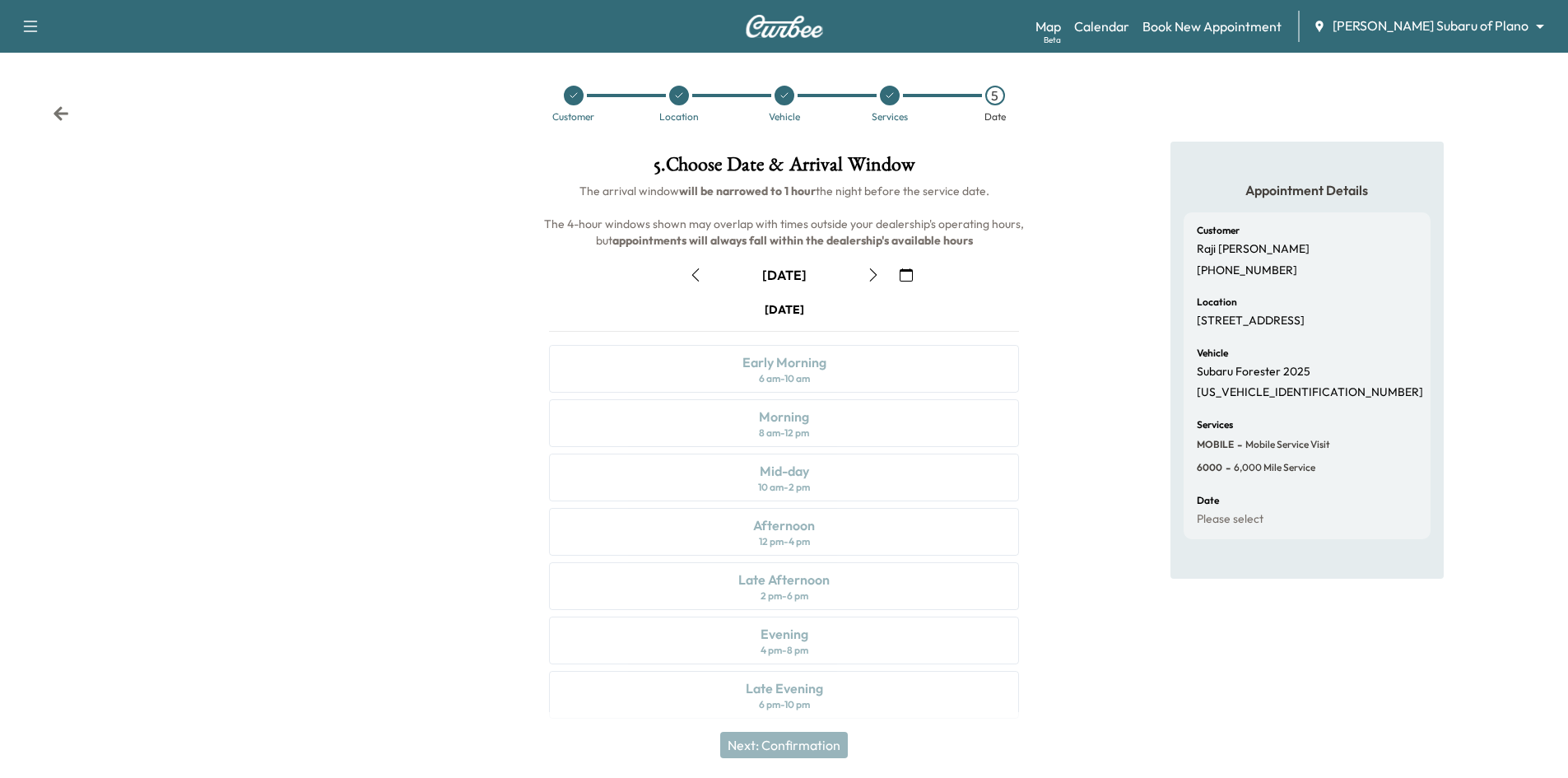
click at [903, 279] on icon "button" at bounding box center [906, 274] width 13 height 13
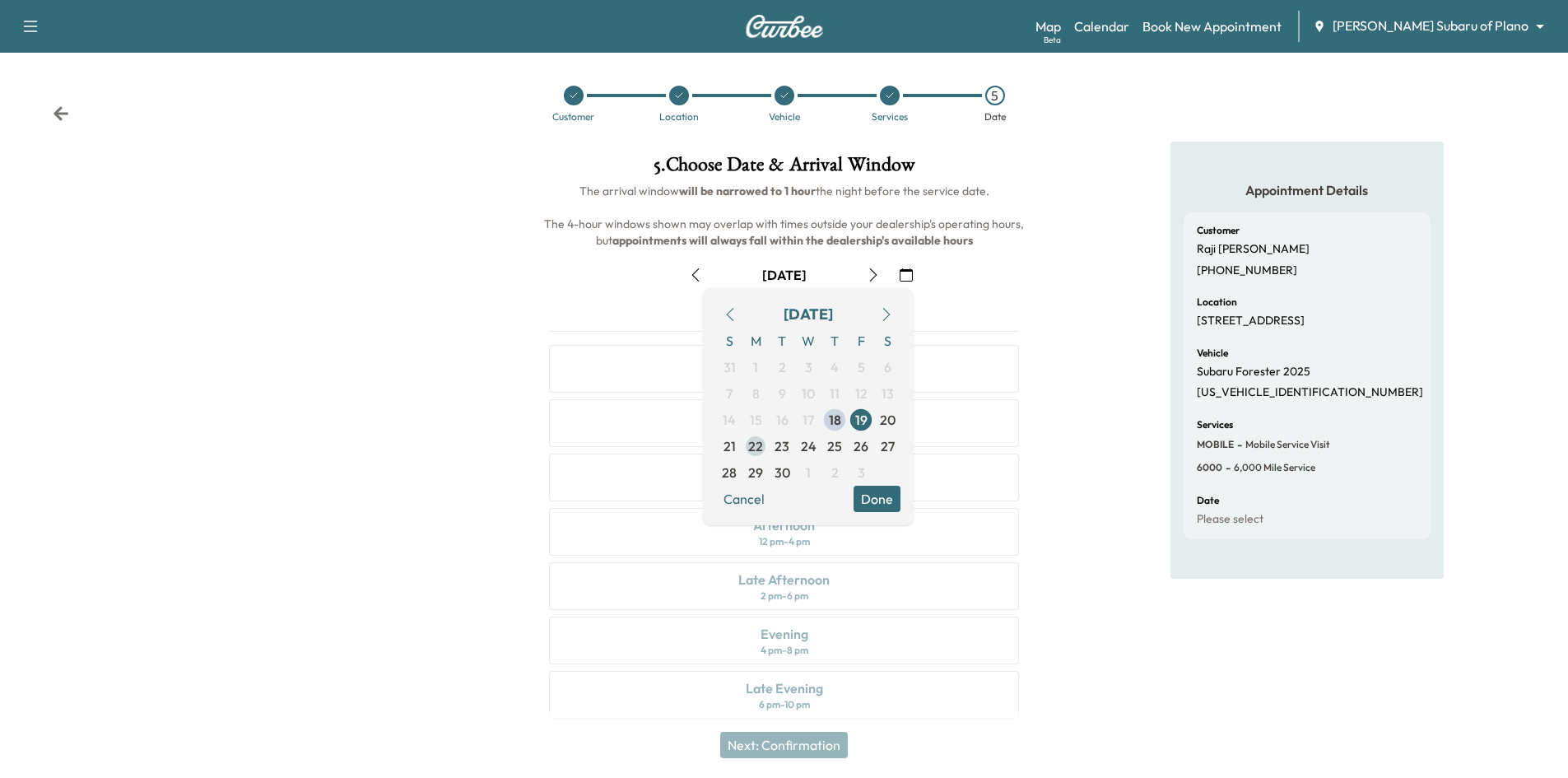
click at [763, 445] on span "22" at bounding box center [755, 446] width 26 height 26
click at [1090, 220] on div "Appointment Details Customer Raji Shunmugasundaram (801) 913-5208 Location 1582…" at bounding box center [1307, 439] width 523 height 597
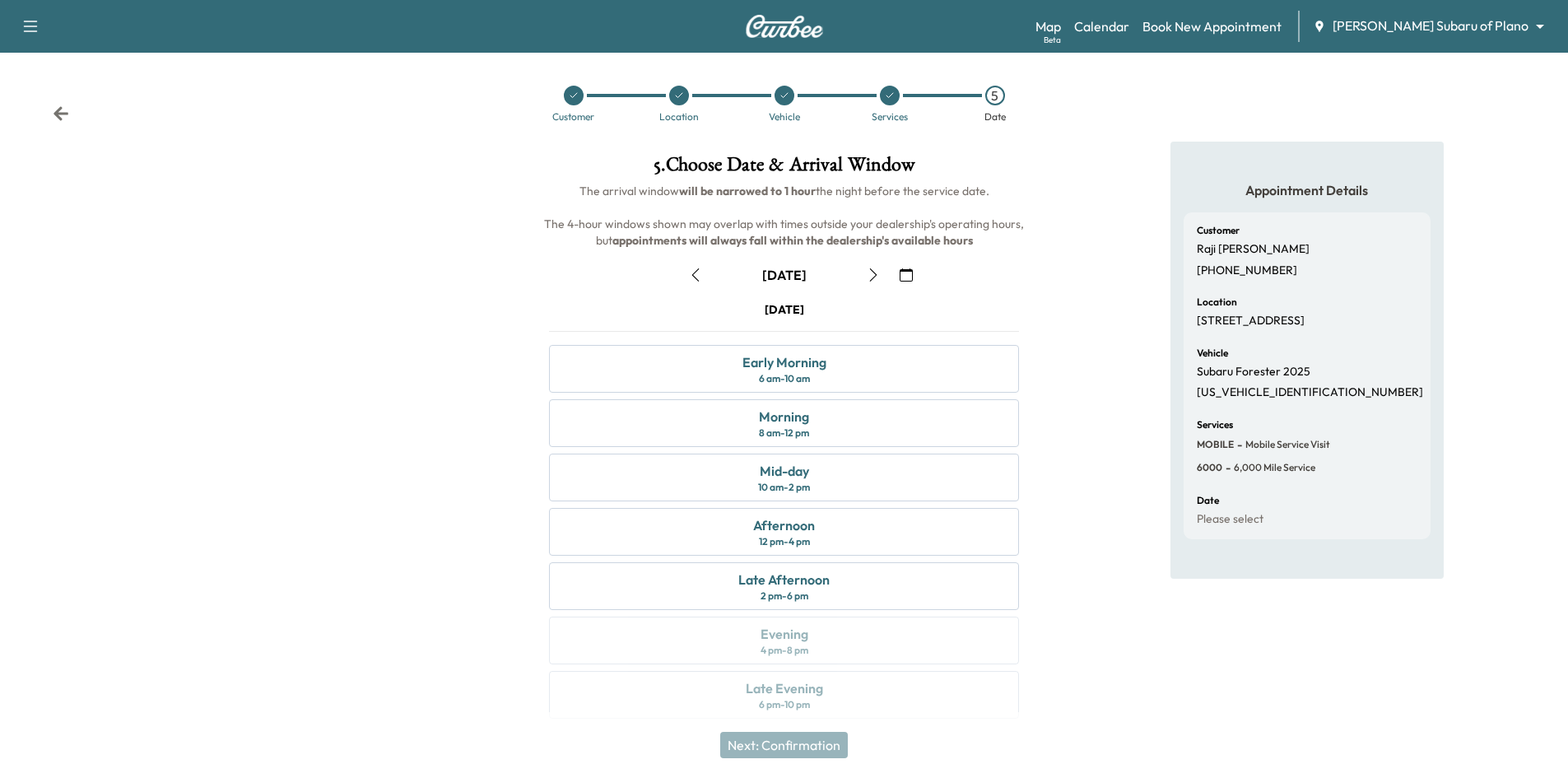
click at [576, 102] on div at bounding box center [574, 96] width 20 height 20
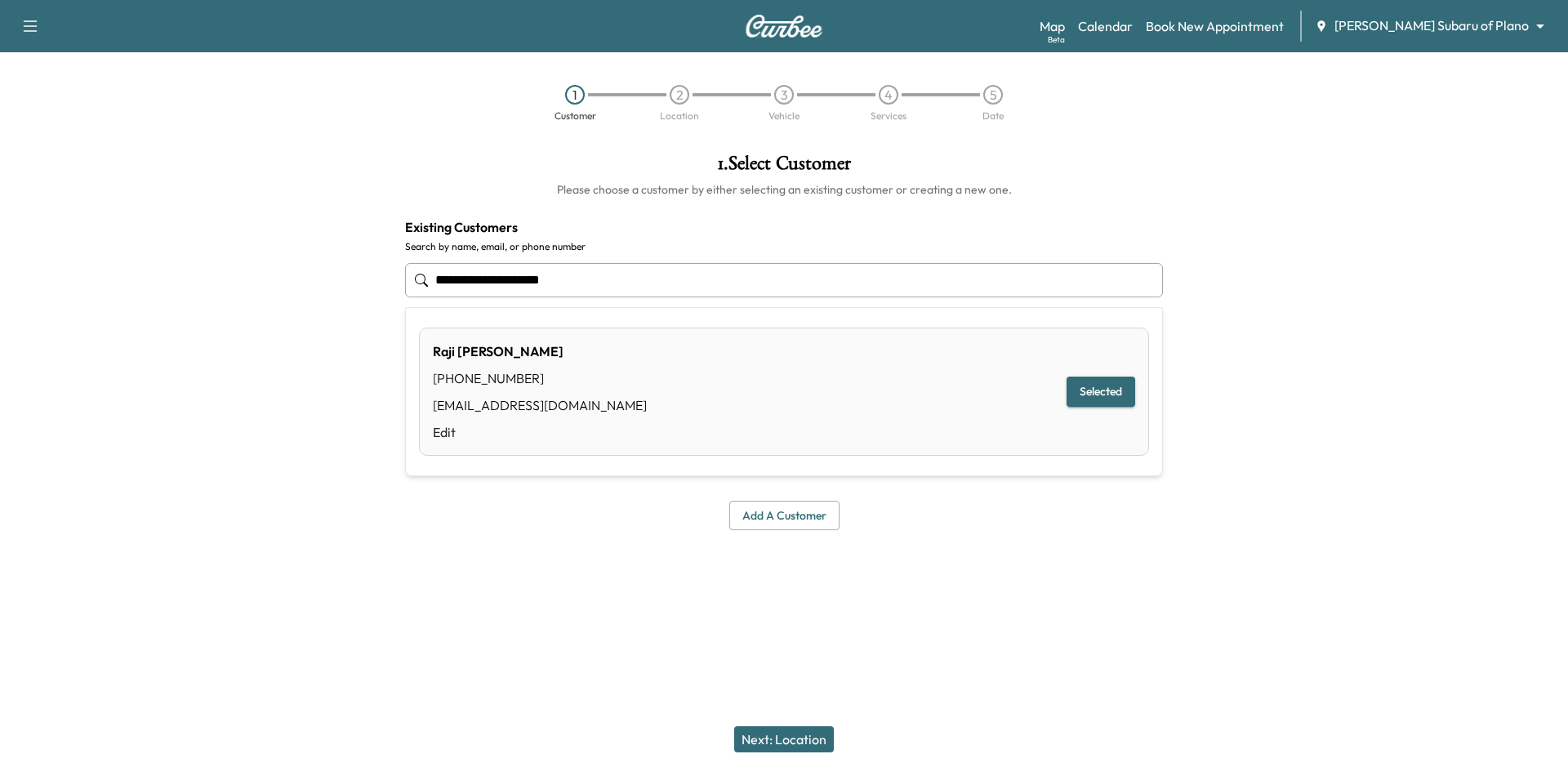
drag, startPoint x: 613, startPoint y: 276, endPoint x: 267, endPoint y: 275, distance: 346.0
click at [244, 261] on div "**********" at bounding box center [784, 341] width 1568 height 402
click at [1101, 395] on button "Select" at bounding box center [1106, 391] width 56 height 30
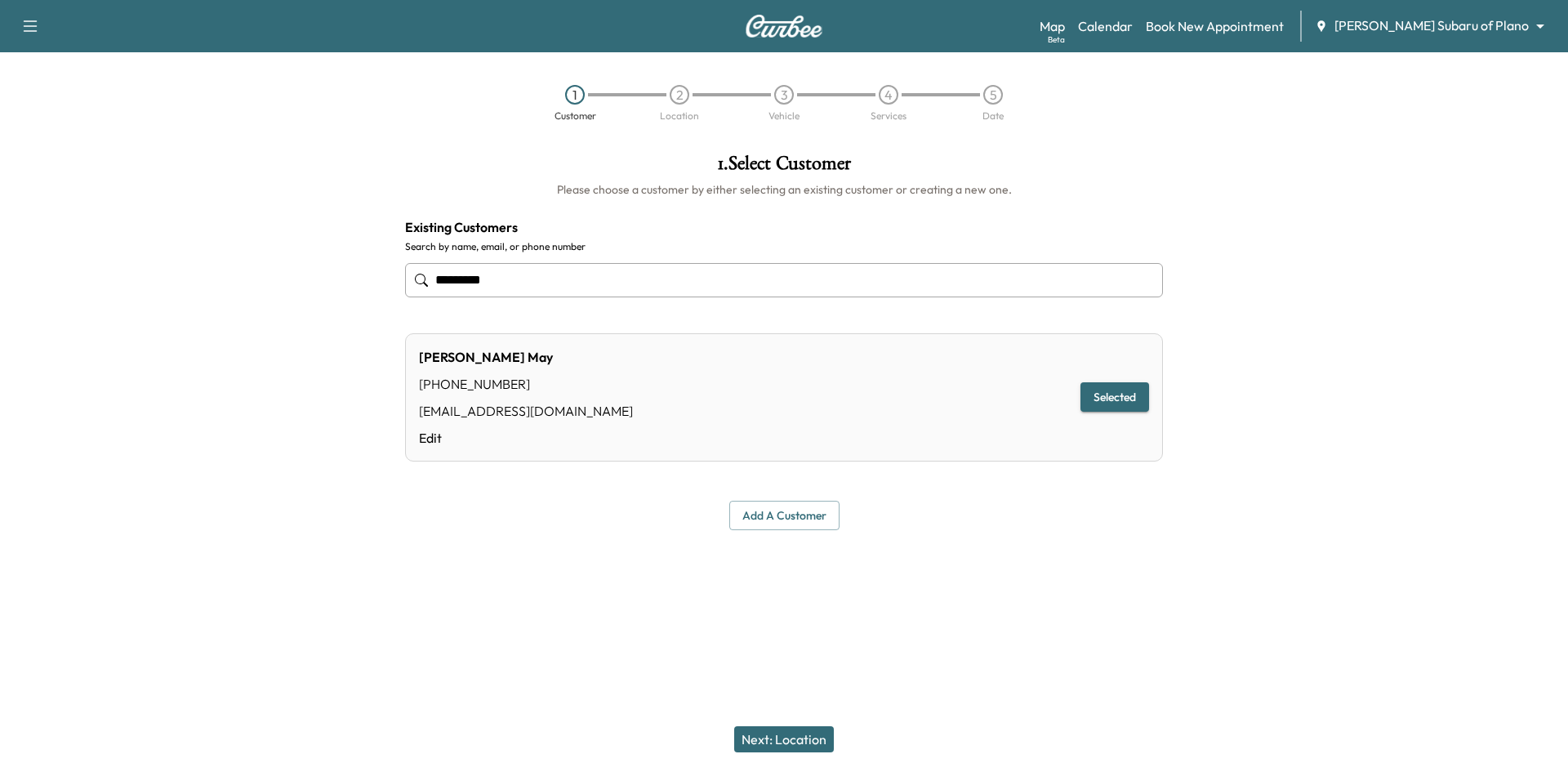
type input "*********"
click at [788, 734] on button "Next: Location" at bounding box center [784, 739] width 100 height 26
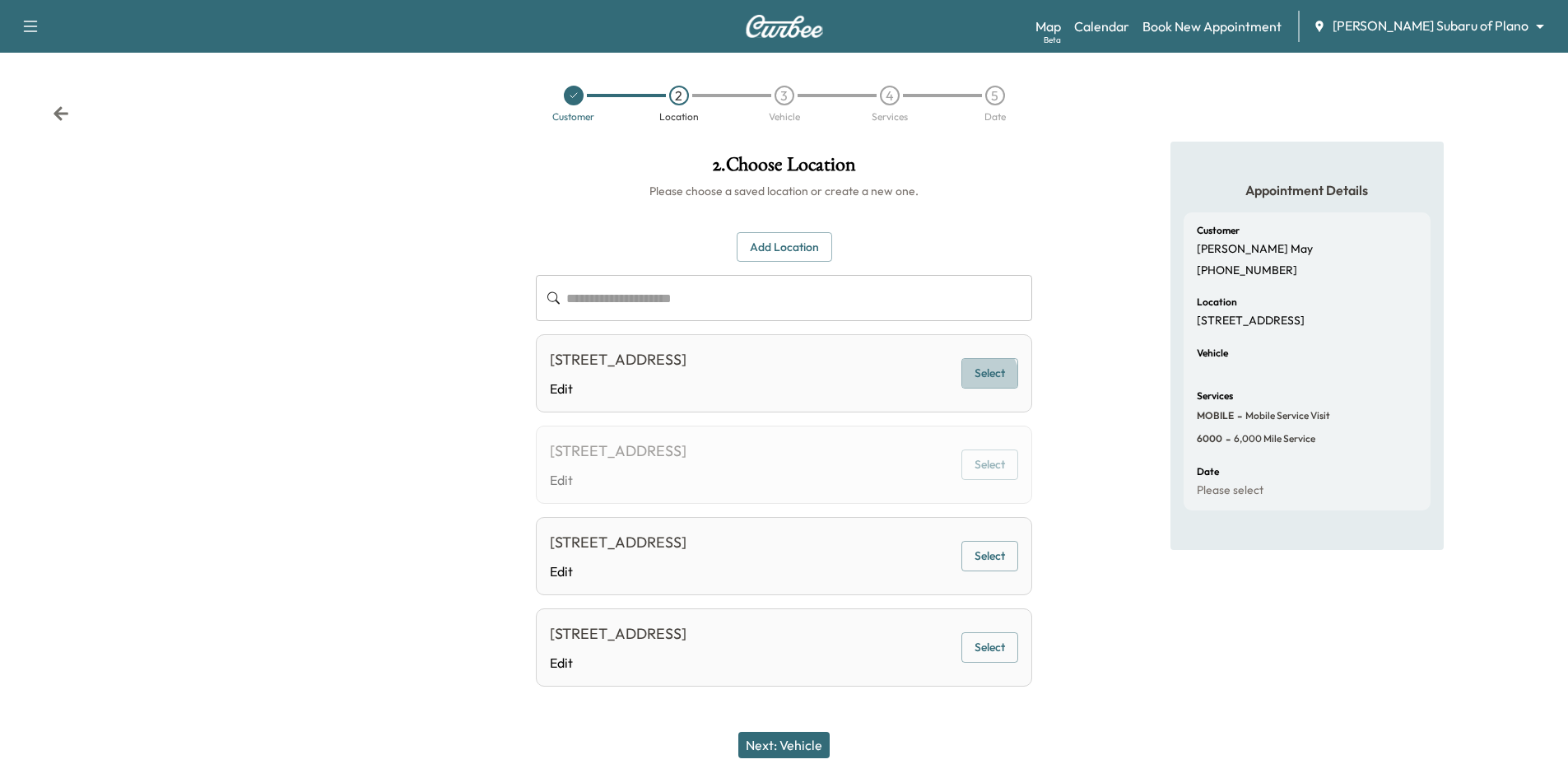
click at [978, 389] on button "Select" at bounding box center [990, 373] width 56 height 30
click at [781, 748] on button "Next: Vehicle" at bounding box center [784, 745] width 91 height 26
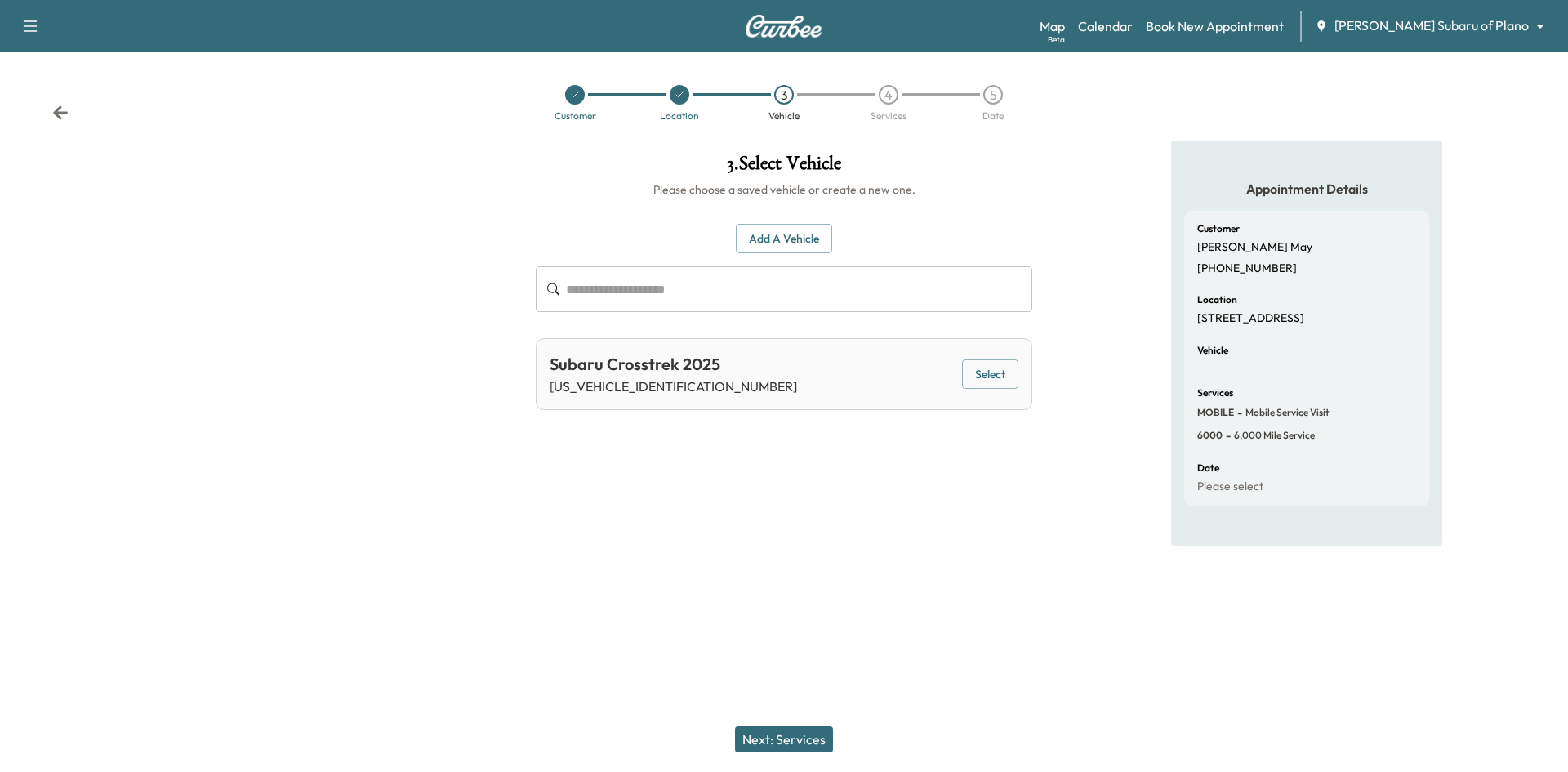
click at [985, 373] on button "Select" at bounding box center [989, 374] width 56 height 30
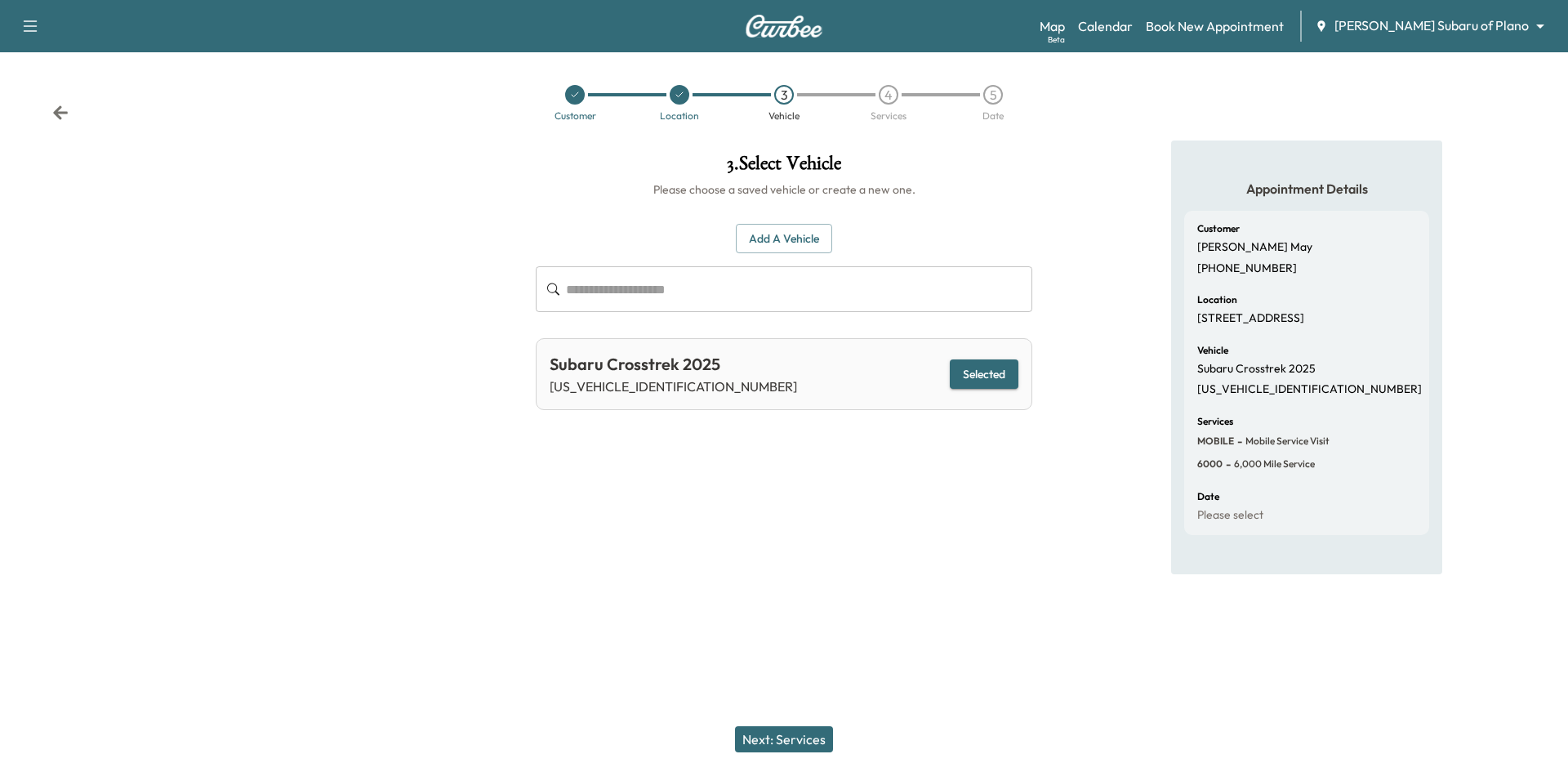
click at [775, 730] on button "Next: Services" at bounding box center [784, 739] width 98 height 26
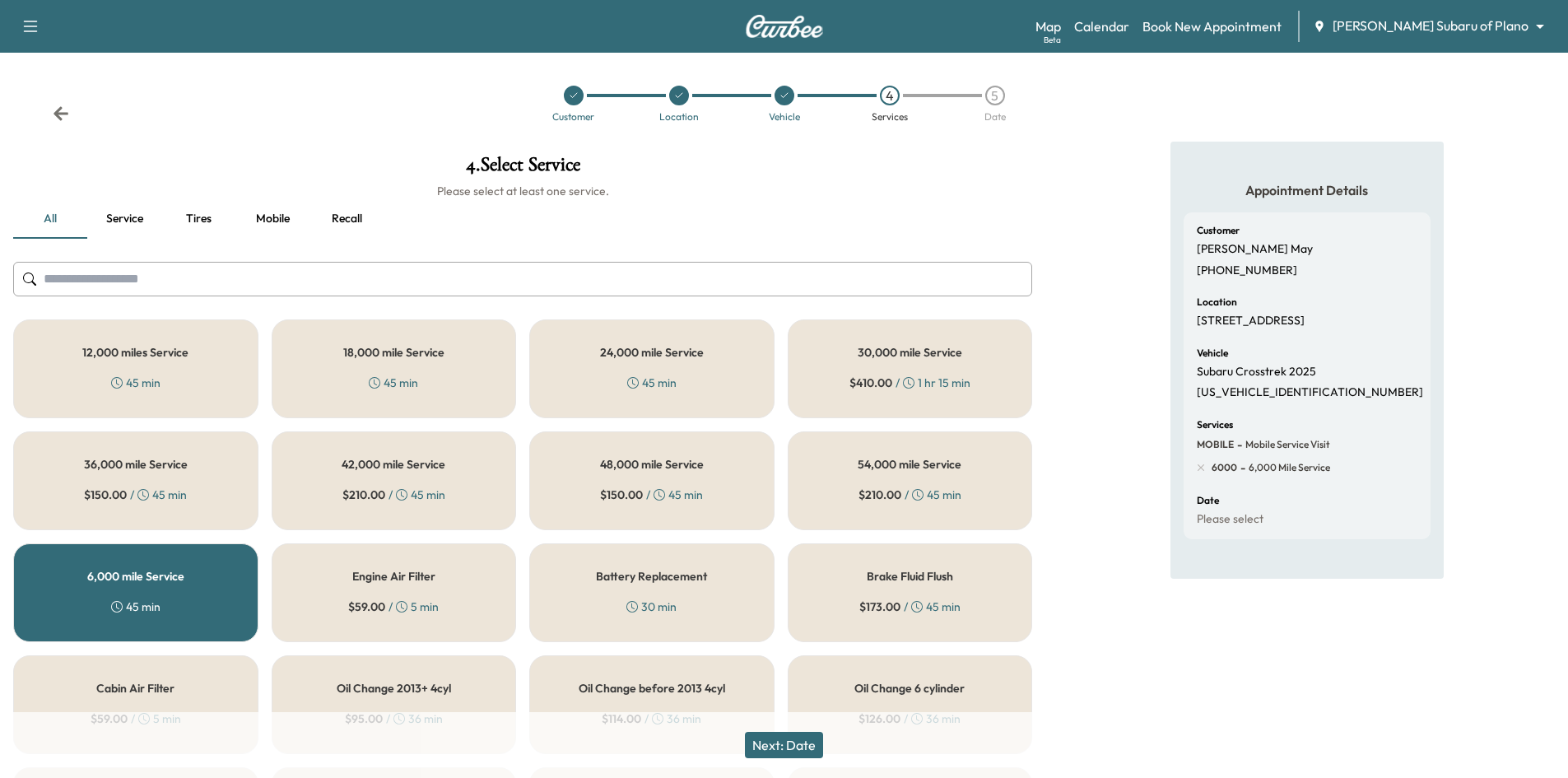
click at [800, 743] on button "Next: Date" at bounding box center [784, 745] width 78 height 26
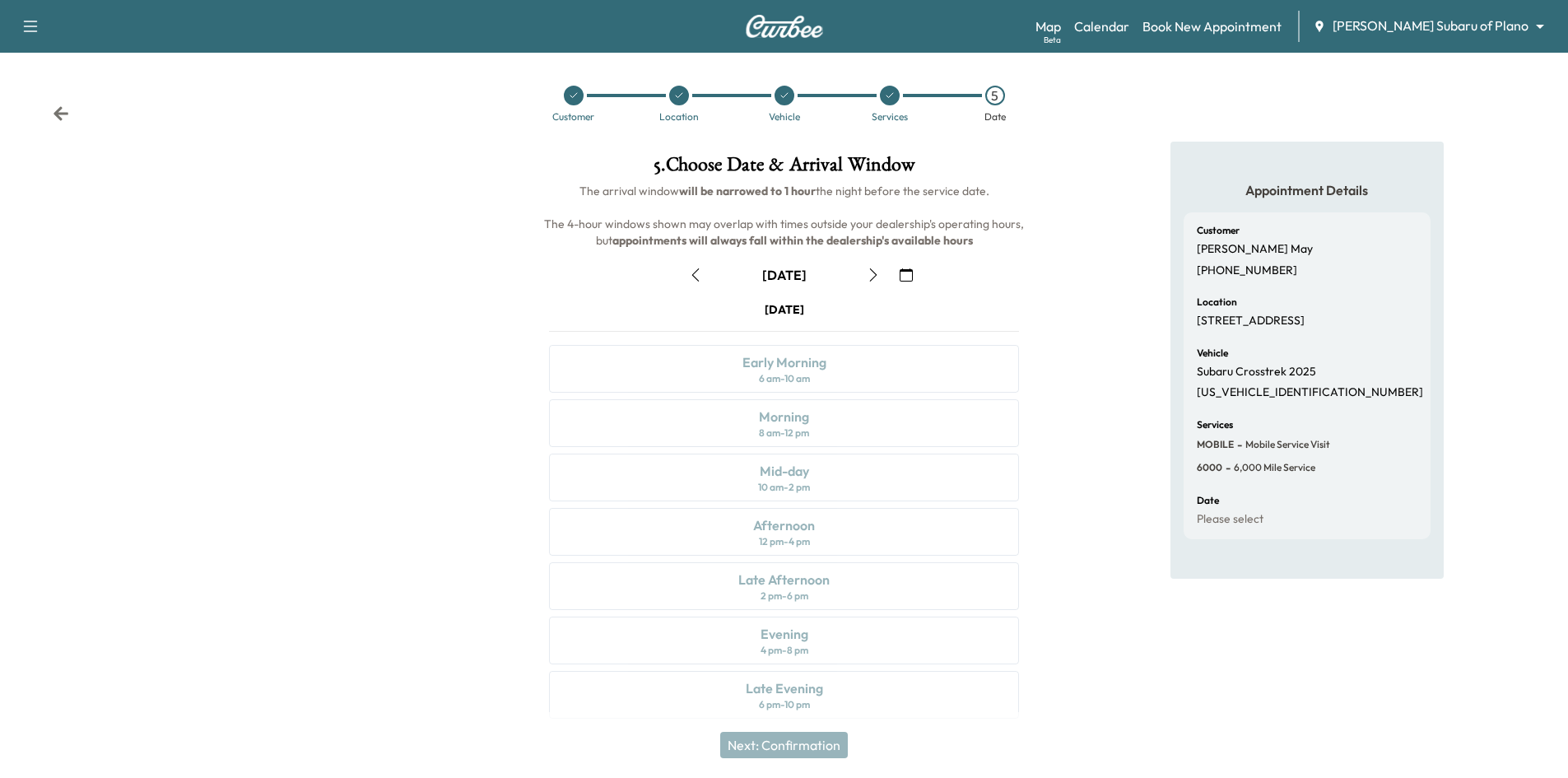
click at [871, 274] on icon "button" at bounding box center [873, 274] width 13 height 13
click at [568, 101] on div at bounding box center [574, 96] width 20 height 20
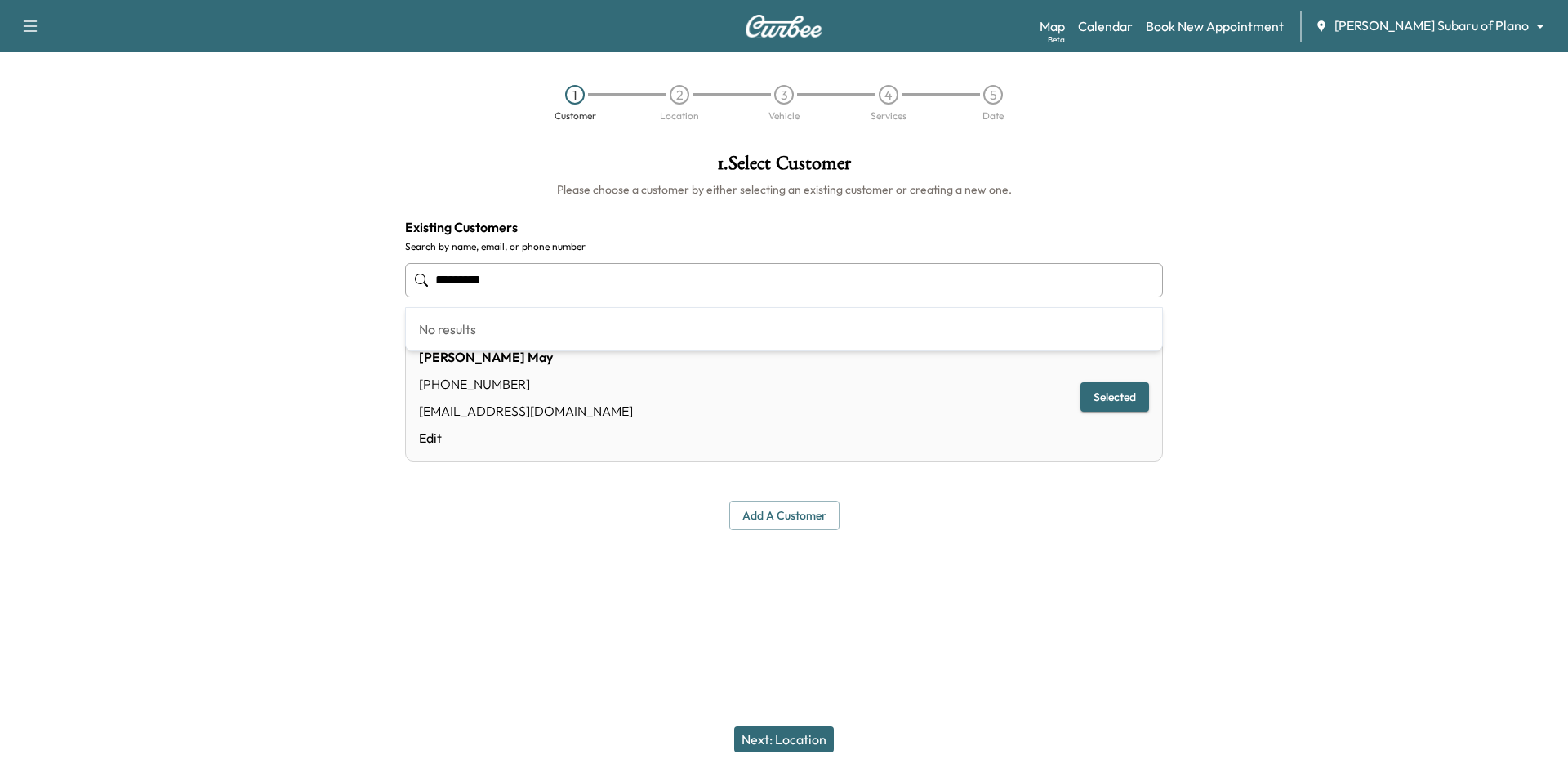
drag, startPoint x: 735, startPoint y: 283, endPoint x: 380, endPoint y: 278, distance: 355.0
click at [377, 280] on div "**********" at bounding box center [784, 341] width 1568 height 402
click at [1104, 394] on button "Select" at bounding box center [1106, 391] width 56 height 30
type input "**********"
drag, startPoint x: 779, startPoint y: 746, endPoint x: 782, endPoint y: 731, distance: 15.3
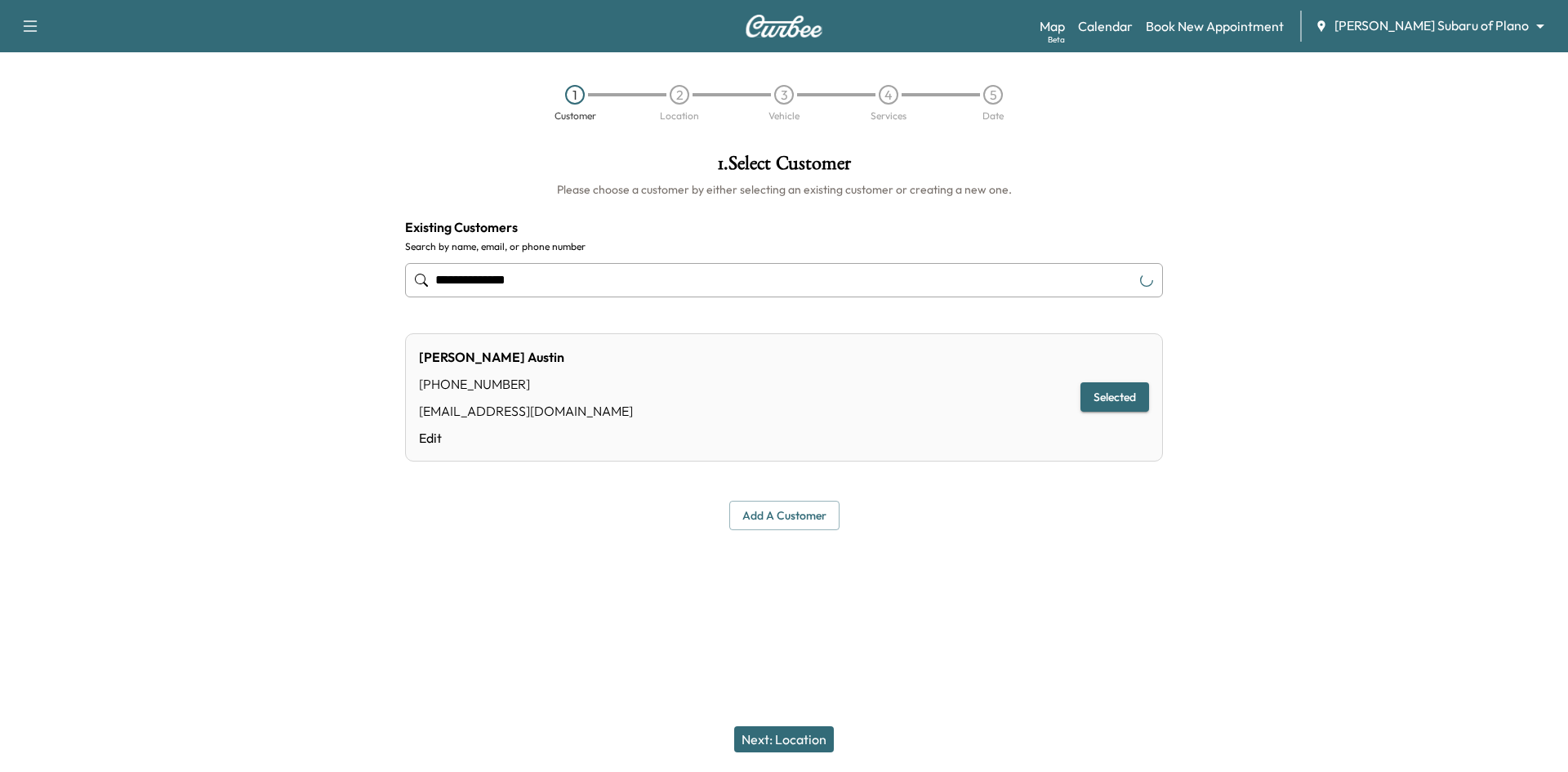
click at [780, 744] on button "Next: Location" at bounding box center [784, 739] width 100 height 26
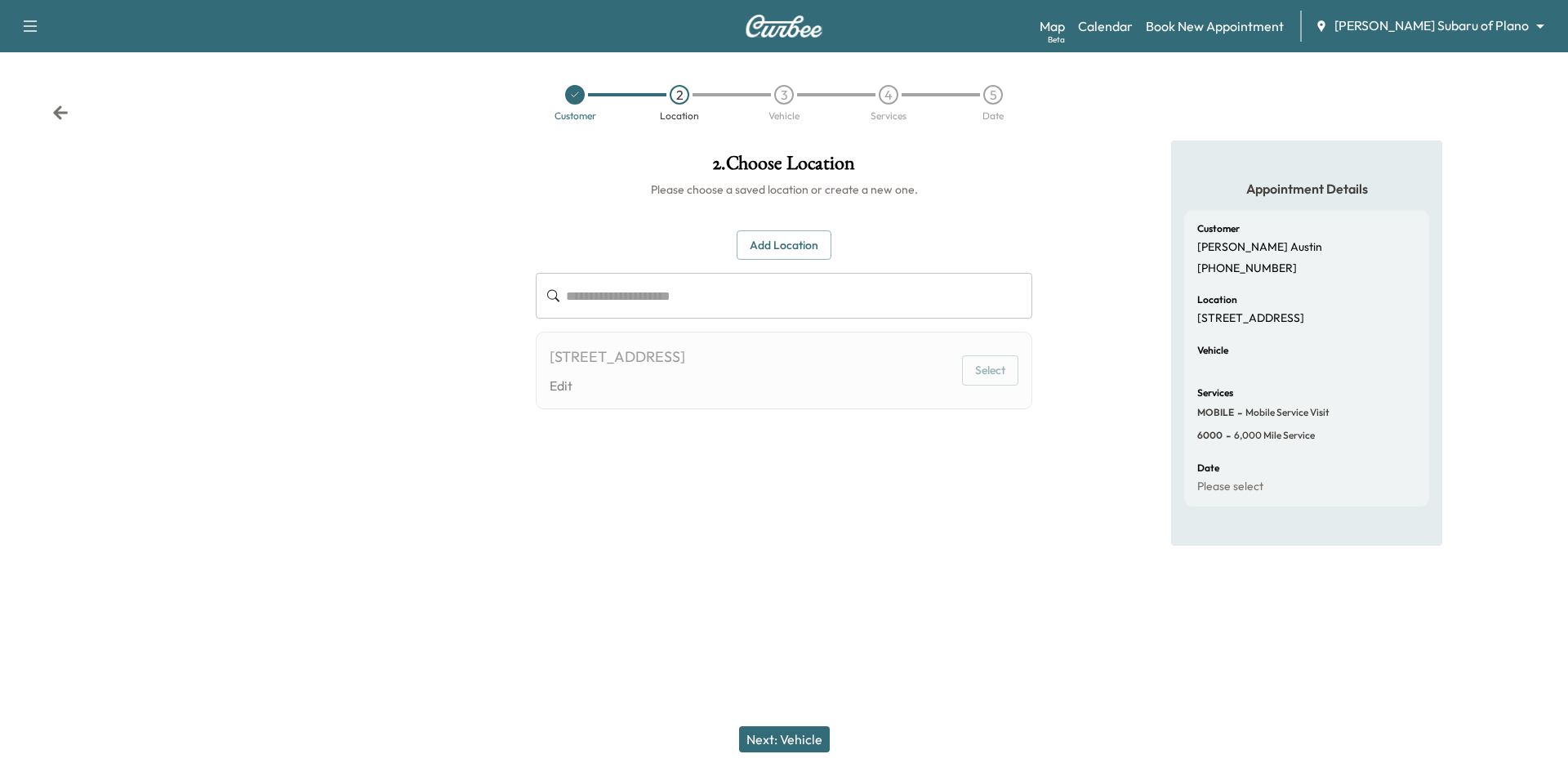
click at [958, 457] on div "**********" at bounding box center [784, 343] width 523 height 405
click at [975, 368] on button "Select" at bounding box center [989, 370] width 56 height 30
click at [772, 252] on button "Add Location" at bounding box center [784, 245] width 95 height 30
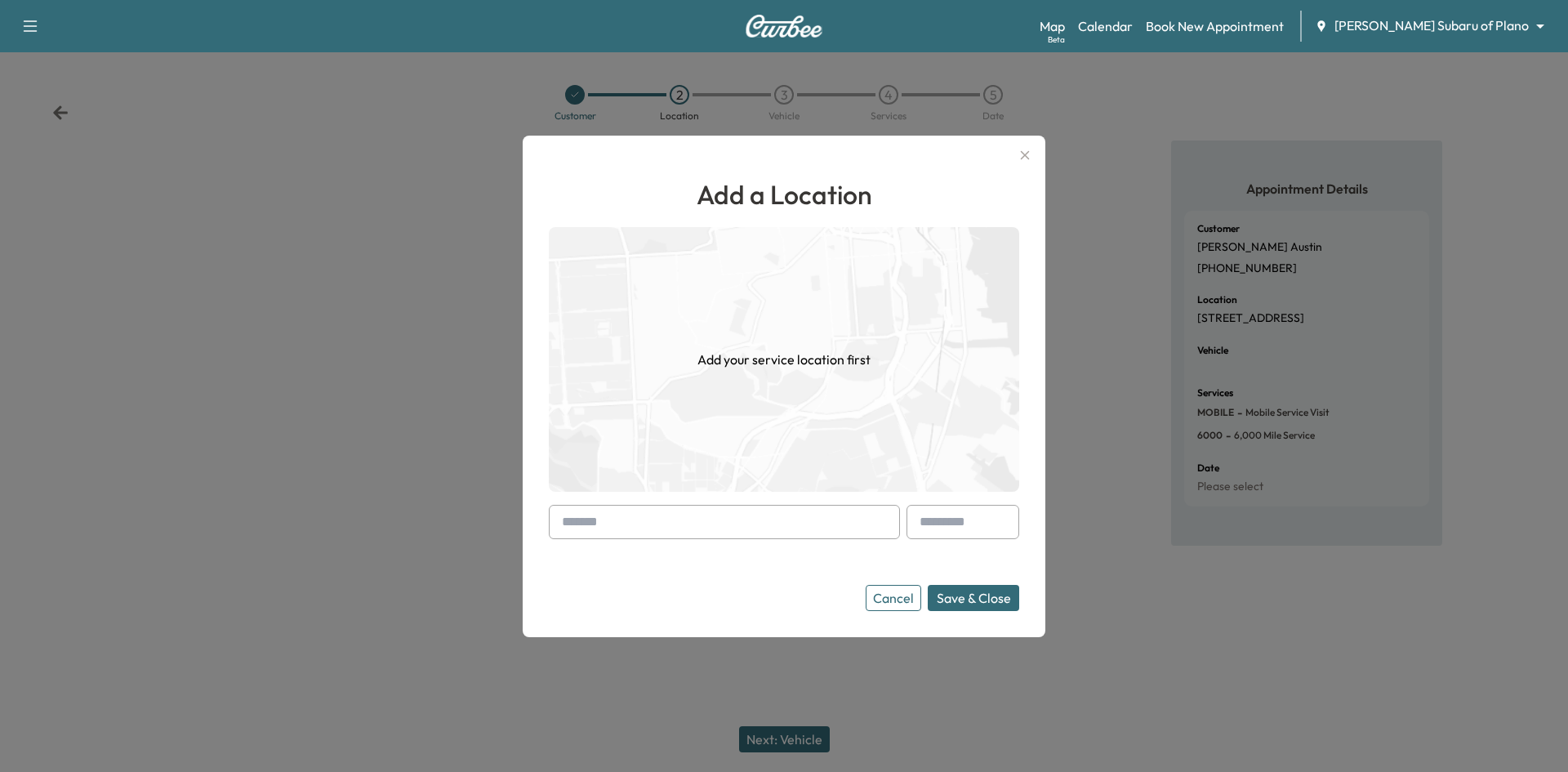
click at [759, 520] on input "text" at bounding box center [724, 522] width 351 height 34
paste input "**********"
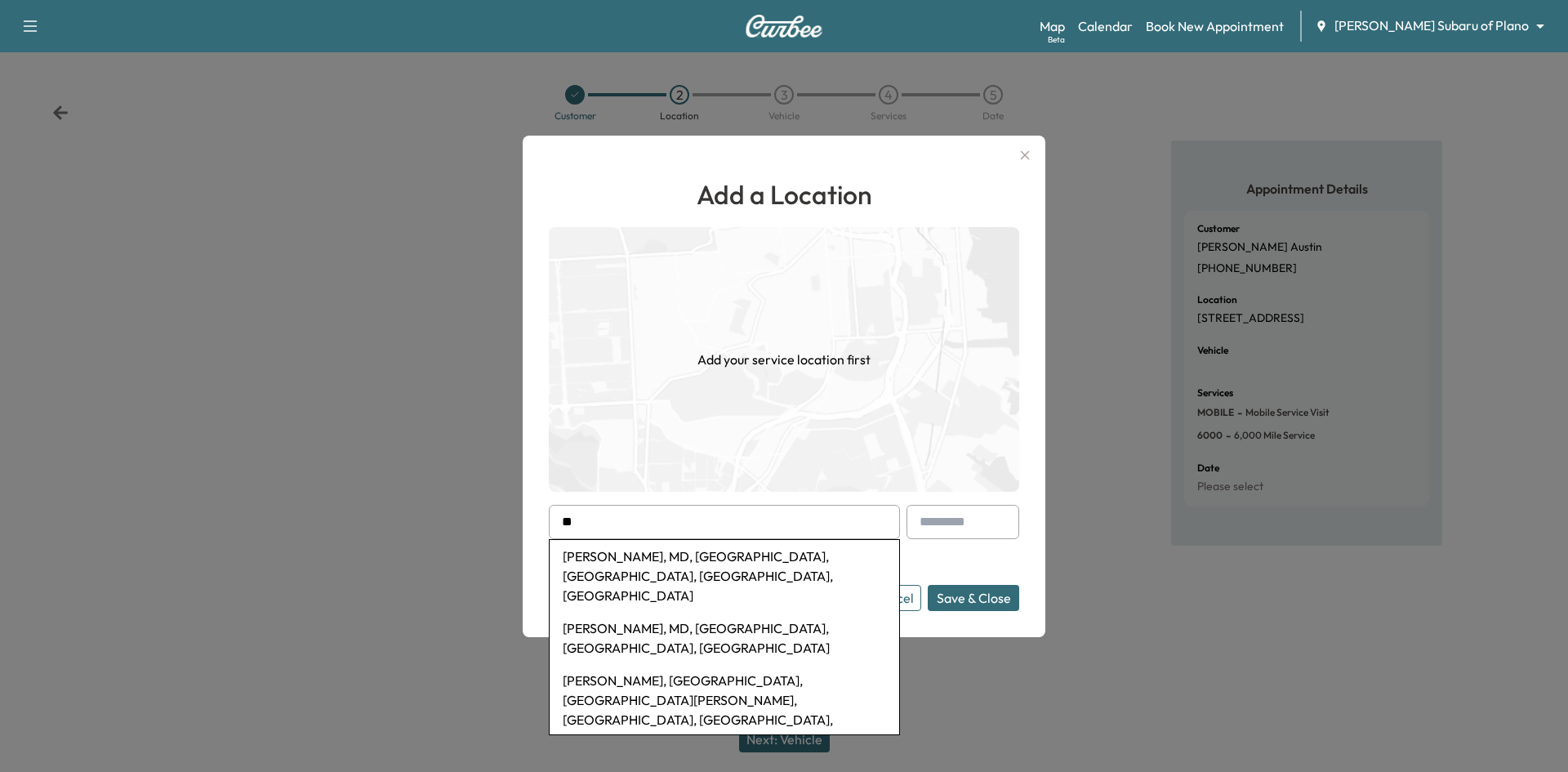
type input "*"
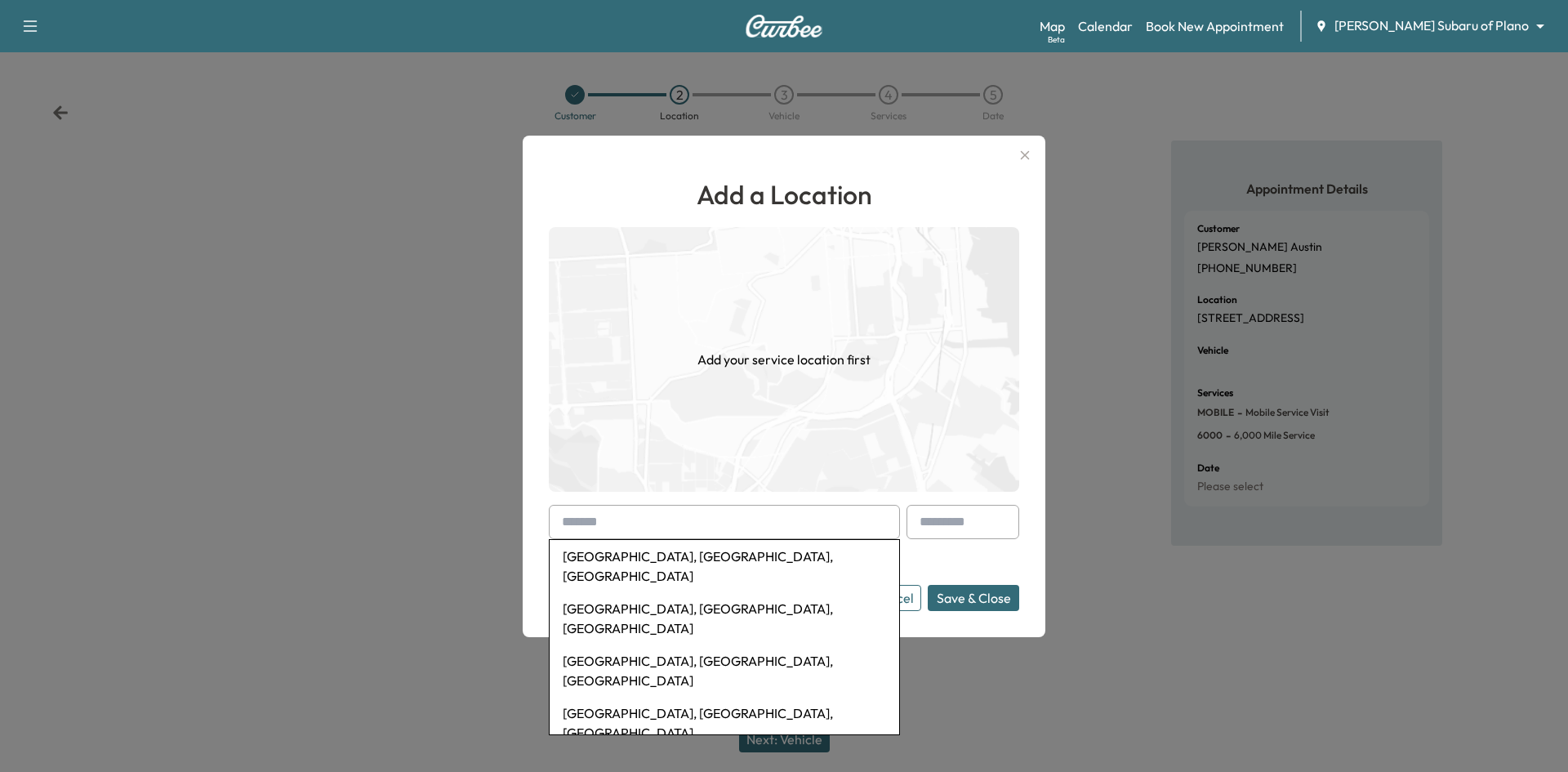
click at [679, 523] on input "text" at bounding box center [724, 522] width 351 height 34
paste input "**********"
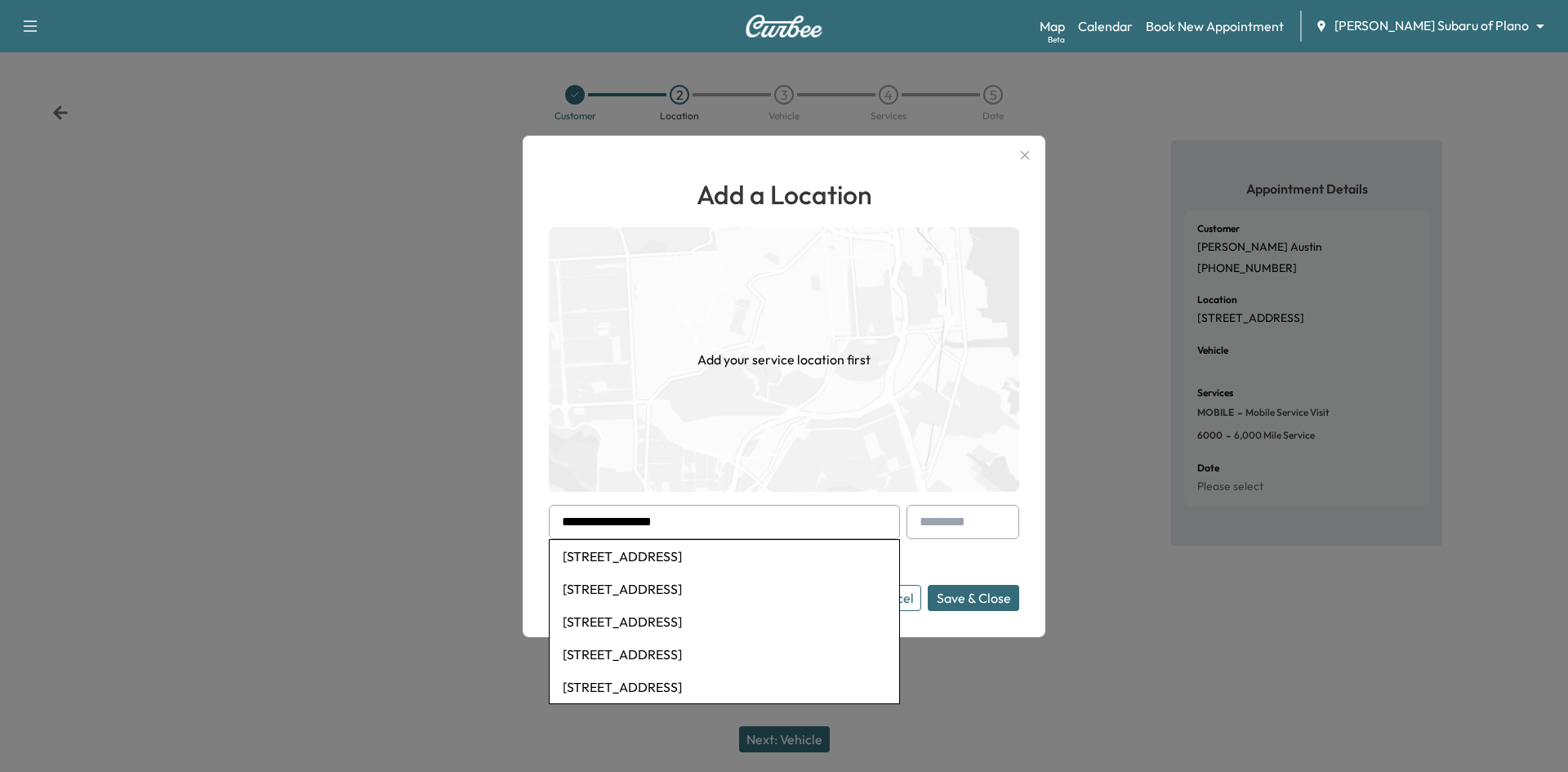
click at [698, 549] on li "8642 Eustis Avenue, Dallas, TX, USA" at bounding box center [724, 557] width 350 height 33
type input "**********"
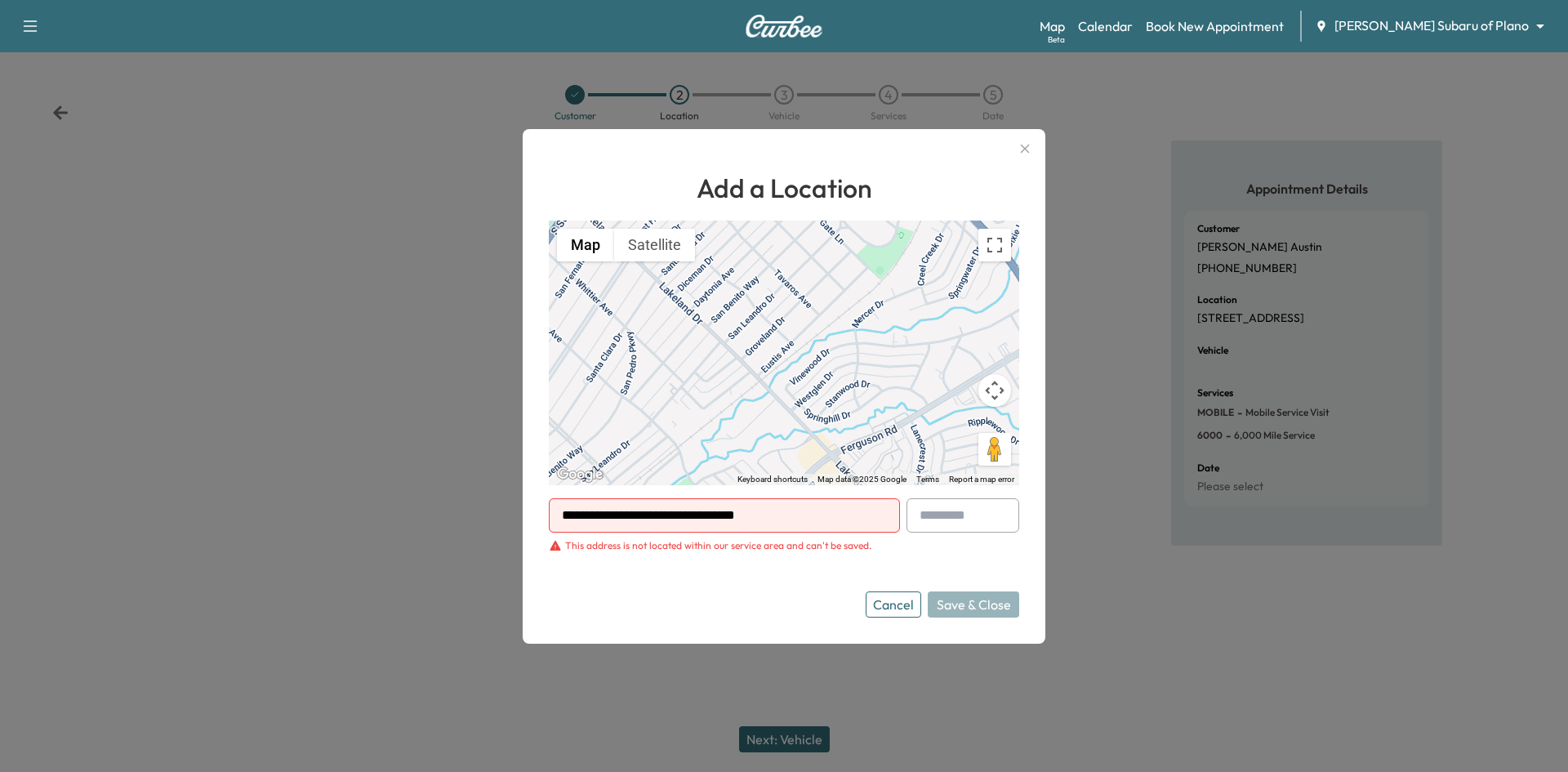
drag, startPoint x: 890, startPoint y: 610, endPoint x: 841, endPoint y: 595, distance: 51.2
click at [889, 609] on button "Cancel" at bounding box center [893, 605] width 55 height 26
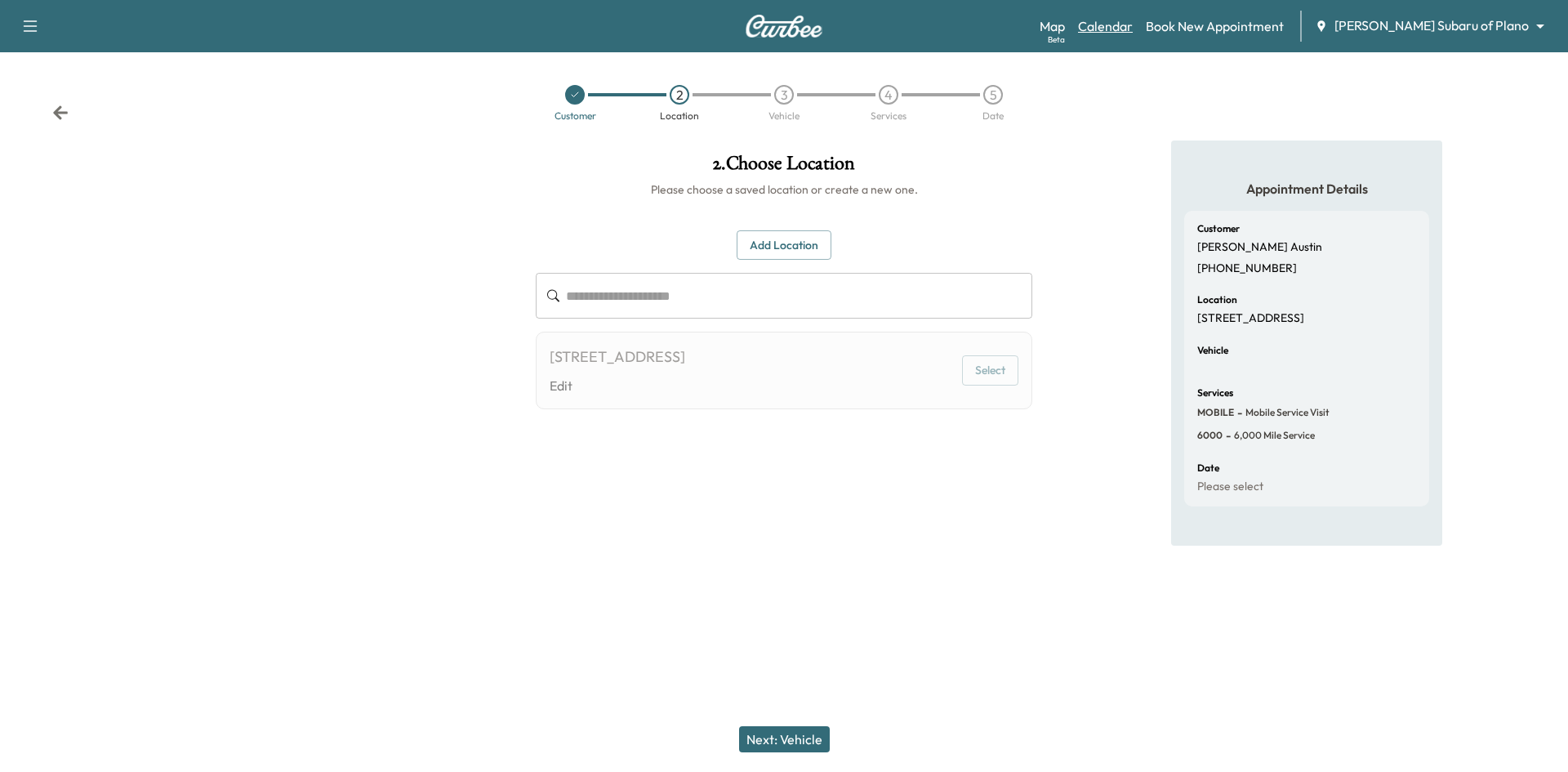
click at [1132, 24] on link "Calendar" at bounding box center [1106, 26] width 55 height 20
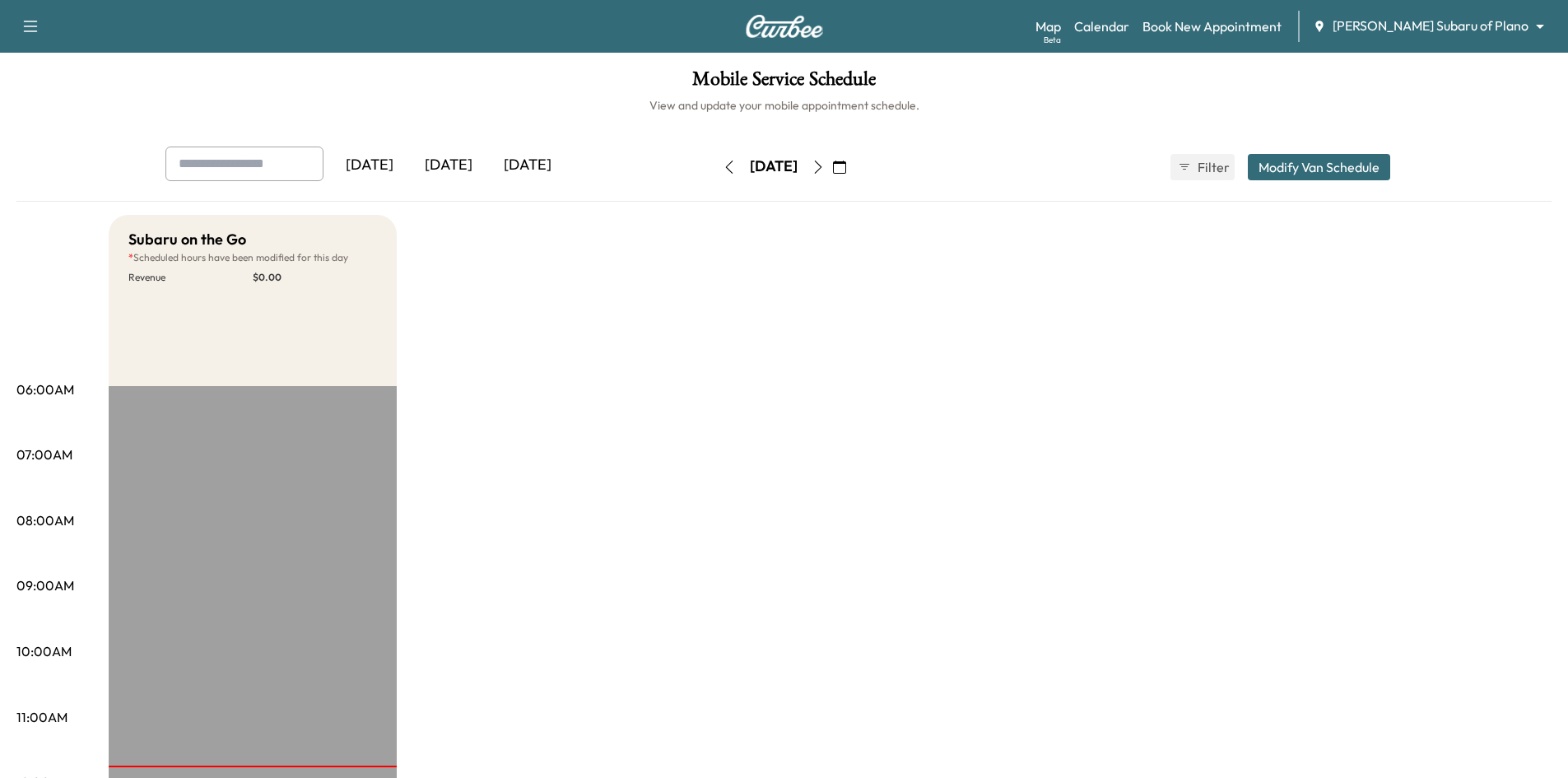
click at [825, 163] on icon "button" at bounding box center [818, 167] width 13 height 13
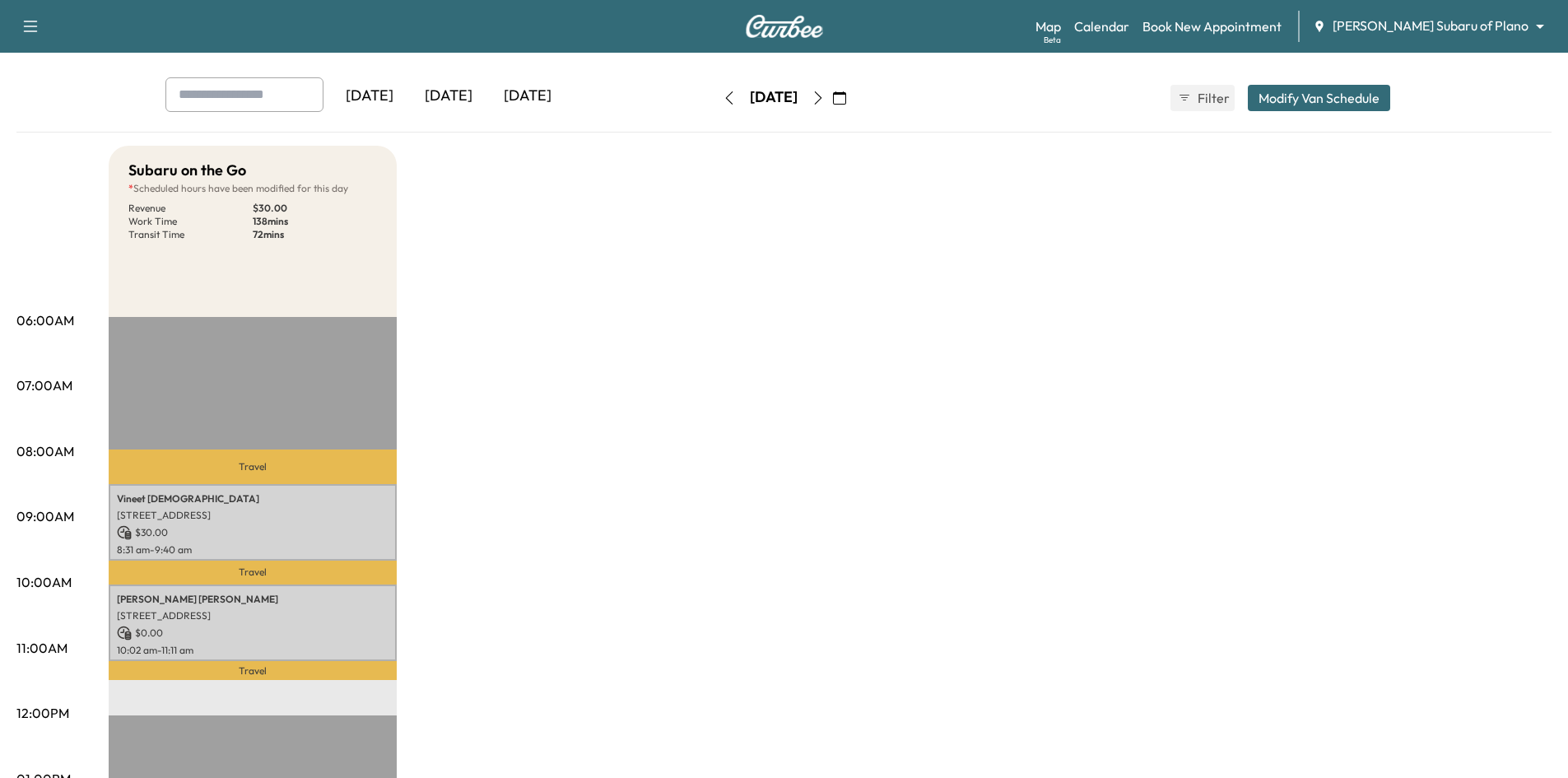
scroll to position [247, 0]
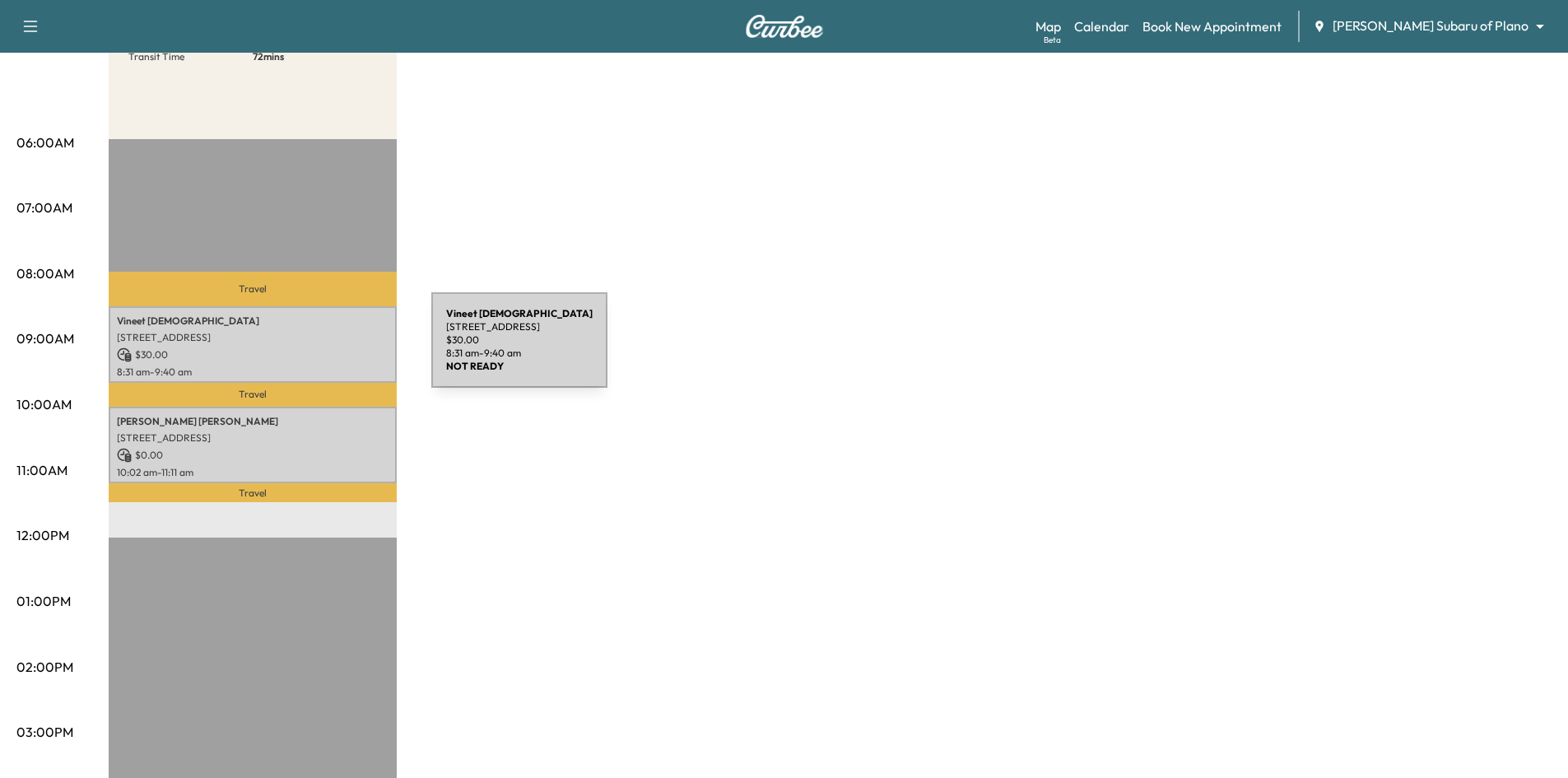
click at [308, 350] on p "$ 30.00" at bounding box center [253, 354] width 272 height 15
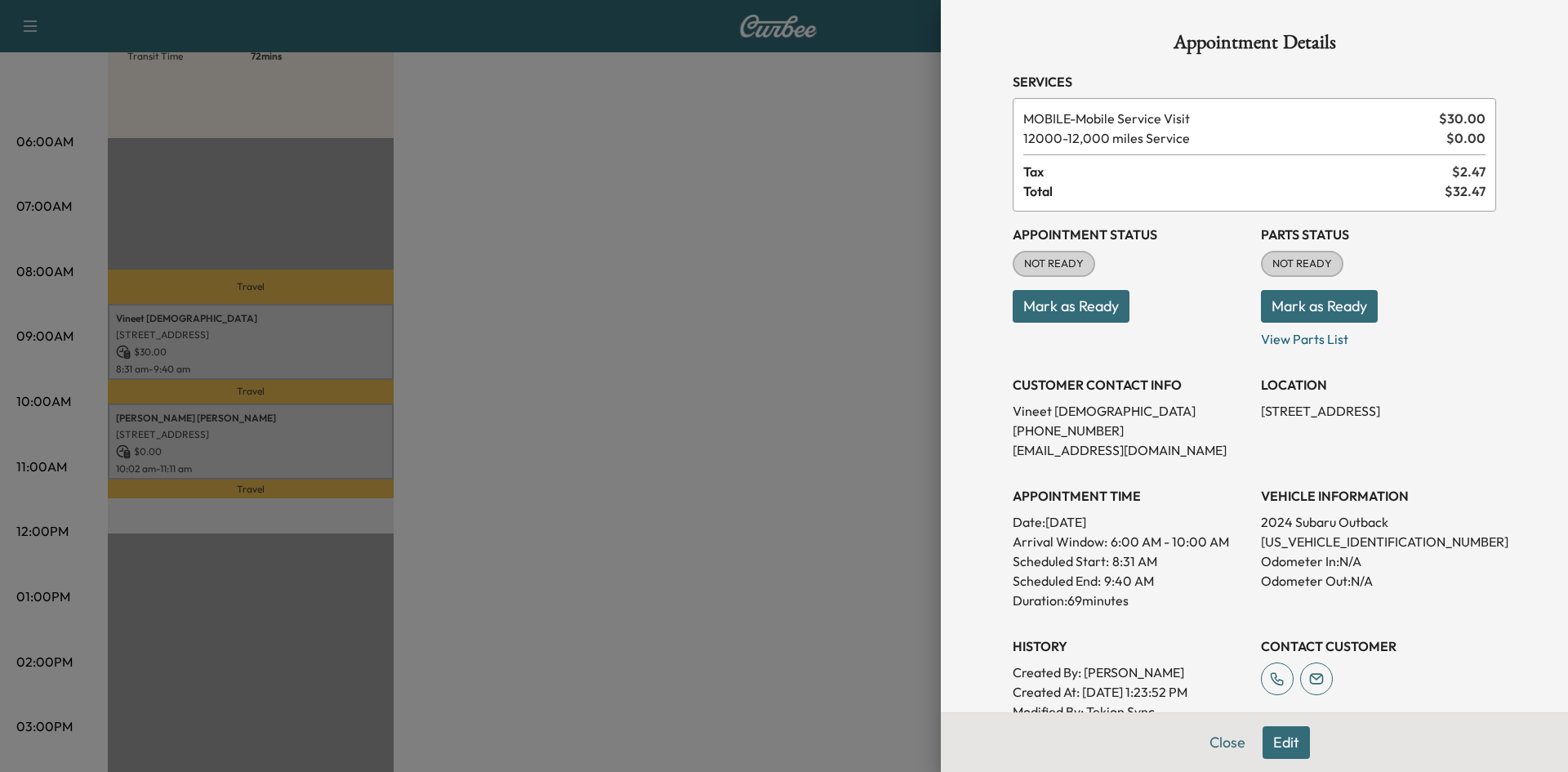
click at [1102, 308] on button "Mark as Ready" at bounding box center [1071, 307] width 117 height 33
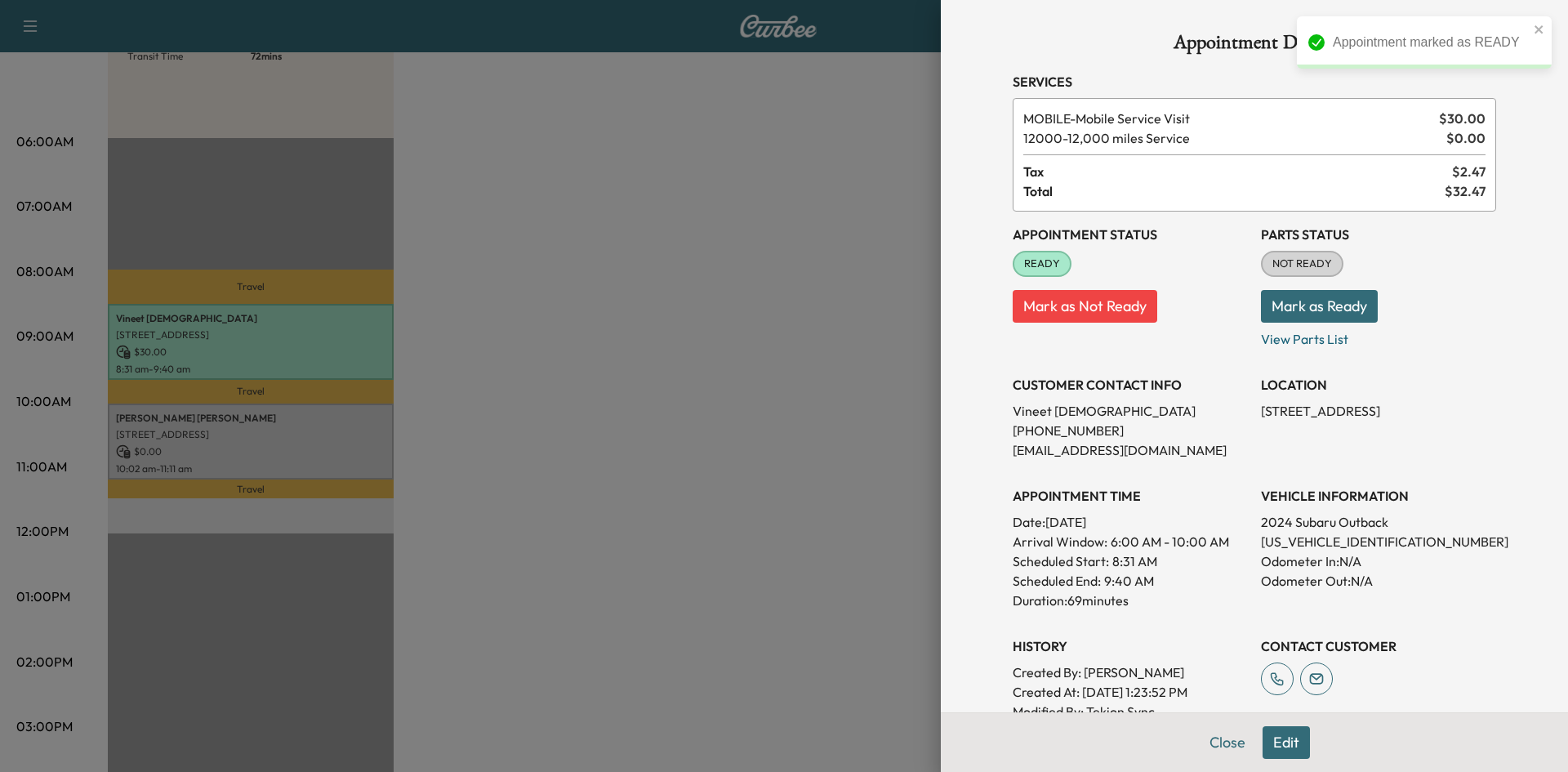
click at [272, 447] on div at bounding box center [784, 386] width 1568 height 772
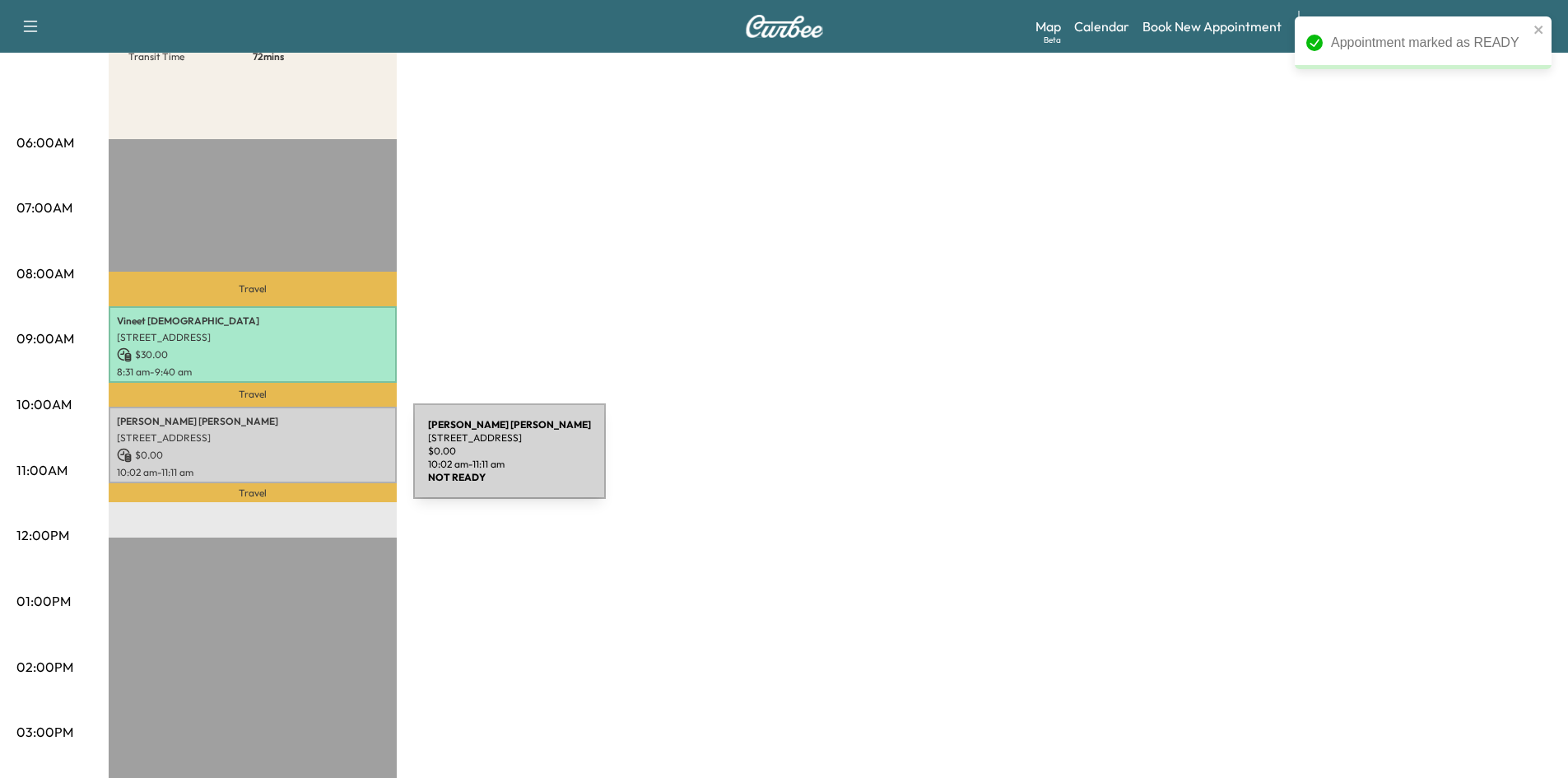
click at [290, 460] on div "Robert Henneberger 2609 Technology Dr, Plano, TX 75074, USA $ 0.00 10:02 am - 1…" at bounding box center [253, 445] width 288 height 76
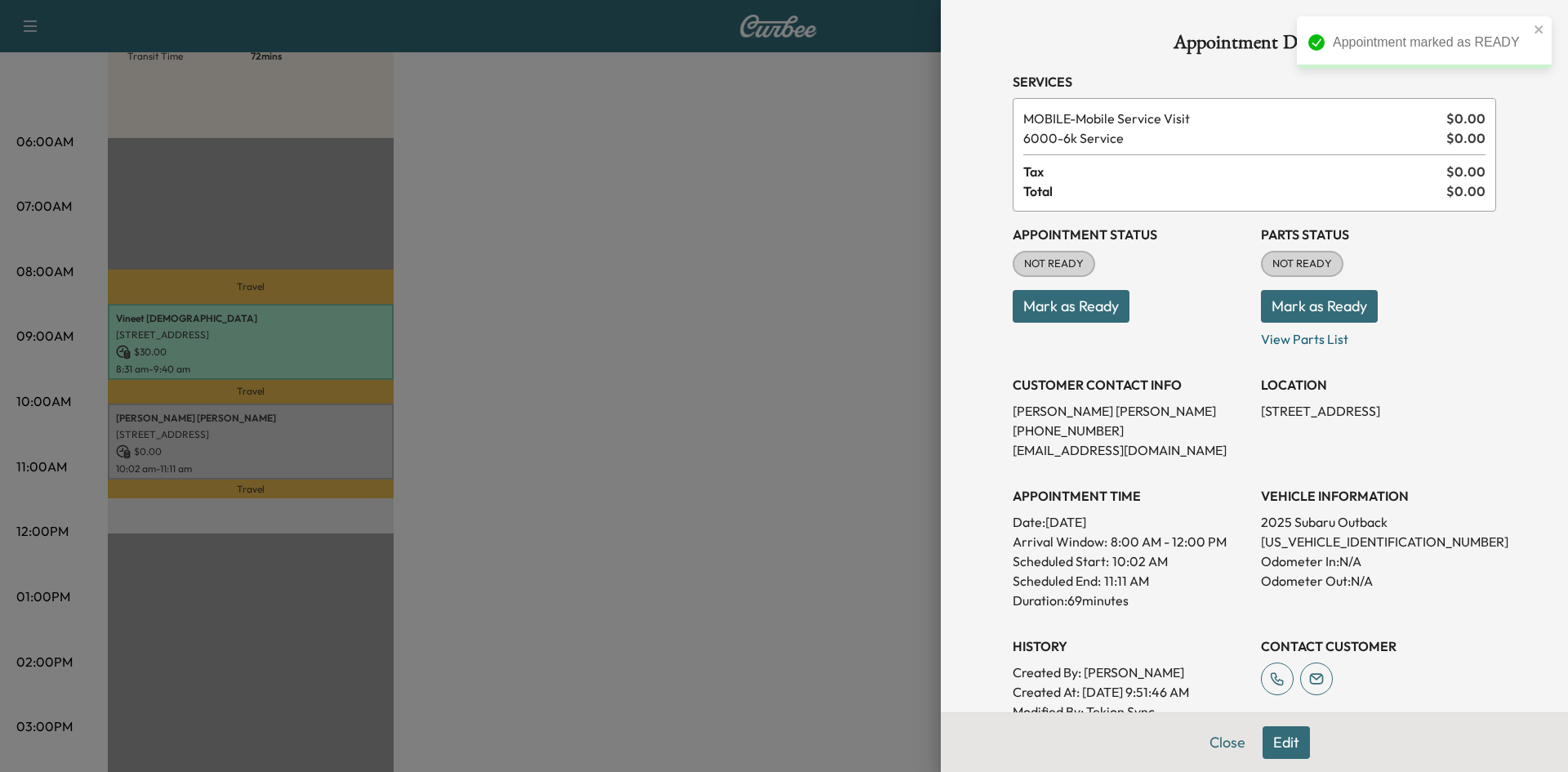
click at [1085, 313] on button "Mark as Ready" at bounding box center [1071, 307] width 117 height 33
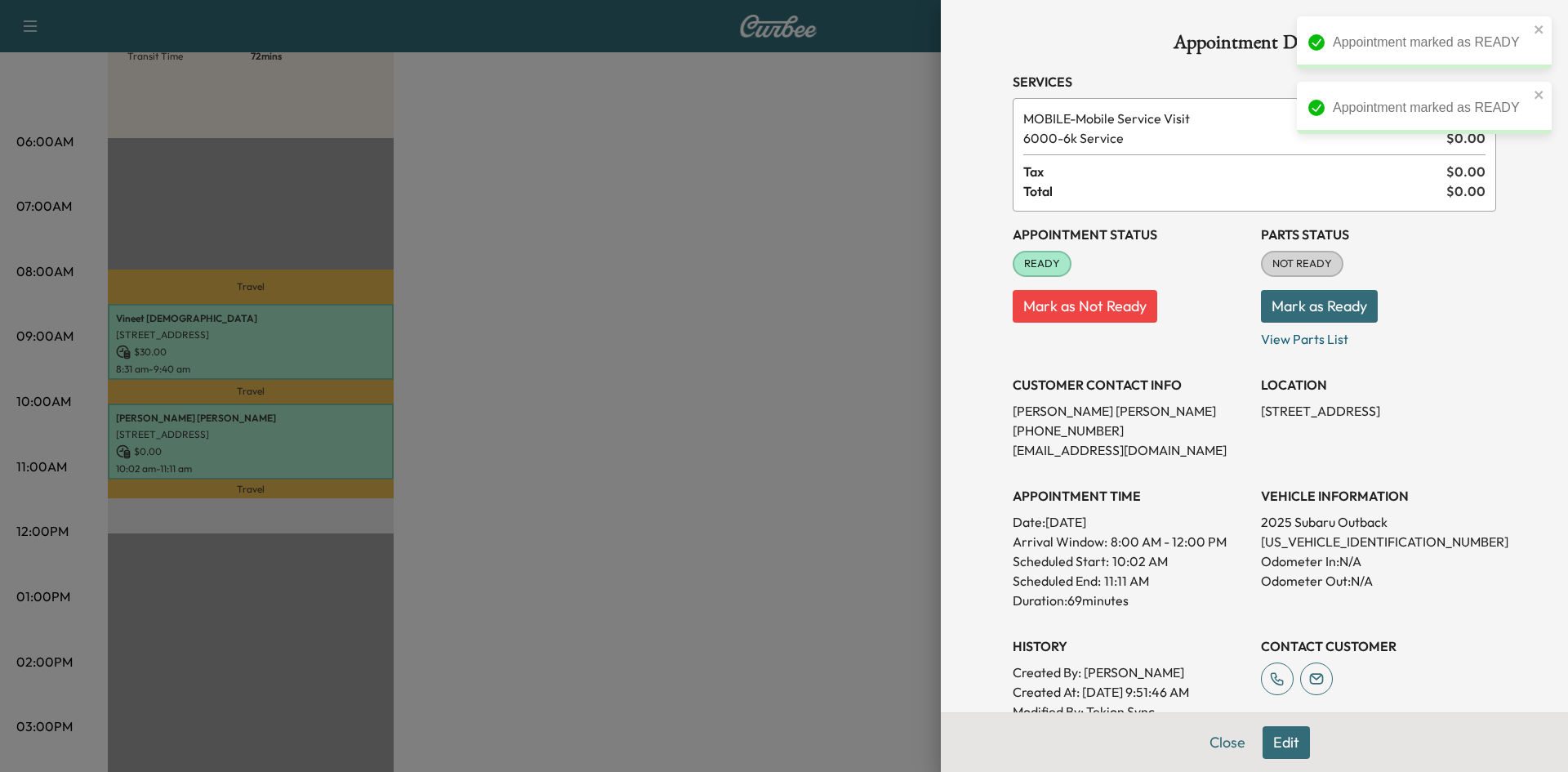
click at [551, 130] on div at bounding box center [784, 386] width 1568 height 772
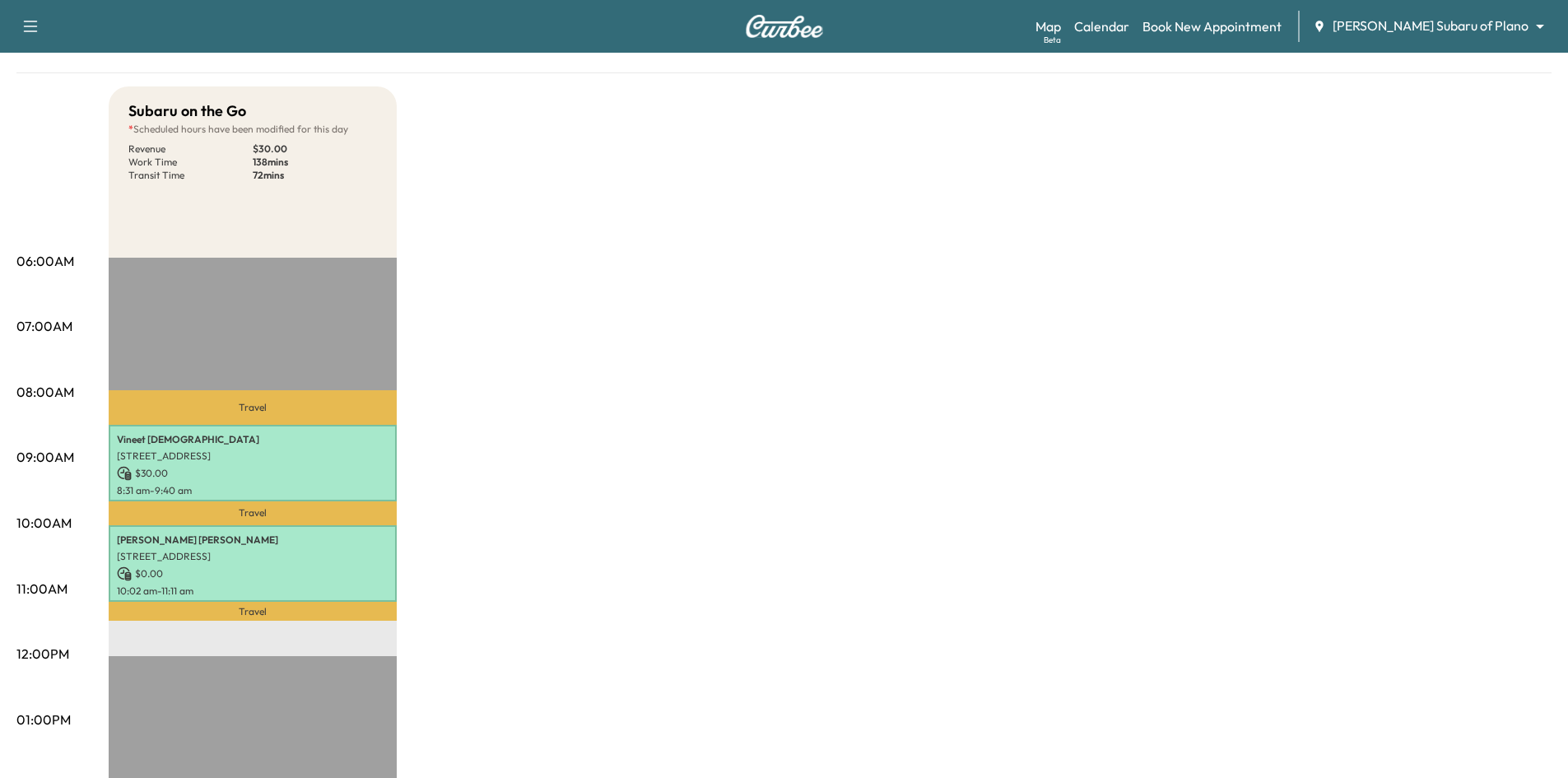
scroll to position [0, 0]
